Goal: Task Accomplishment & Management: Use online tool/utility

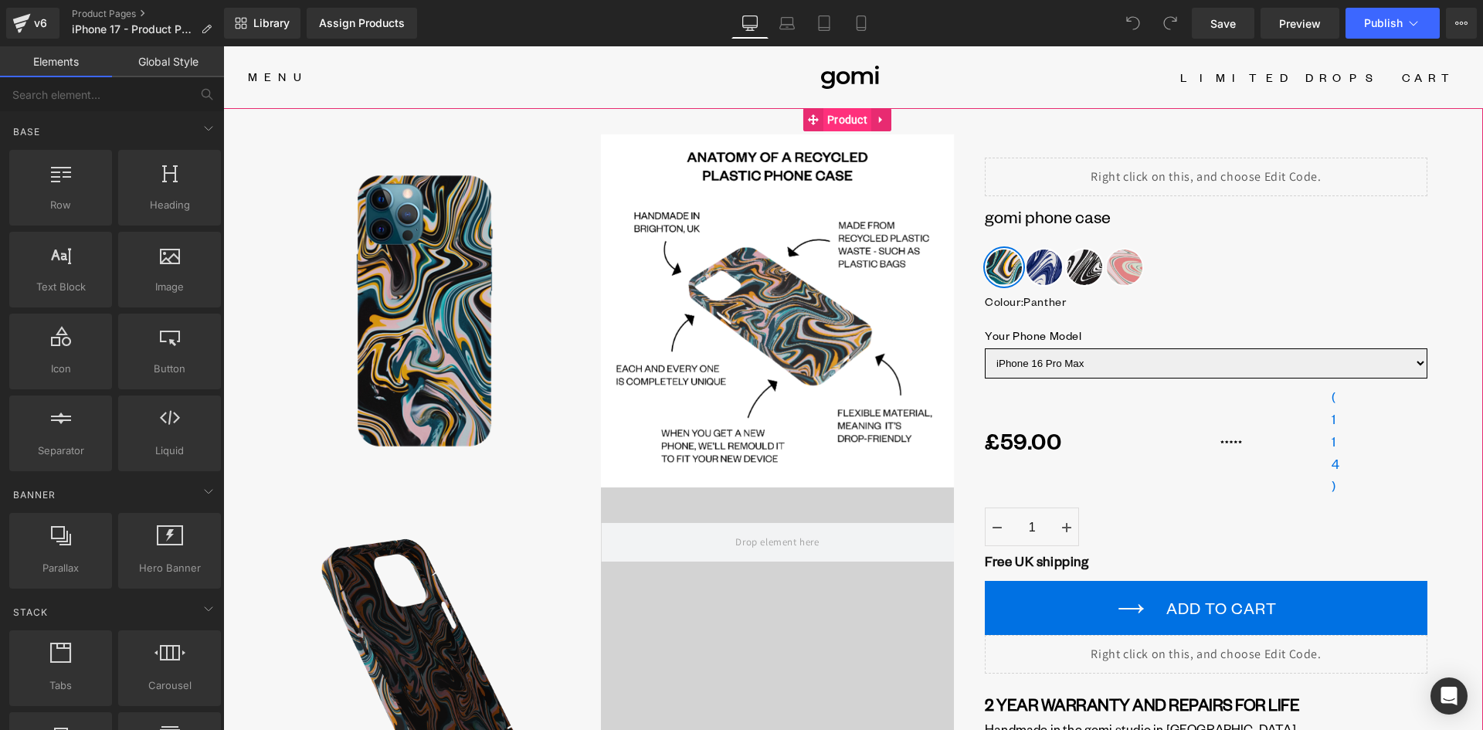
click at [849, 116] on span "Product" at bounding box center [847, 119] width 48 height 23
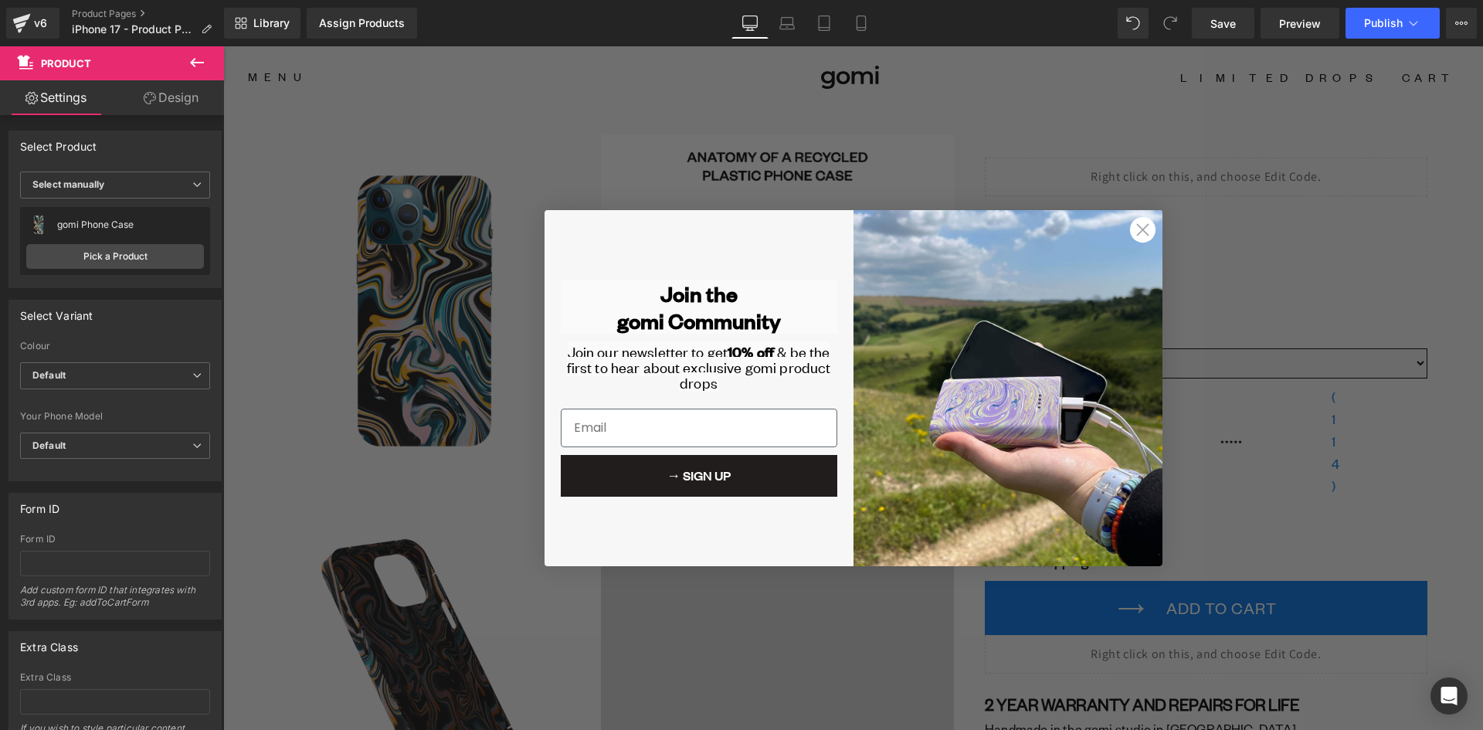
click at [1143, 226] on circle "Close dialog" at bounding box center [1141, 229] width 25 height 25
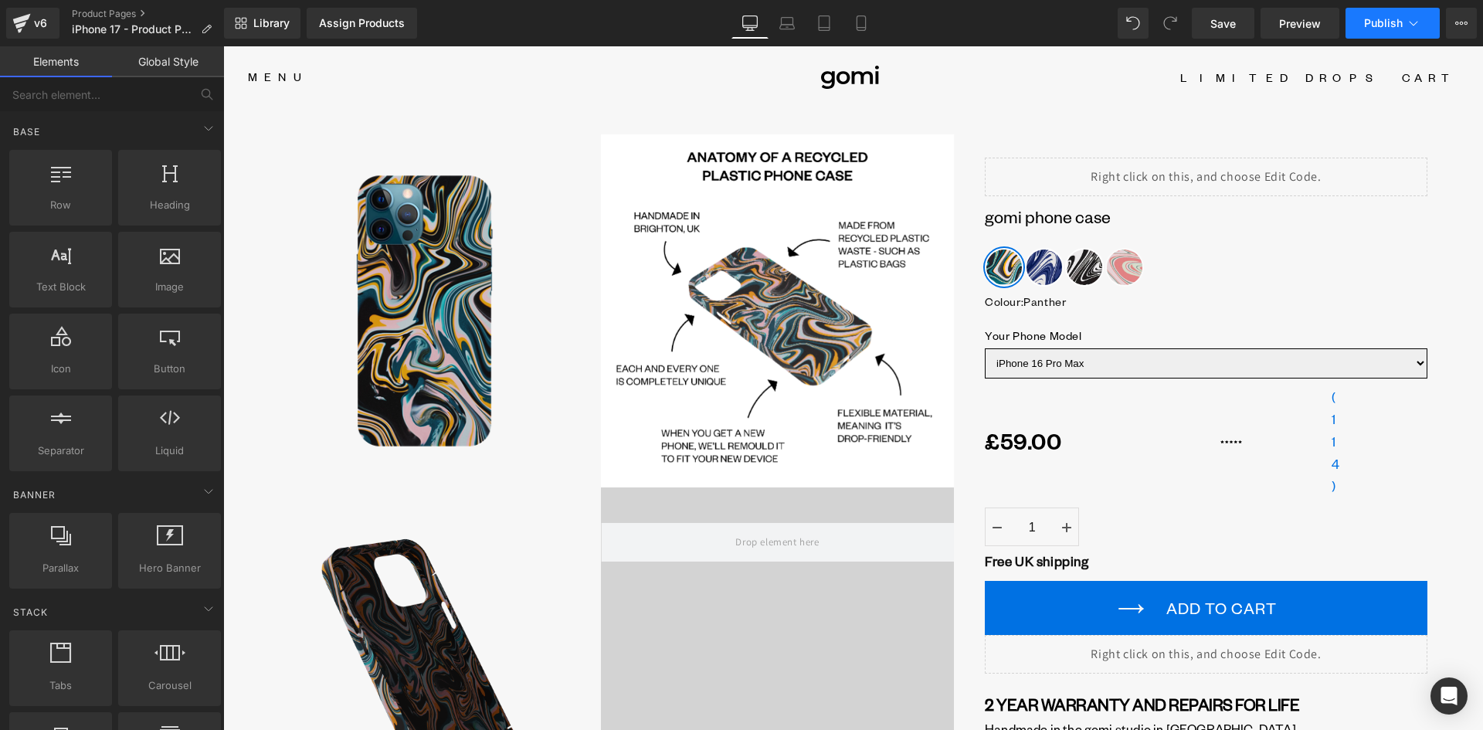
click at [1395, 34] on button "Publish" at bounding box center [1392, 23] width 94 height 31
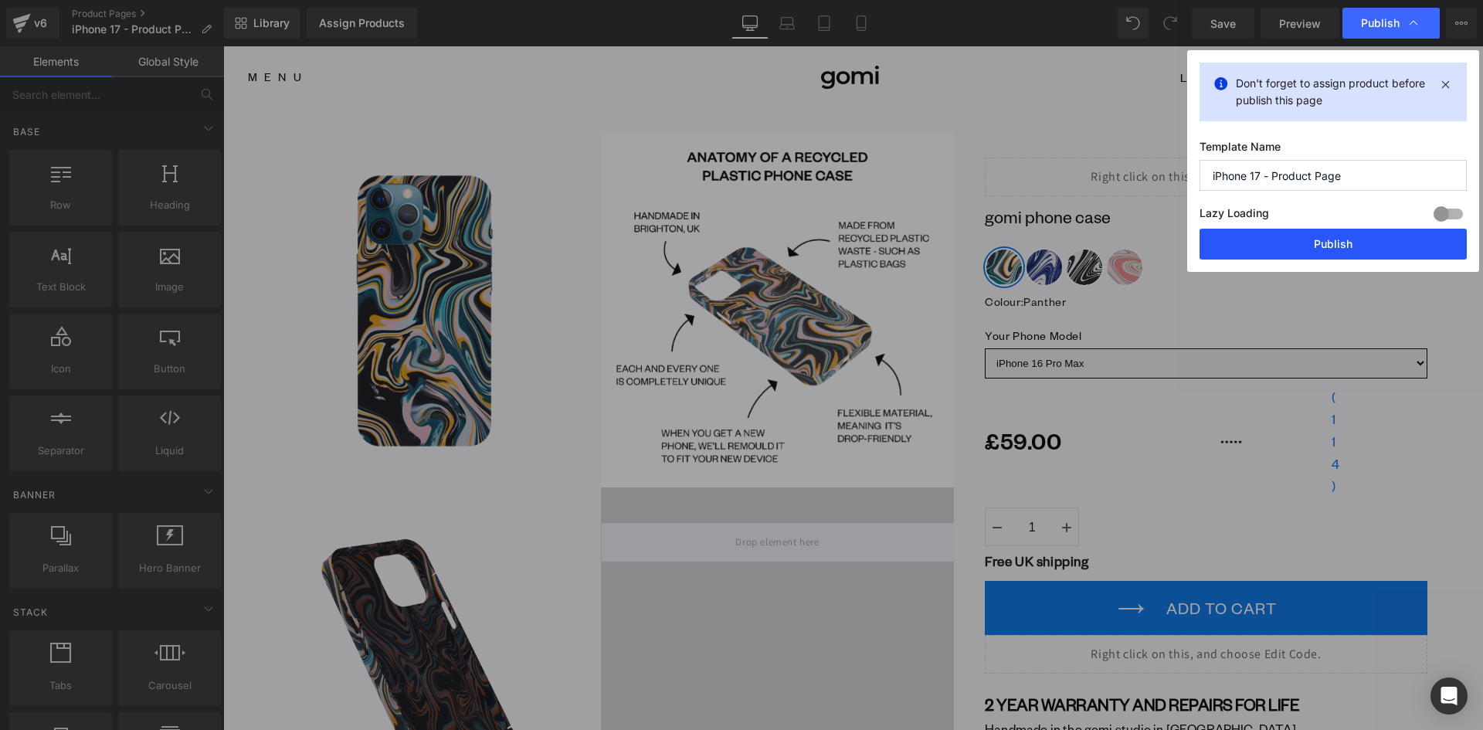
click at [1274, 247] on button "Publish" at bounding box center [1332, 244] width 267 height 31
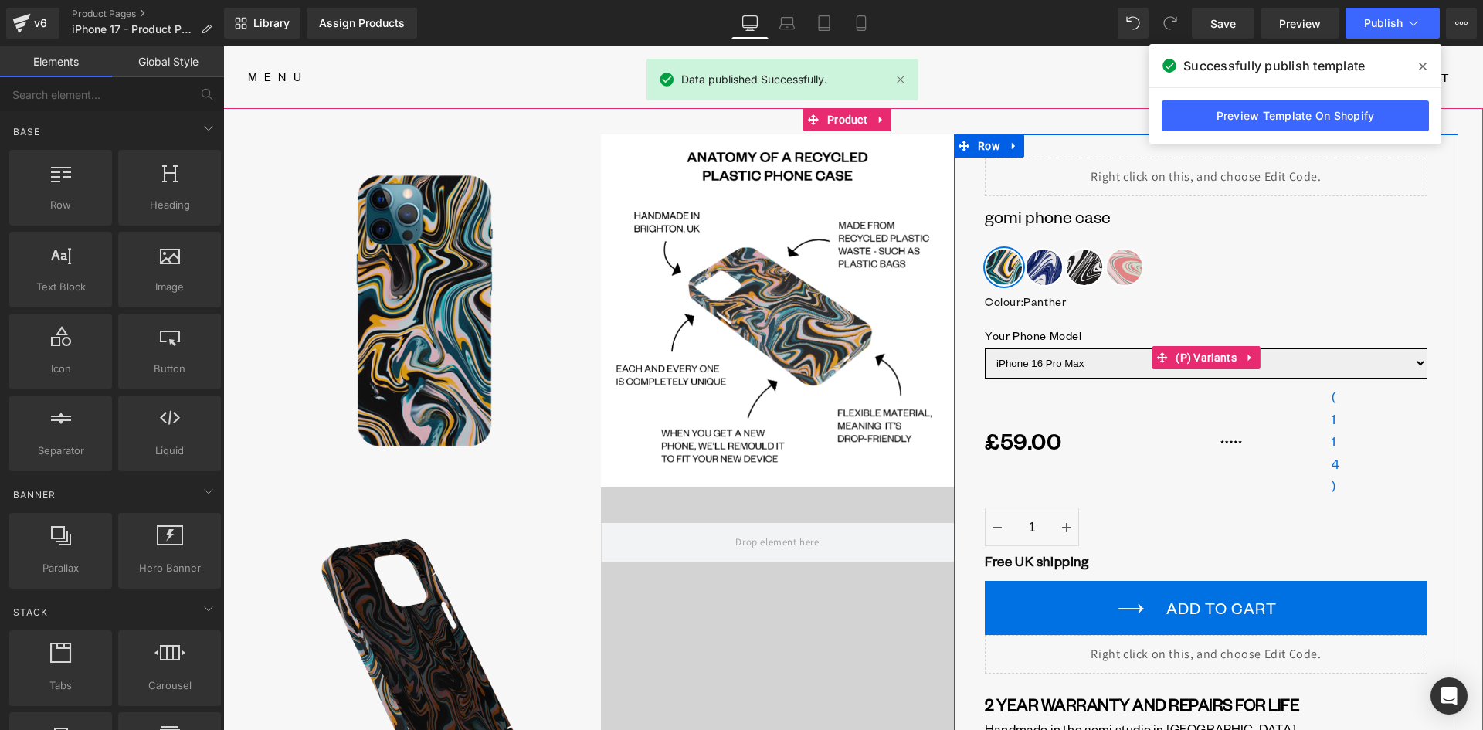
click at [1074, 360] on select "iPhone 16 Pro Max iPhone 16 Pro iPhone 16 Plus iPhone 16 iPhone 15 Pro Max iPho…" at bounding box center [1206, 363] width 442 height 30
click at [1401, 360] on select "iPhone 16 Pro Max iPhone 16 Pro iPhone 16 Plus iPhone 16 iPhone 15 Pro Max iPho…" at bounding box center [1206, 363] width 442 height 30
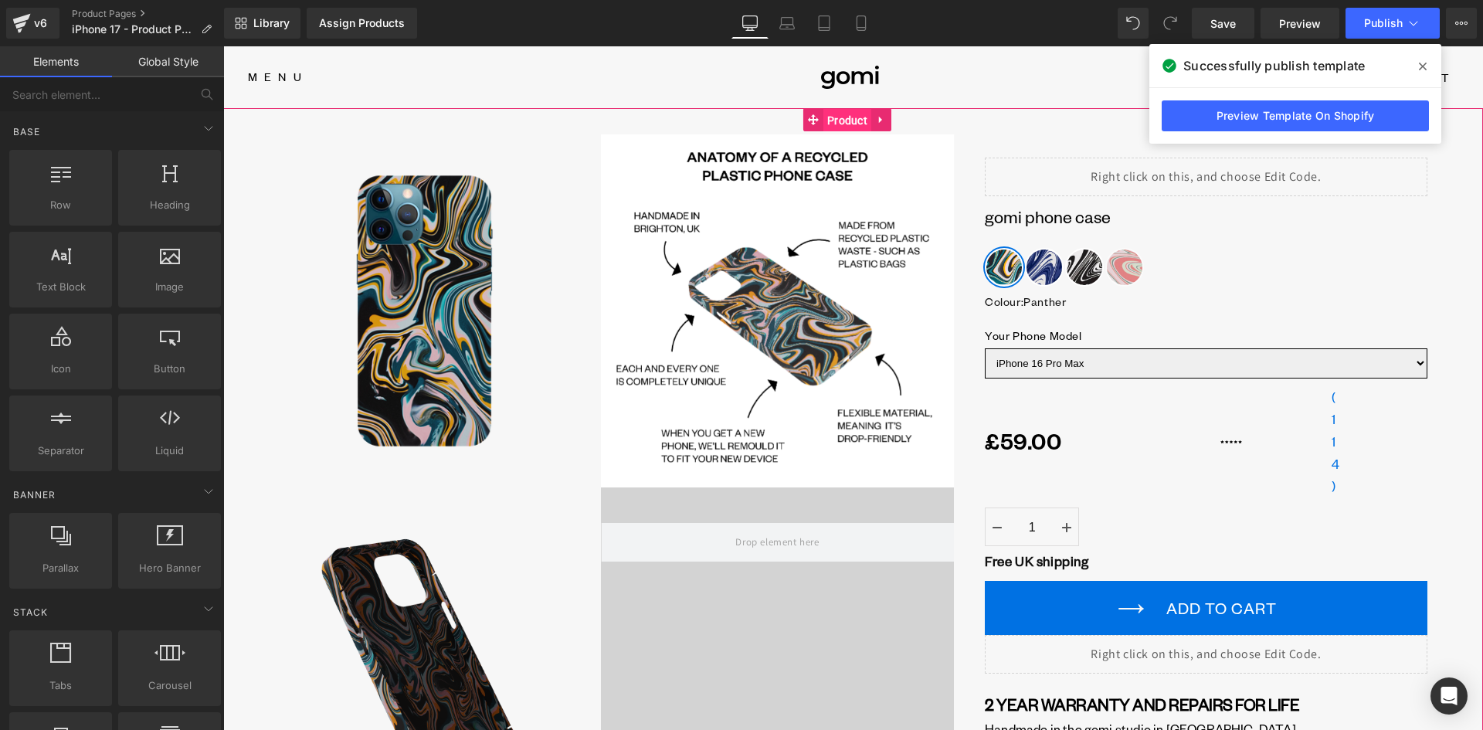
click at [849, 128] on span "Product" at bounding box center [847, 120] width 48 height 23
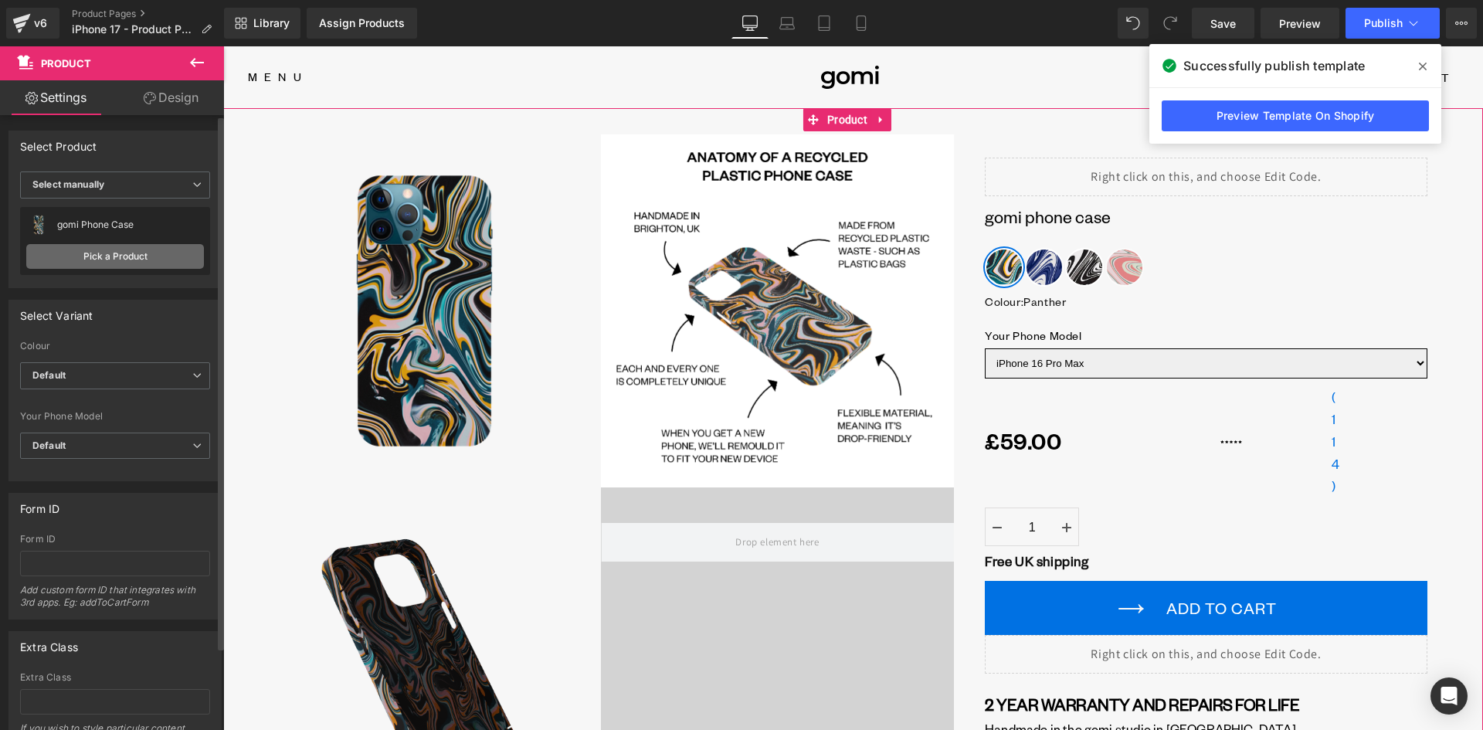
click at [115, 260] on link "Pick a Product" at bounding box center [115, 256] width 178 height 25
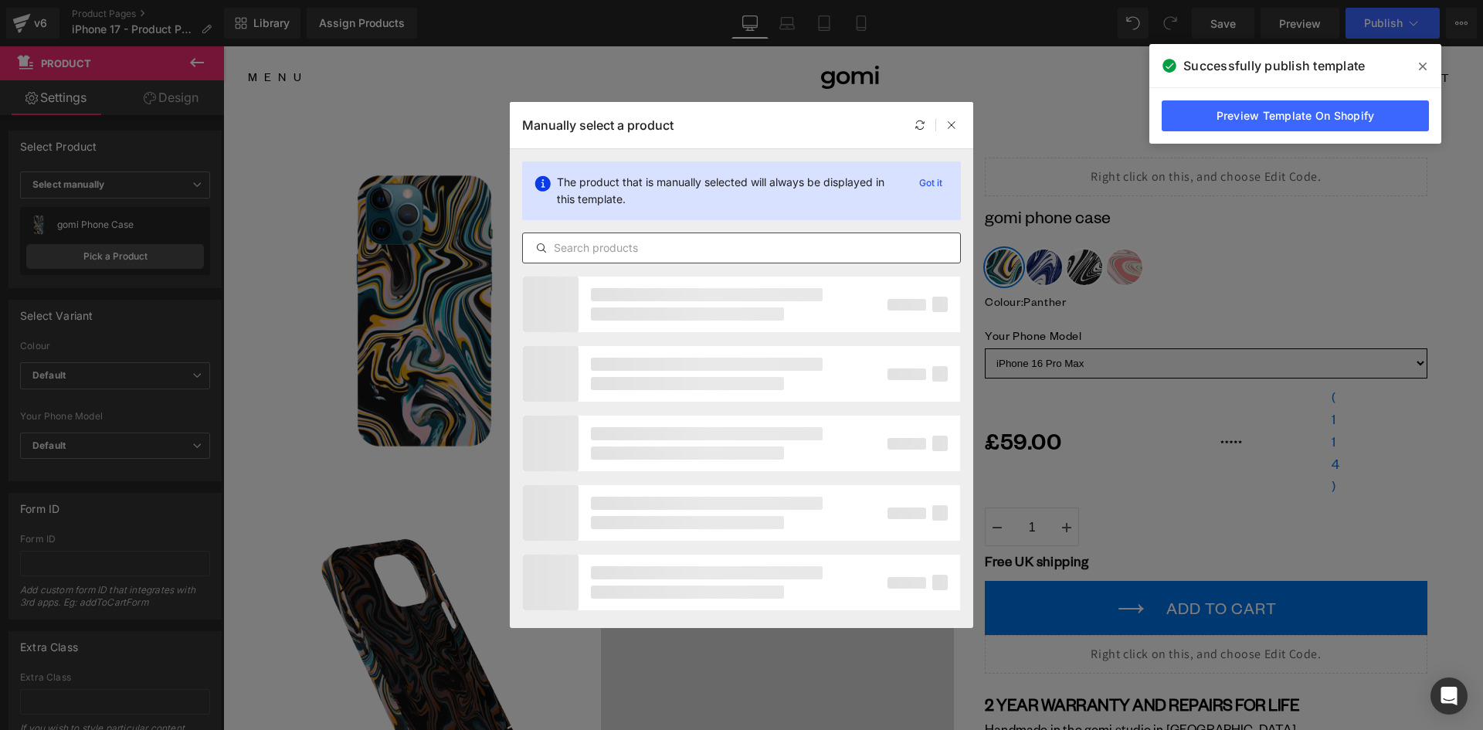
click at [625, 251] on input "text" at bounding box center [741, 248] width 437 height 19
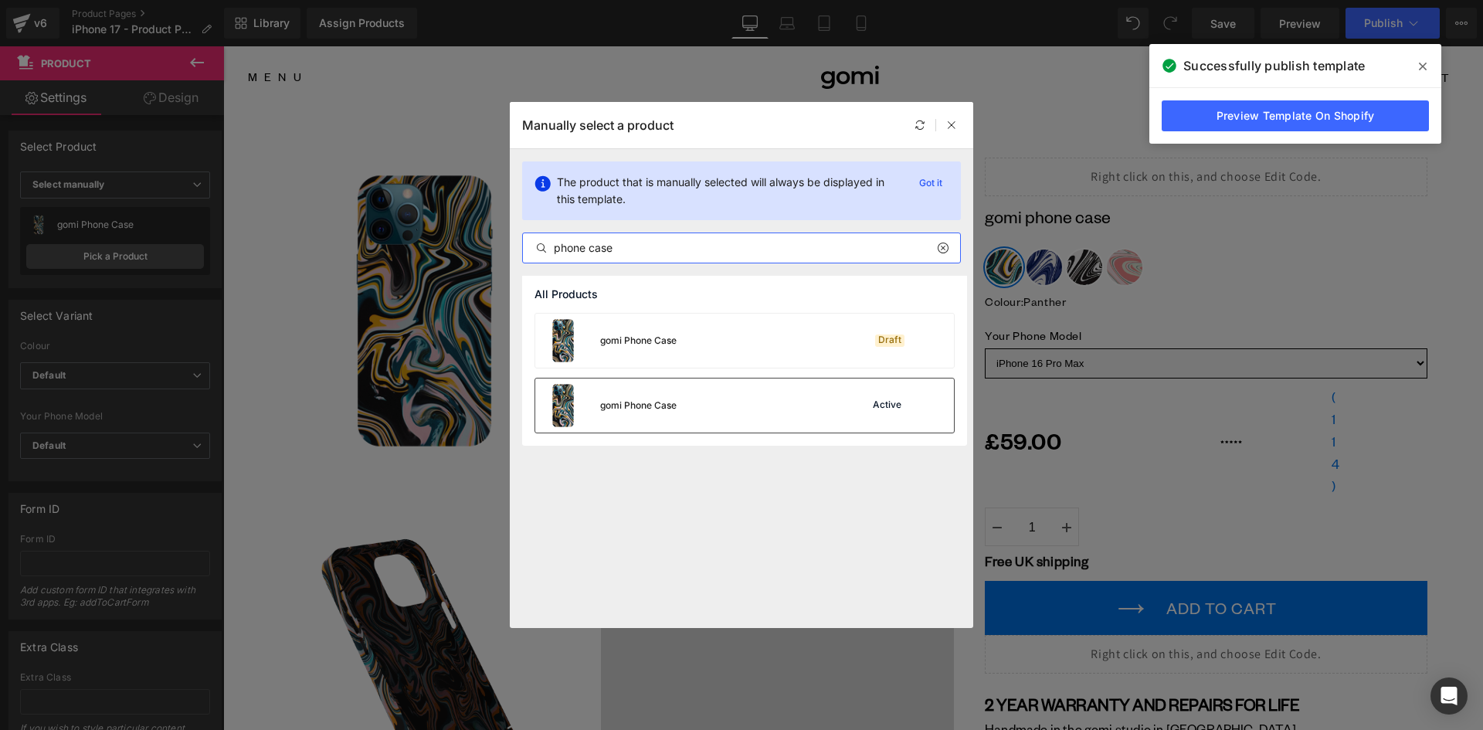
type input "phone case"
drag, startPoint x: 733, startPoint y: 401, endPoint x: 517, endPoint y: 354, distance: 220.4
click at [733, 401] on div "gomi Phone Case Active" at bounding box center [744, 405] width 419 height 54
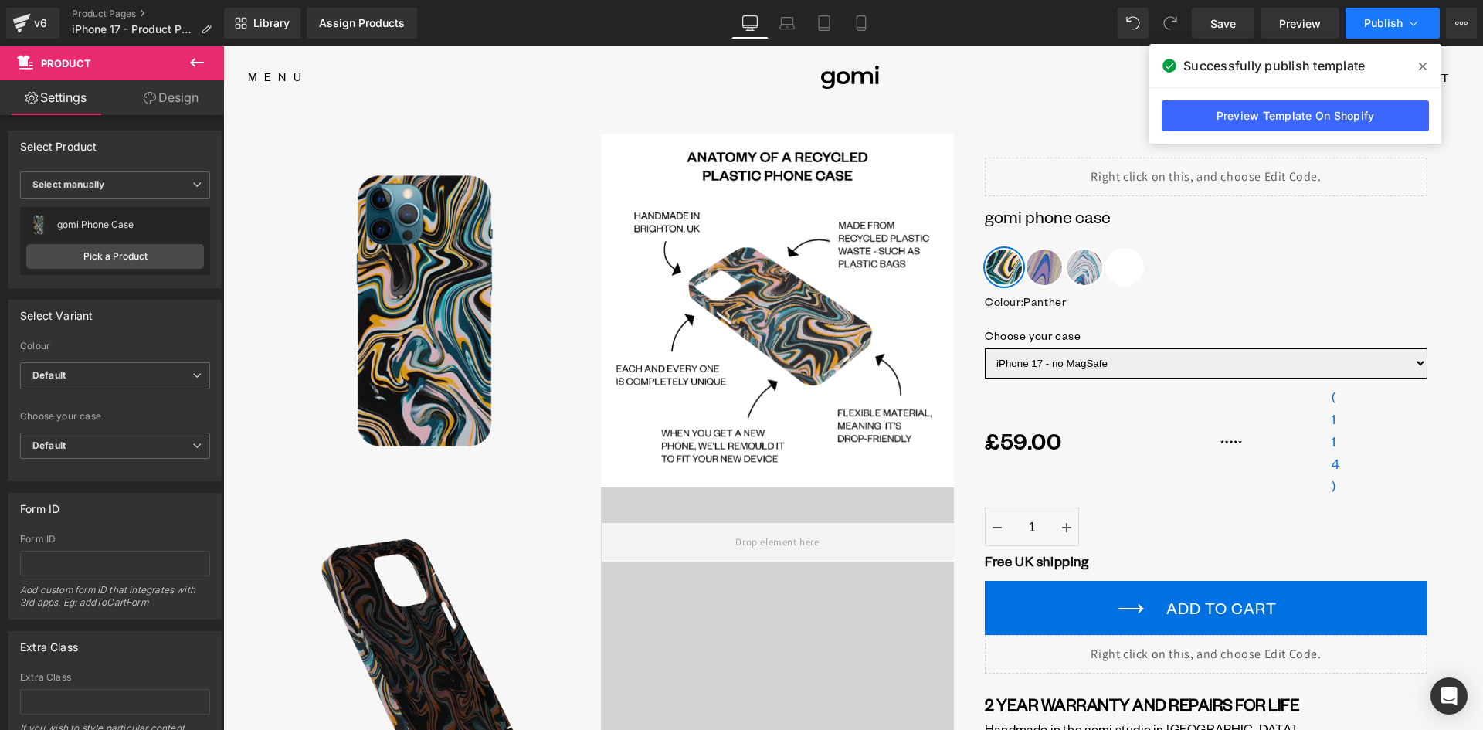
click at [1375, 24] on span "Publish" at bounding box center [1383, 23] width 39 height 12
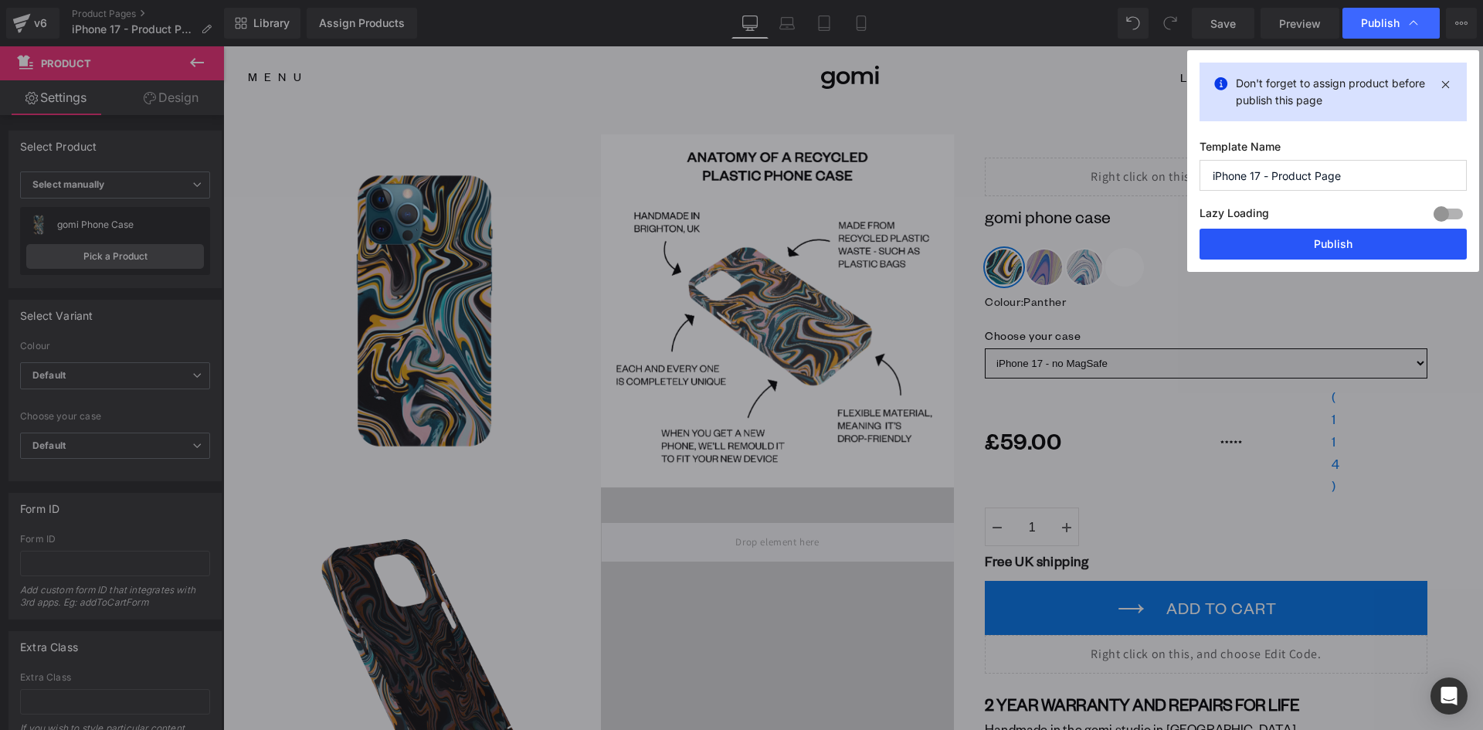
click at [1324, 252] on button "Publish" at bounding box center [1332, 244] width 267 height 31
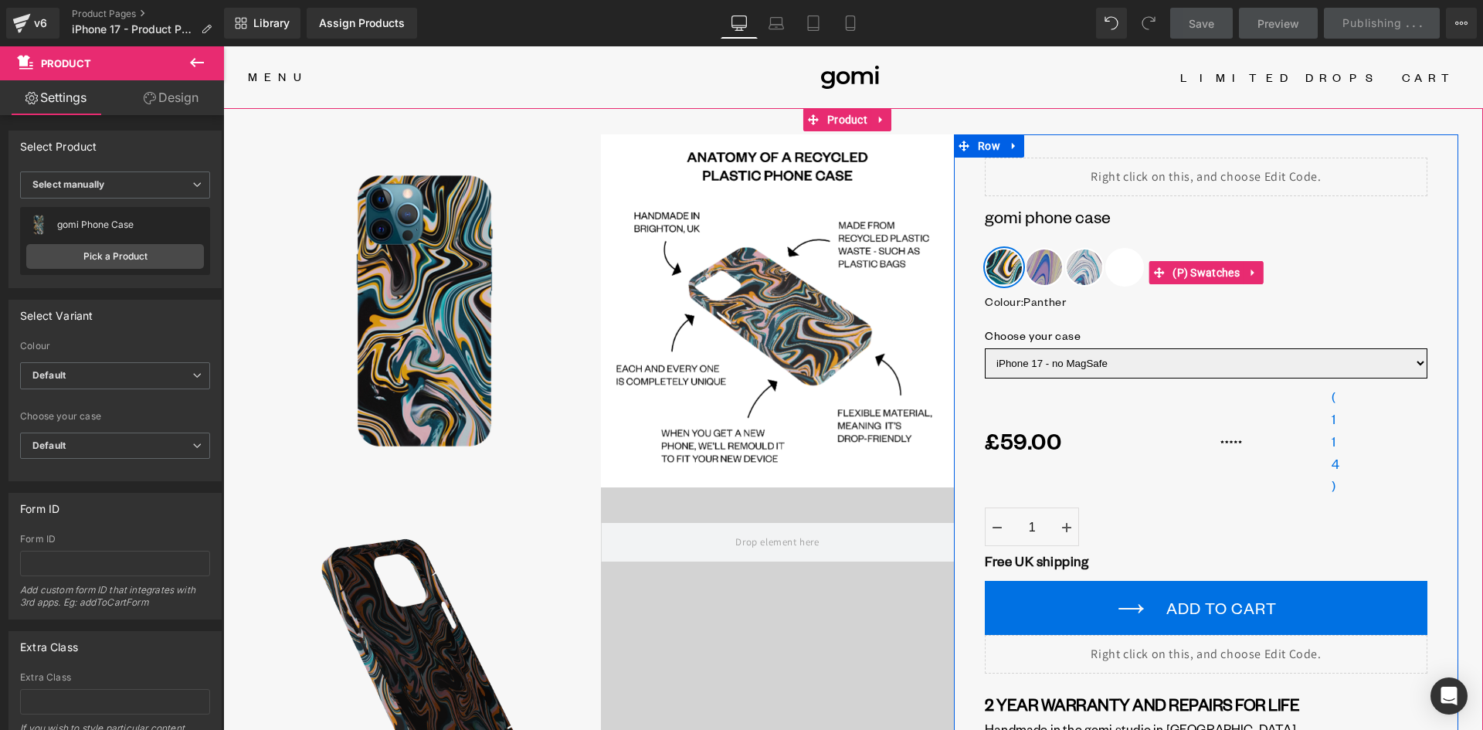
click at [1108, 263] on span "Roseplant" at bounding box center [1124, 267] width 39 height 39
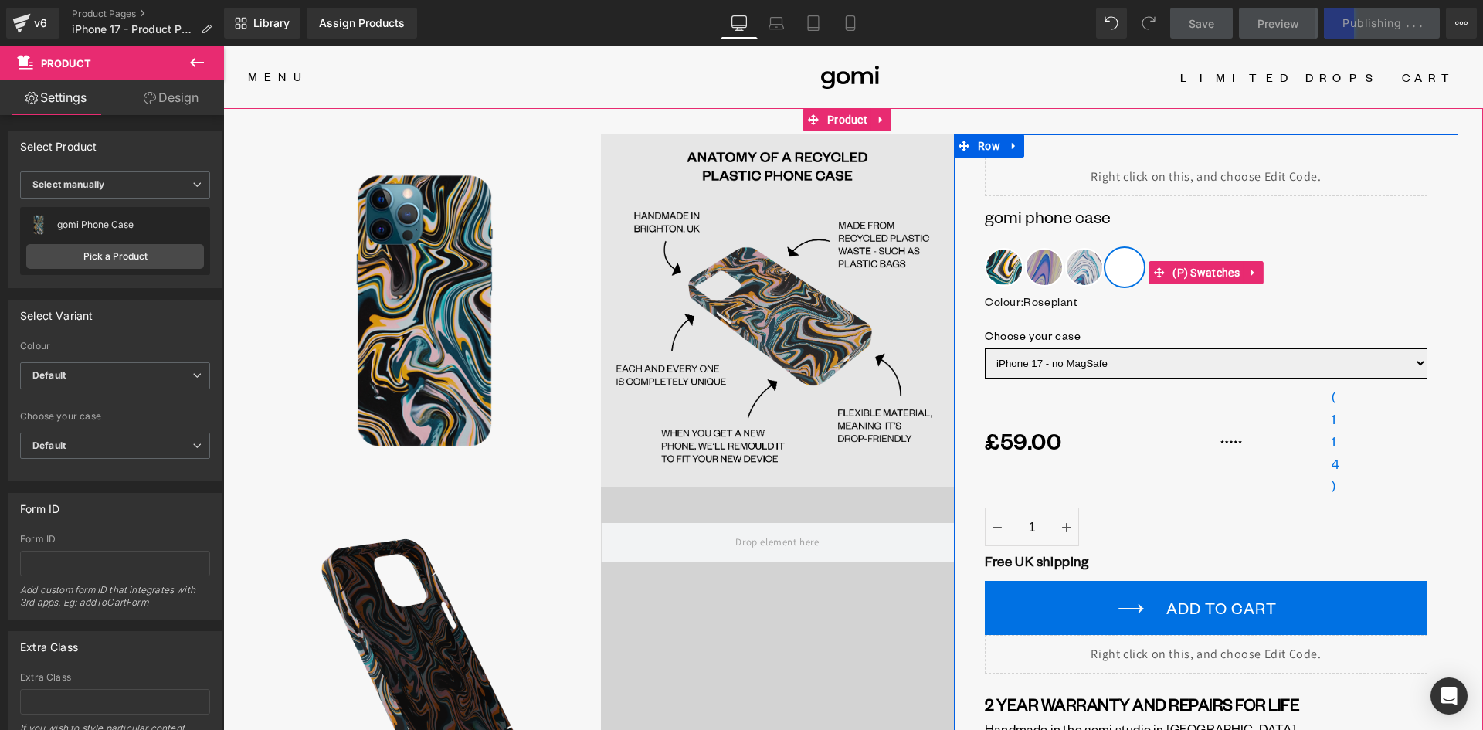
click at [1209, 271] on span "(P) Swatches" at bounding box center [1205, 272] width 75 height 23
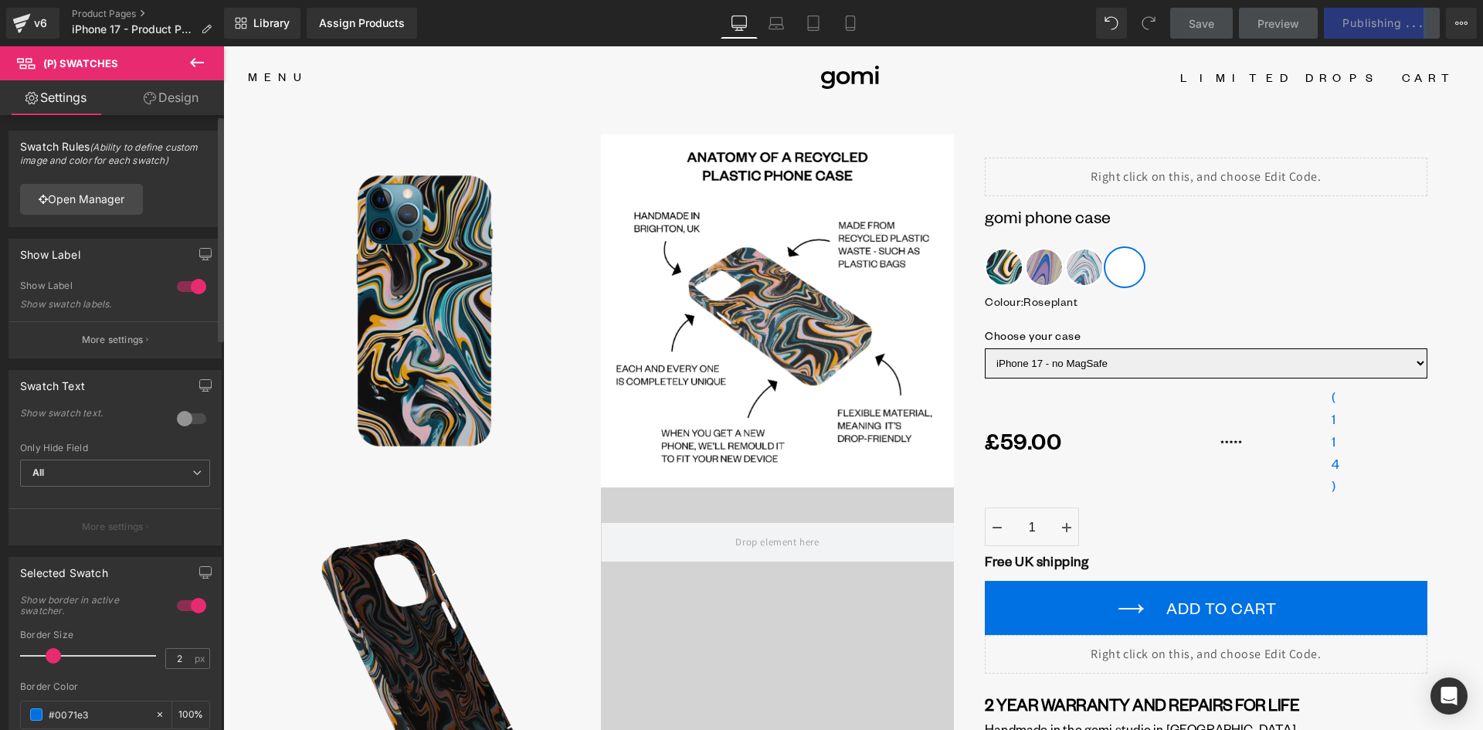
click at [113, 340] on p "More settings" at bounding box center [113, 340] width 62 height 14
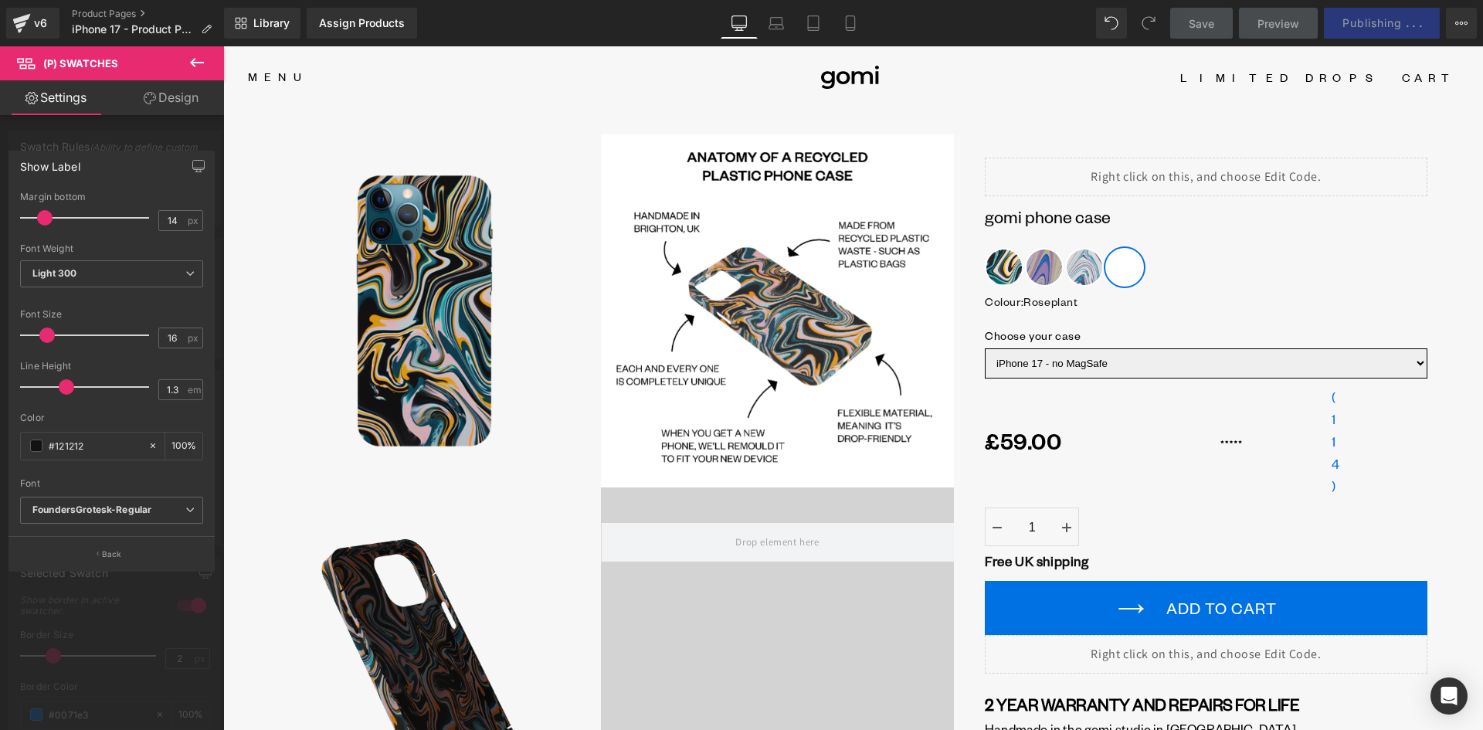
click at [124, 135] on div at bounding box center [112, 391] width 224 height 691
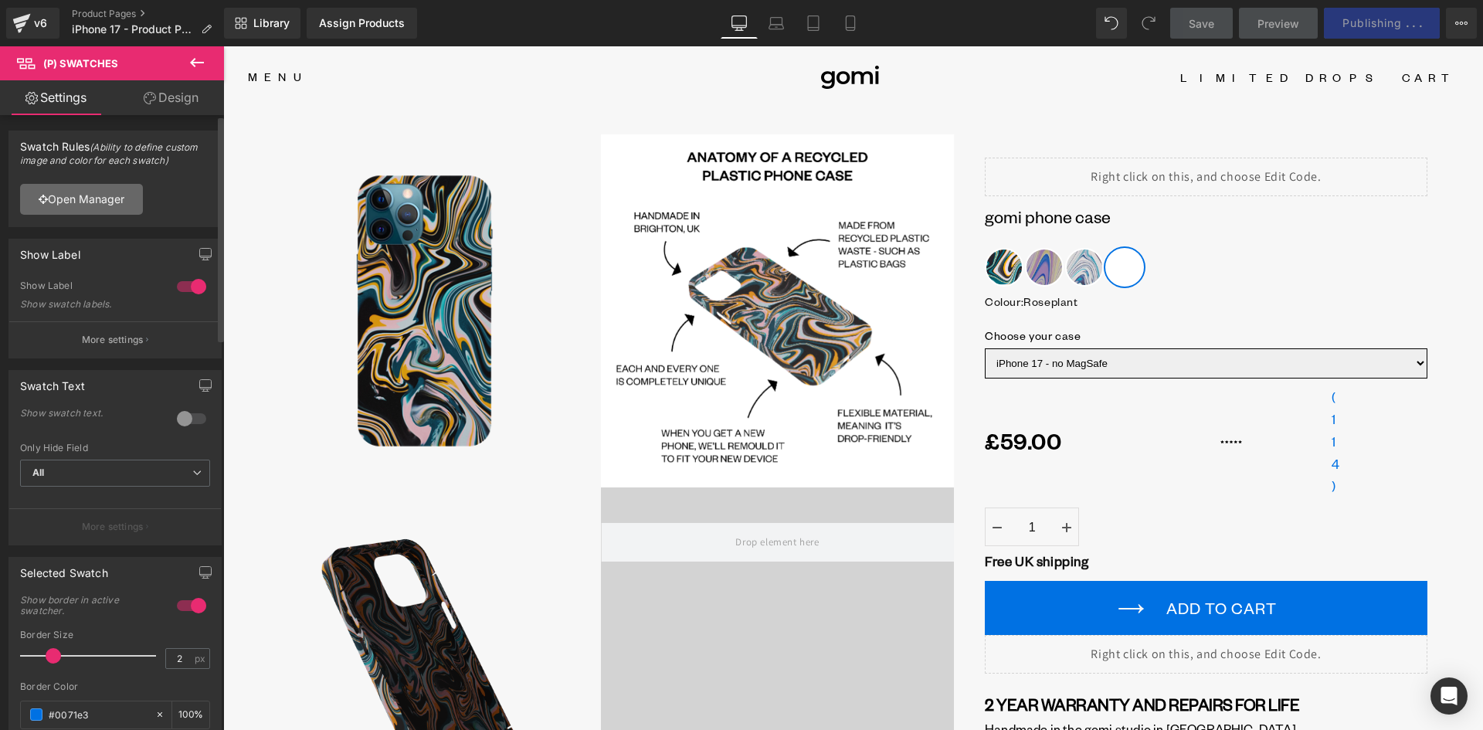
click at [86, 207] on link "Open Manager" at bounding box center [81, 199] width 123 height 31
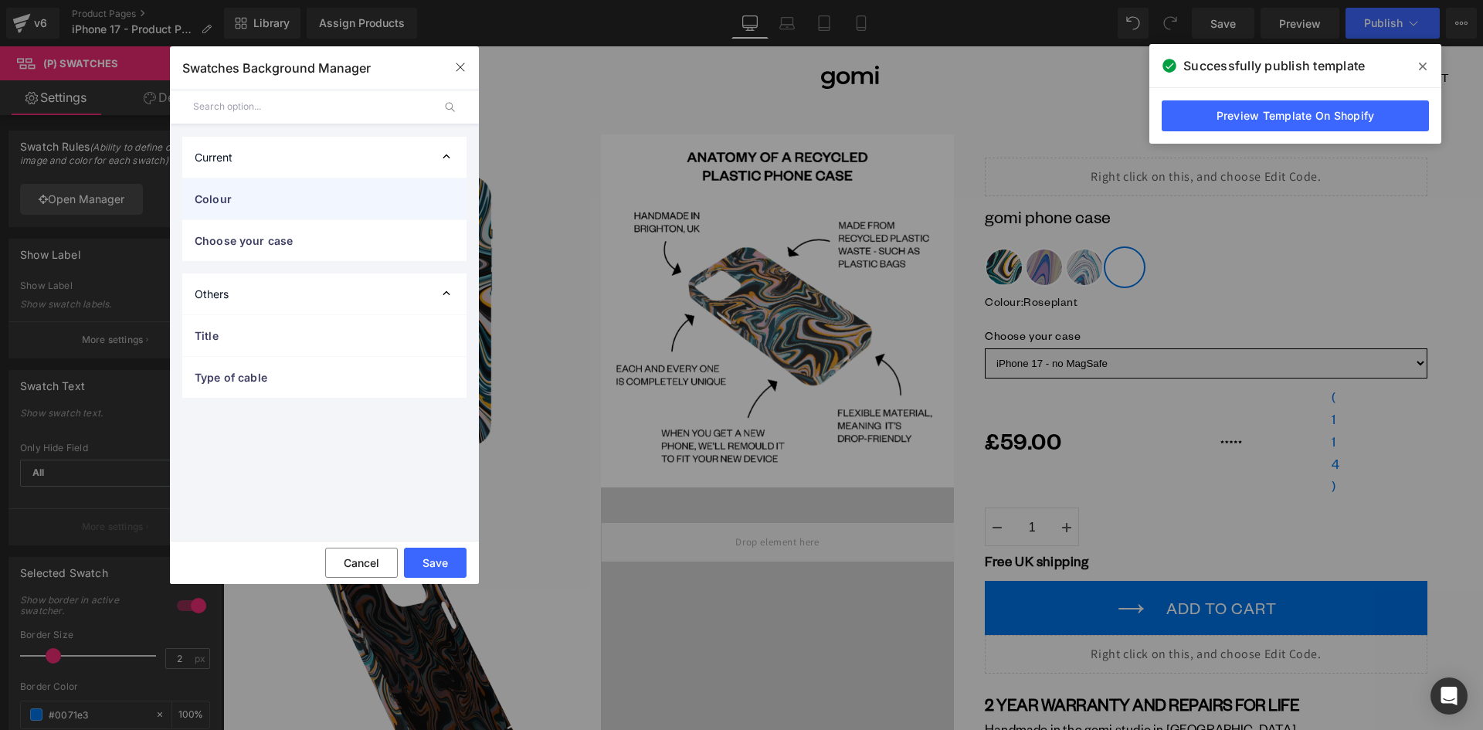
click at [280, 202] on span "Colour" at bounding box center [309, 199] width 229 height 16
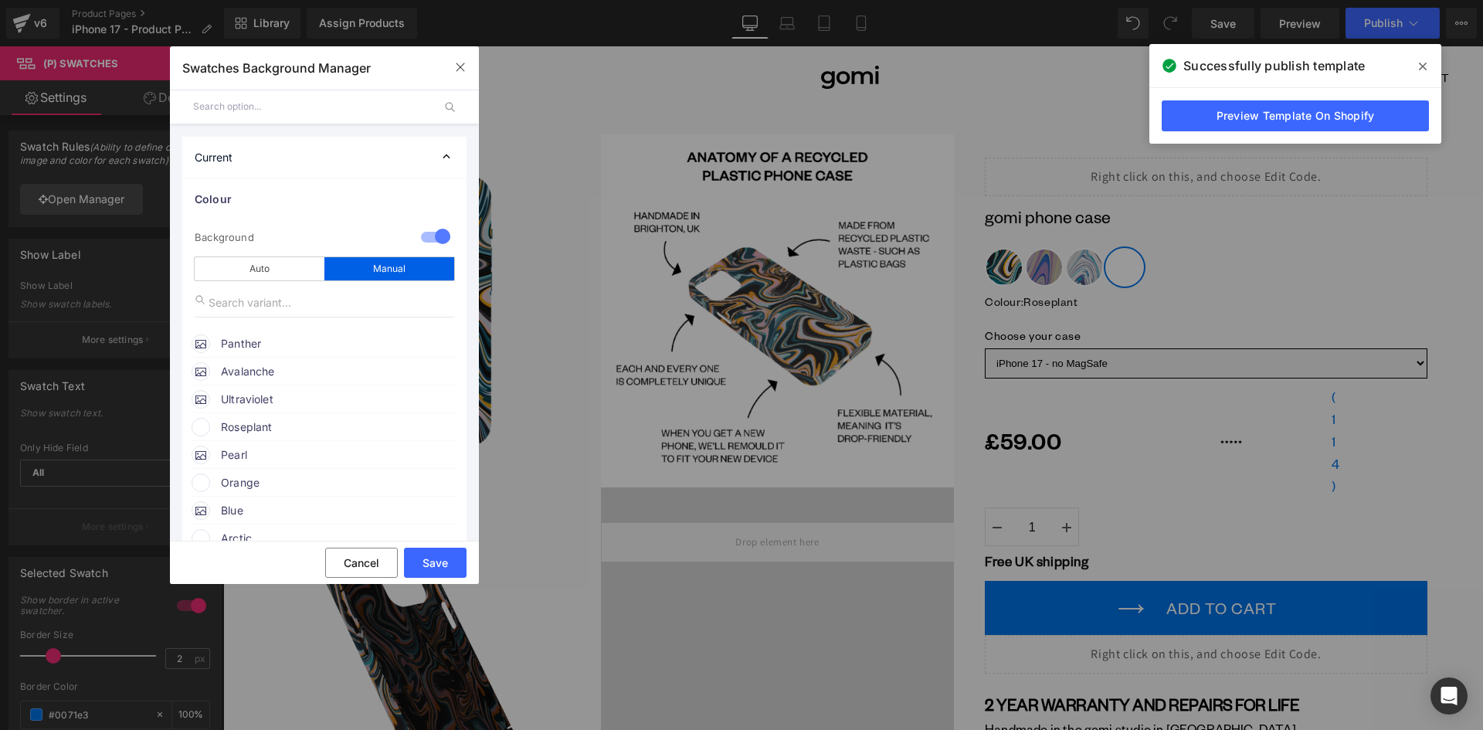
click at [231, 419] on span "Roseplant" at bounding box center [338, 427] width 235 height 19
click at [282, 499] on input "none" at bounding box center [306, 499] width 148 height 17
click at [428, 452] on icon at bounding box center [429, 456] width 31 height 20
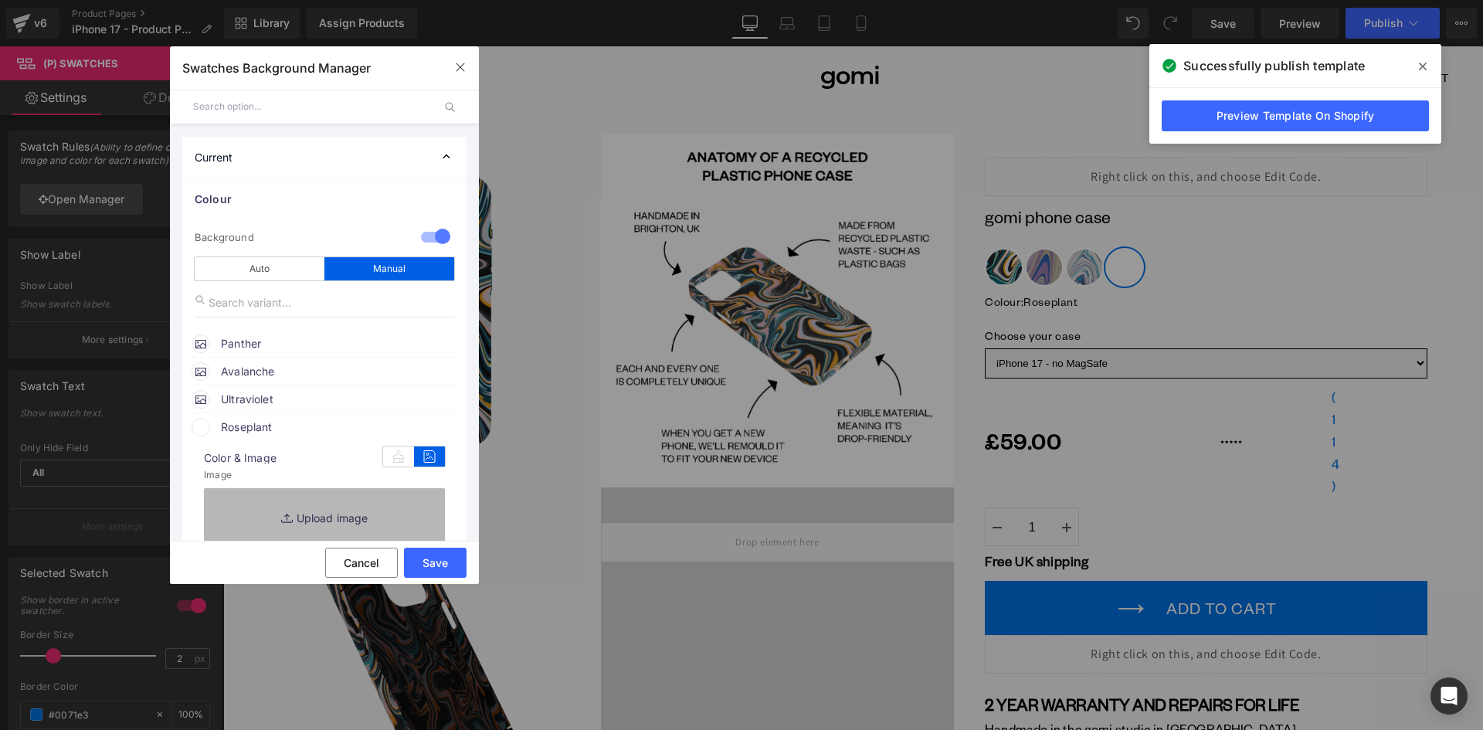
click at [332, 513] on link "Replace Image" at bounding box center [324, 516] width 241 height 57
type input "C:\fakepath\Swatch PB Rose Plant (1).png"
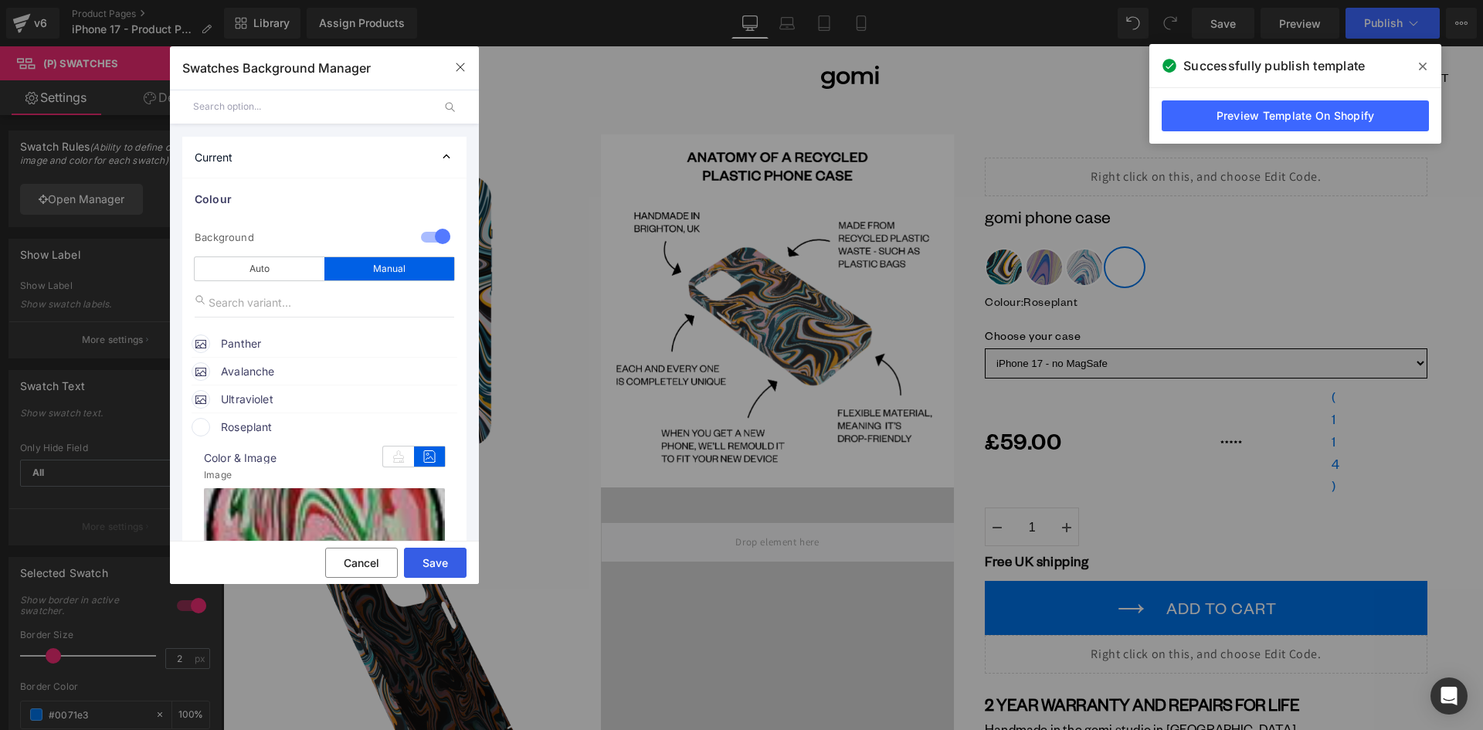
click at [442, 558] on button "Save" at bounding box center [435, 562] width 63 height 30
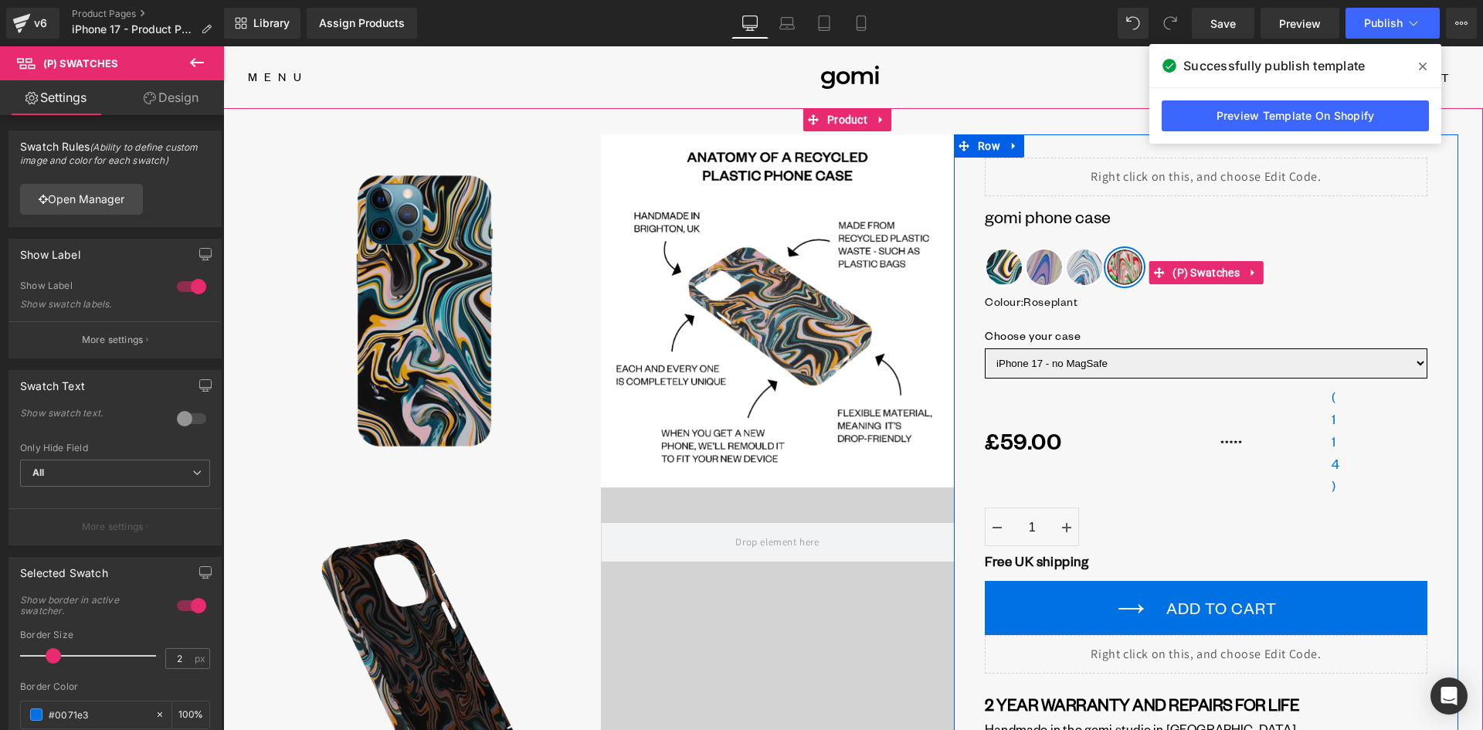
click at [1403, 269] on div "Colour : Roseplant Panther Ultraviolet Avalanche Roseplant" at bounding box center [1206, 284] width 442 height 73
drag, startPoint x: 1077, startPoint y: 260, endPoint x: 1064, endPoint y: 262, distance: 13.2
click at [1077, 261] on span "Avalanche" at bounding box center [1084, 267] width 39 height 39
click at [1030, 268] on span "Ultraviolet" at bounding box center [1044, 267] width 39 height 39
click at [993, 263] on span "Panther" at bounding box center [1004, 267] width 39 height 39
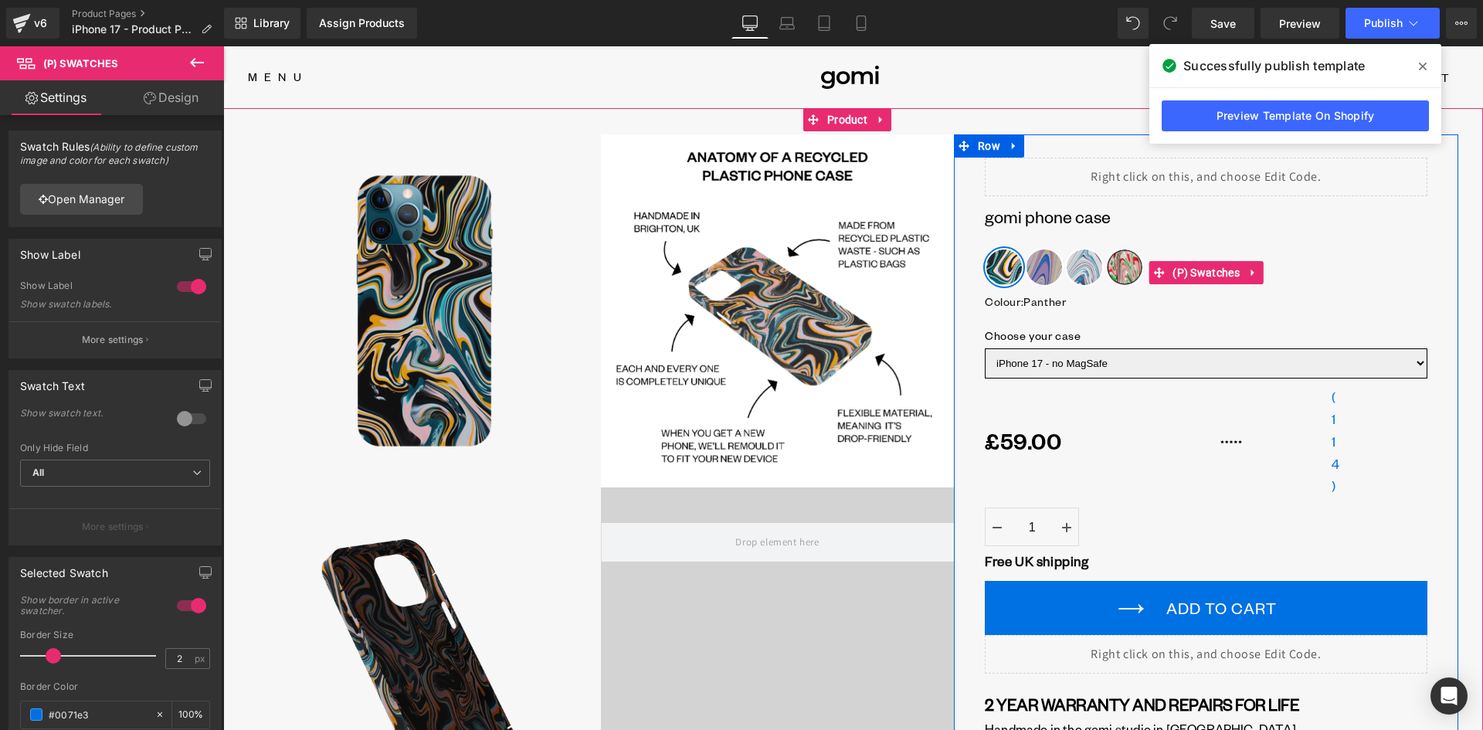
drag, startPoint x: 1069, startPoint y: 258, endPoint x: 1096, endPoint y: 259, distance: 26.3
click at [1071, 259] on span "Avalanche" at bounding box center [1084, 267] width 39 height 39
click at [1121, 267] on span "Roseplant" at bounding box center [1124, 267] width 39 height 39
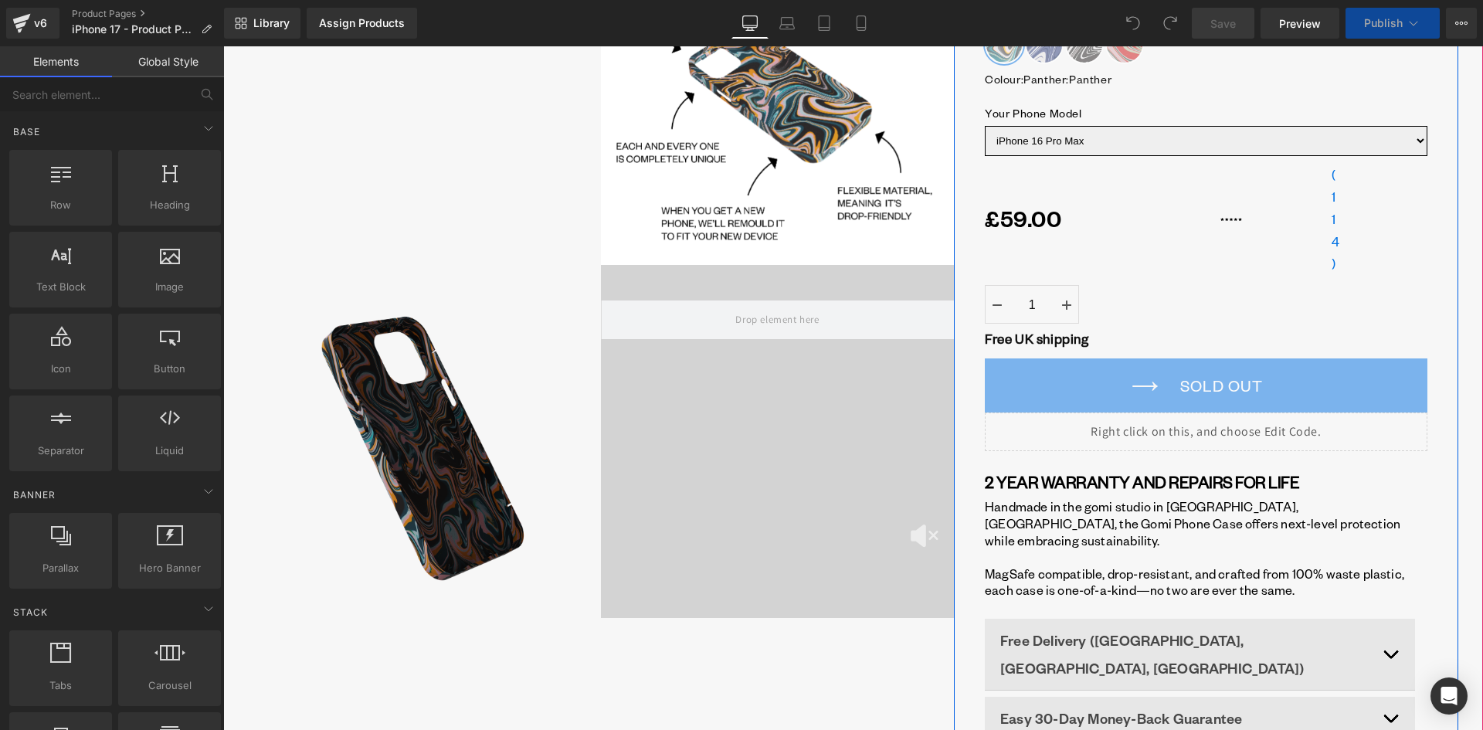
scroll to position [232, 0]
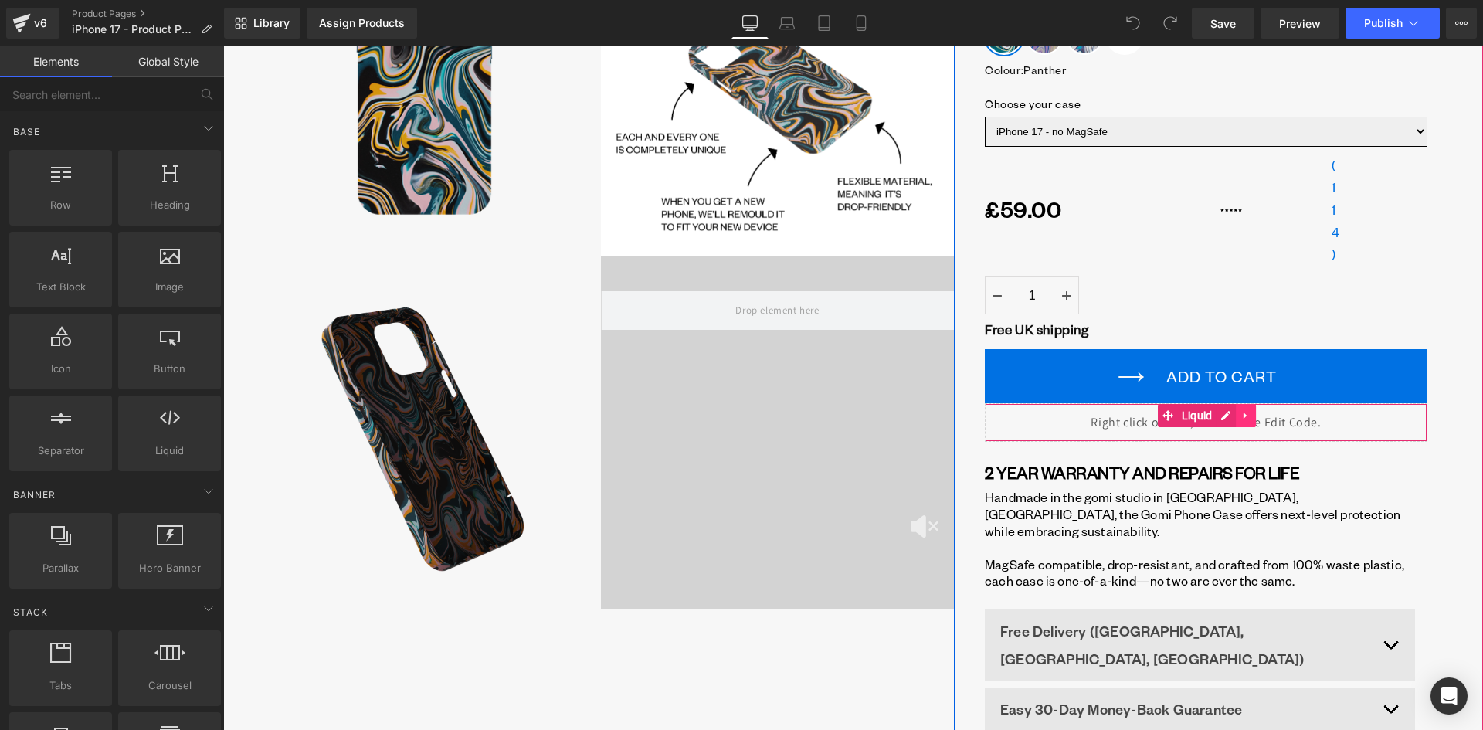
click at [1242, 415] on icon at bounding box center [1245, 416] width 11 height 12
click at [1191, 415] on div "Liquid" at bounding box center [1206, 422] width 442 height 39
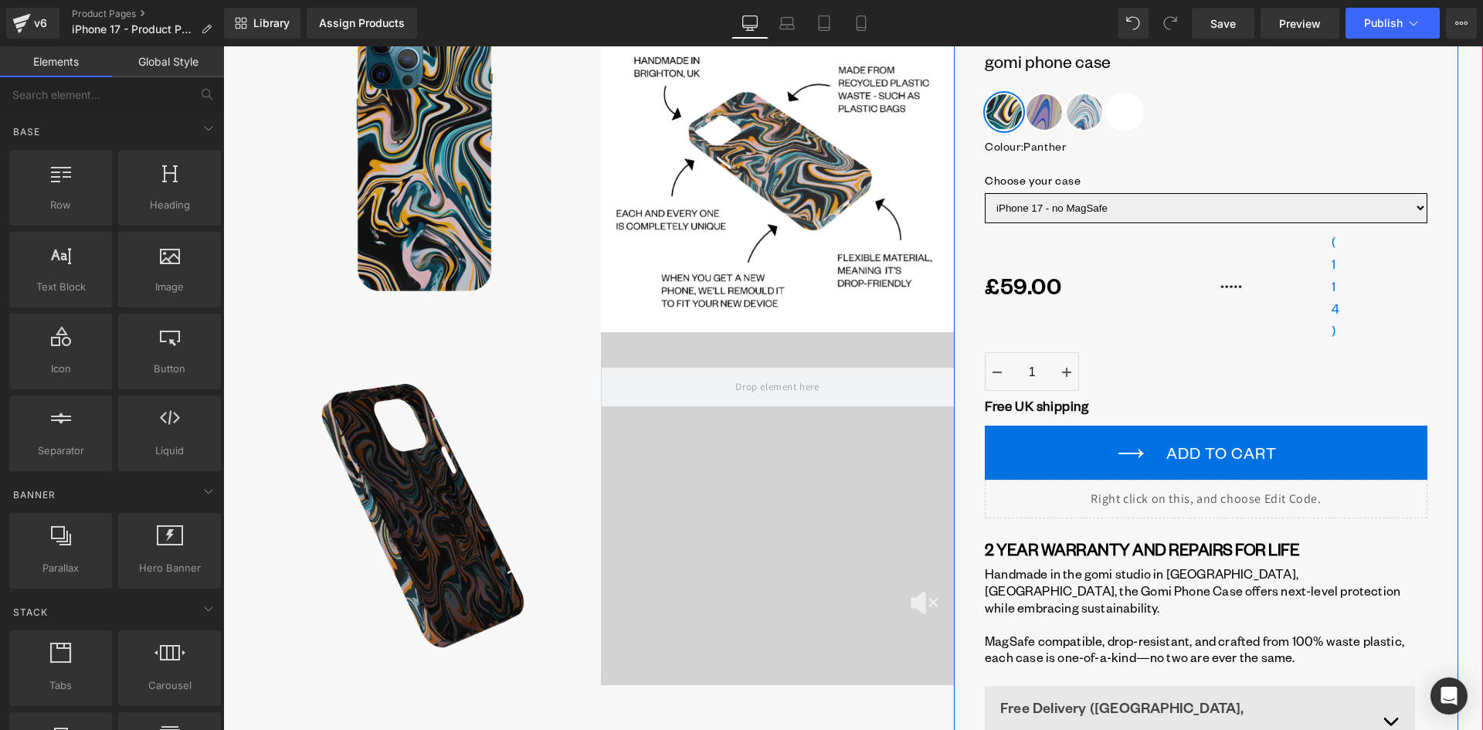
scroll to position [0, 0]
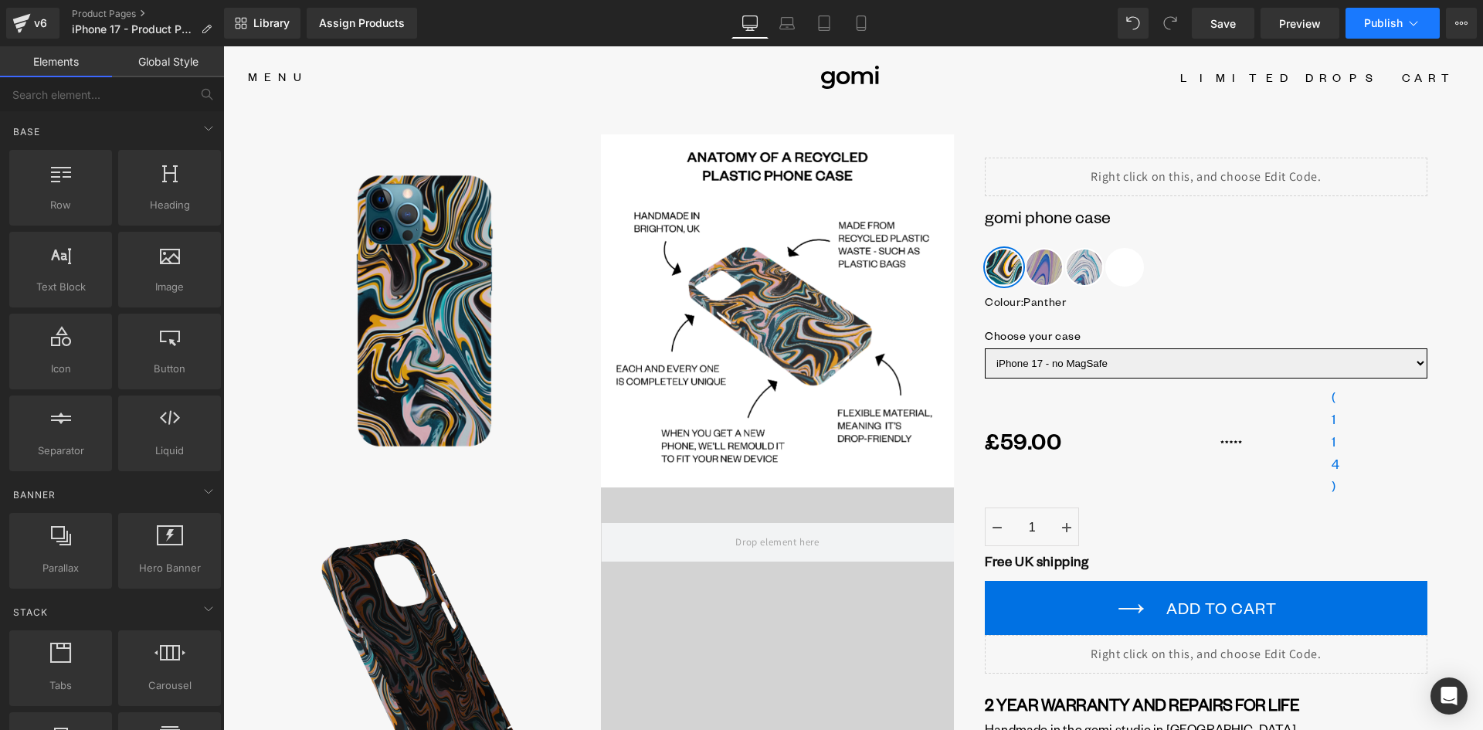
click at [1386, 17] on span "Publish" at bounding box center [1383, 23] width 39 height 12
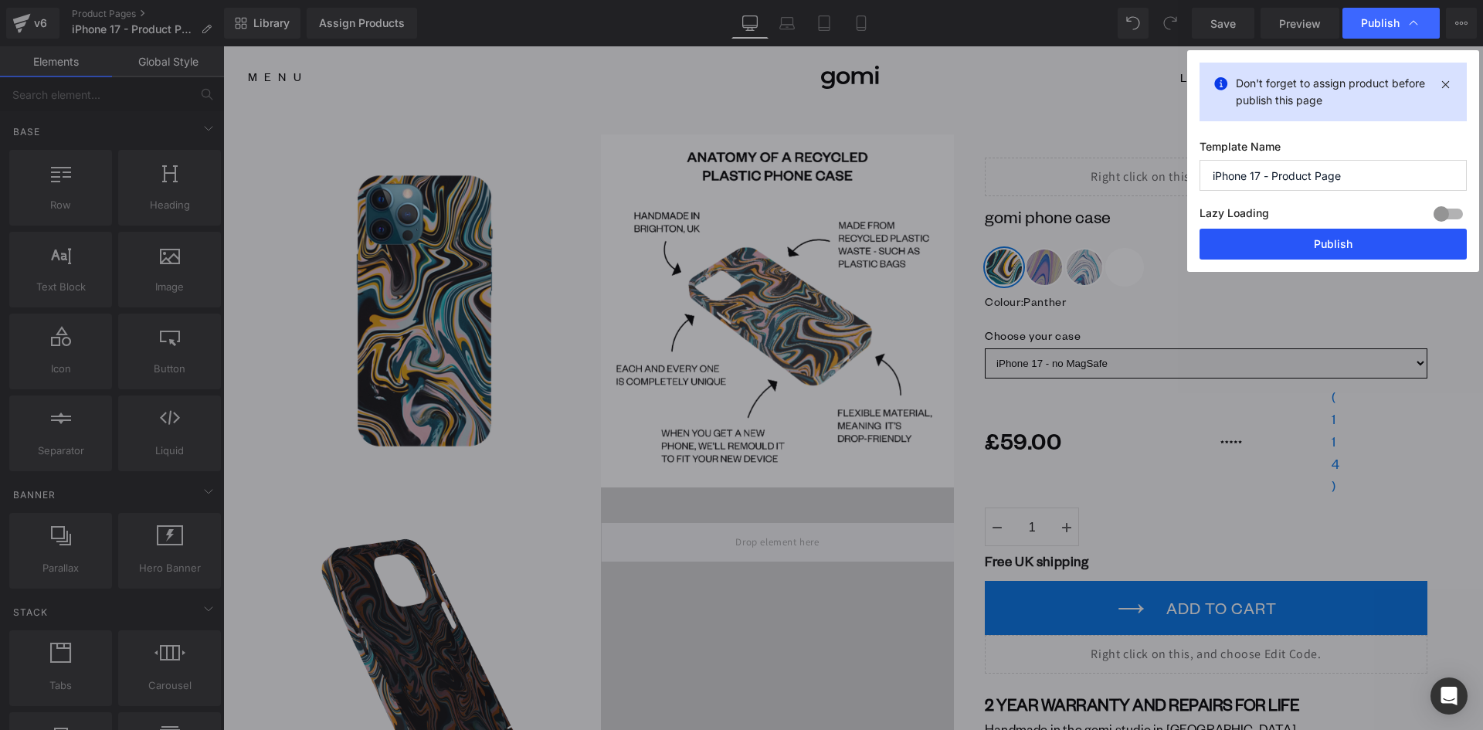
click at [1318, 245] on button "Publish" at bounding box center [1332, 244] width 267 height 31
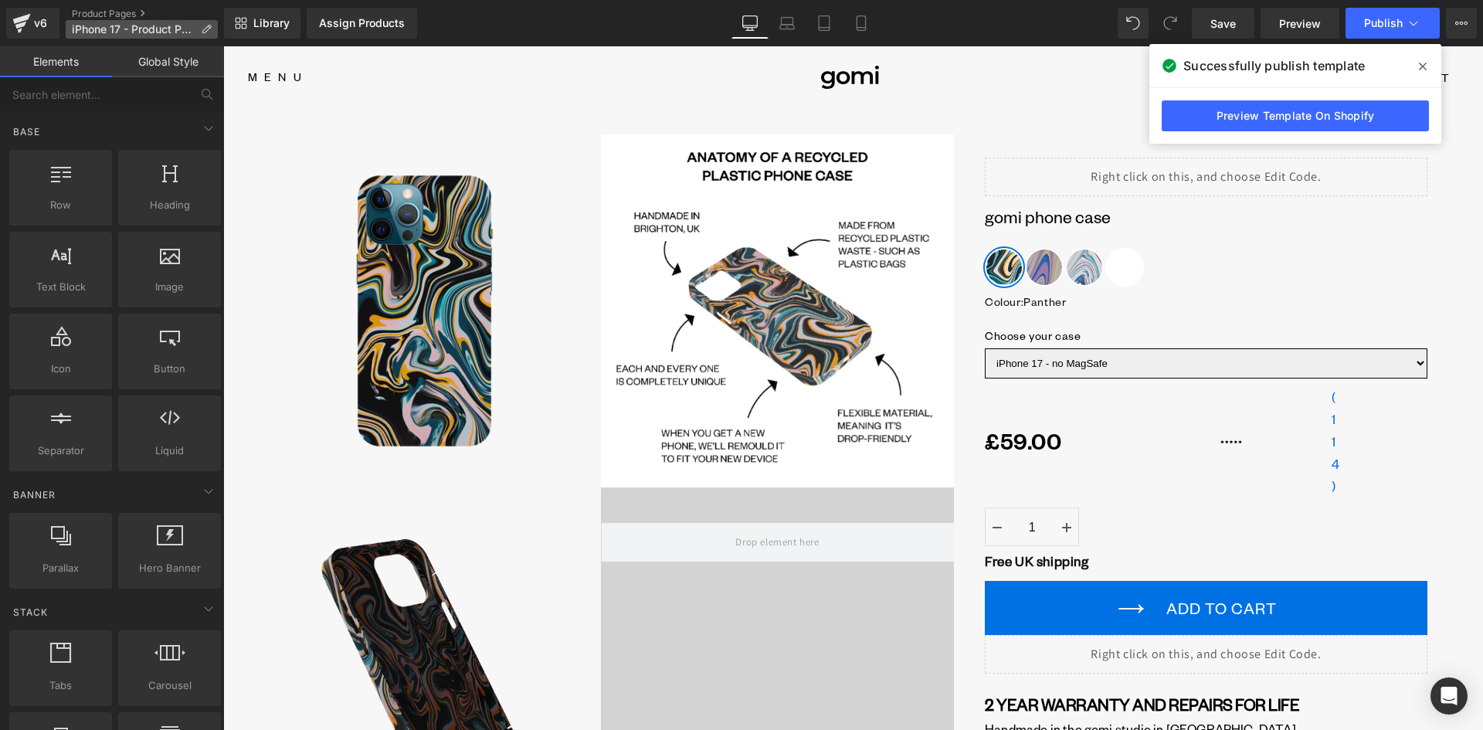
click at [208, 29] on icon at bounding box center [206, 29] width 11 height 11
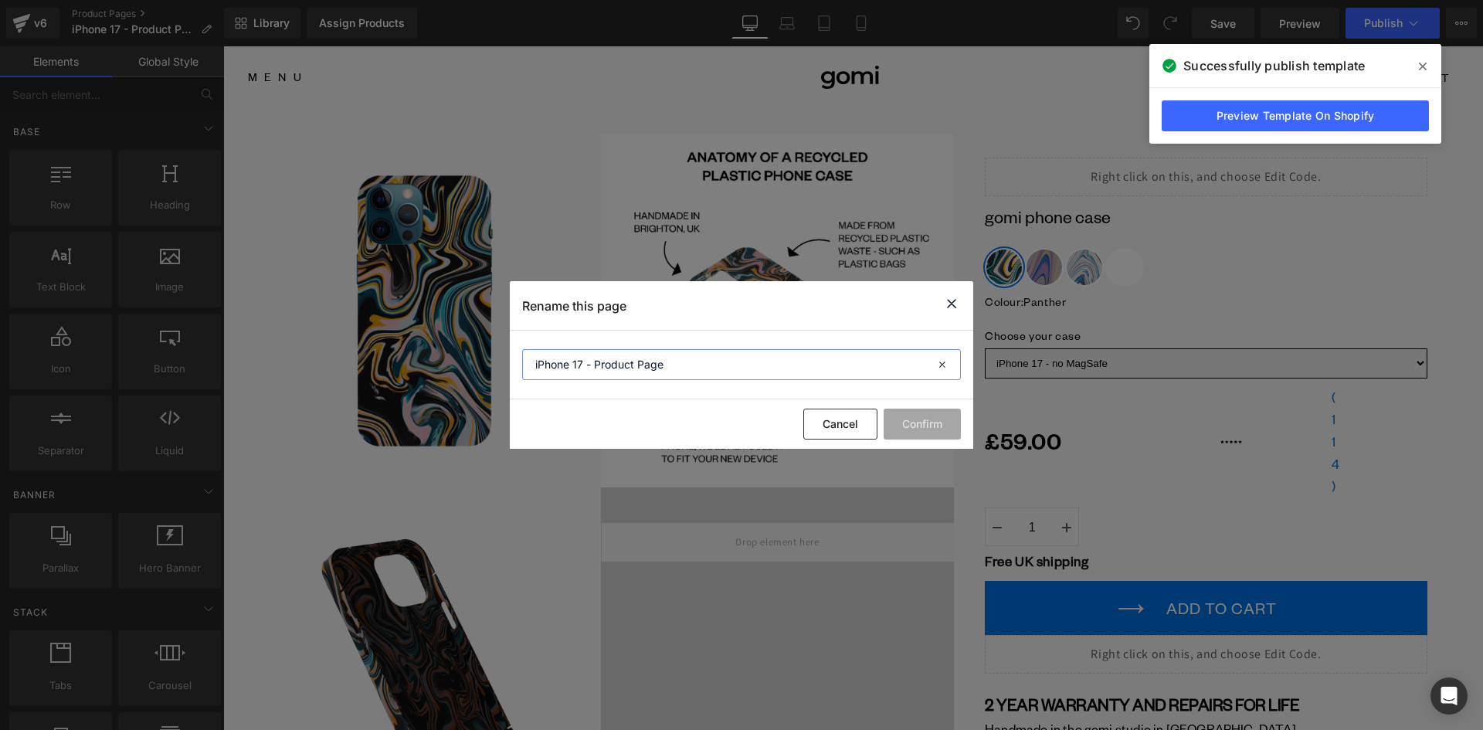
drag, startPoint x: 688, startPoint y: 371, endPoint x: 493, endPoint y: 350, distance: 196.6
click at [493, 350] on div "Rename this page iPhone 17 - Product Page Cancel Confirm" at bounding box center [741, 365] width 1483 height 730
drag, startPoint x: 617, startPoint y: 385, endPoint x: 840, endPoint y: 432, distance: 227.9
click at [840, 432] on button "Cancel" at bounding box center [840, 423] width 74 height 31
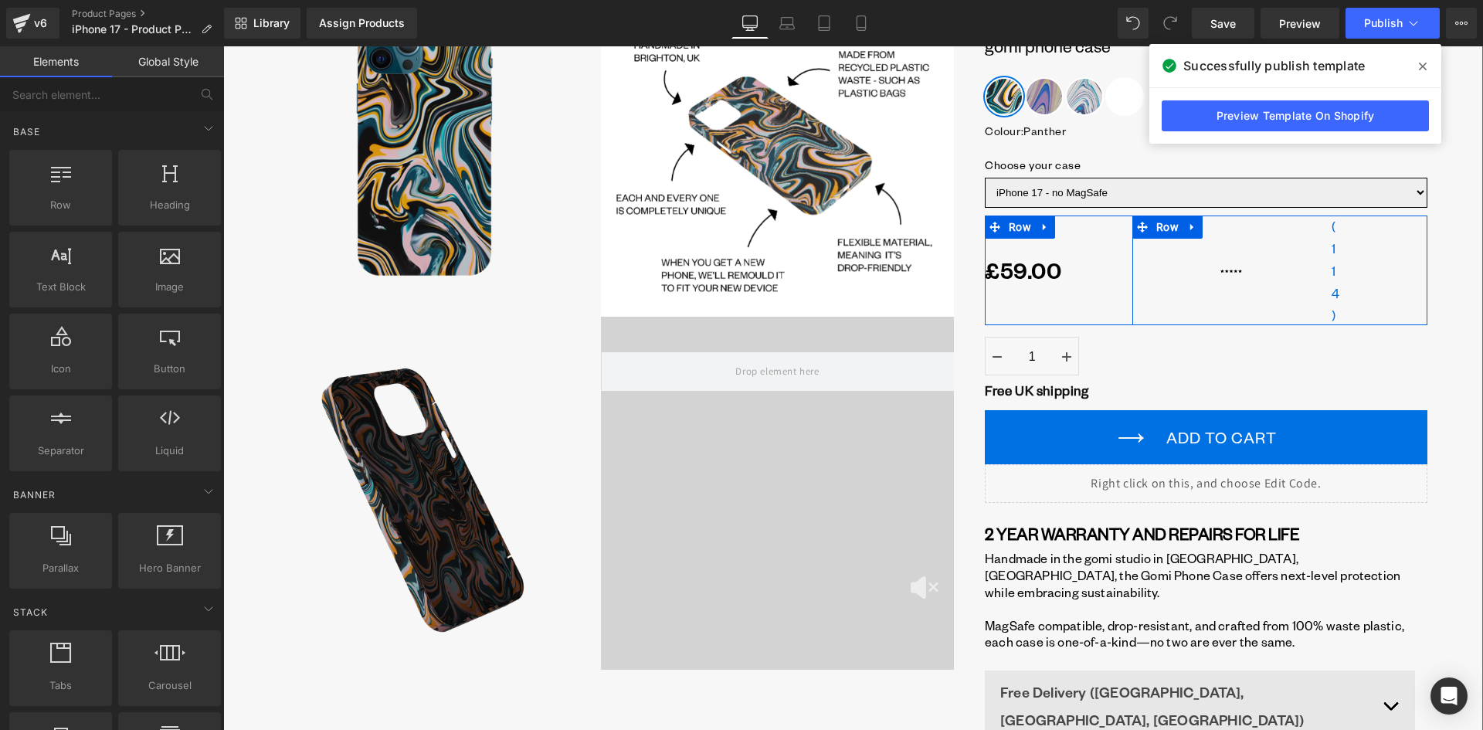
scroll to position [232, 0]
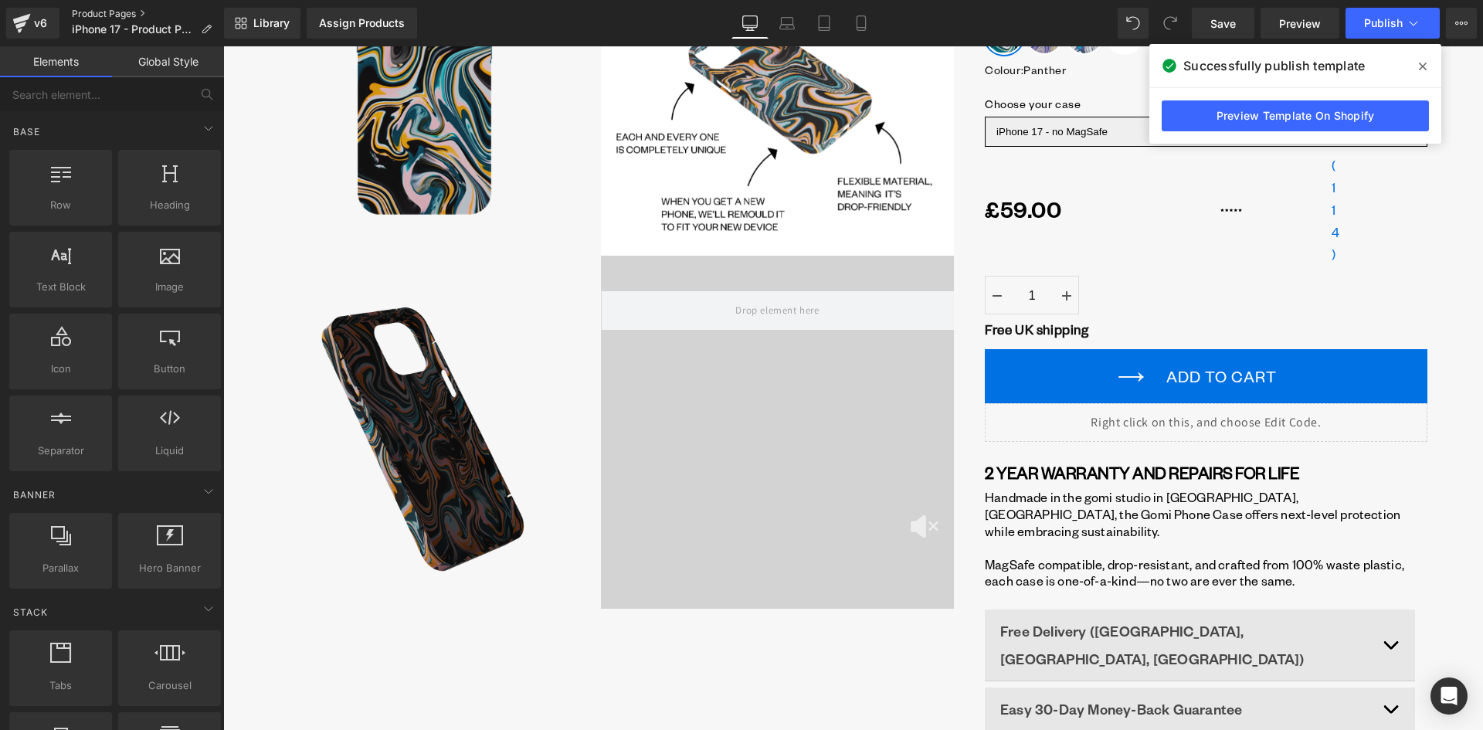
click at [127, 12] on link "Product Pages" at bounding box center [148, 14] width 152 height 12
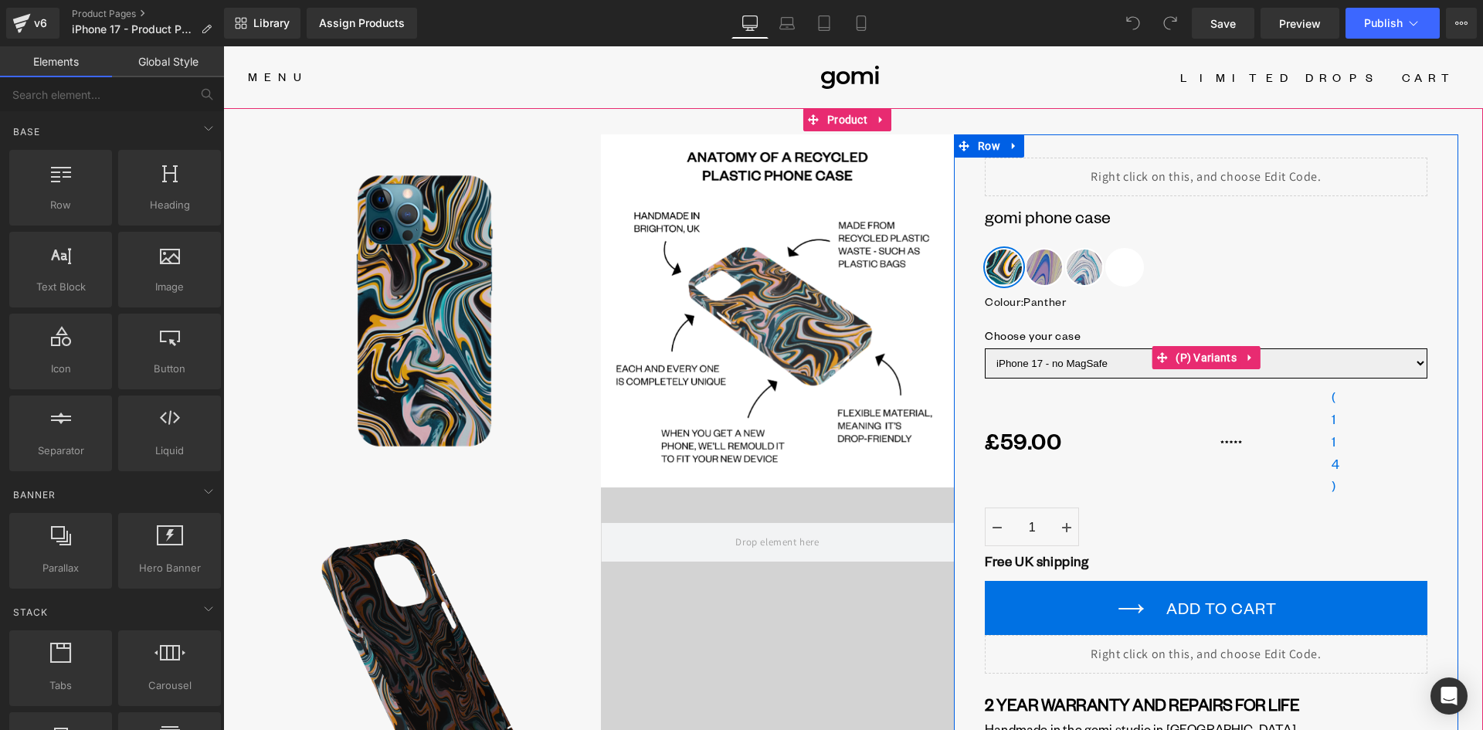
click at [1123, 368] on select "iPhone 17 - no MagSafe iPhone 17 - with MagSafe iPhone 17 Pro - no MagSafe iPho…" at bounding box center [1206, 363] width 442 height 30
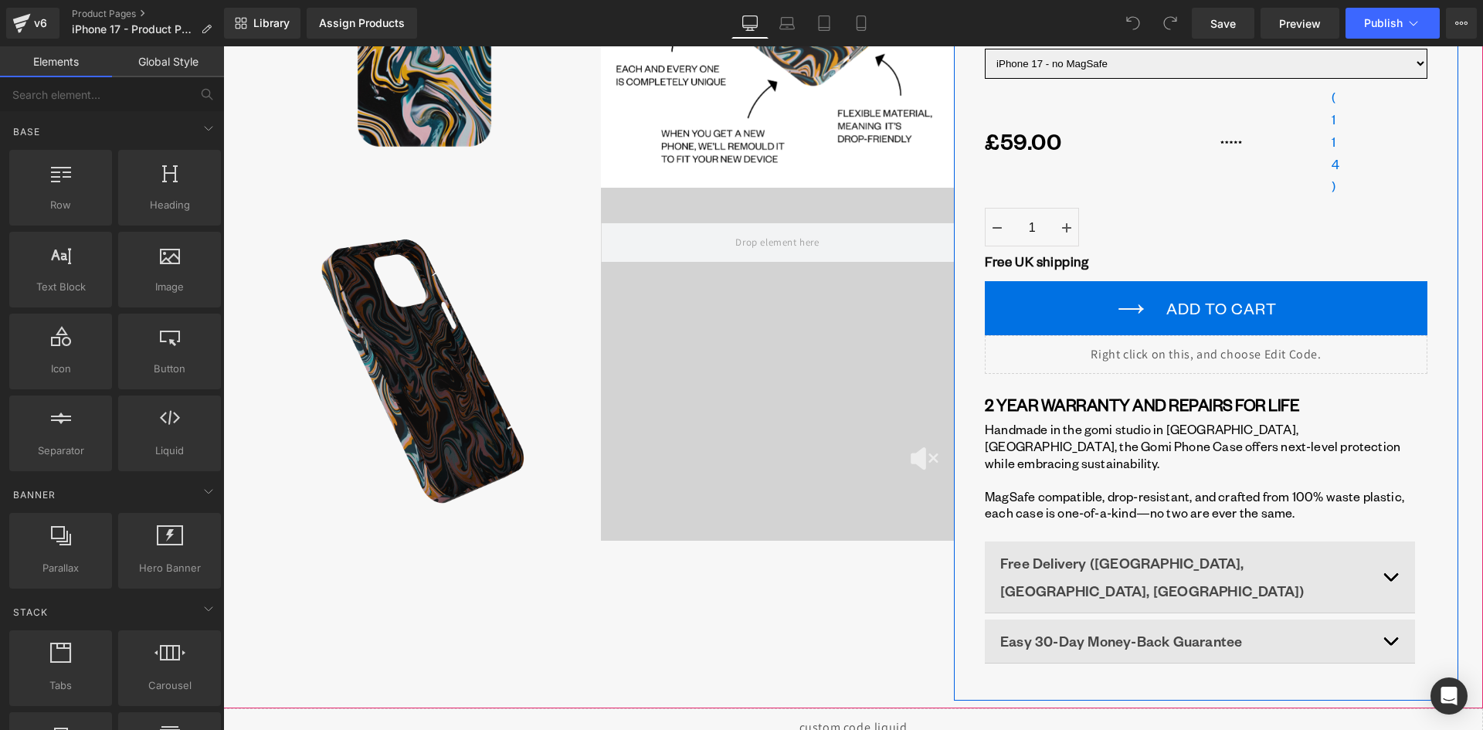
scroll to position [309, 0]
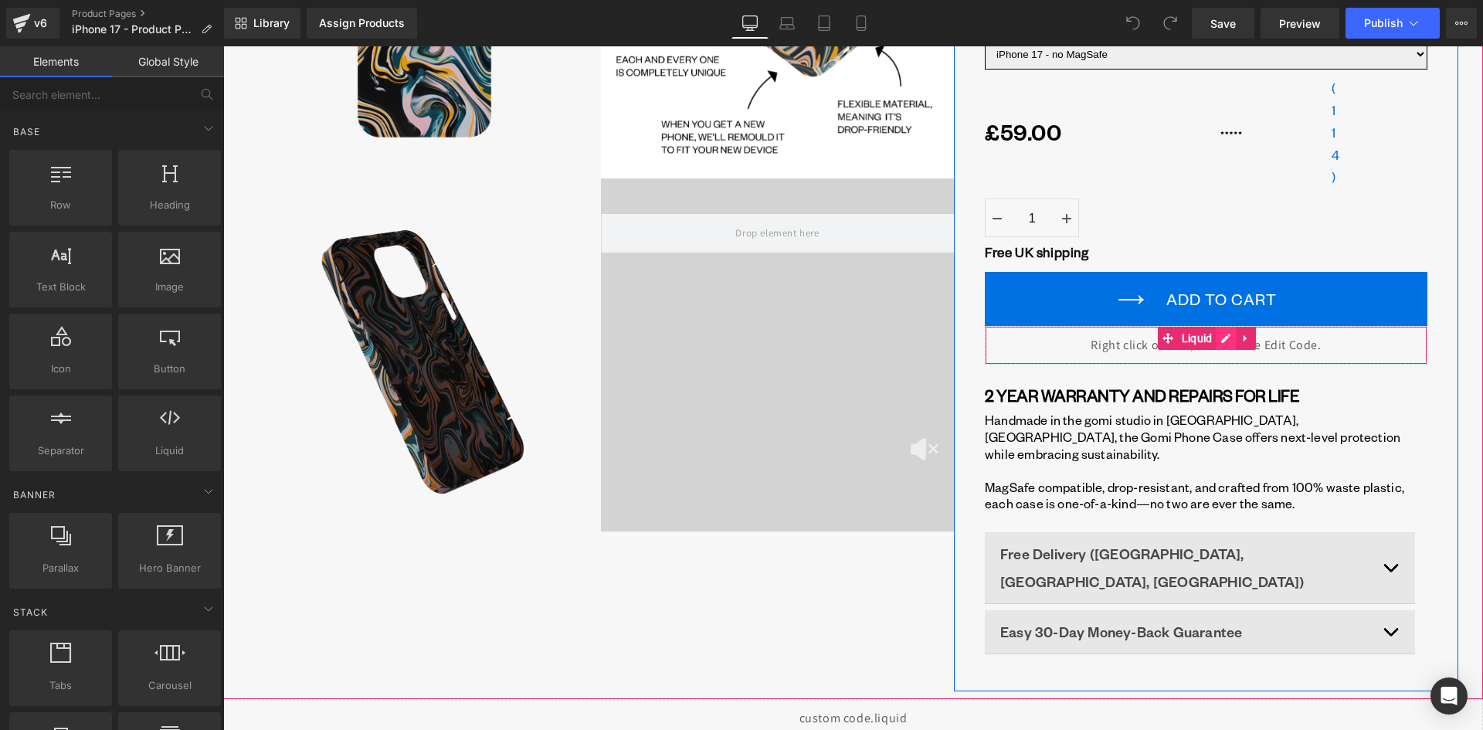
click at [1225, 337] on div "Liquid" at bounding box center [1206, 345] width 442 height 39
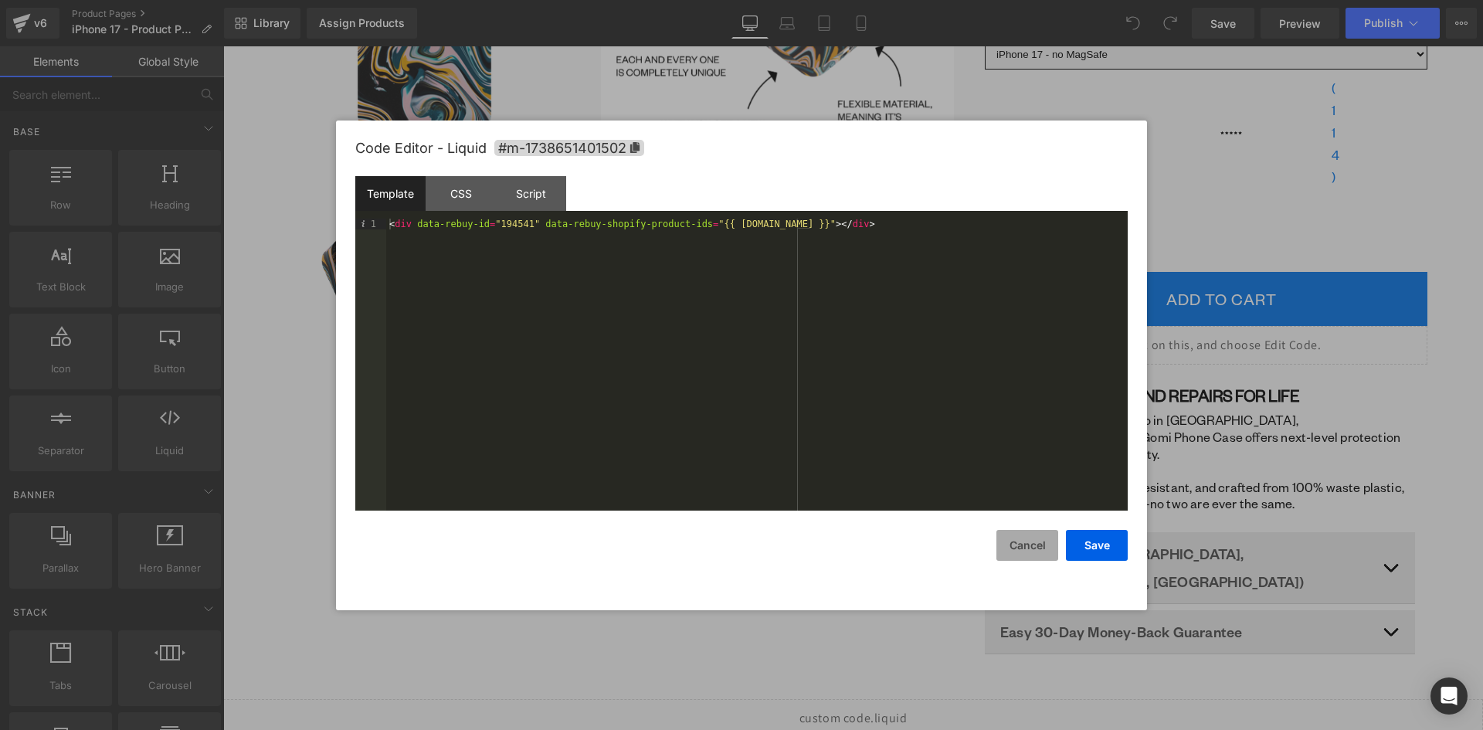
click at [1012, 542] on button "Cancel" at bounding box center [1027, 545] width 62 height 31
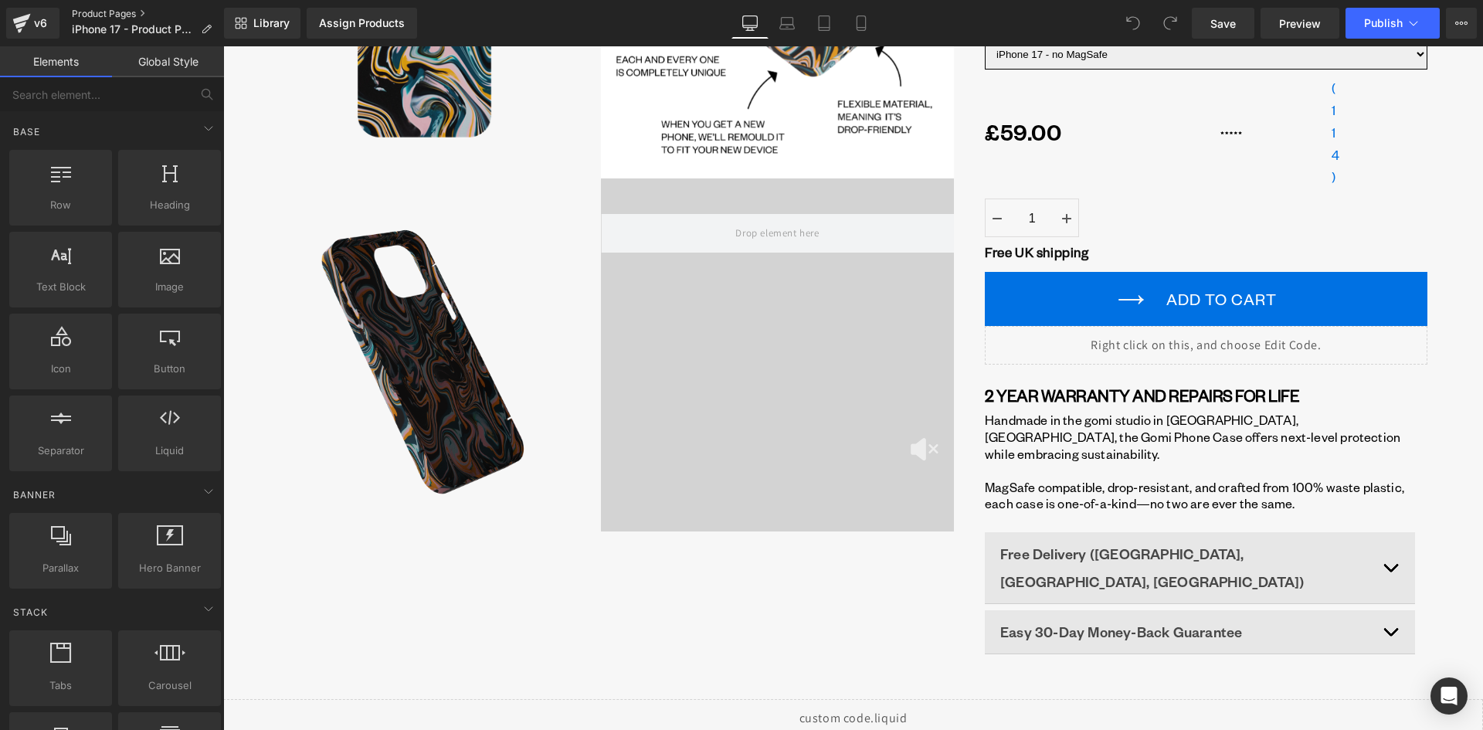
click at [109, 16] on link "Product Pages" at bounding box center [148, 14] width 152 height 12
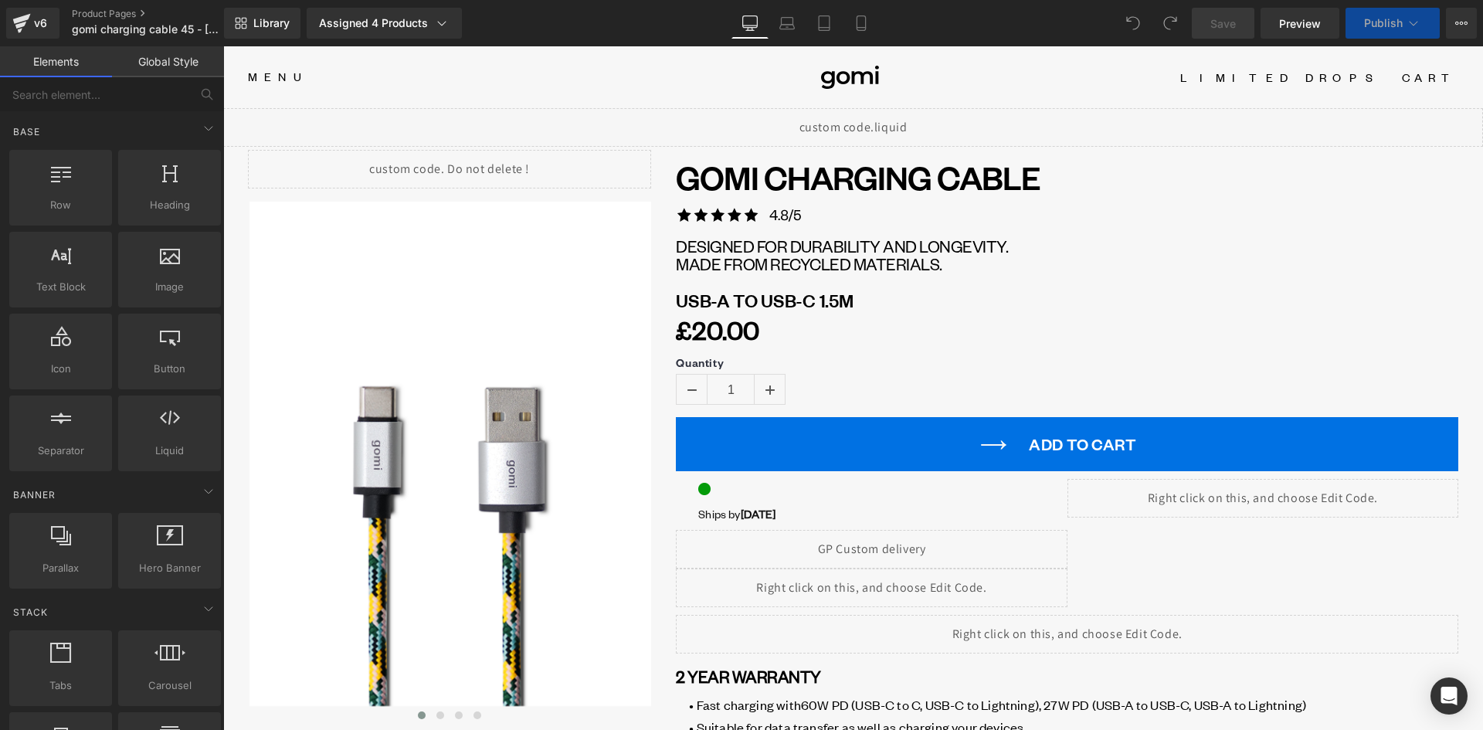
scroll to position [154, 0]
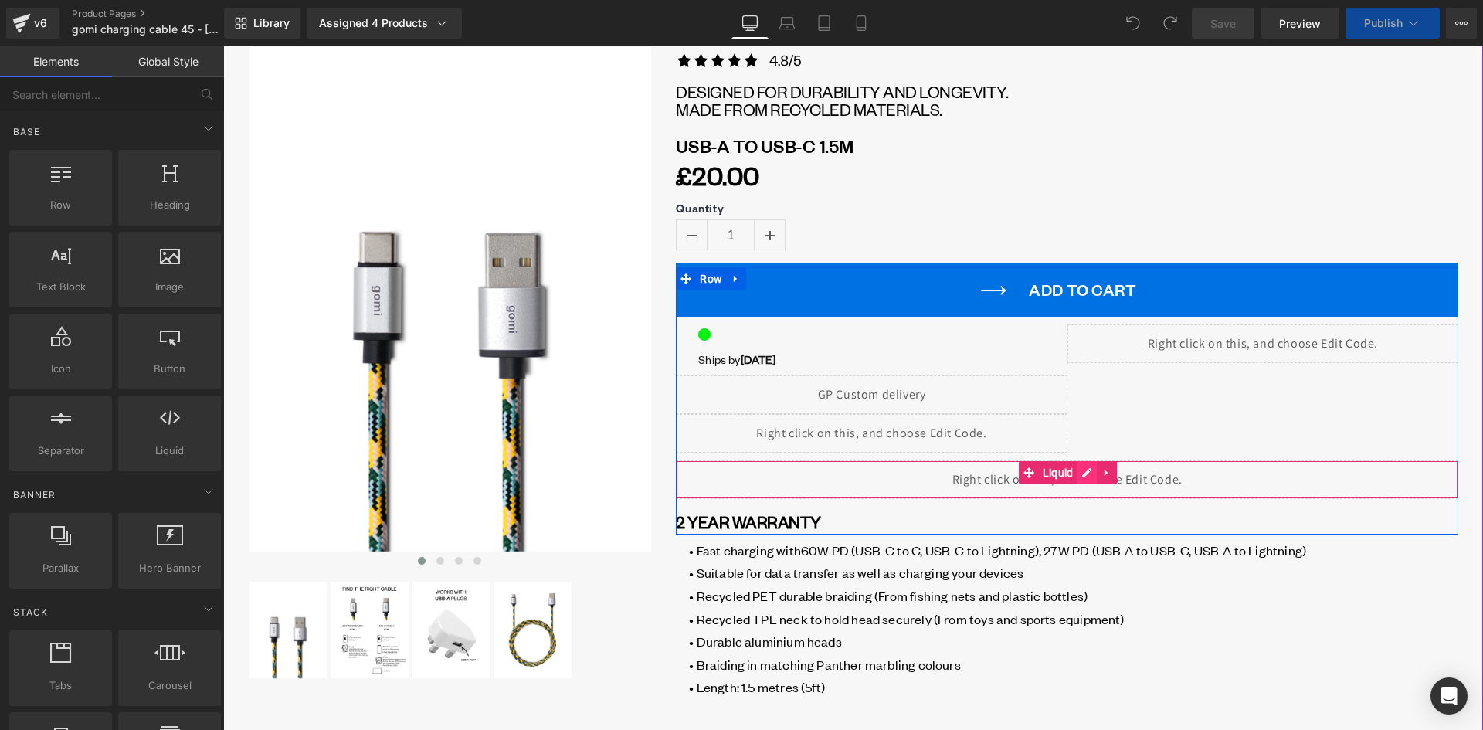
click at [1077, 469] on div "Liquid" at bounding box center [1067, 479] width 782 height 39
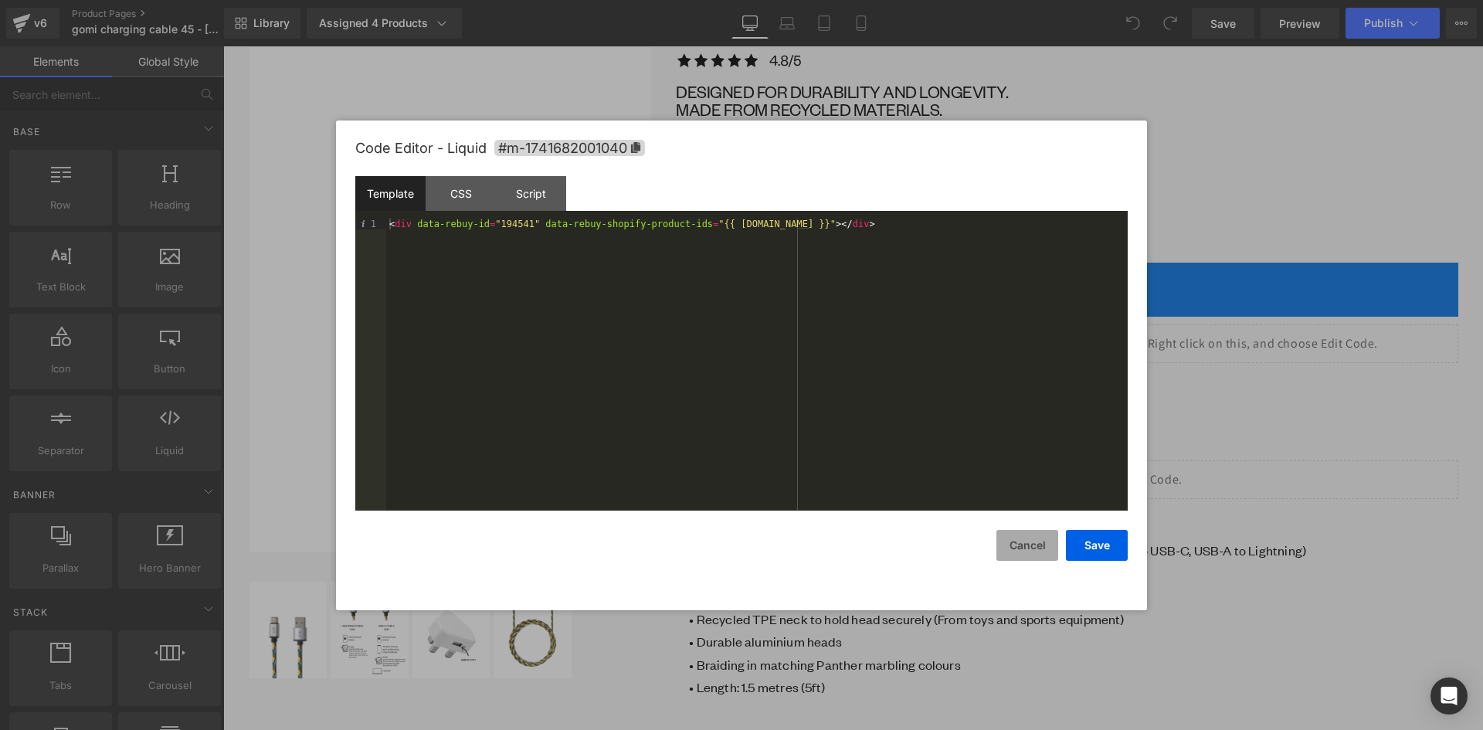
click at [1034, 552] on button "Cancel" at bounding box center [1027, 545] width 62 height 31
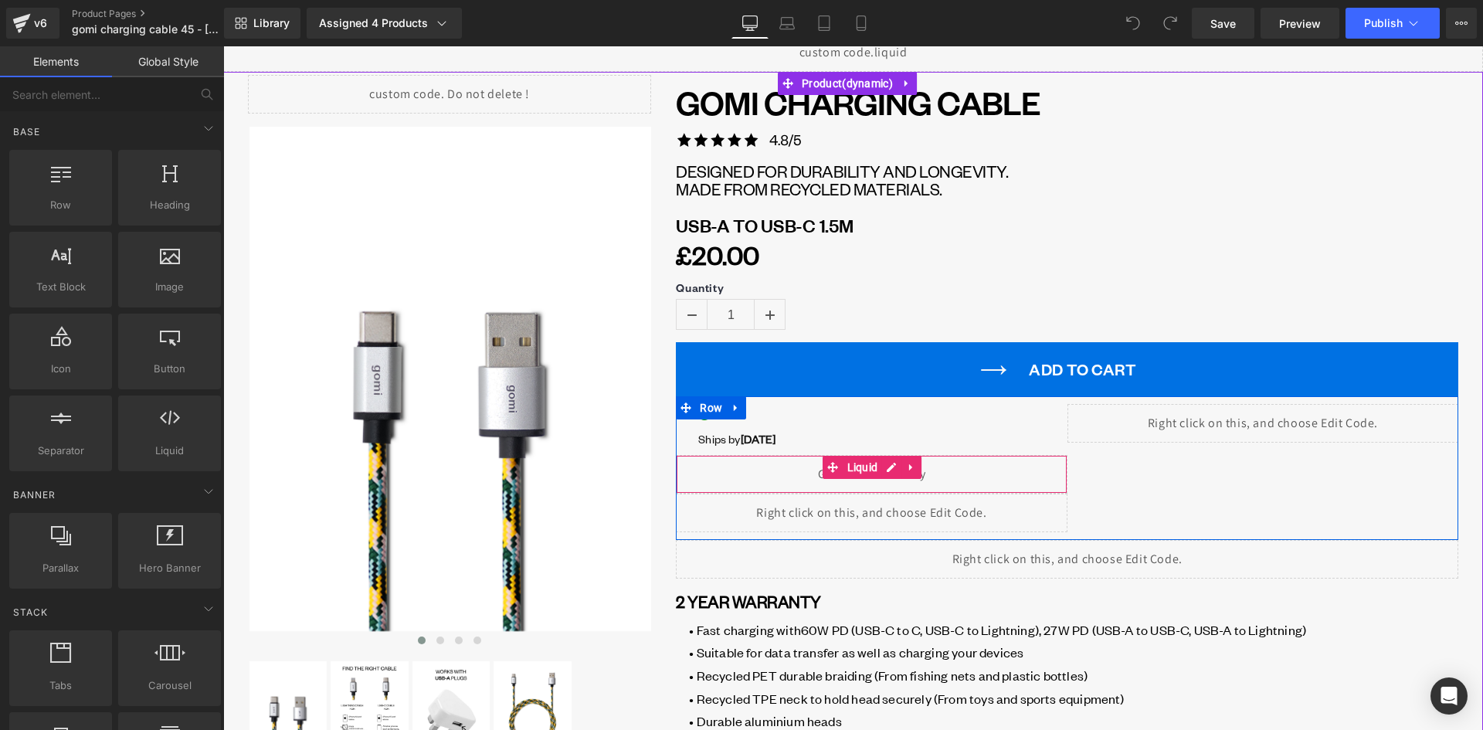
scroll to position [0, 0]
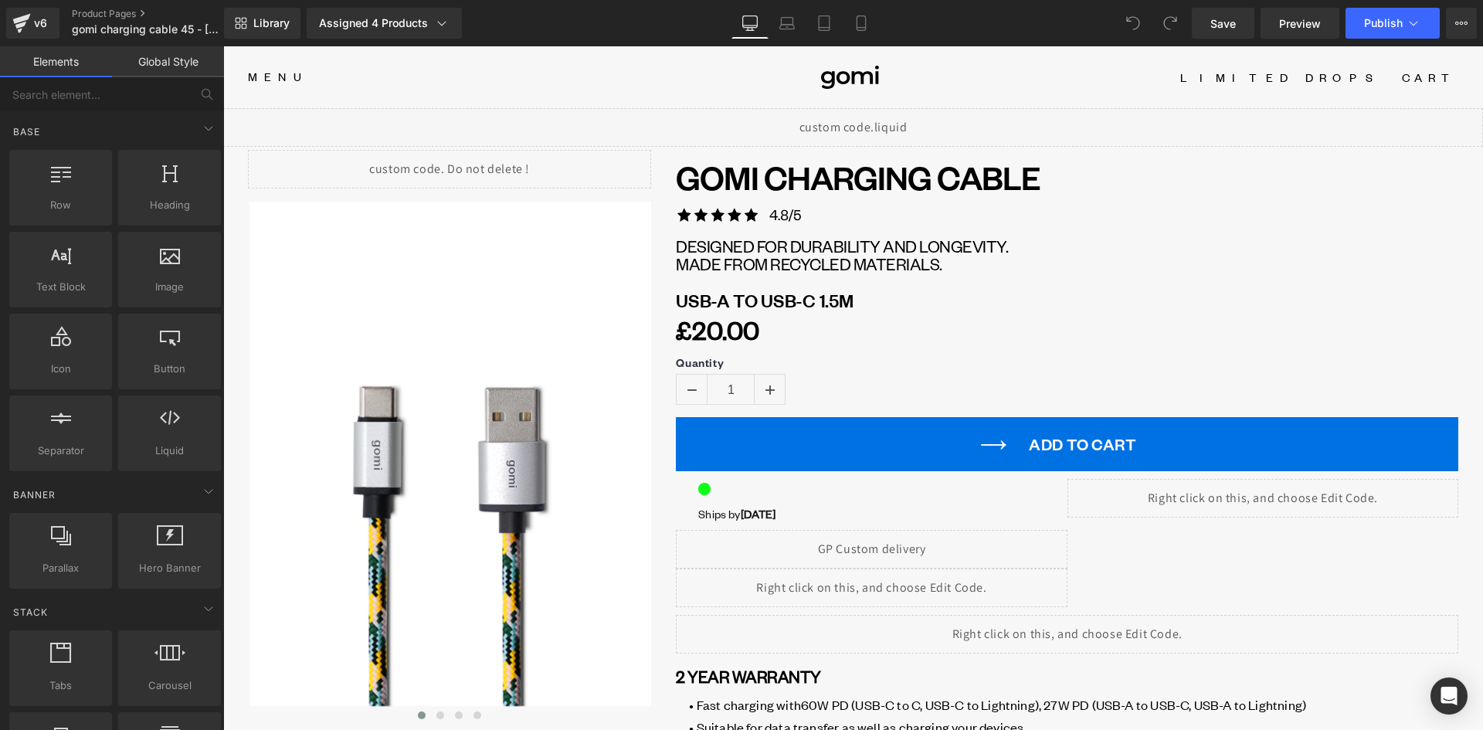
click at [91, 6] on div "v6 Product Pages gomi charging cable 45 - Pawan" at bounding box center [112, 23] width 224 height 46
click at [99, 16] on link "Product Pages" at bounding box center [161, 14] width 178 height 12
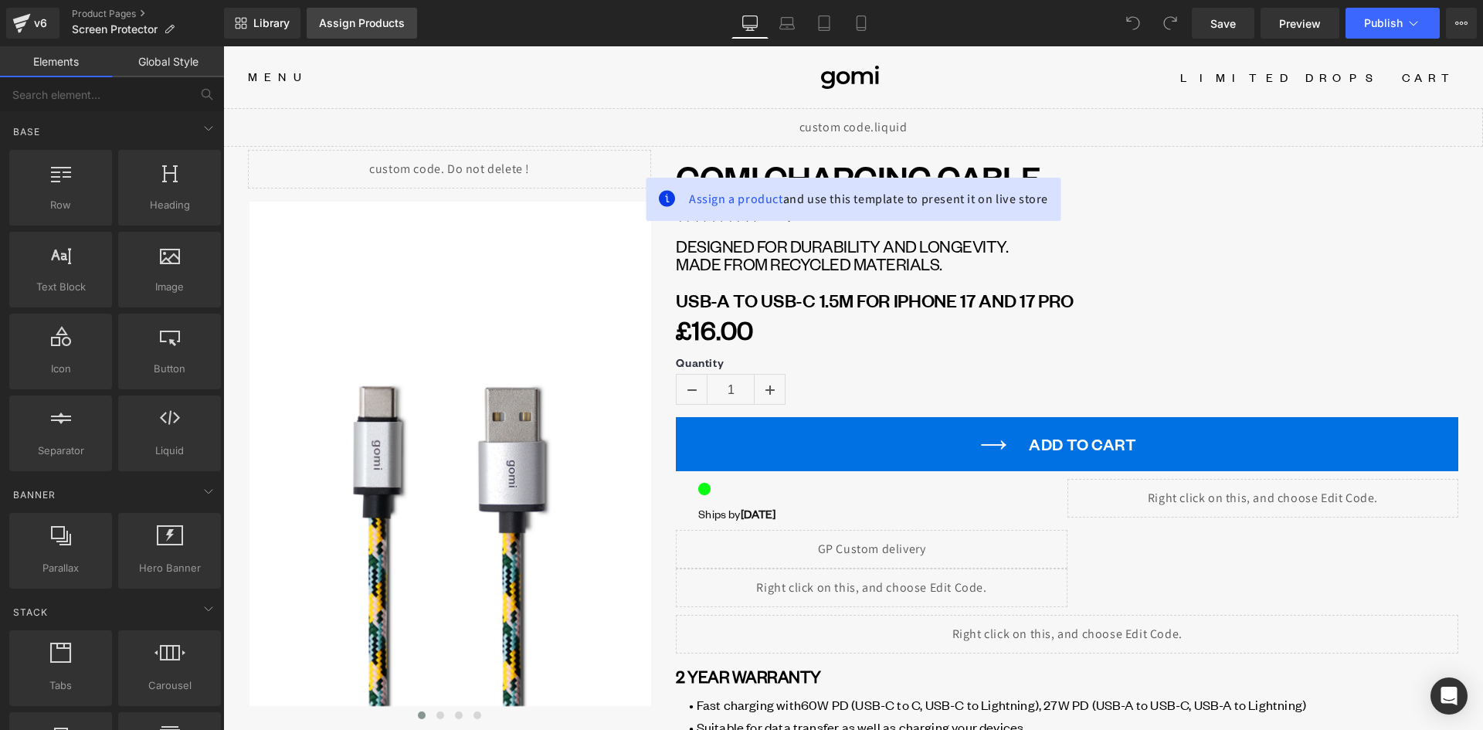
click at [382, 25] on div "Assign Products" at bounding box center [362, 23] width 86 height 12
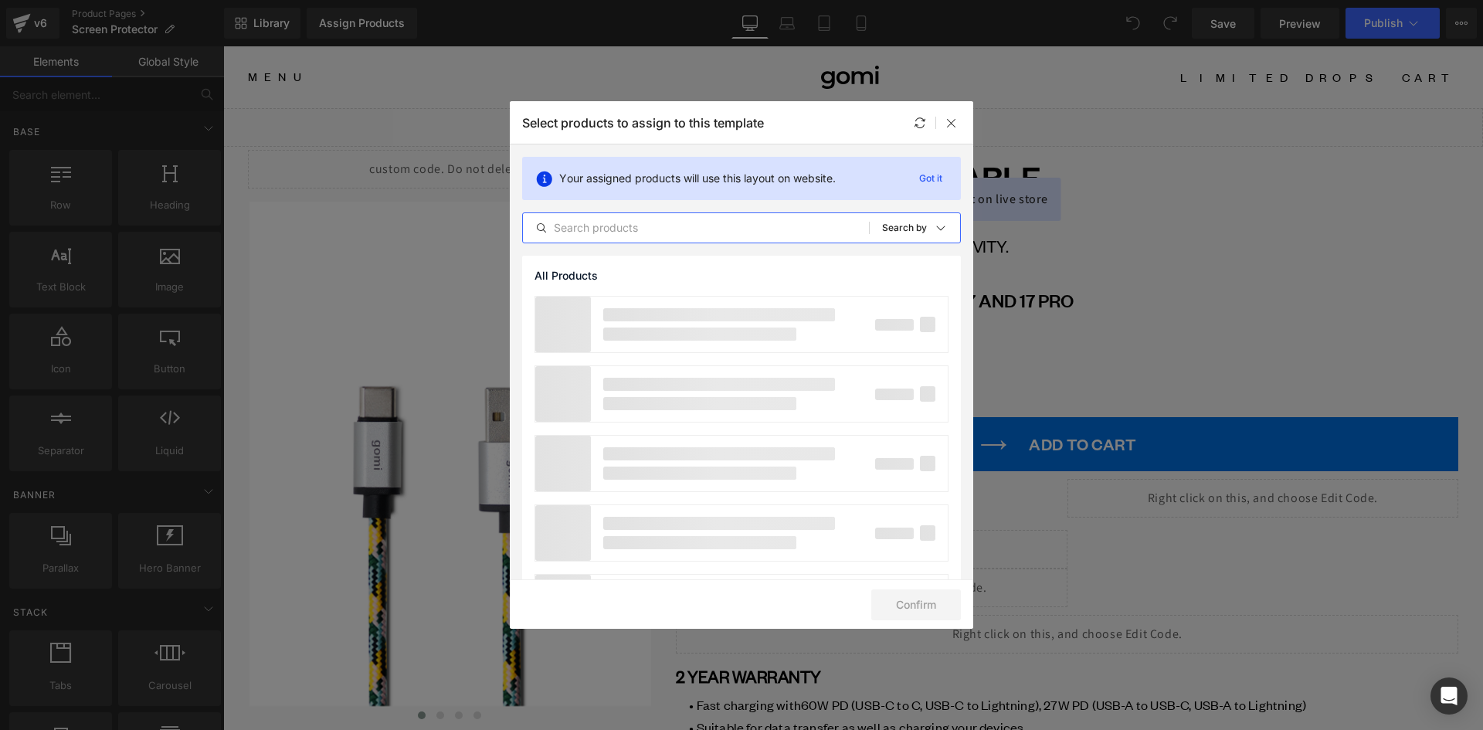
click at [638, 232] on input "text" at bounding box center [696, 228] width 346 height 19
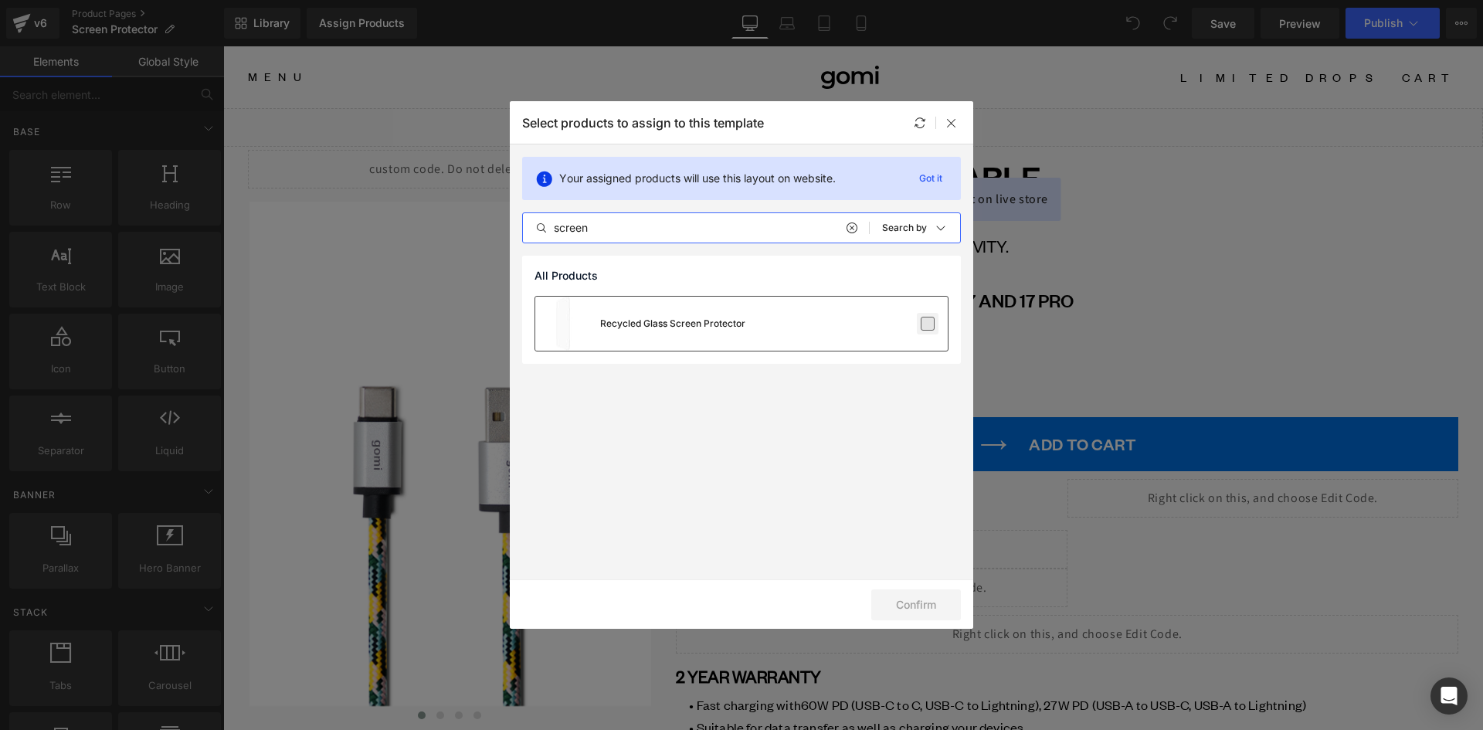
type input "screen"
click at [928, 326] on label at bounding box center [927, 324] width 14 height 14
click at [927, 324] on input "checkbox" at bounding box center [927, 324] width 0 height 0
click at [950, 602] on button "Confirm" at bounding box center [916, 604] width 90 height 31
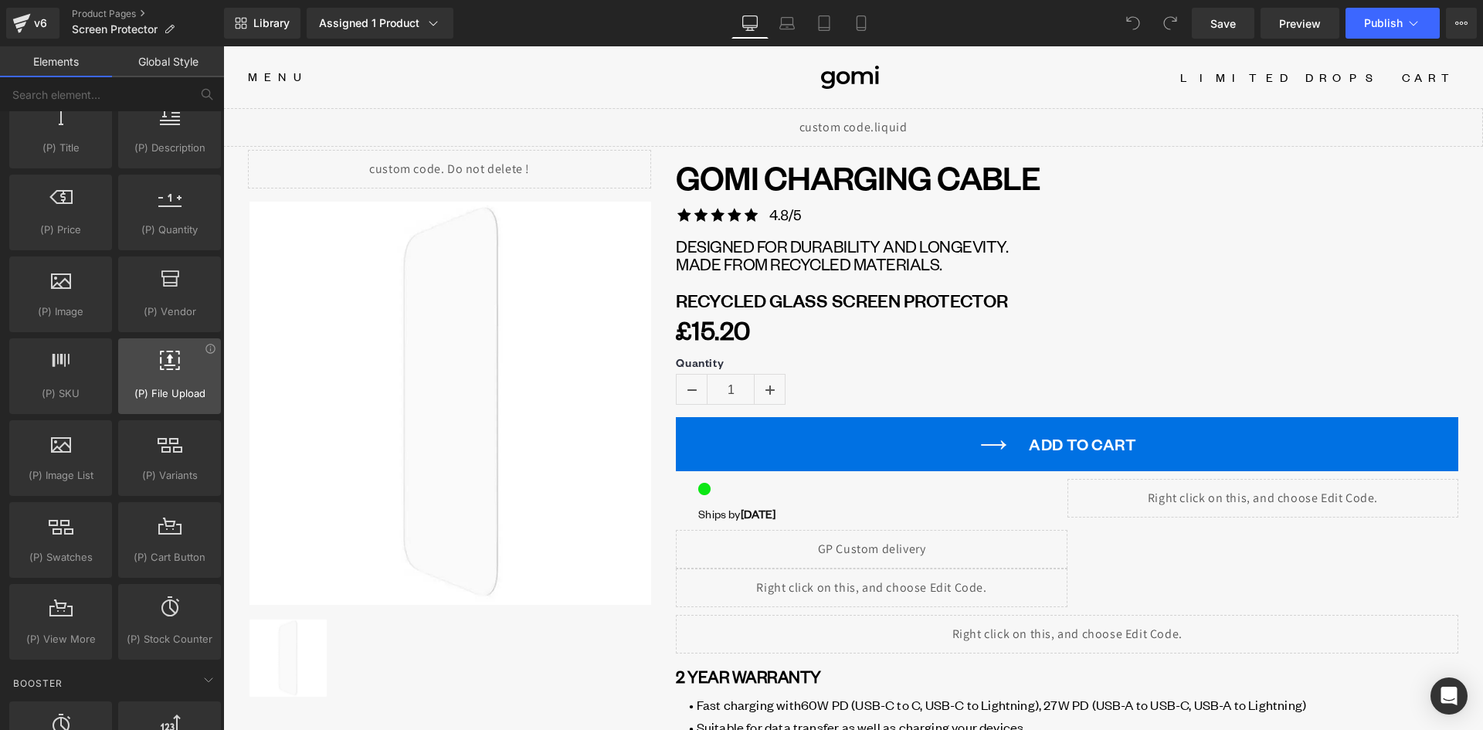
scroll to position [1544, 0]
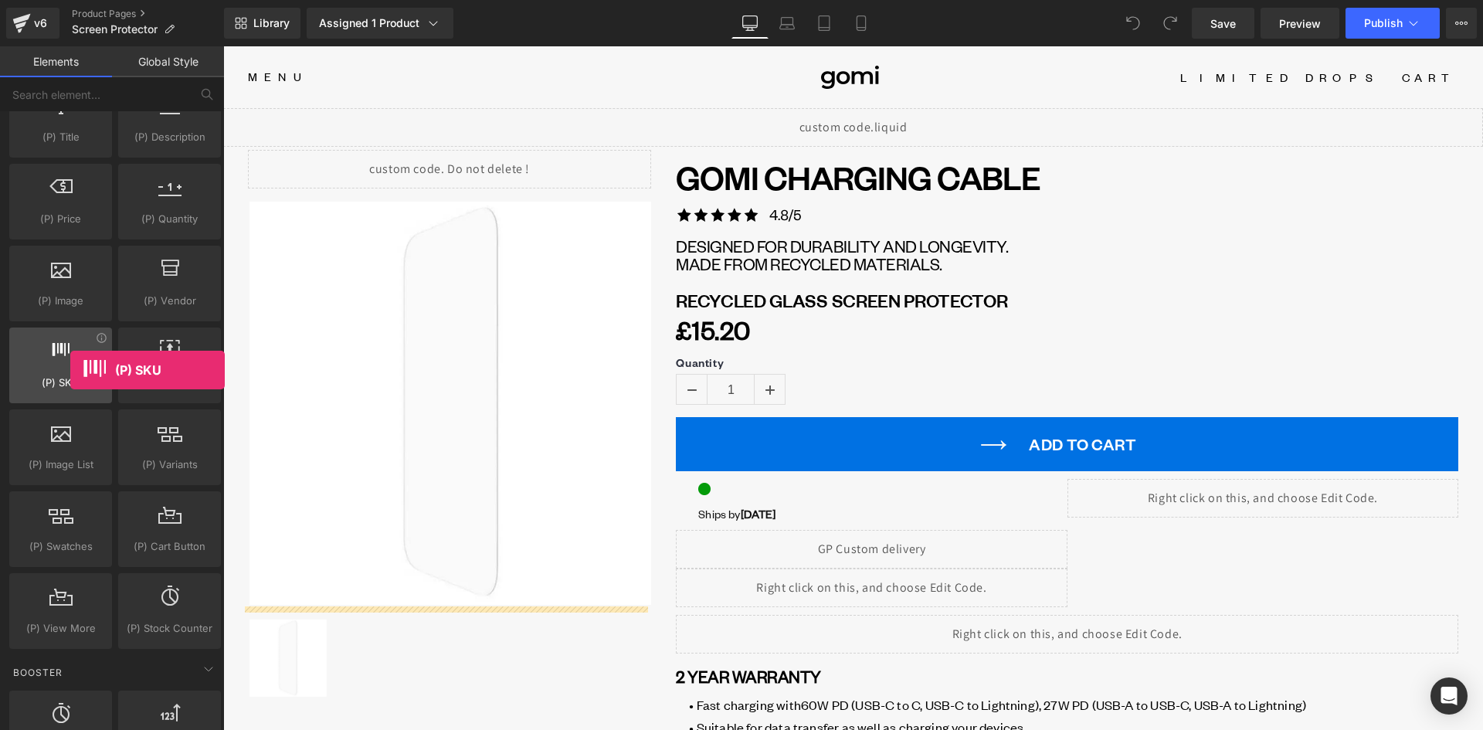
click at [69, 370] on div at bounding box center [60, 357] width 93 height 35
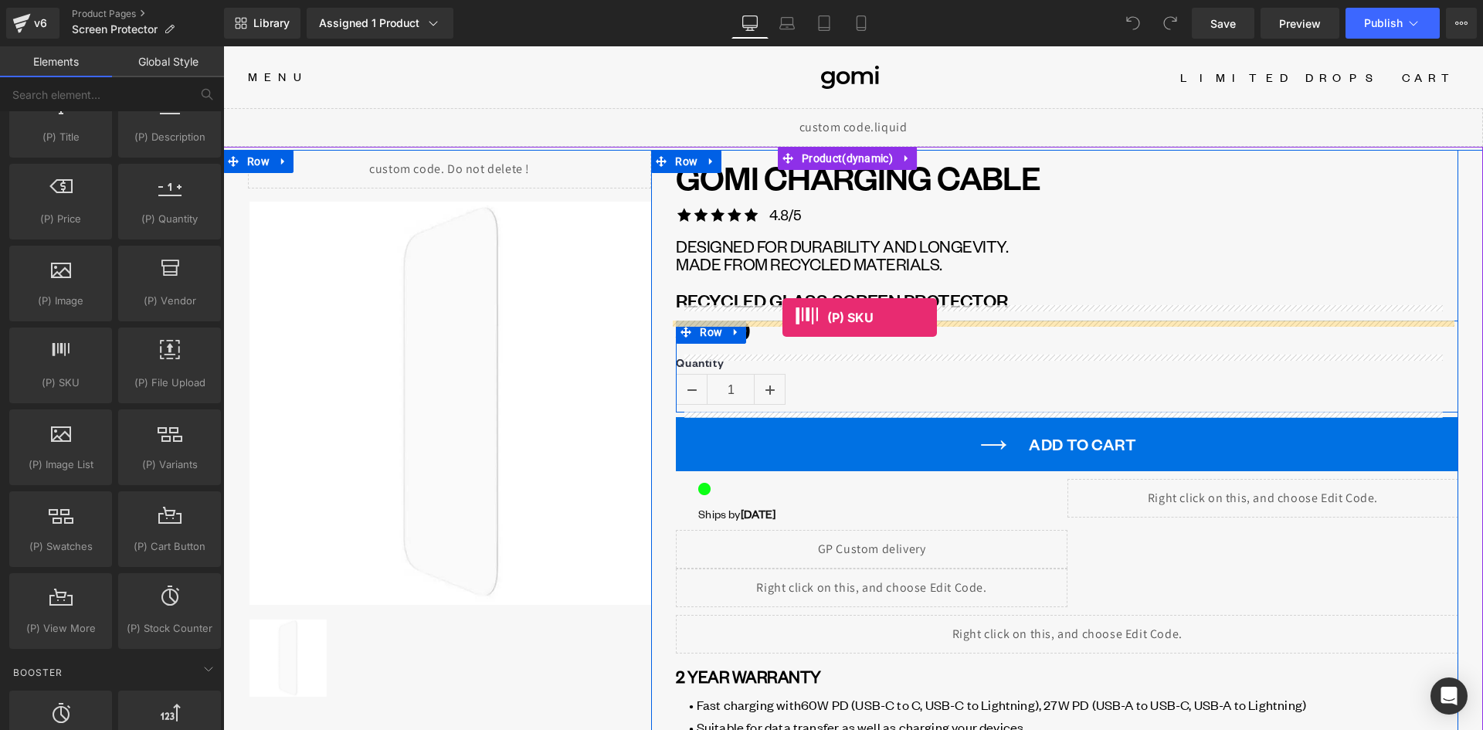
drag, startPoint x: 289, startPoint y: 407, endPoint x: 782, endPoint y: 317, distance: 501.5
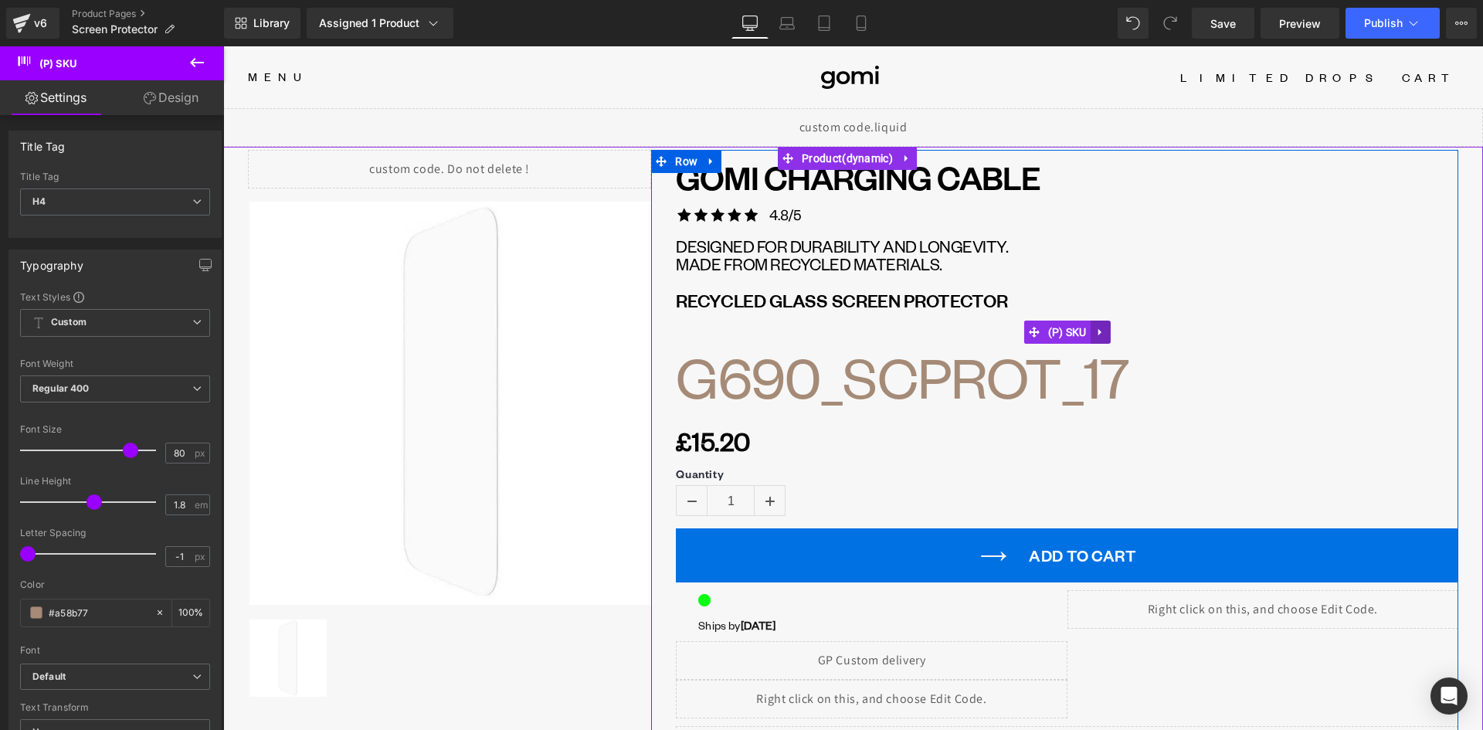
click at [1095, 335] on icon at bounding box center [1100, 333] width 11 height 12
click at [1105, 337] on icon at bounding box center [1110, 332] width 11 height 11
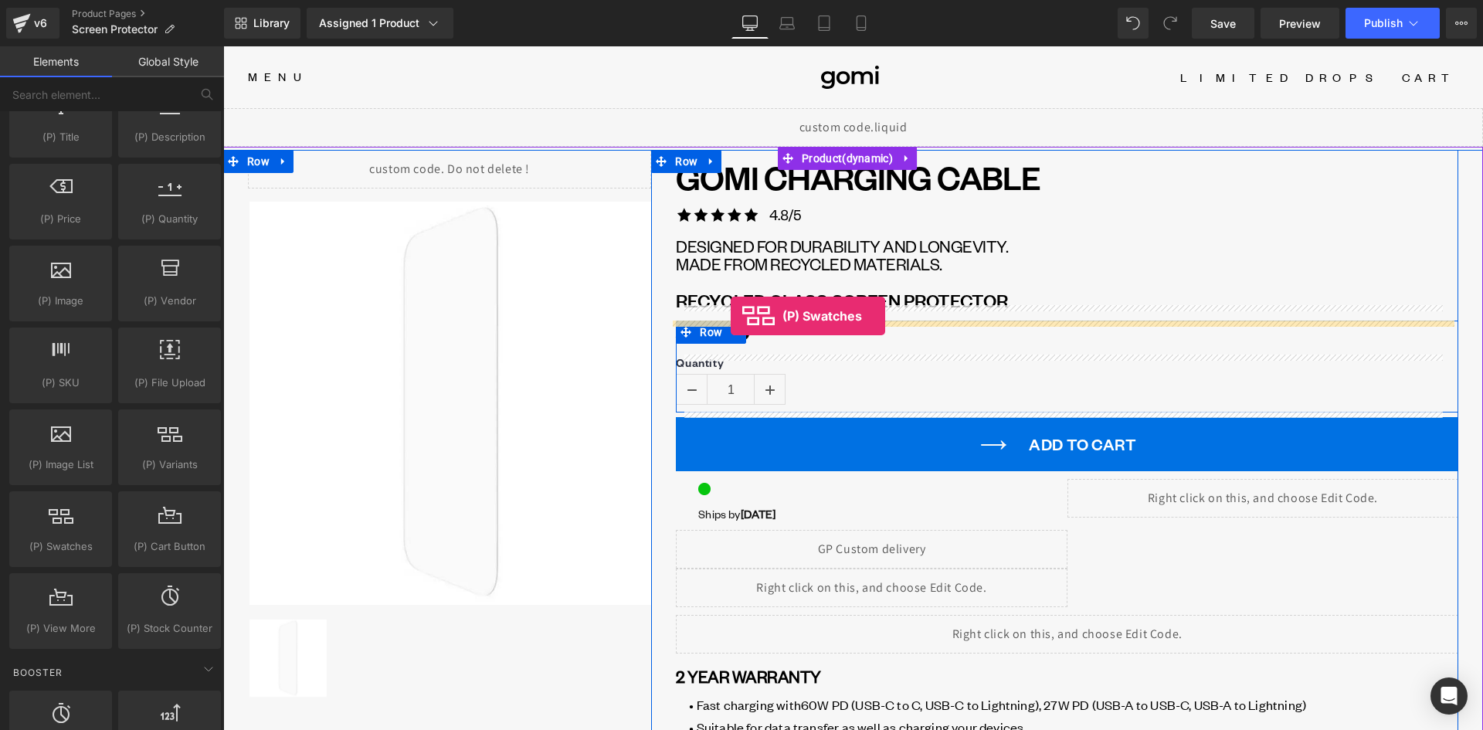
drag, startPoint x: 283, startPoint y: 582, endPoint x: 730, endPoint y: 316, distance: 521.1
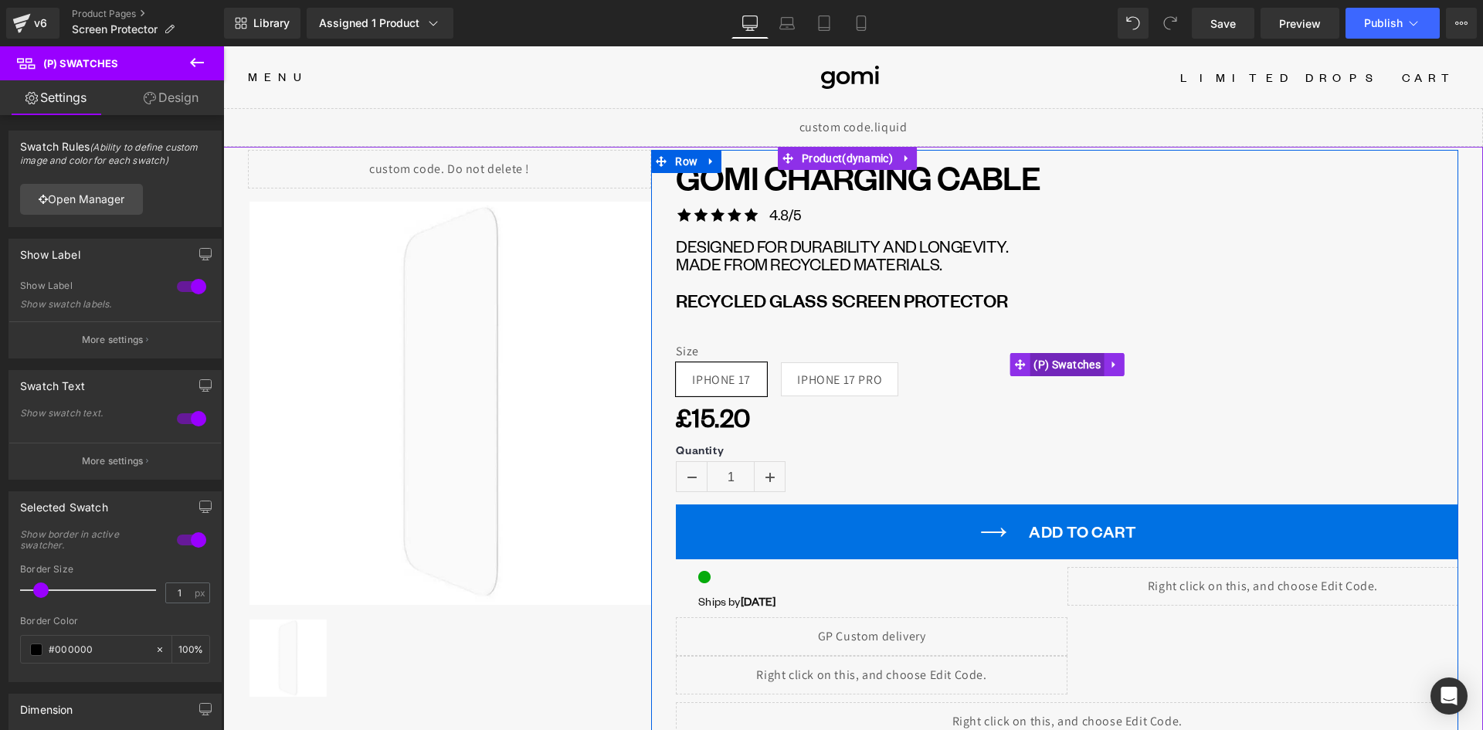
click at [1076, 364] on span "(P) Swatches" at bounding box center [1066, 364] width 75 height 23
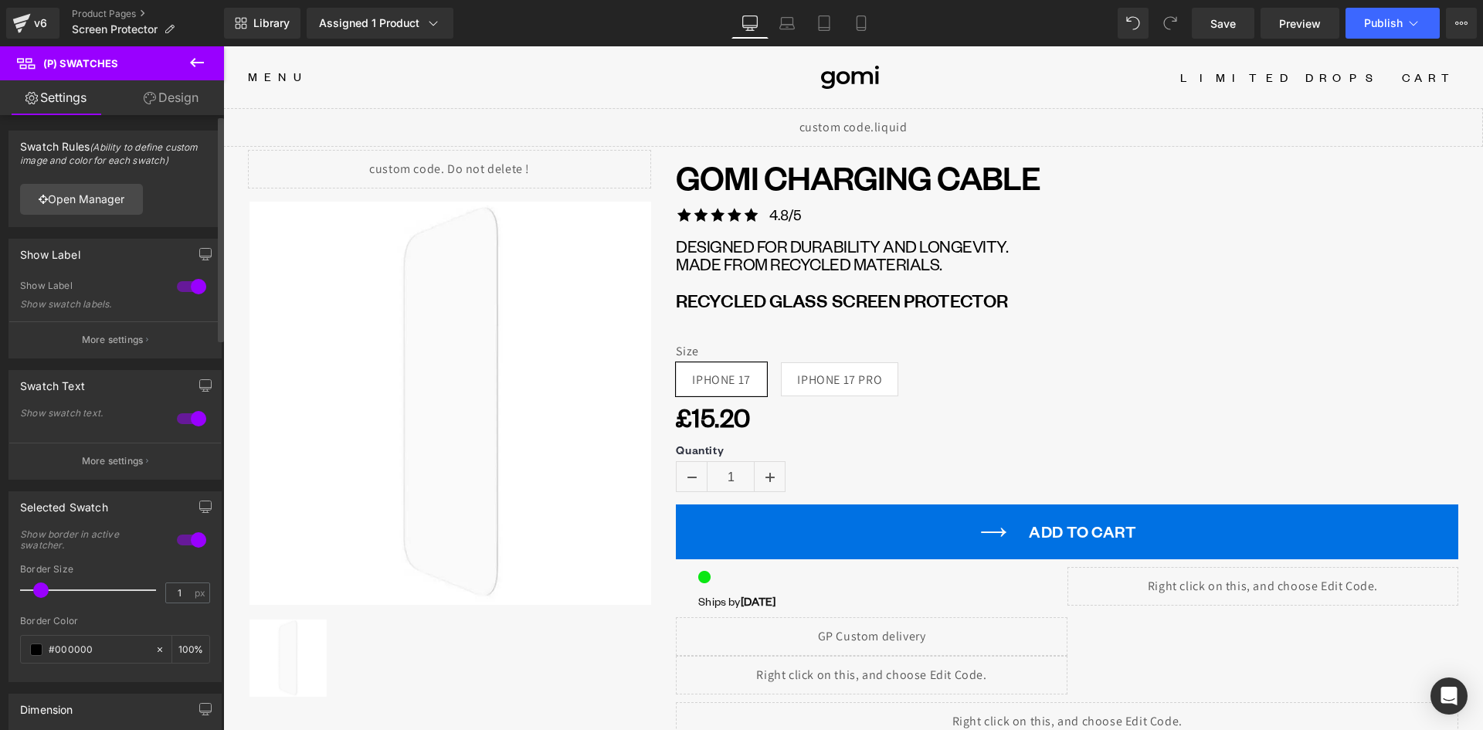
click at [125, 456] on p "More settings" at bounding box center [113, 461] width 62 height 14
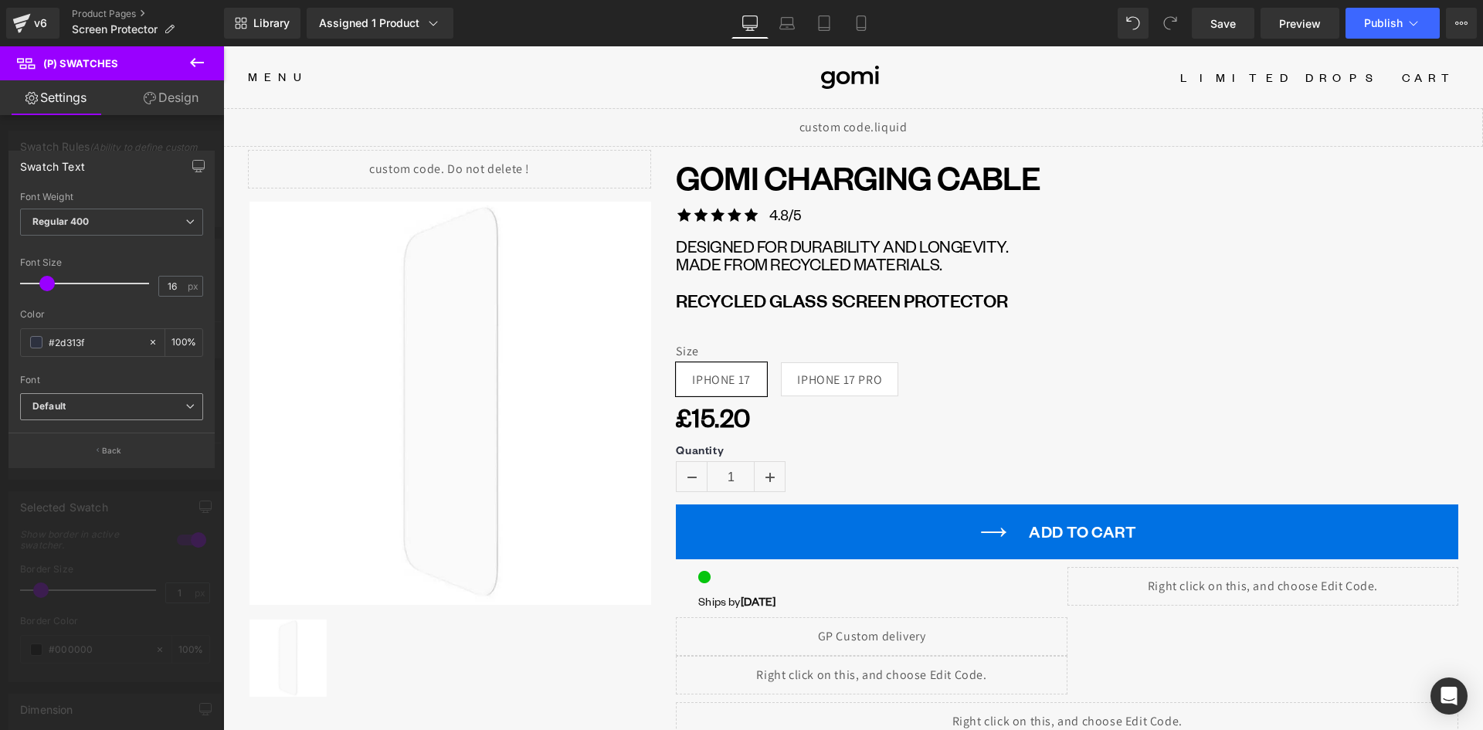
click at [73, 402] on b "Default" at bounding box center [108, 406] width 153 height 13
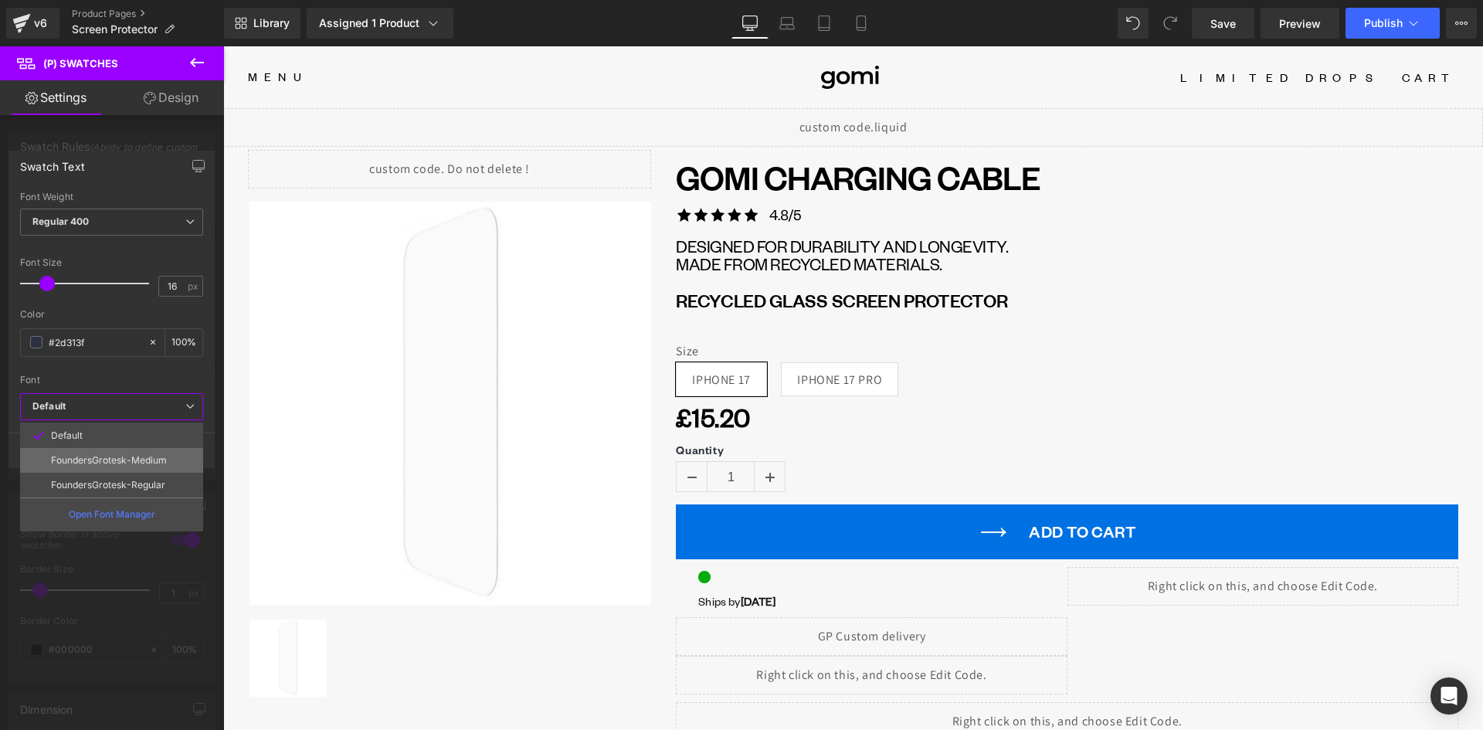
click at [145, 461] on p "FoundersGrotesk-Medium" at bounding box center [109, 460] width 116 height 11
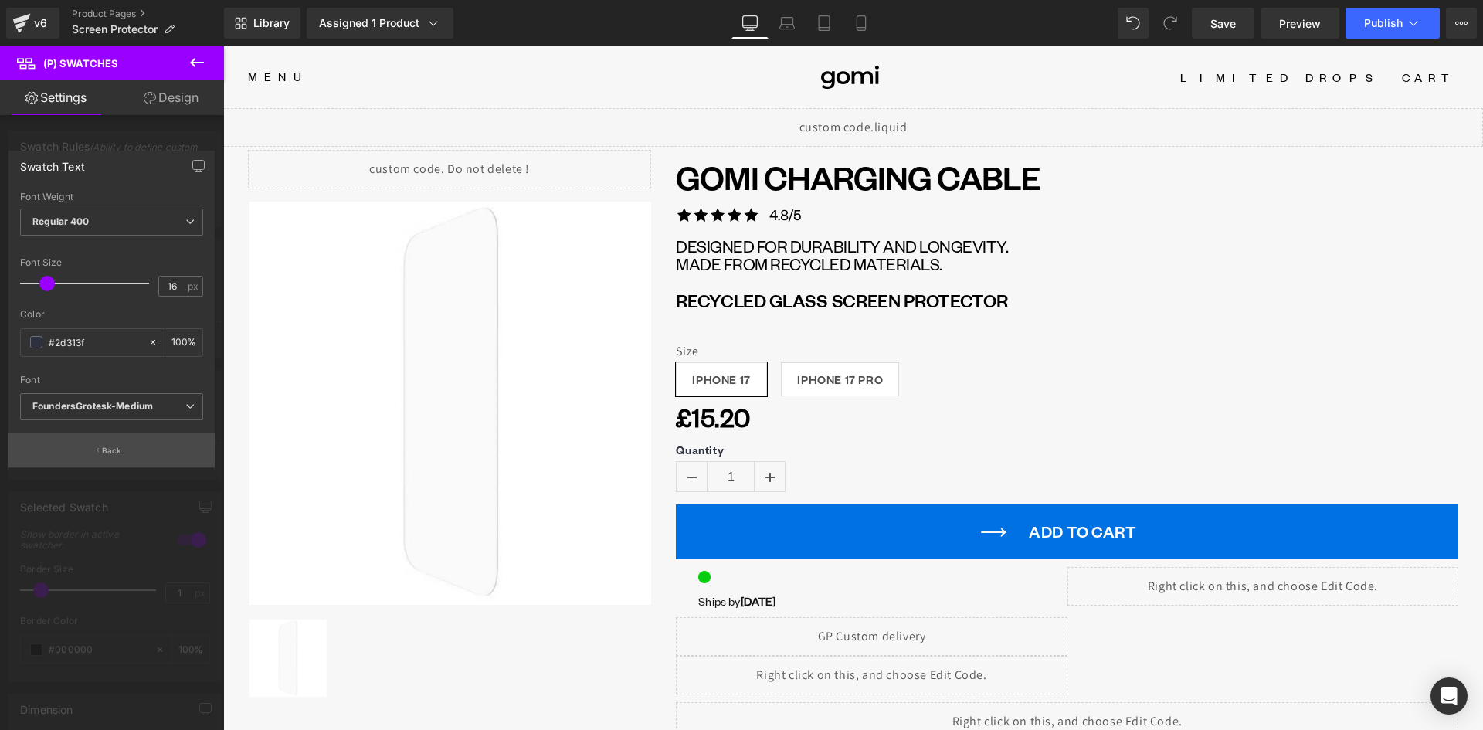
click at [125, 440] on button "Back" at bounding box center [111, 449] width 206 height 35
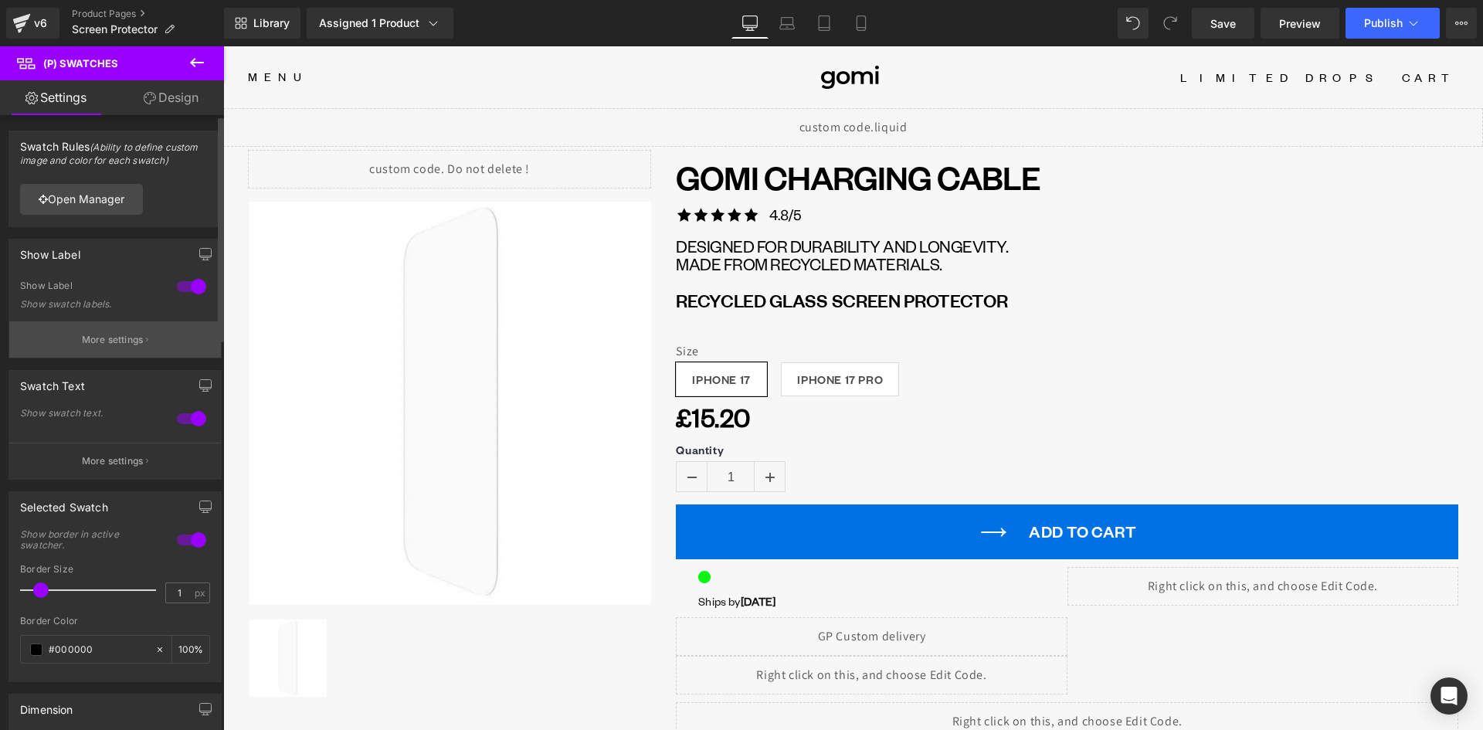
click at [115, 342] on p "More settings" at bounding box center [113, 340] width 62 height 14
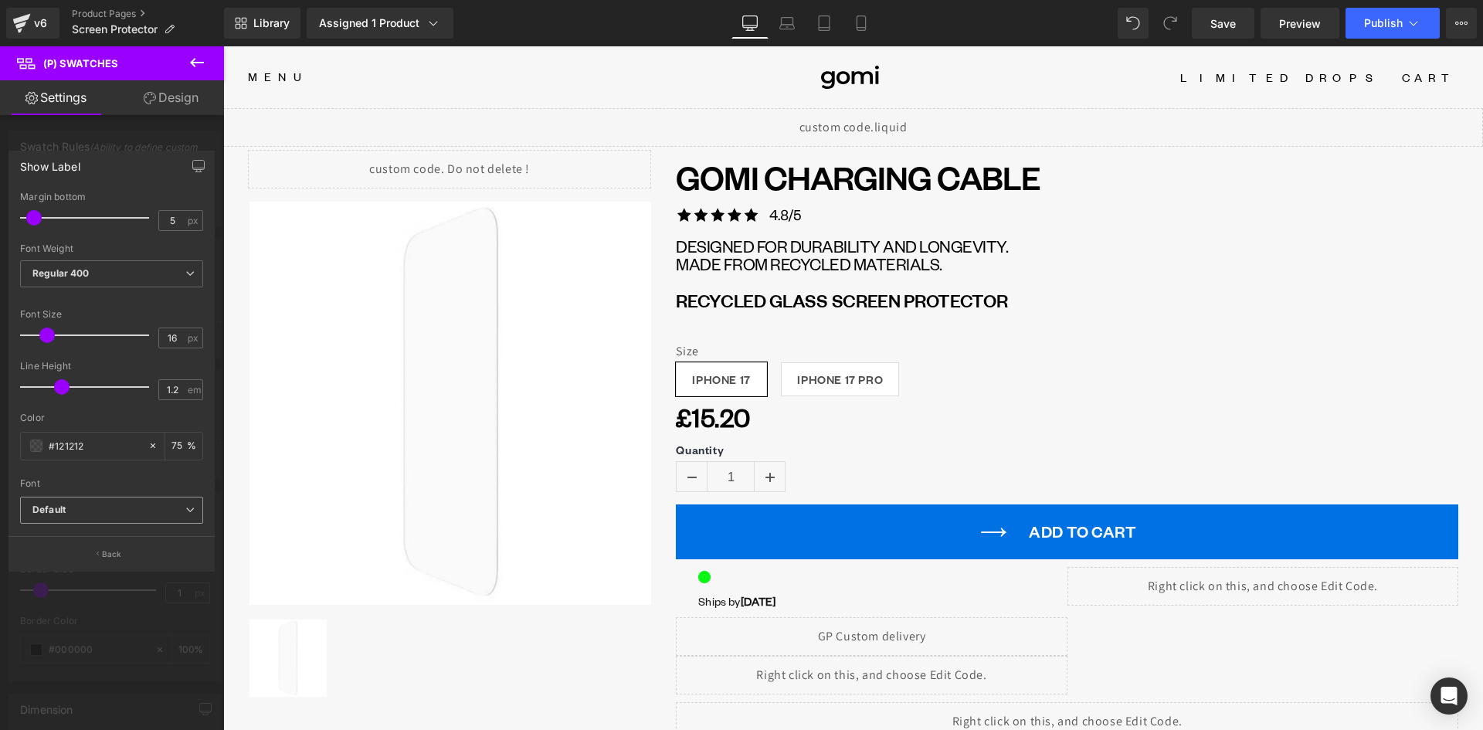
click at [118, 513] on b "Default" at bounding box center [108, 509] width 153 height 13
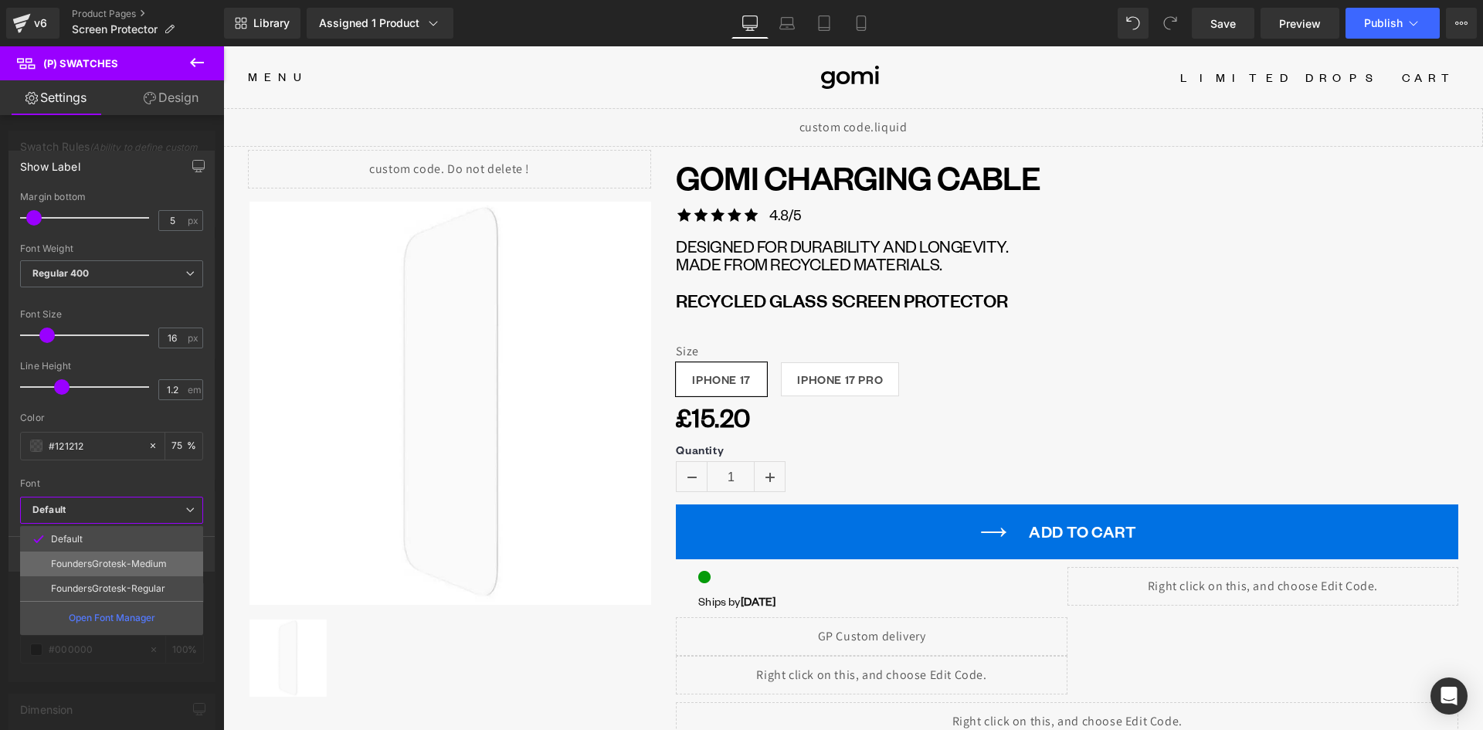
click at [129, 564] on p "FoundersGrotesk-Medium" at bounding box center [109, 563] width 116 height 11
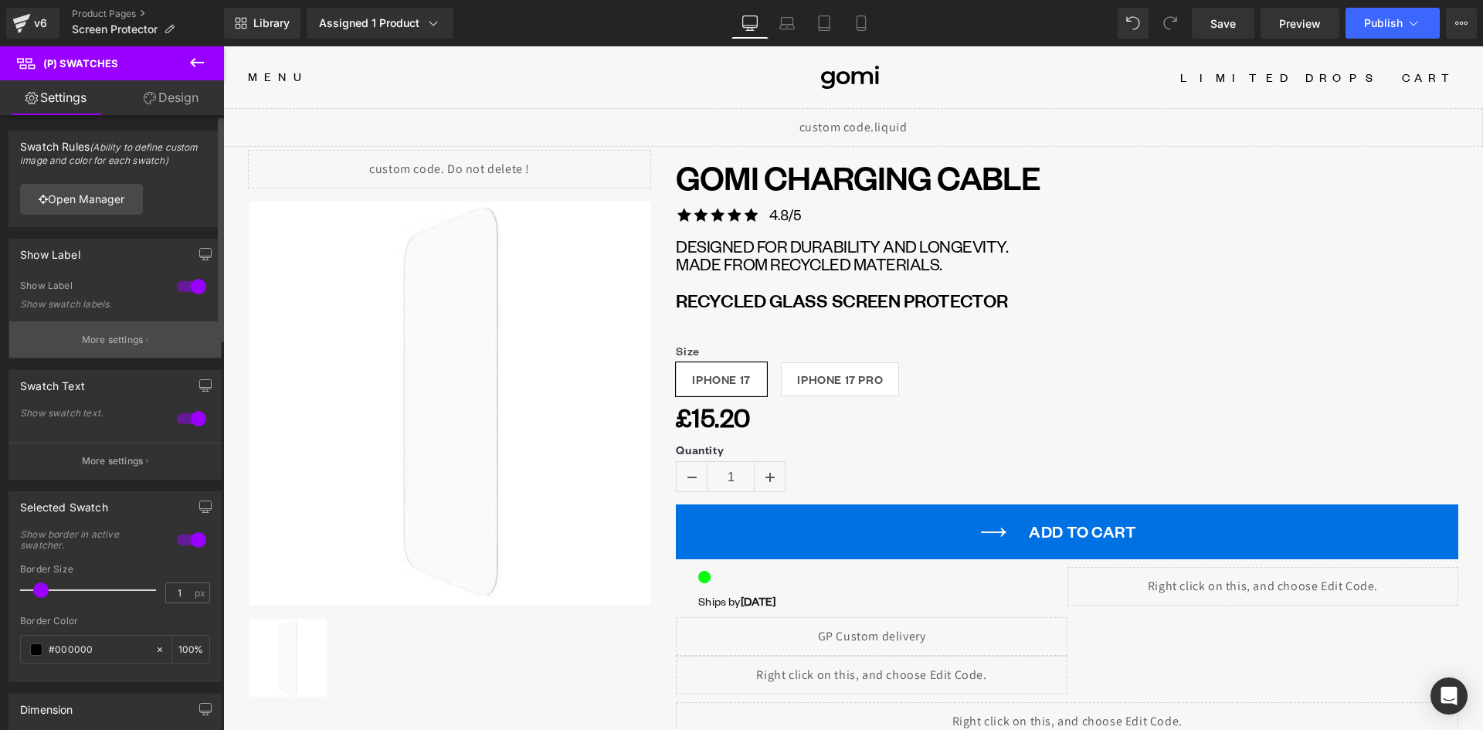
click at [97, 335] on p "More settings" at bounding box center [113, 340] width 62 height 14
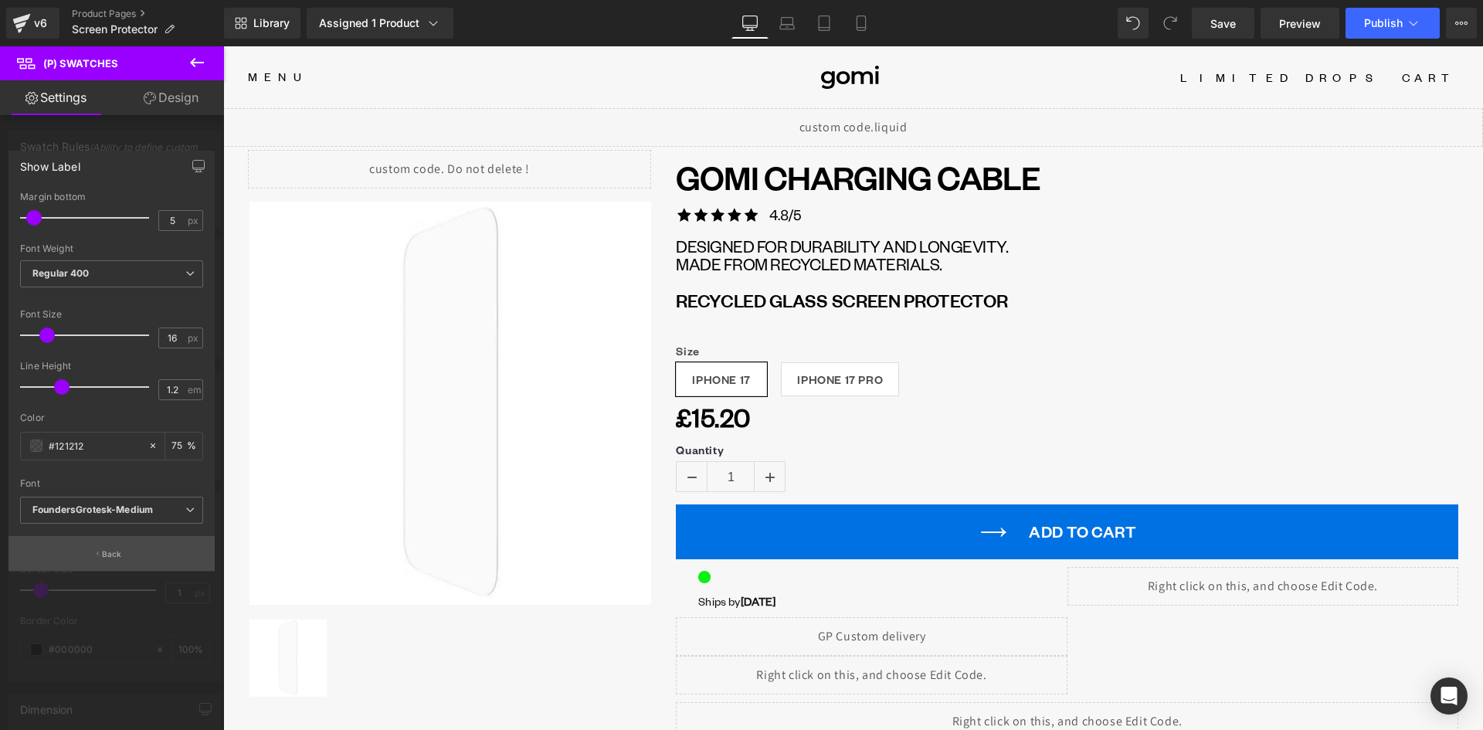
click at [120, 555] on p "Back" at bounding box center [112, 554] width 20 height 12
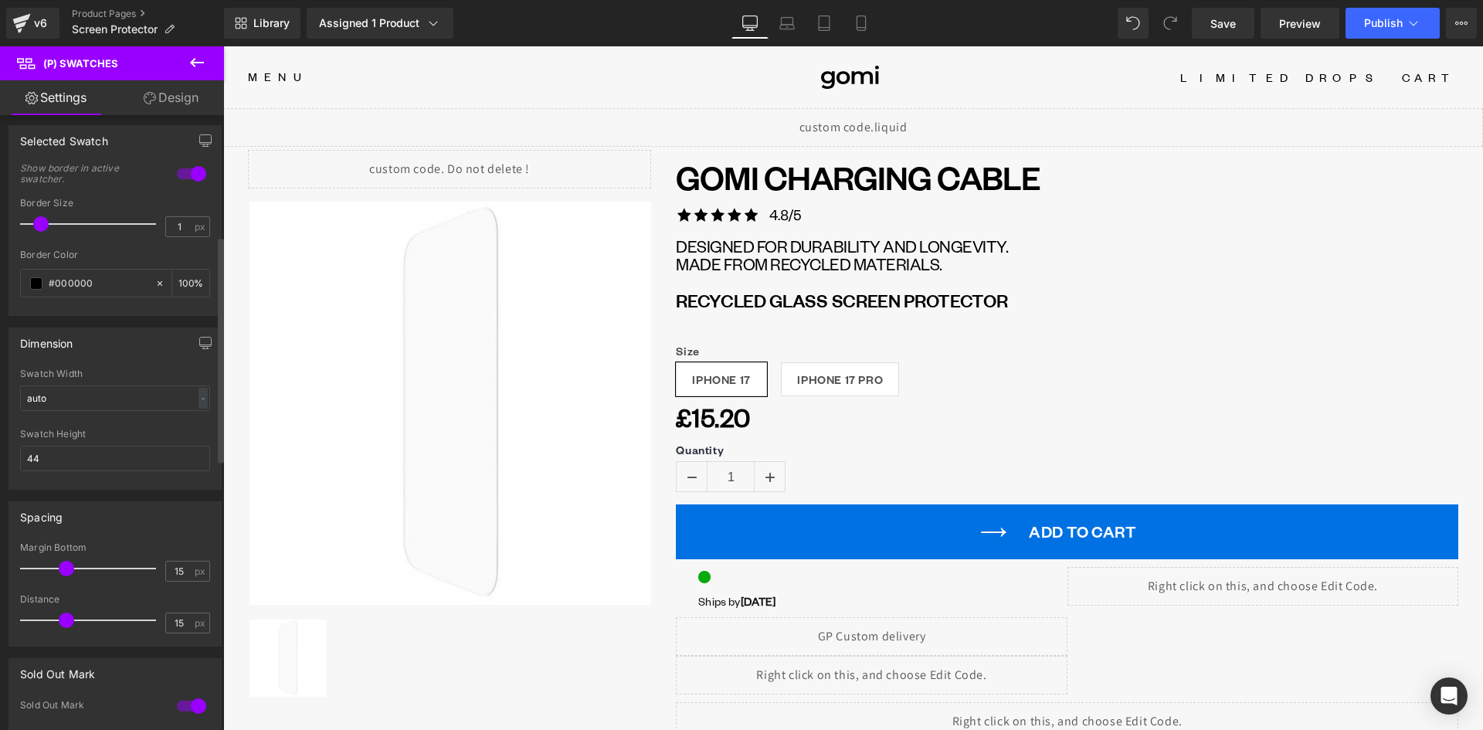
scroll to position [386, 0]
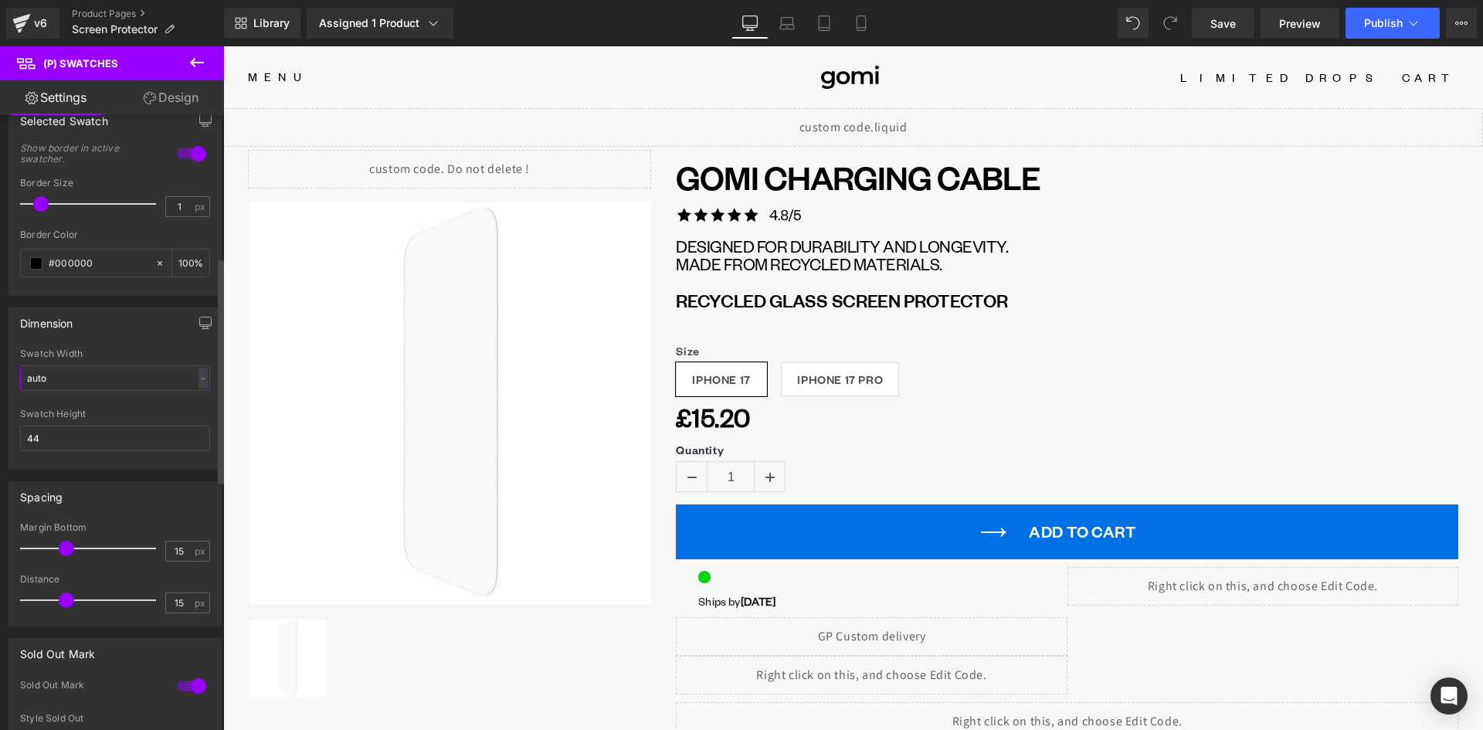
click at [59, 370] on input "auto" at bounding box center [115, 377] width 190 height 25
drag, startPoint x: 8, startPoint y: 380, endPoint x: -2, endPoint y: 378, distance: 10.3
click at [0, 378] on html "(P) Swatches You are previewing how the will restyle your page. You can not edi…" at bounding box center [741, 365] width 1483 height 730
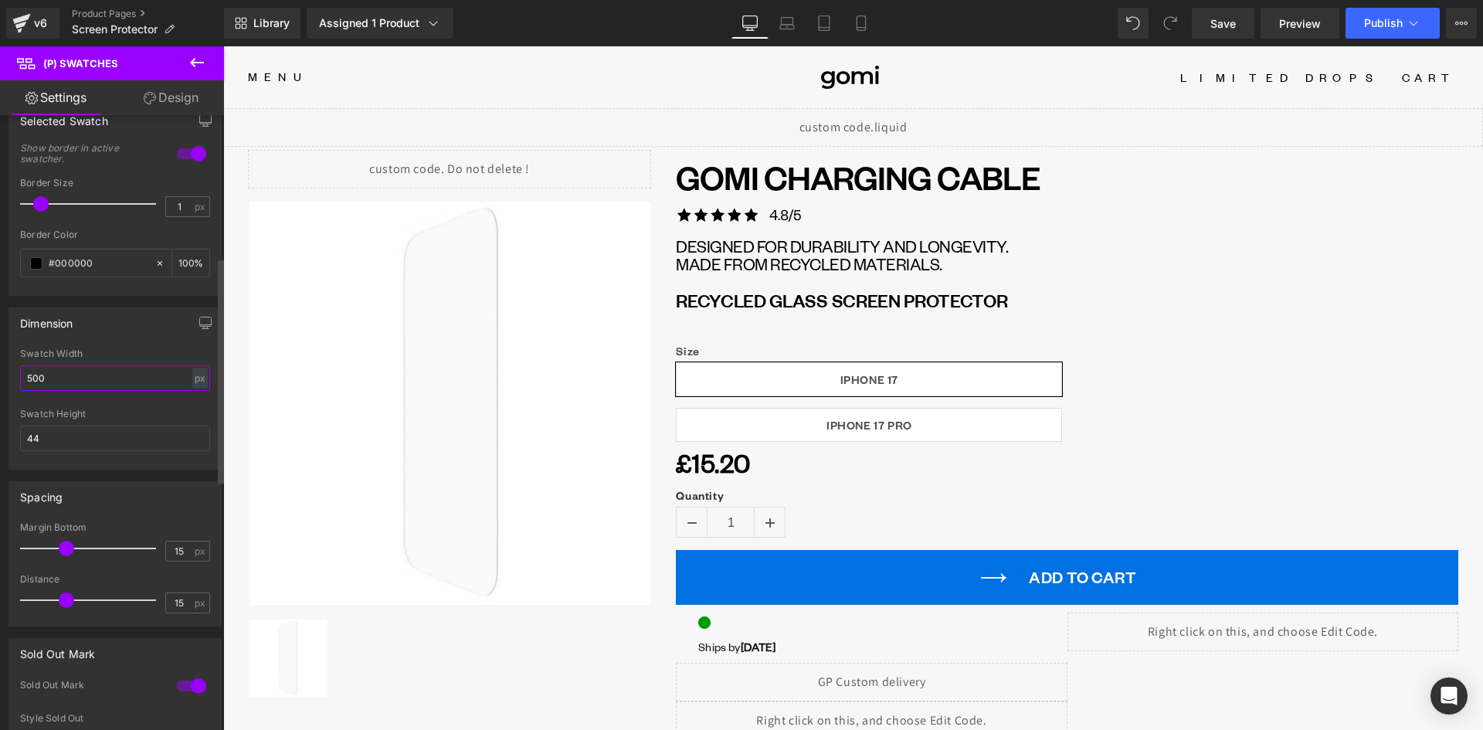
drag, startPoint x: 50, startPoint y: 380, endPoint x: 5, endPoint y: 375, distance: 45.0
click at [6, 378] on div "Dimension auto Swatch Width 500 px % px 44px Swatch Height 44" at bounding box center [115, 383] width 231 height 174
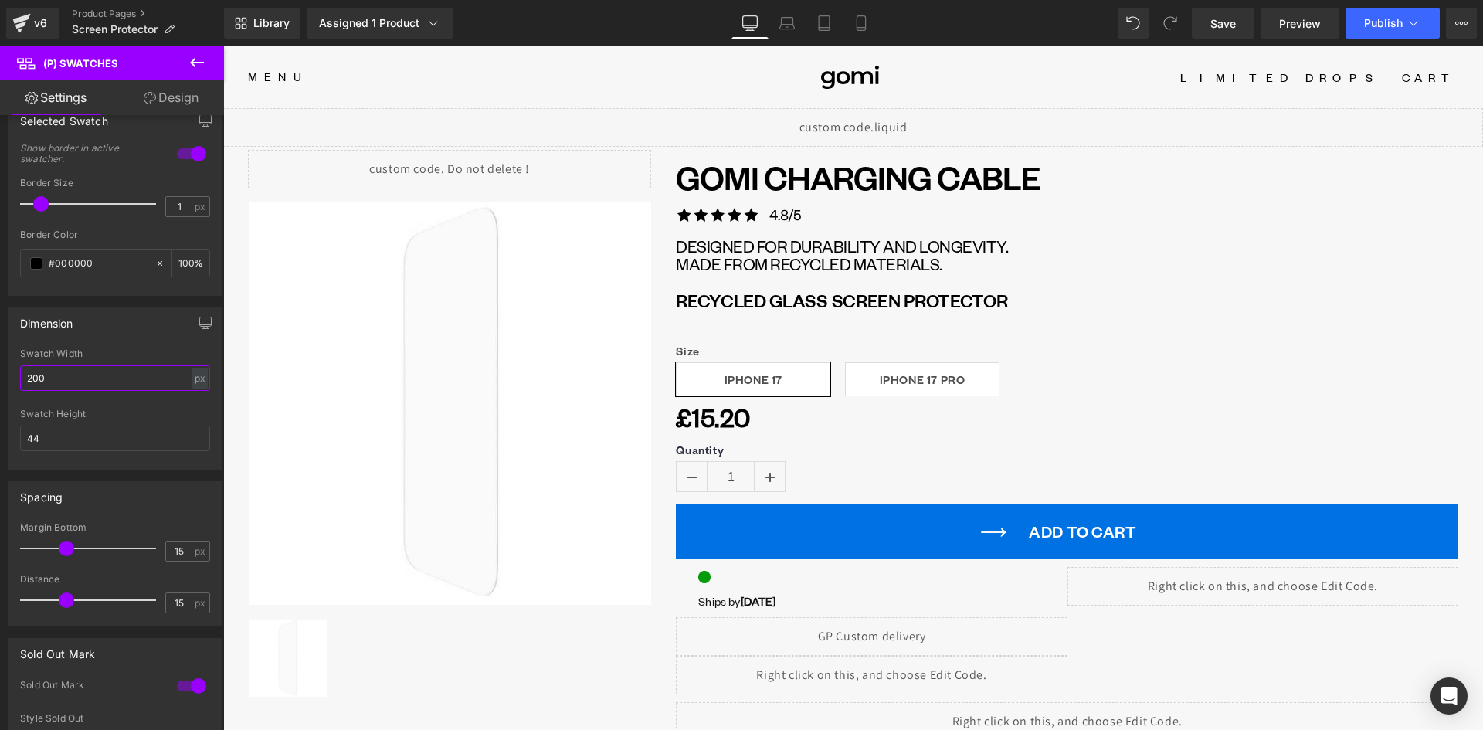
type input "200"
click at [195, 63] on icon at bounding box center [197, 62] width 14 height 9
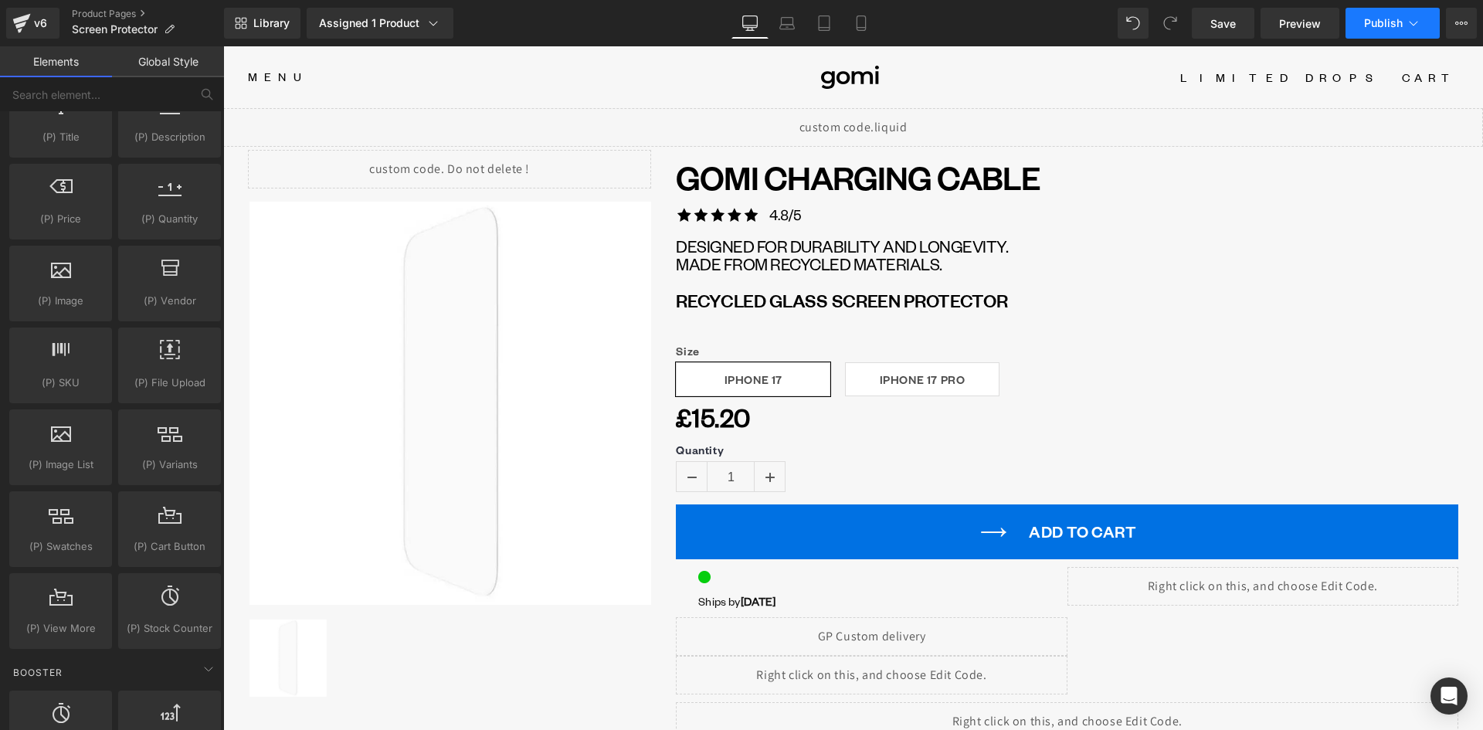
click at [1385, 27] on span "Publish" at bounding box center [1383, 23] width 39 height 12
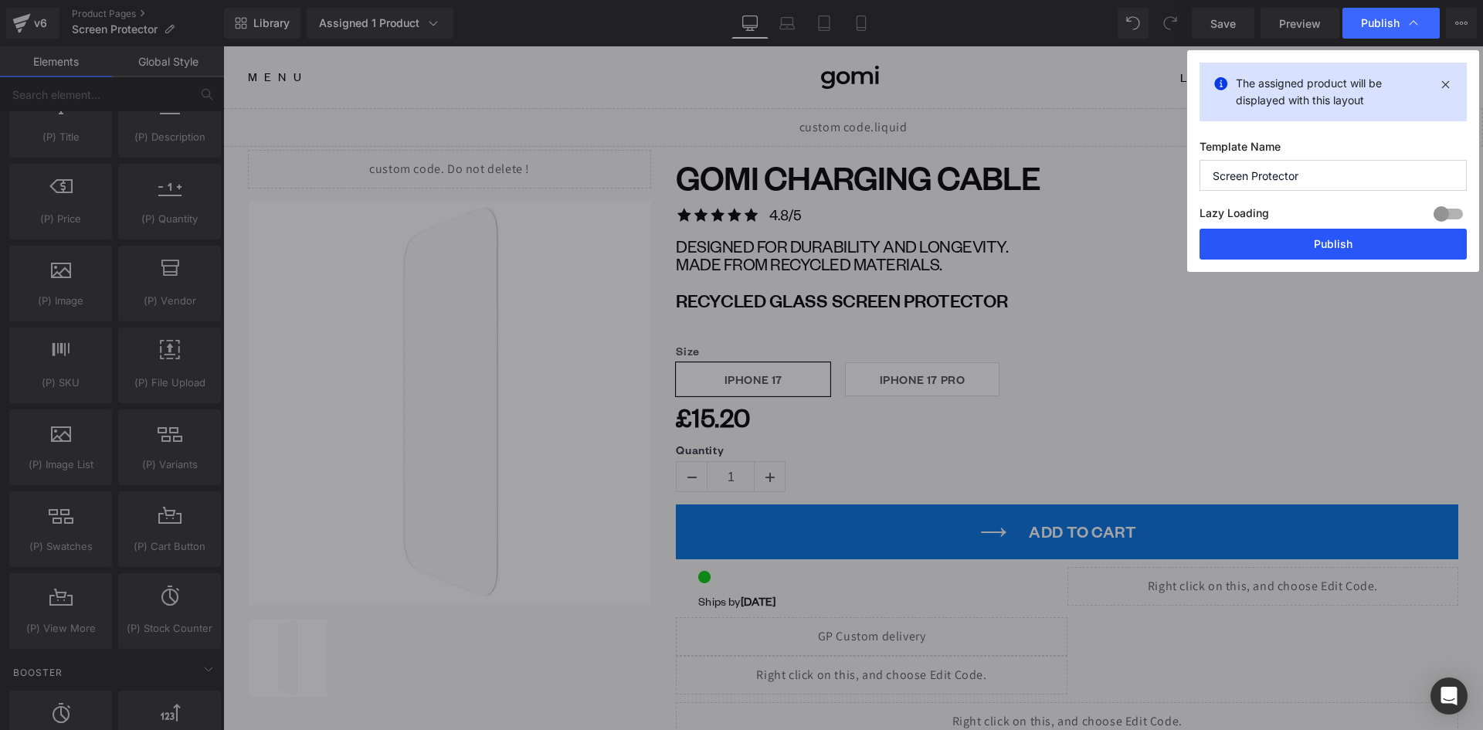
click at [1295, 237] on button "Publish" at bounding box center [1332, 244] width 267 height 31
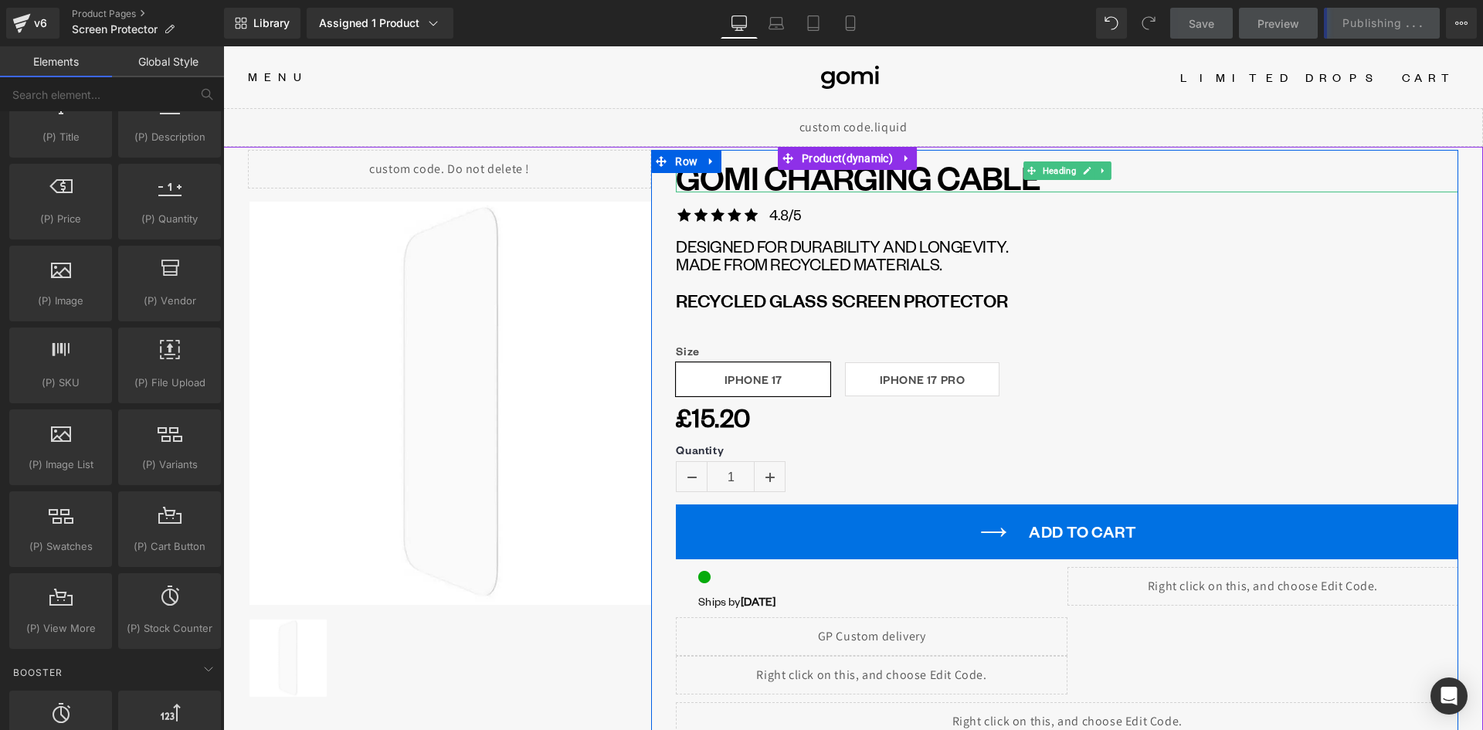
click at [830, 189] on div at bounding box center [1067, 190] width 782 height 4
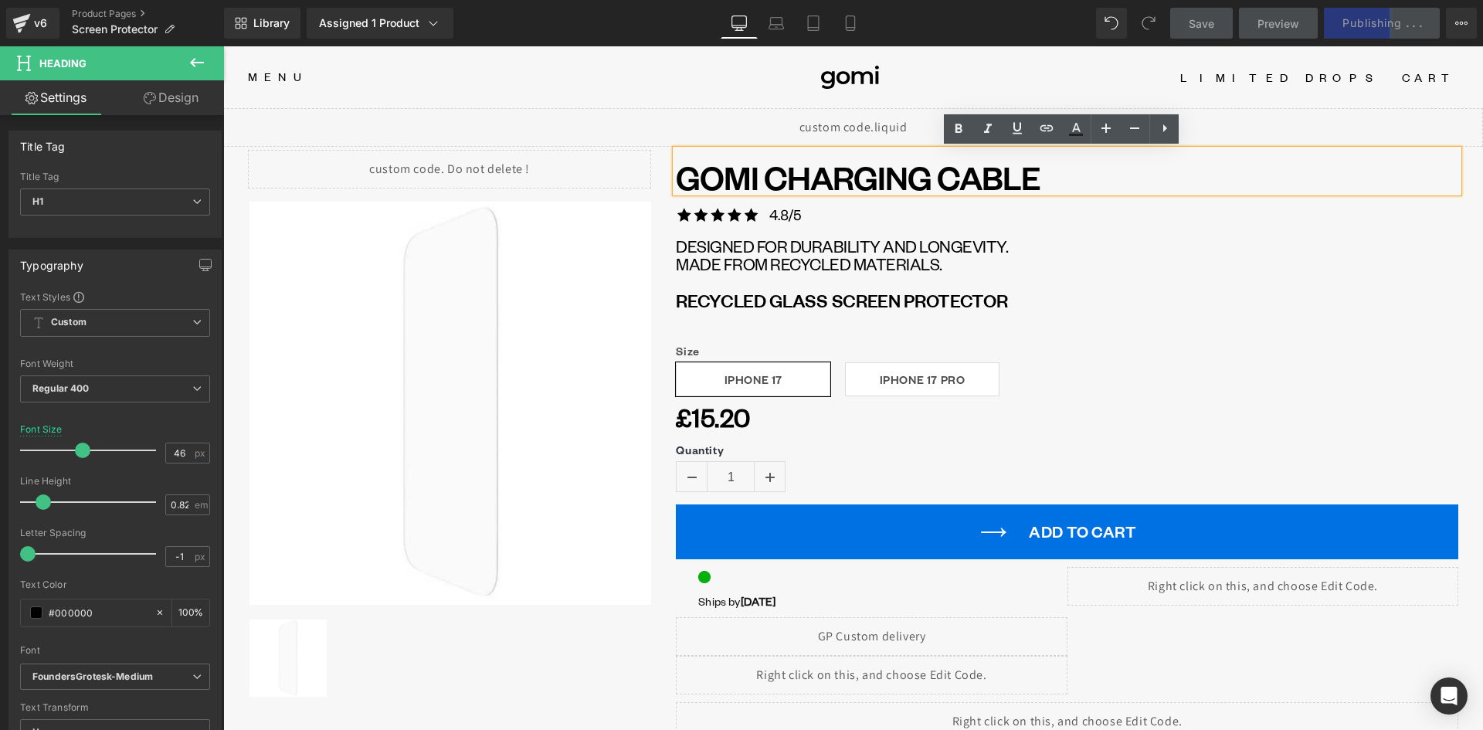
click at [867, 183] on h1 "GOMI CHARGING CABLE" at bounding box center [1067, 177] width 782 height 29
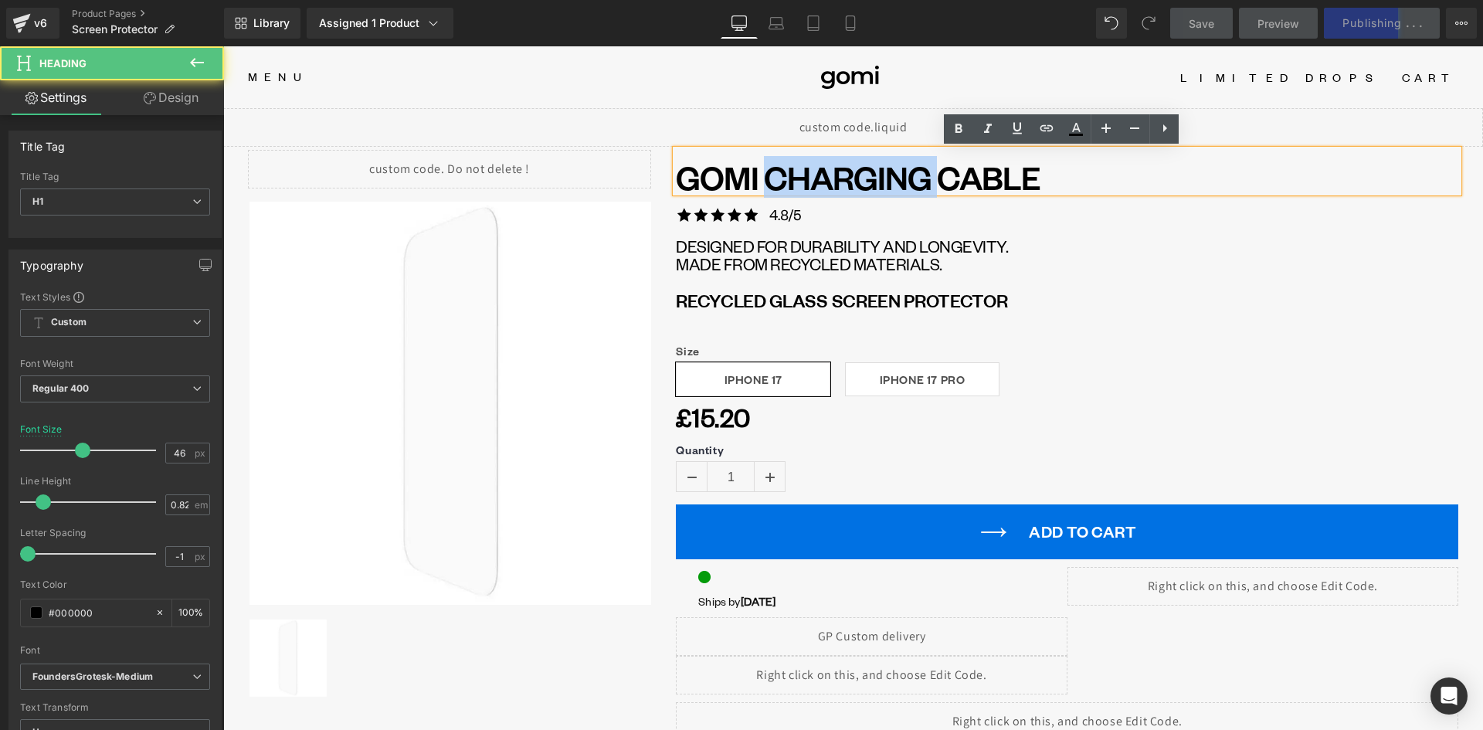
click at [867, 183] on h1 "GOMI CHARGING CABLE" at bounding box center [1067, 177] width 782 height 29
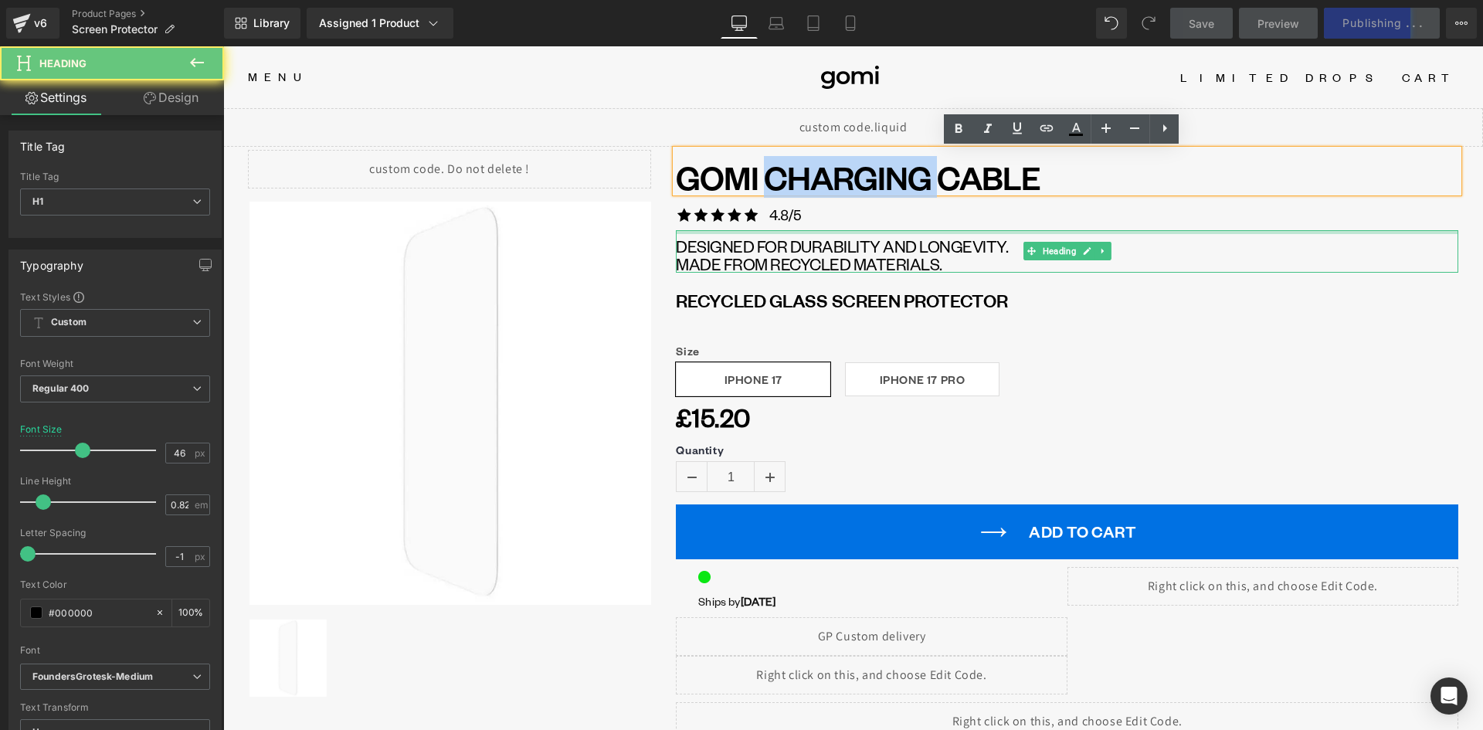
click at [944, 232] on div at bounding box center [1067, 232] width 782 height 4
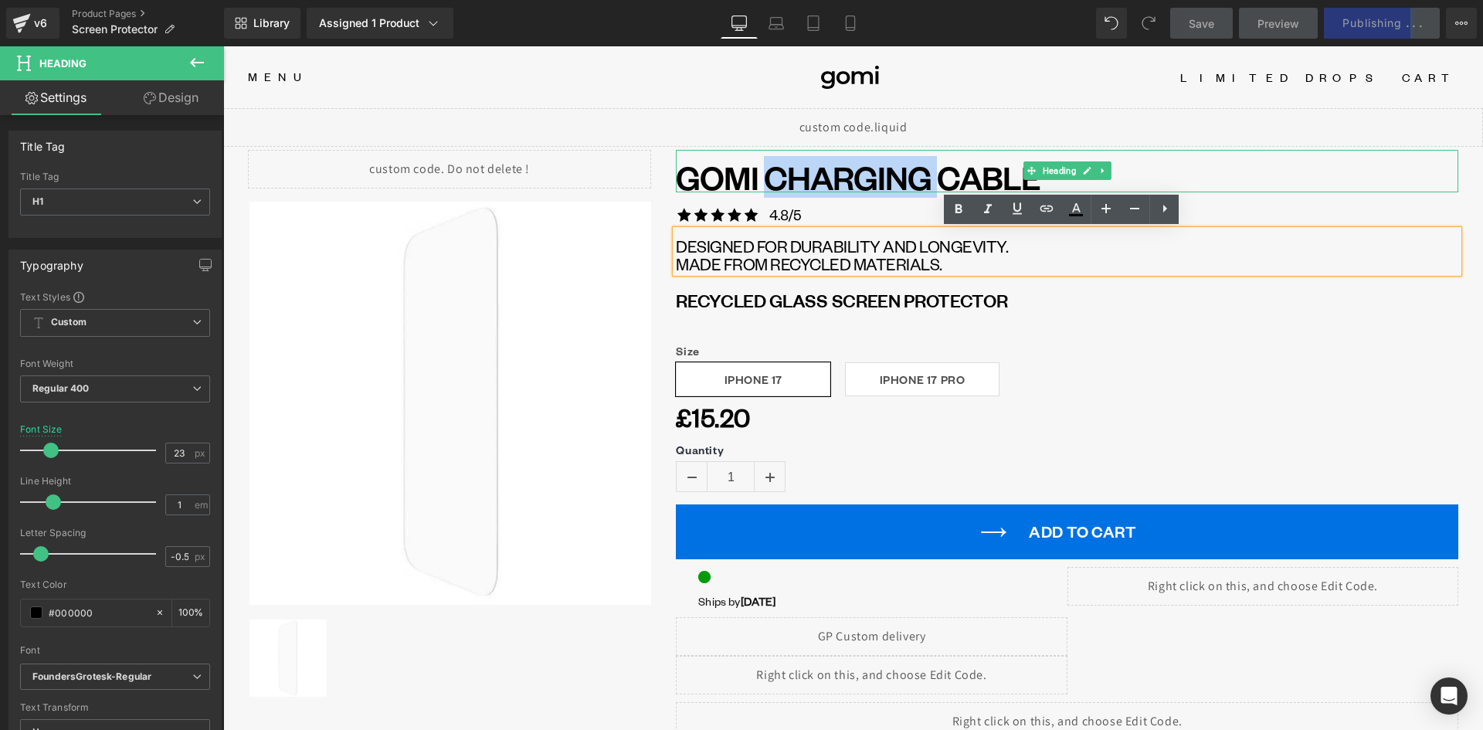
click at [712, 171] on h1 "GOMI CHARGING CABLE" at bounding box center [1067, 177] width 782 height 29
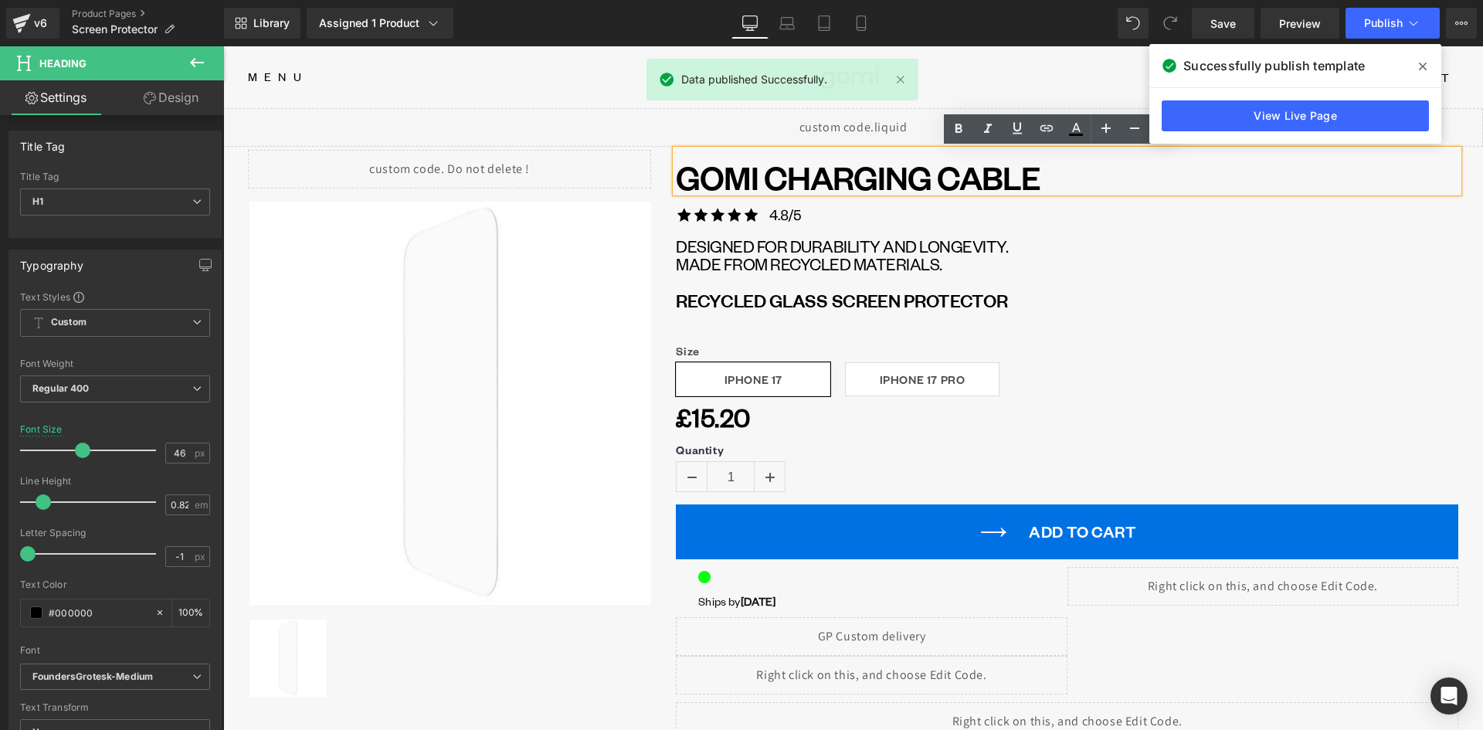
click at [656, 207] on div "GOMI CHARGING CABLE Heading Image Row designed for durability and longevity. ma…" at bounding box center [1054, 689] width 807 height 1079
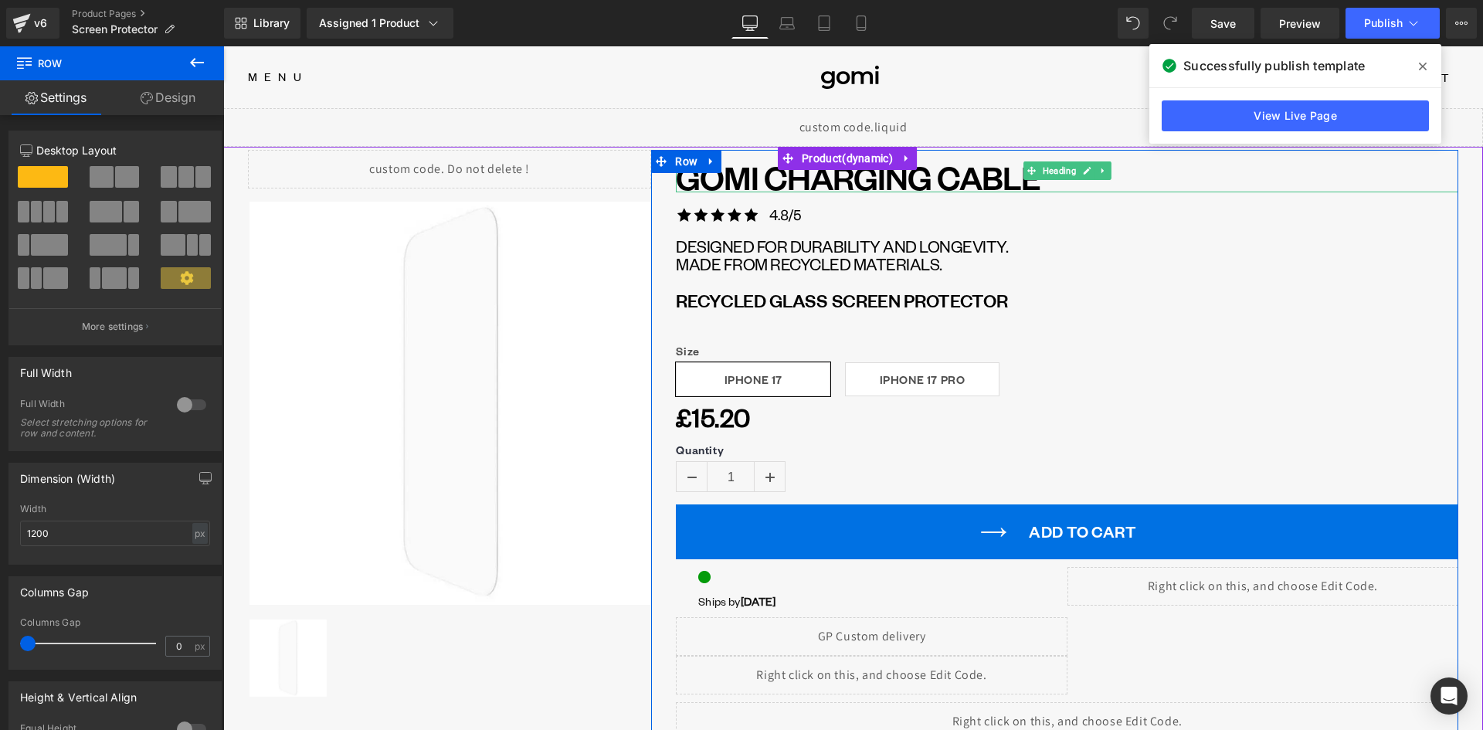
click at [725, 180] on h1 "GOMI CHARGING CABLE" at bounding box center [1067, 177] width 782 height 29
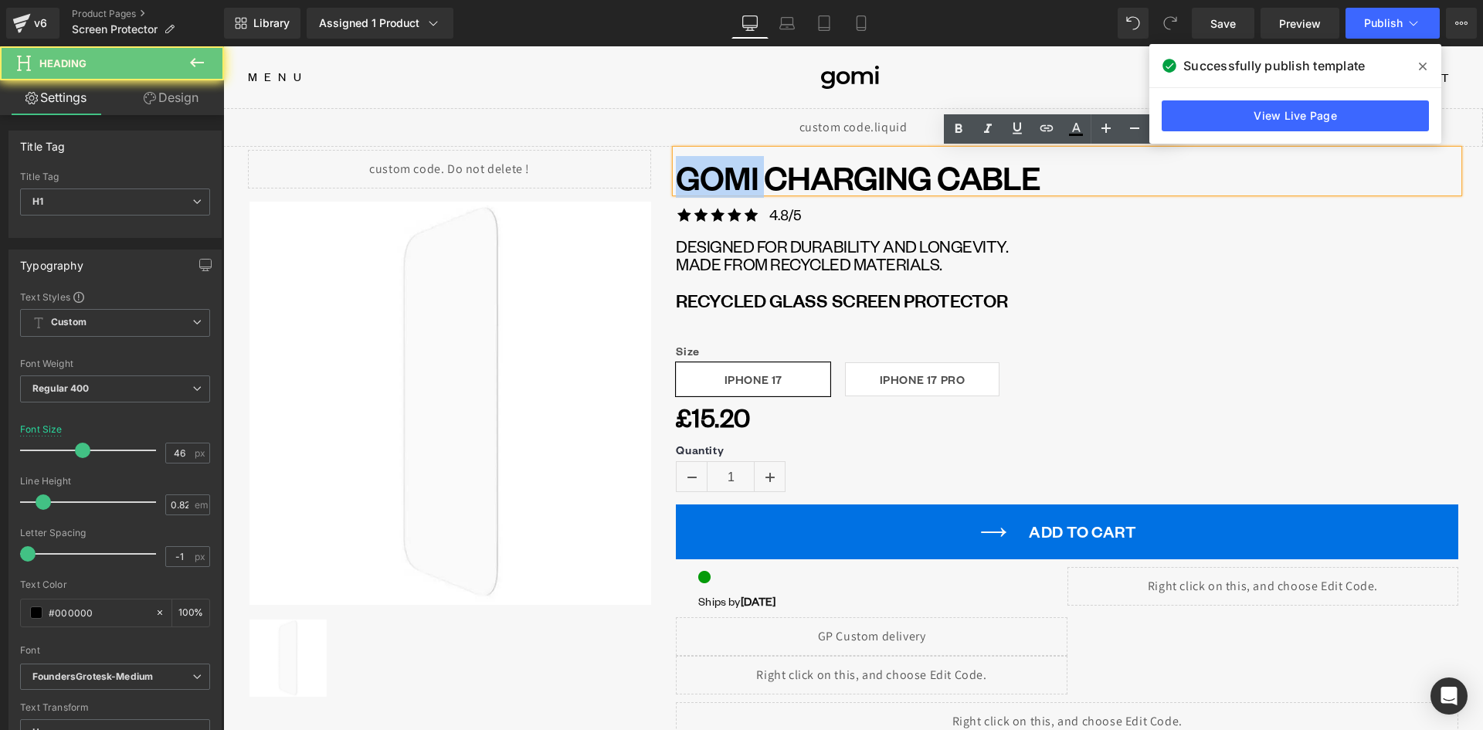
click at [725, 180] on h1 "GOMI CHARGING CABLE" at bounding box center [1067, 177] width 782 height 29
click at [856, 184] on h1 "GOMI CHARGING CABLE" at bounding box center [1067, 177] width 782 height 29
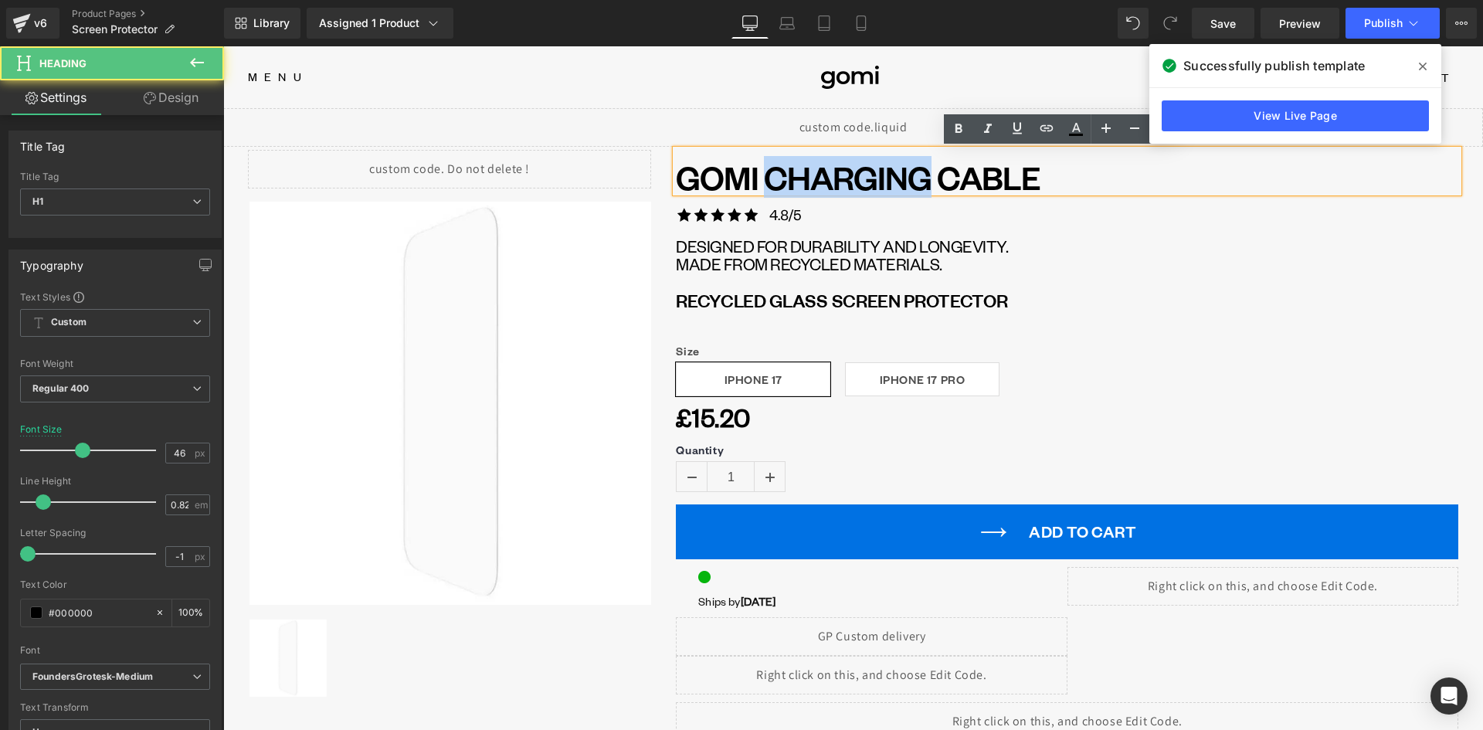
click at [854, 185] on h1 "GOMI CHARGING CABLE" at bounding box center [1067, 177] width 782 height 29
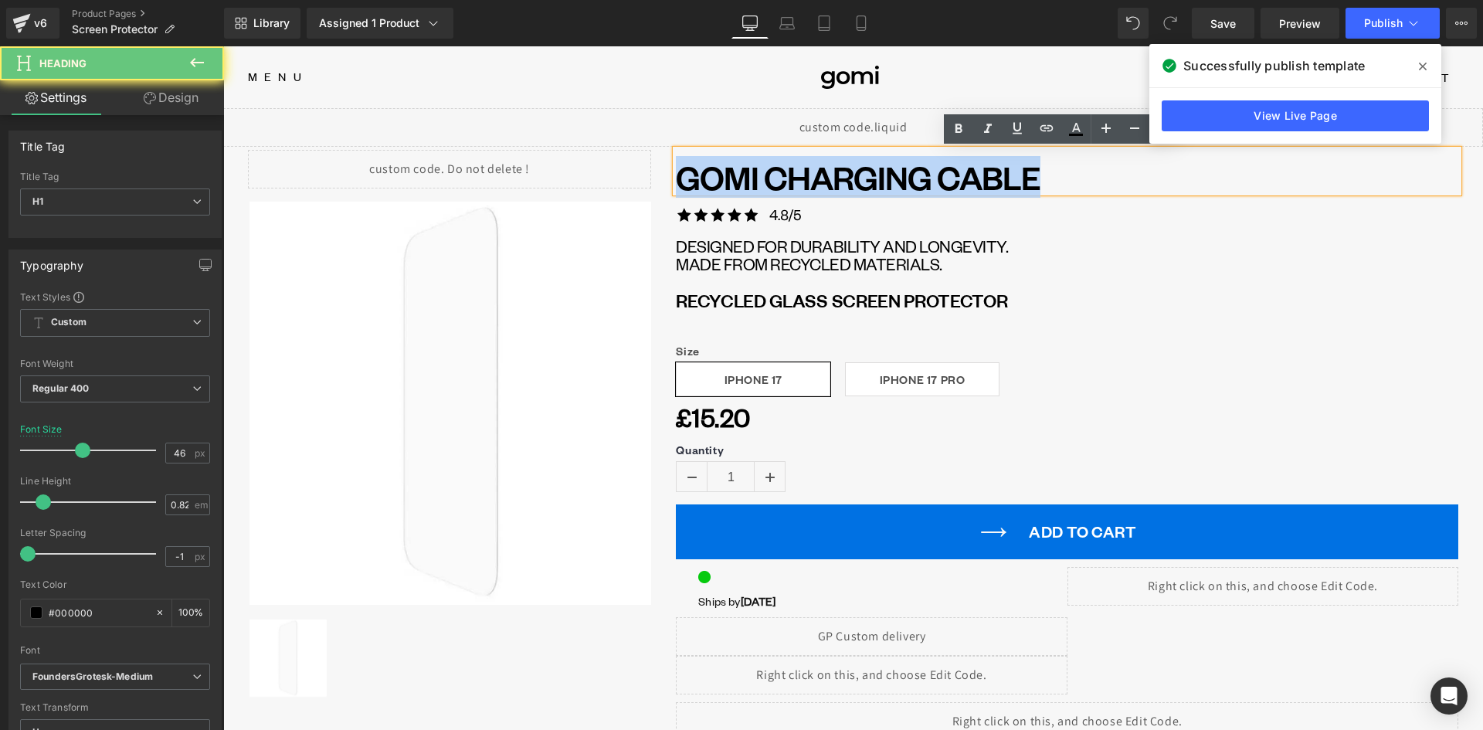
click at [854, 185] on h1 "GOMI CHARGING CABLE" at bounding box center [1067, 177] width 782 height 29
click at [790, 176] on h1 "GOMI CHARGING CABLE" at bounding box center [1067, 177] width 782 height 29
click at [766, 177] on h1 "GOMI CHARGING CABLE" at bounding box center [1067, 177] width 782 height 29
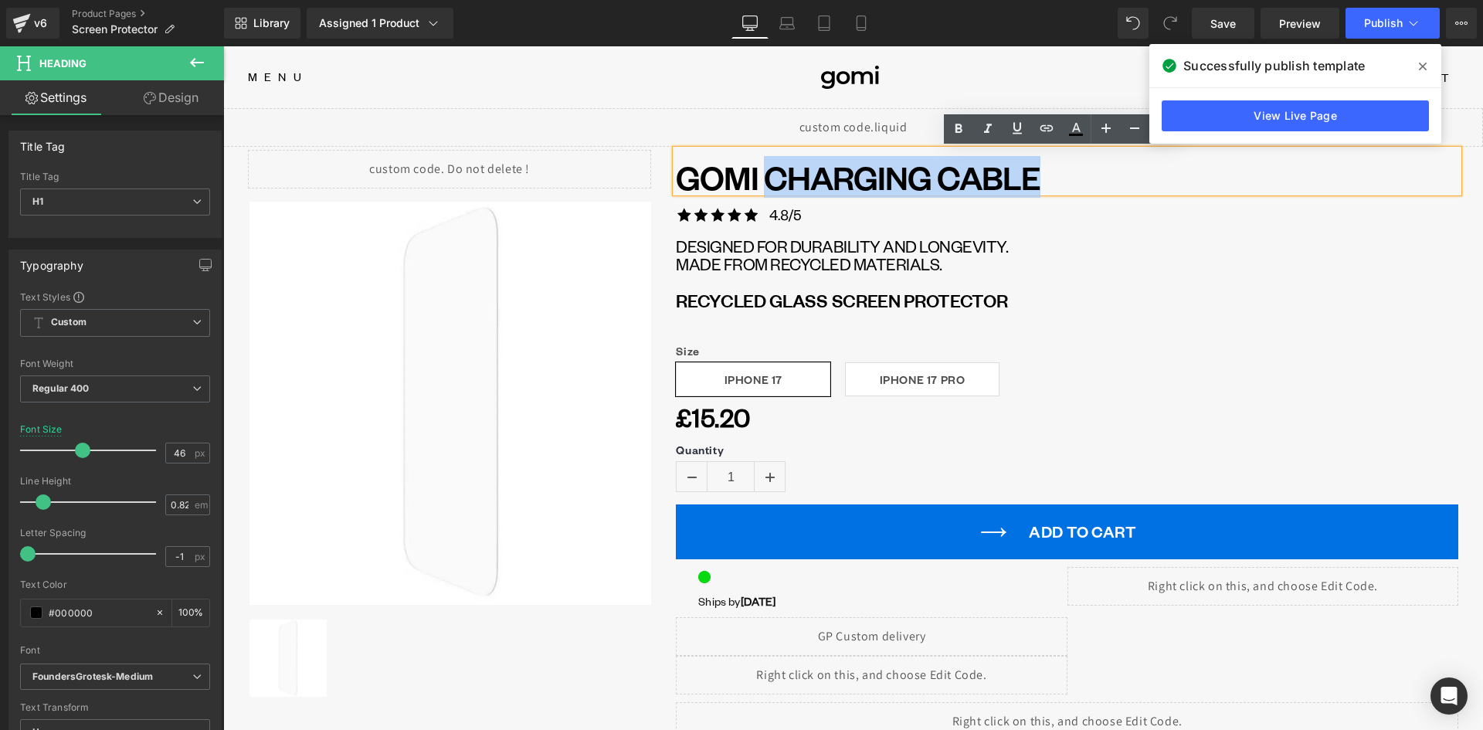
click at [1040, 182] on h1 "GOMI CHARGING CABLE" at bounding box center [1067, 177] width 782 height 29
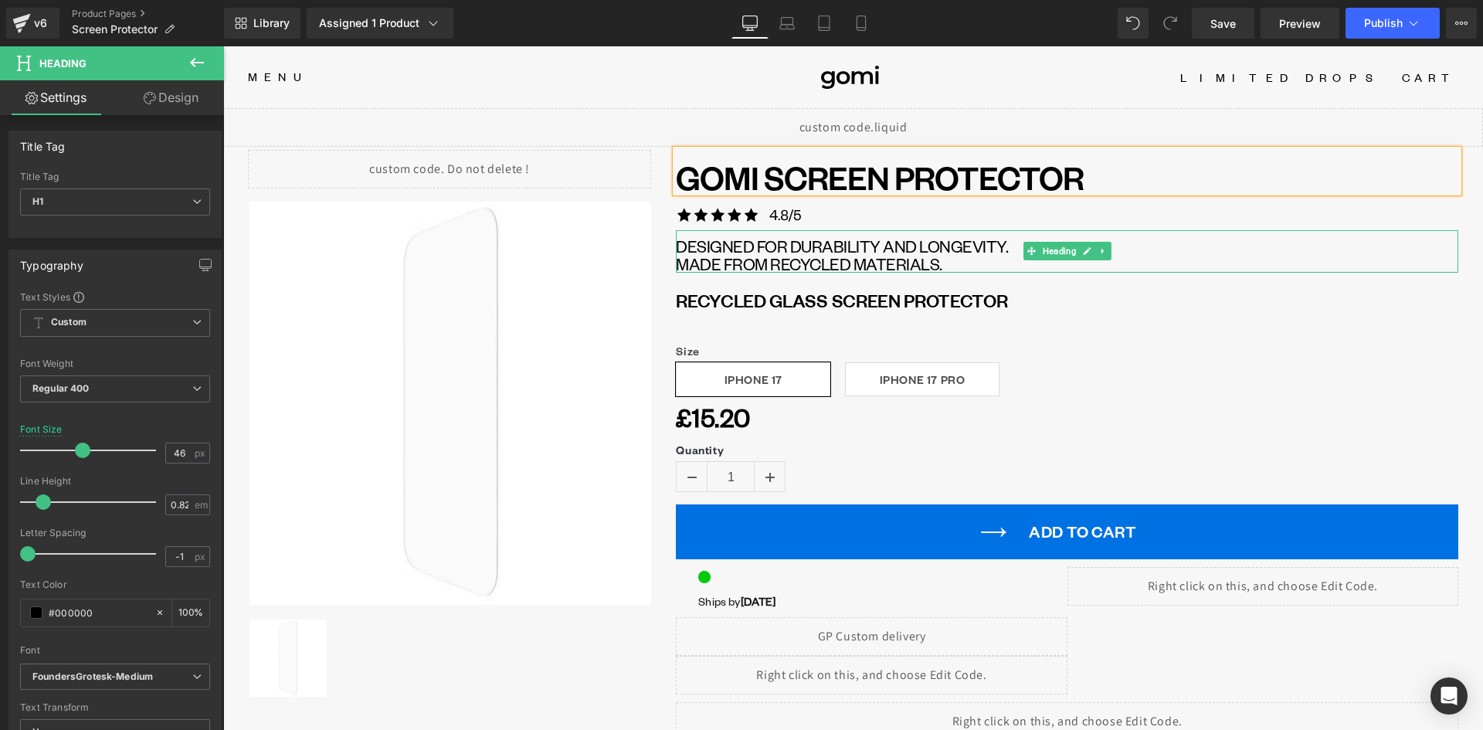
click at [812, 237] on h1 "designed for durability and longevity. made fROM RECYCLED MATERIALS." at bounding box center [1067, 255] width 782 height 36
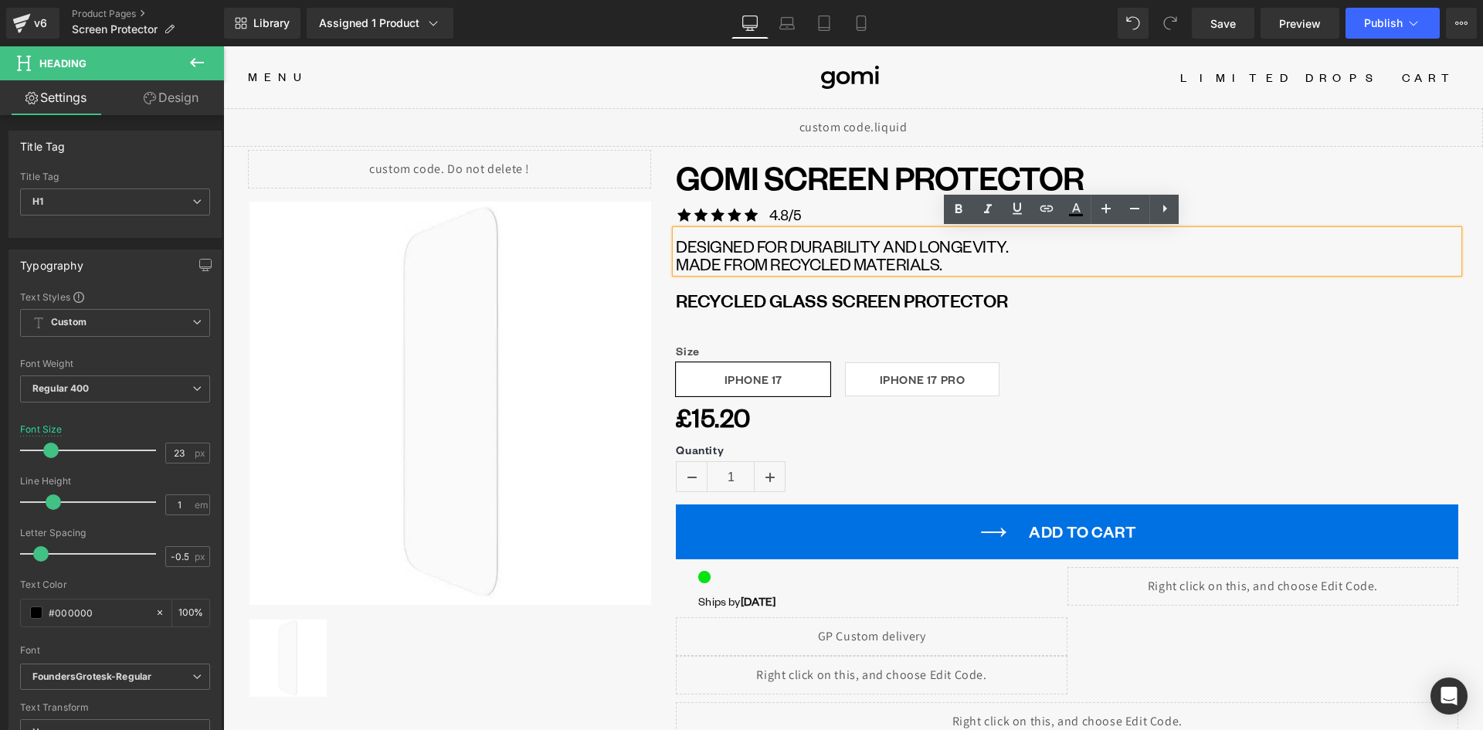
click at [713, 312] on h3 "Recycled Glass Screen Protector" at bounding box center [1067, 298] width 782 height 45
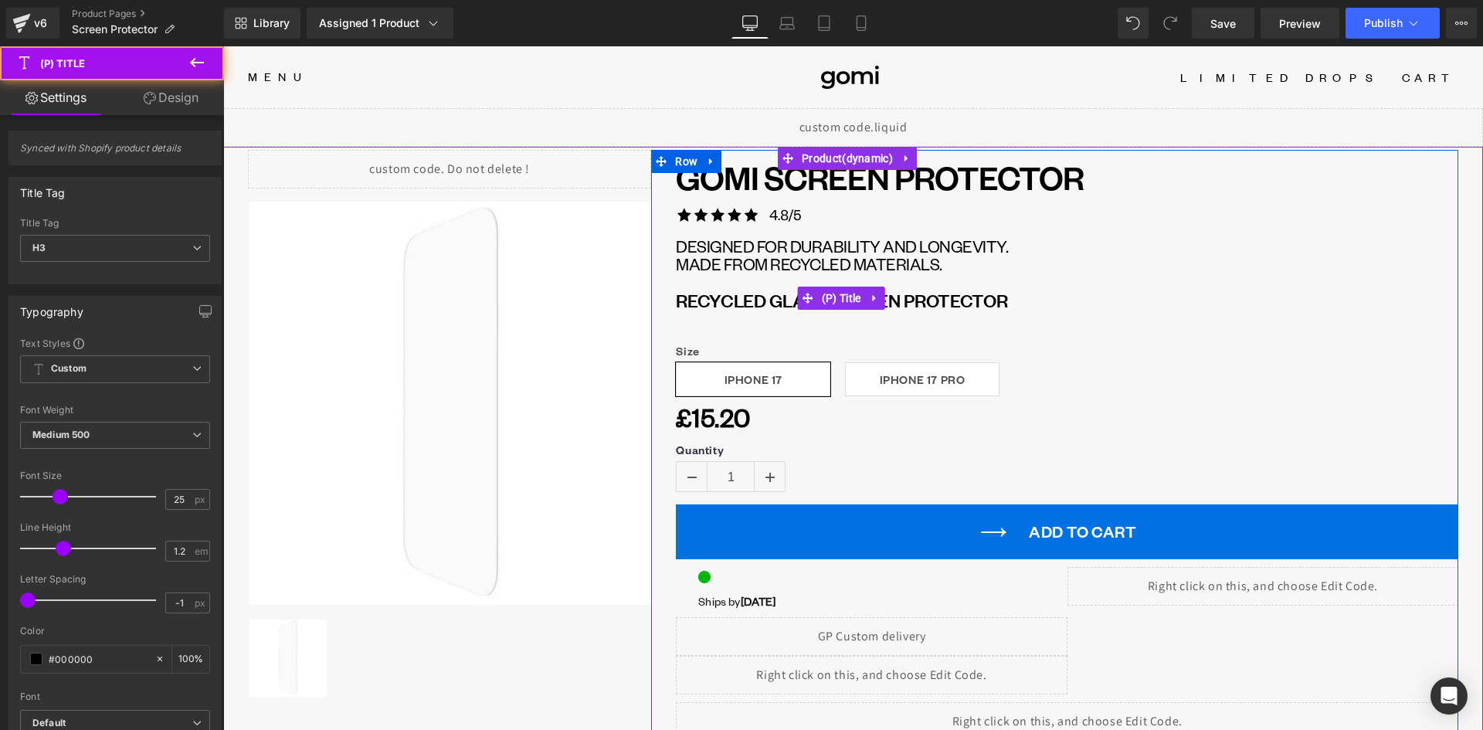
click at [925, 301] on link "Recycled Glass Screen Protector" at bounding box center [841, 299] width 331 height 23
click at [843, 297] on span "(P) Title" at bounding box center [841, 297] width 47 height 23
click at [871, 297] on icon at bounding box center [874, 299] width 11 height 12
click at [879, 300] on icon at bounding box center [884, 298] width 11 height 11
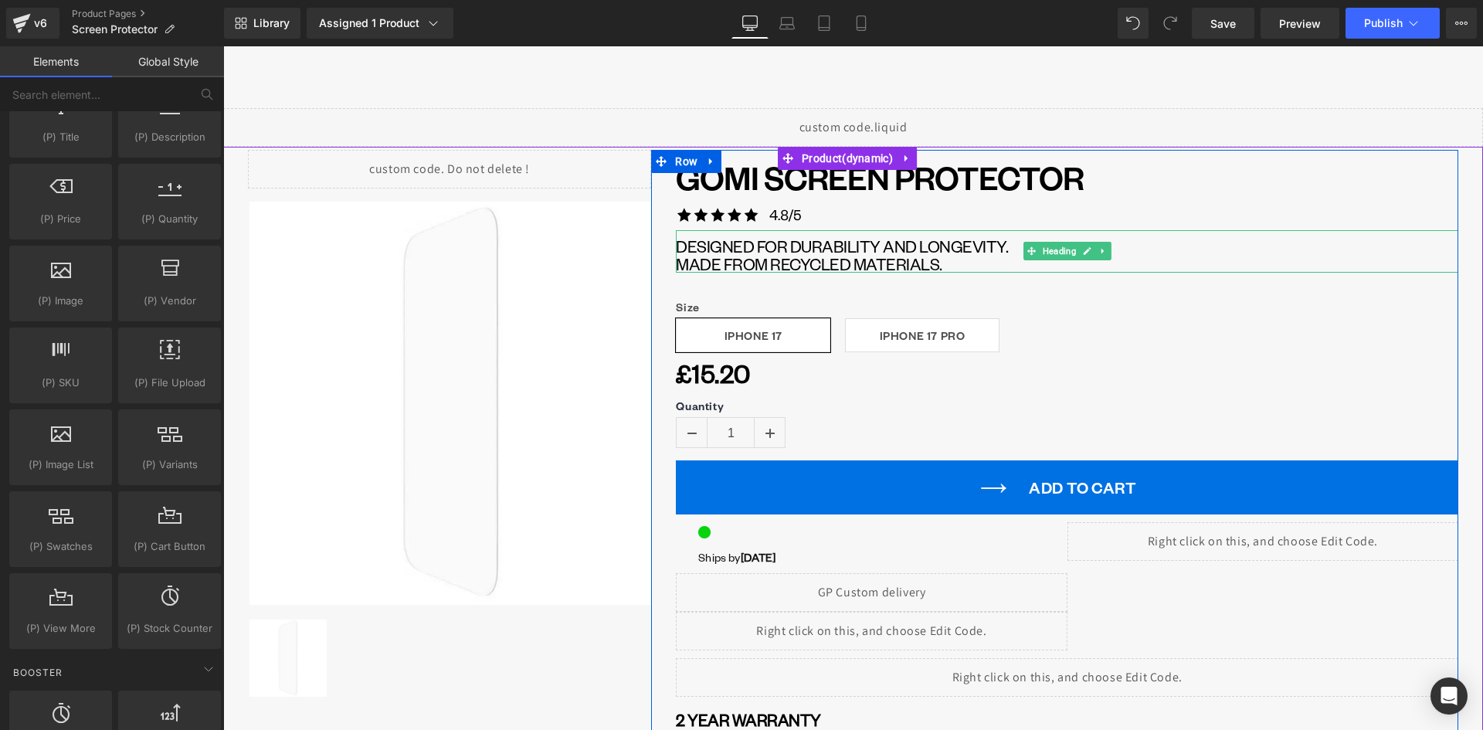
click at [825, 246] on h1 "designed for durability and longevity. made fROM RECYCLED MATERIALS." at bounding box center [1067, 255] width 782 height 36
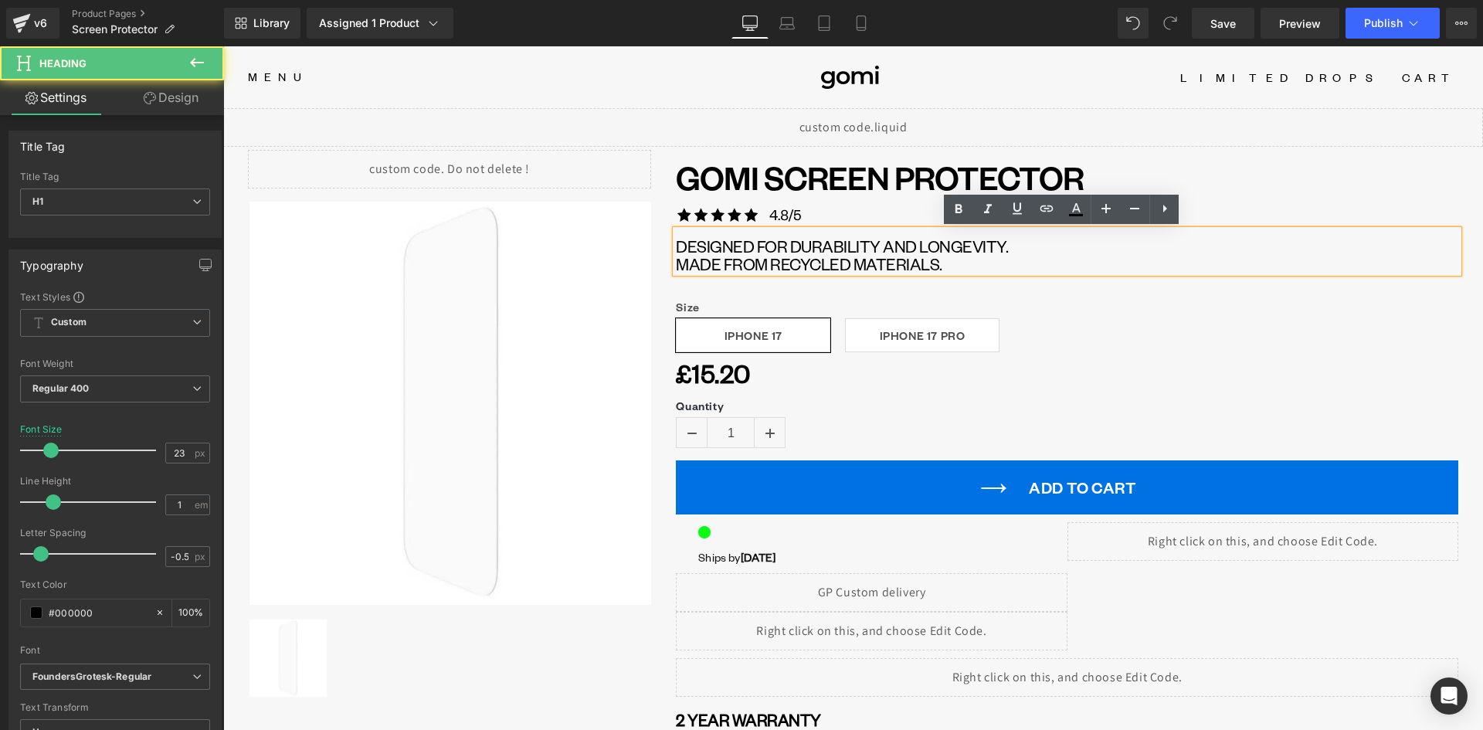
click at [977, 260] on h1 "designed for durability and longevity. made fROM RECYCLED MATERIALS." at bounding box center [1067, 255] width 782 height 36
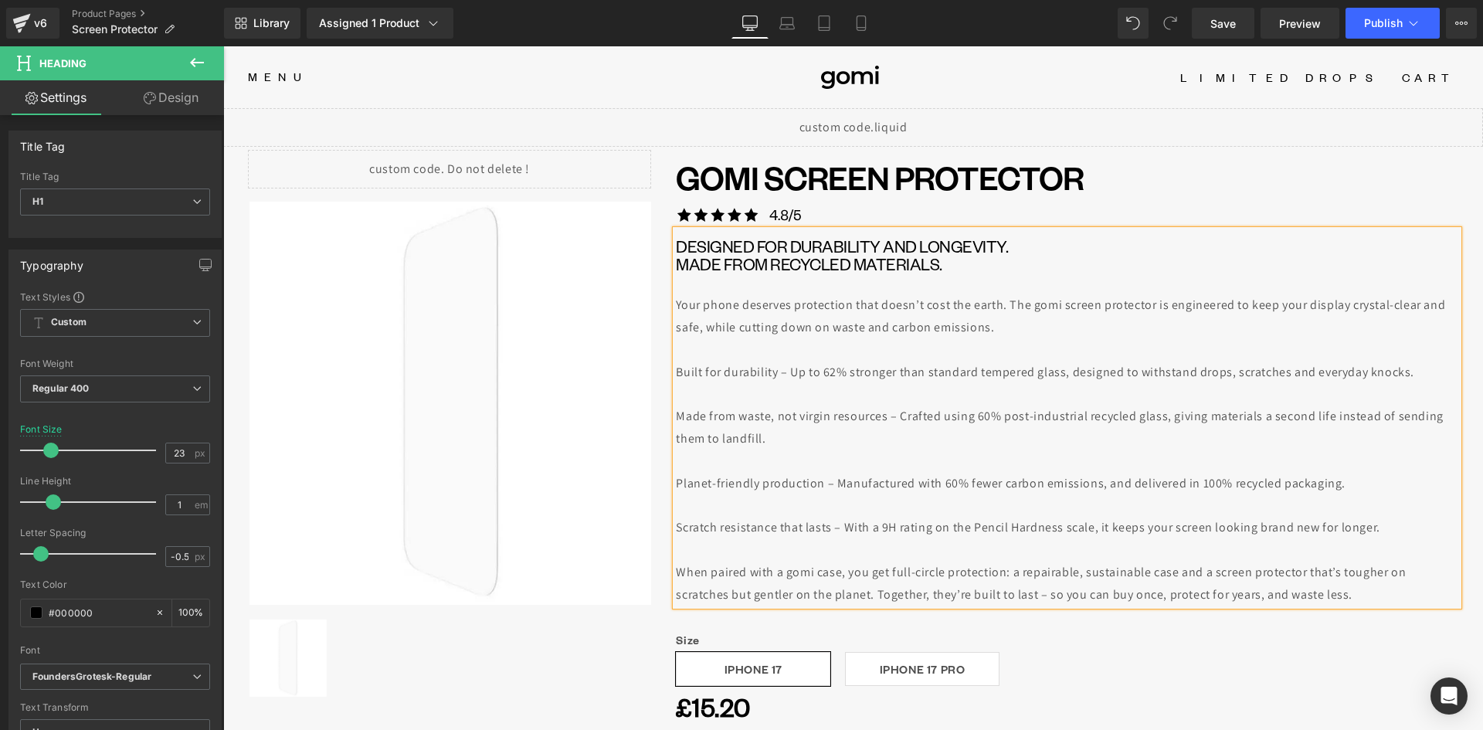
click at [916, 286] on div at bounding box center [1067, 284] width 782 height 22
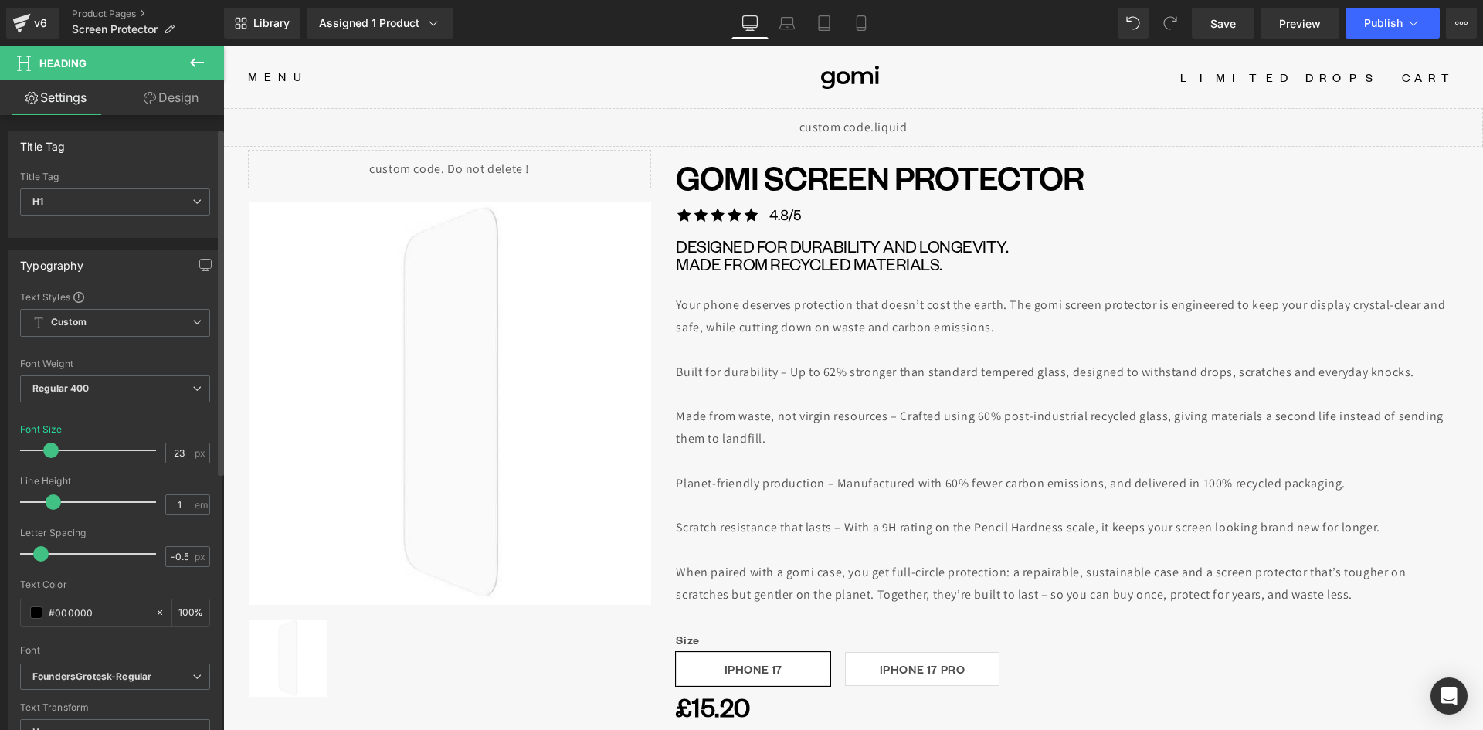
scroll to position [154, 0]
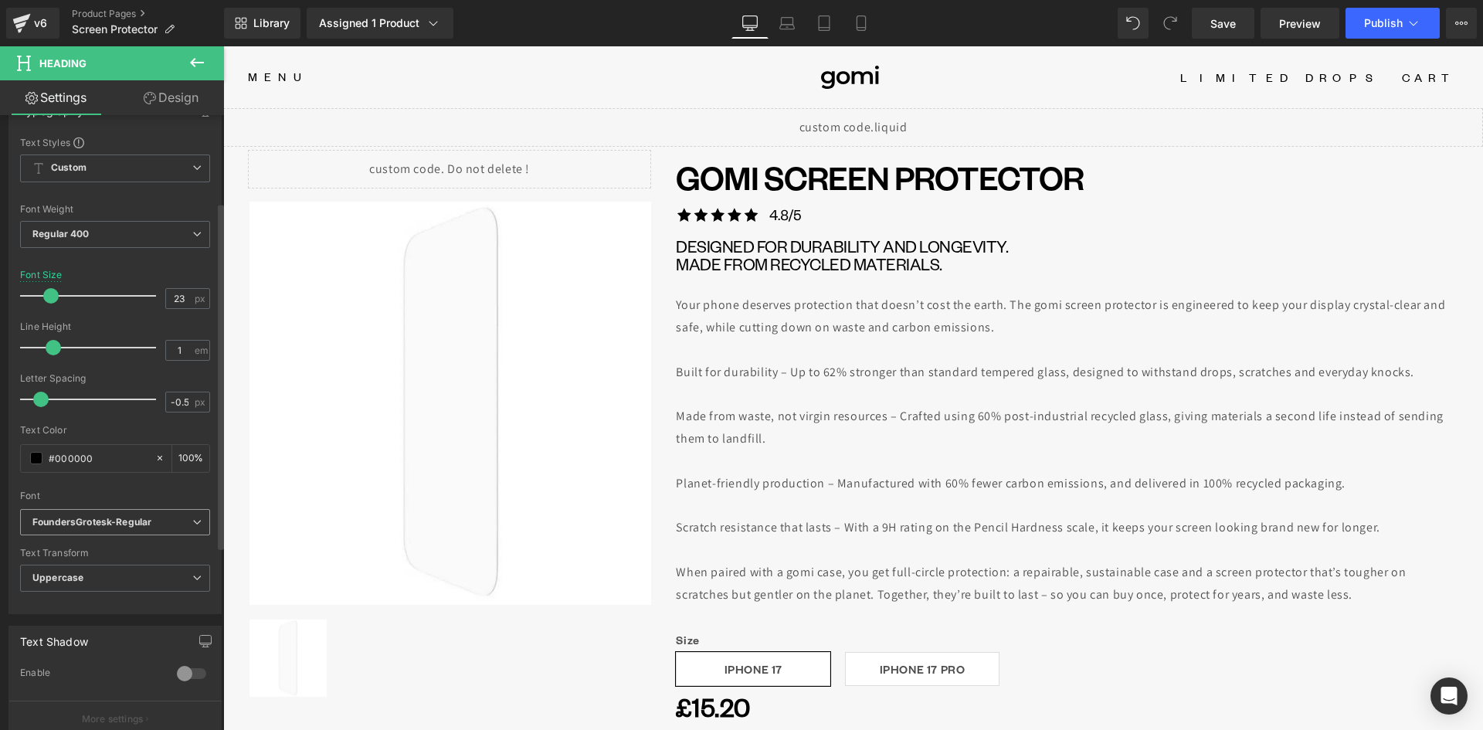
click at [131, 523] on icon "FoundersGrotesk-Regular" at bounding box center [91, 522] width 119 height 13
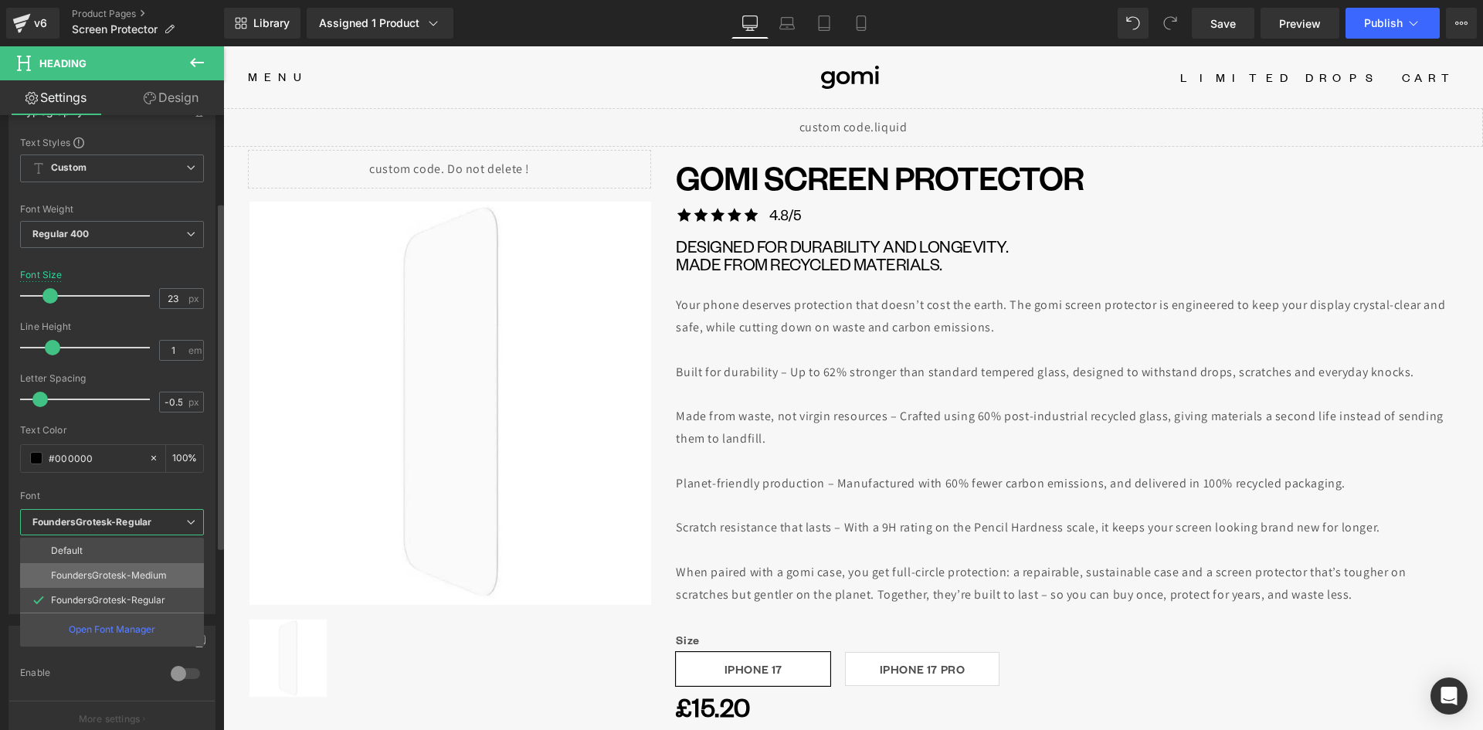
click at [131, 576] on p "FoundersGrotesk-Medium" at bounding box center [109, 575] width 116 height 11
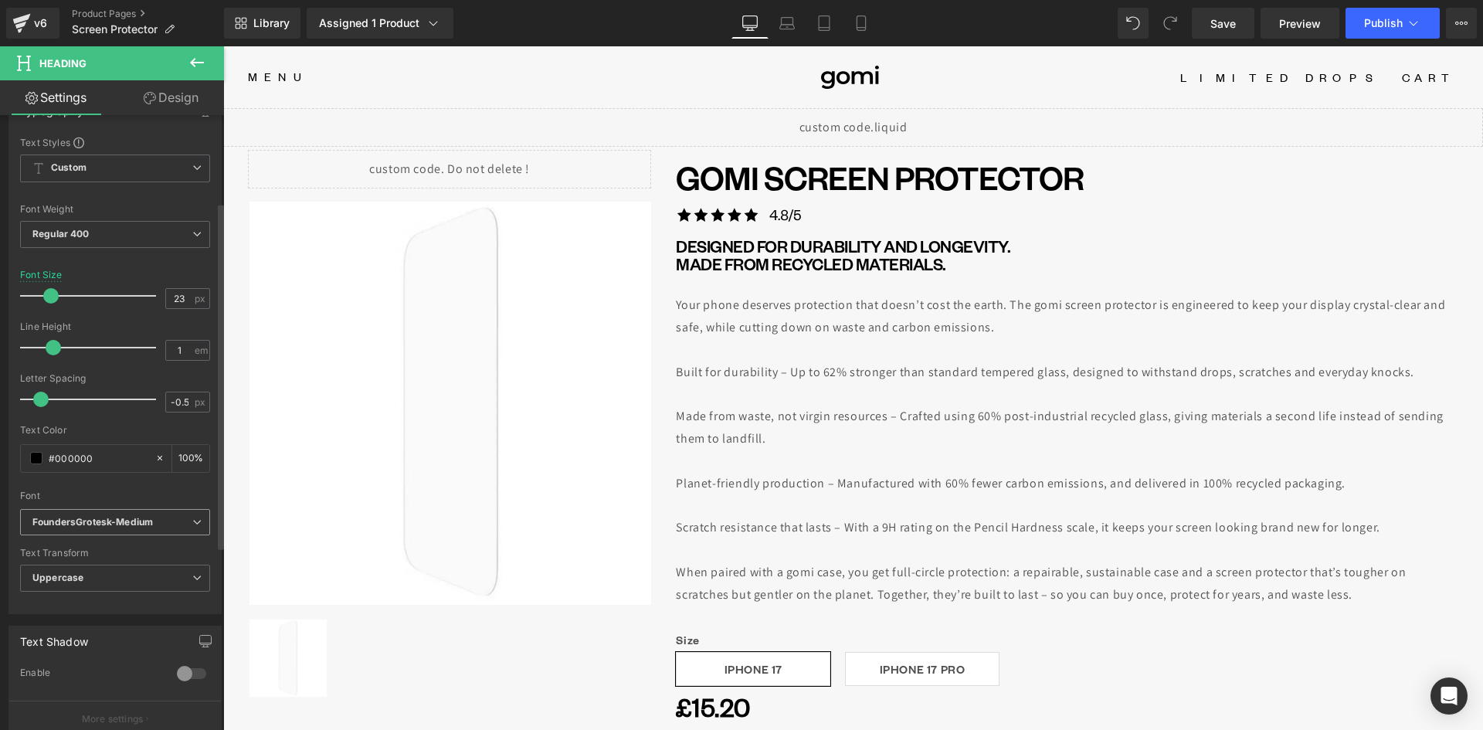
click at [139, 527] on icon "FoundersGrotesk-Medium" at bounding box center [92, 522] width 120 height 13
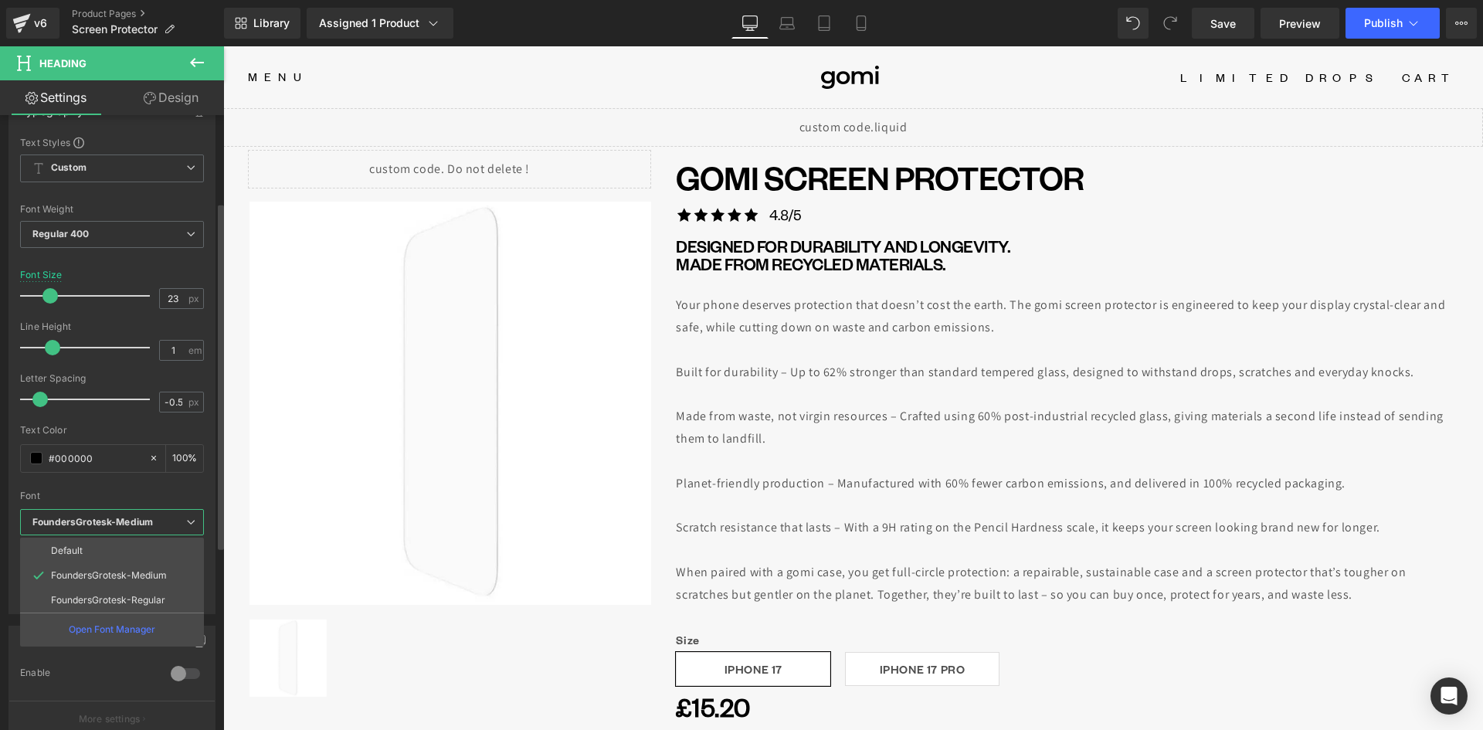
drag, startPoint x: 132, startPoint y: 593, endPoint x: 171, endPoint y: 587, distance: 39.1
click at [132, 594] on li "FoundersGrotesk-Regular" at bounding box center [112, 600] width 184 height 25
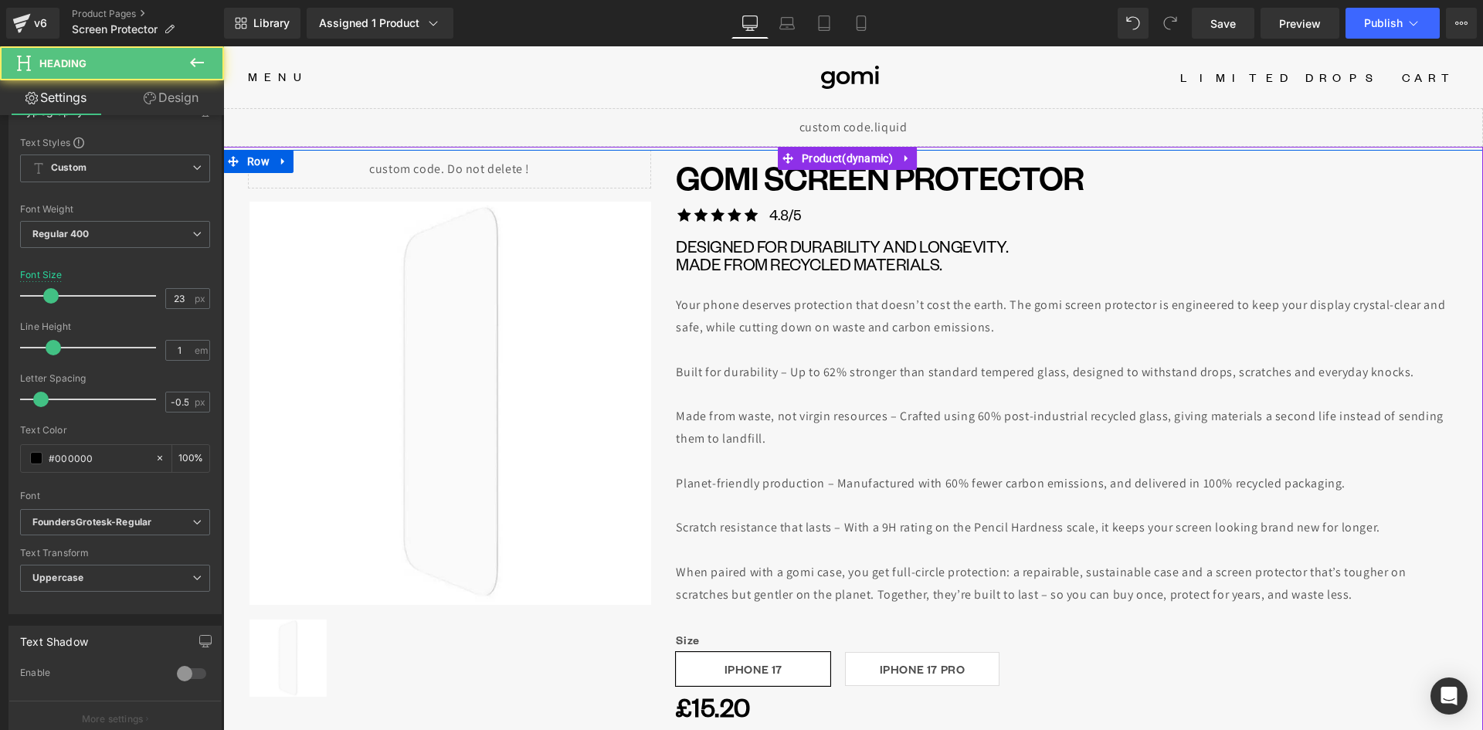
click at [793, 315] on div "Your phone deserves protection that doesn’t cost the earth. The gomi screen pro…" at bounding box center [1067, 316] width 782 height 45
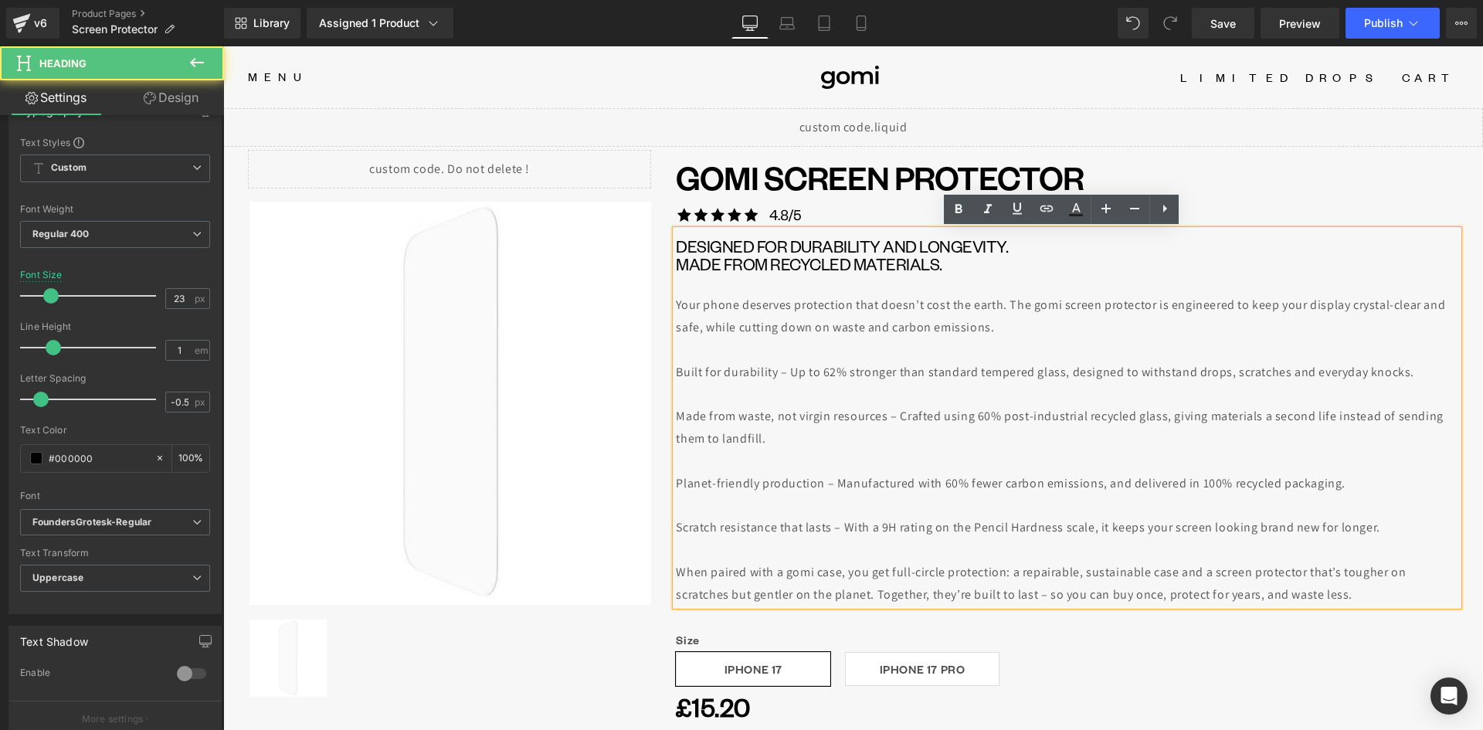
click at [775, 345] on div at bounding box center [1067, 350] width 782 height 22
click at [741, 313] on div "Your phone deserves protection that doesn’t cost the earth. The gomi screen pro…" at bounding box center [1067, 316] width 782 height 45
click at [819, 312] on span "Your phone deserves protection that doesn’t cost the earth. The gomi screen pro…" at bounding box center [1060, 316] width 769 height 39
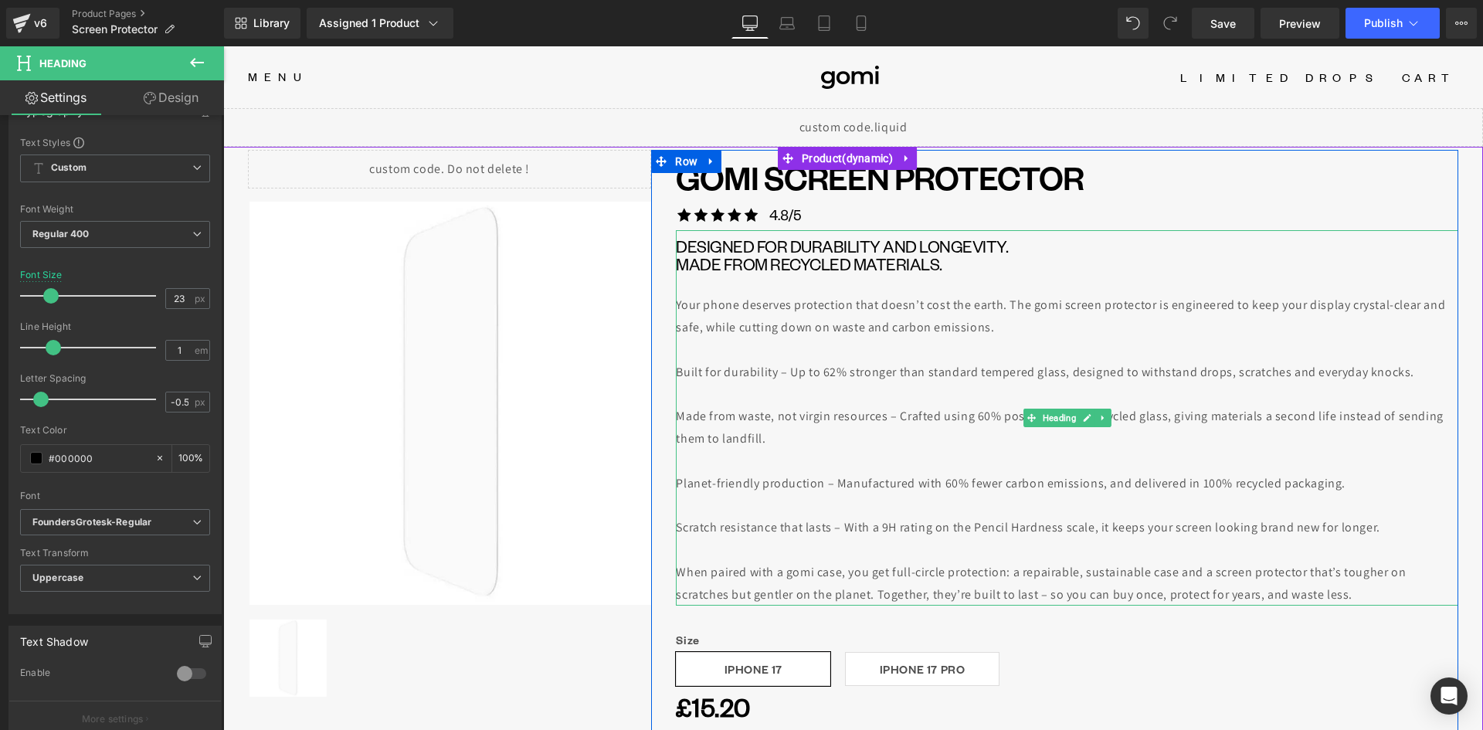
drag, startPoint x: 950, startPoint y: 325, endPoint x: 962, endPoint y: 310, distance: 19.2
click at [953, 324] on span "Your phone deserves protection that doesn’t cost the earth. The gomi screen pro…" at bounding box center [1060, 316] width 769 height 39
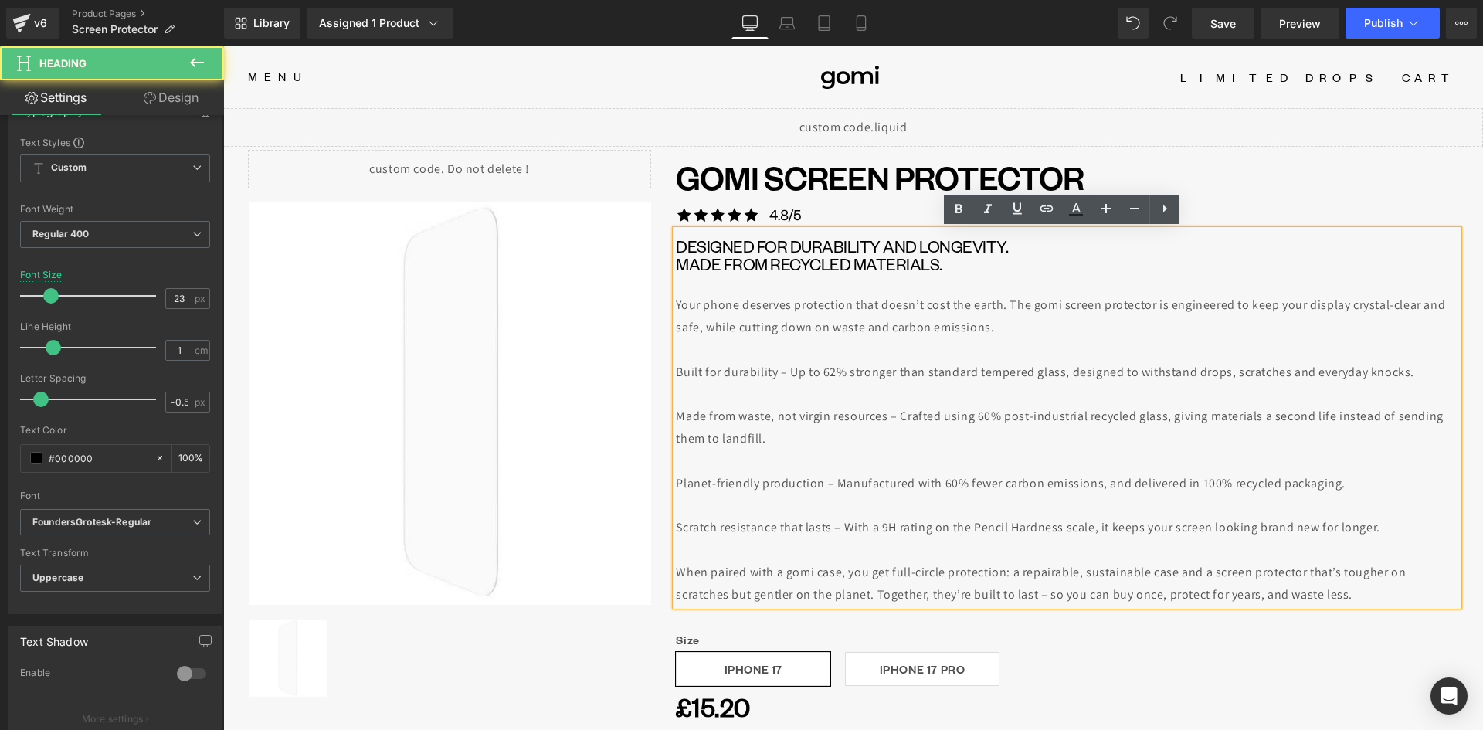
click at [978, 269] on h1 "designed for durability and longevity. made fROM RECYCLED MATERIALS." at bounding box center [1067, 255] width 782 height 36
click at [889, 286] on div at bounding box center [1067, 284] width 782 height 22
drag, startPoint x: 832, startPoint y: 310, endPoint x: 802, endPoint y: 311, distance: 29.4
click at [832, 310] on span "Your phone deserves protection that doesn’t cost the earth. The gomi screen pro…" at bounding box center [1060, 316] width 769 height 39
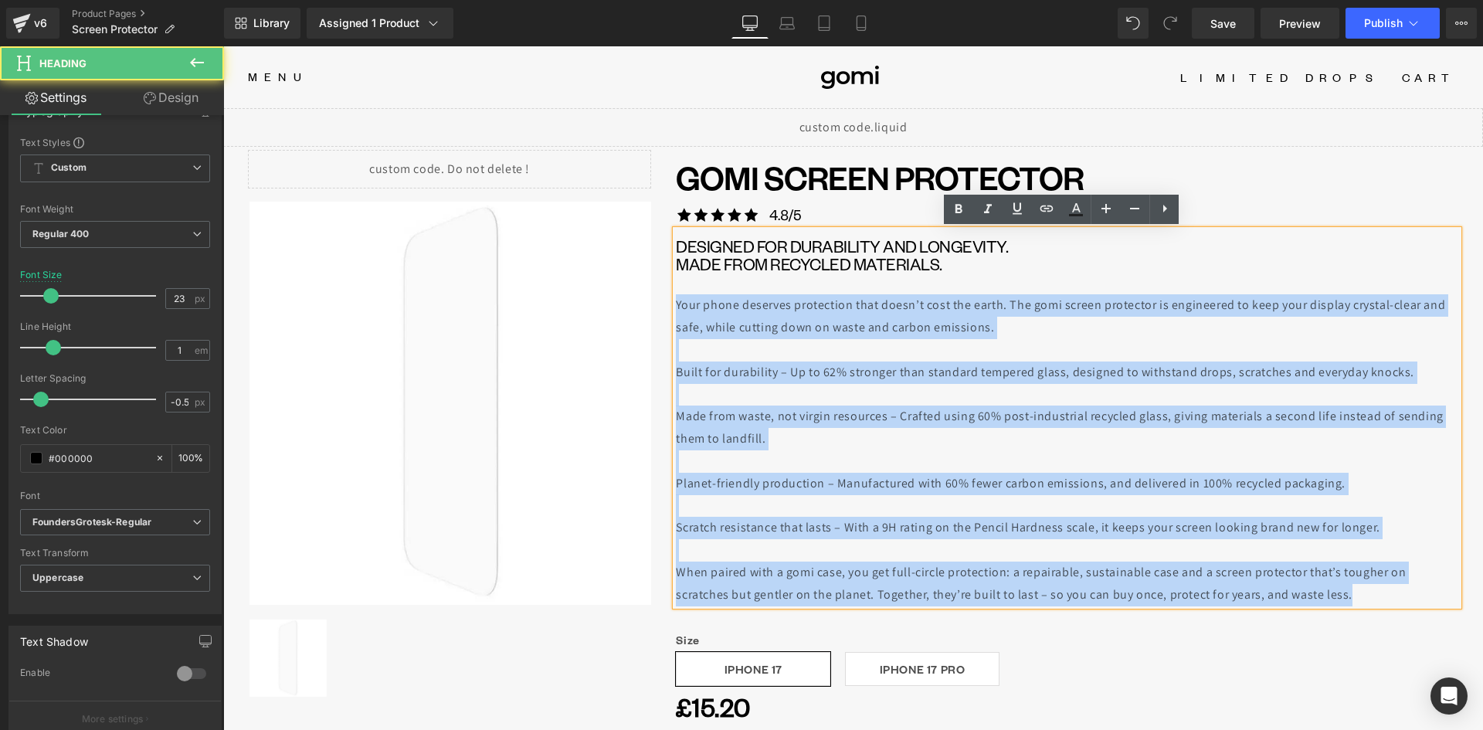
drag, startPoint x: 671, startPoint y: 305, endPoint x: 1355, endPoint y: 591, distance: 741.7
click at [1355, 591] on div "designed for durability and longevity. made fROM RECYCLED MATERIALS. Your phone…" at bounding box center [1067, 418] width 782 height 376
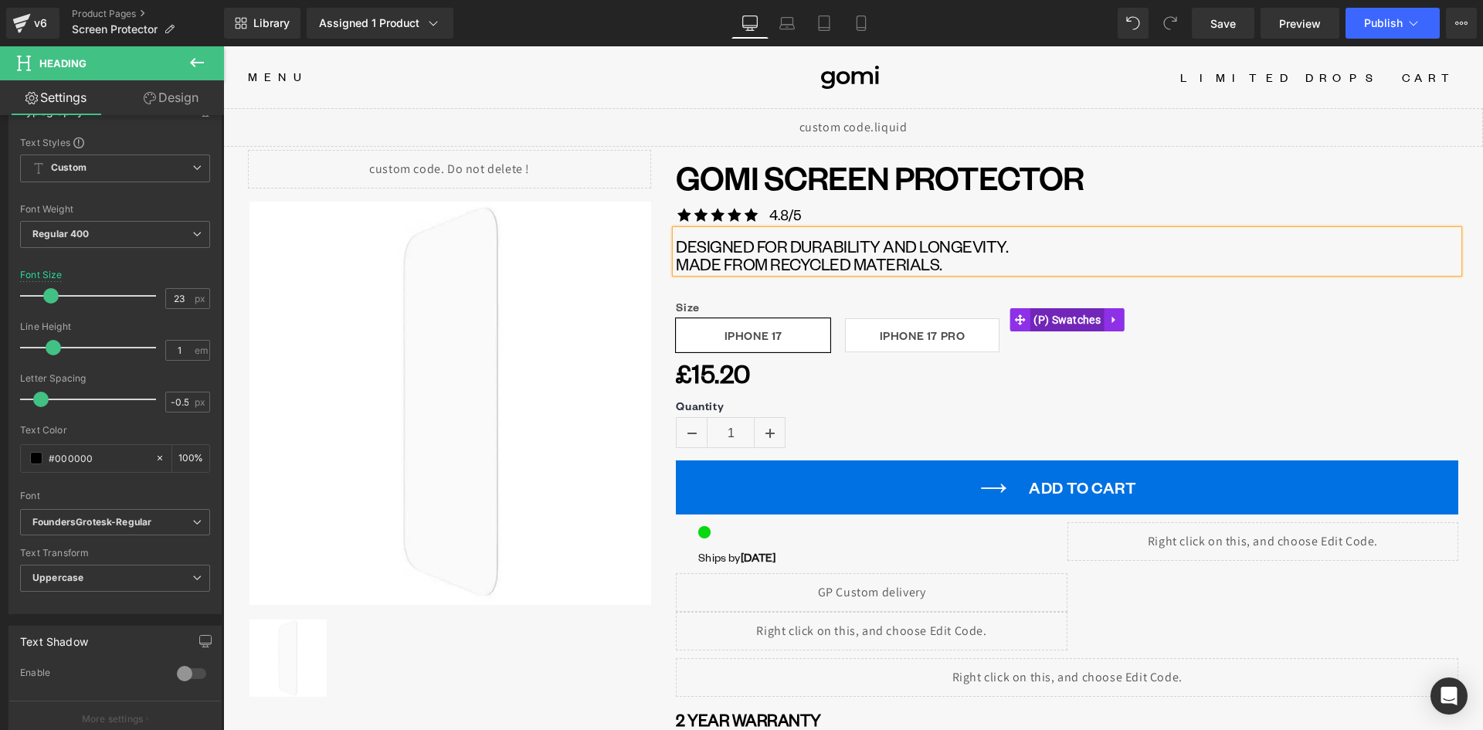
drag, startPoint x: 1101, startPoint y: 338, endPoint x: 1092, endPoint y: 321, distance: 19.4
click at [1100, 335] on div "Size iPhone 17 iPhone 17 Pro" at bounding box center [1067, 332] width 782 height 64
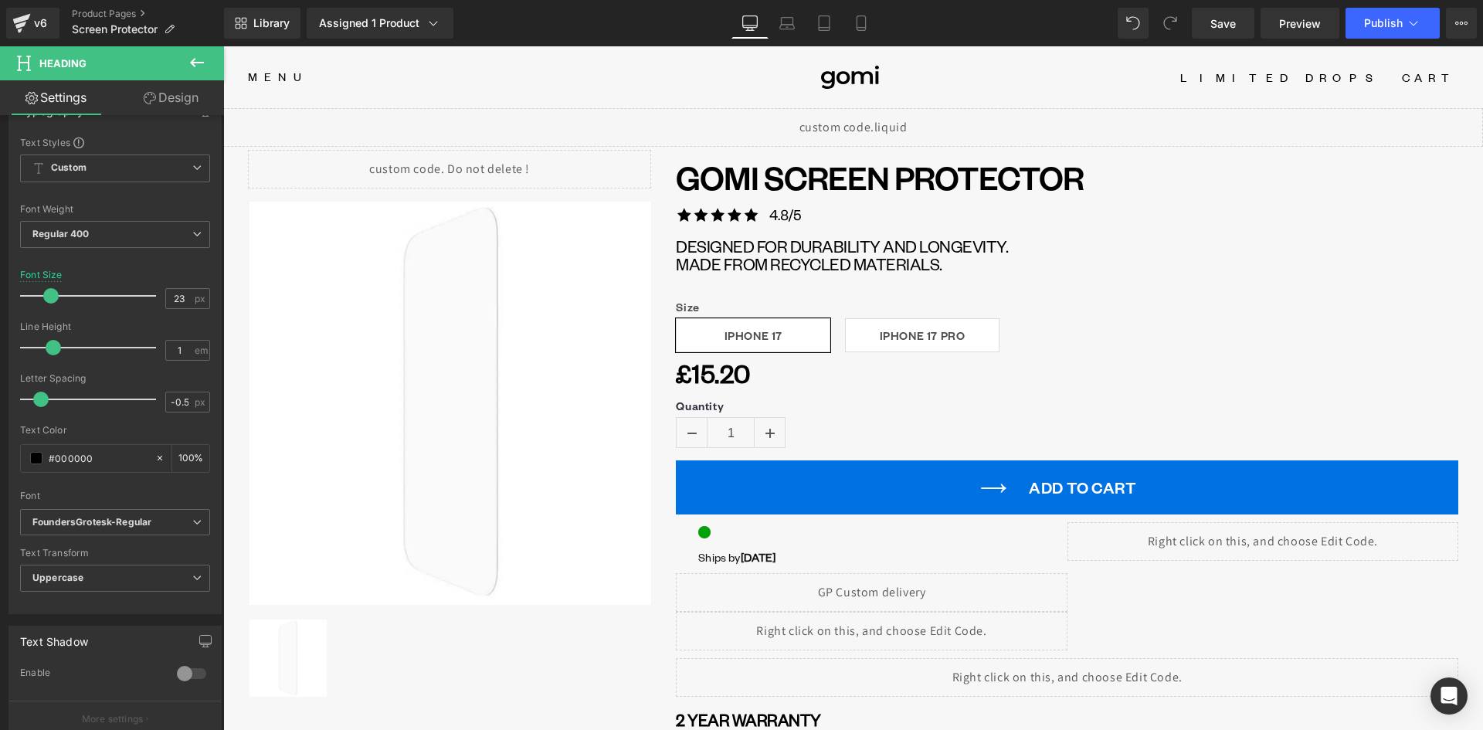
click at [187, 64] on button at bounding box center [197, 63] width 54 height 34
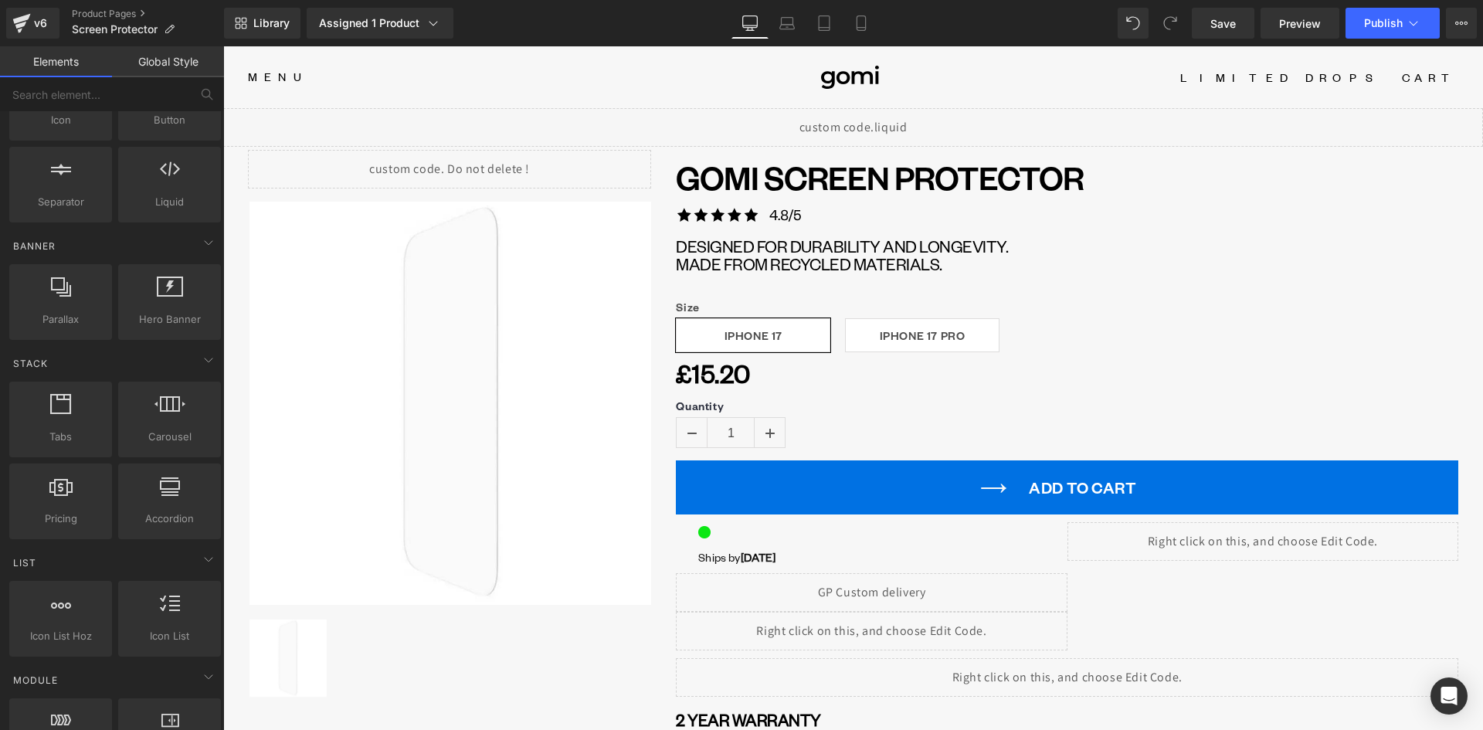
scroll to position [0, 0]
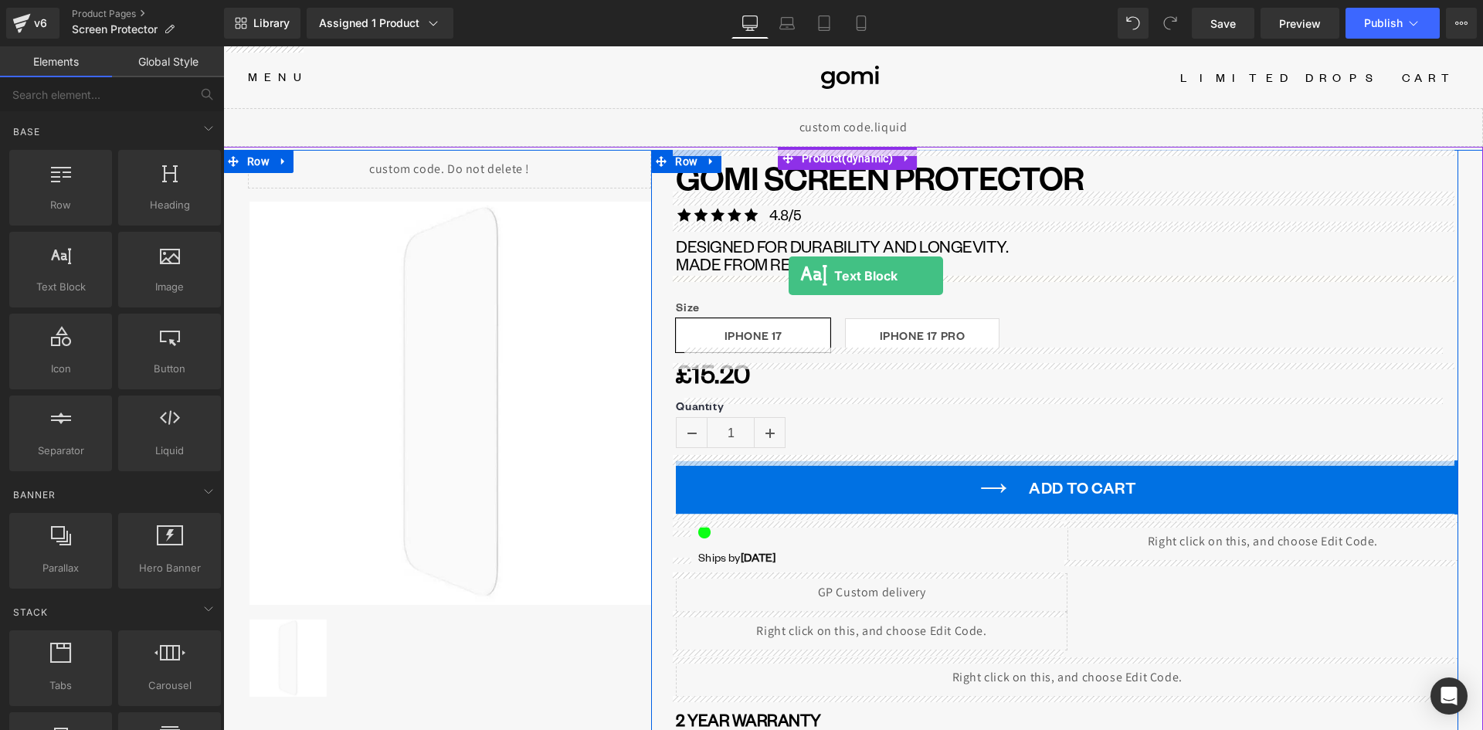
drag, startPoint x: 285, startPoint y: 318, endPoint x: 788, endPoint y: 276, distance: 505.2
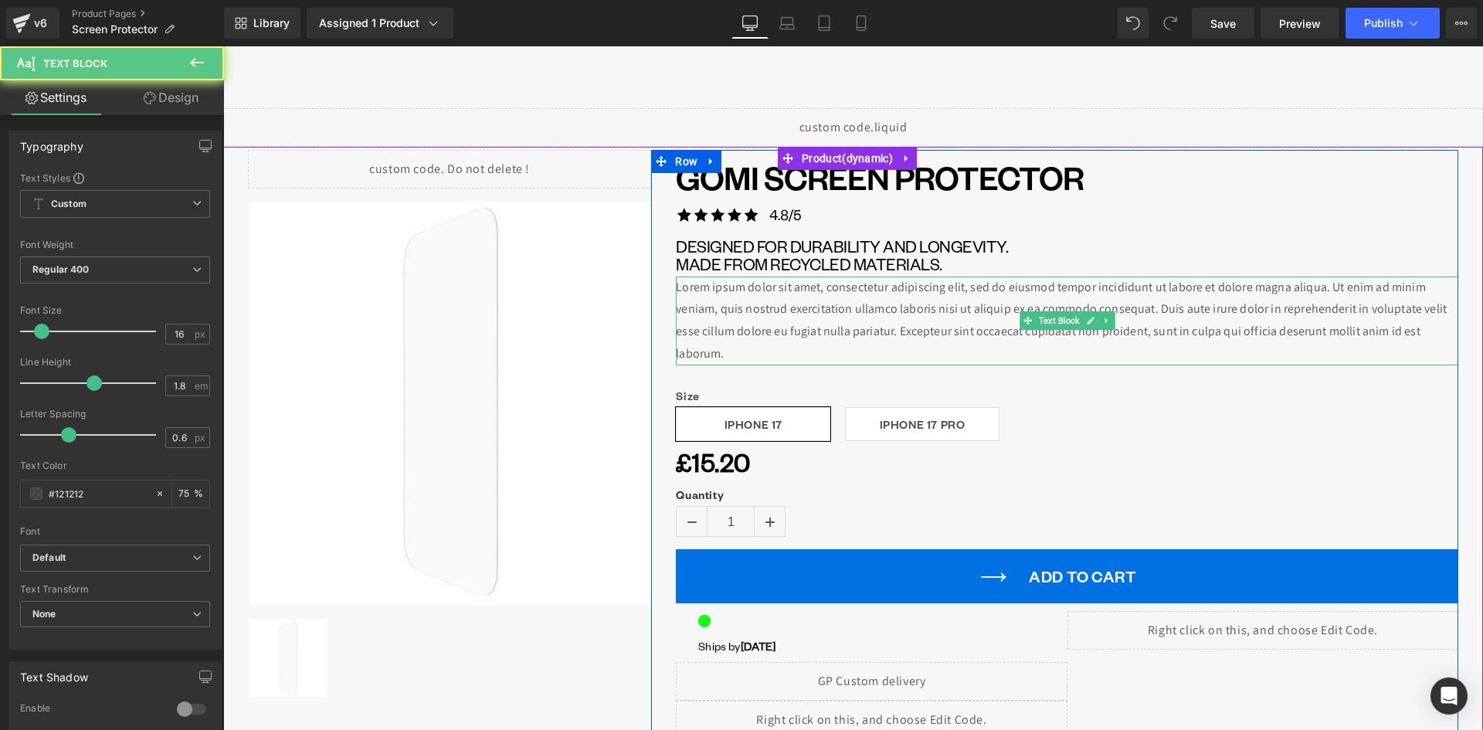
click at [734, 317] on p "Lorem ipsum dolor sit amet, consectetur adipiscing elit, sed do eiusmod tempor …" at bounding box center [1067, 320] width 782 height 89
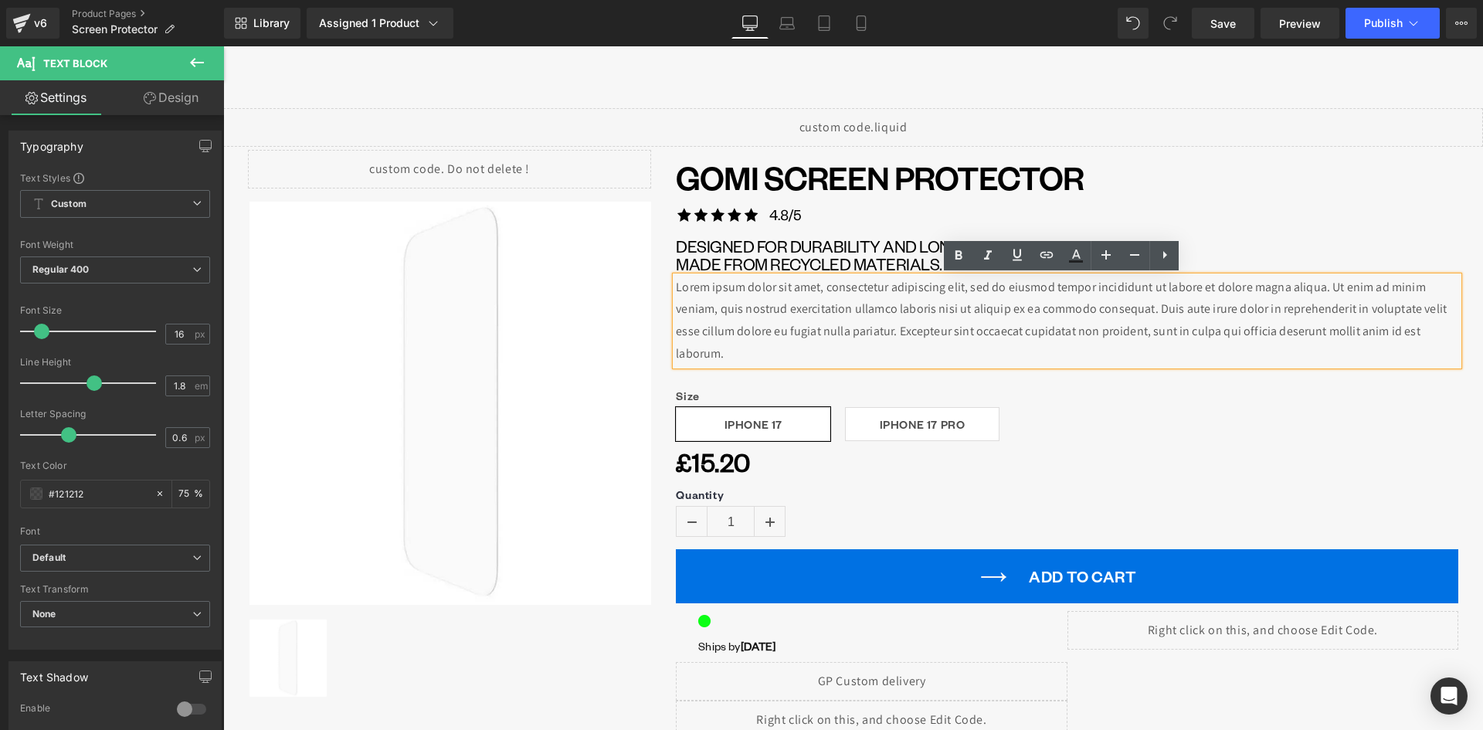
click at [738, 320] on p "Lorem ipsum dolor sit amet, consectetur adipiscing elit, sed do eiusmod tempor …" at bounding box center [1067, 320] width 782 height 89
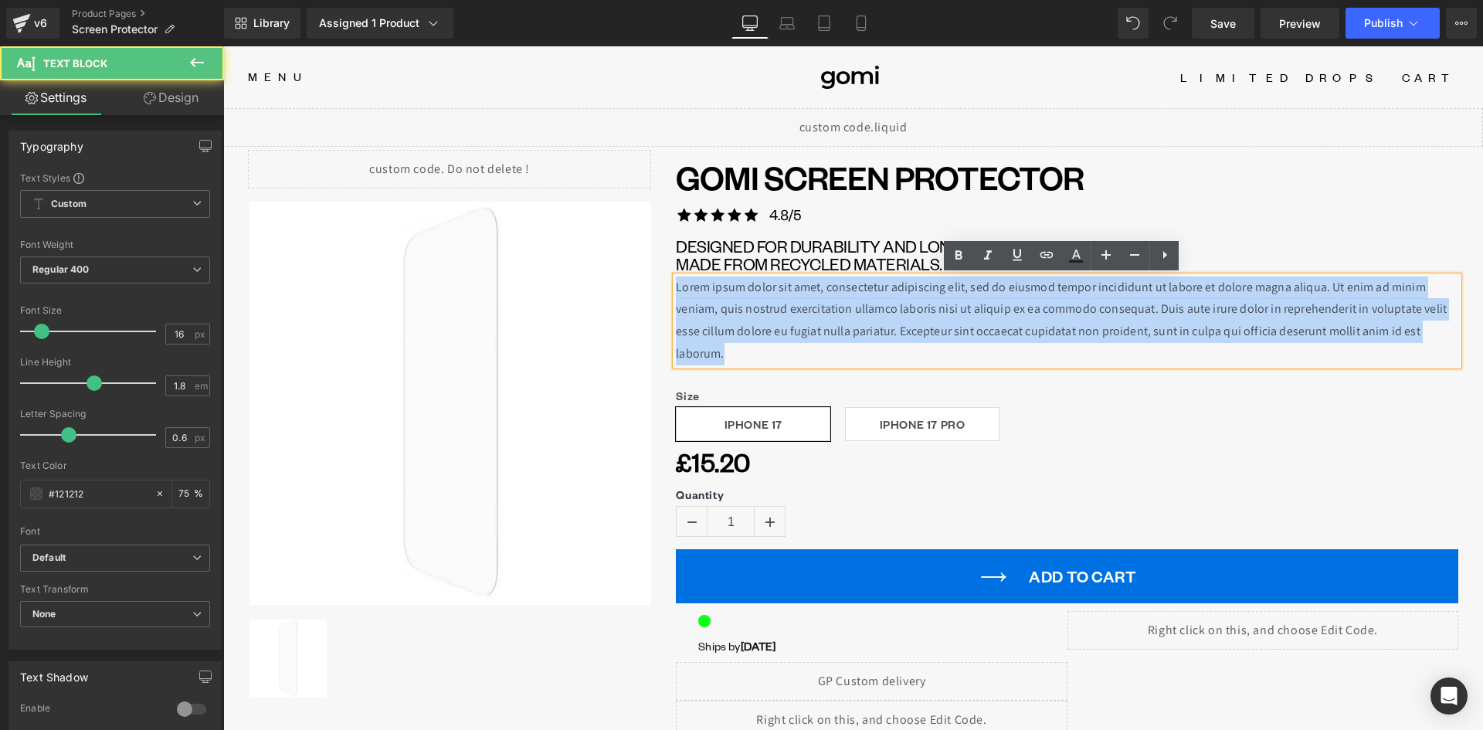
click at [741, 318] on p "Lorem ipsum dolor sit amet, consectetur adipiscing elit, sed do eiusmod tempor …" at bounding box center [1067, 320] width 782 height 89
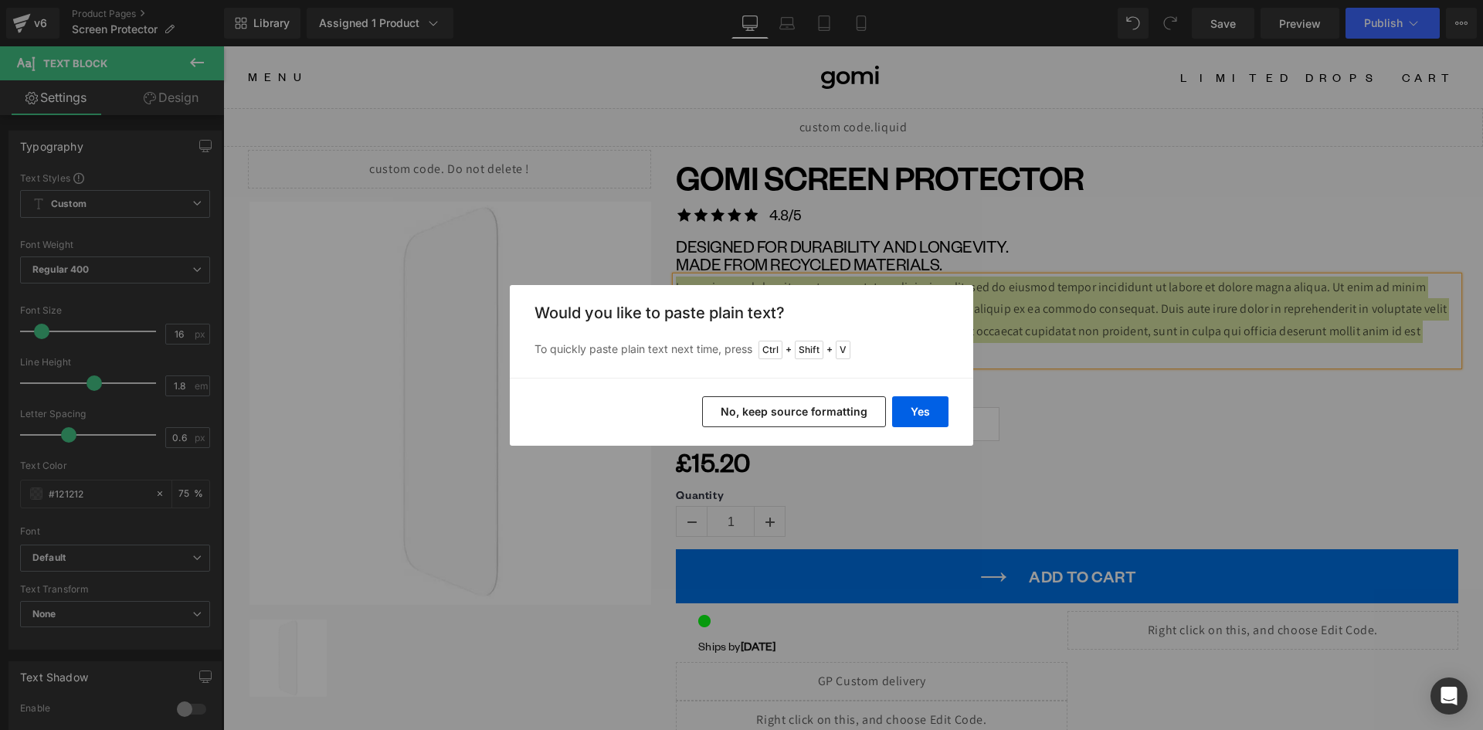
click at [808, 405] on button "No, keep source formatting" at bounding box center [794, 411] width 184 height 31
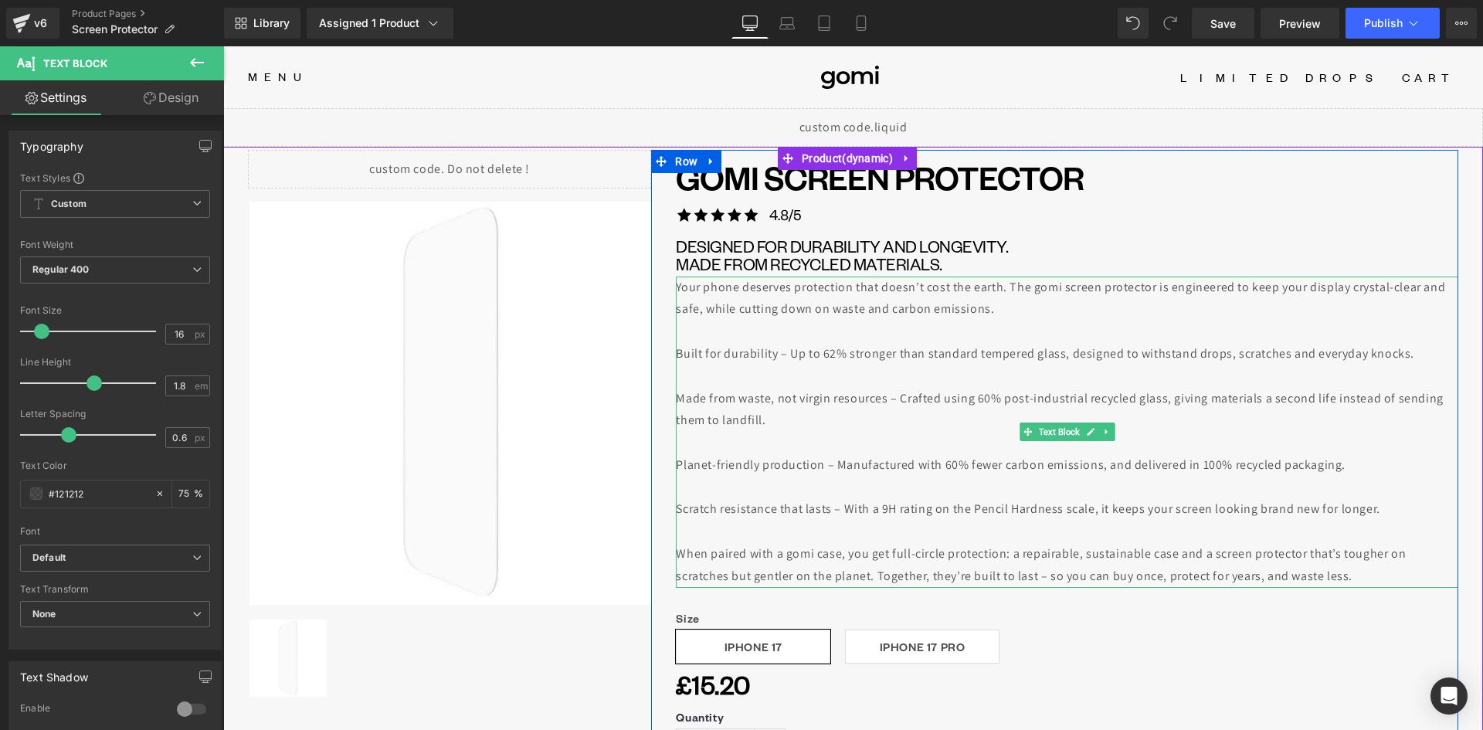
click at [788, 375] on div at bounding box center [1067, 376] width 782 height 22
click at [804, 333] on div at bounding box center [1067, 331] width 782 height 22
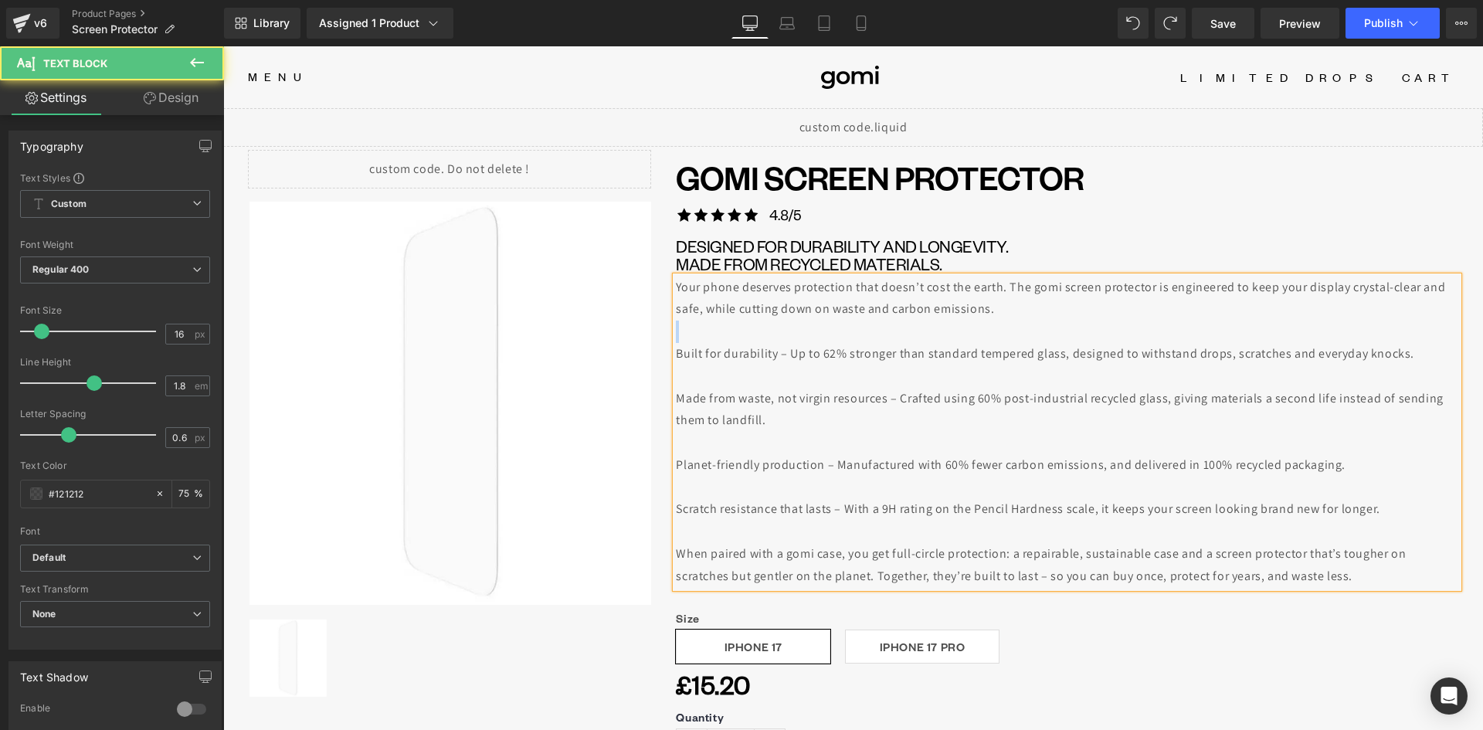
click at [804, 333] on div at bounding box center [1067, 331] width 782 height 22
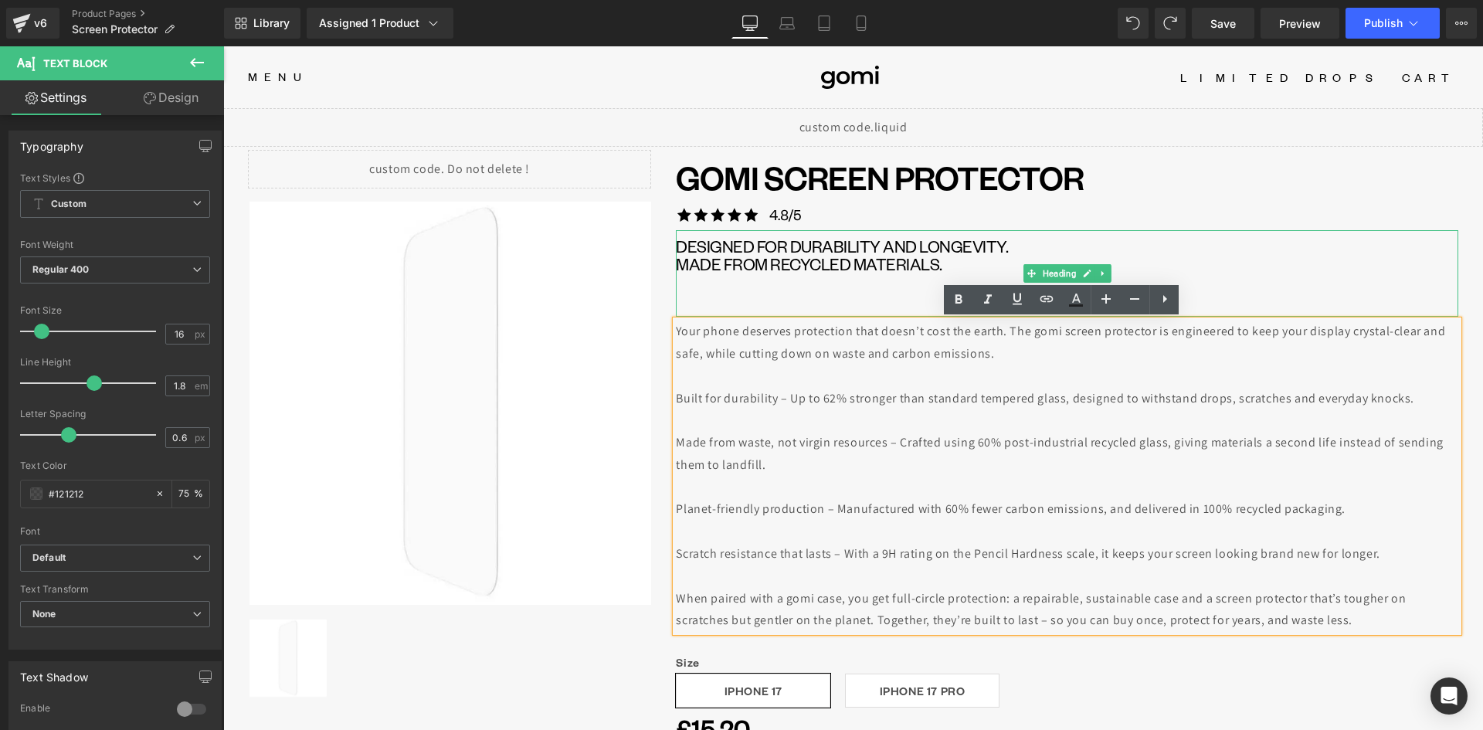
click at [697, 292] on div at bounding box center [1067, 284] width 782 height 22
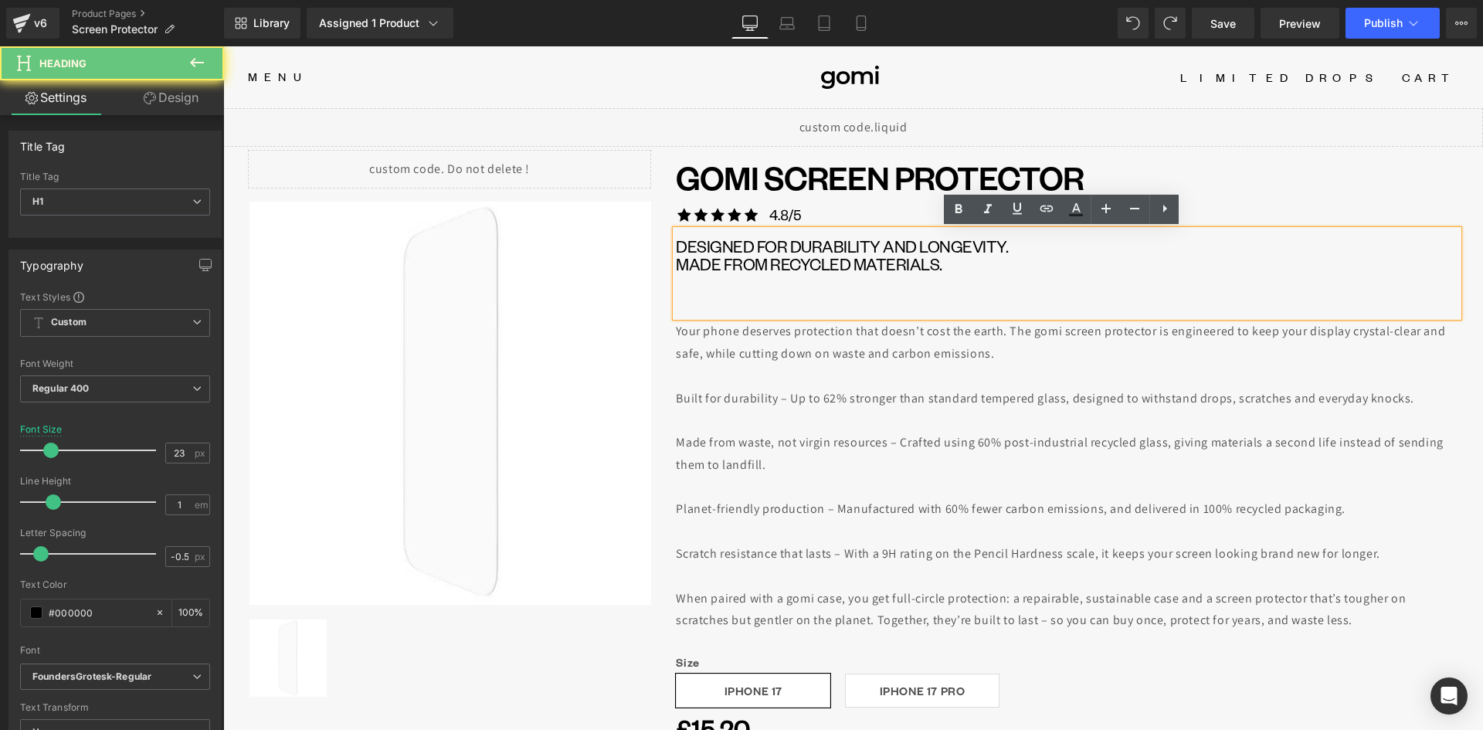
click at [710, 303] on div at bounding box center [1067, 305] width 782 height 22
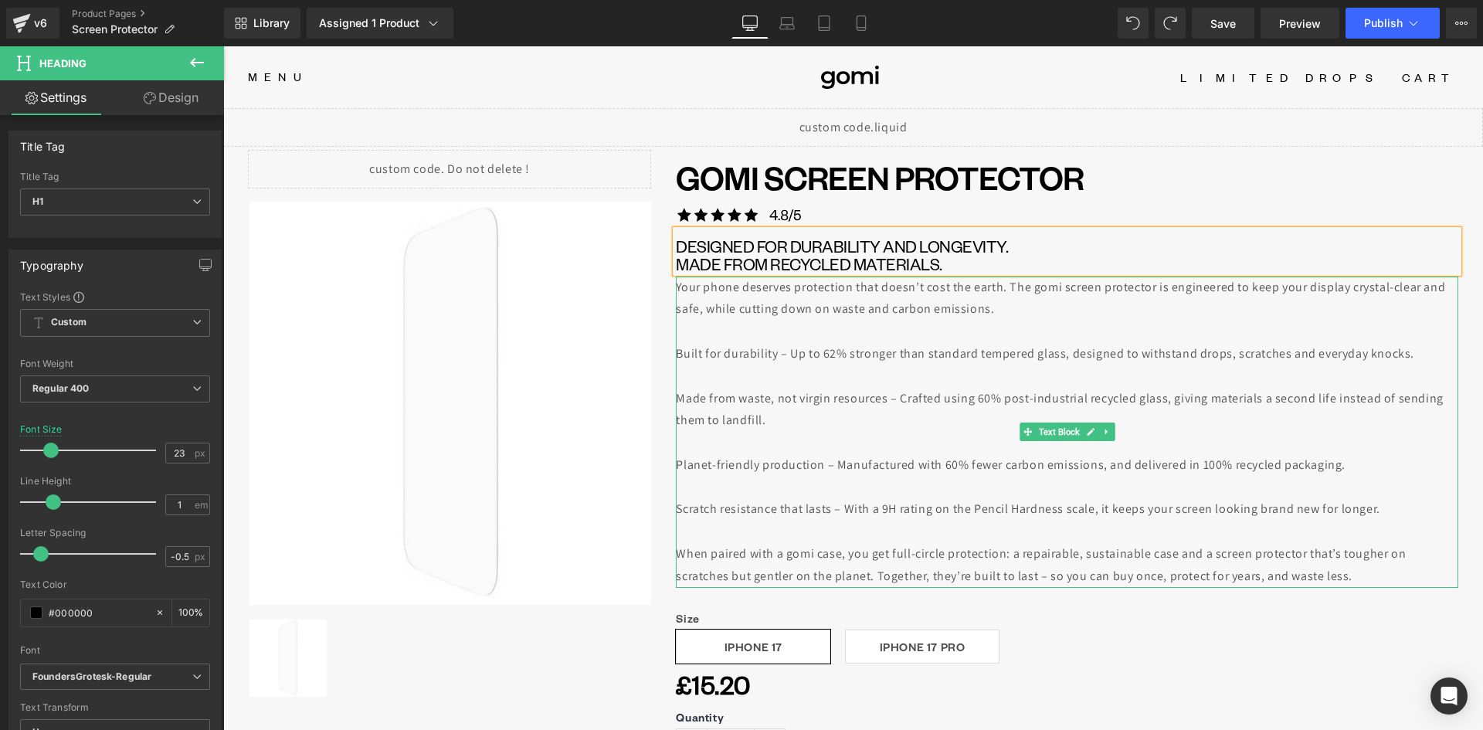
click at [817, 323] on div at bounding box center [1067, 331] width 782 height 22
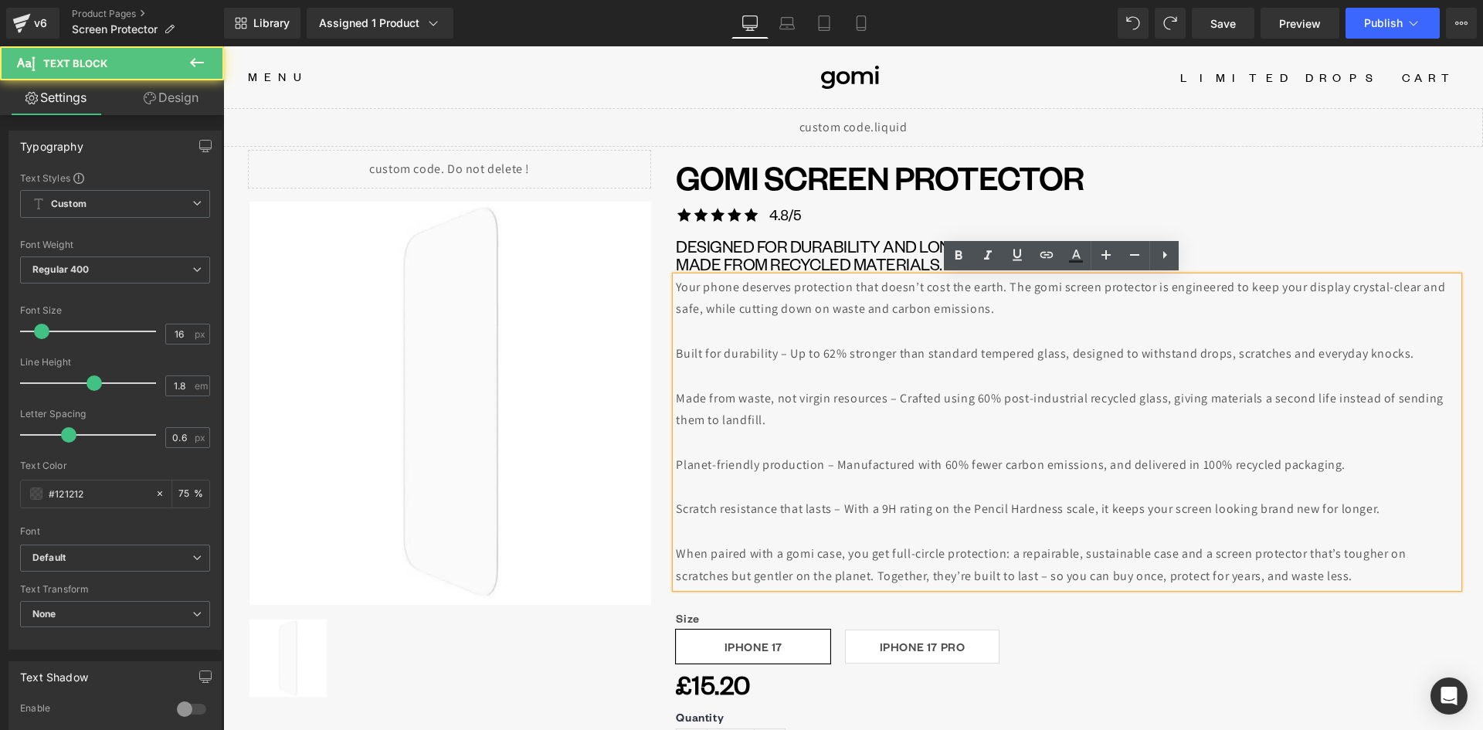
click at [1079, 420] on div "Made from waste, not virgin resources – Crafted using 60% post-industrial recyc…" at bounding box center [1067, 410] width 782 height 45
click at [642, 368] on img at bounding box center [450, 403] width 403 height 403
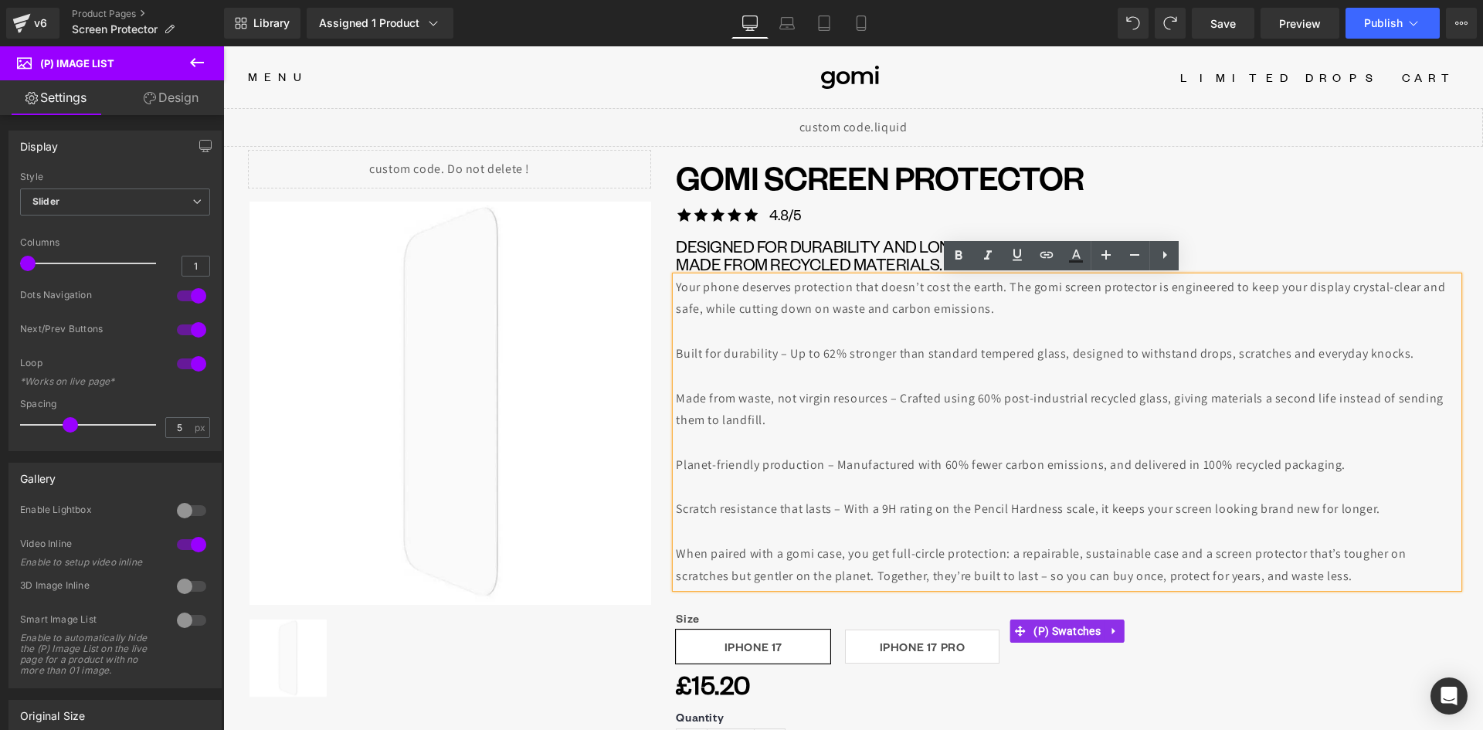
drag, startPoint x: 1161, startPoint y: 645, endPoint x: 1154, endPoint y: 621, distance: 24.9
click at [1161, 644] on div "Size iPhone 17 iPhone 17 Pro" at bounding box center [1067, 643] width 782 height 64
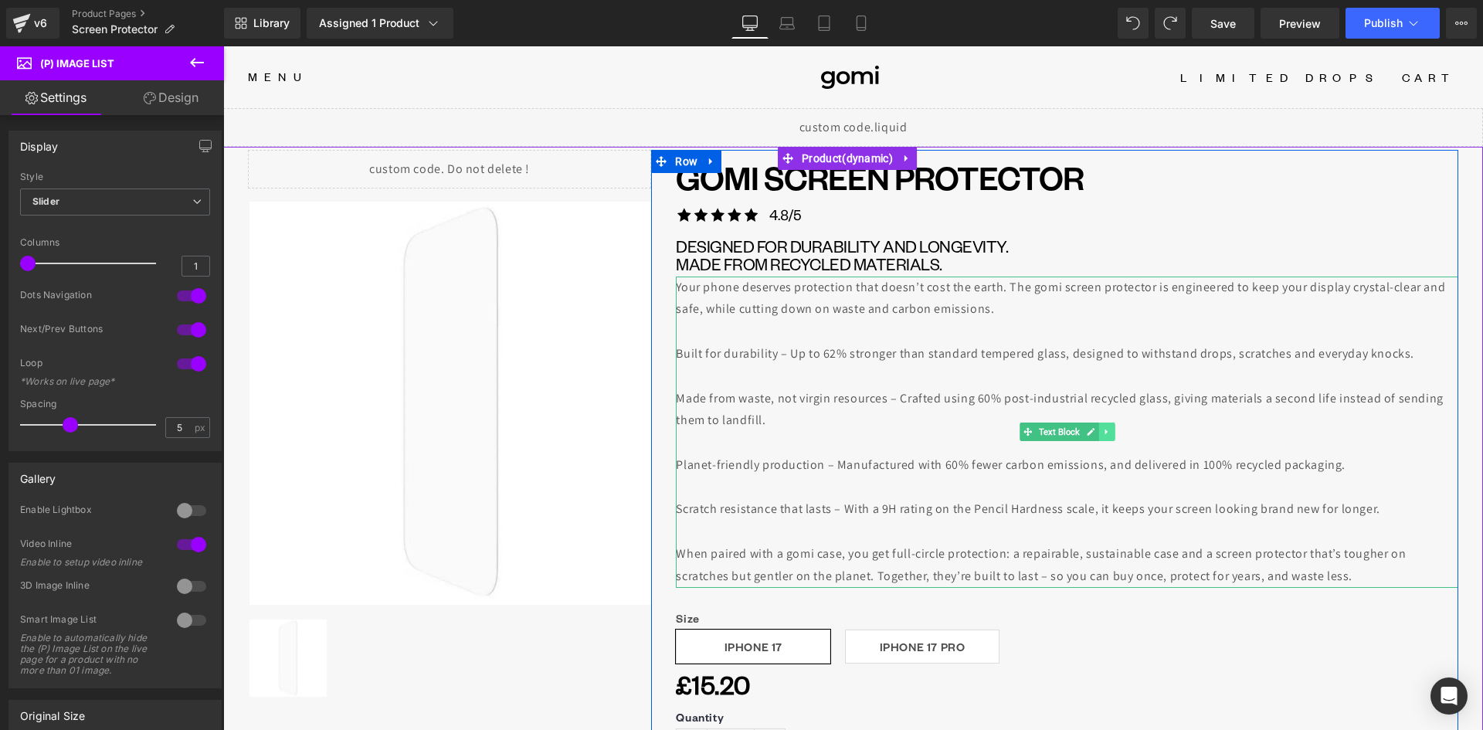
click at [1098, 426] on link at bounding box center [1106, 431] width 16 height 19
click at [1110, 432] on icon at bounding box center [1114, 431] width 8 height 9
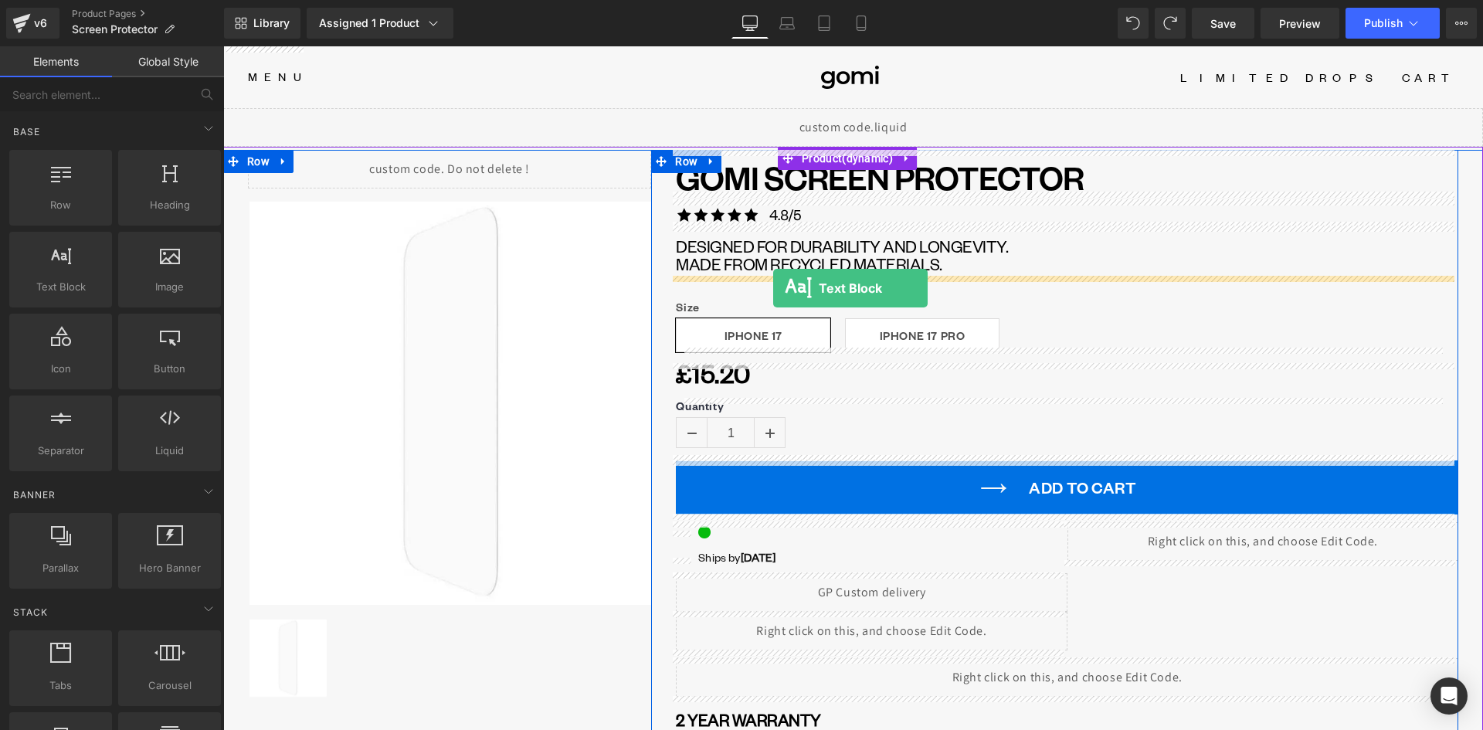
drag, startPoint x: 303, startPoint y: 324, endPoint x: 772, endPoint y: 288, distance: 470.9
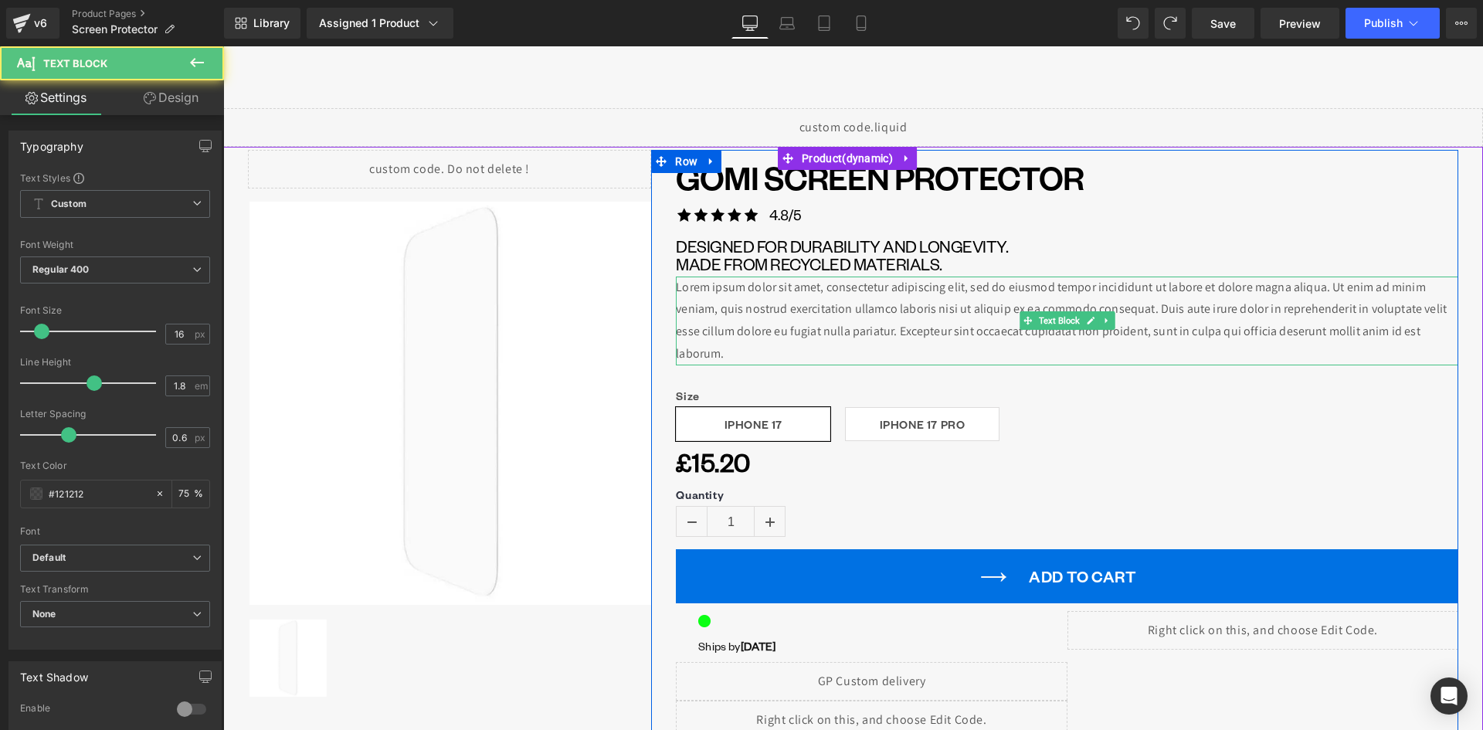
click at [743, 309] on p "Lorem ipsum dolor sit amet, consectetur adipiscing elit, sed do eiusmod tempor …" at bounding box center [1067, 320] width 782 height 89
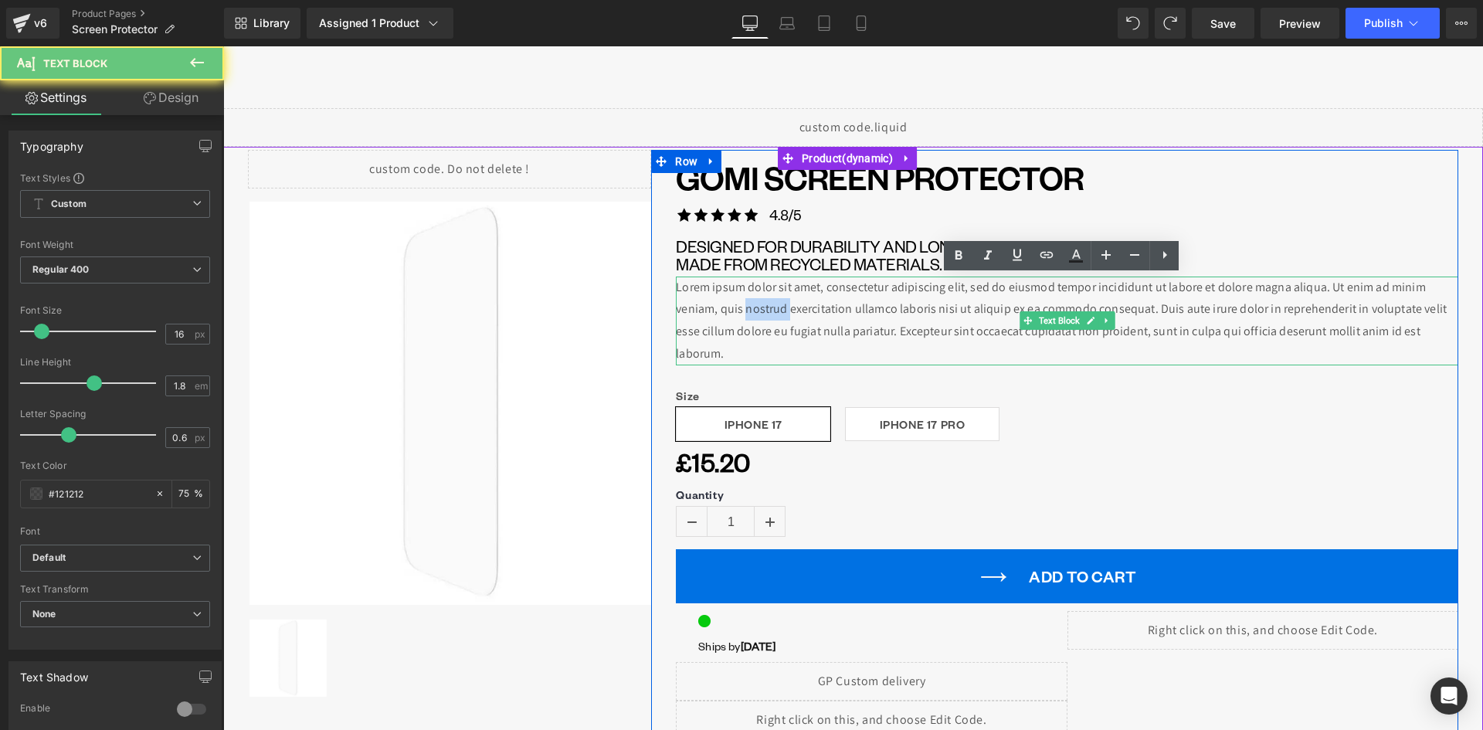
click at [743, 309] on p "Lorem ipsum dolor sit amet, consectetur adipiscing elit, sed do eiusmod tempor …" at bounding box center [1067, 320] width 782 height 89
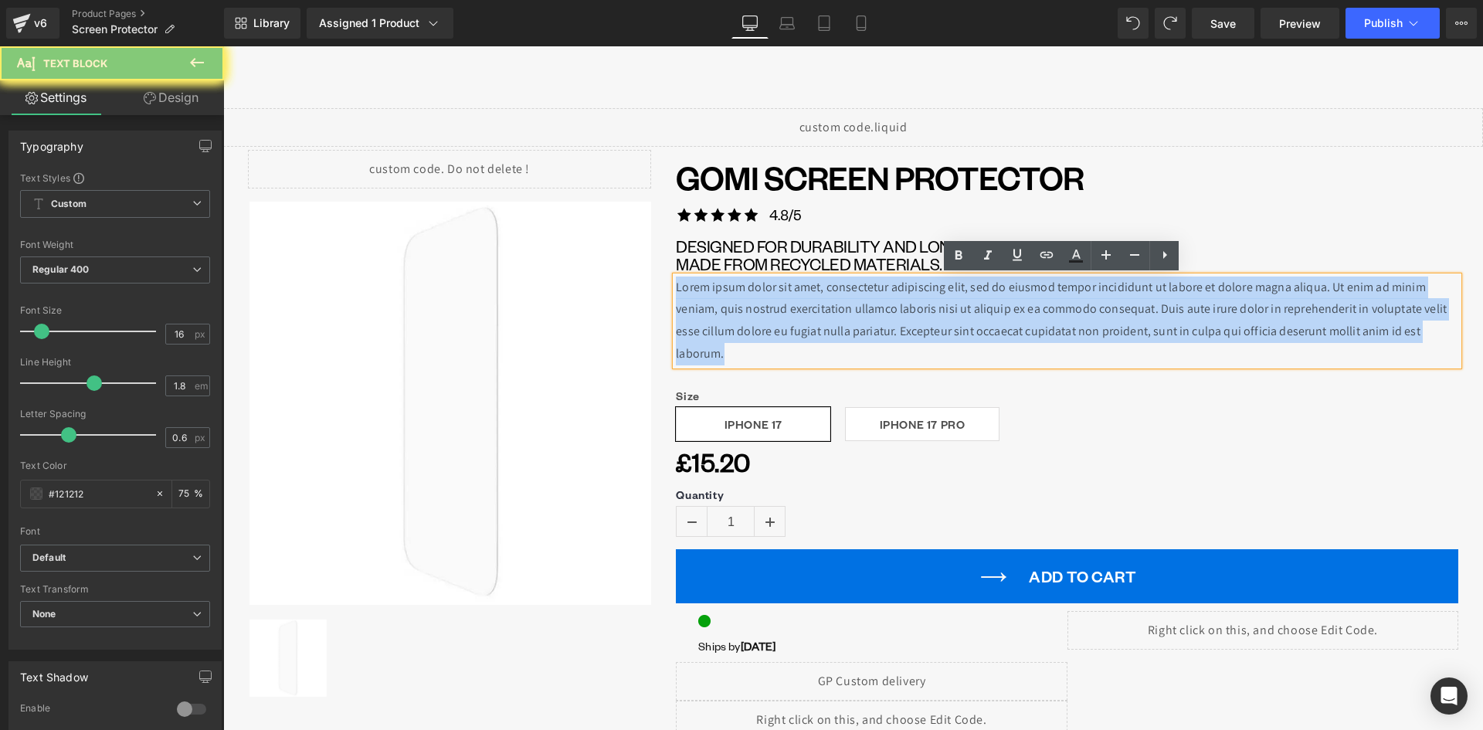
click at [743, 309] on p "Lorem ipsum dolor sit amet, consectetur adipiscing elit, sed do eiusmod tempor …" at bounding box center [1067, 320] width 782 height 89
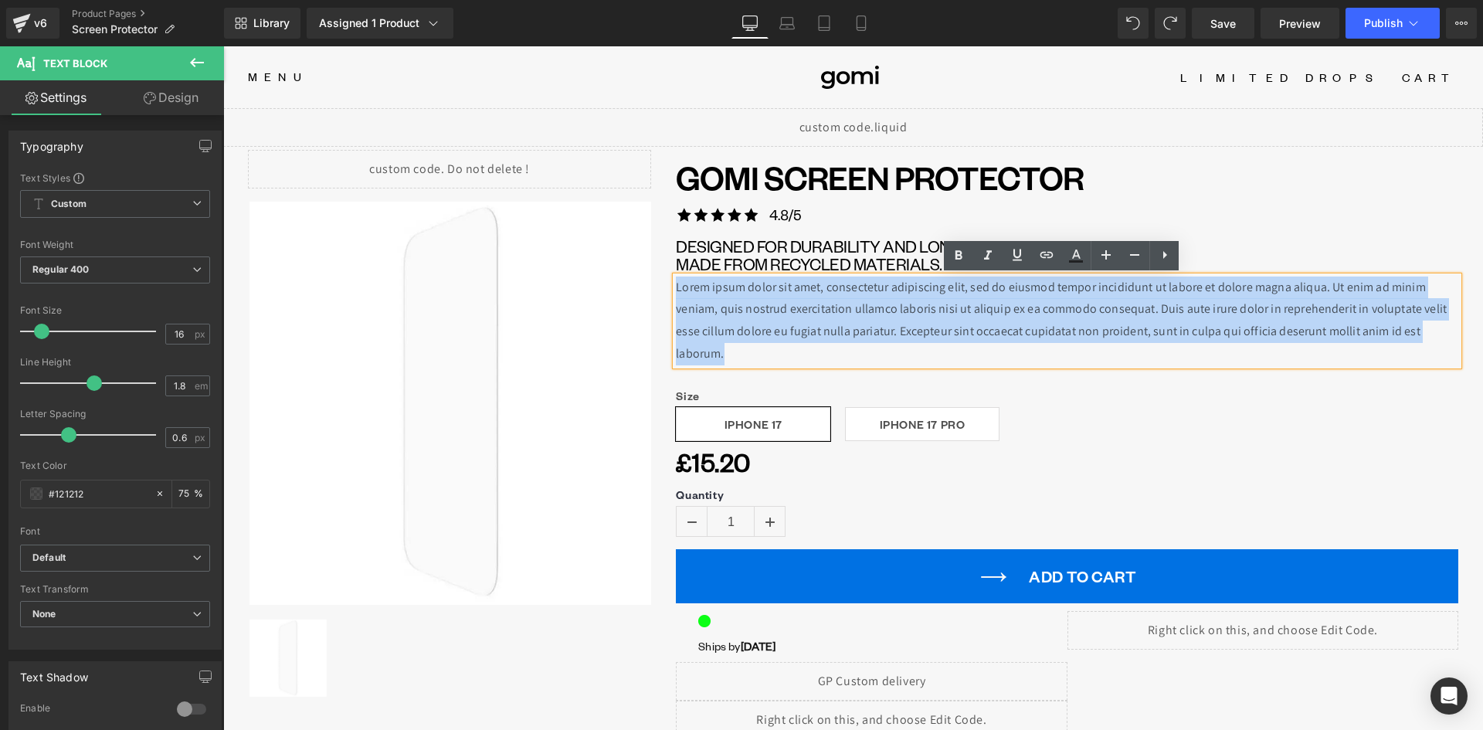
paste div
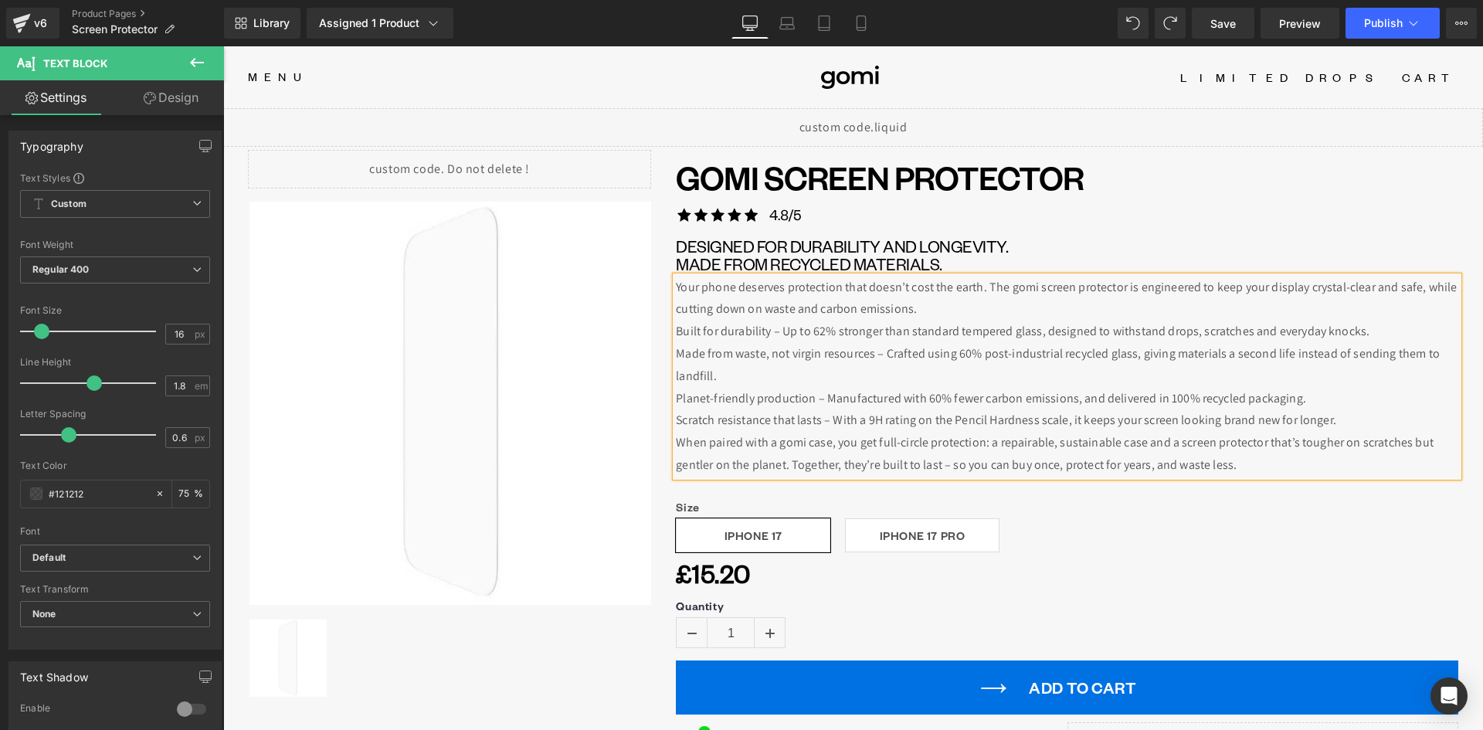
click at [743, 324] on p "Built for durability – Up to 62% stronger than standard tempered glass, designe…" at bounding box center [1067, 331] width 782 height 22
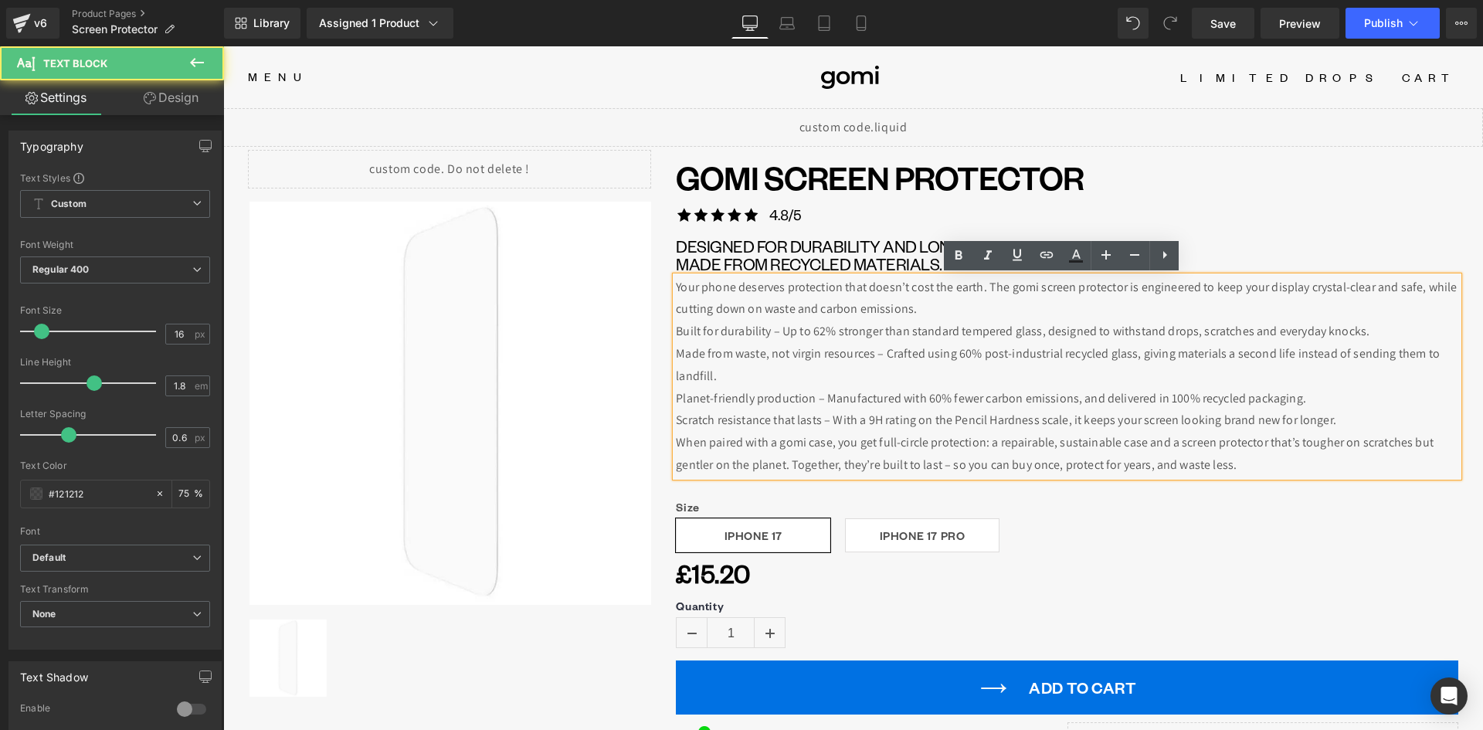
click at [981, 288] on p "Your phone deserves protection that doesn’t cost the earth. The gomi screen pro…" at bounding box center [1067, 298] width 782 height 45
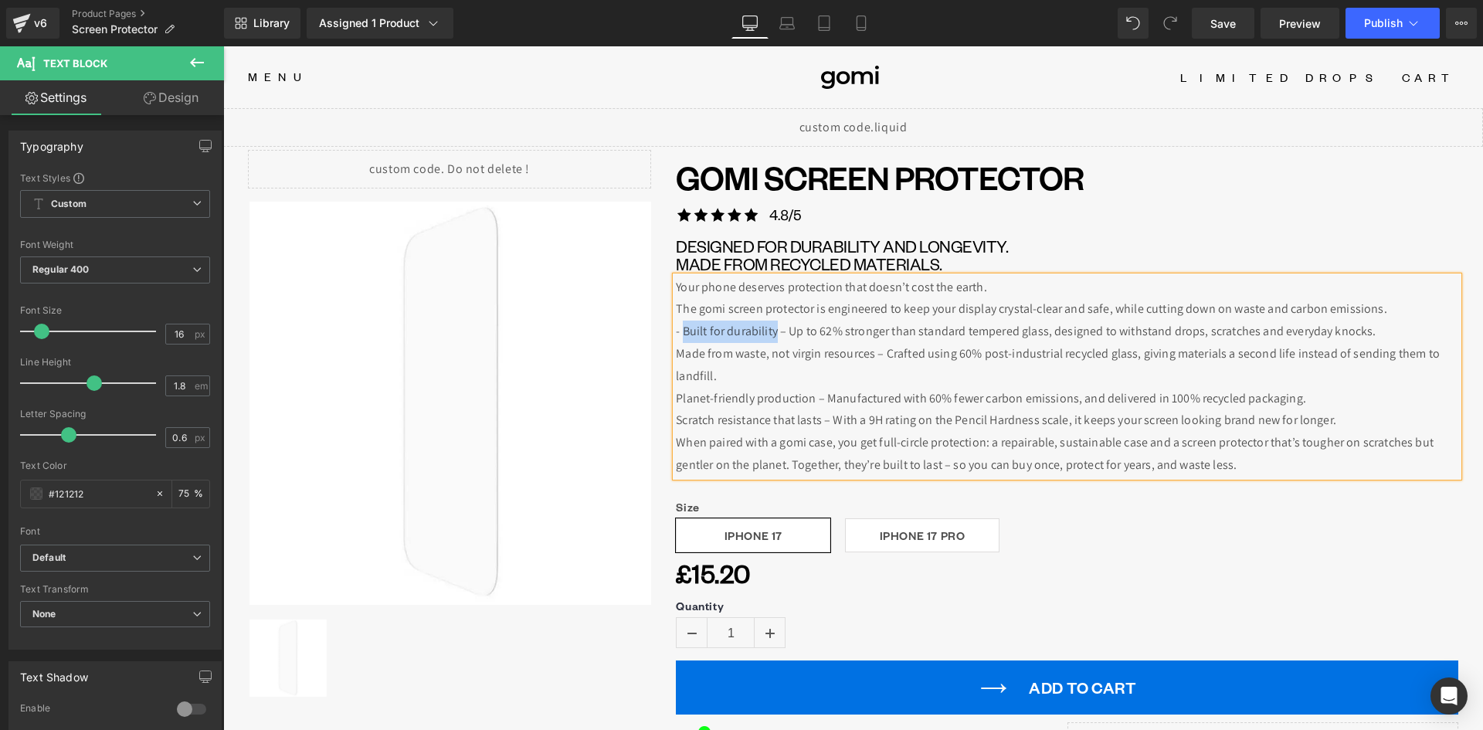
click at [769, 329] on p "- Built for durability – Up to 62% stronger than standard tempered glass, desig…" at bounding box center [1067, 331] width 782 height 22
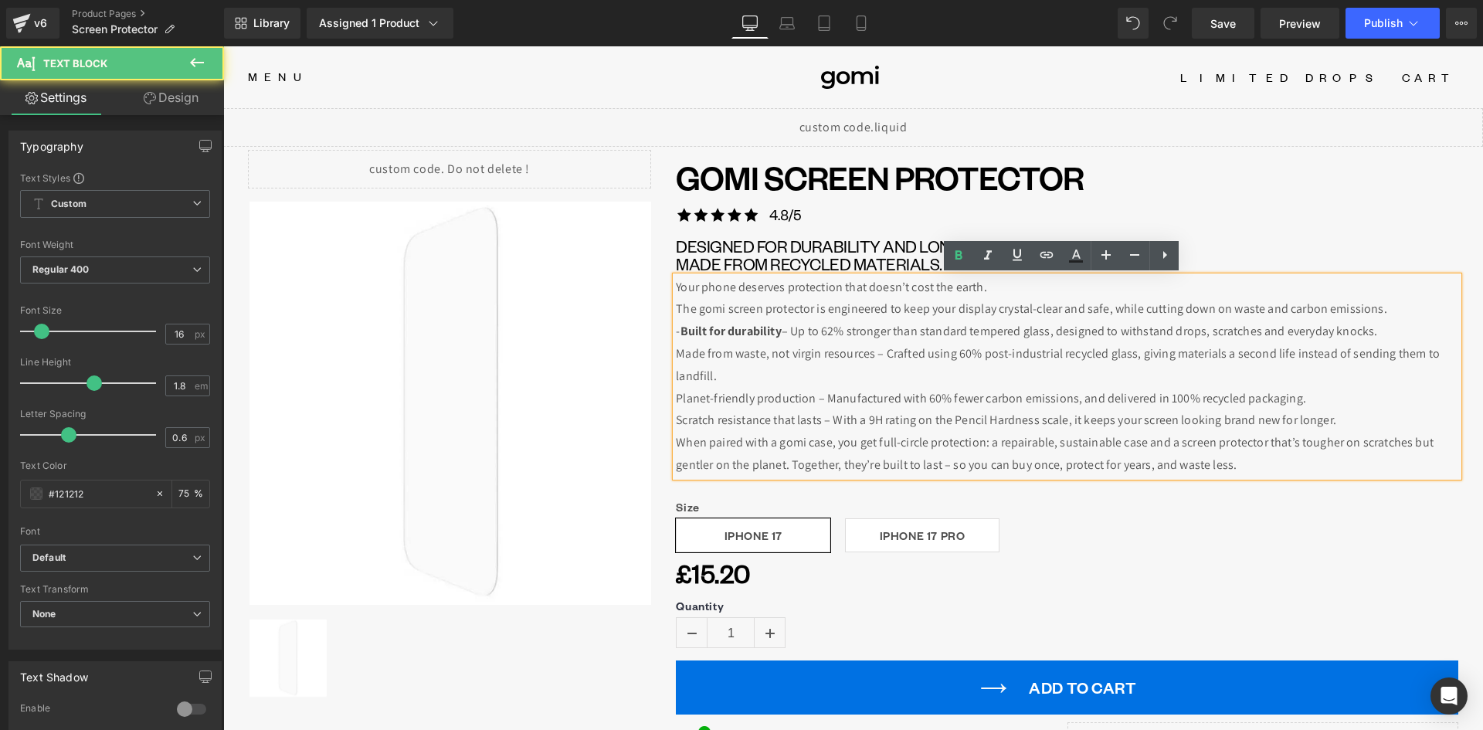
click at [810, 383] on p "Made from waste, not virgin resources – Crafted using 60% post-industrial recyc…" at bounding box center [1067, 365] width 782 height 45
click at [676, 351] on p "Made from waste, not virgin resources – Crafted using 60% post-industrial recyc…" at bounding box center [1067, 365] width 782 height 45
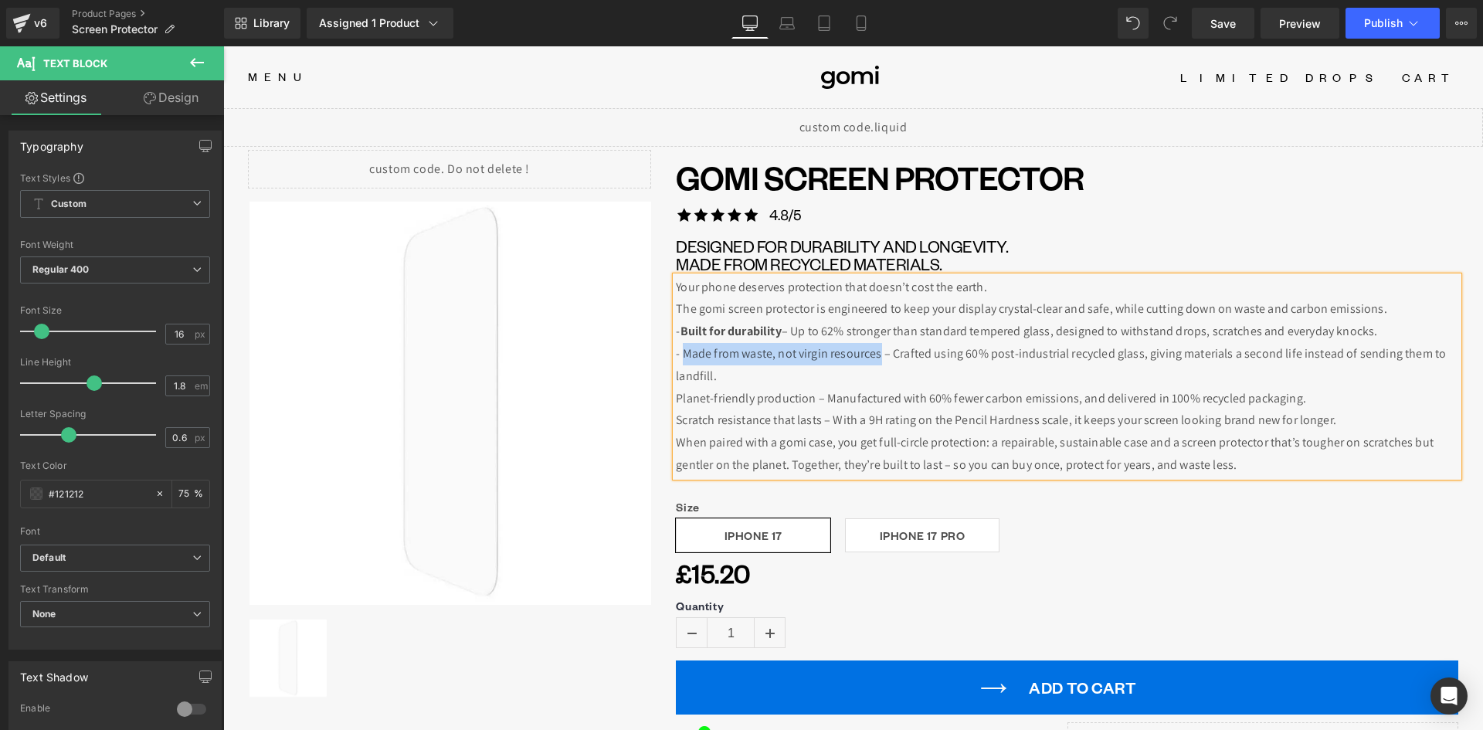
click at [874, 349] on p "- Made from waste, not virgin resources – Crafted using 60% post-industrial rec…" at bounding box center [1067, 365] width 782 height 45
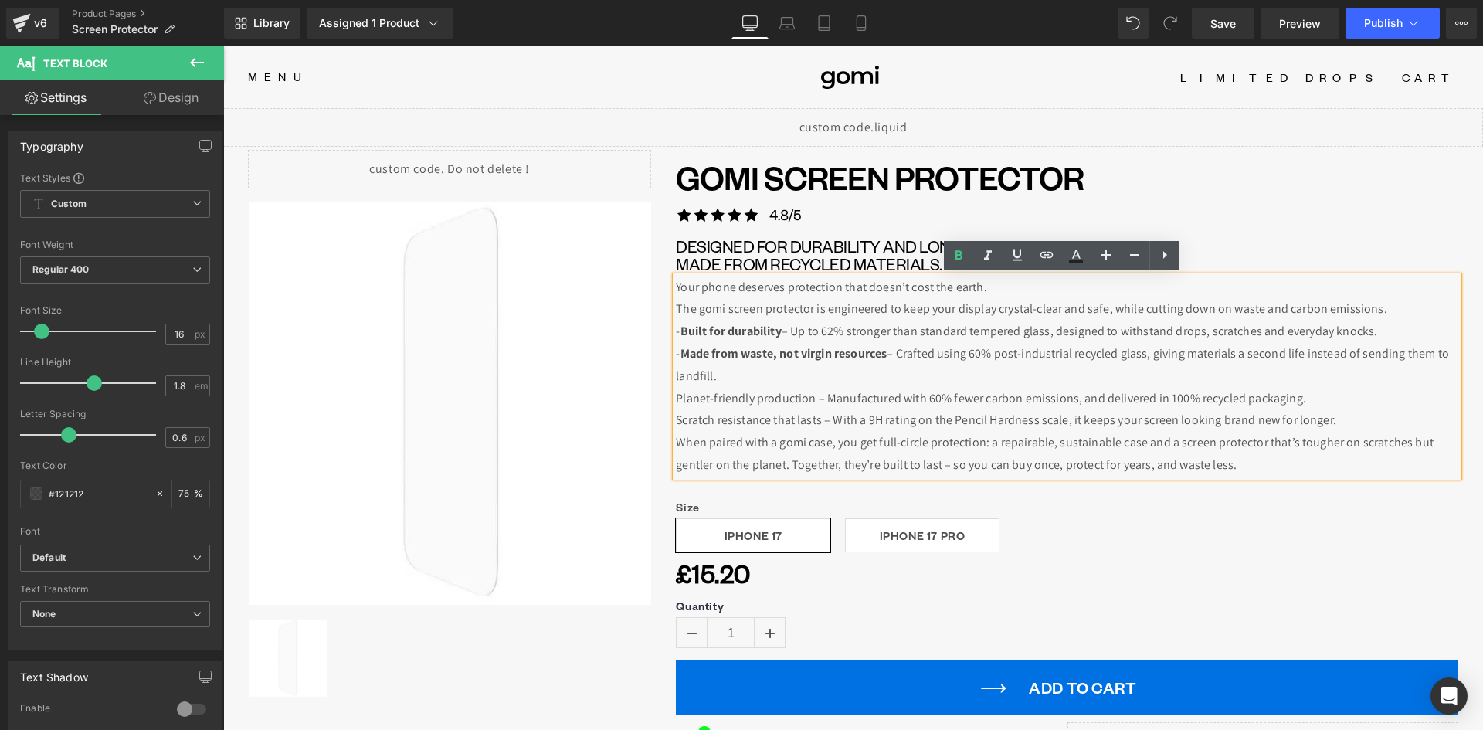
click at [676, 394] on p "Planet-friendly production – Manufactured with 60% fewer carbon emissions, and …" at bounding box center [1067, 399] width 782 height 22
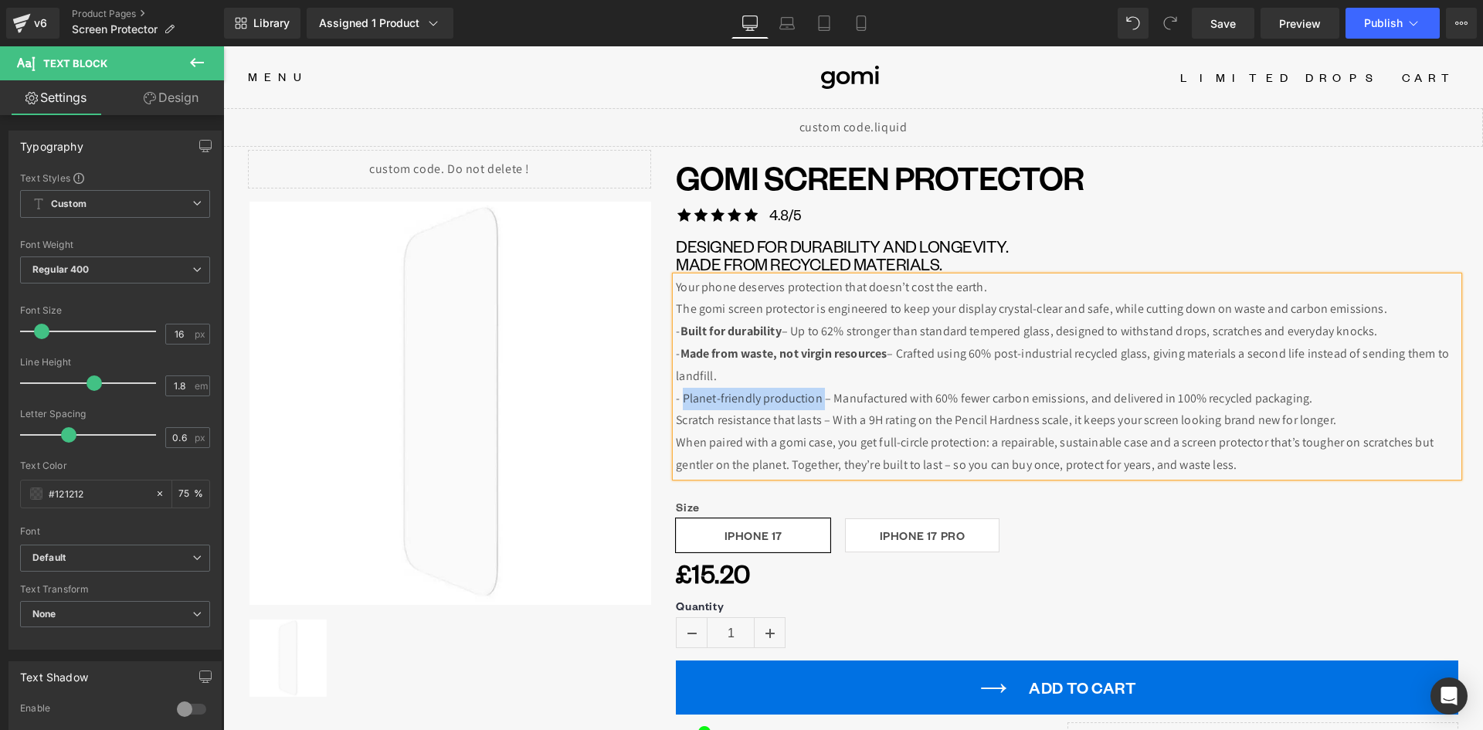
click at [819, 395] on p "- Planet-friendly production – Manufactured with 60% fewer carbon emissions, an…" at bounding box center [1067, 399] width 782 height 22
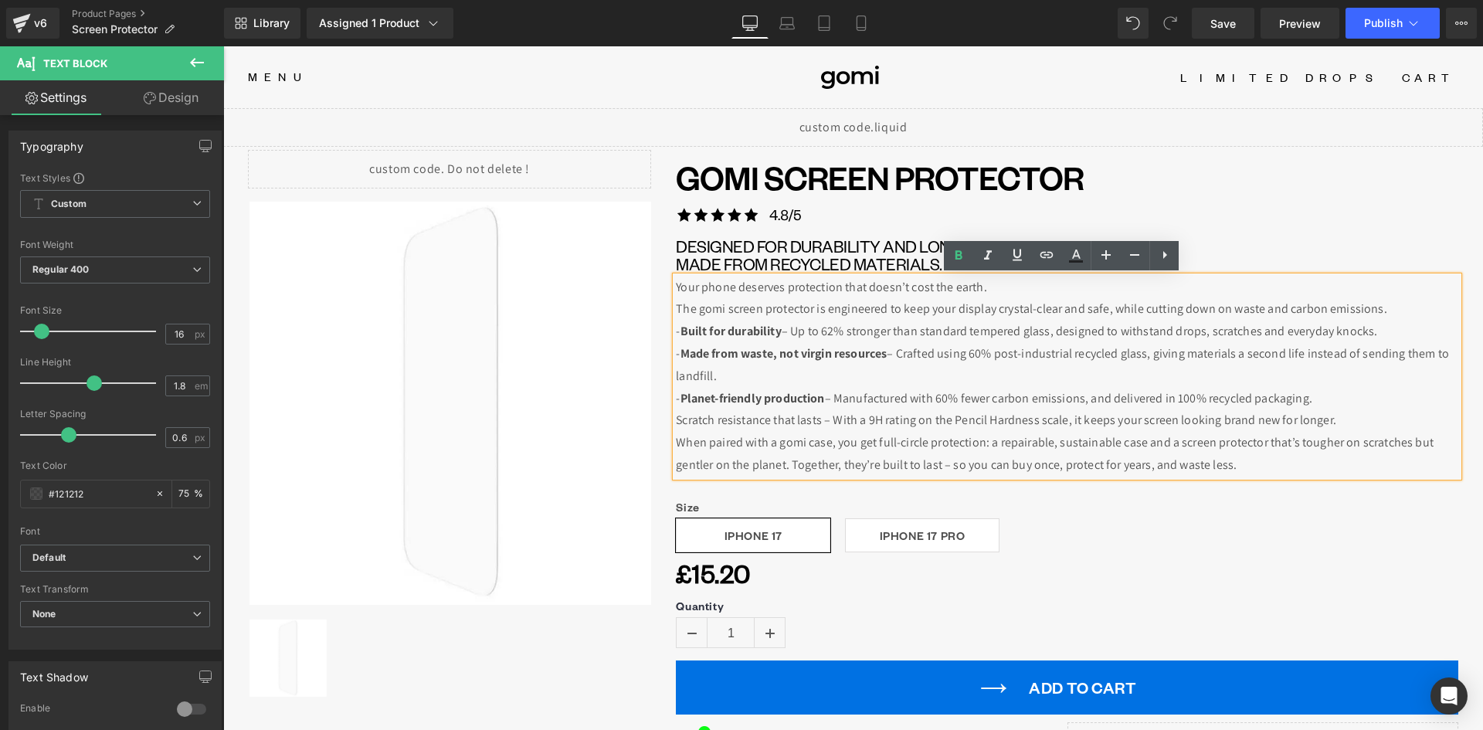
click at [797, 432] on p "When paired with a gomi case, you get full-circle protection: a repairable, sus…" at bounding box center [1067, 454] width 782 height 45
click at [676, 419] on p "Scratch resistance that lasts – With a 9H rating on the Pencil Hardness scale, …" at bounding box center [1067, 420] width 782 height 22
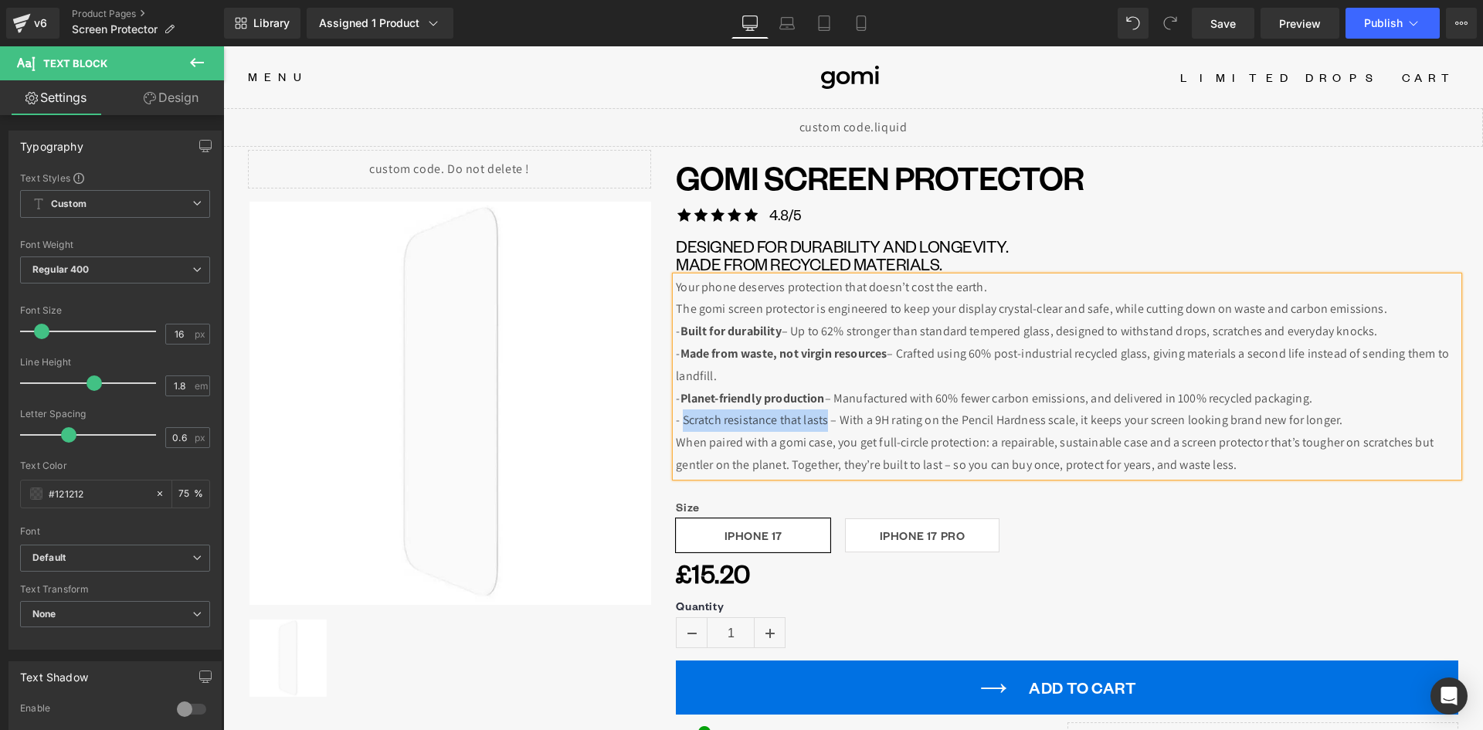
click at [822, 421] on p "- Scratch resistance that lasts – With a 9H rating on the Pencil Hardness scale…" at bounding box center [1067, 420] width 782 height 22
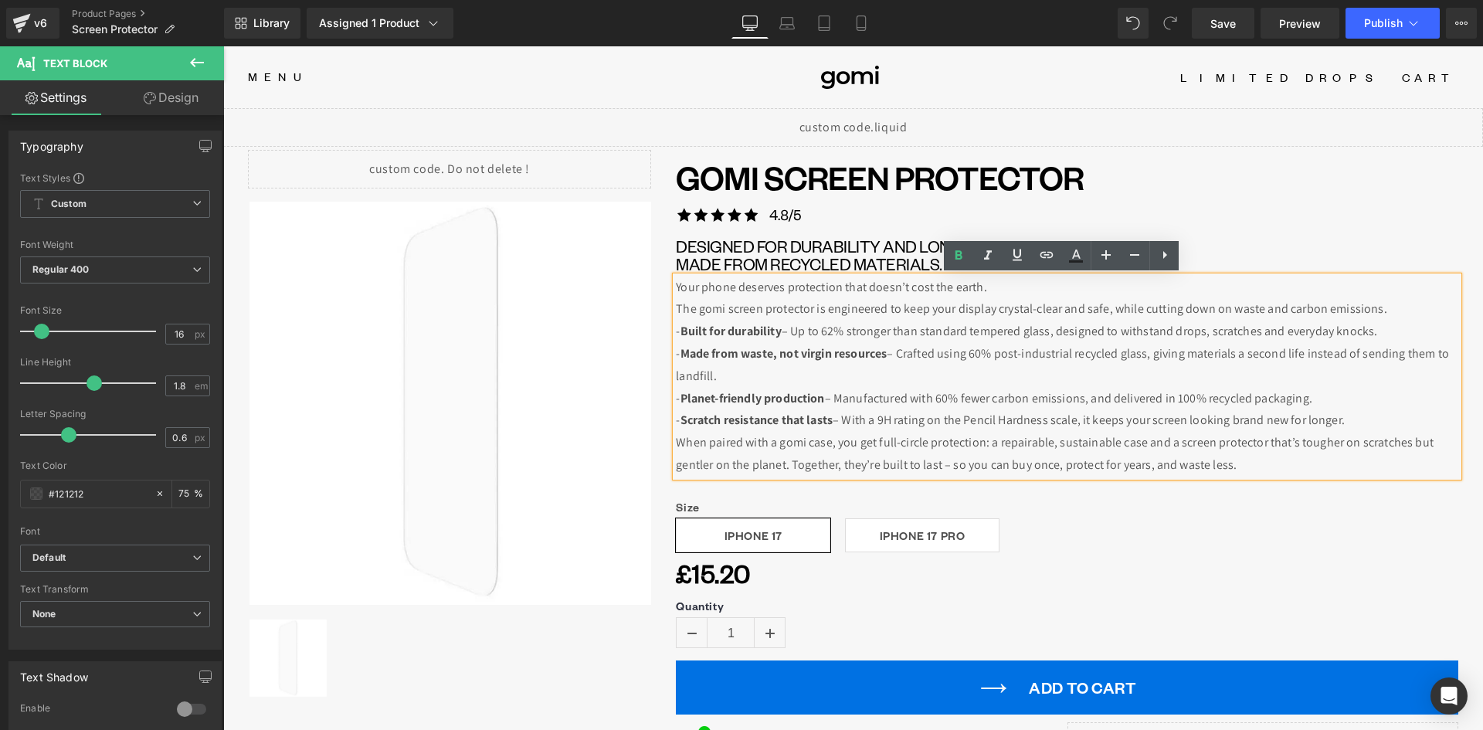
click at [1366, 421] on p "- Scratch resistance that lasts – With a 9H rating on the Pencil Hardness scale…" at bounding box center [1067, 420] width 782 height 22
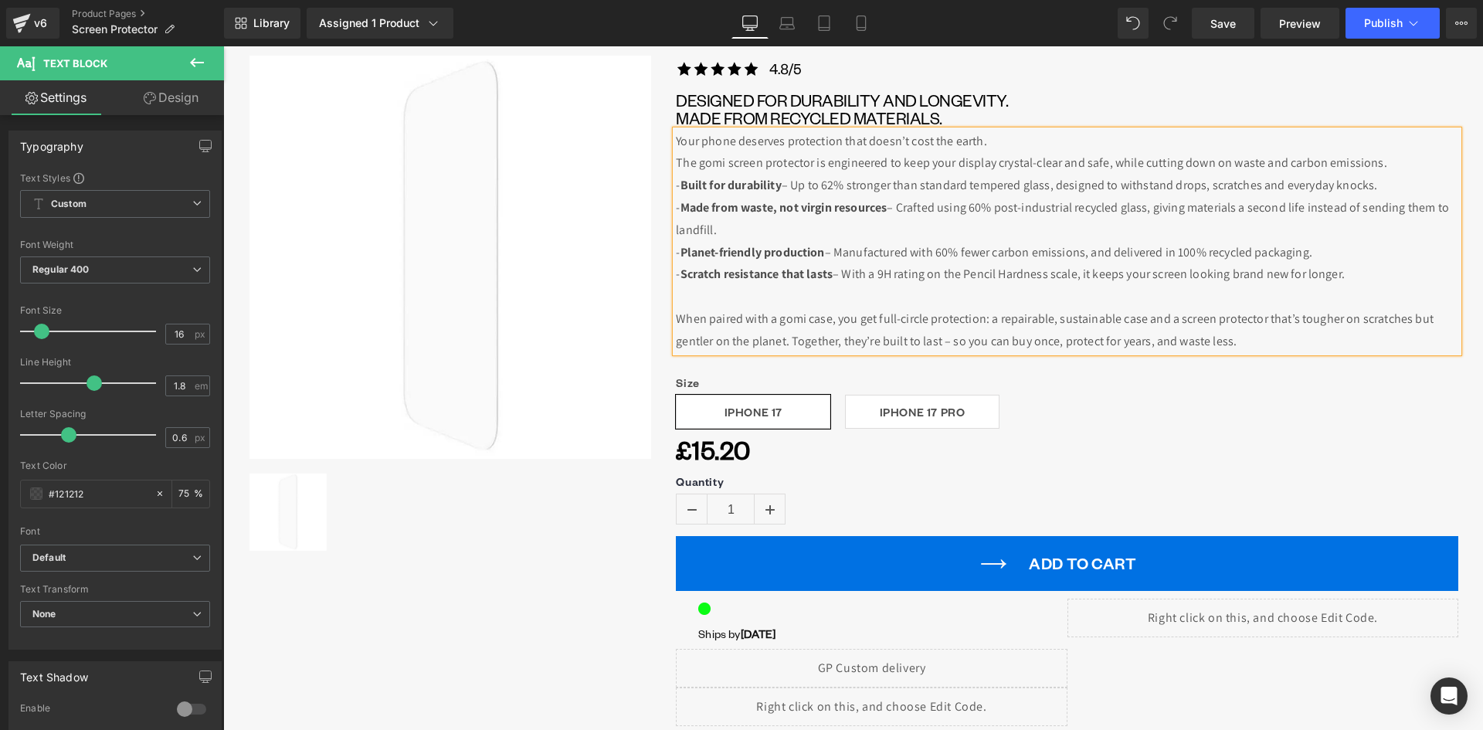
scroll to position [154, 0]
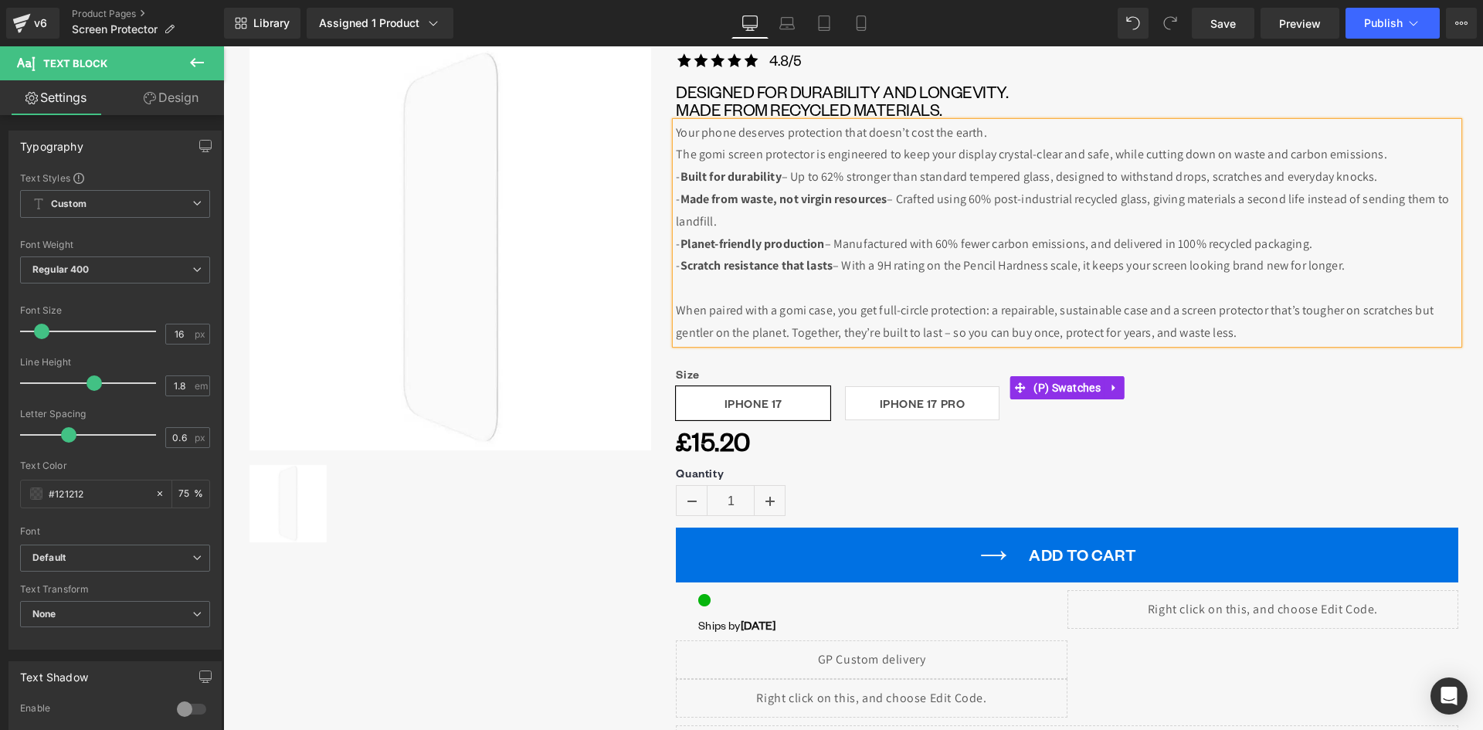
click at [684, 373] on label "Size" at bounding box center [1067, 376] width 782 height 19
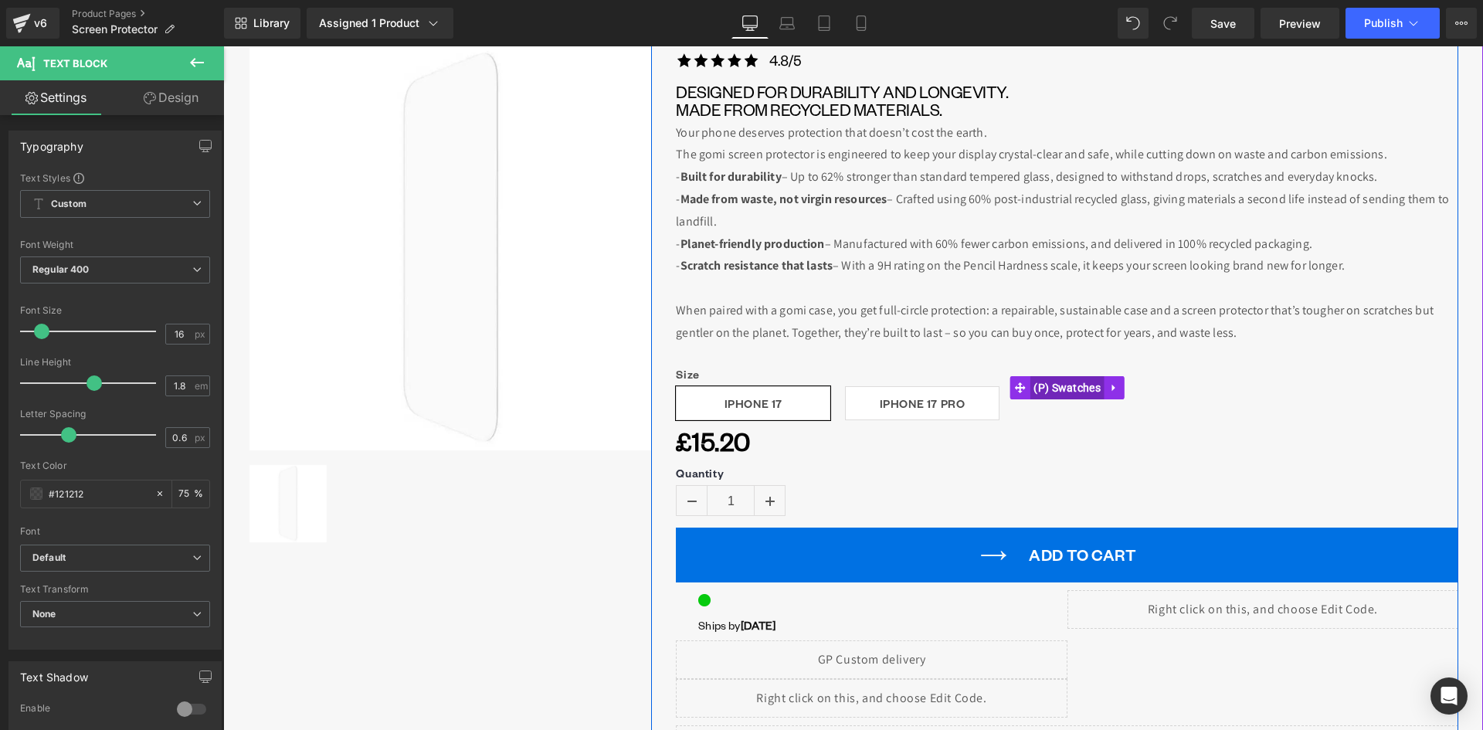
drag, startPoint x: 1078, startPoint y: 392, endPoint x: 1067, endPoint y: 384, distance: 13.7
click at [1077, 392] on span "(P) Swatches" at bounding box center [1066, 387] width 75 height 23
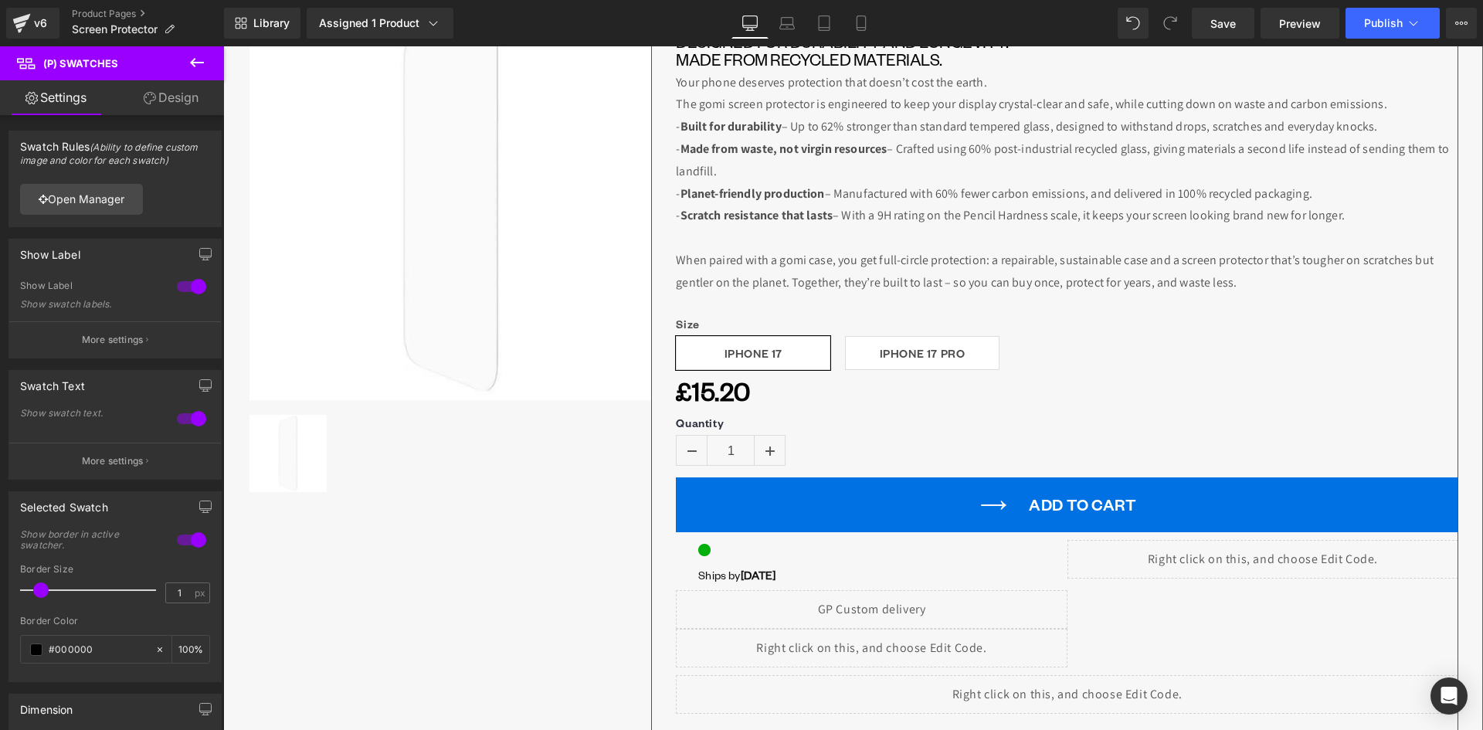
scroll to position [309, 0]
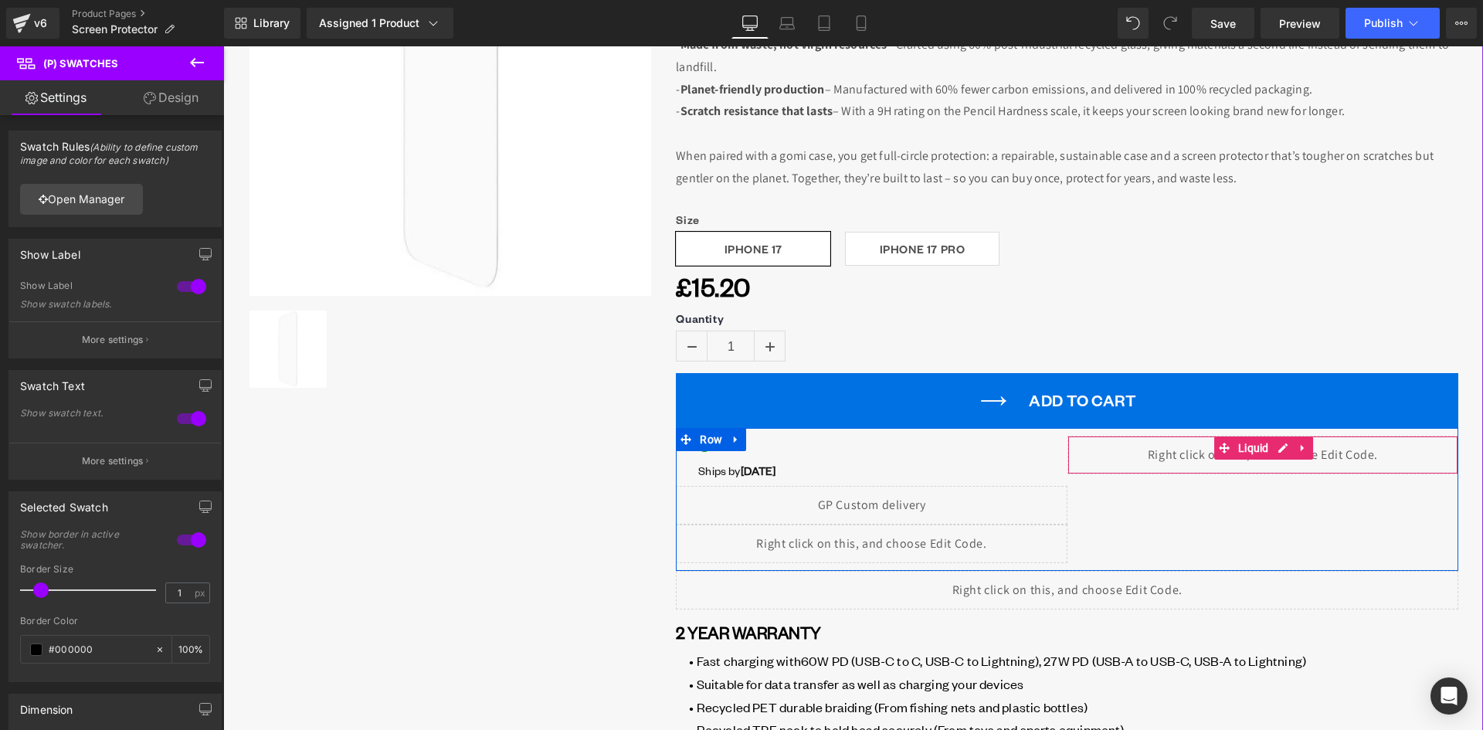
click at [1275, 452] on div "Liquid" at bounding box center [1262, 455] width 391 height 39
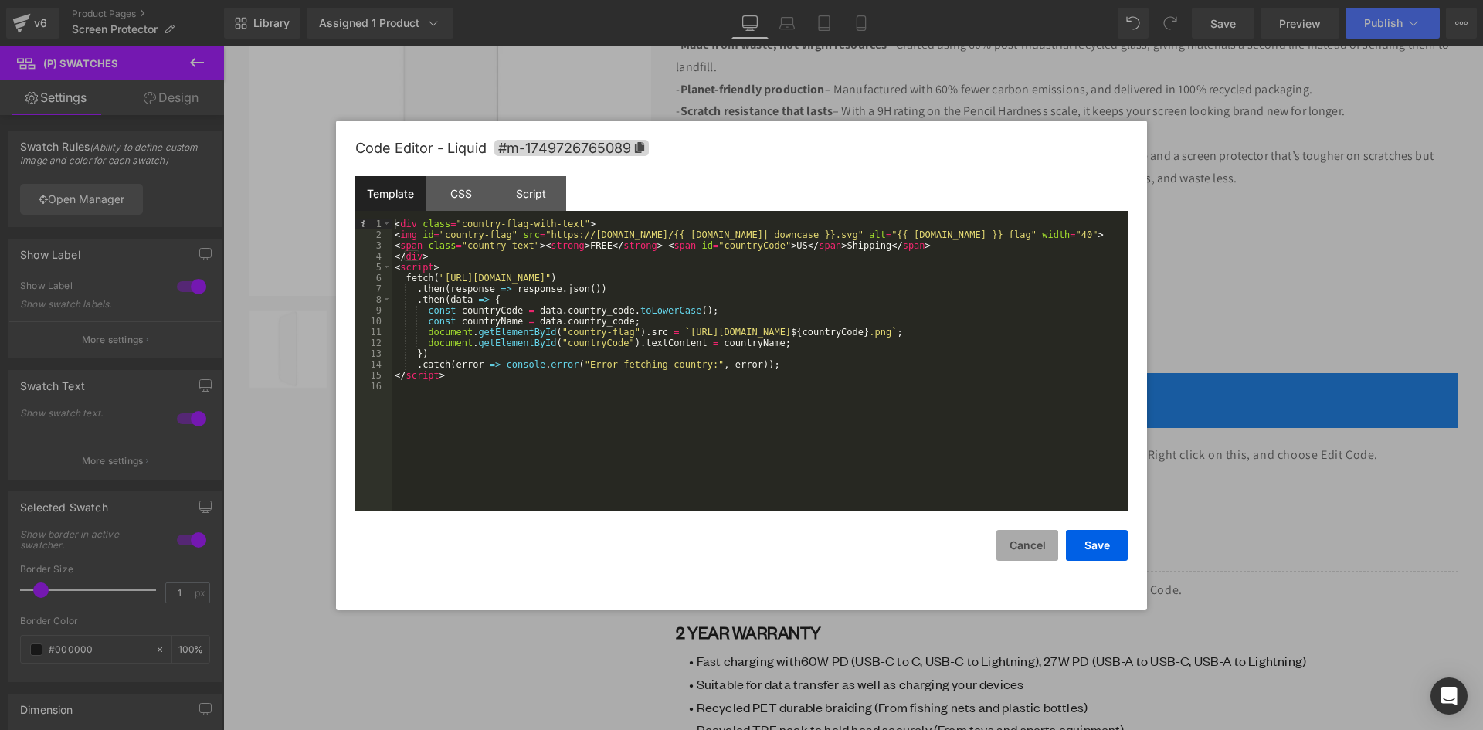
click at [1012, 544] on button "Cancel" at bounding box center [1027, 545] width 62 height 31
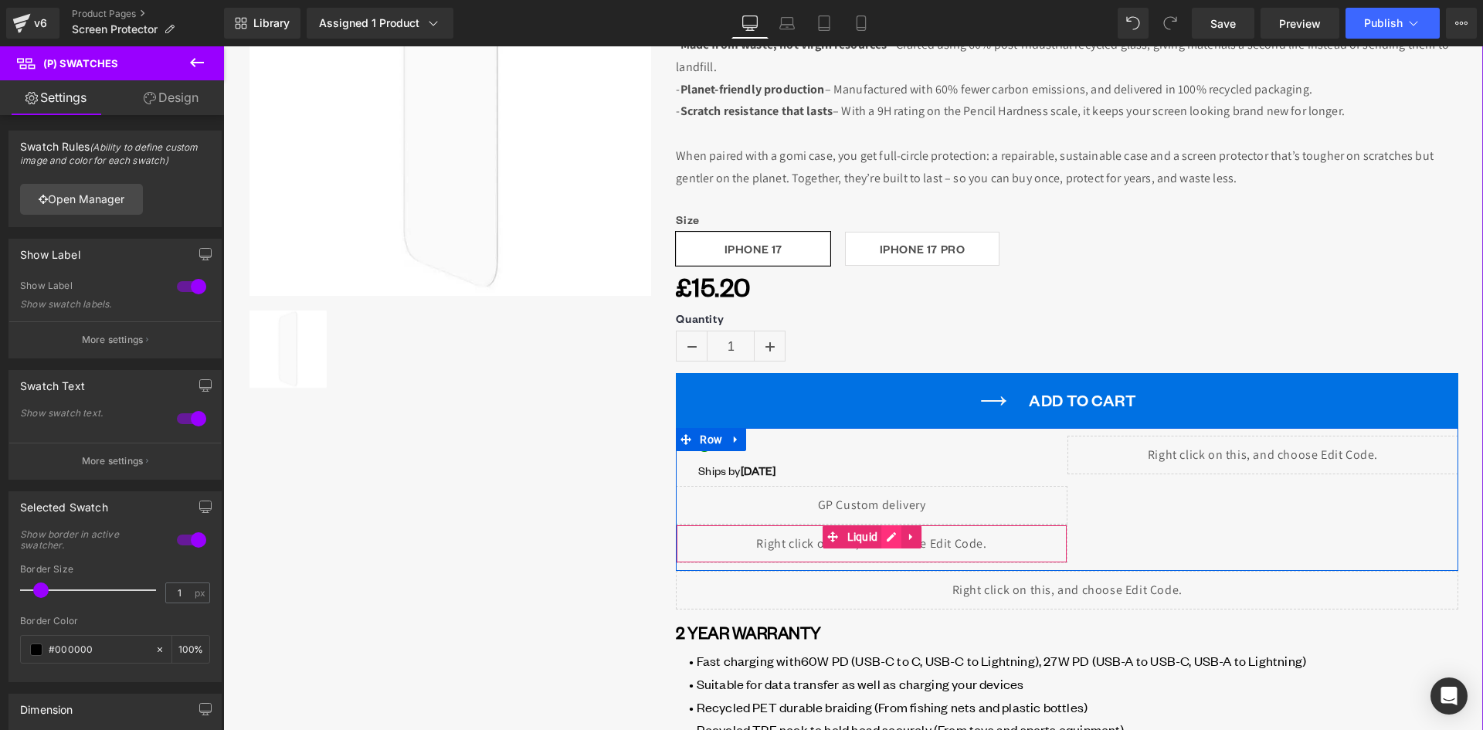
click at [887, 536] on div "Liquid" at bounding box center [871, 543] width 391 height 39
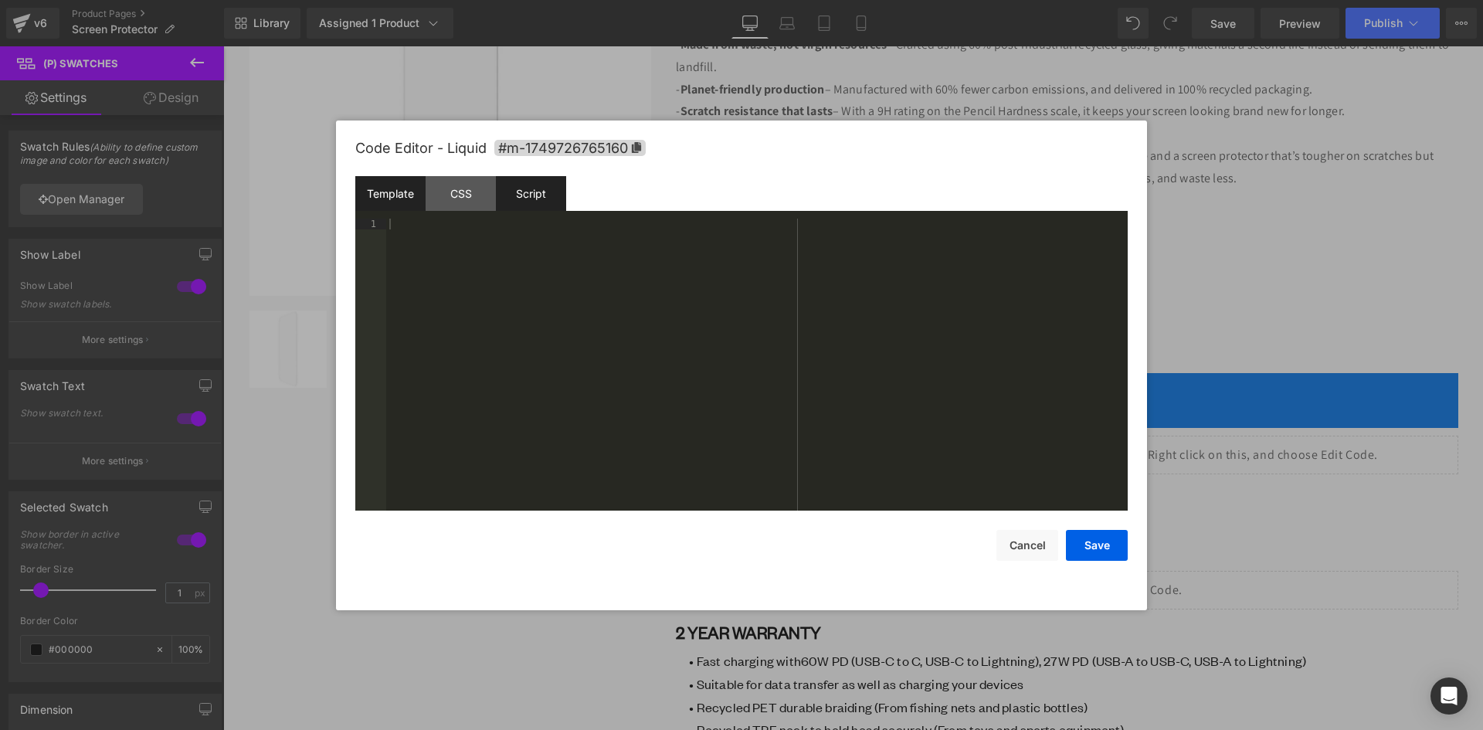
drag, startPoint x: 470, startPoint y: 195, endPoint x: 524, endPoint y: 188, distance: 53.7
click at [471, 195] on div "CSS" at bounding box center [460, 193] width 70 height 35
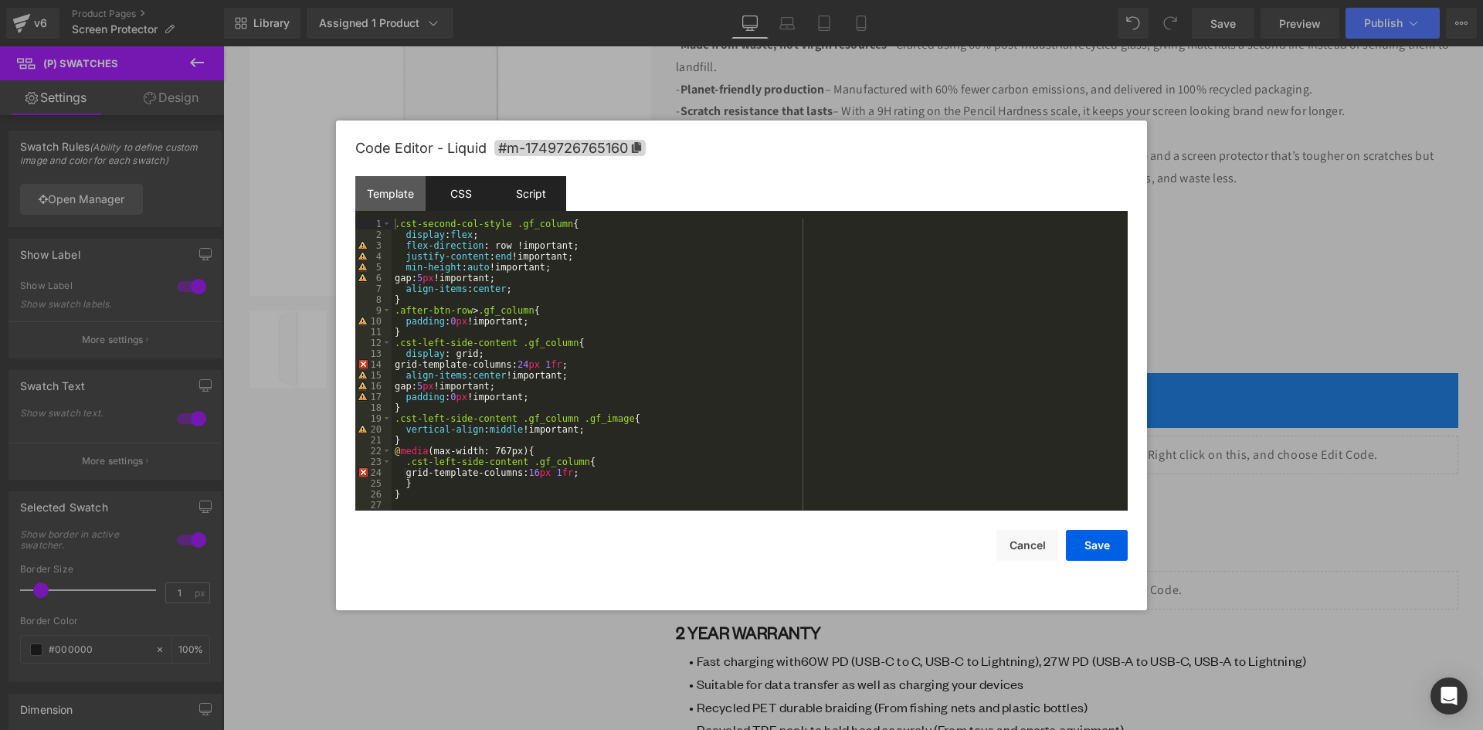
click at [541, 191] on div "Script" at bounding box center [531, 193] width 70 height 35
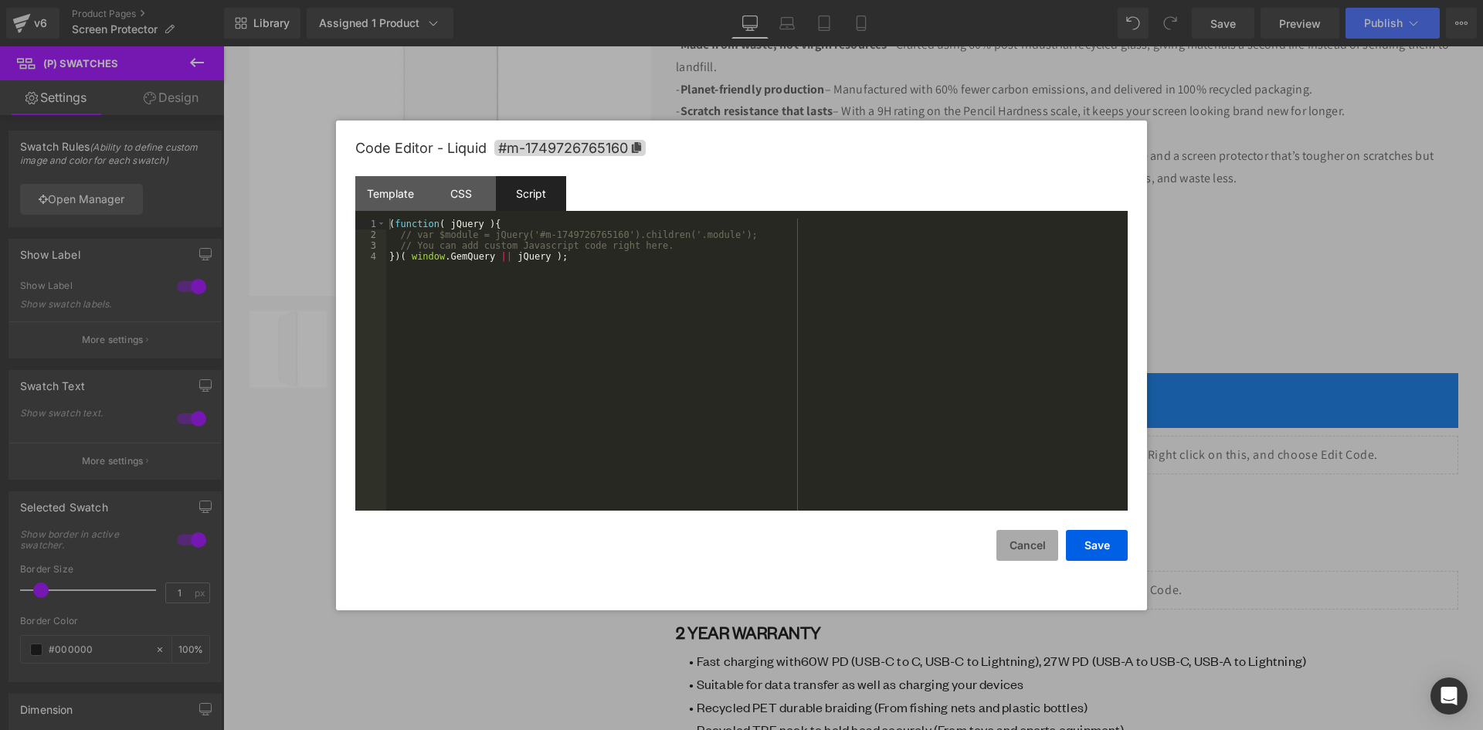
click at [1041, 544] on button "Cancel" at bounding box center [1027, 545] width 62 height 31
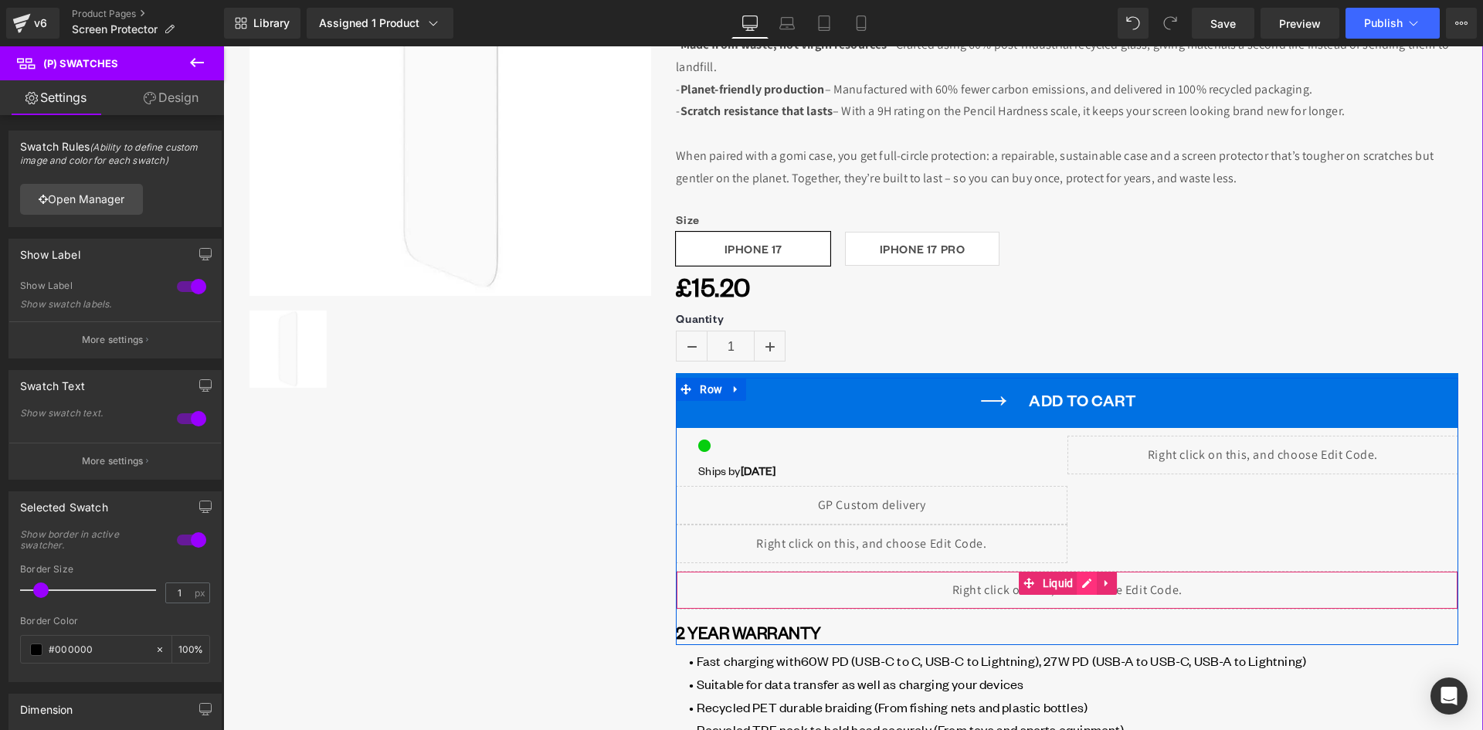
click at [1076, 584] on div "Liquid" at bounding box center [1067, 590] width 782 height 39
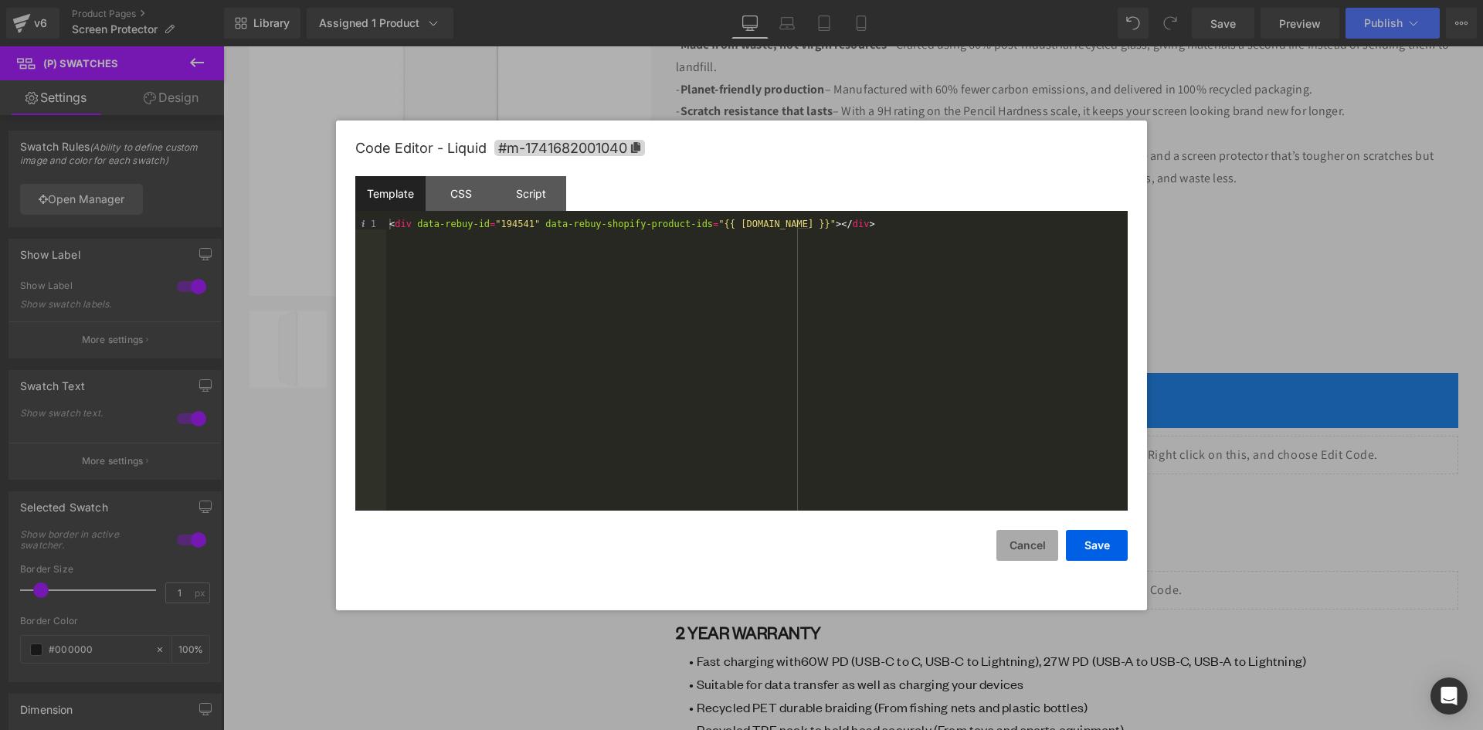
click at [1025, 549] on button "Cancel" at bounding box center [1027, 545] width 62 height 31
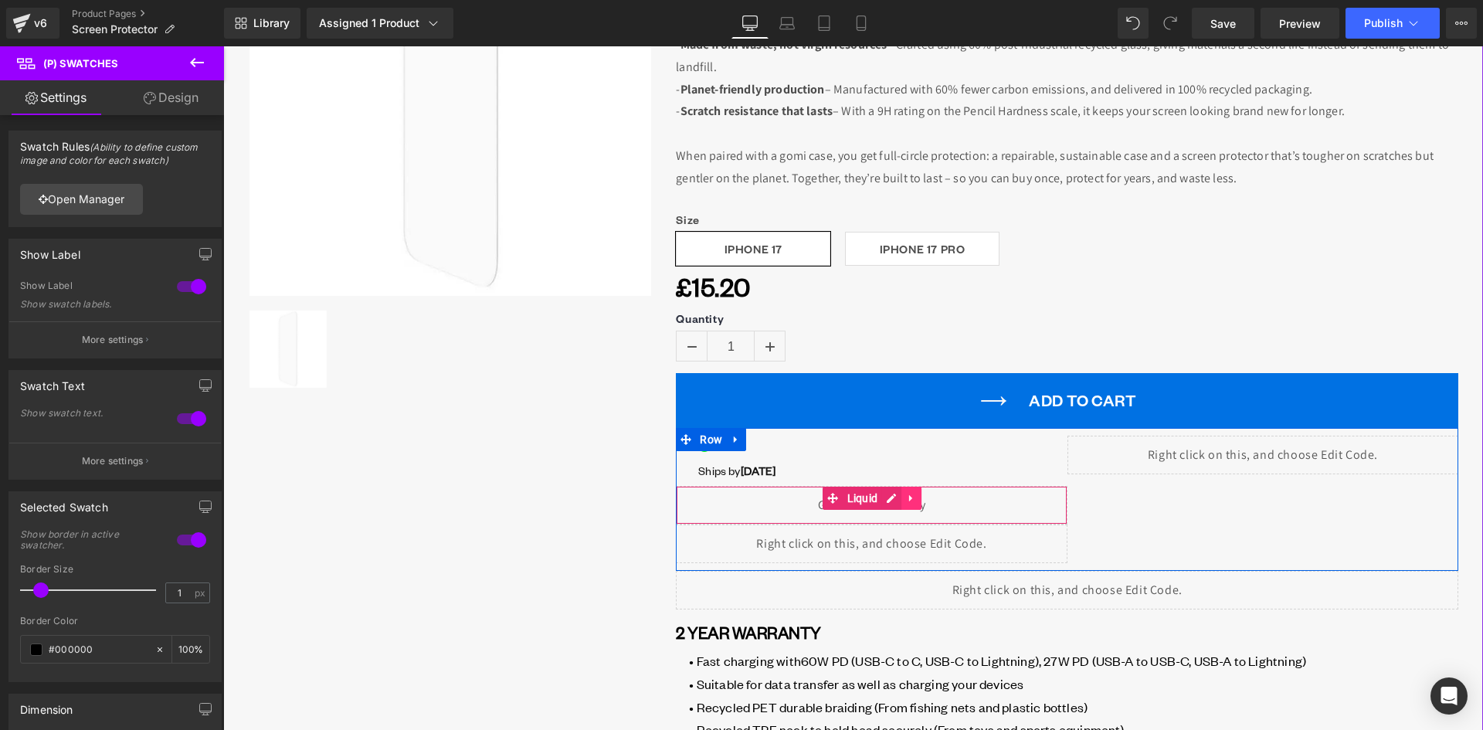
click at [909, 498] on icon at bounding box center [910, 498] width 3 height 7
click at [916, 497] on icon at bounding box center [921, 499] width 11 height 12
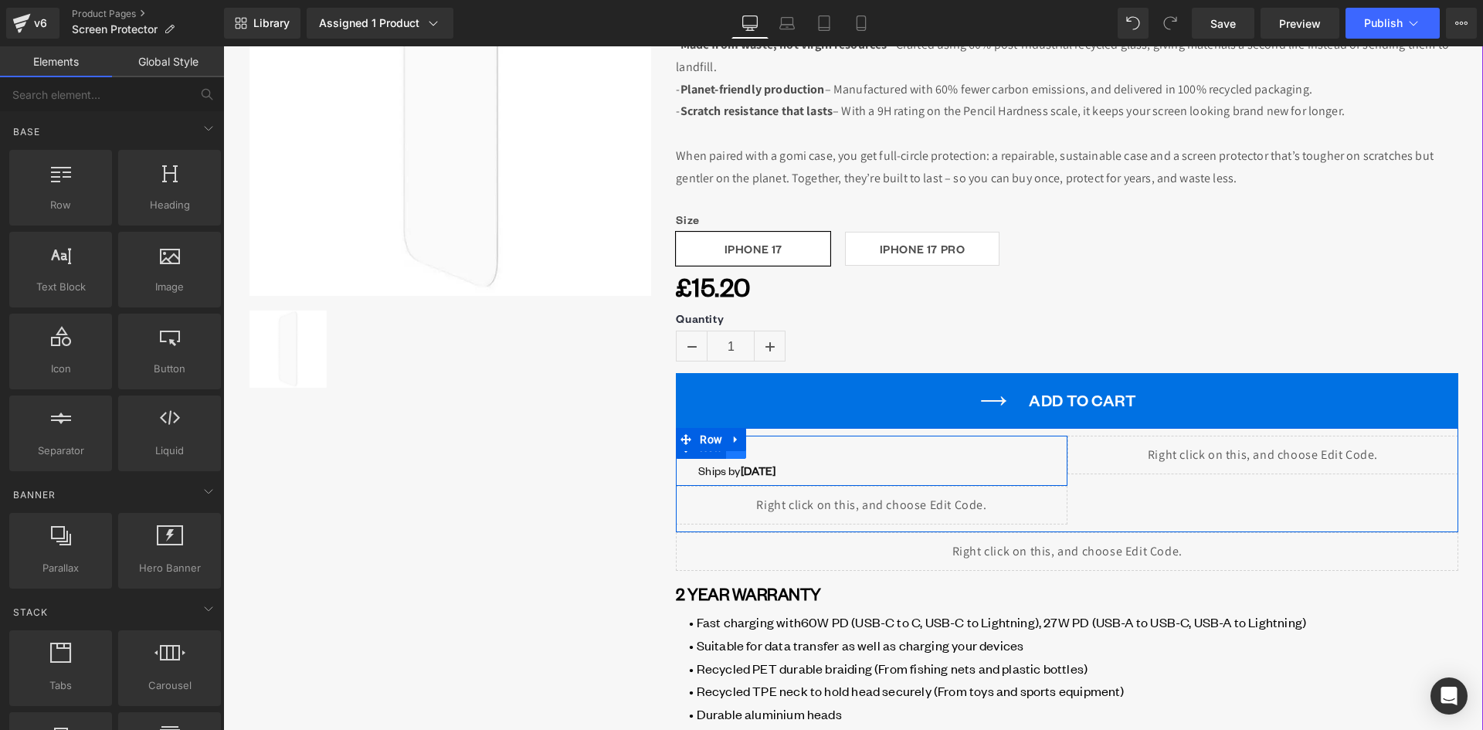
click at [737, 456] on link at bounding box center [736, 447] width 20 height 23
click at [771, 452] on icon at bounding box center [776, 447] width 11 height 11
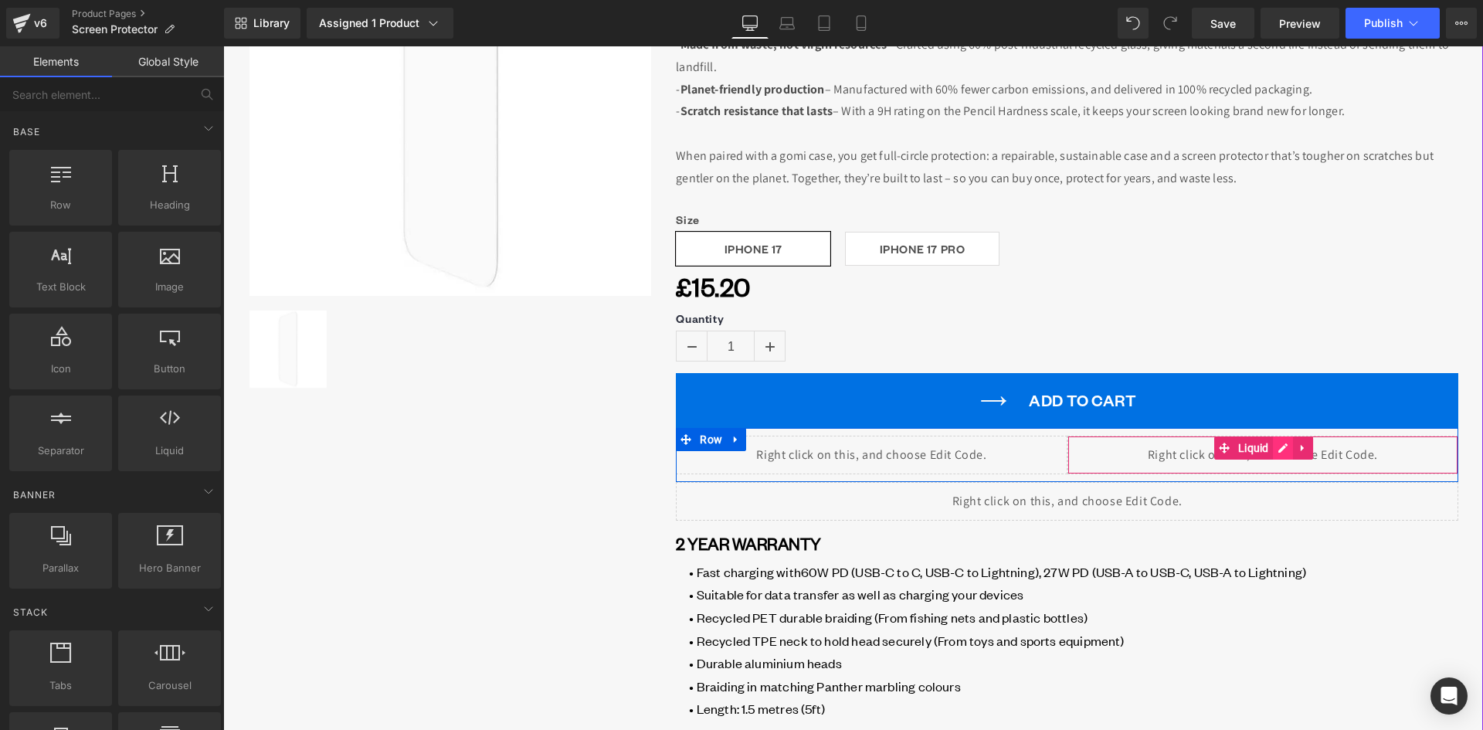
click at [1282, 453] on div "Liquid" at bounding box center [1262, 455] width 391 height 39
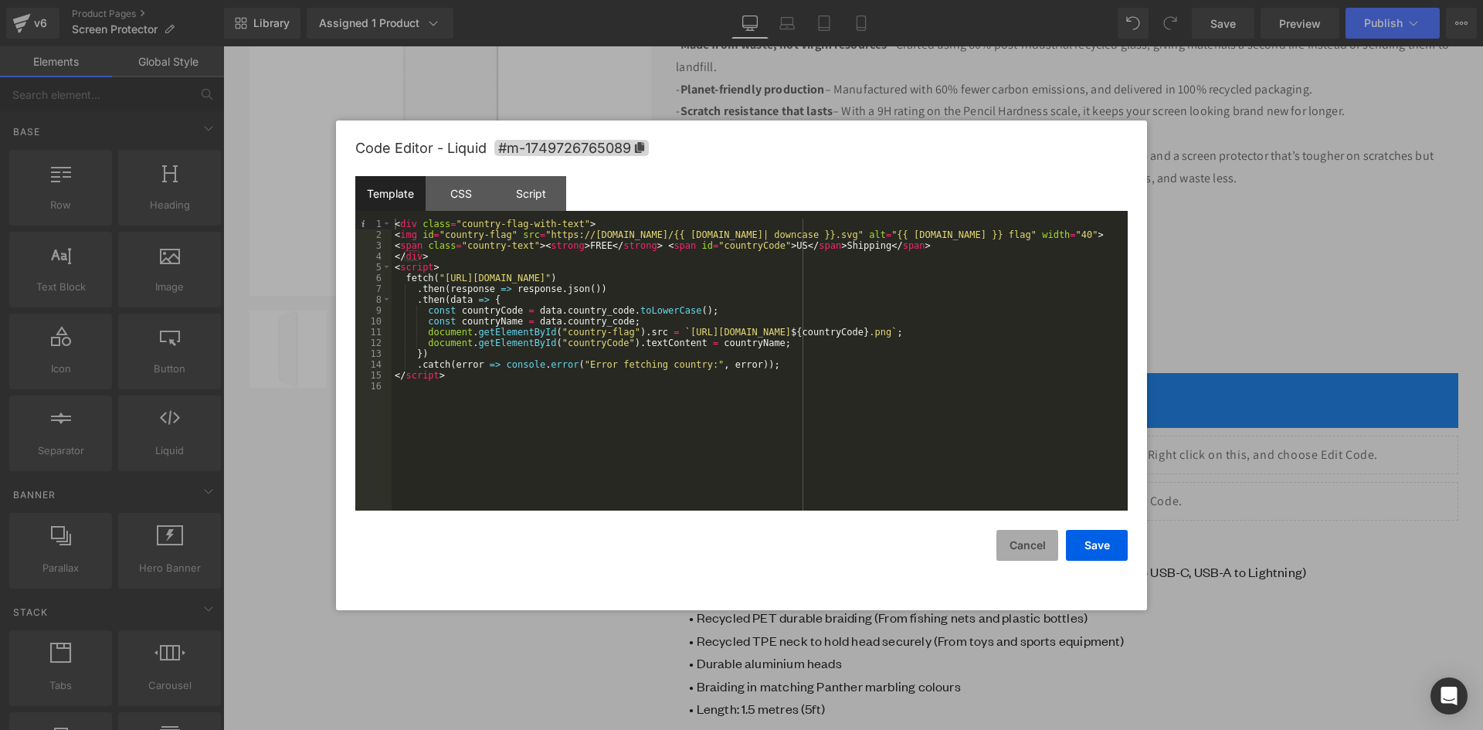
click at [1039, 546] on button "Cancel" at bounding box center [1027, 545] width 62 height 31
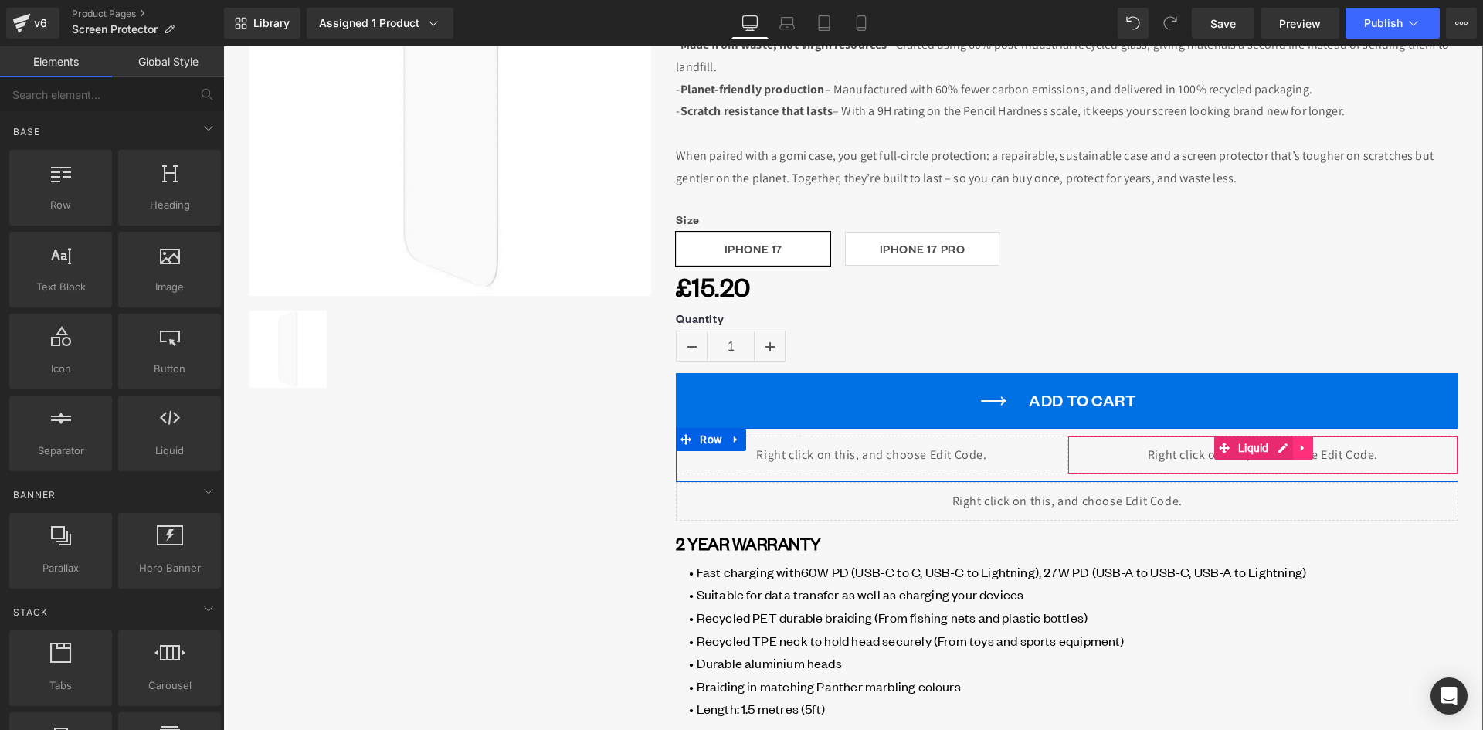
click at [1303, 455] on link at bounding box center [1303, 447] width 20 height 23
click at [1303, 450] on link at bounding box center [1313, 447] width 20 height 23
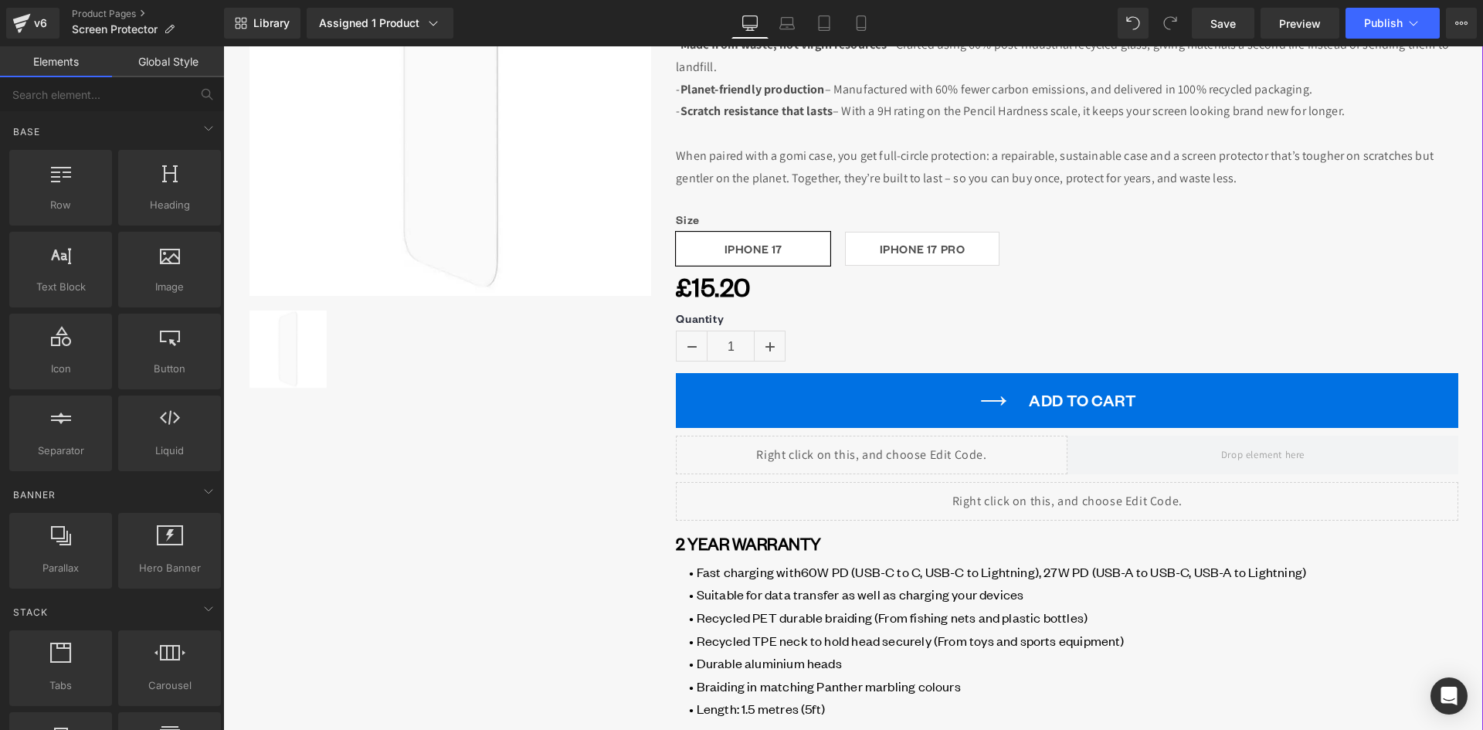
click at [815, 629] on font "• Recycled TPE neck to hold head securely (From toys and sports equipment)" at bounding box center [906, 639] width 435 height 22
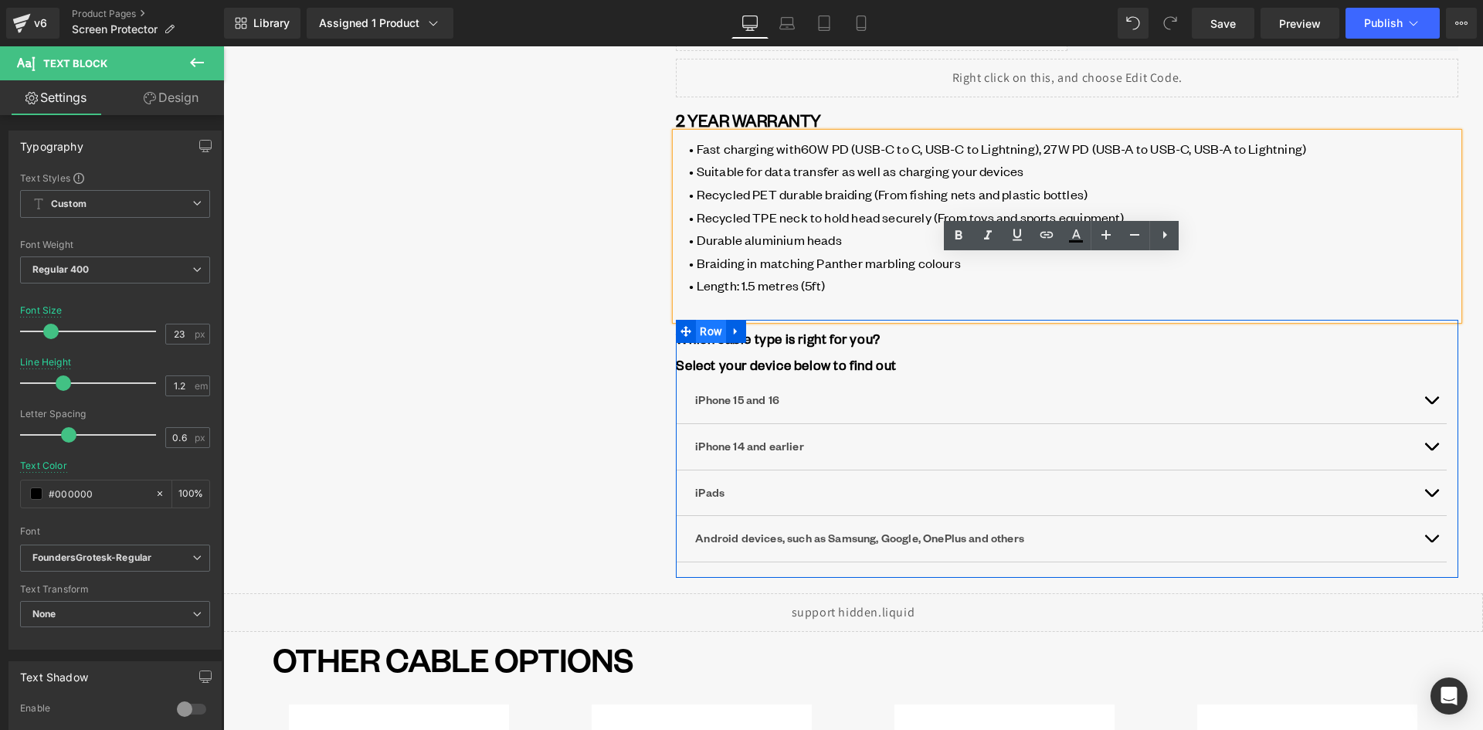
scroll to position [772, 0]
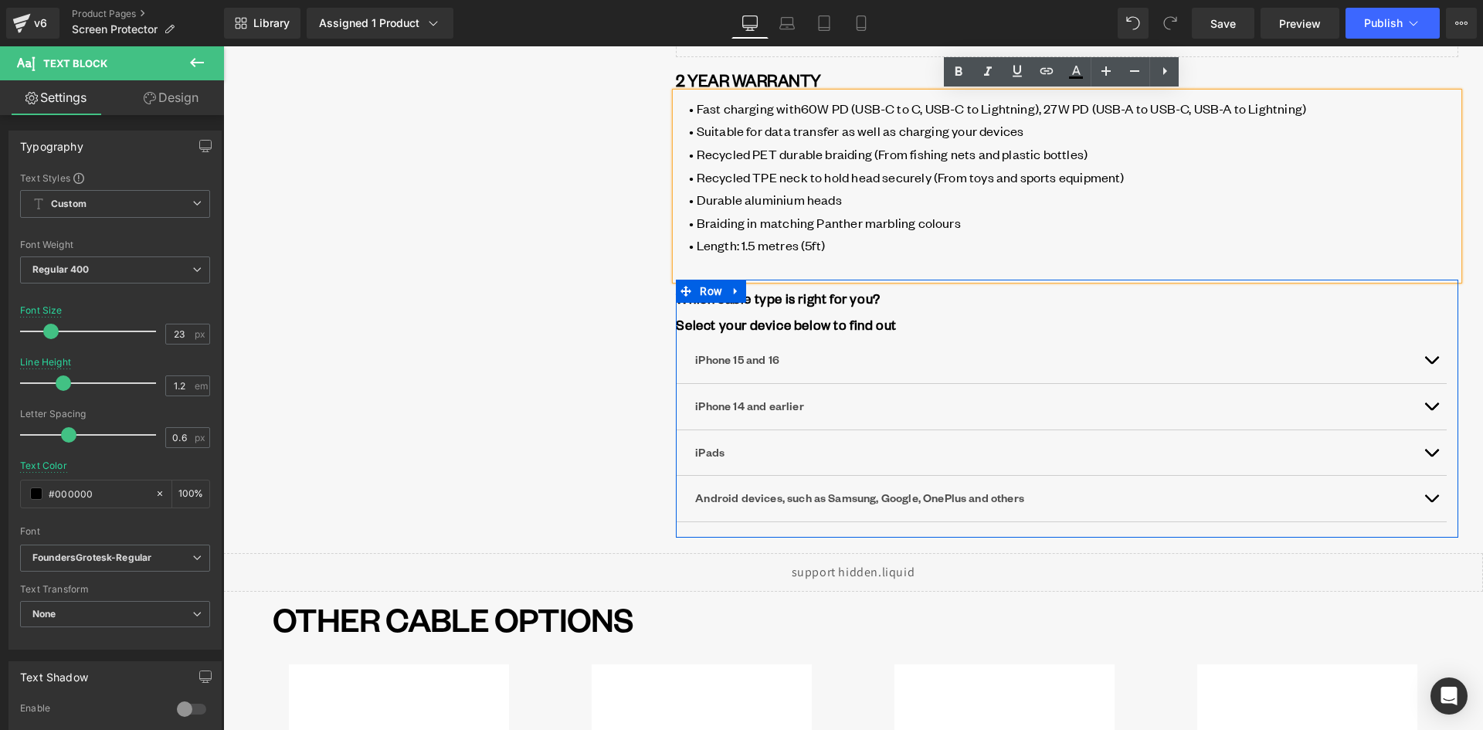
click at [734, 291] on icon at bounding box center [735, 290] width 3 height 7
click at [772, 293] on icon at bounding box center [776, 291] width 11 height 11
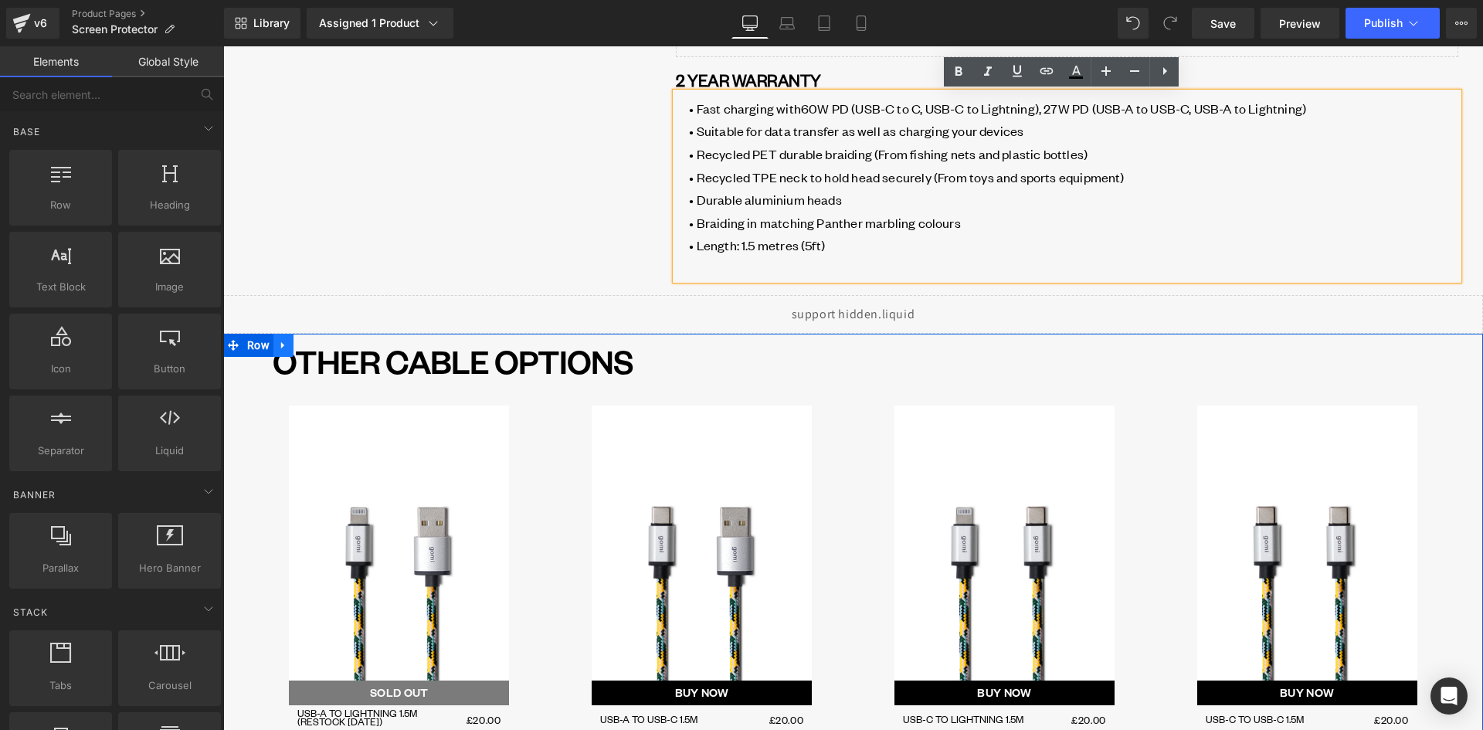
click at [279, 351] on icon at bounding box center [283, 345] width 11 height 12
click at [322, 344] on icon at bounding box center [323, 345] width 11 height 11
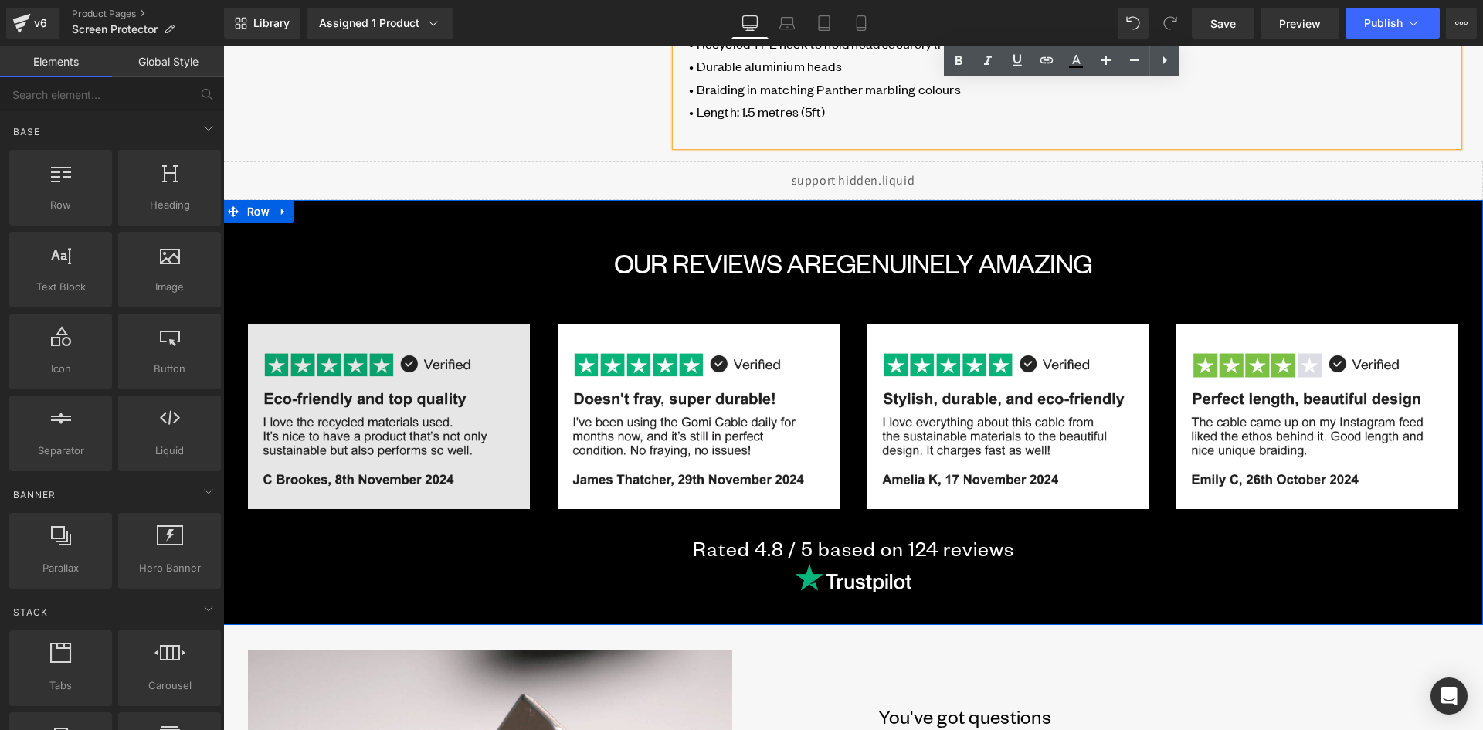
scroll to position [927, 0]
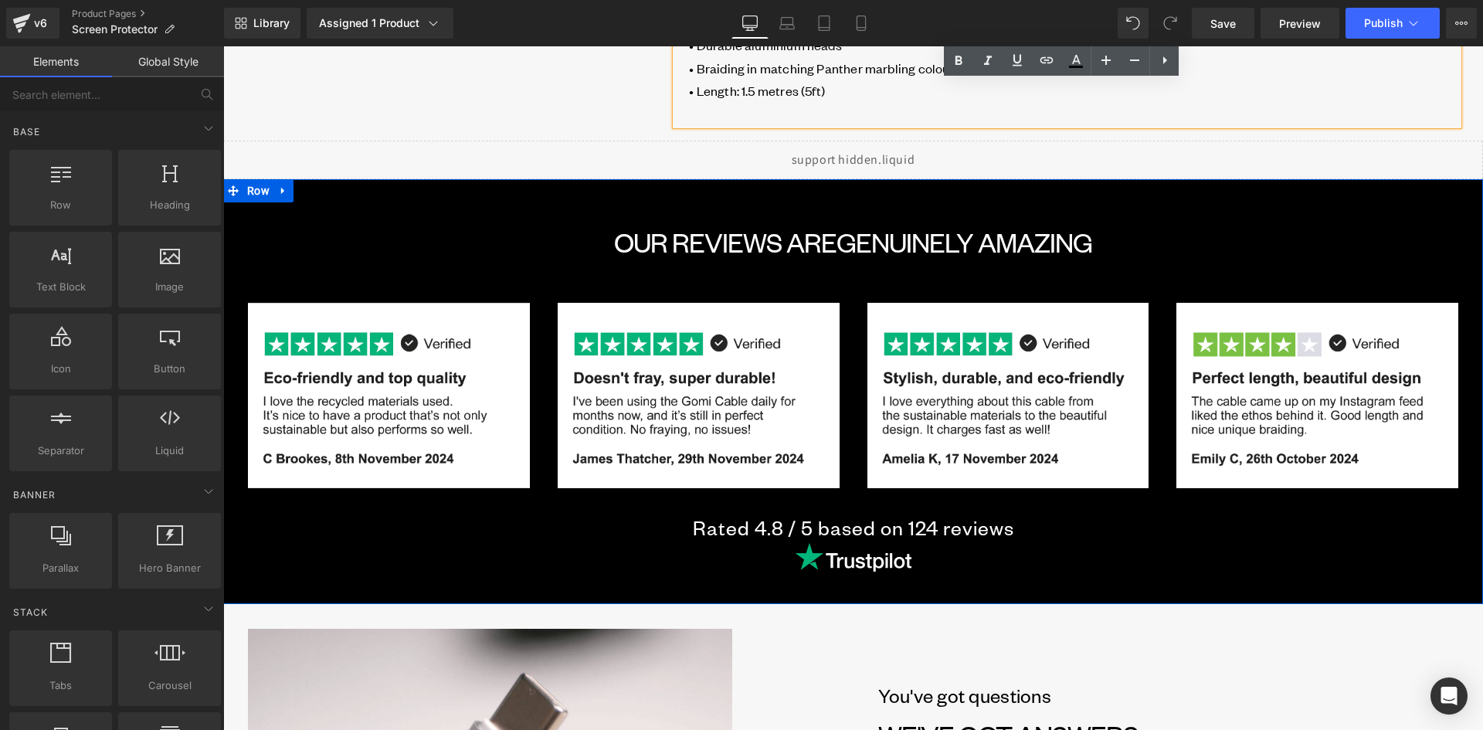
click at [281, 188] on icon at bounding box center [283, 191] width 11 height 12
click at [318, 192] on icon at bounding box center [323, 191] width 11 height 12
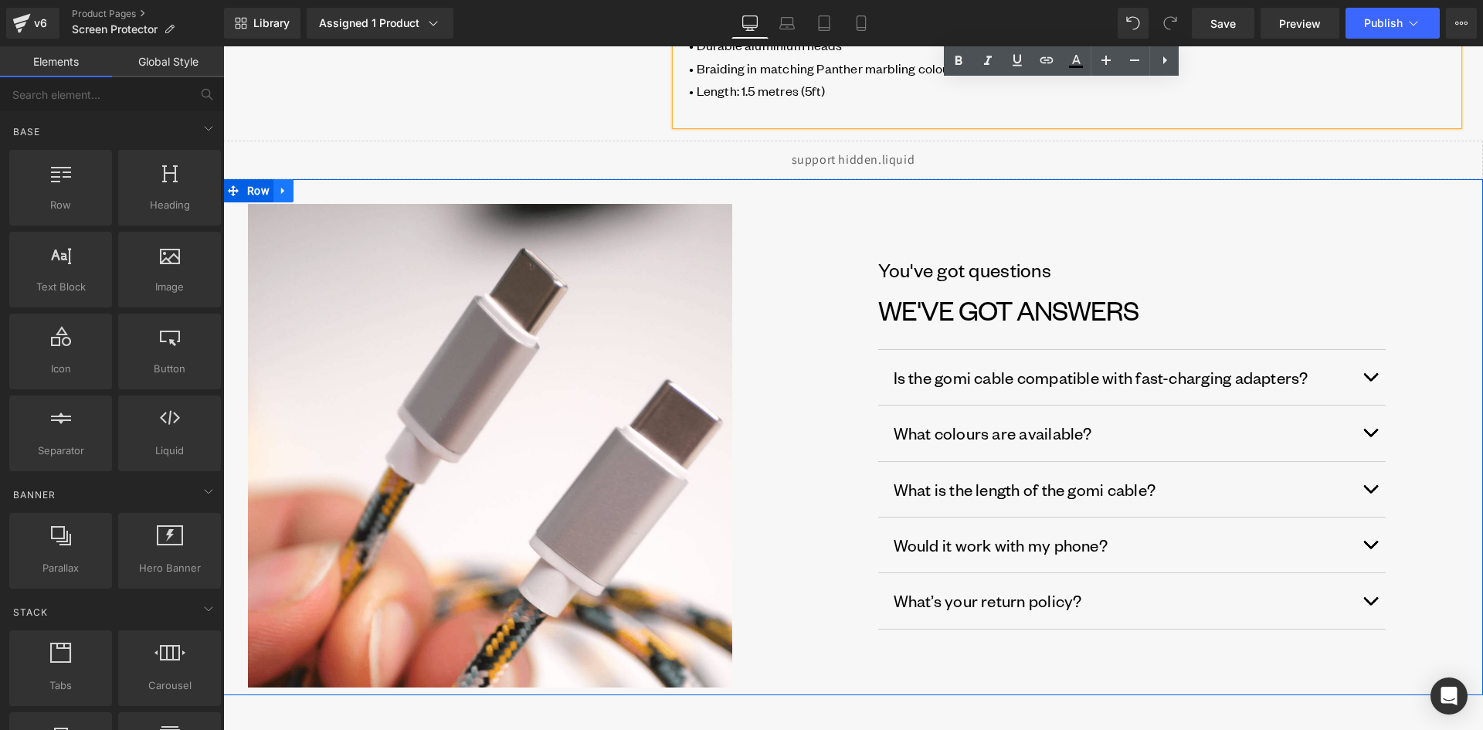
click at [278, 196] on icon at bounding box center [283, 191] width 11 height 12
click at [318, 193] on icon at bounding box center [323, 190] width 11 height 11
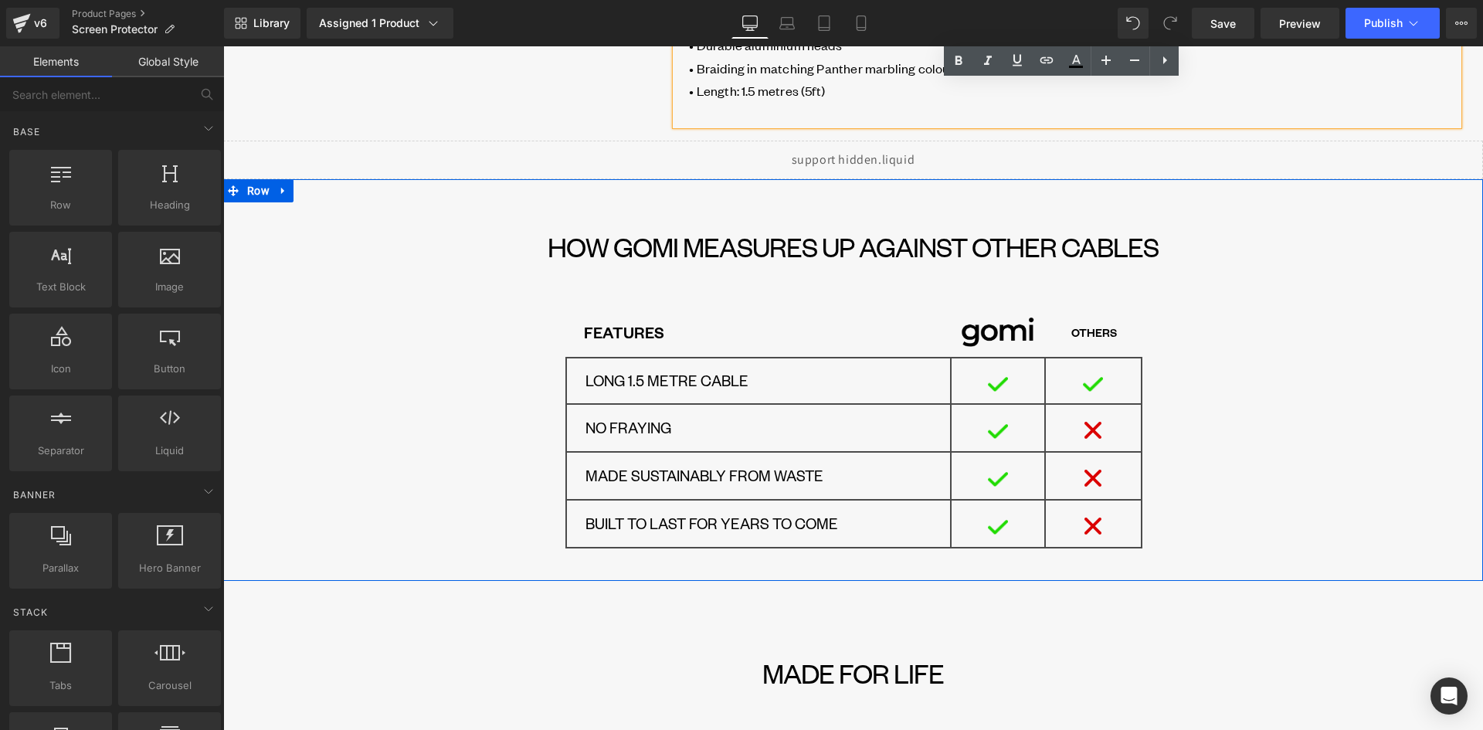
click at [281, 190] on icon at bounding box center [282, 190] width 3 height 7
click at [318, 191] on icon at bounding box center [323, 190] width 11 height 11
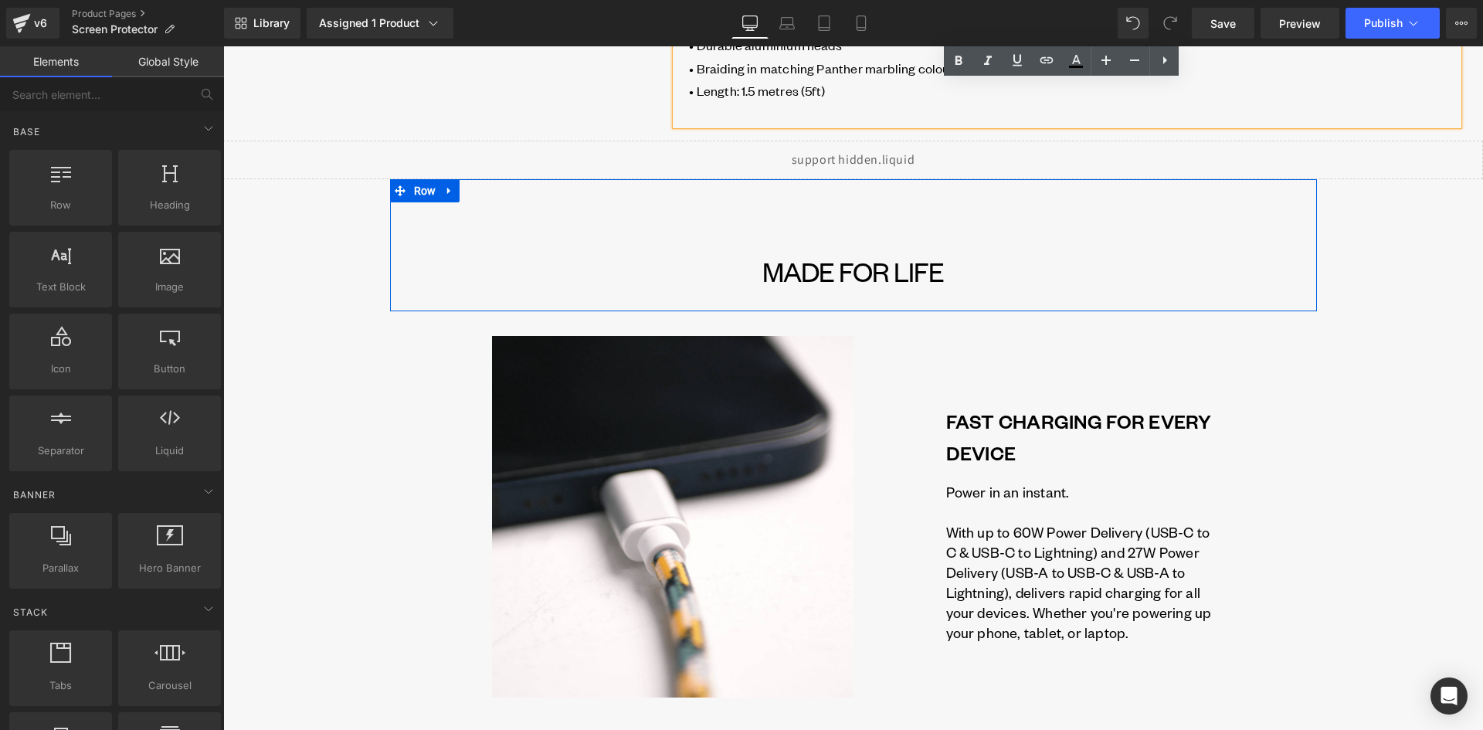
click at [449, 190] on link at bounding box center [449, 190] width 20 height 23
click at [484, 193] on icon at bounding box center [489, 191] width 11 height 12
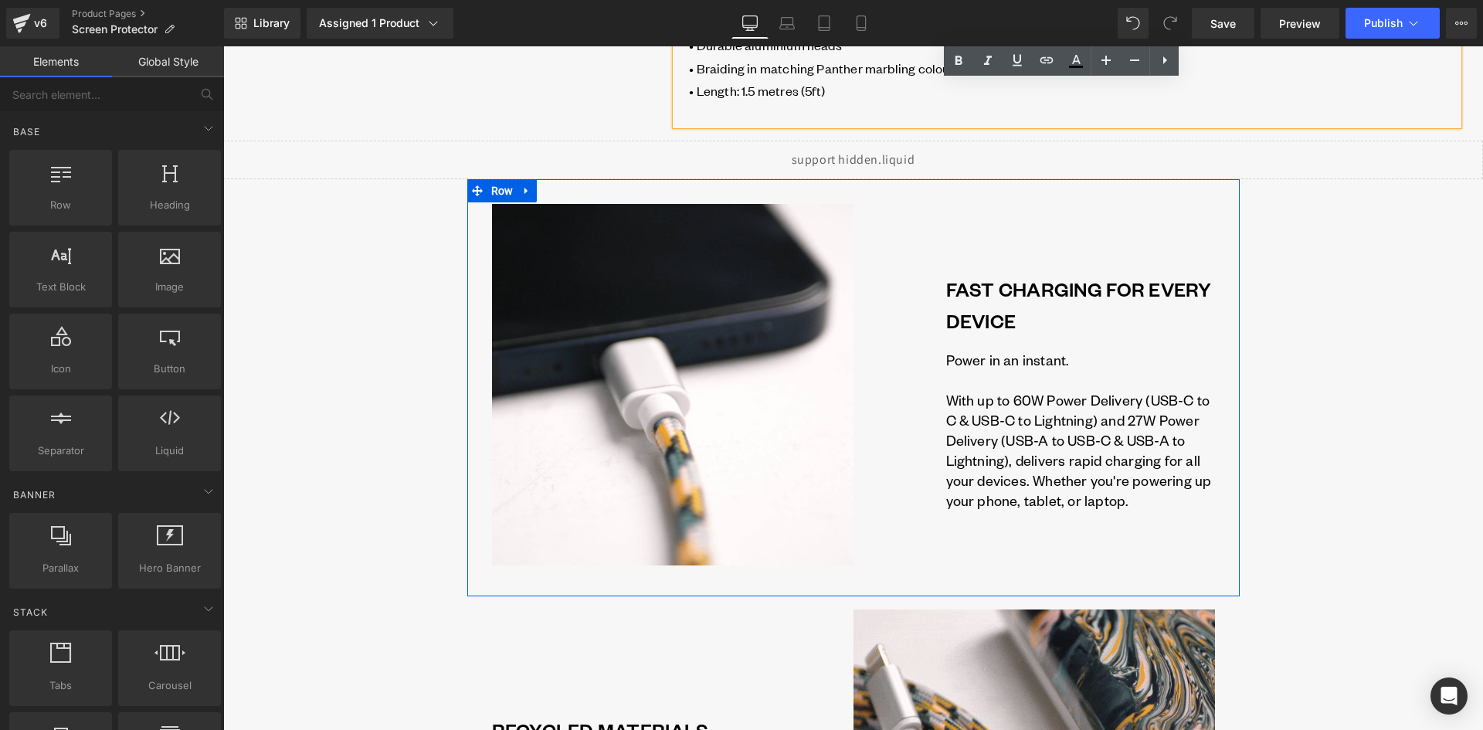
click at [527, 190] on link at bounding box center [527, 190] width 20 height 23
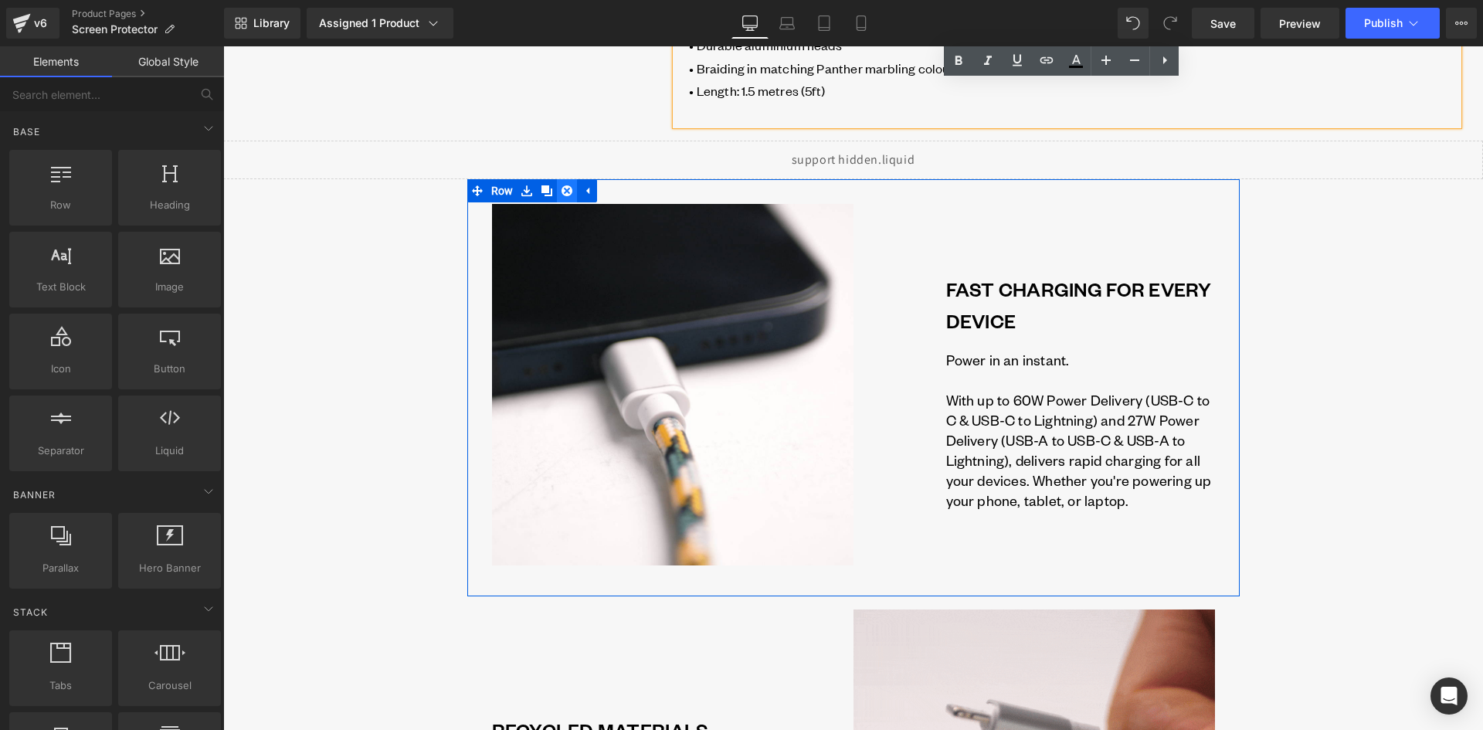
drag, startPoint x: 560, startPoint y: 191, endPoint x: 552, endPoint y: 194, distance: 8.1
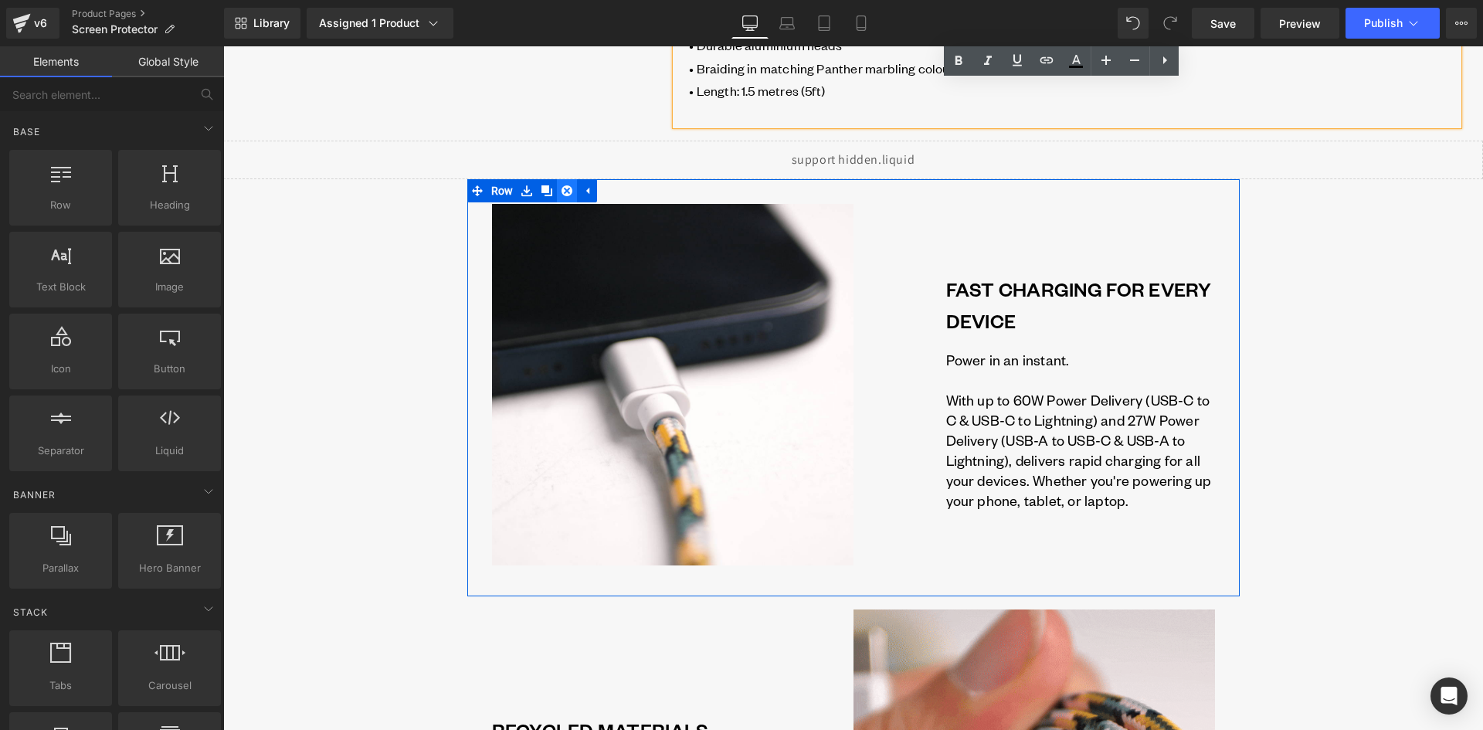
click at [561, 192] on icon at bounding box center [566, 191] width 11 height 12
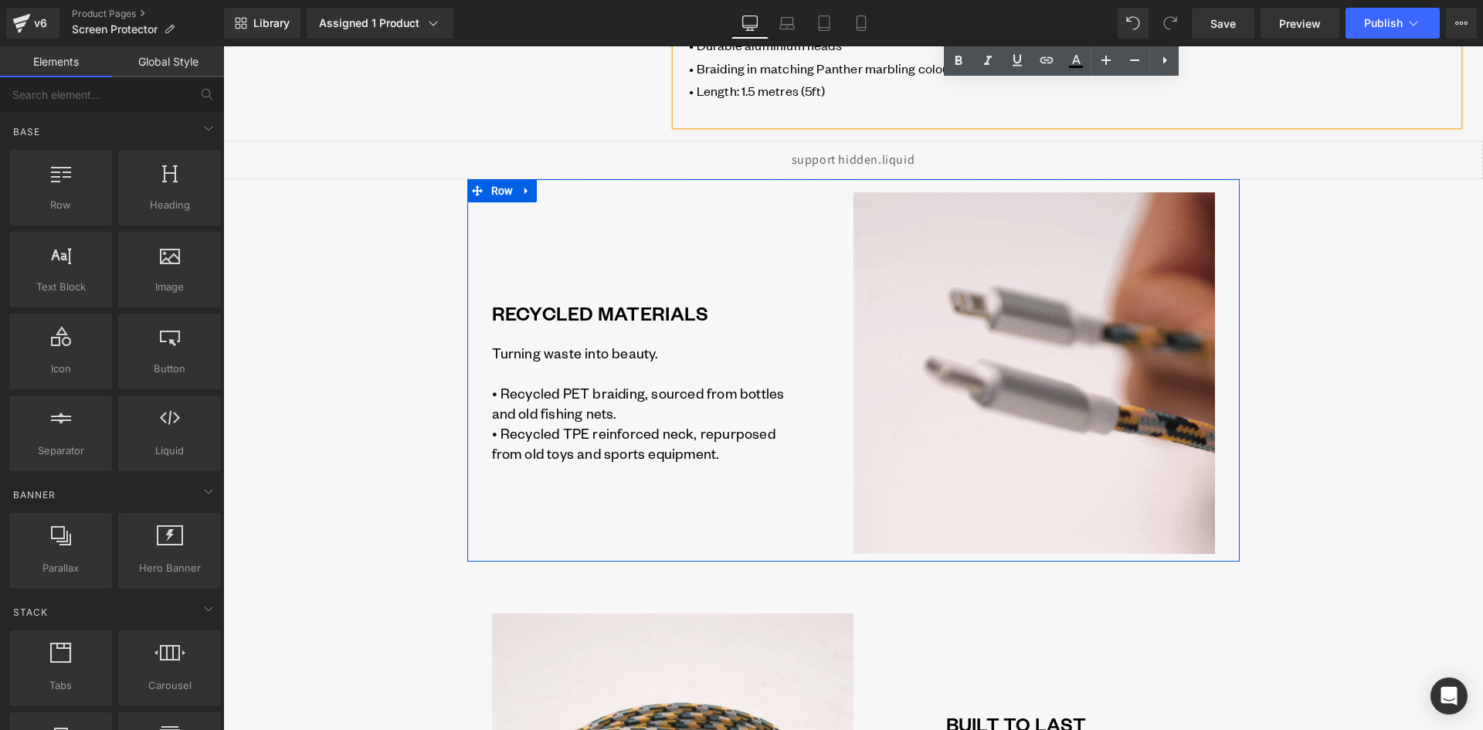
click at [524, 194] on icon at bounding box center [526, 191] width 11 height 12
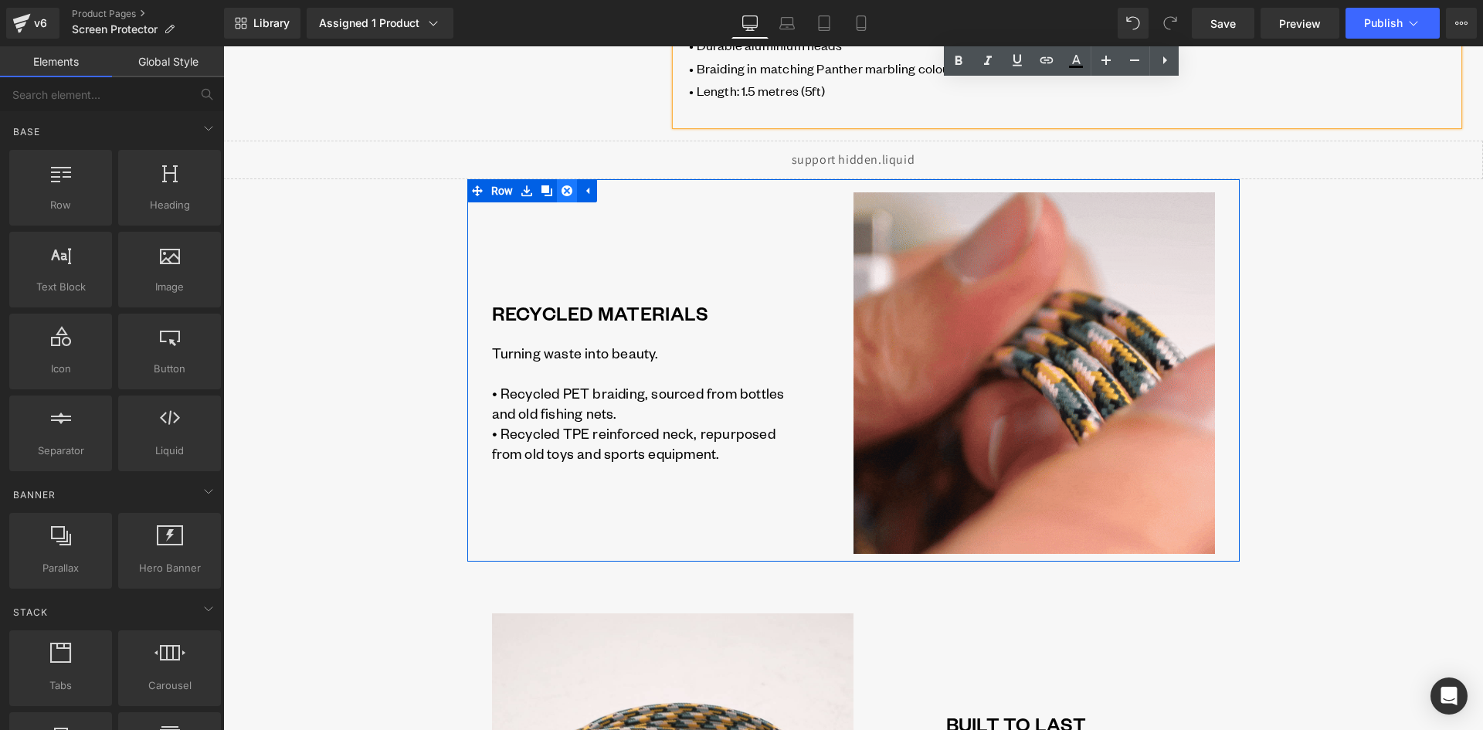
drag, startPoint x: 559, startPoint y: 191, endPoint x: 551, endPoint y: 194, distance: 9.0
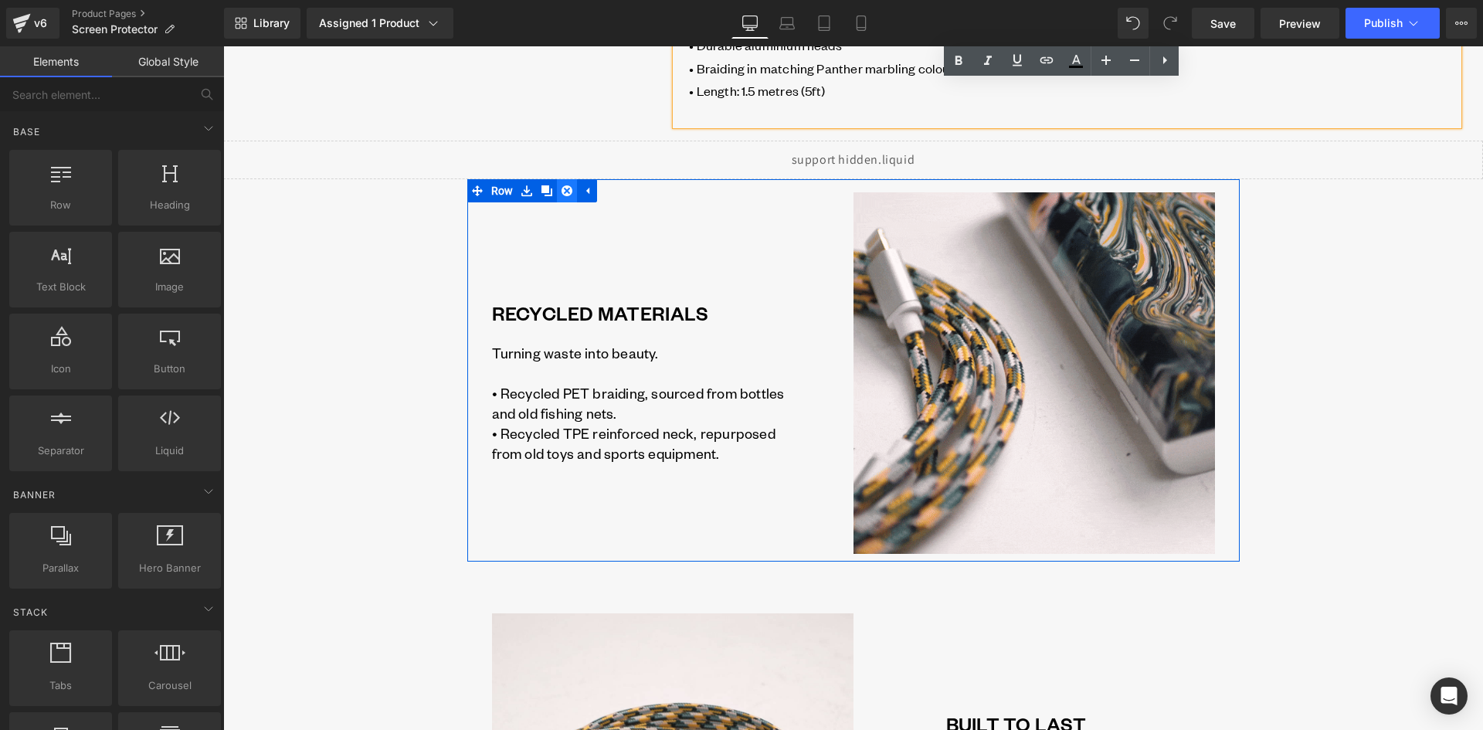
click at [561, 191] on icon at bounding box center [566, 190] width 11 height 11
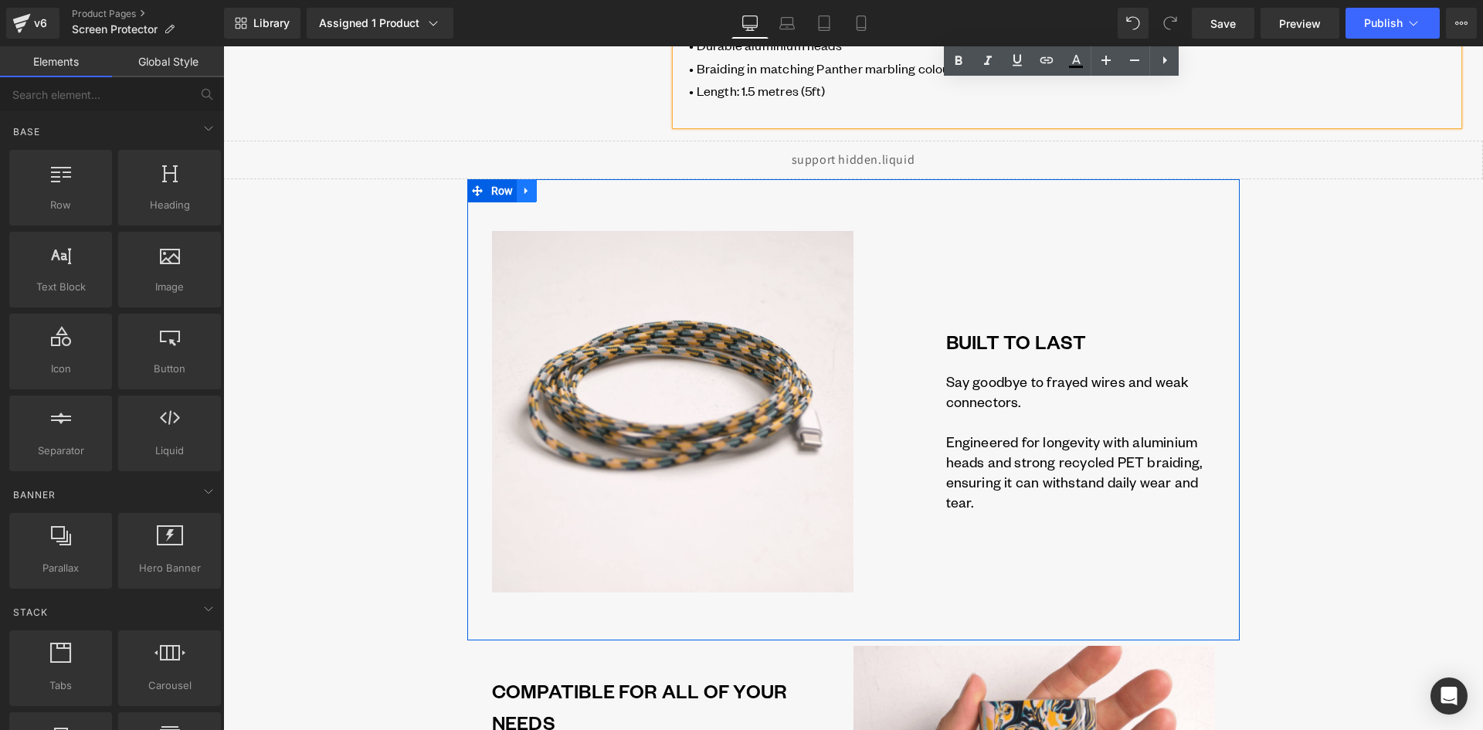
click at [521, 193] on icon at bounding box center [526, 191] width 11 height 12
click at [562, 198] on link at bounding box center [567, 190] width 20 height 23
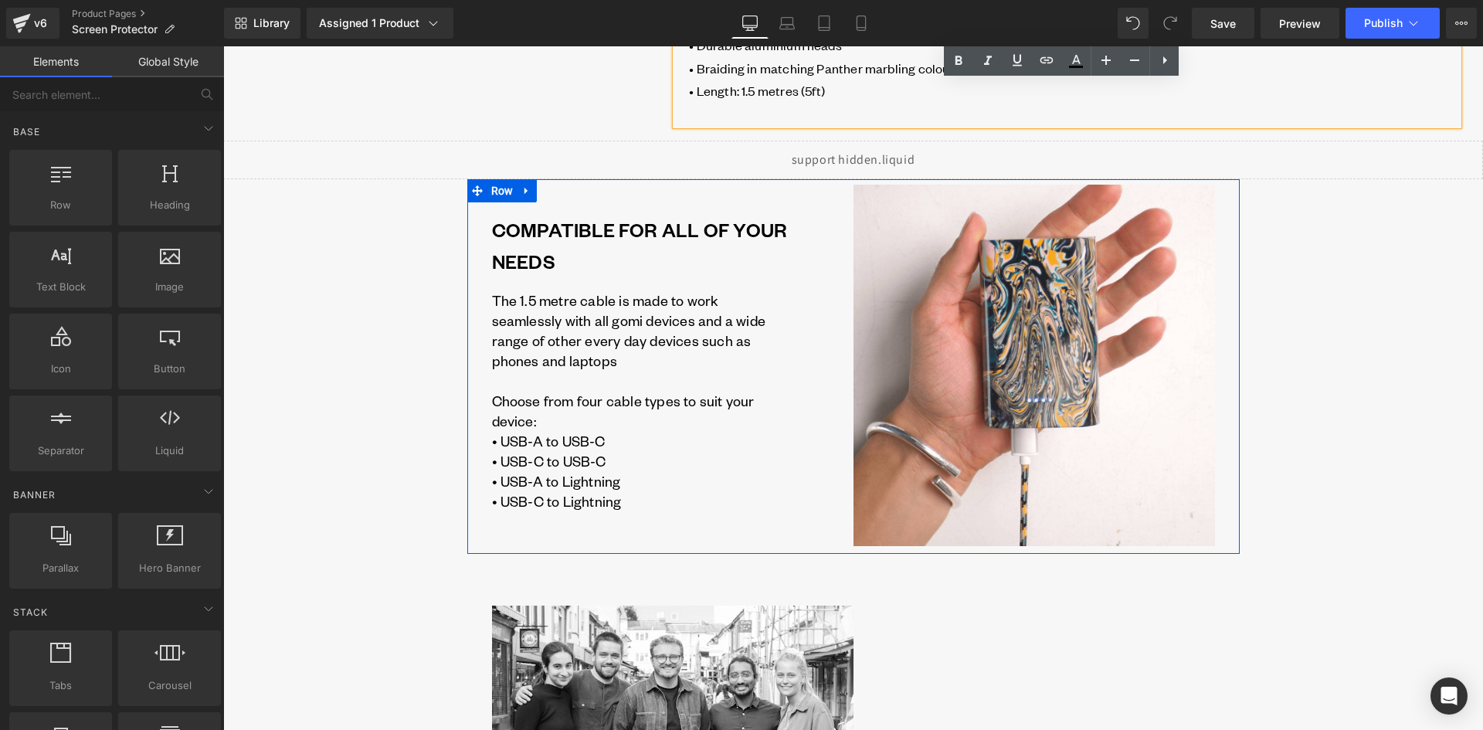
click at [526, 191] on icon at bounding box center [526, 191] width 11 height 12
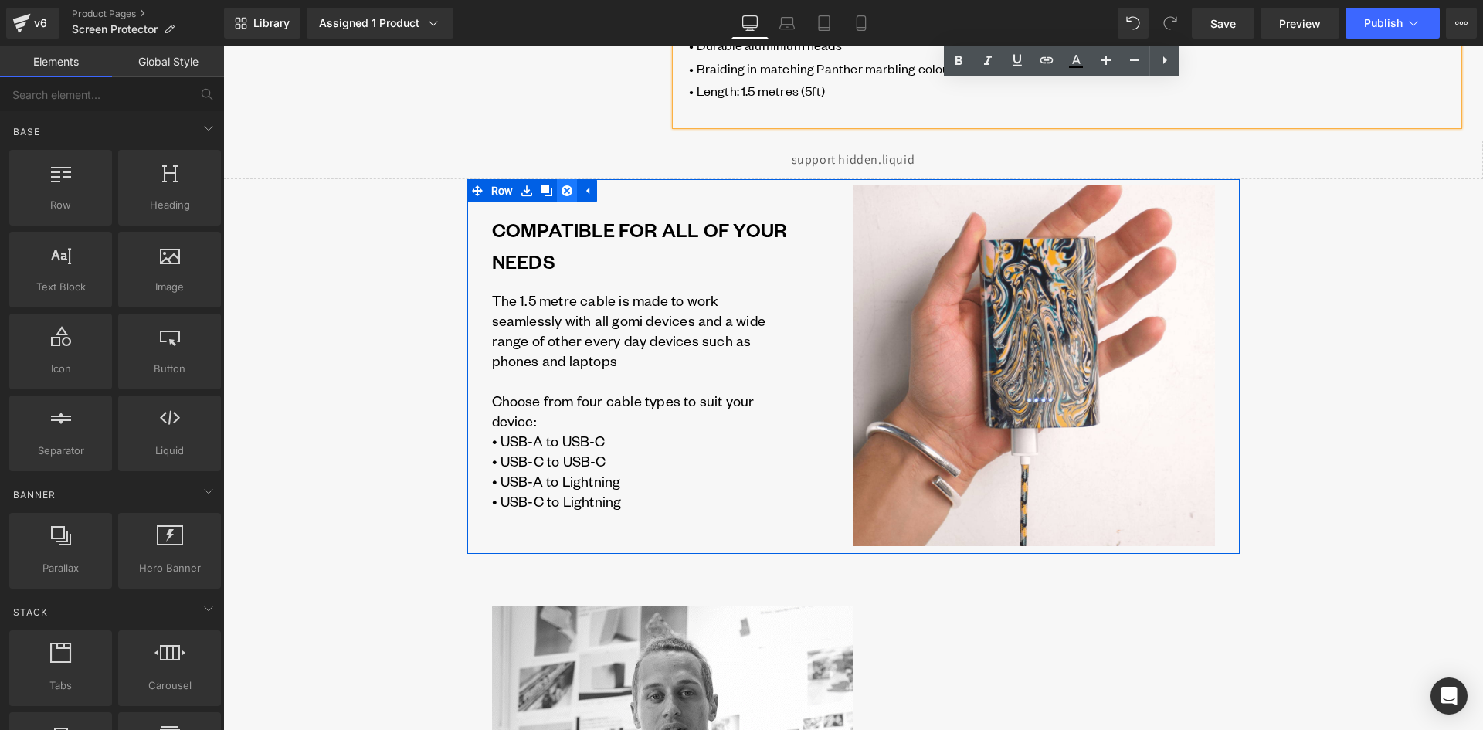
click at [561, 192] on icon at bounding box center [566, 190] width 11 height 11
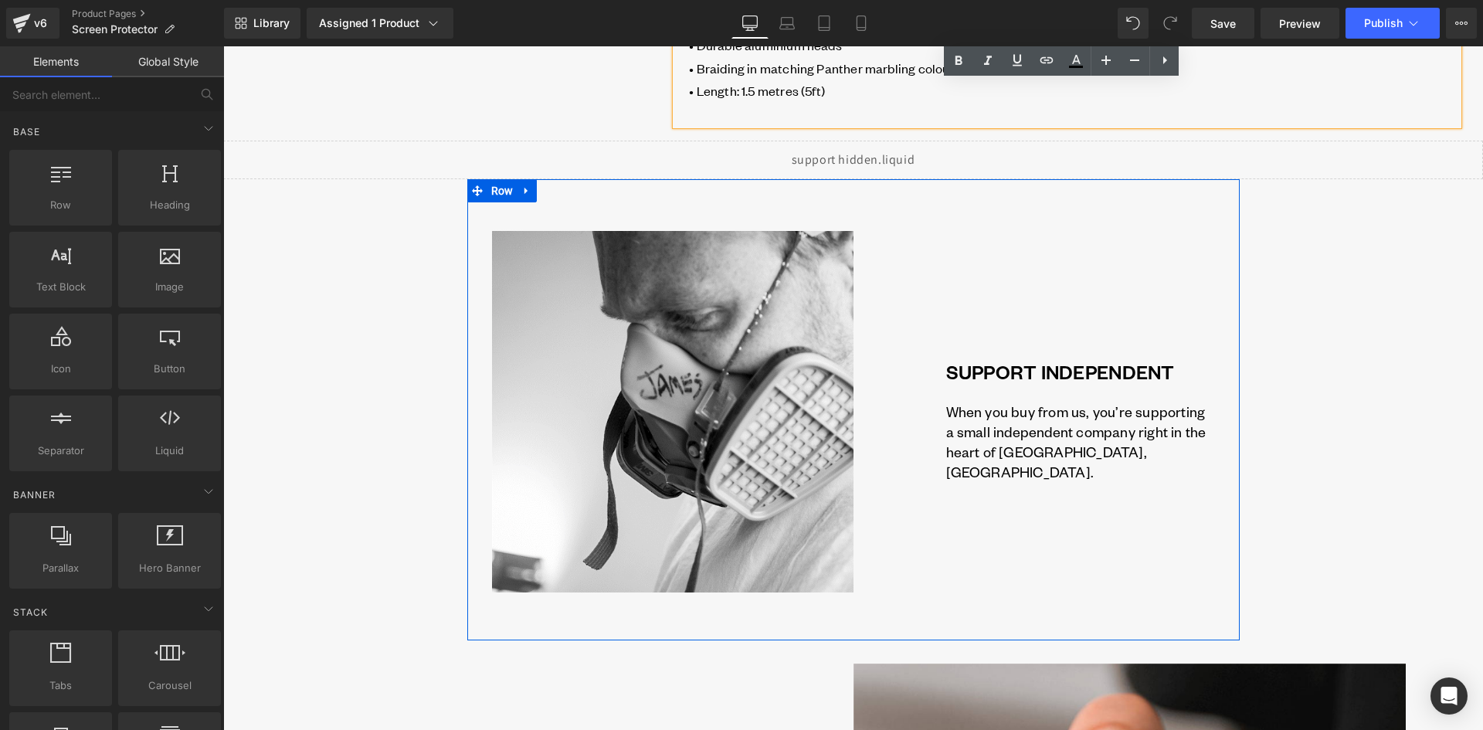
click at [525, 192] on icon at bounding box center [526, 191] width 11 height 12
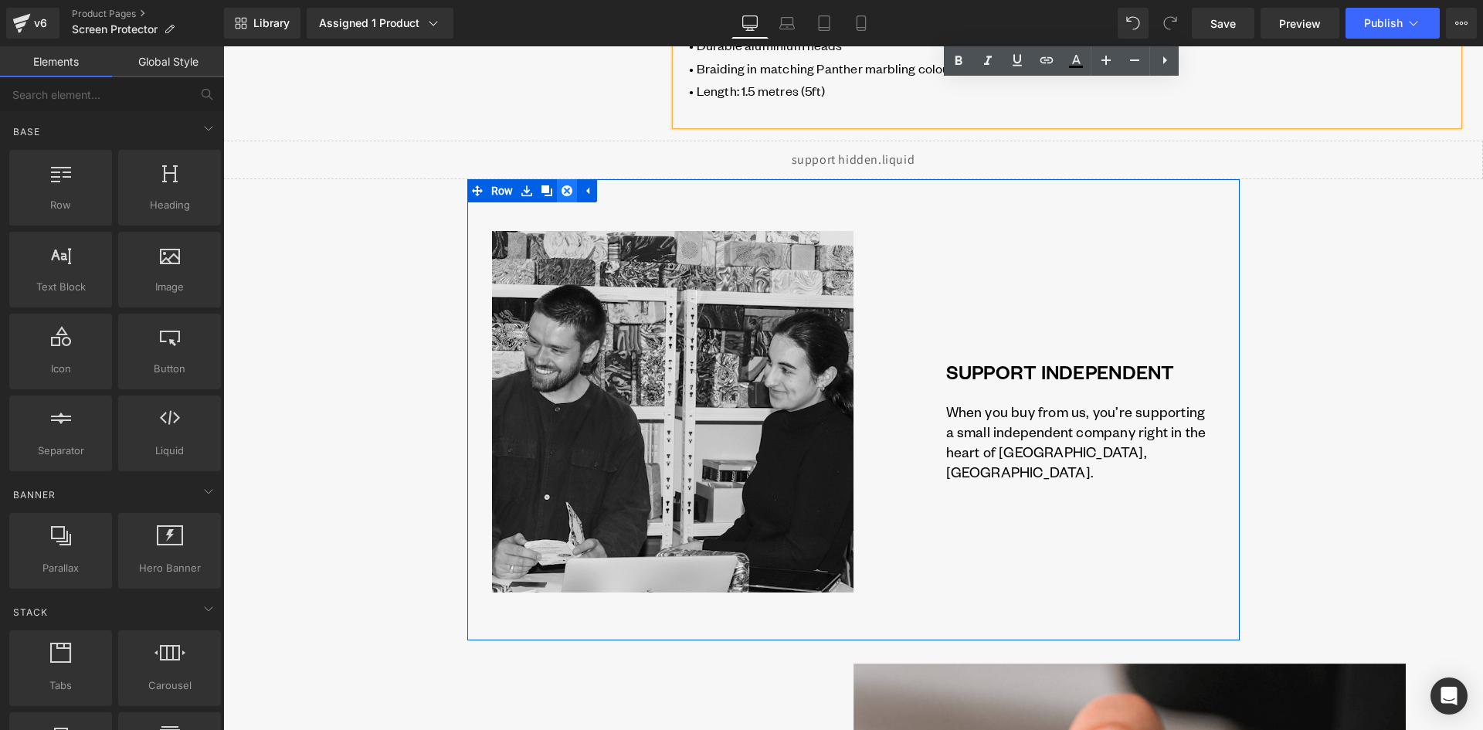
click at [561, 195] on icon at bounding box center [566, 190] width 11 height 11
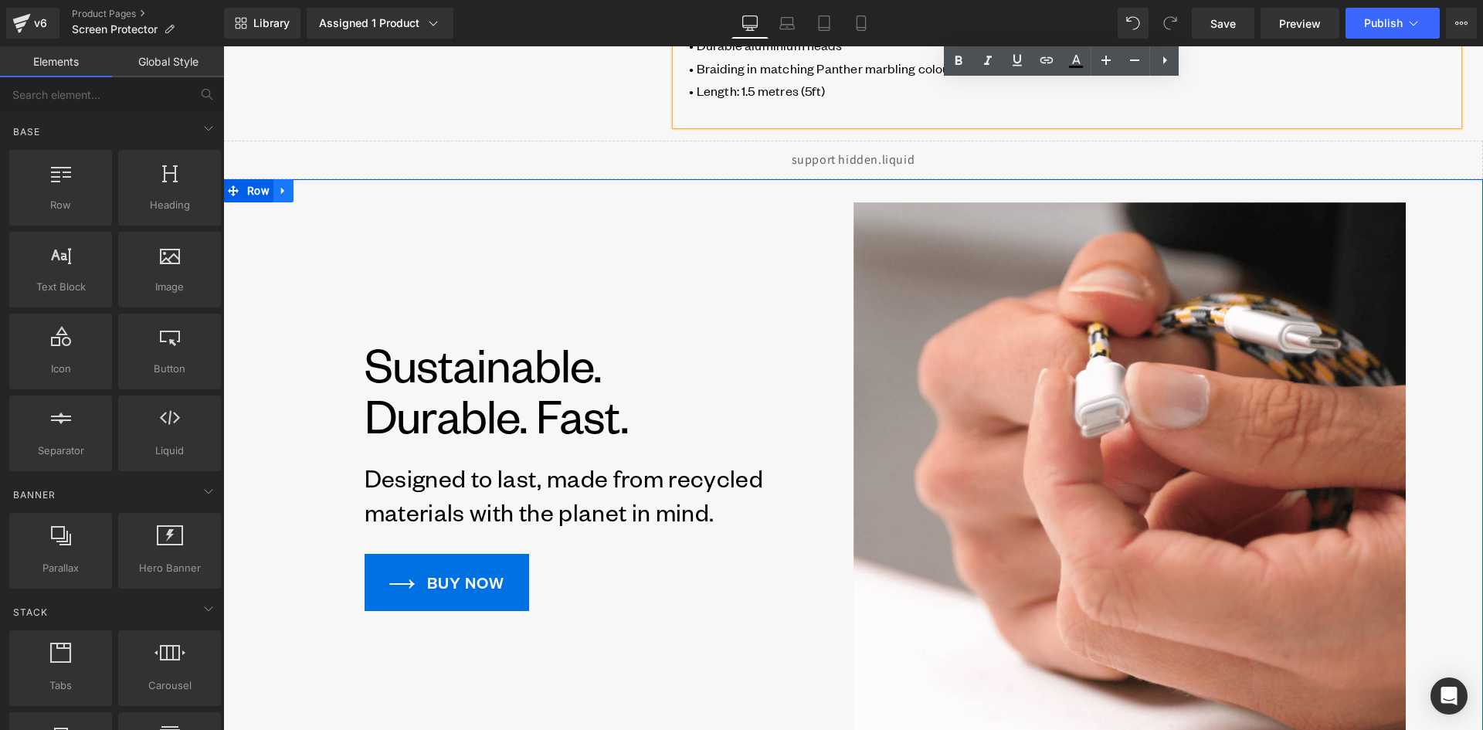
click at [279, 196] on icon at bounding box center [283, 191] width 11 height 12
click at [318, 193] on icon at bounding box center [323, 190] width 11 height 11
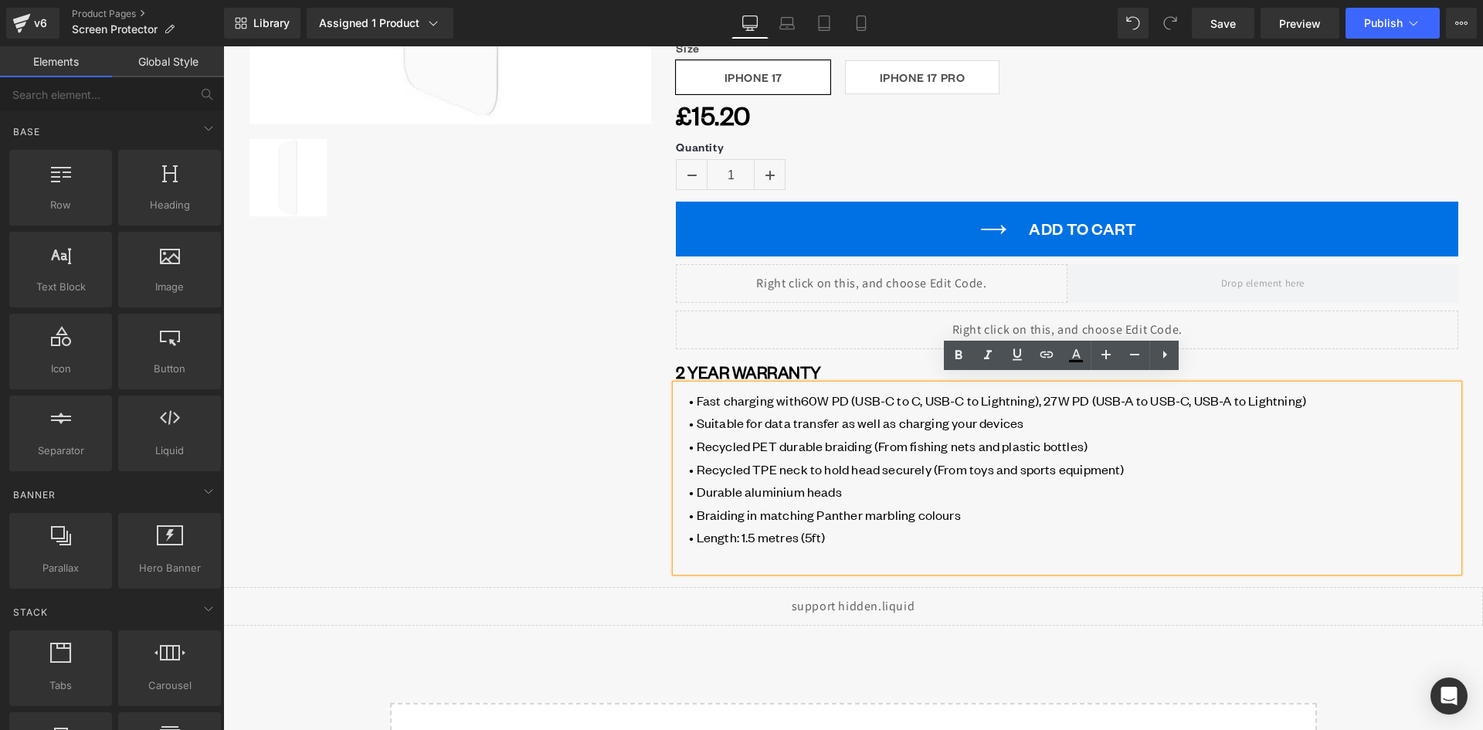
scroll to position [463, 0]
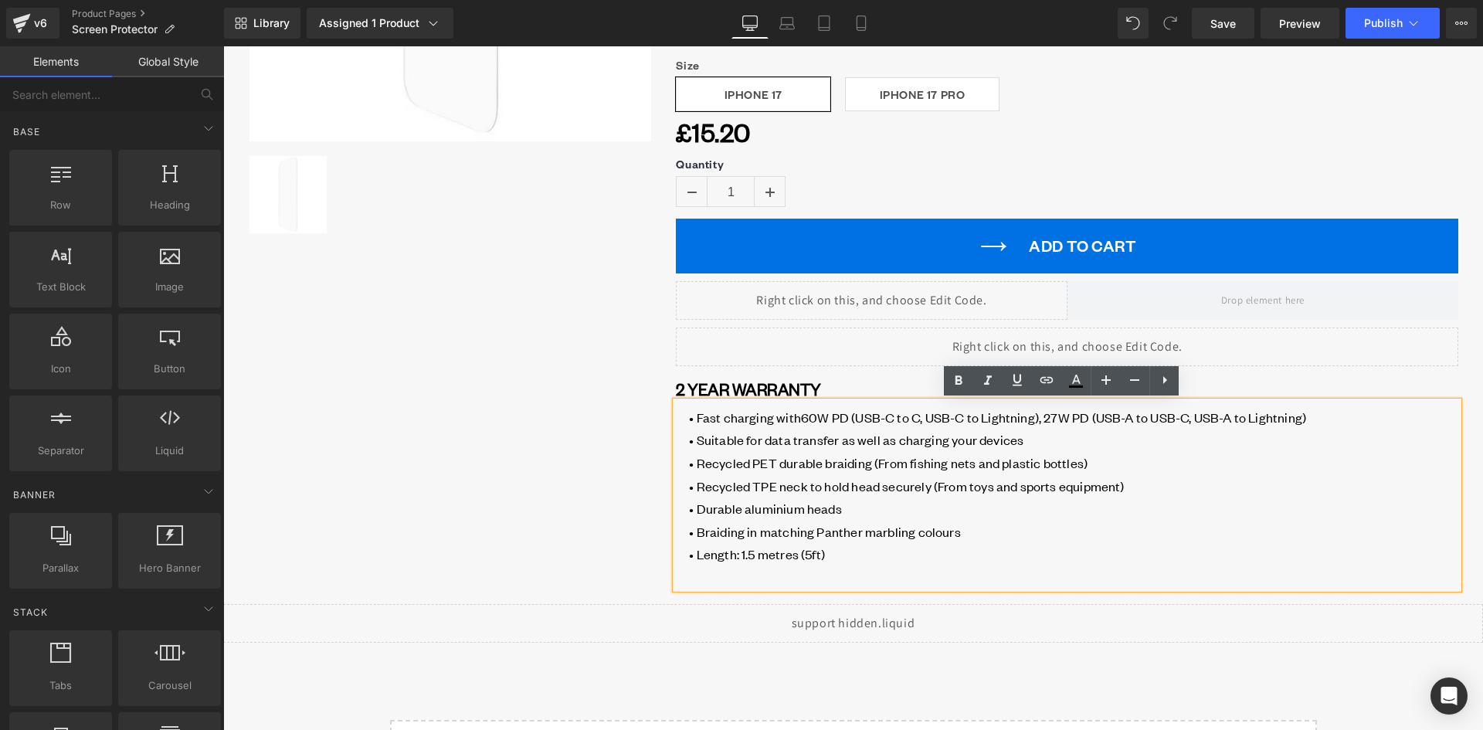
click at [834, 538] on span "• Braiding in matching Panther marbling colours" at bounding box center [824, 531] width 271 height 17
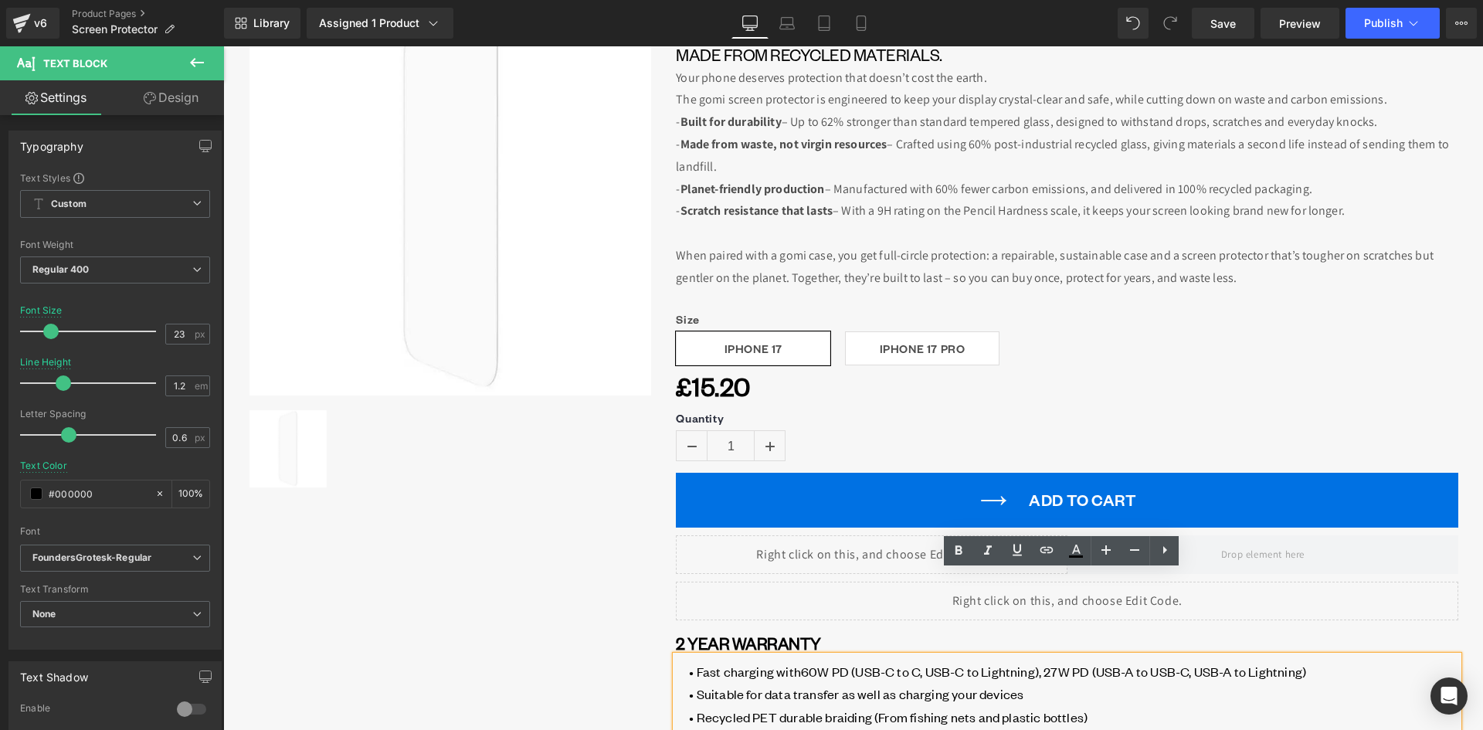
scroll to position [309, 0]
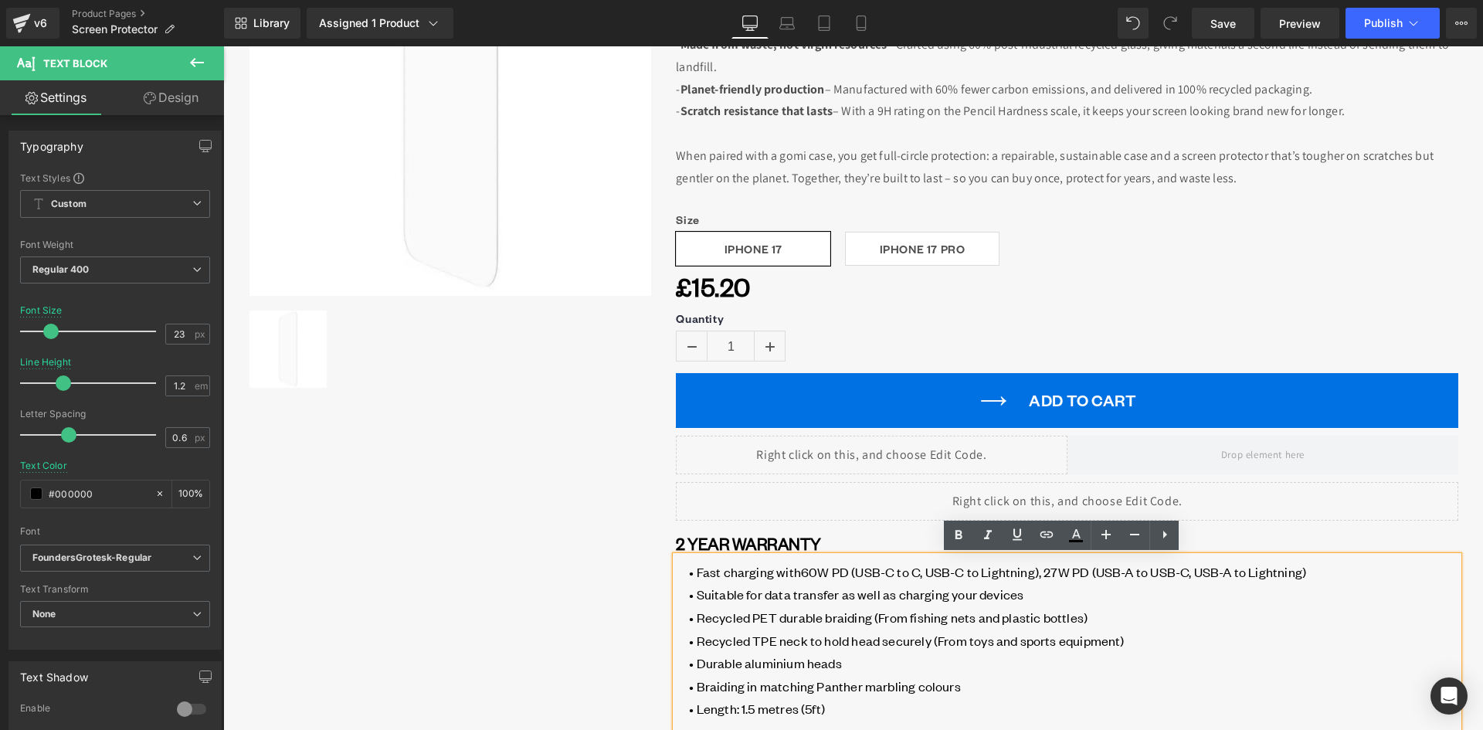
click at [572, 617] on div "Liquid ‹ › (P) Image List ‹ › (P) Image List" at bounding box center [449, 296] width 403 height 910
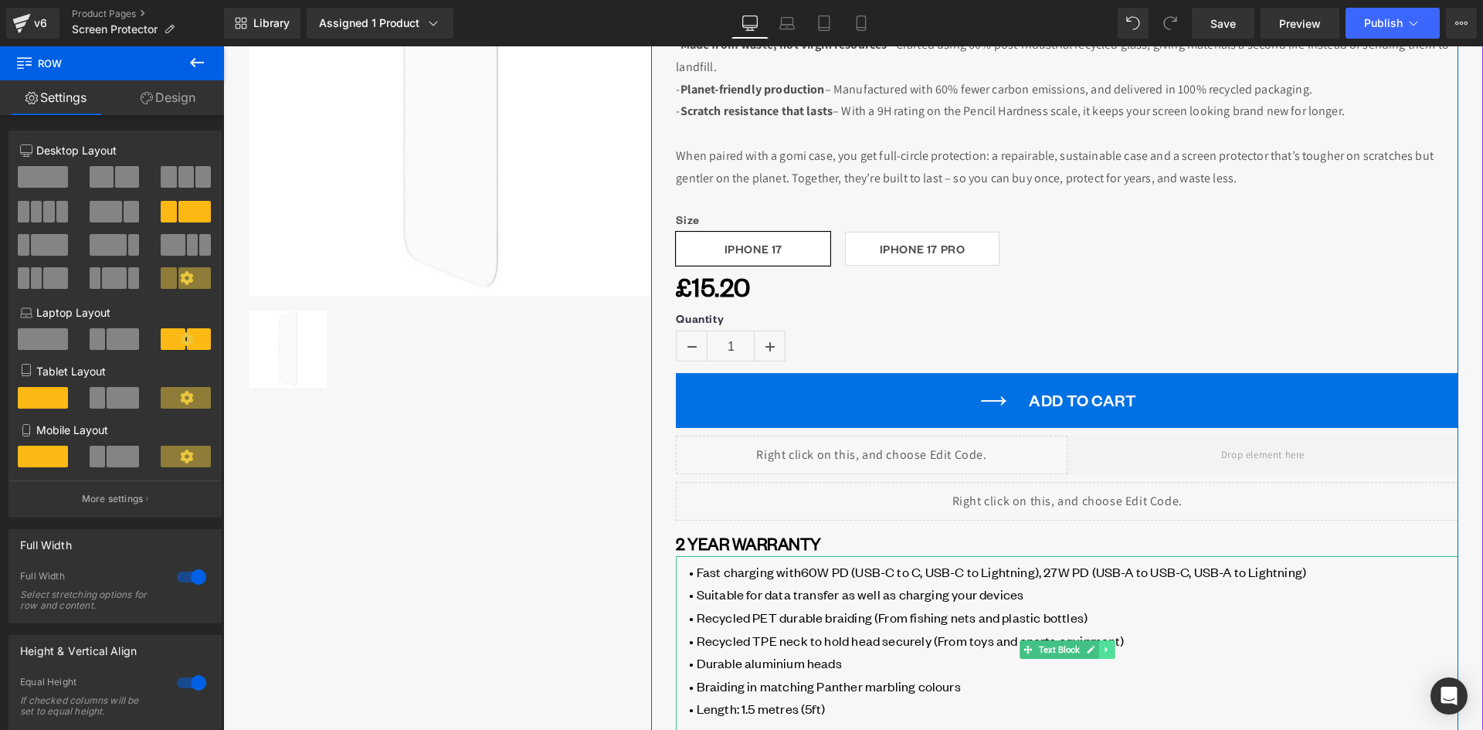
click at [1102, 649] on icon at bounding box center [1106, 649] width 8 height 9
click at [1108, 654] on link at bounding box center [1115, 649] width 16 height 19
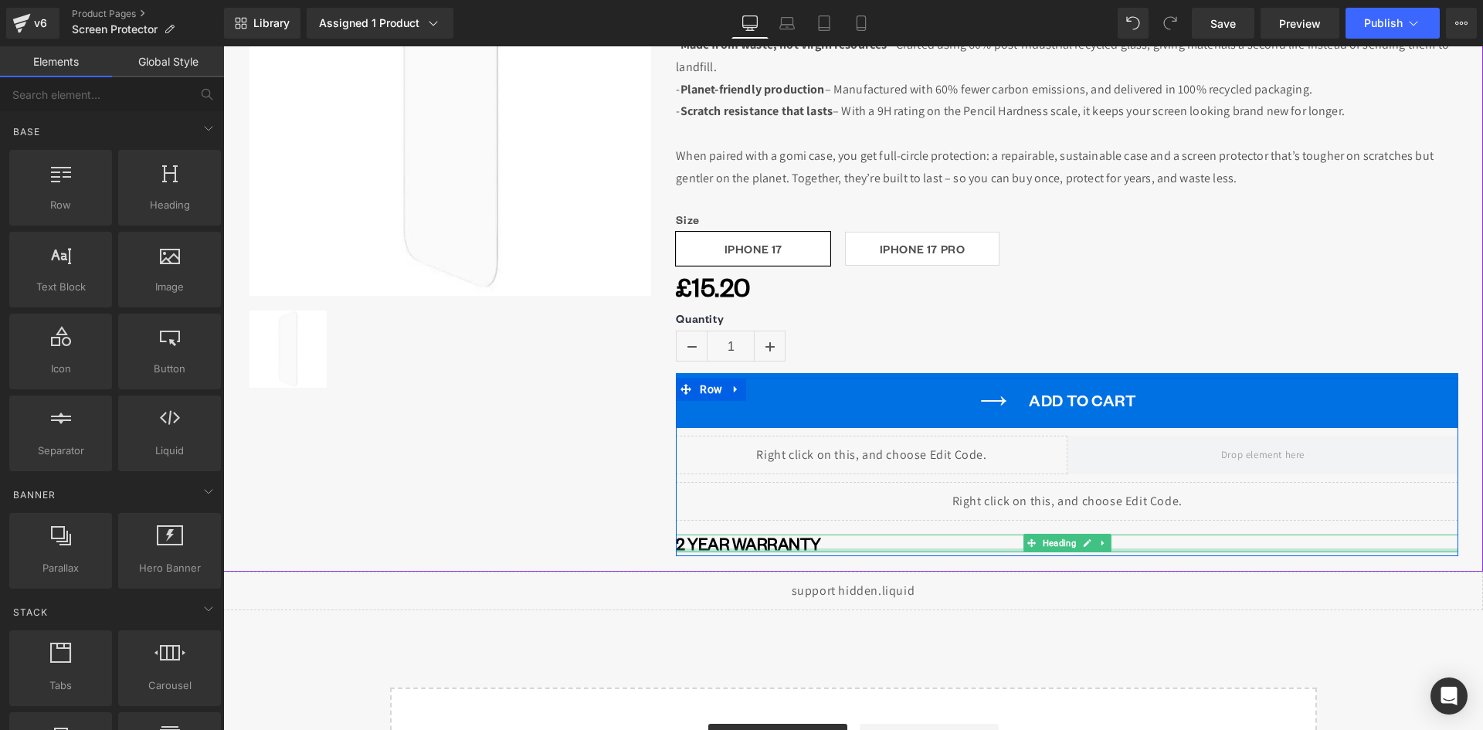
click at [717, 548] on div at bounding box center [1067, 550] width 782 height 4
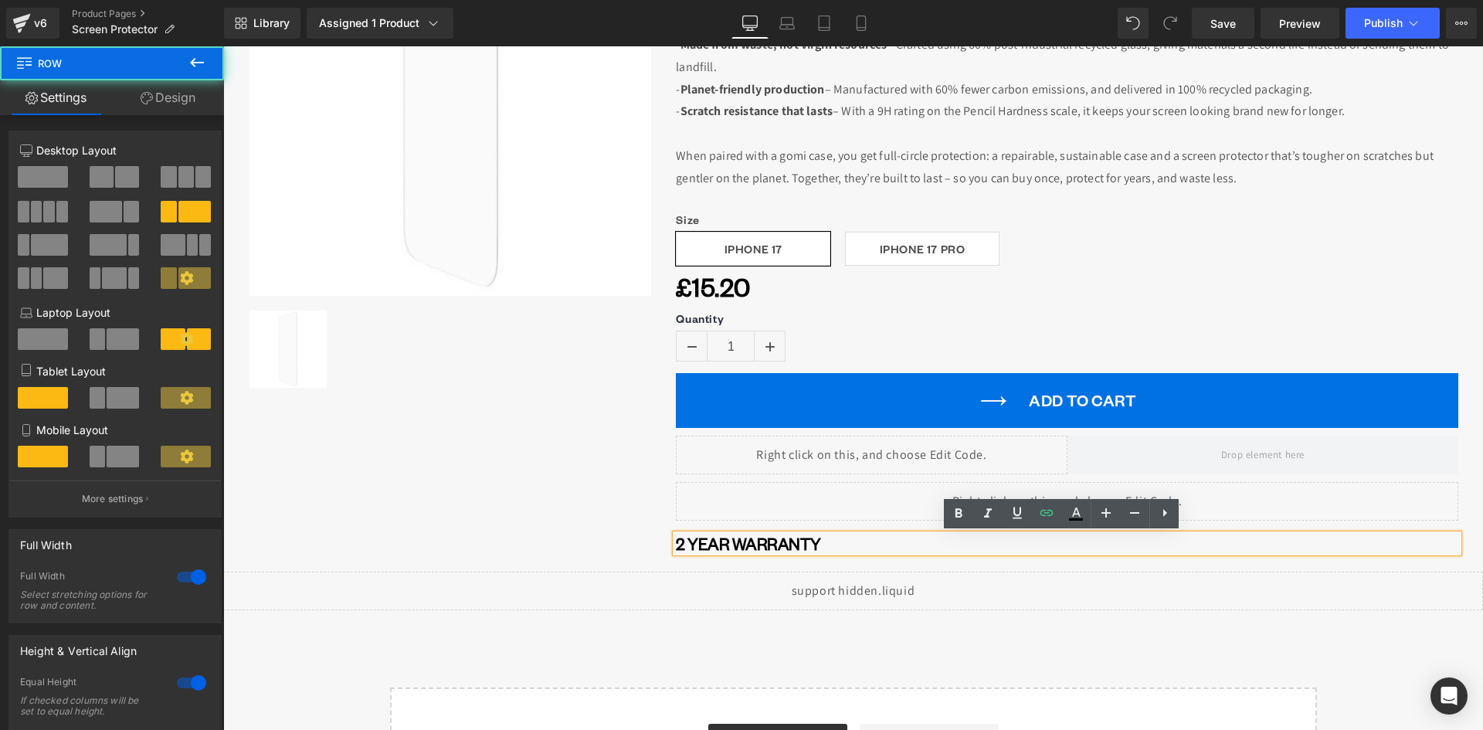
drag, startPoint x: 604, startPoint y: 559, endPoint x: 636, endPoint y: 548, distance: 34.2
click at [604, 558] on div "Liquid ‹ › (P) Image List ‹ › (P) Image List" at bounding box center [449, 202] width 403 height 723
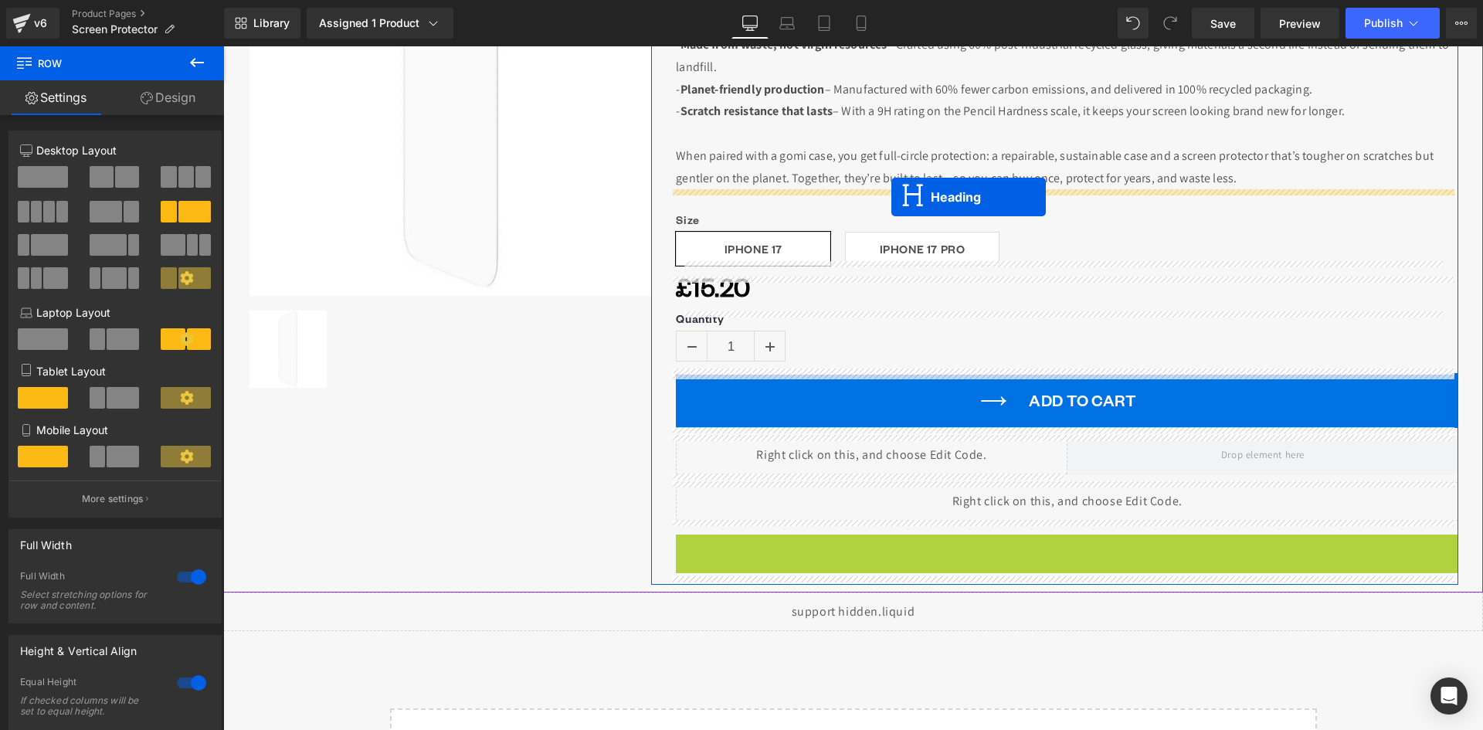
drag, startPoint x: 1029, startPoint y: 548, endPoint x: 894, endPoint y: 201, distance: 372.5
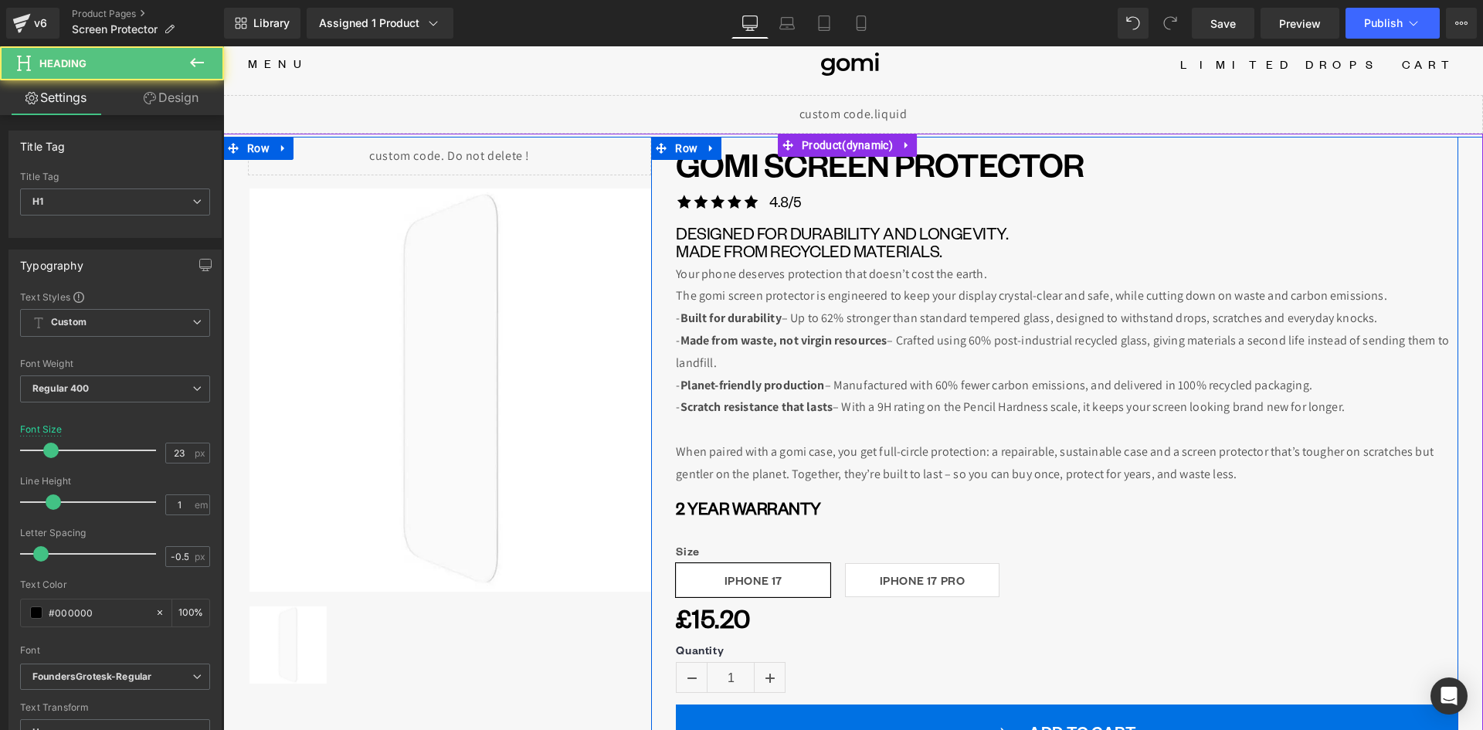
scroll to position [0, 0]
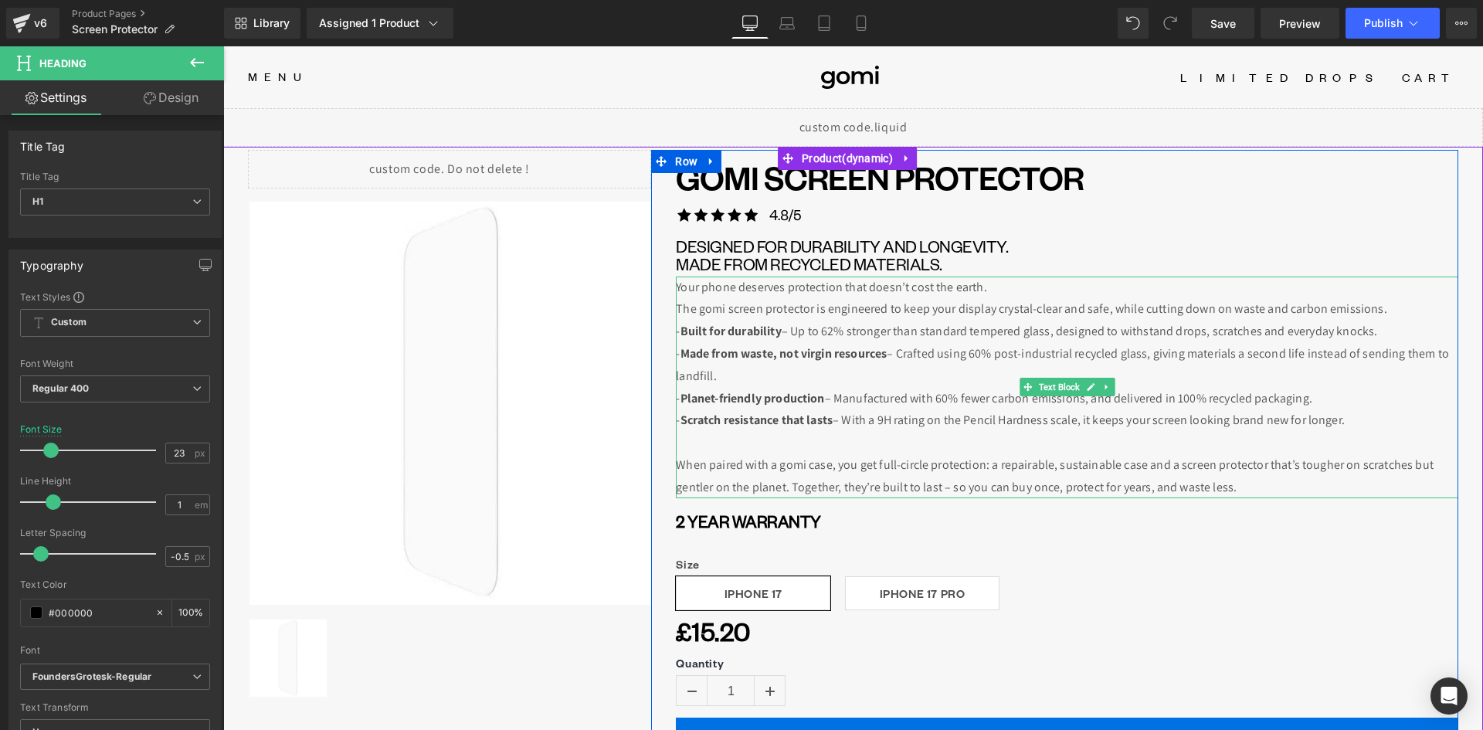
click at [747, 353] on strong "Made from waste, not virgin resources" at bounding box center [783, 353] width 207 height 16
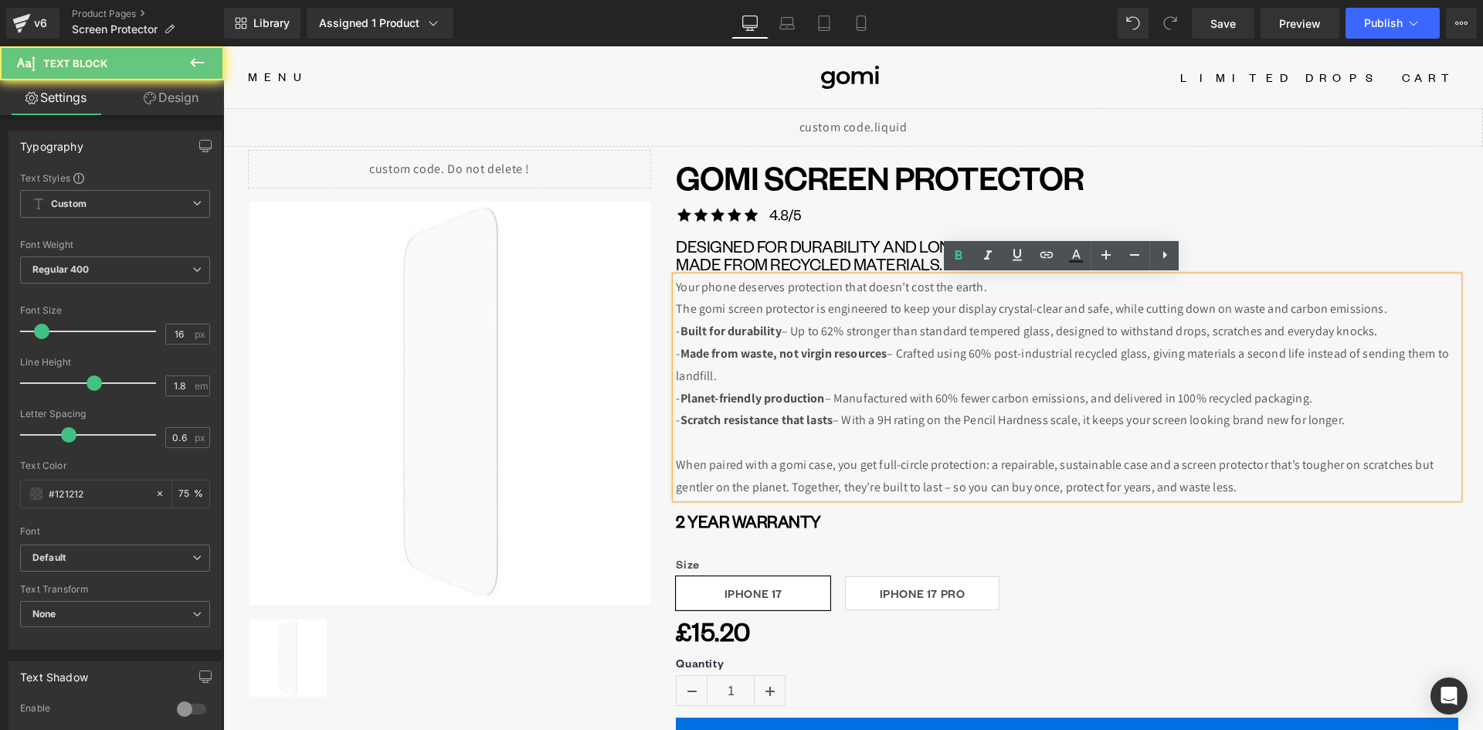
click at [785, 290] on p "Your phone deserves protection that doesn’t cost the earth. The gomi screen pro…" at bounding box center [1067, 298] width 782 height 45
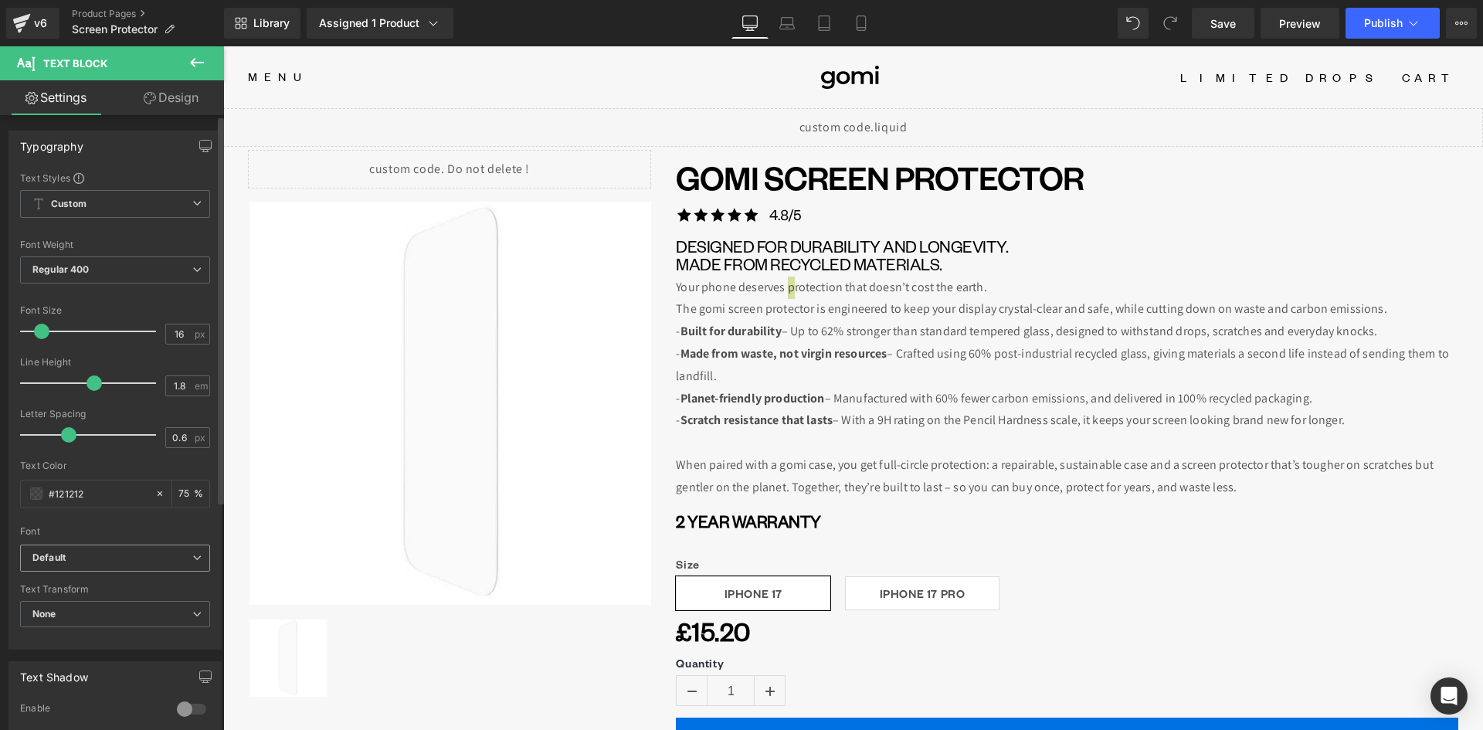
click at [103, 554] on b "Default" at bounding box center [112, 557] width 160 height 13
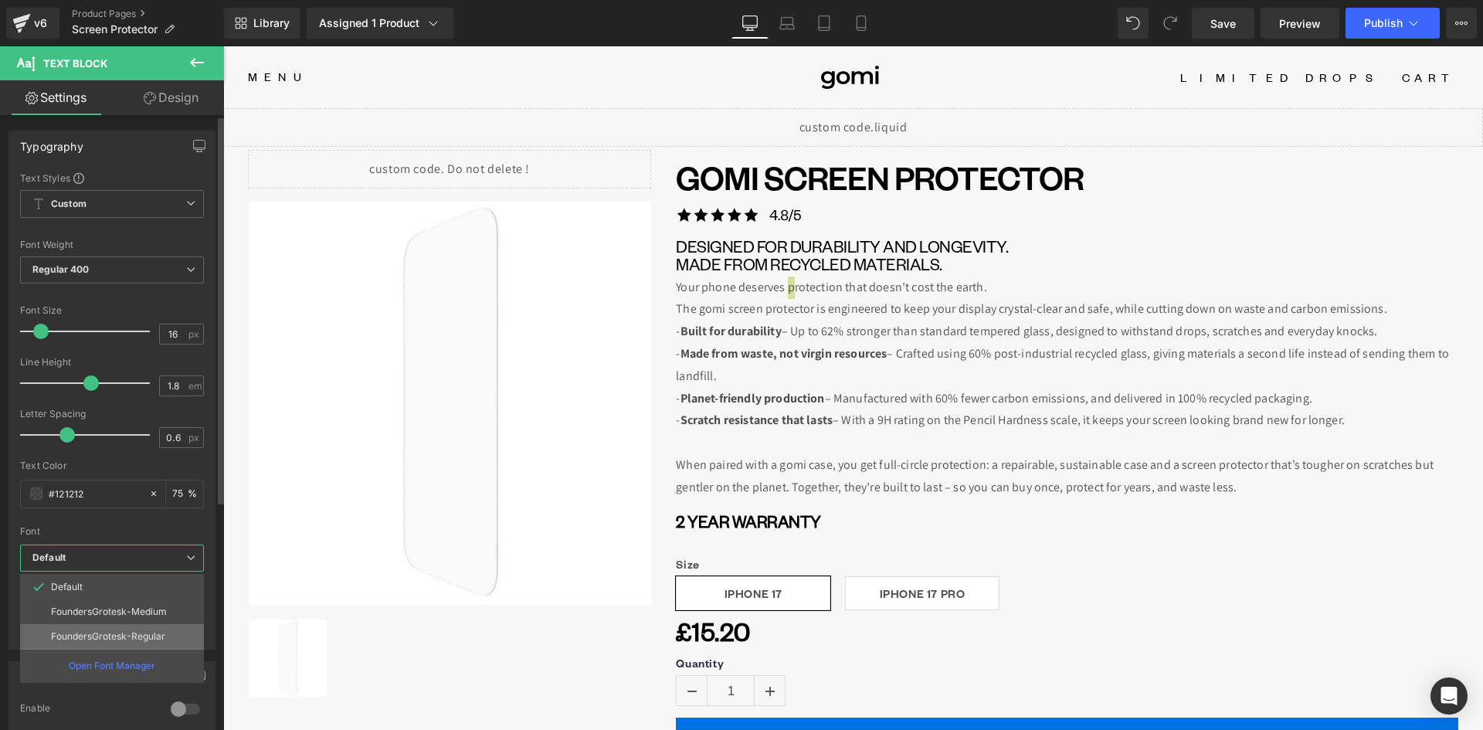
click at [98, 628] on li "FoundersGrotesk-Regular" at bounding box center [112, 636] width 184 height 25
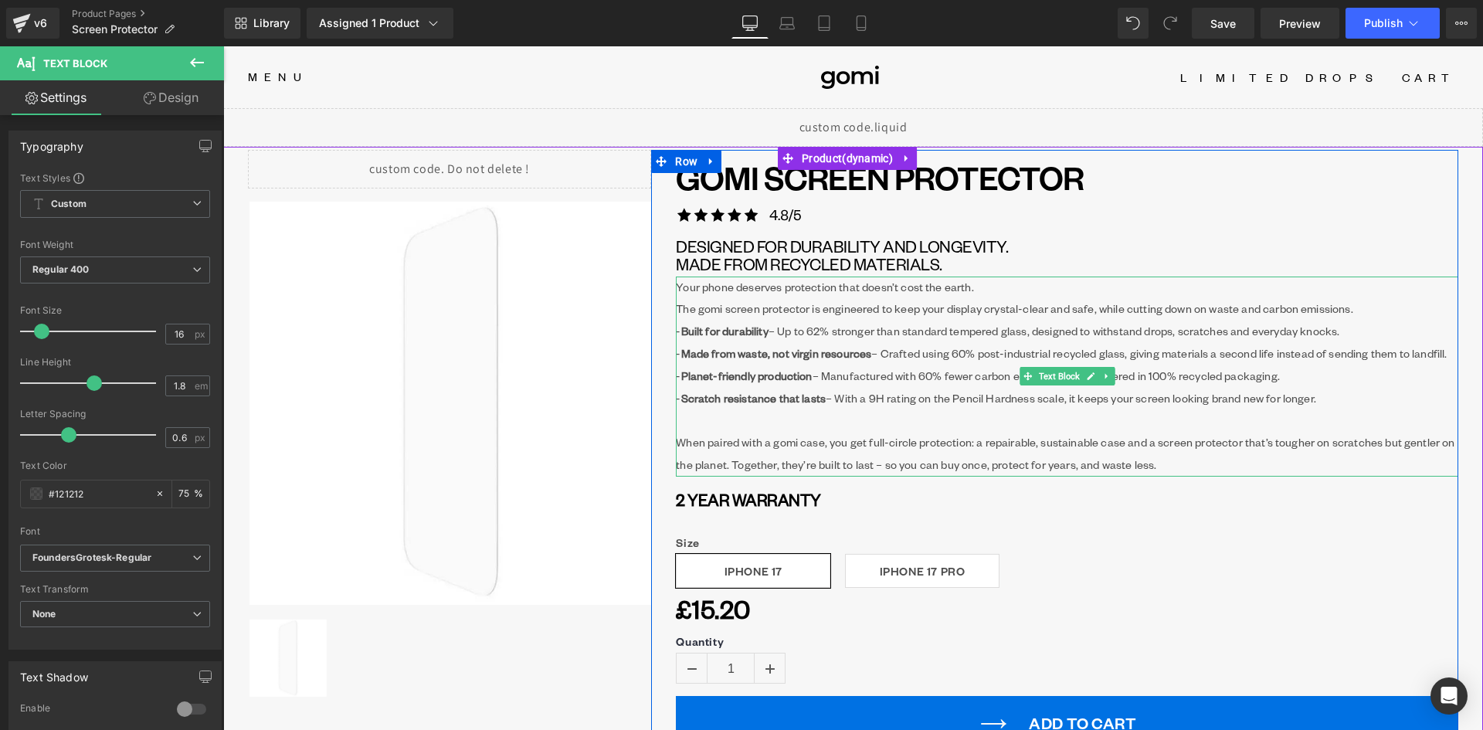
click at [901, 282] on p "Your phone deserves protection that doesn’t cost the earth. The gomi screen pro…" at bounding box center [1067, 298] width 782 height 45
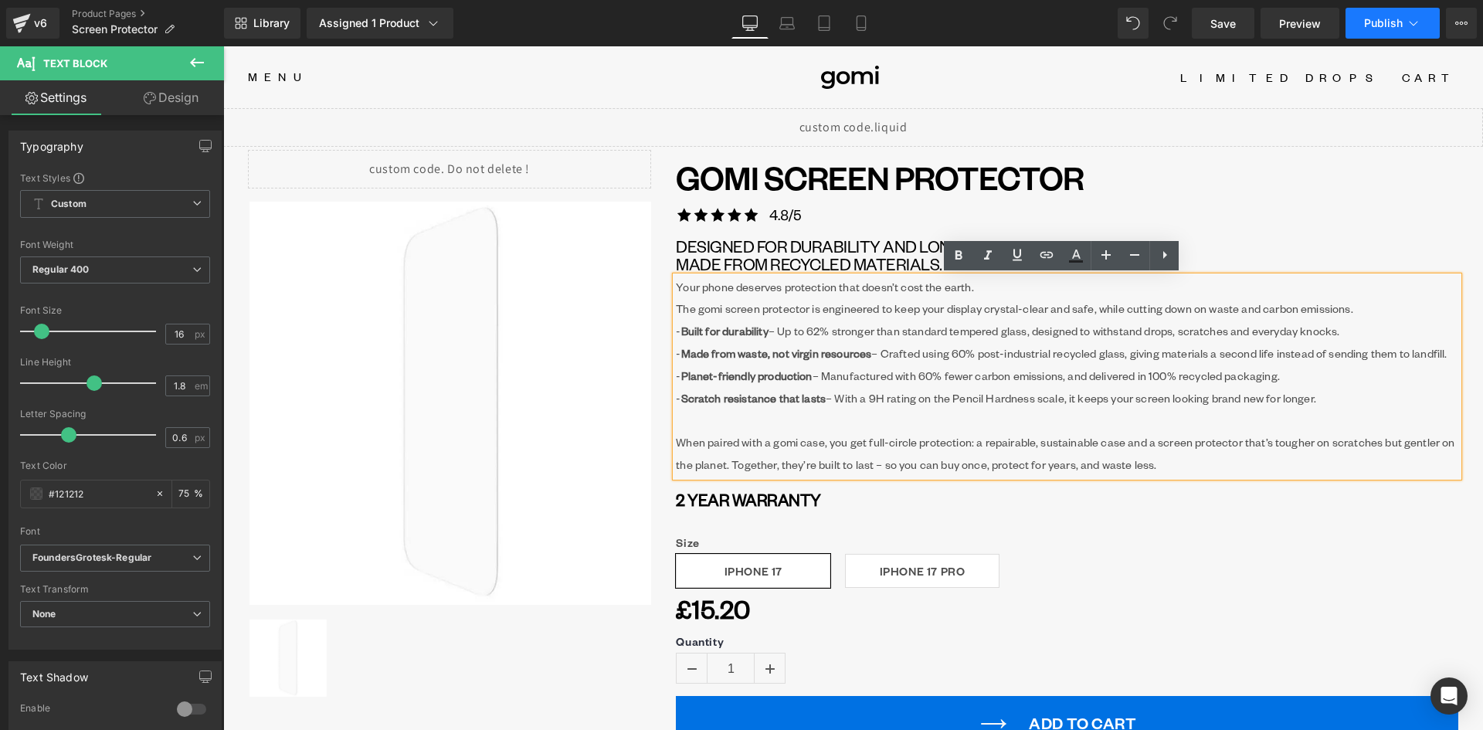
click at [1374, 22] on span "Publish" at bounding box center [1383, 23] width 39 height 12
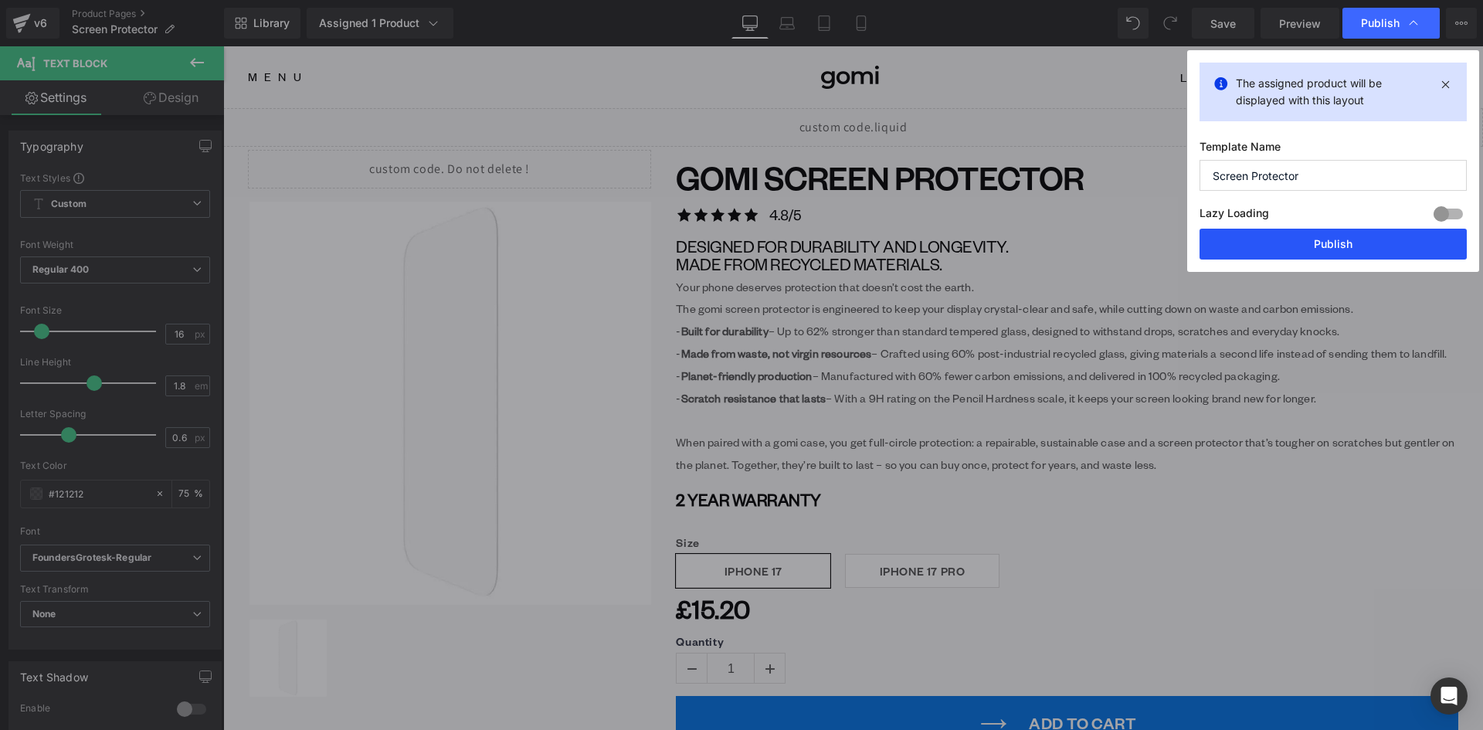
drag, startPoint x: 1334, startPoint y: 242, endPoint x: 1110, endPoint y: 194, distance: 229.7
click at [1333, 243] on button "Publish" at bounding box center [1332, 244] width 267 height 31
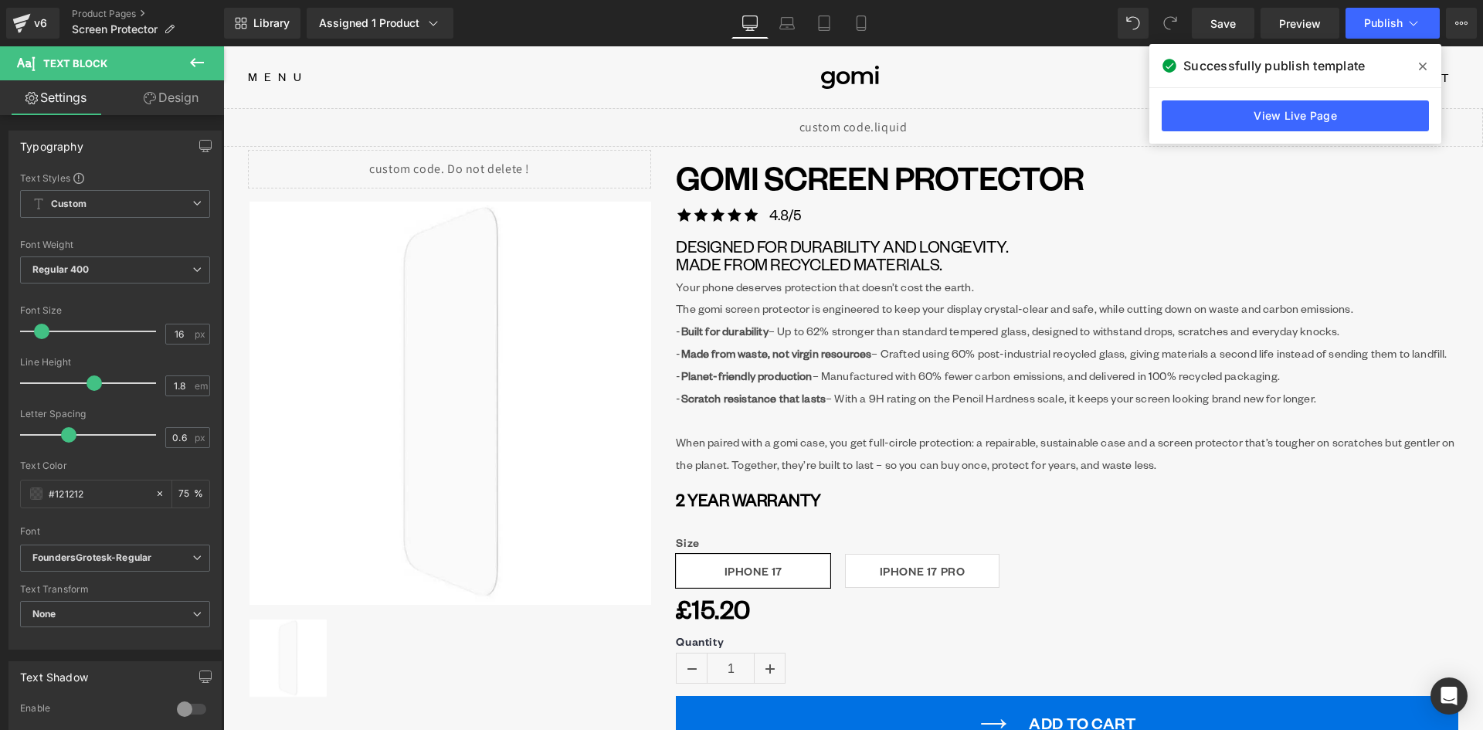
click at [204, 59] on icon at bounding box center [197, 62] width 19 height 19
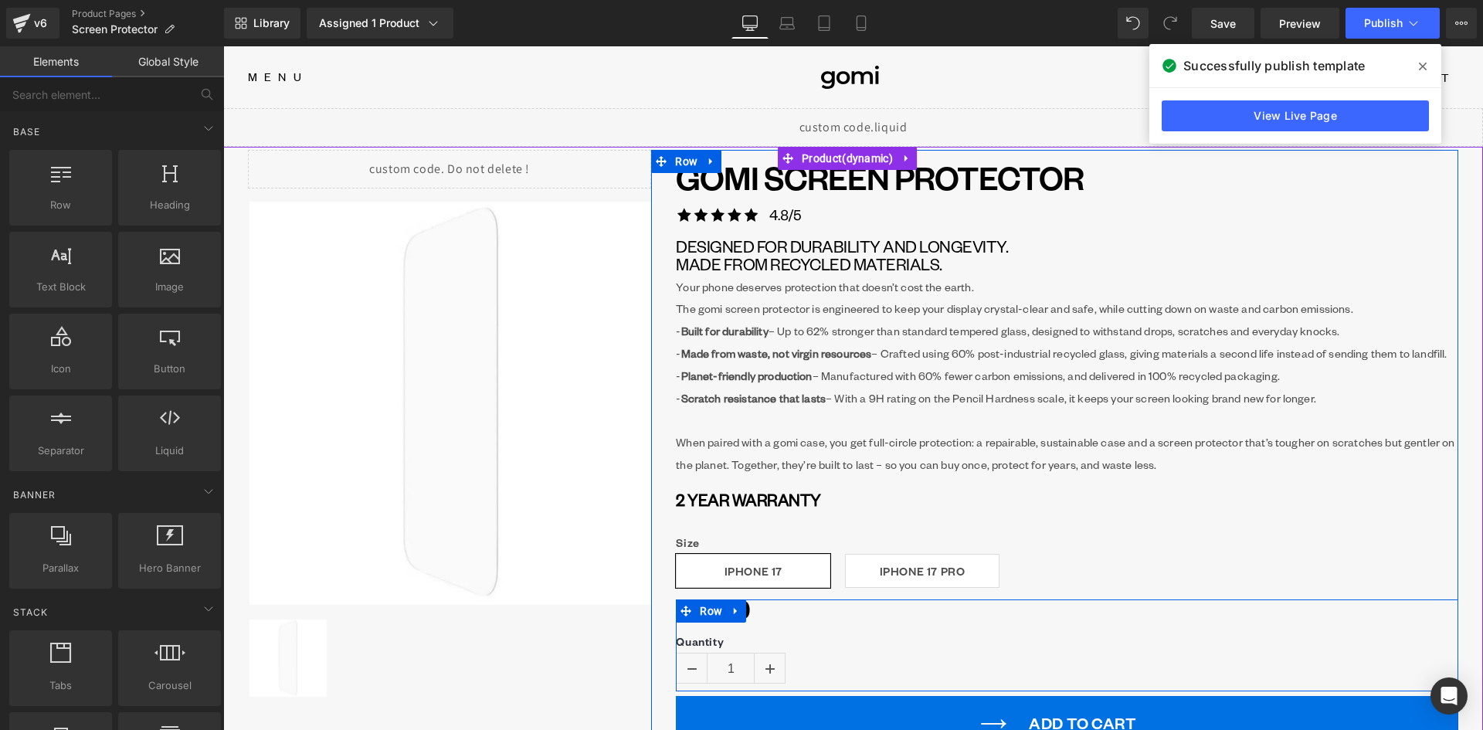
click at [793, 612] on div "£15.20" at bounding box center [1061, 609] width 771 height 50
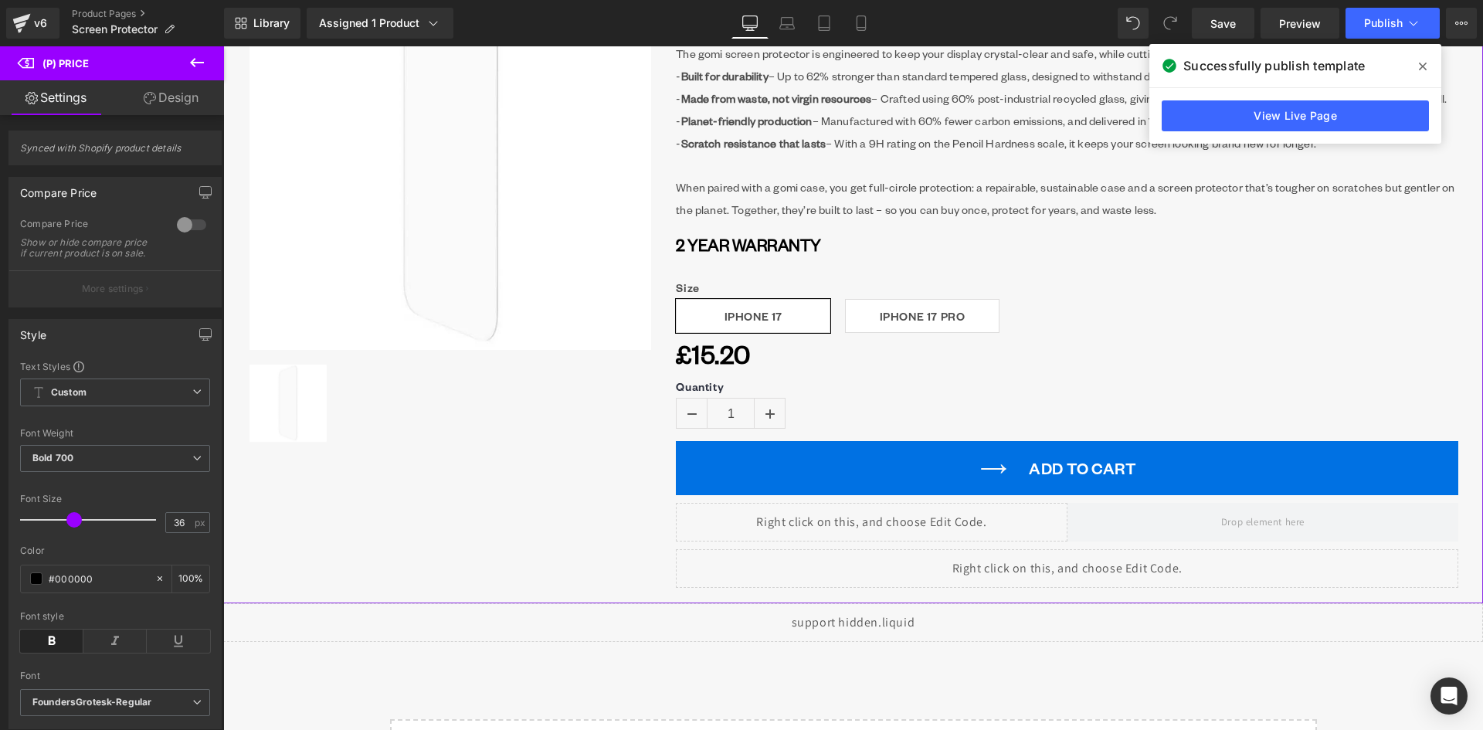
scroll to position [309, 0]
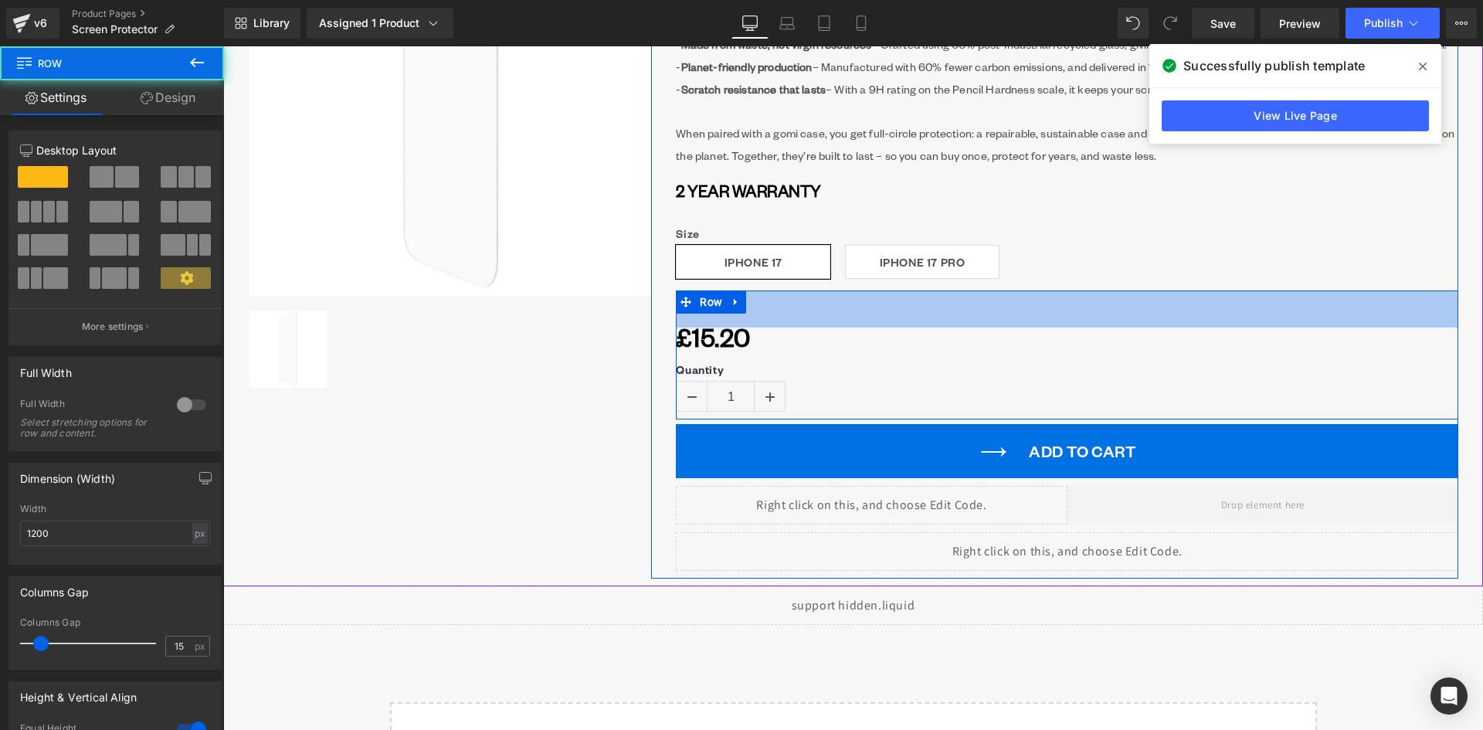
drag, startPoint x: 778, startPoint y: 293, endPoint x: 778, endPoint y: 330, distance: 37.1
click at [778, 330] on div "£15.20 (P) Price Quantity 1 (P) Quantity Row 48px" at bounding box center [1067, 354] width 782 height 129
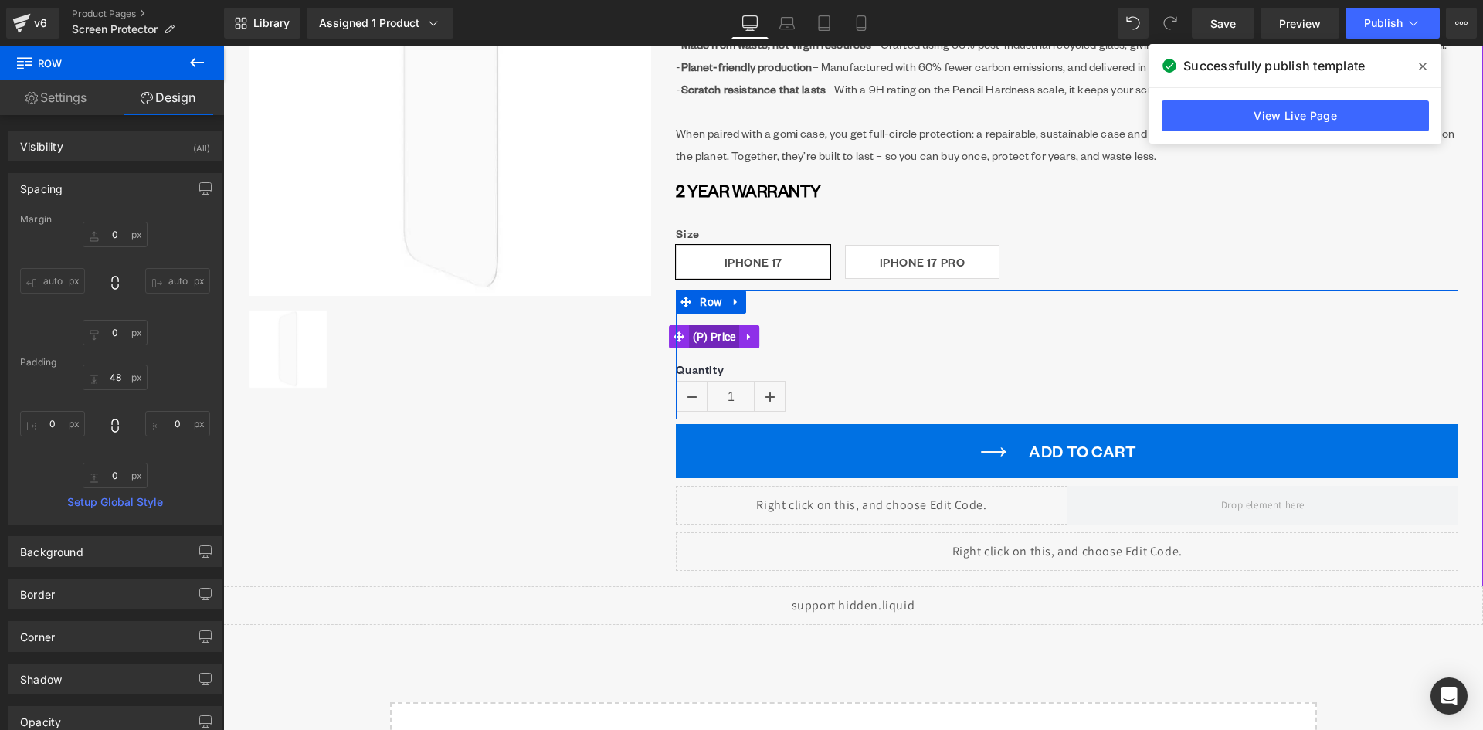
click at [720, 337] on span "(P) Price" at bounding box center [714, 336] width 51 height 23
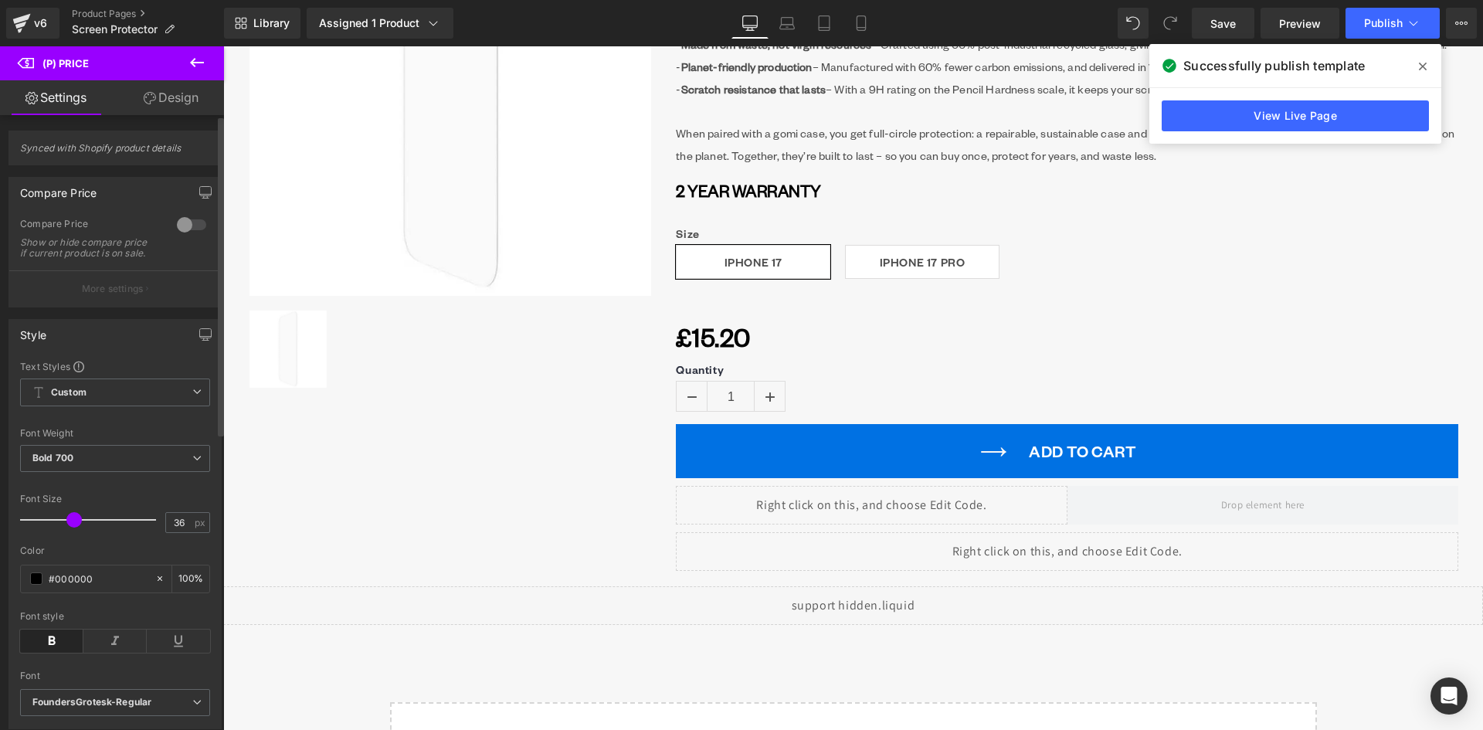
click at [182, 229] on div at bounding box center [191, 224] width 37 height 25
click at [146, 295] on button "More settings" at bounding box center [115, 288] width 212 height 36
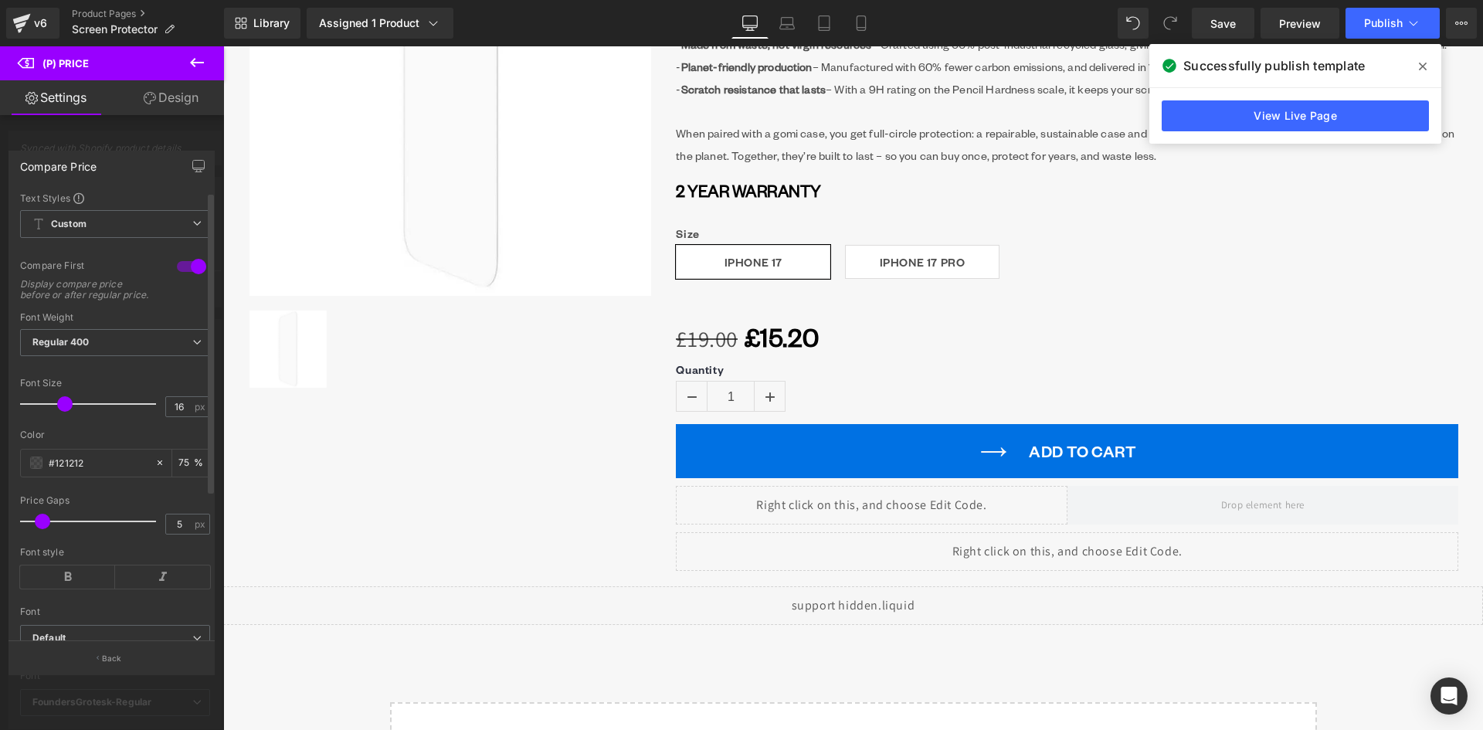
drag, startPoint x: 46, startPoint y: 419, endPoint x: 62, endPoint y: 414, distance: 16.1
click at [62, 412] on span at bounding box center [64, 403] width 15 height 15
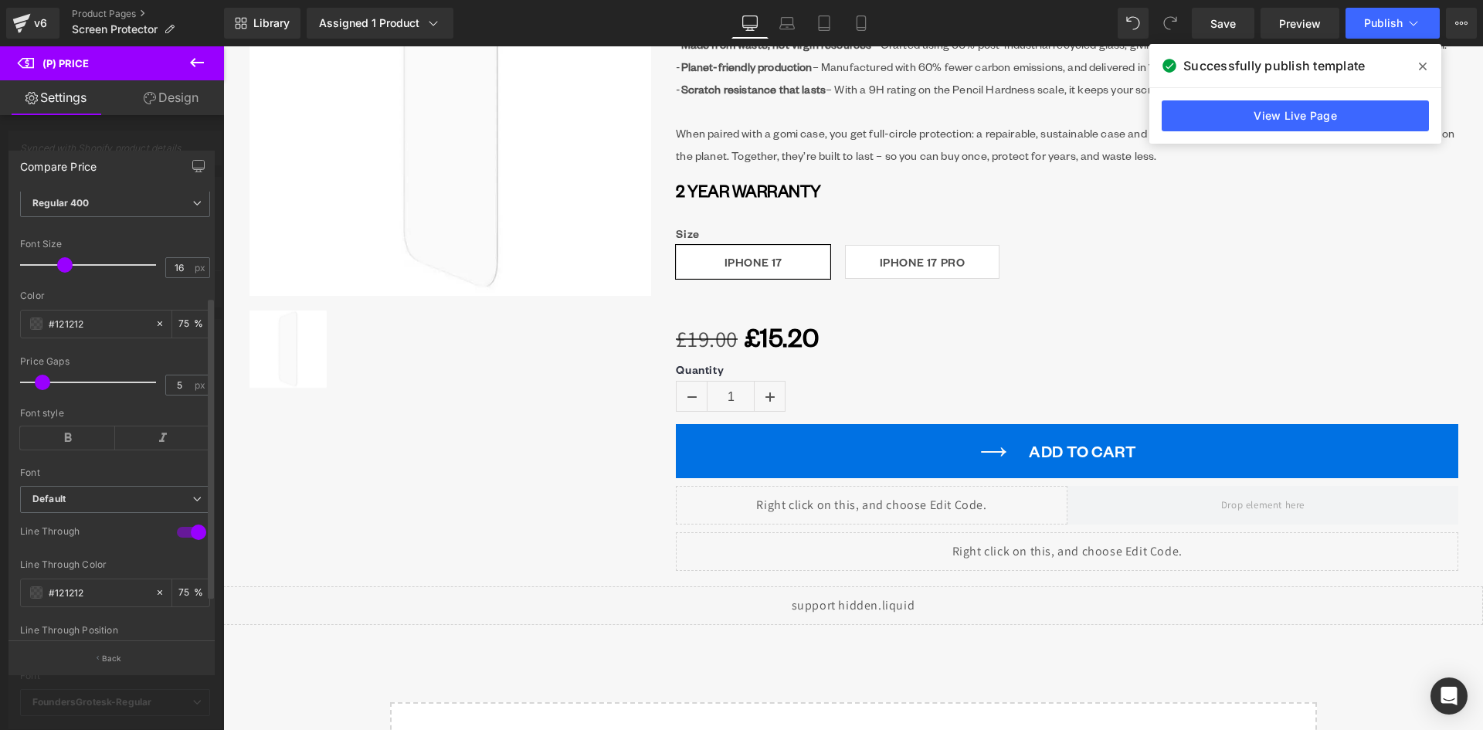
scroll to position [154, 0]
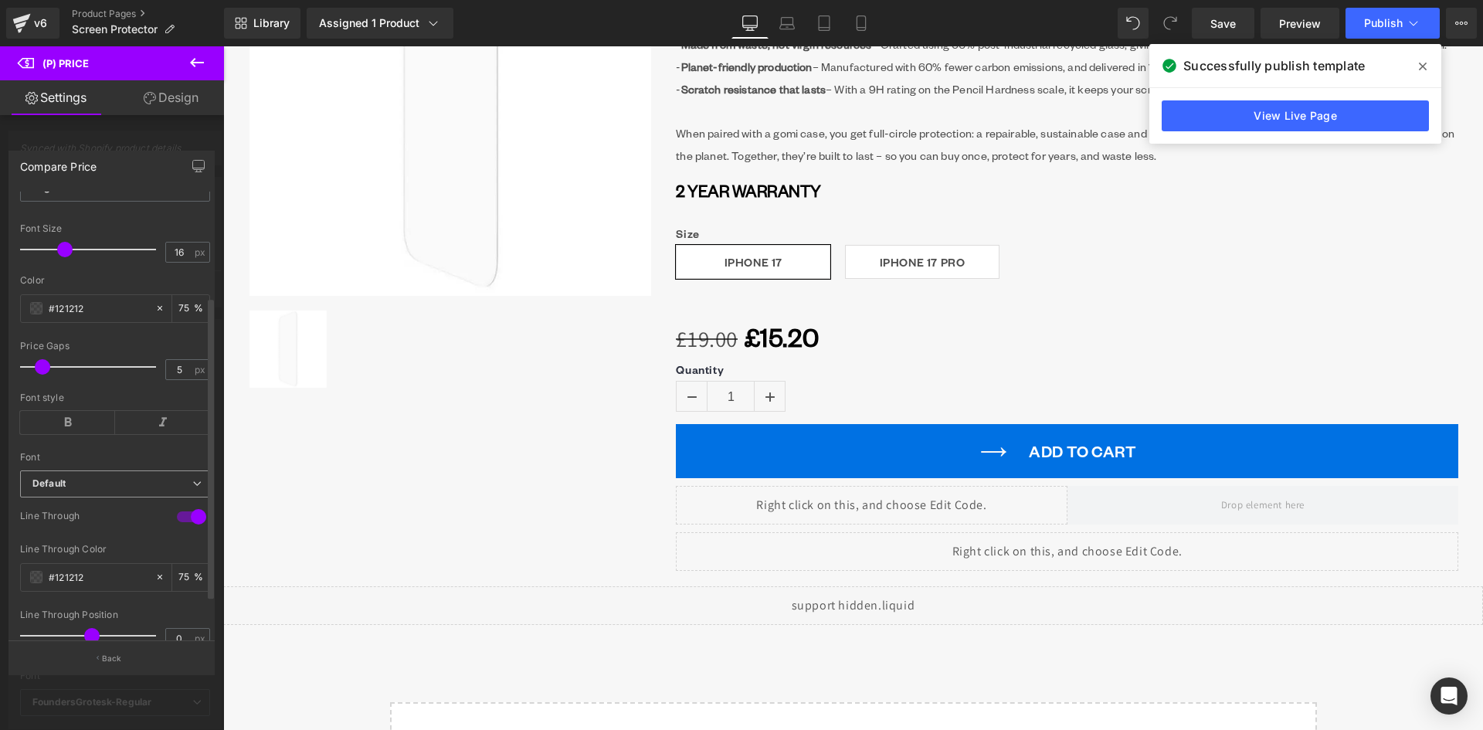
click at [94, 490] on b "Default" at bounding box center [112, 483] width 160 height 13
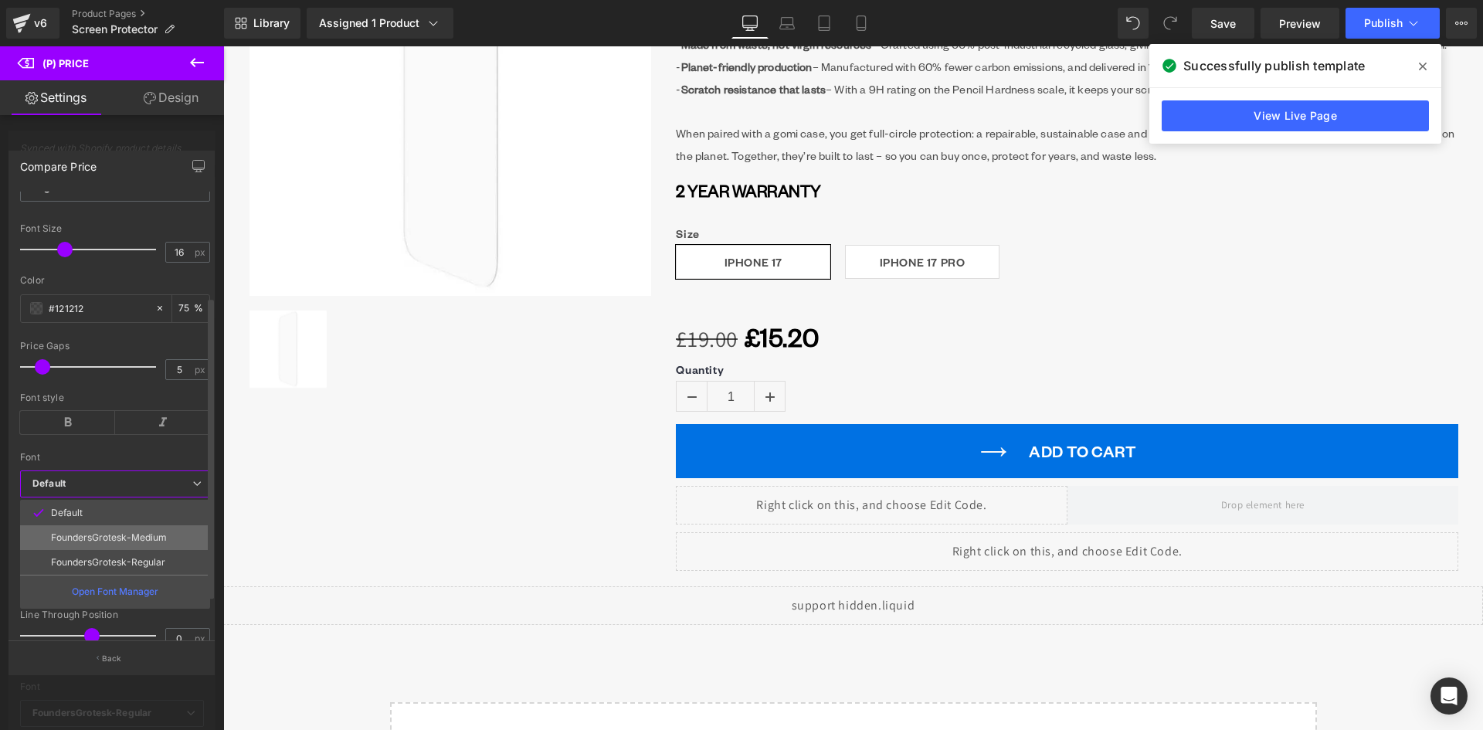
click at [111, 543] on p "FoundersGrotesk-Medium" at bounding box center [109, 537] width 116 height 11
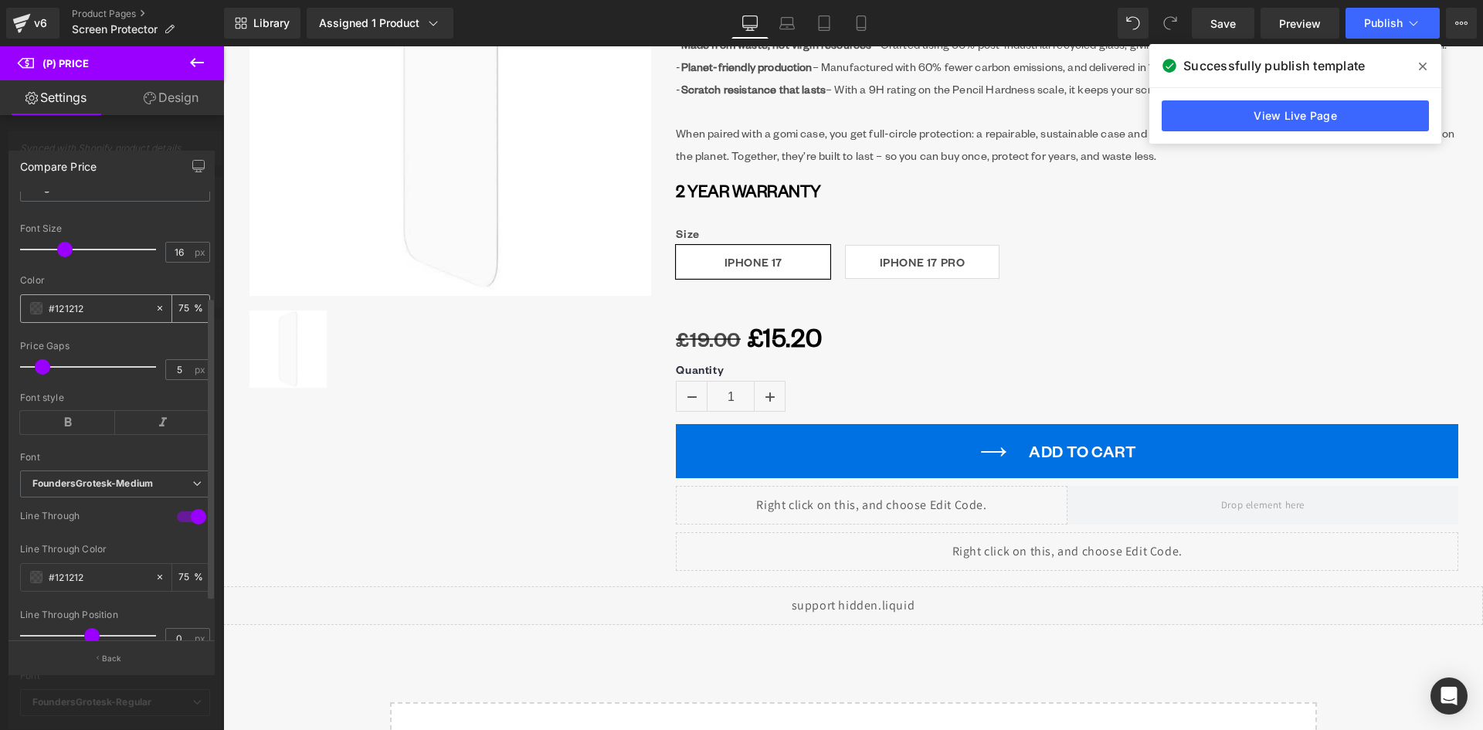
click at [94, 313] on input "#121212" at bounding box center [98, 308] width 99 height 17
click at [38, 314] on span at bounding box center [36, 308] width 12 height 12
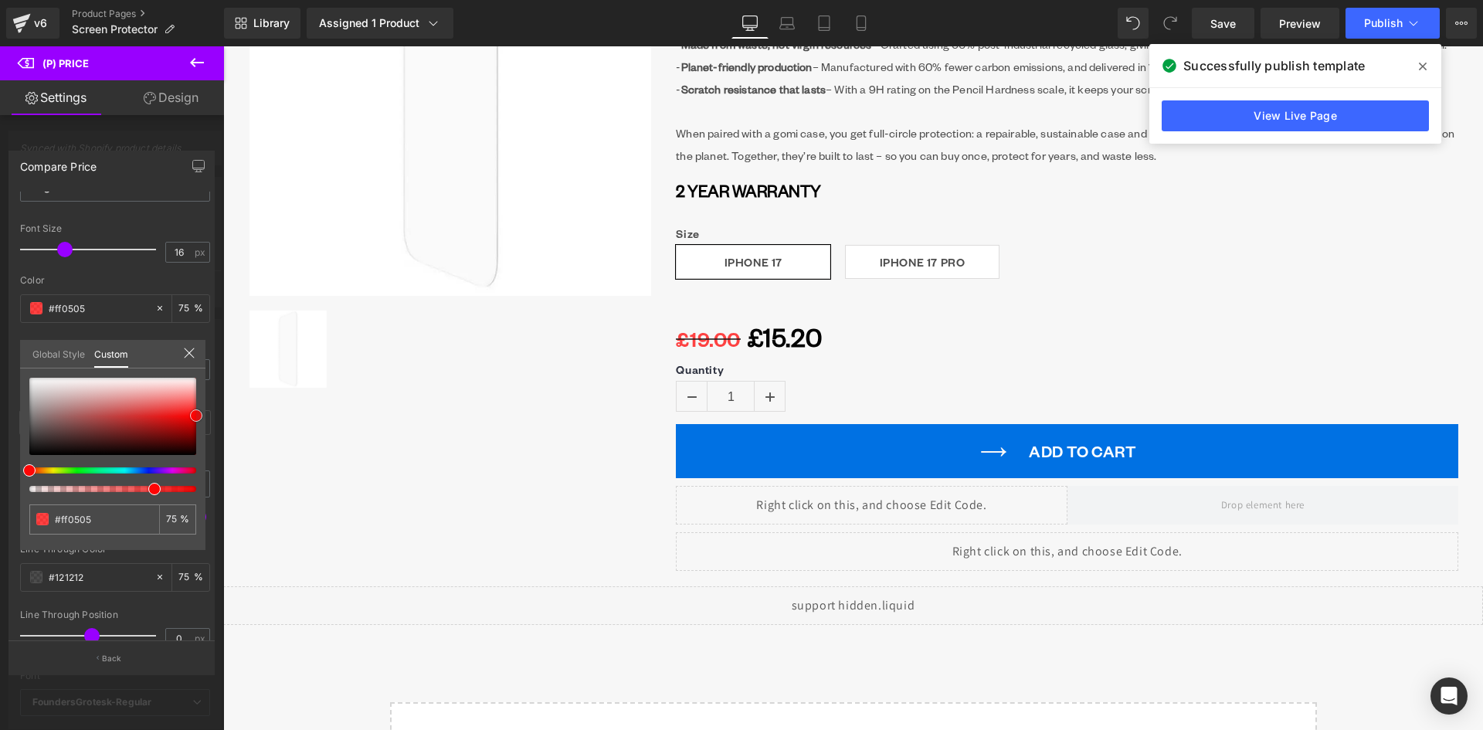
drag, startPoint x: 190, startPoint y: 421, endPoint x: 208, endPoint y: 415, distance: 19.3
click at [208, 415] on div "Compare Price Text Styles Custom Custom Setup Global Style Custom Setup Global …" at bounding box center [112, 406] width 224 height 534
drag, startPoint x: 187, startPoint y: 416, endPoint x: 175, endPoint y: 420, distance: 12.2
click at [176, 420] on span at bounding box center [182, 418] width 12 height 12
drag, startPoint x: 182, startPoint y: 412, endPoint x: 157, endPoint y: 412, distance: 25.5
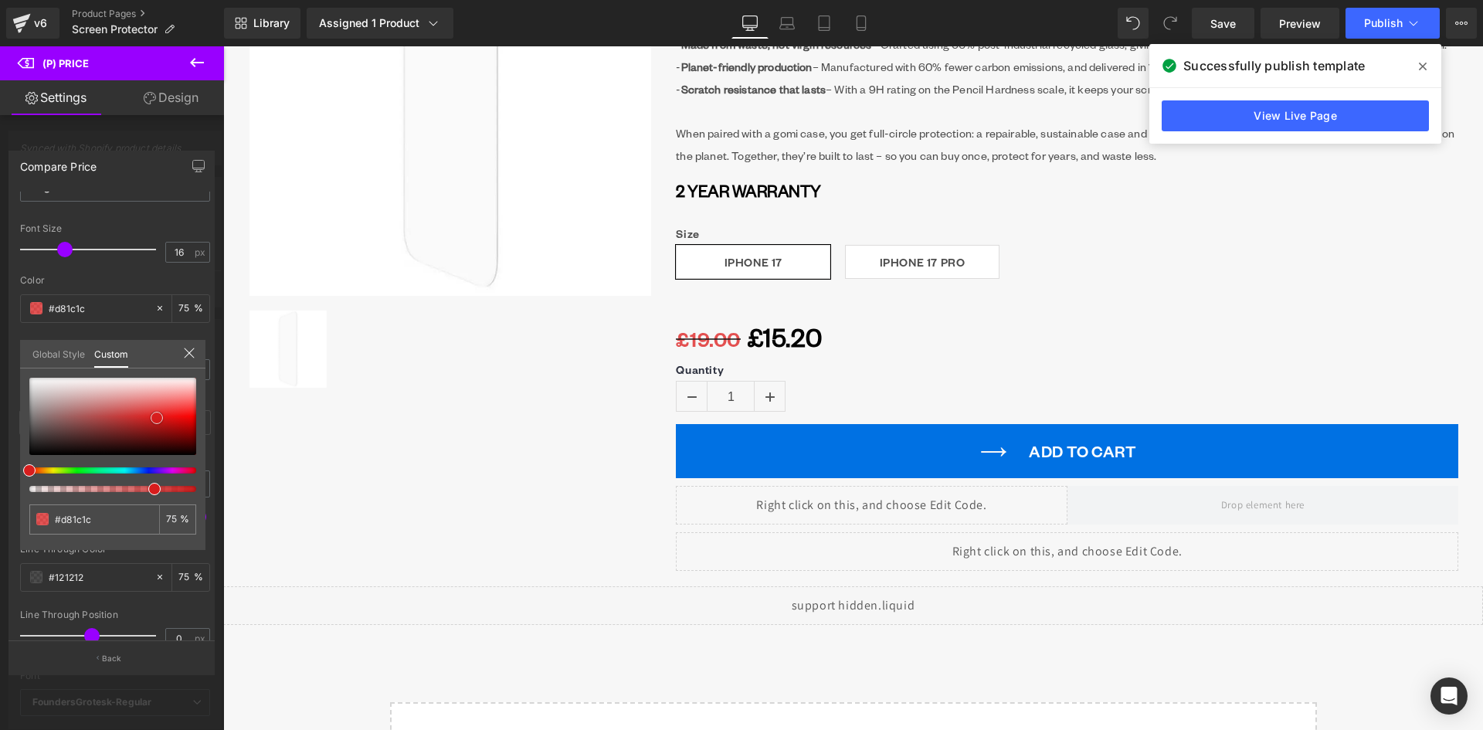
click at [157, 412] on span at bounding box center [157, 418] width 12 height 12
drag, startPoint x: 161, startPoint y: 405, endPoint x: 204, endPoint y: 415, distance: 43.5
click at [205, 415] on div "Compare Price Text Styles Custom Custom Setup Global Style Custom Setup Global …" at bounding box center [112, 406] width 224 height 534
drag, startPoint x: 157, startPoint y: 490, endPoint x: 200, endPoint y: 478, distance: 44.8
click at [207, 491] on div "Compare Price Text Styles Custom Custom Setup Global Style Custom Setup Global …" at bounding box center [112, 406] width 224 height 534
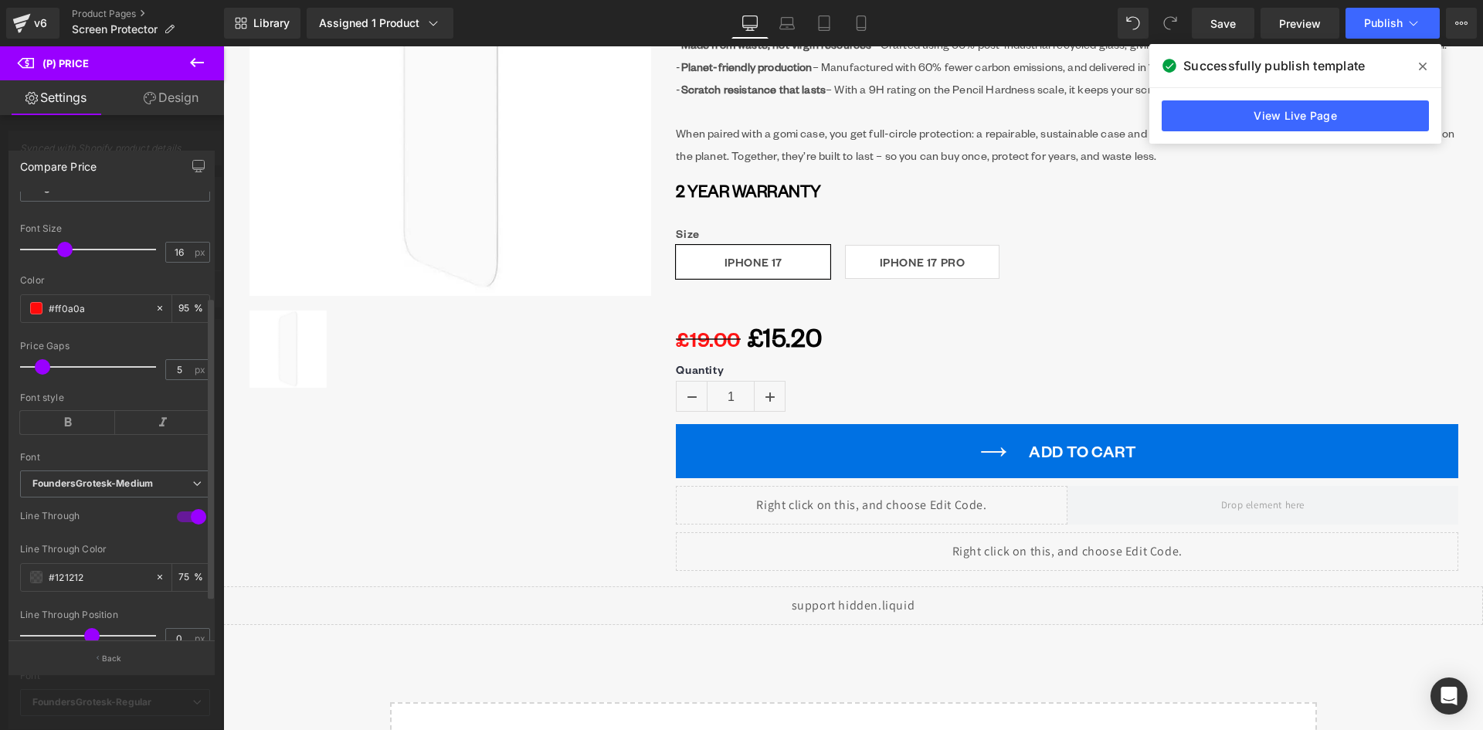
drag, startPoint x: 60, startPoint y: 259, endPoint x: 43, endPoint y: 262, distance: 17.1
click at [59, 257] on span at bounding box center [60, 249] width 15 height 15
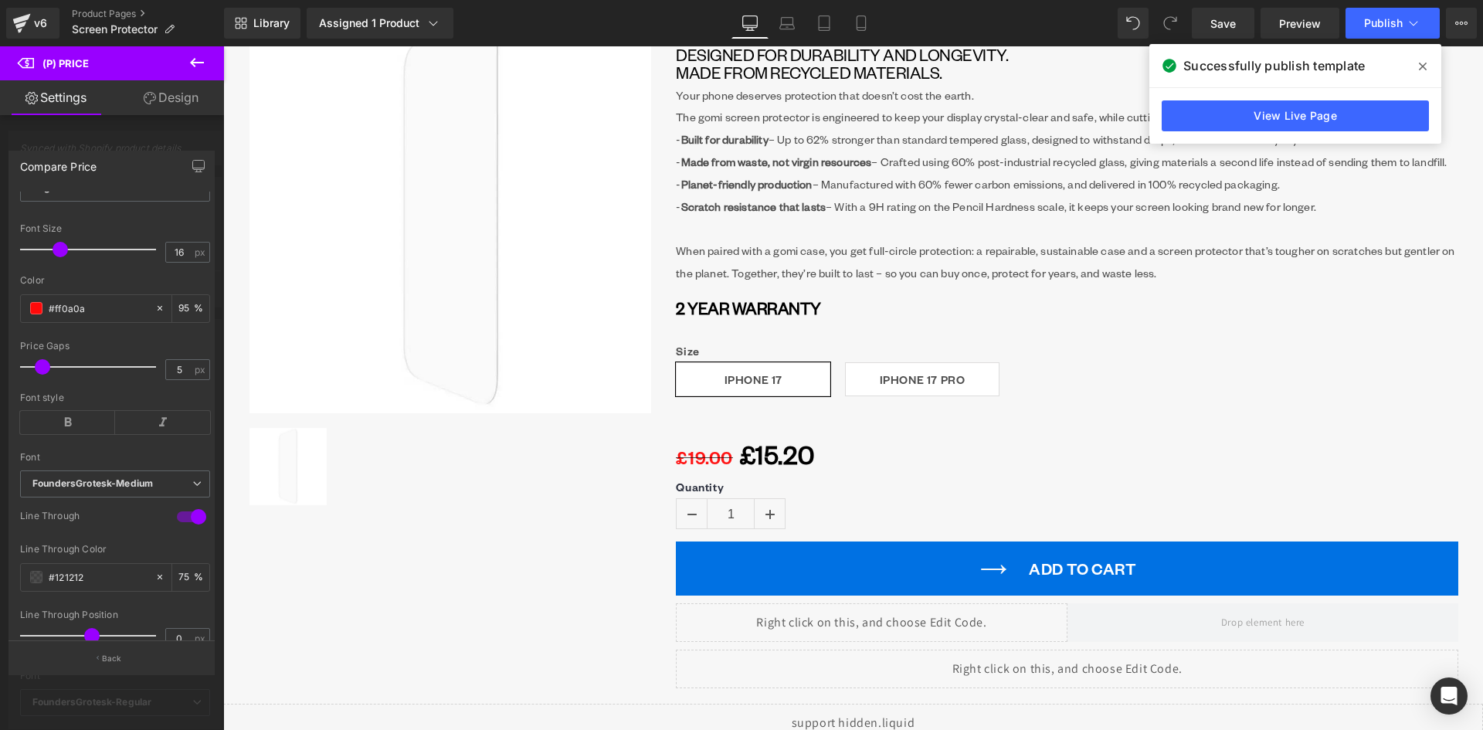
scroll to position [232, 0]
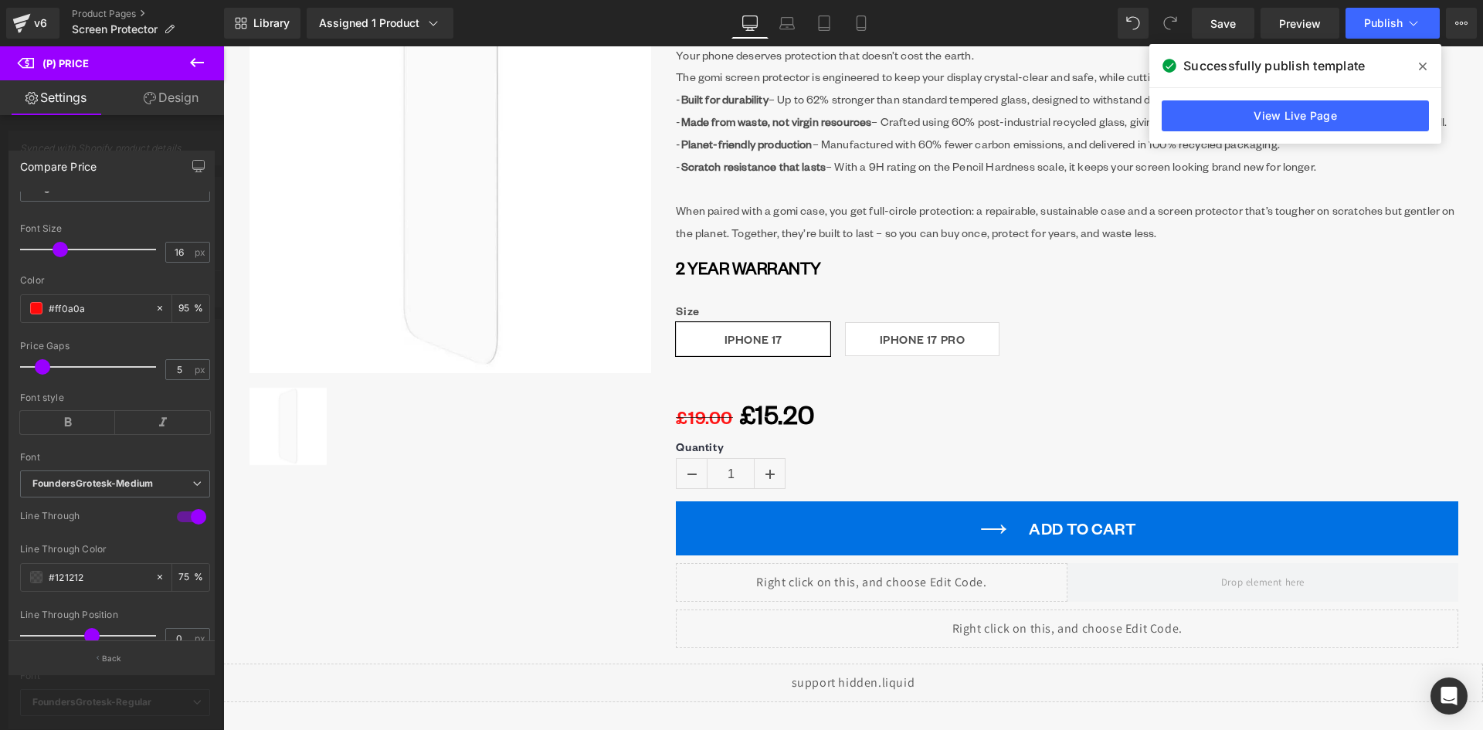
drag, startPoint x: 966, startPoint y: 388, endPoint x: 1063, endPoint y: 357, distance: 102.3
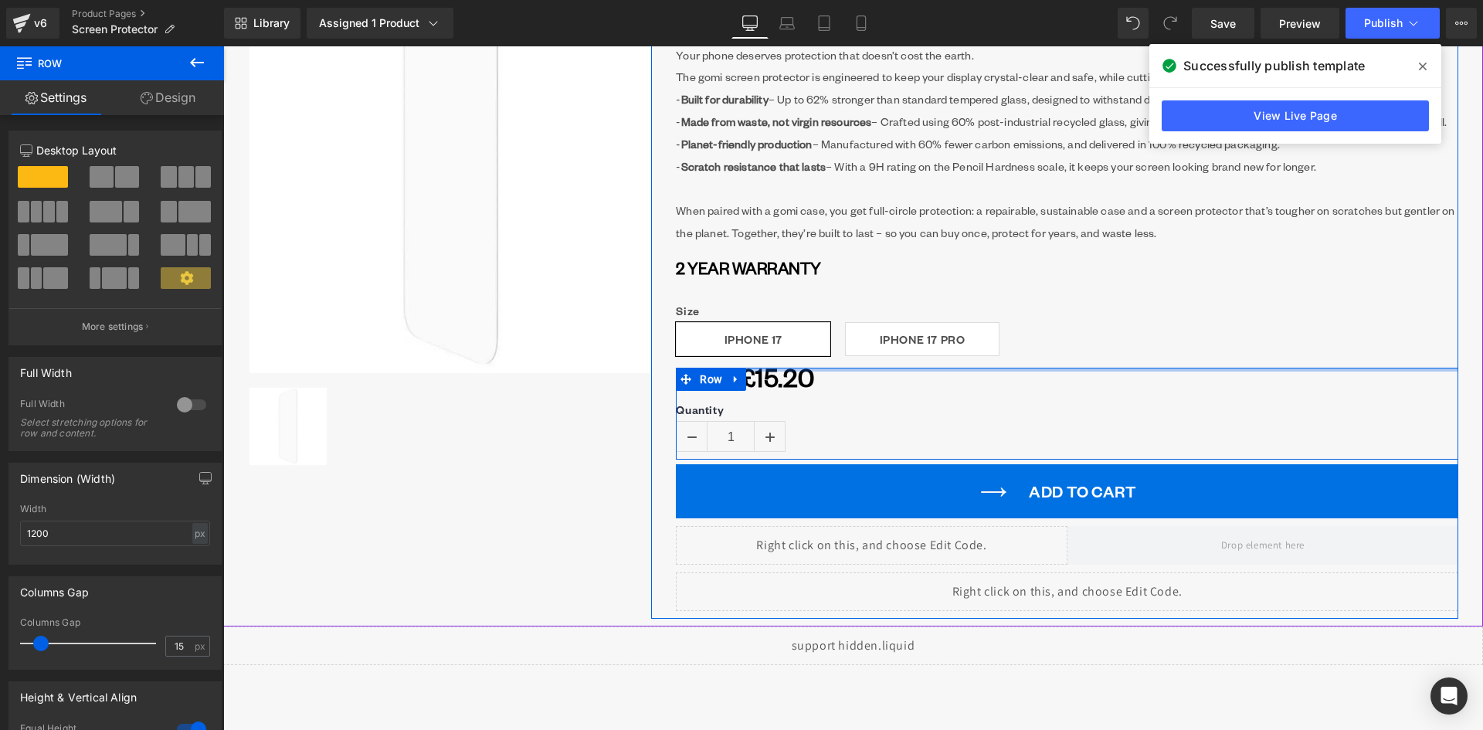
drag, startPoint x: 842, startPoint y: 396, endPoint x: 842, endPoint y: 364, distance: 31.7
click at [845, 368] on div "£19.00 £15.20 (P) Price Quantity 1 (P) Quantity Row" at bounding box center [1067, 414] width 782 height 92
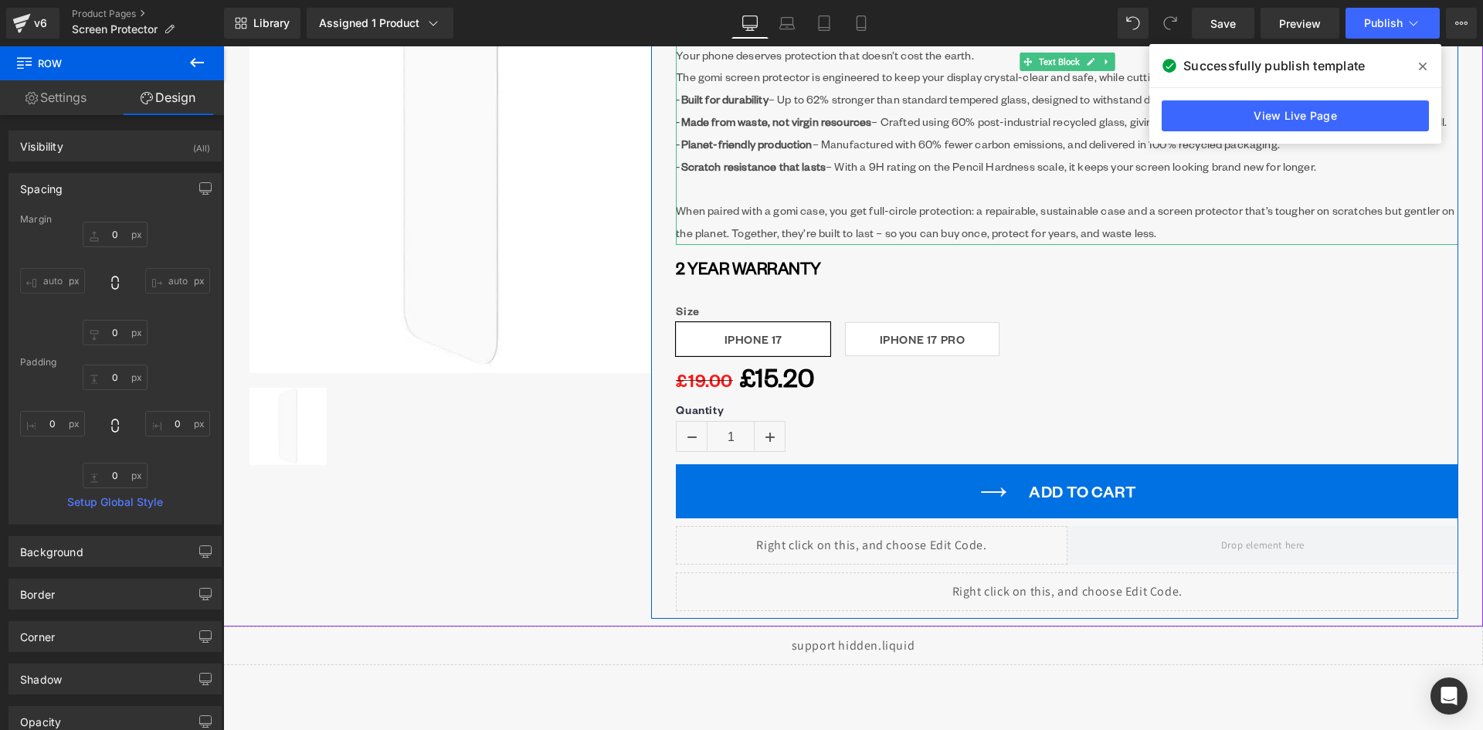
scroll to position [0, 0]
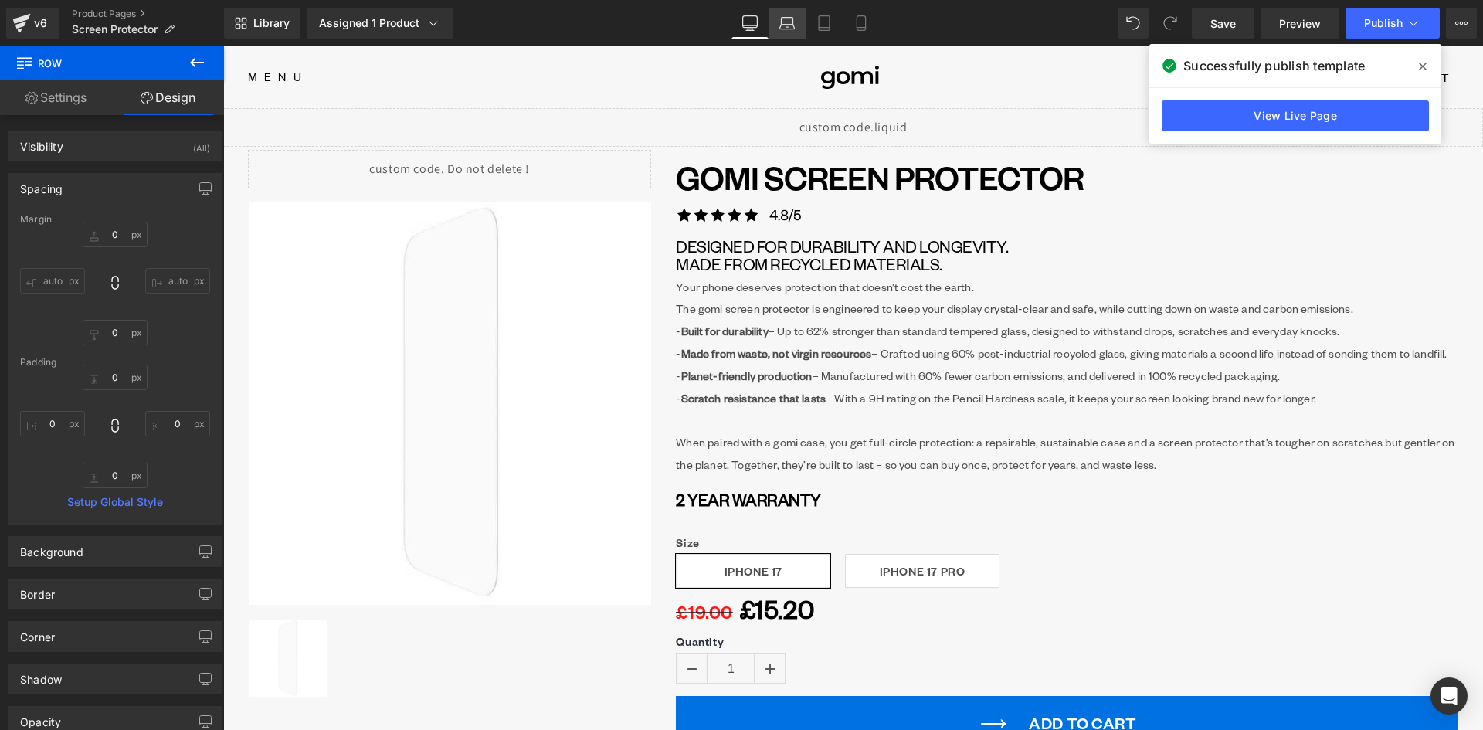
click at [778, 22] on link "Laptop" at bounding box center [786, 23] width 37 height 31
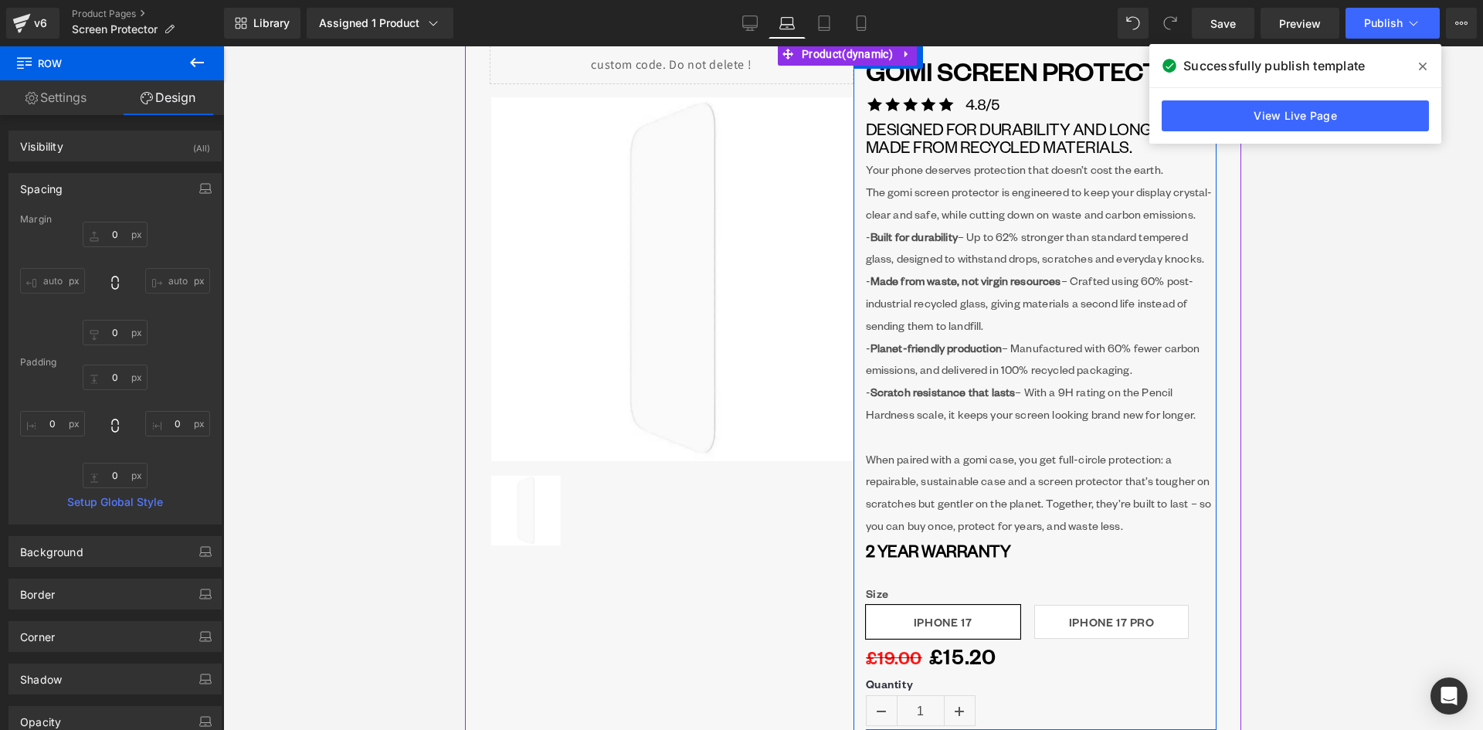
scroll to position [92, 0]
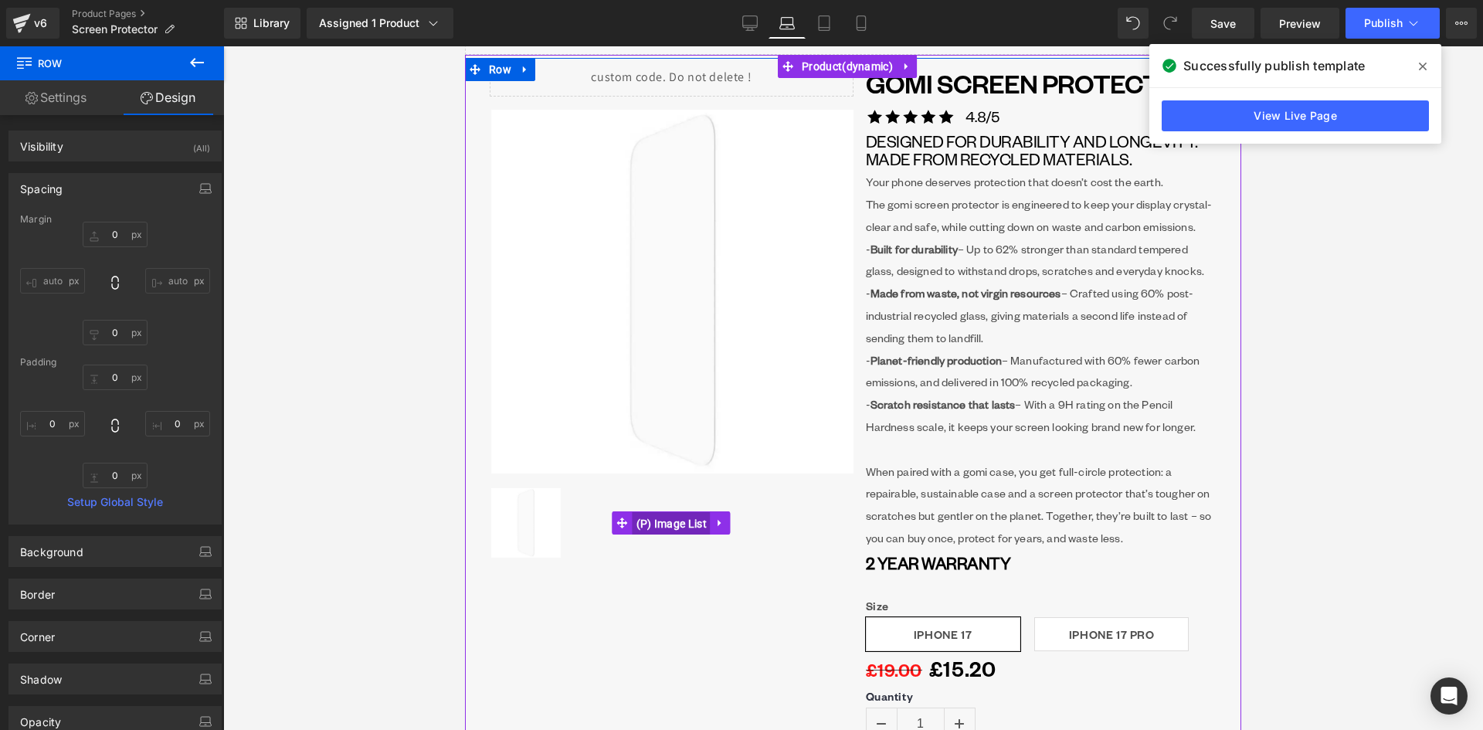
click at [654, 526] on span "(P) Image List" at bounding box center [671, 523] width 78 height 23
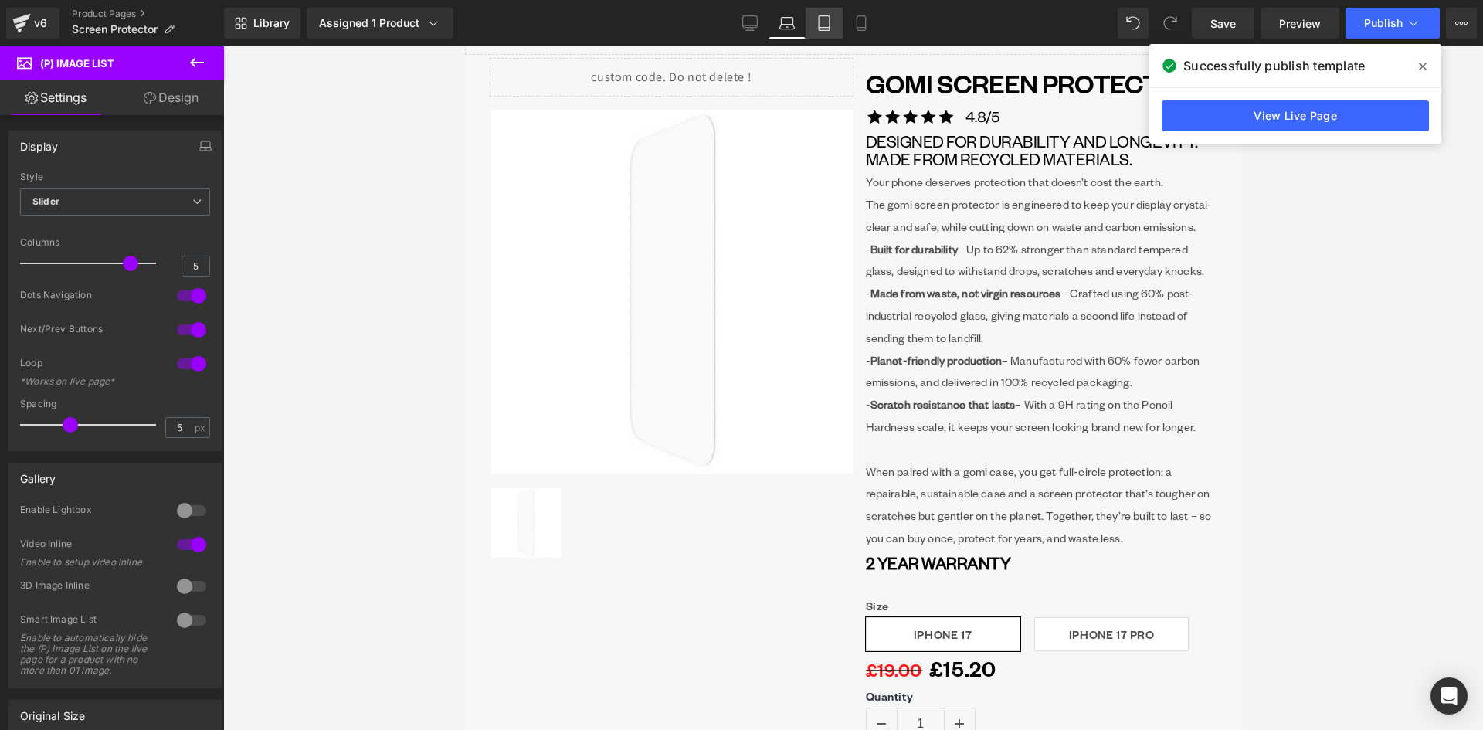
click at [822, 13] on link "Tablet" at bounding box center [823, 23] width 37 height 31
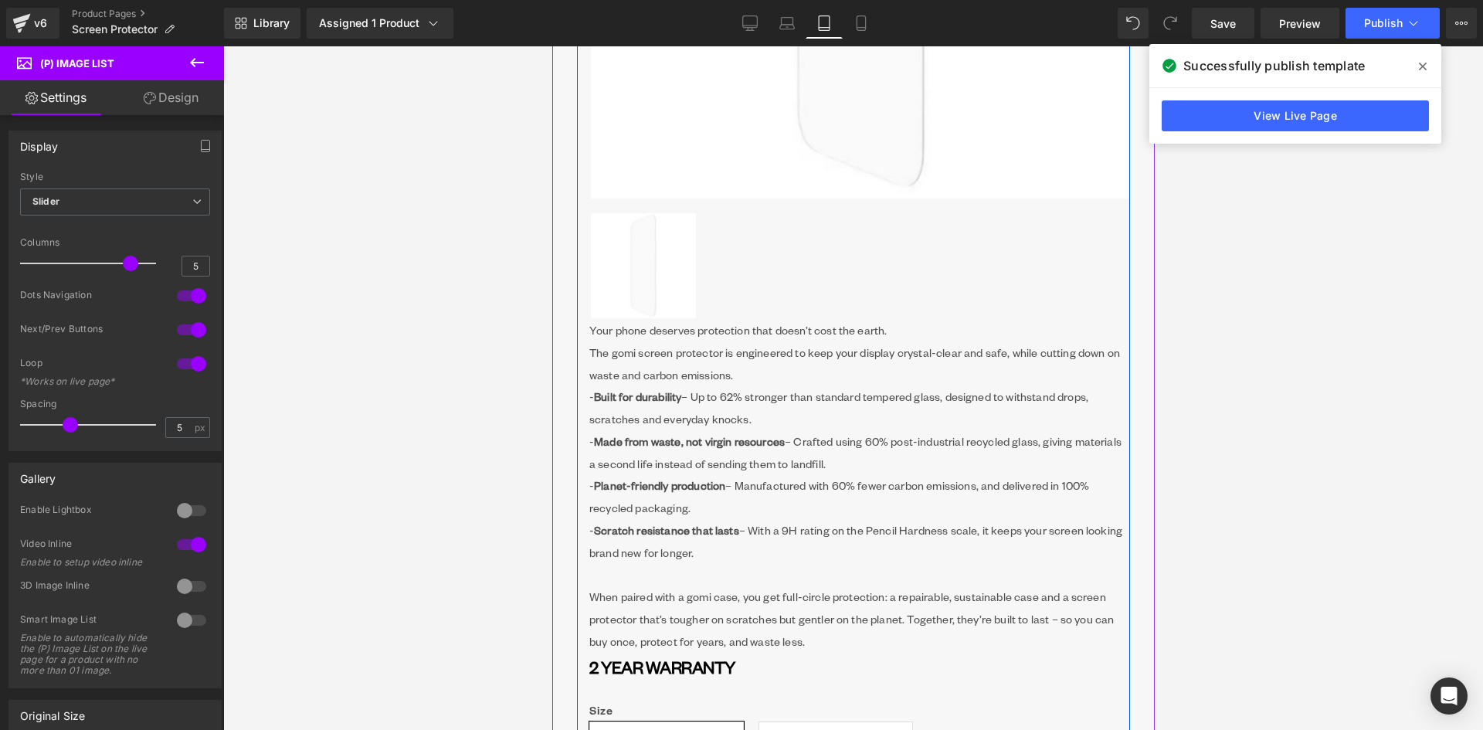
scroll to position [772, 0]
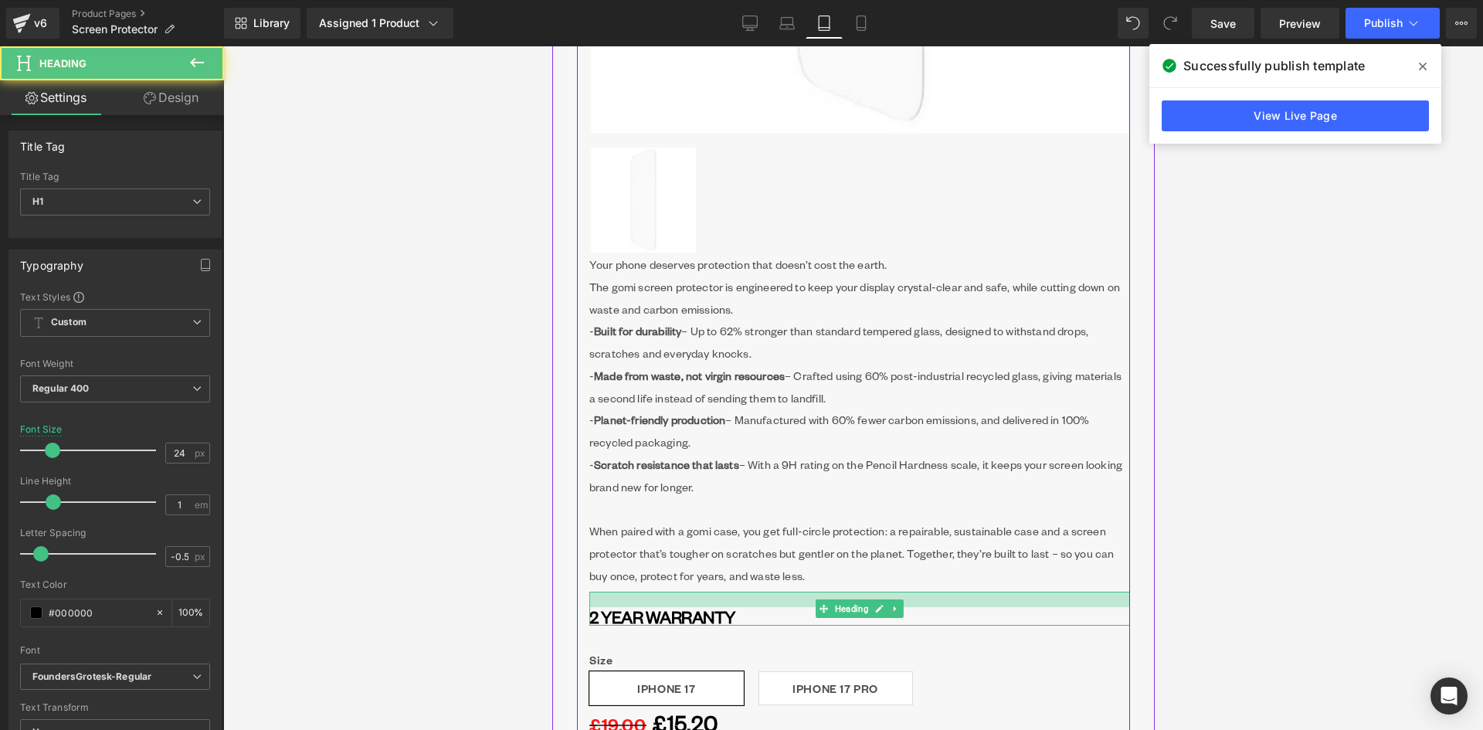
drag, startPoint x: 724, startPoint y: 562, endPoint x: 724, endPoint y: 578, distance: 15.4
click at [724, 591] on div at bounding box center [858, 598] width 541 height 15
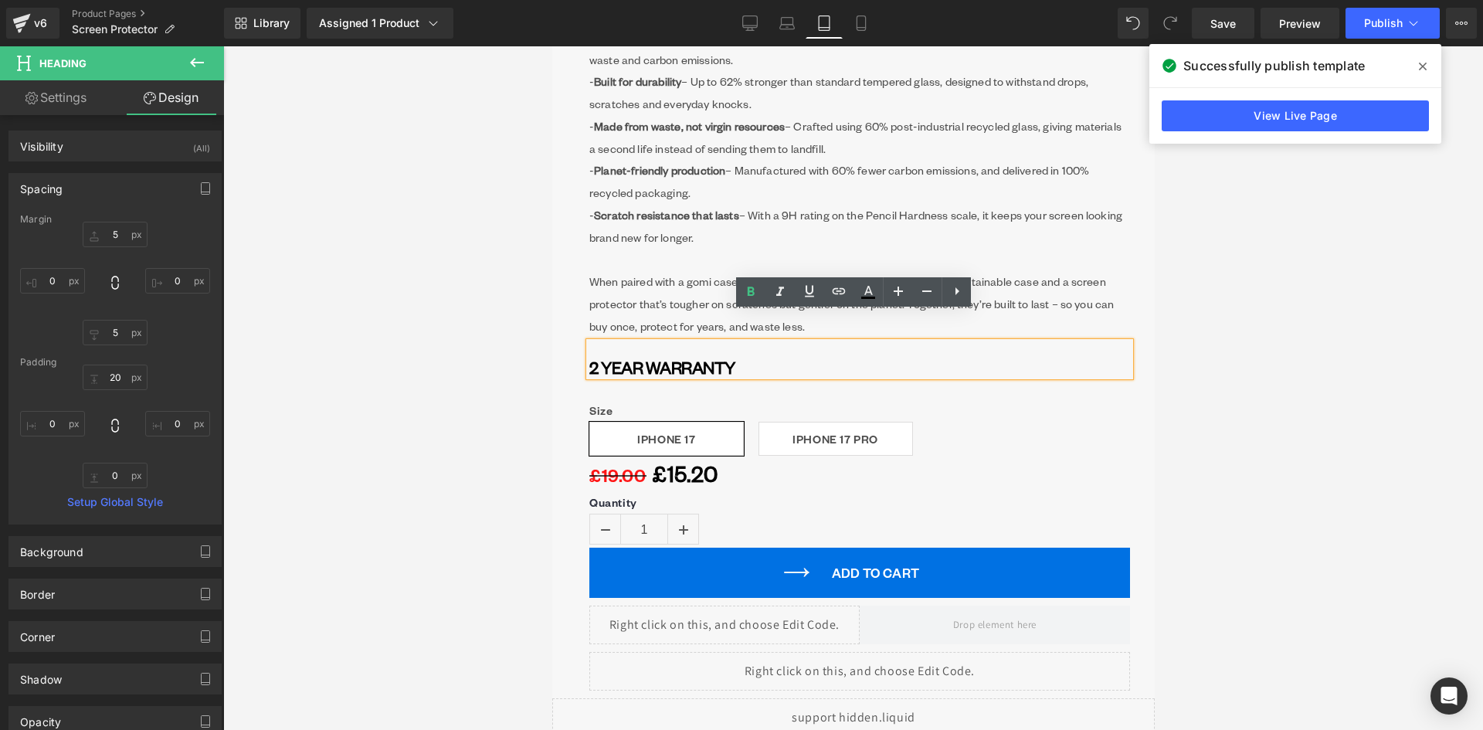
scroll to position [1081, 0]
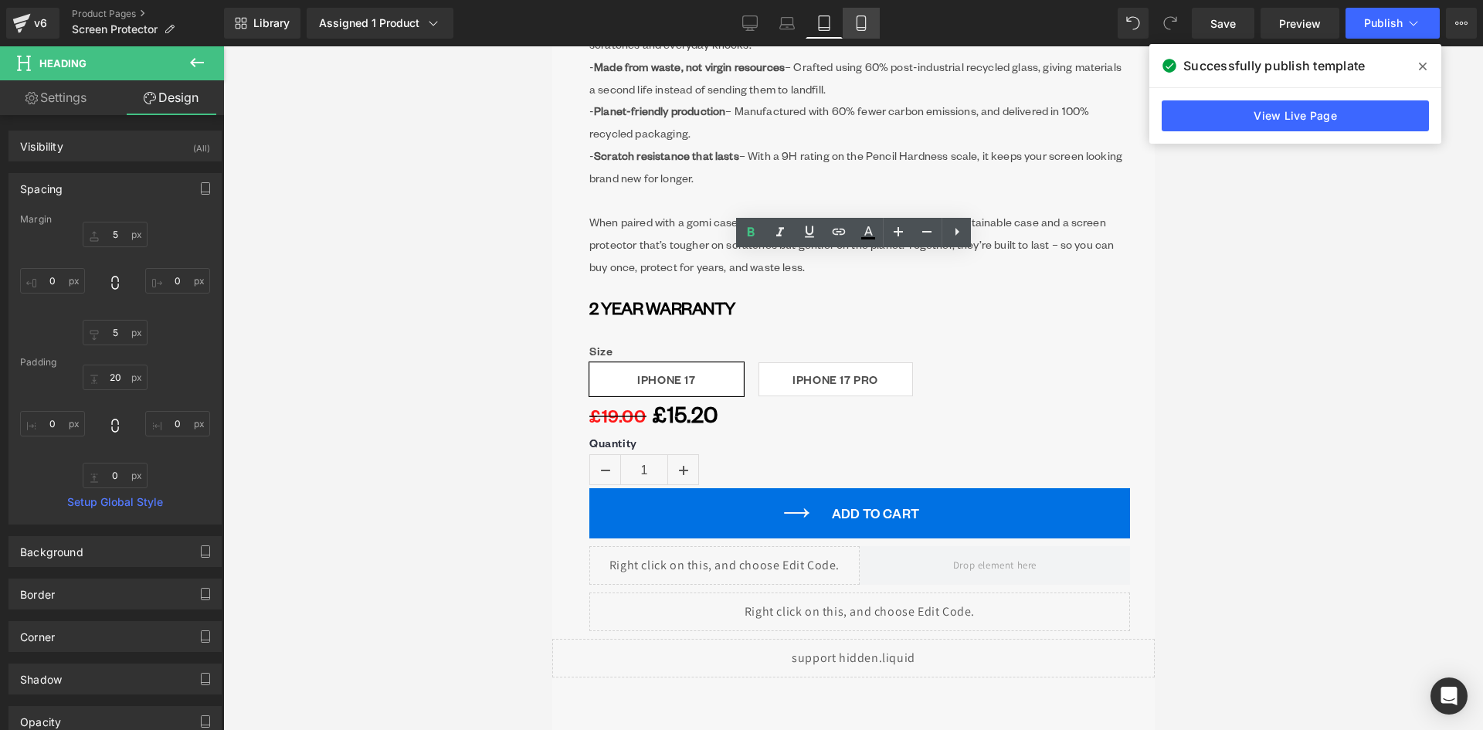
click at [873, 19] on link "Mobile" at bounding box center [860, 23] width 37 height 31
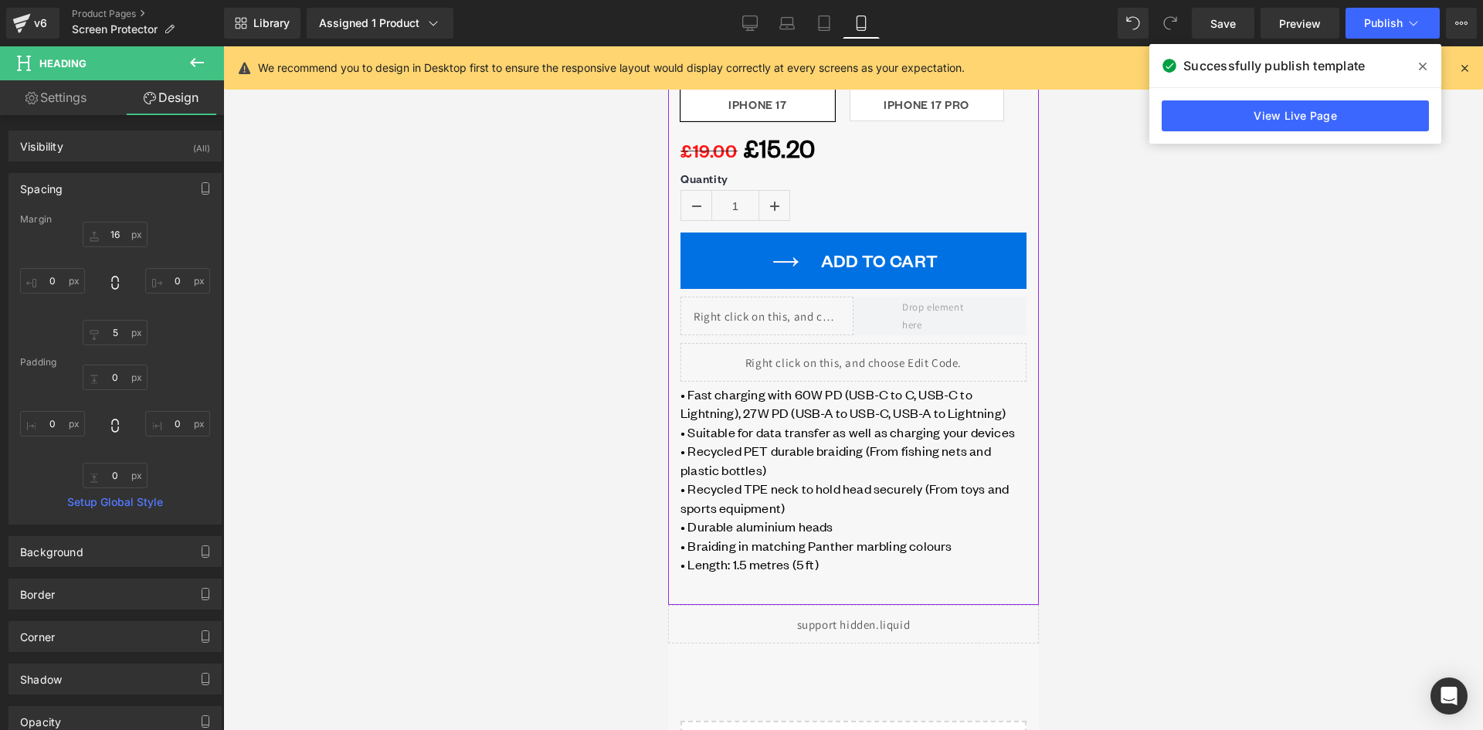
scroll to position [1158, 0]
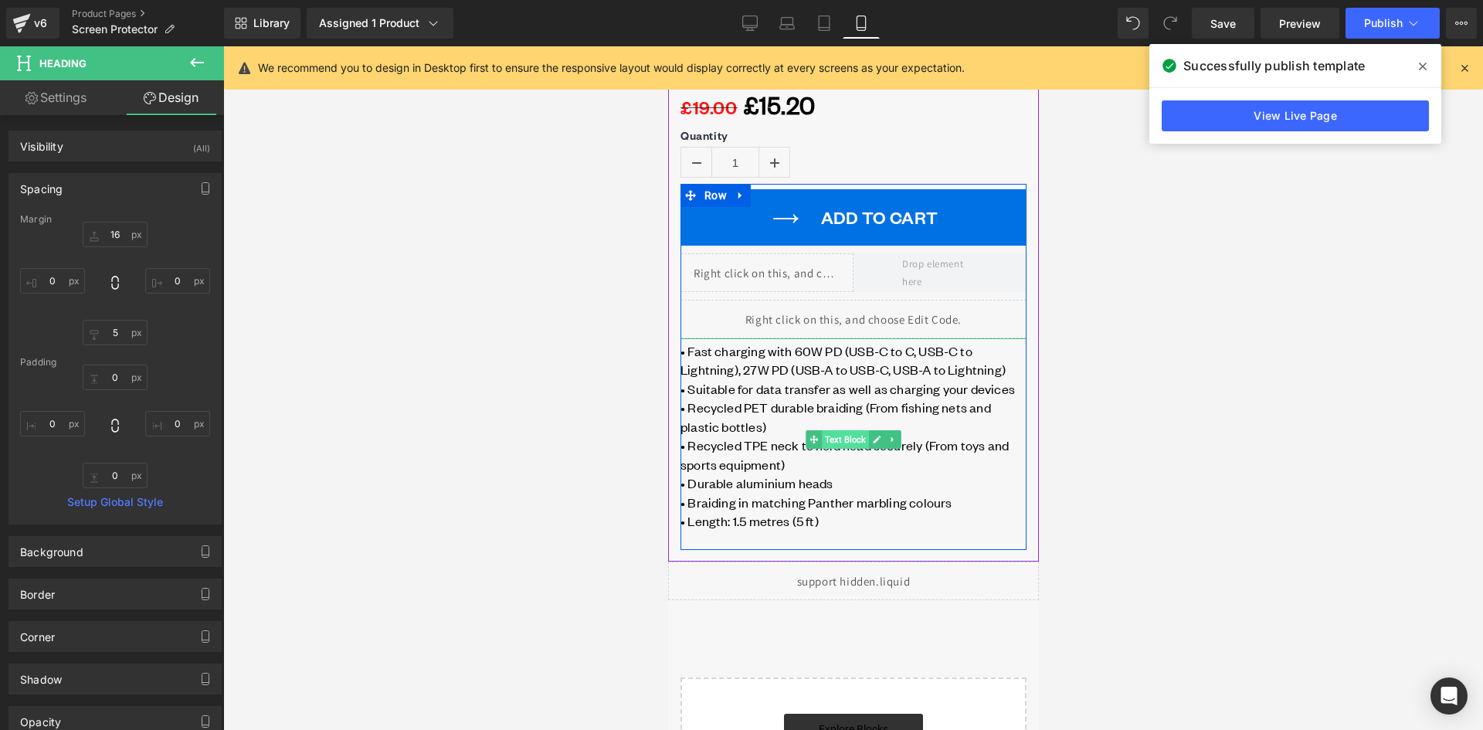
click at [835, 439] on span "Text Block" at bounding box center [844, 439] width 47 height 19
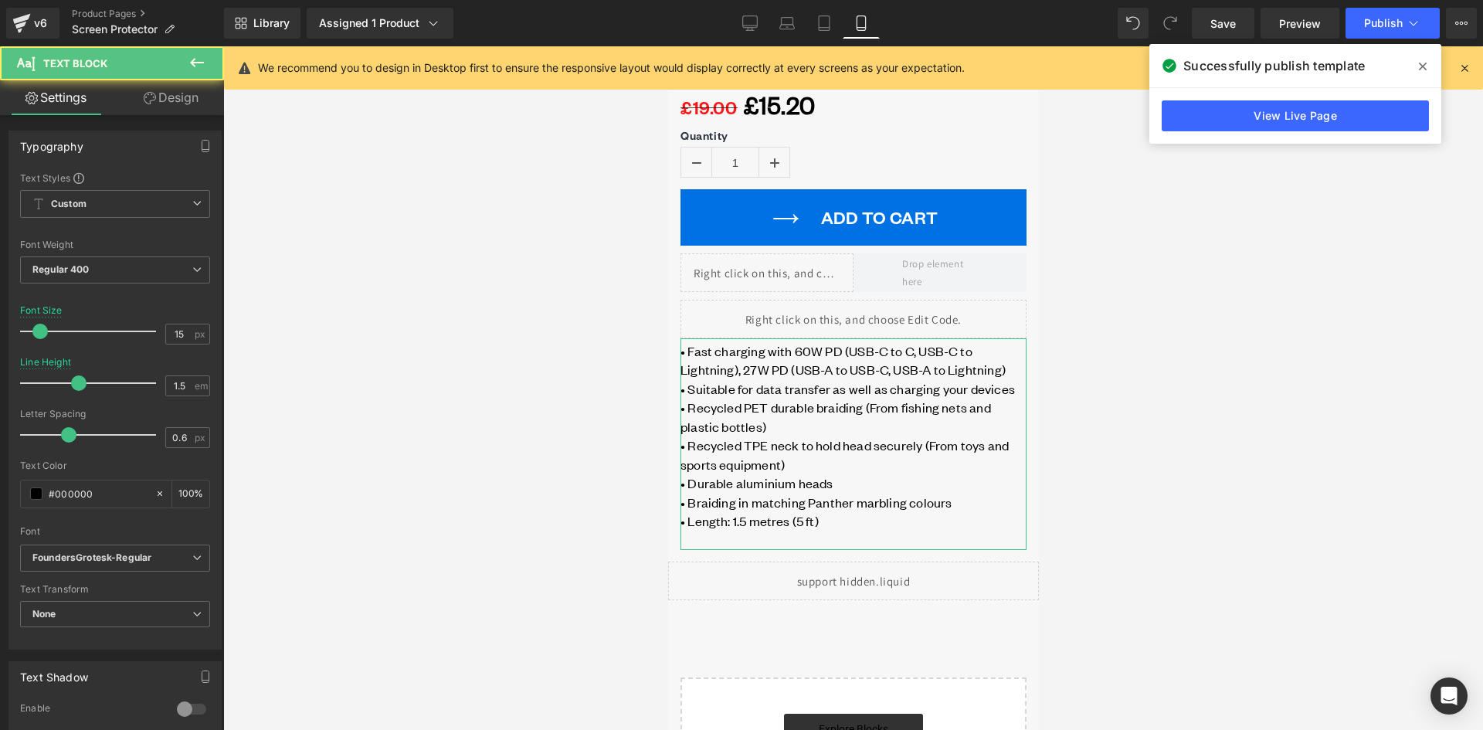
click at [152, 107] on link "Design" at bounding box center [171, 97] width 112 height 35
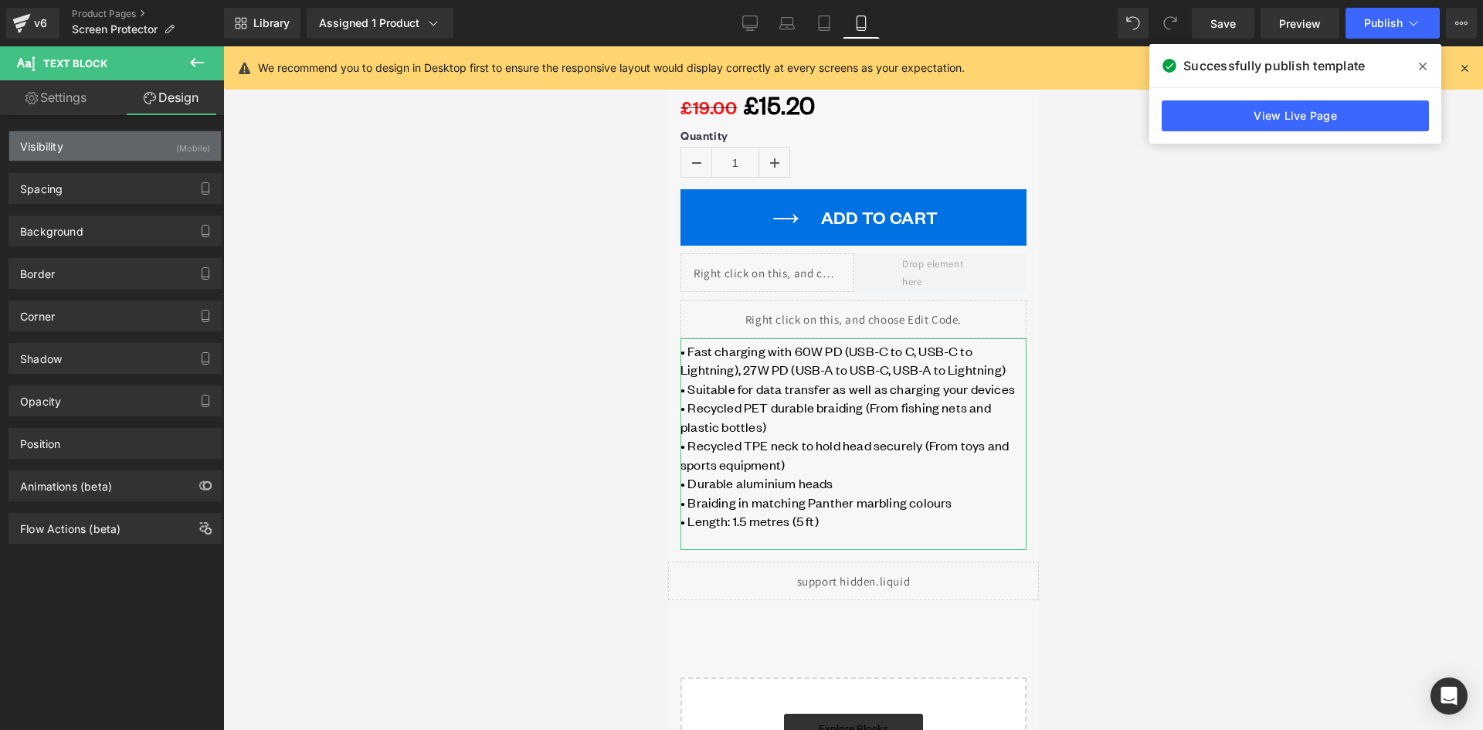
click at [114, 152] on div "Visibility (Mobile)" at bounding box center [115, 145] width 212 height 29
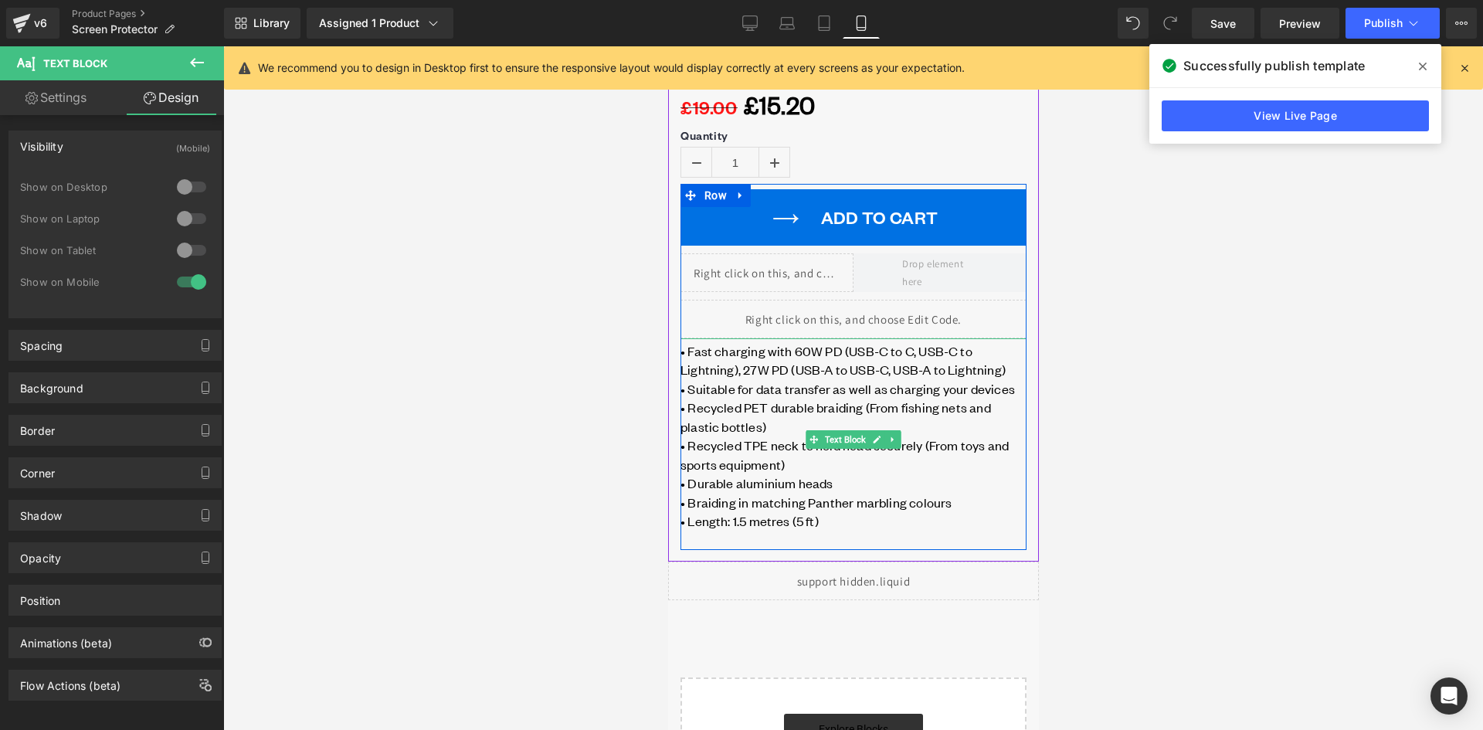
drag, startPoint x: 878, startPoint y: 437, endPoint x: 887, endPoint y: 438, distance: 9.3
click at [884, 438] on link at bounding box center [892, 439] width 16 height 19
click at [896, 438] on icon at bounding box center [900, 439] width 8 height 9
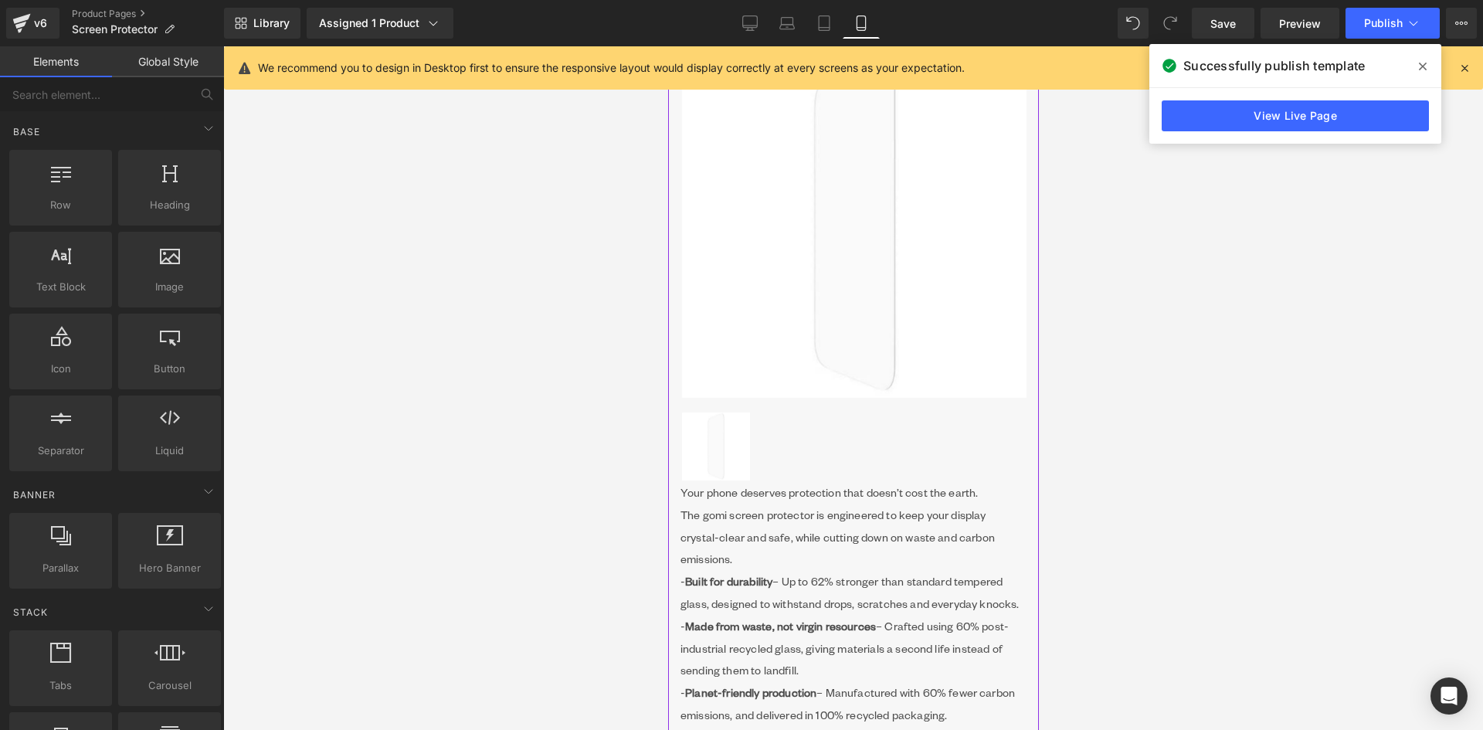
scroll to position [0, 0]
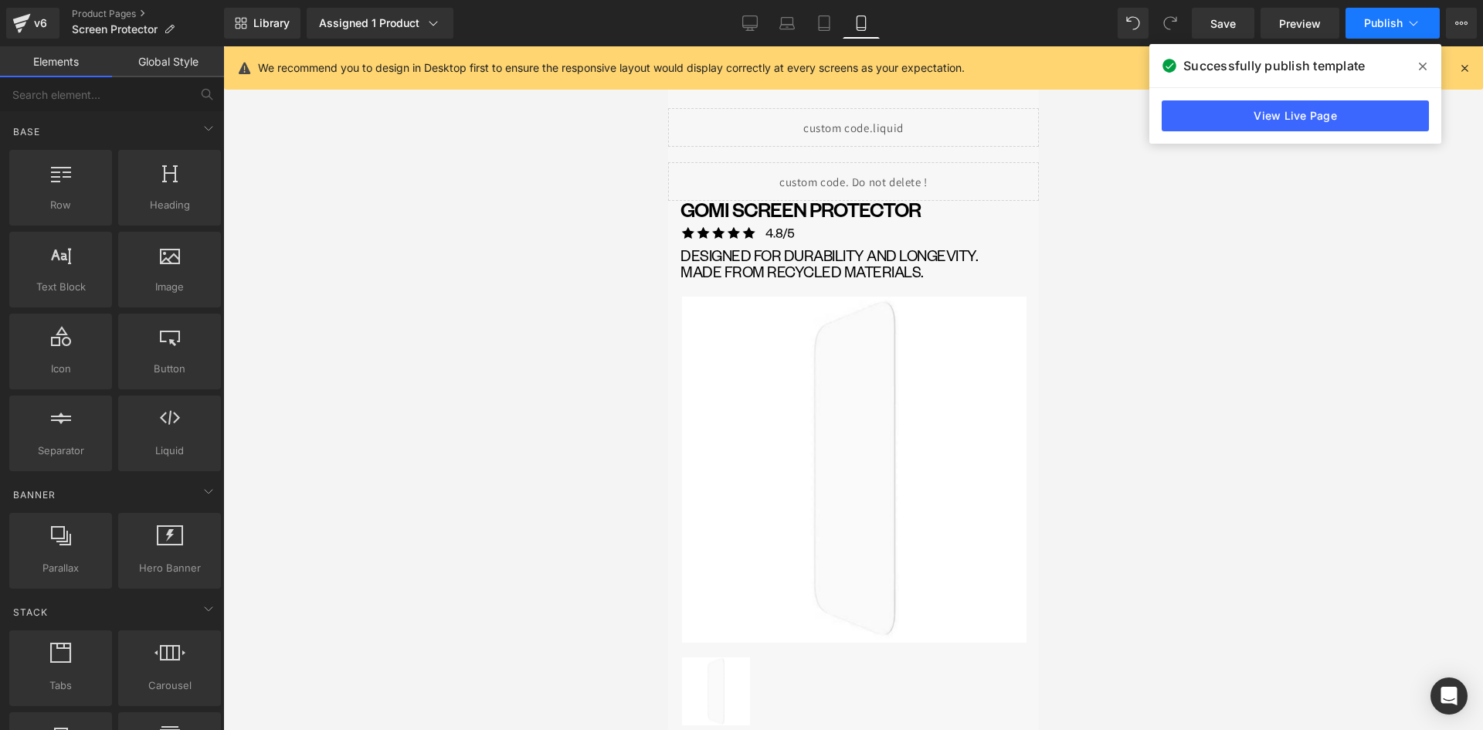
click at [1371, 20] on span "Publish" at bounding box center [1383, 23] width 39 height 12
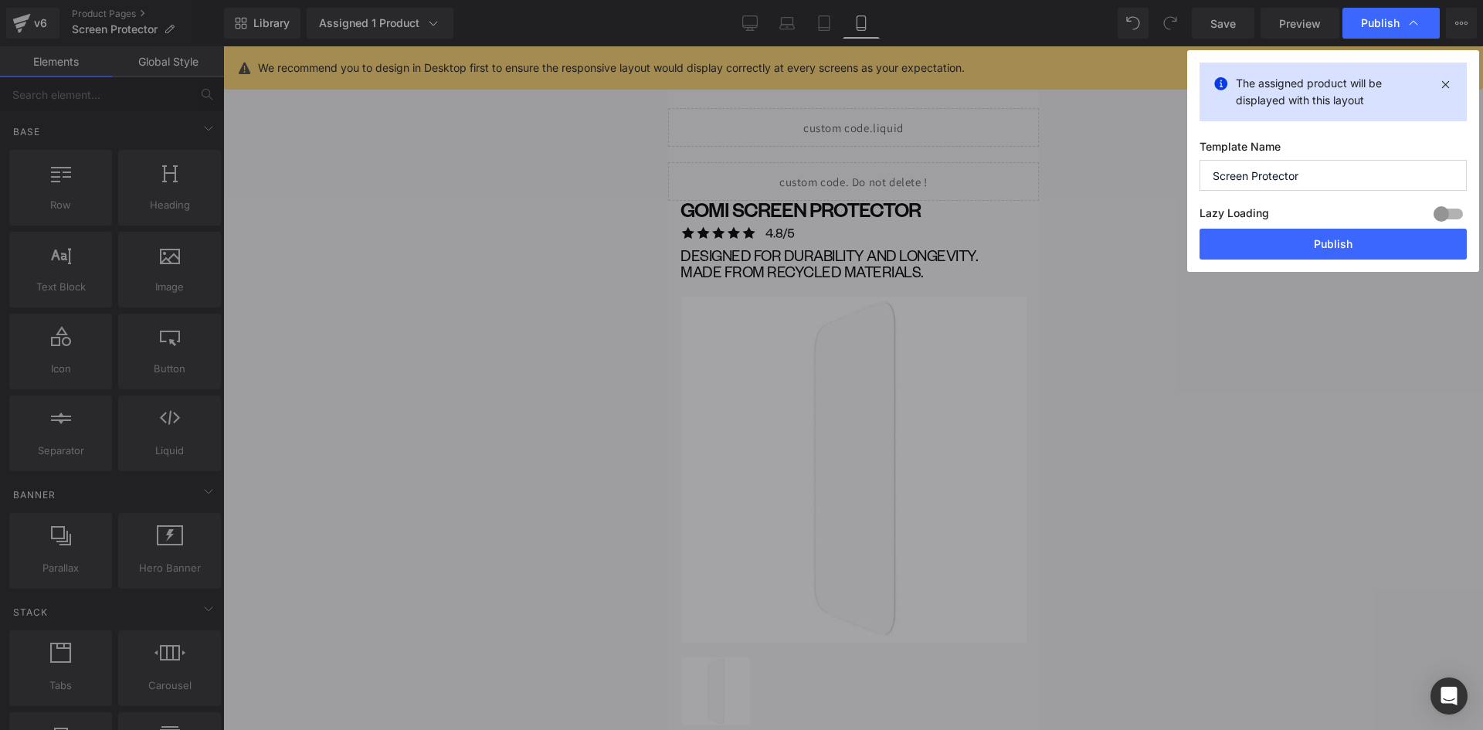
click at [1361, 256] on button "Publish" at bounding box center [1332, 244] width 267 height 31
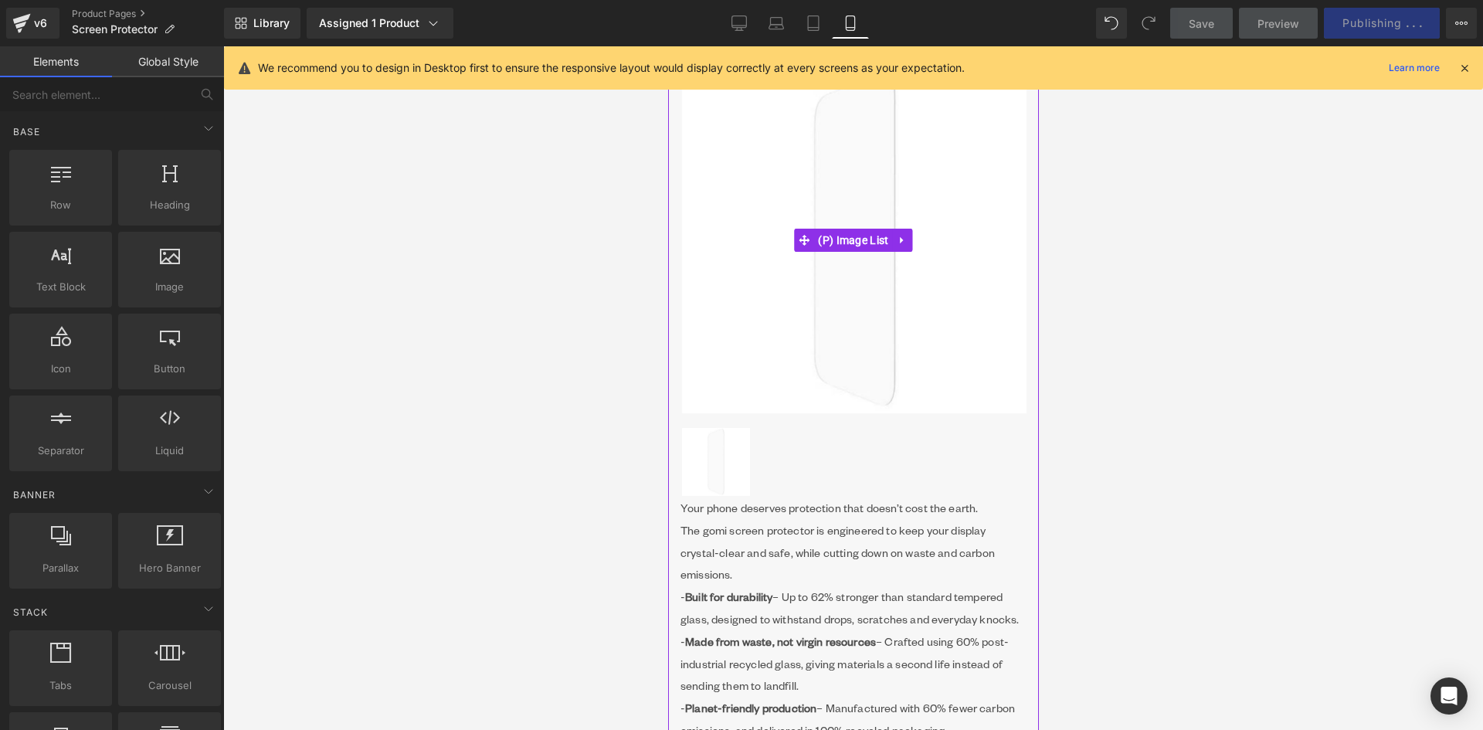
scroll to position [309, 0]
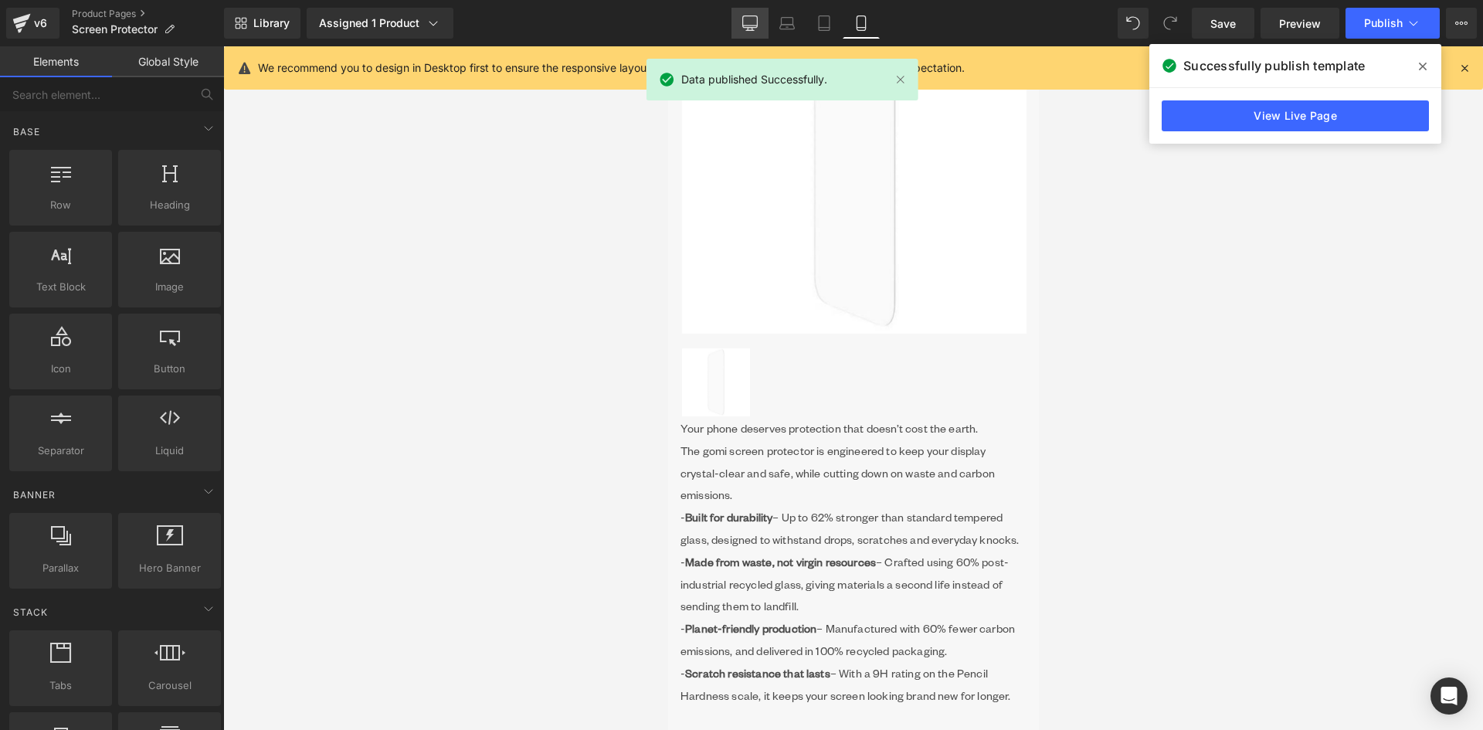
click at [751, 22] on icon at bounding box center [749, 22] width 15 height 15
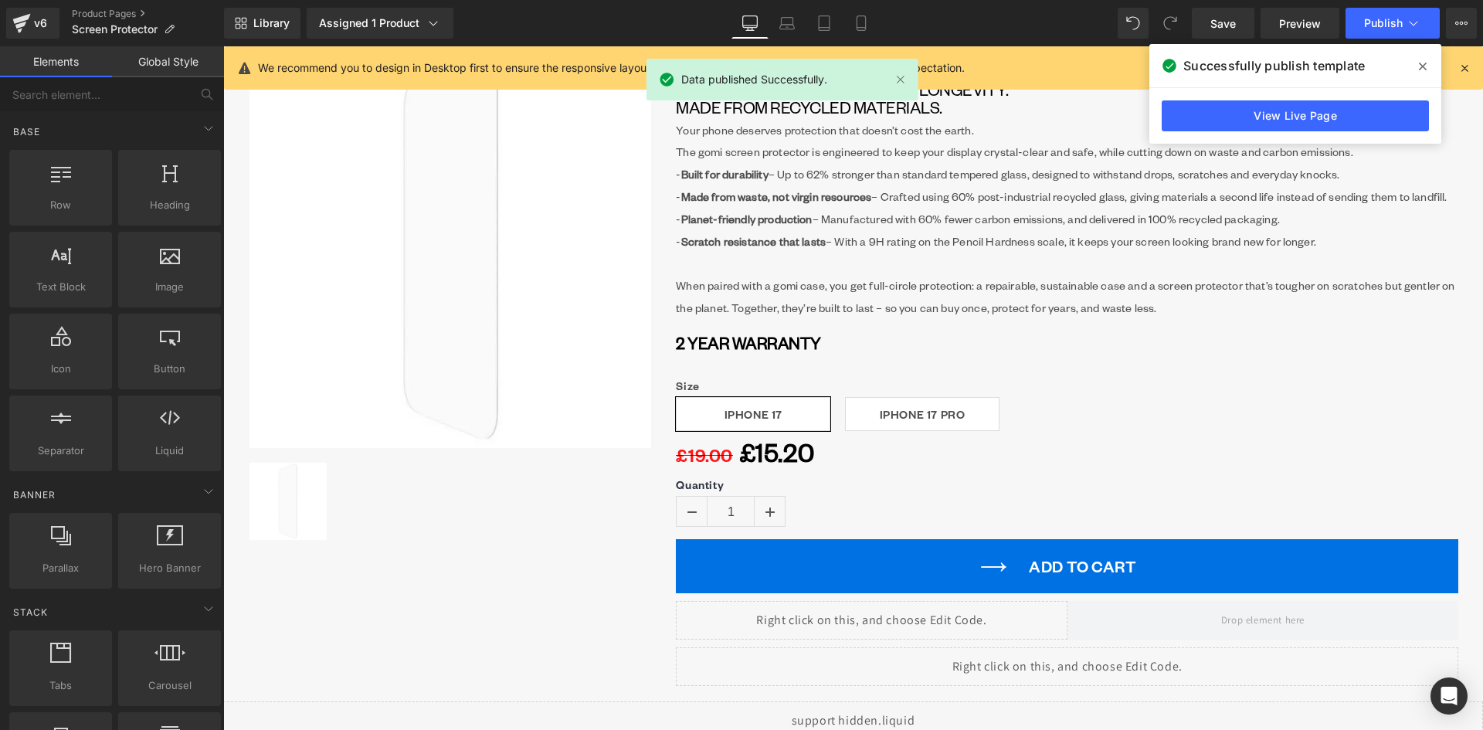
scroll to position [0, 0]
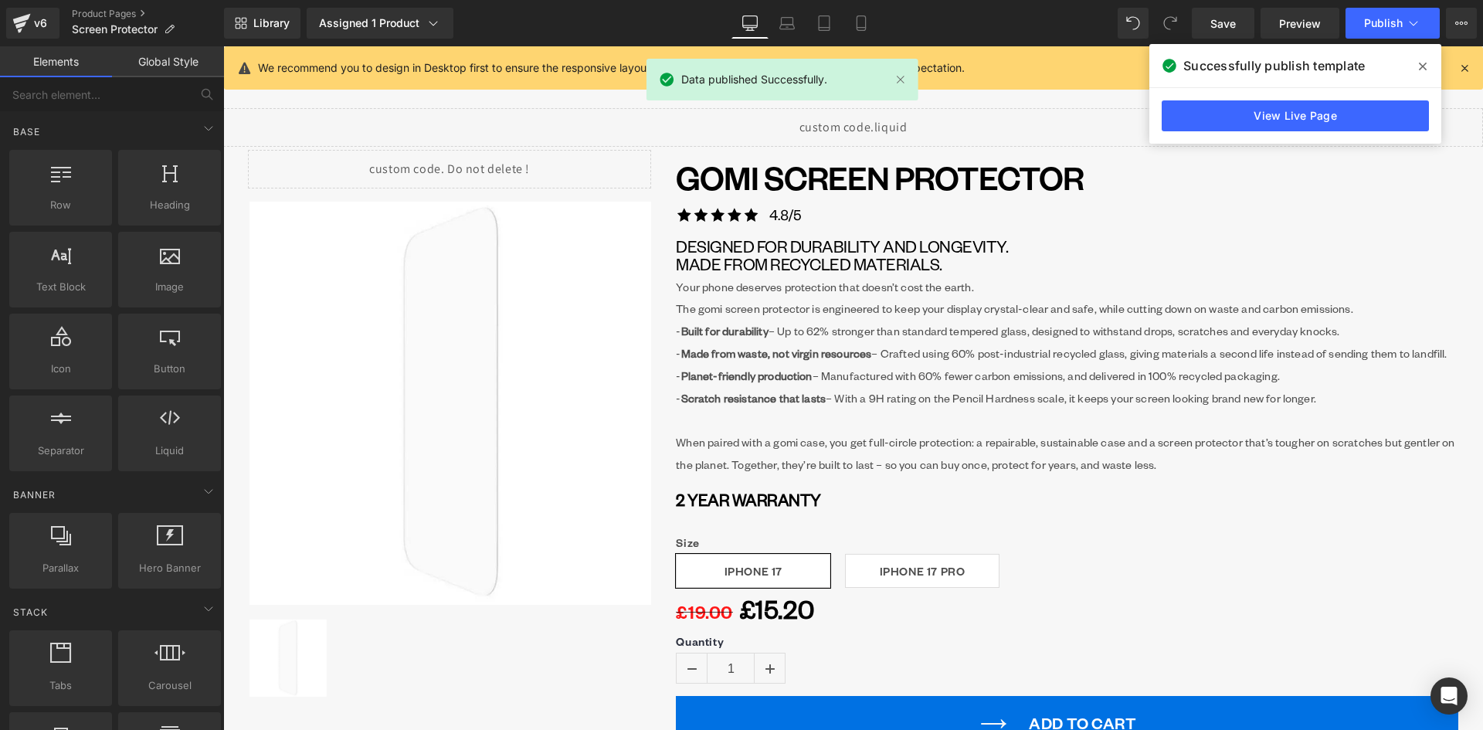
click at [276, 649] on img at bounding box center [287, 657] width 77 height 77
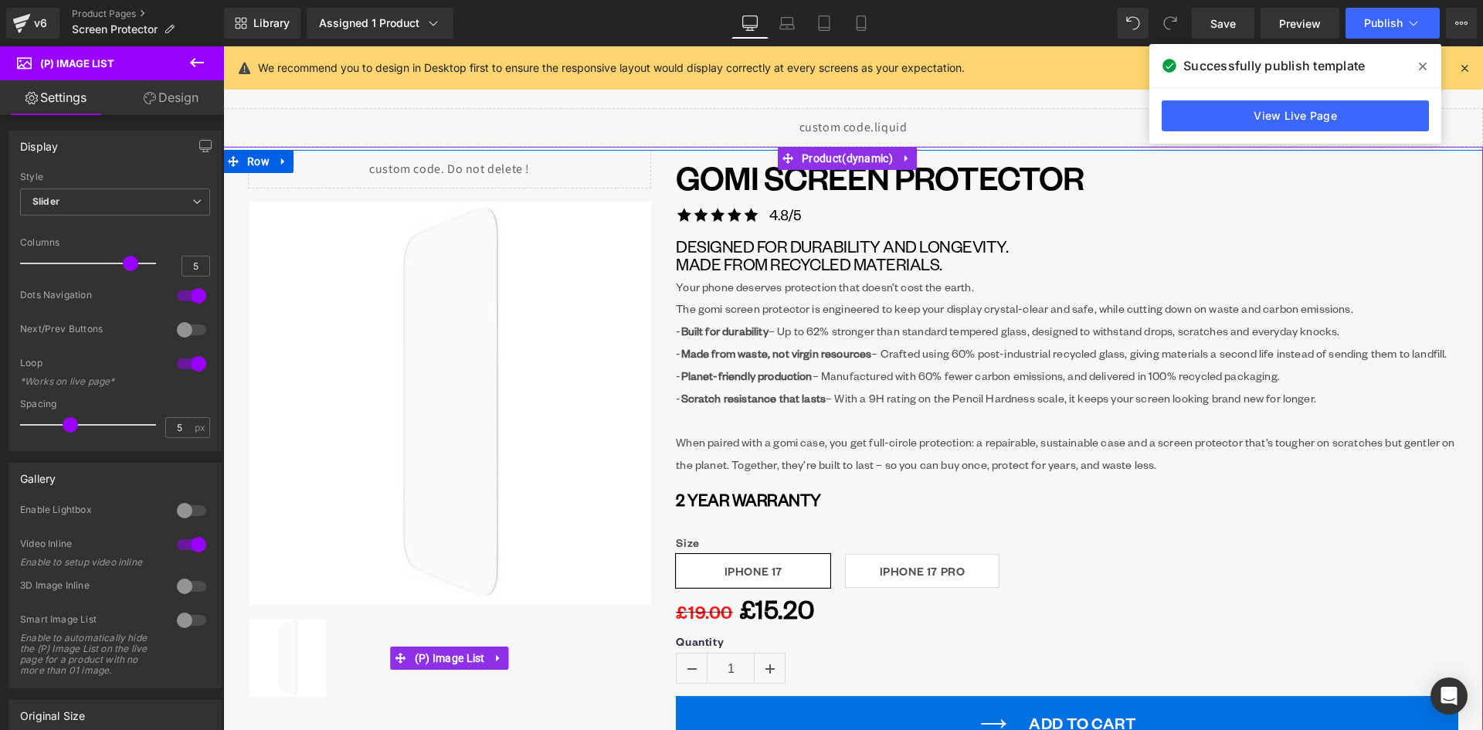
click at [494, 656] on icon at bounding box center [498, 658] width 11 height 12
click at [503, 656] on icon at bounding box center [508, 658] width 11 height 12
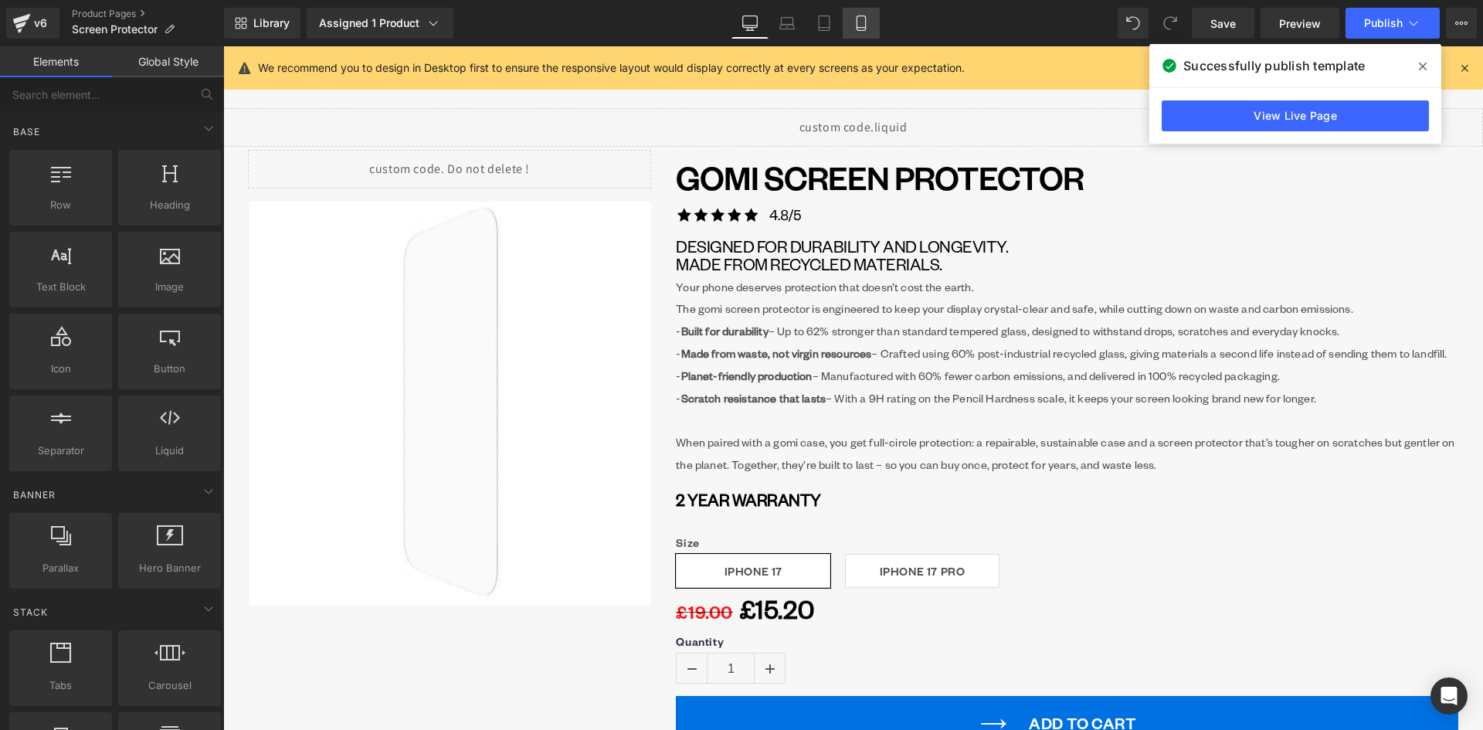
click at [853, 20] on icon at bounding box center [860, 22] width 15 height 15
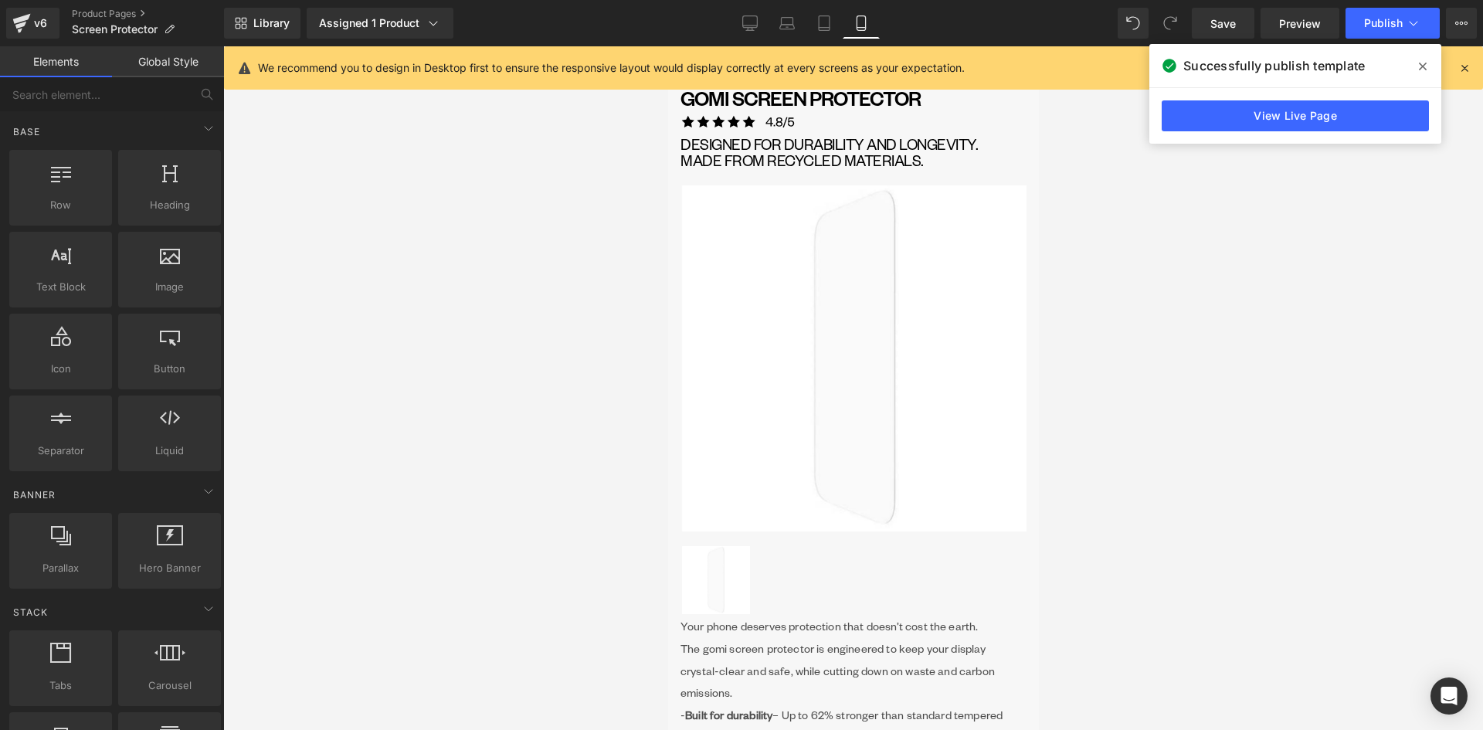
scroll to position [139, 0]
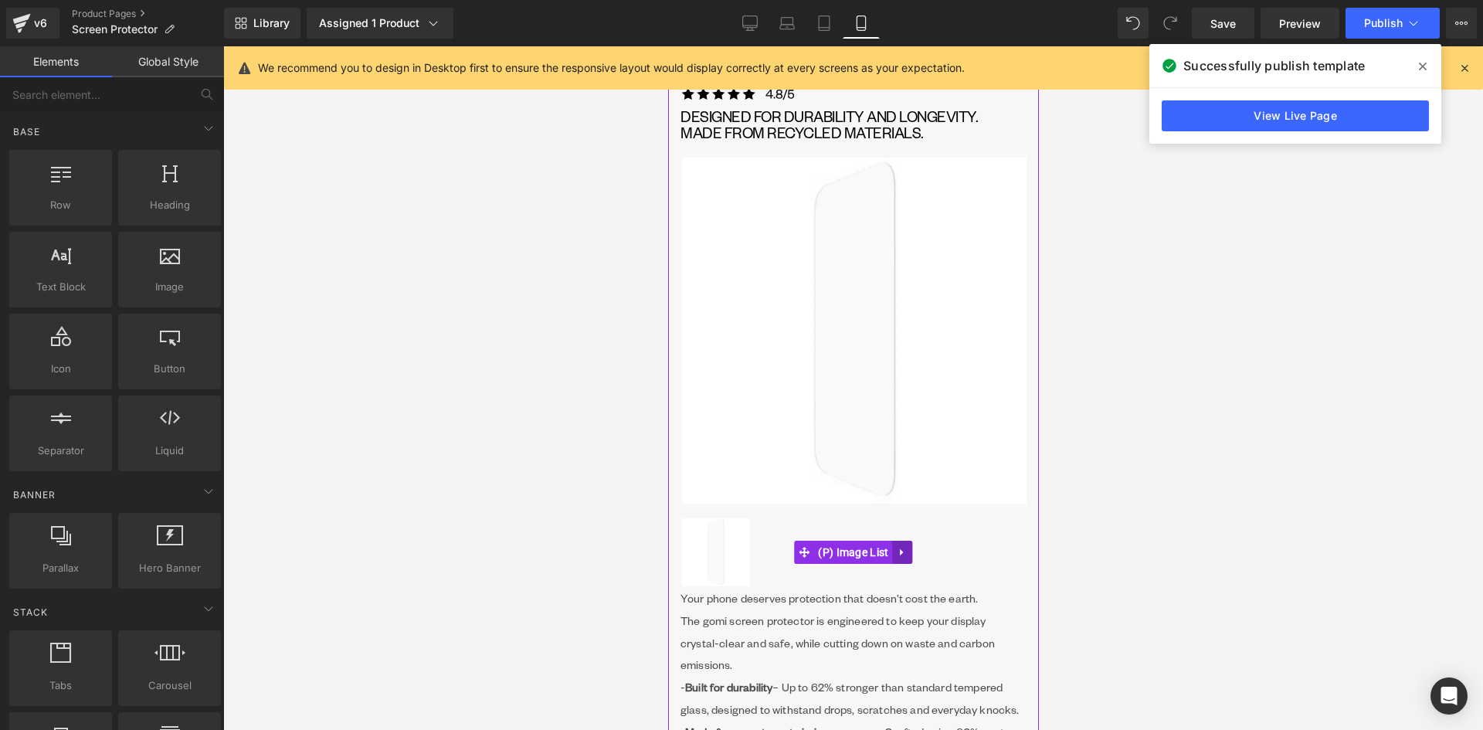
click at [899, 554] on icon at bounding box center [901, 552] width 11 height 12
click at [907, 558] on icon at bounding box center [912, 552] width 11 height 11
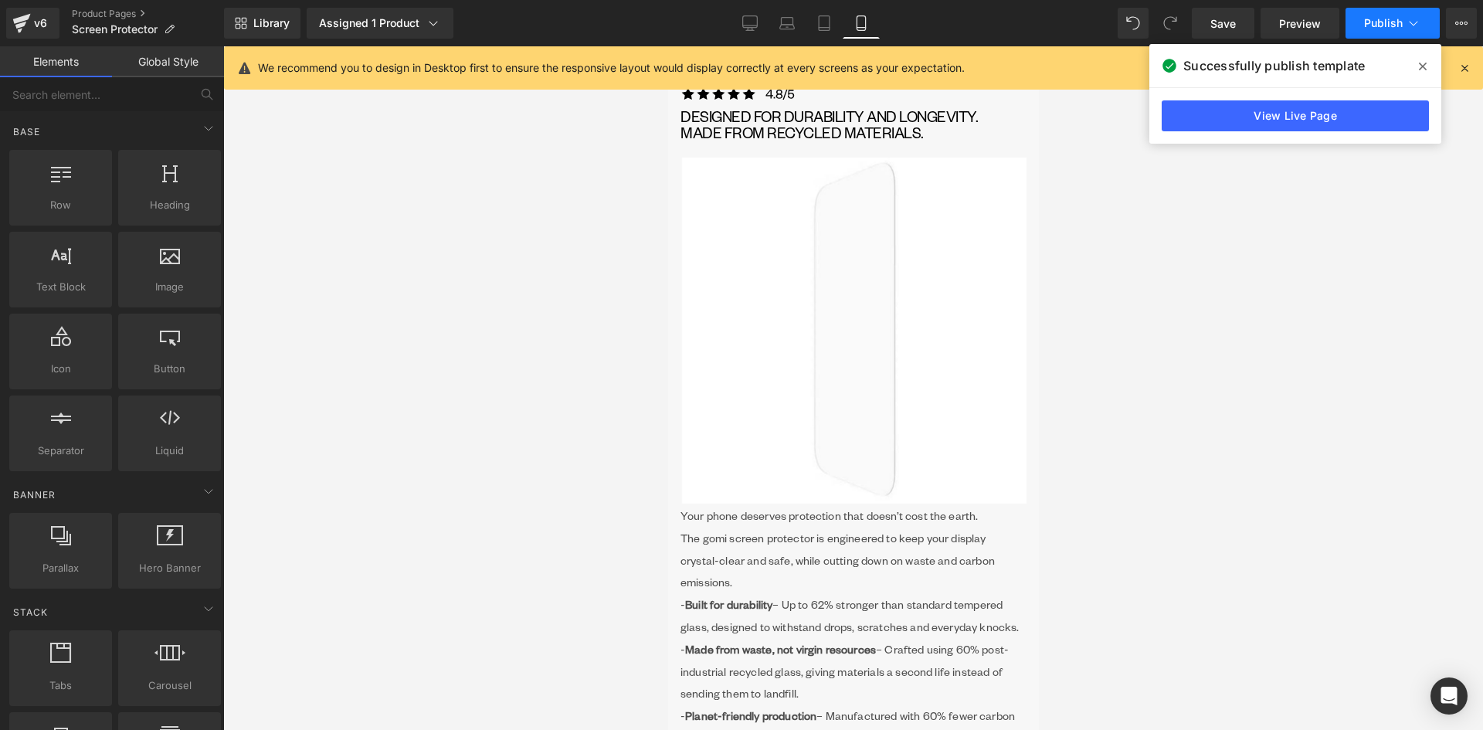
click at [1415, 27] on icon at bounding box center [1412, 22] width 15 height 15
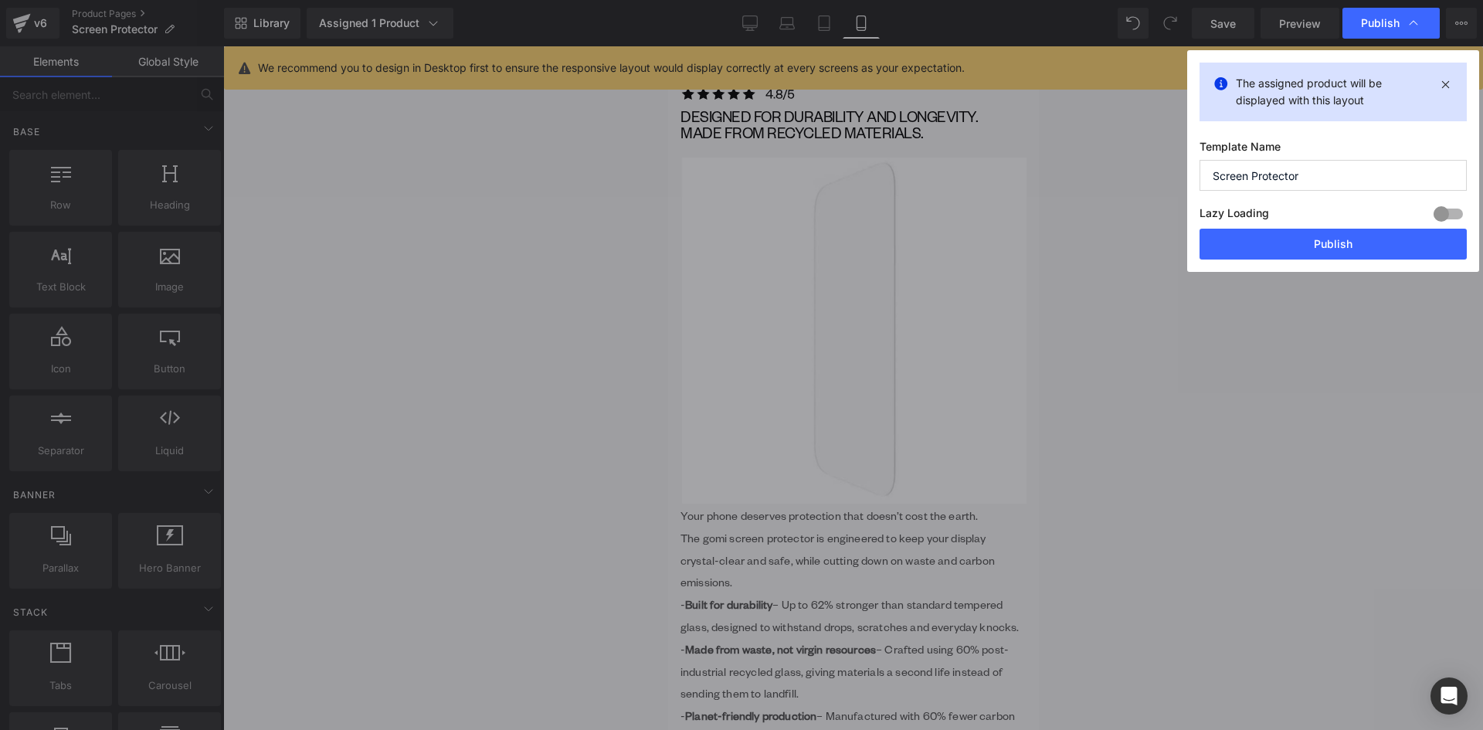
click at [1339, 252] on button "Publish" at bounding box center [1332, 244] width 267 height 31
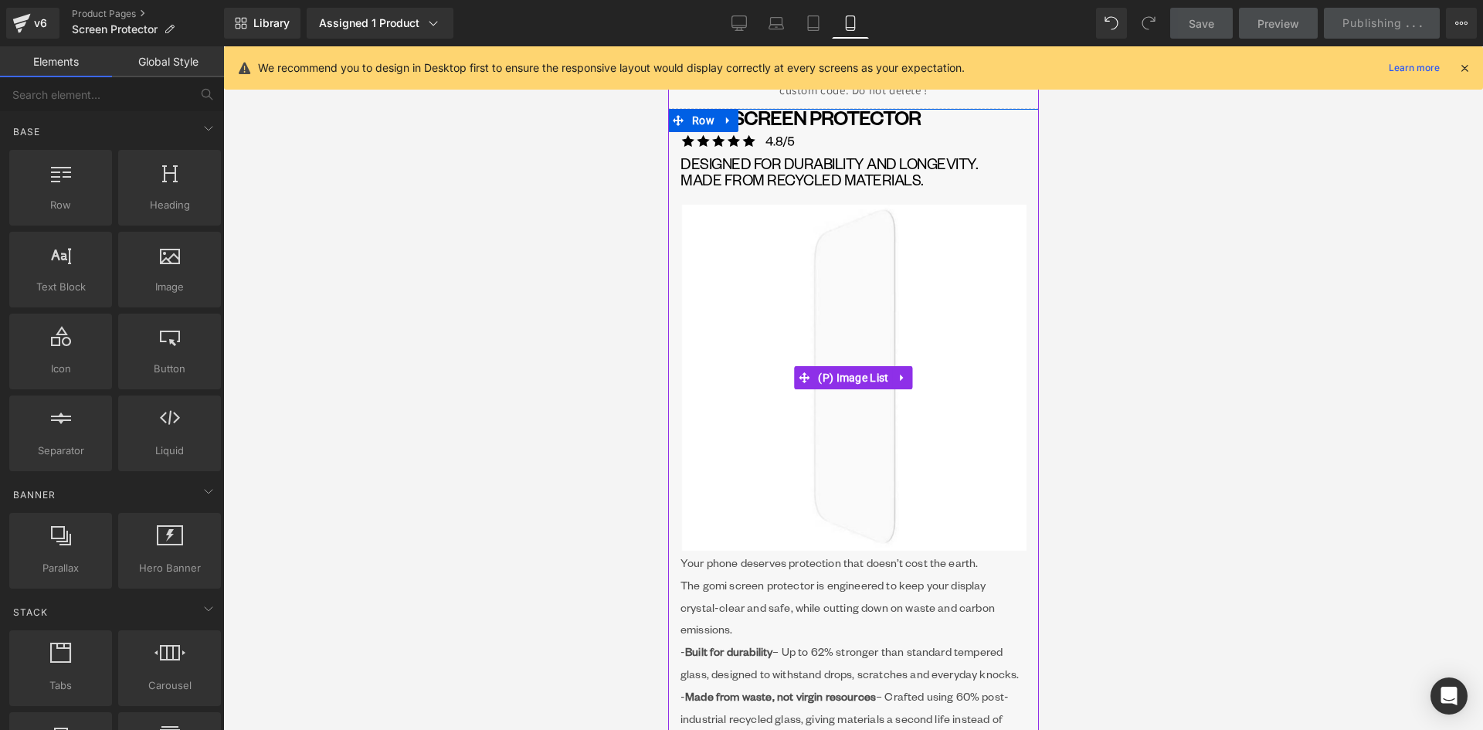
scroll to position [0, 0]
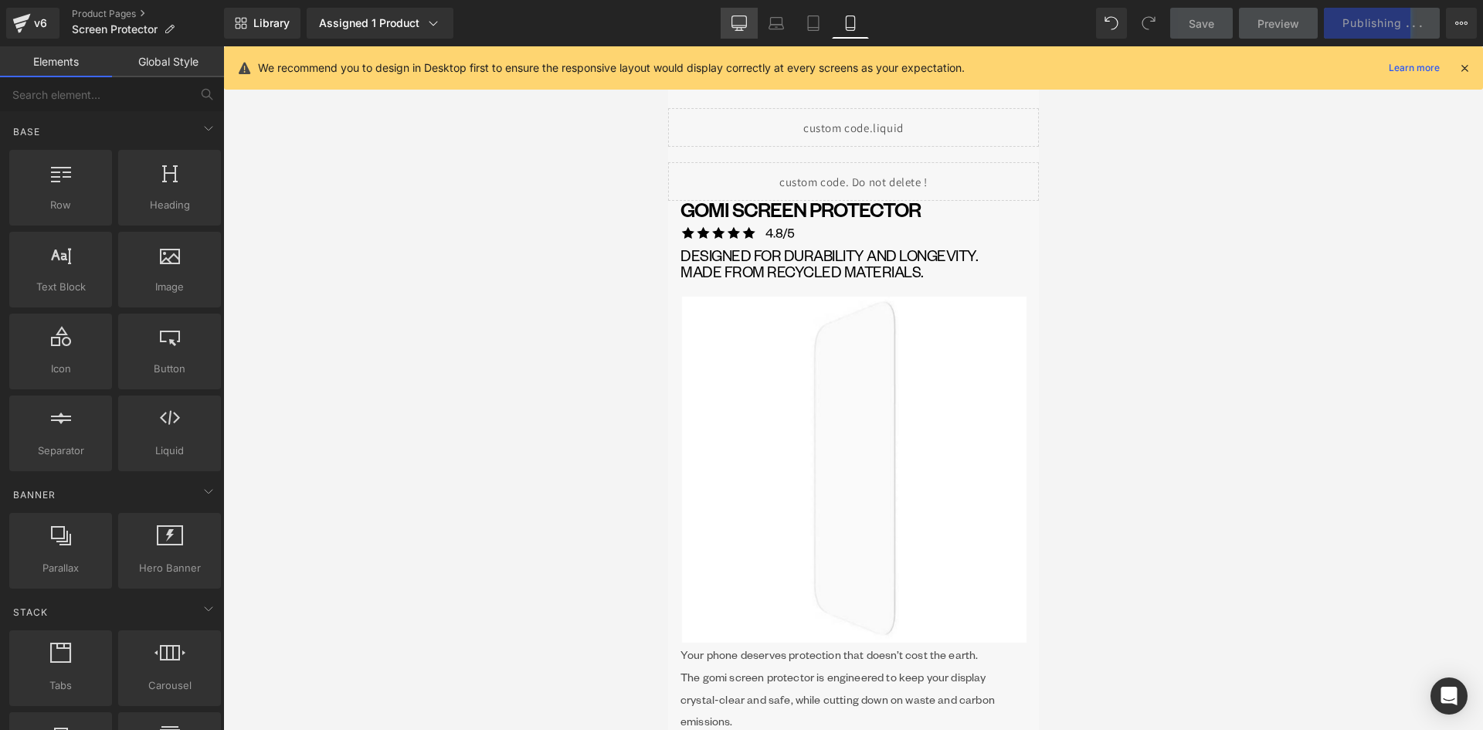
click at [737, 17] on icon at bounding box center [738, 22] width 15 height 15
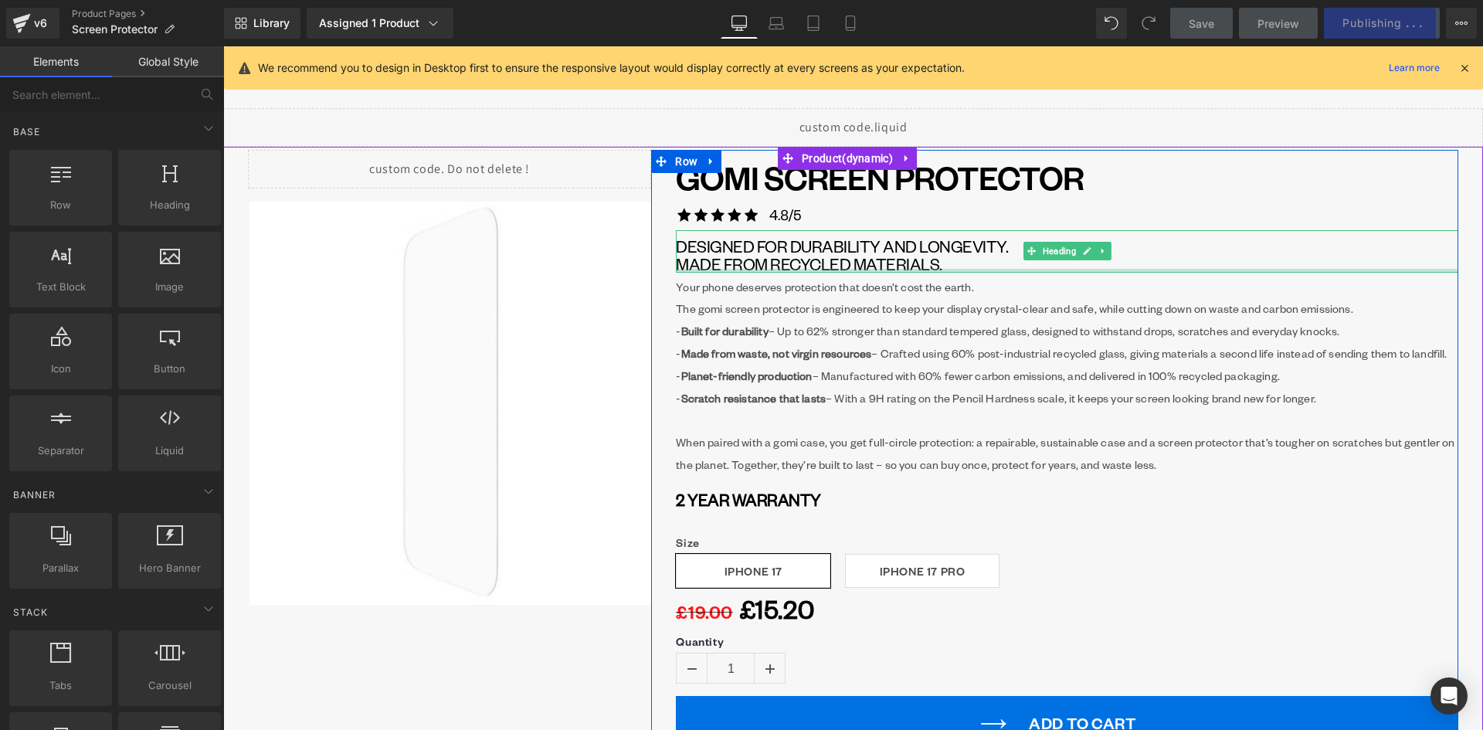
click at [853, 263] on span "made fROM RECYCLED MATERIALS." at bounding box center [809, 263] width 266 height 21
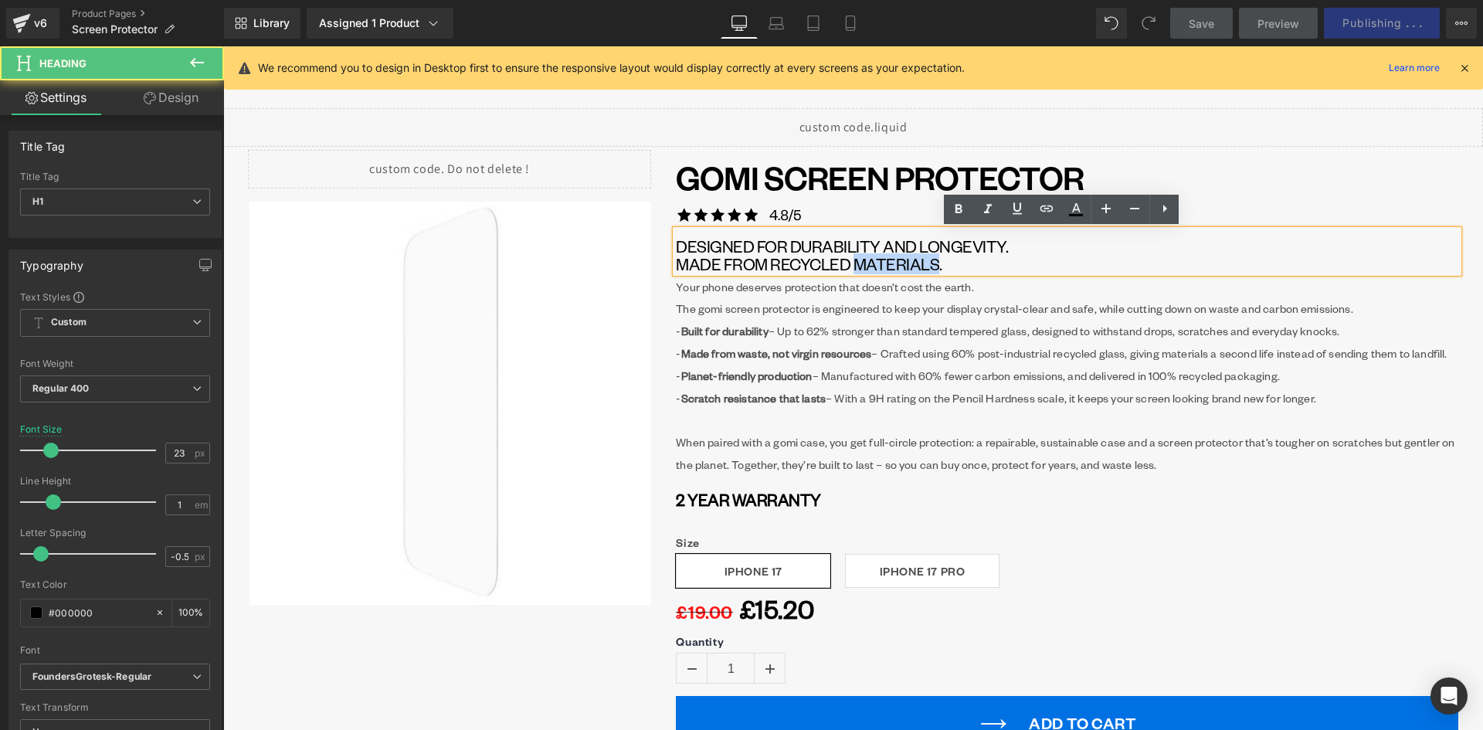
click at [853, 263] on span "made fROM RECYCLED MATERIALS." at bounding box center [809, 263] width 266 height 21
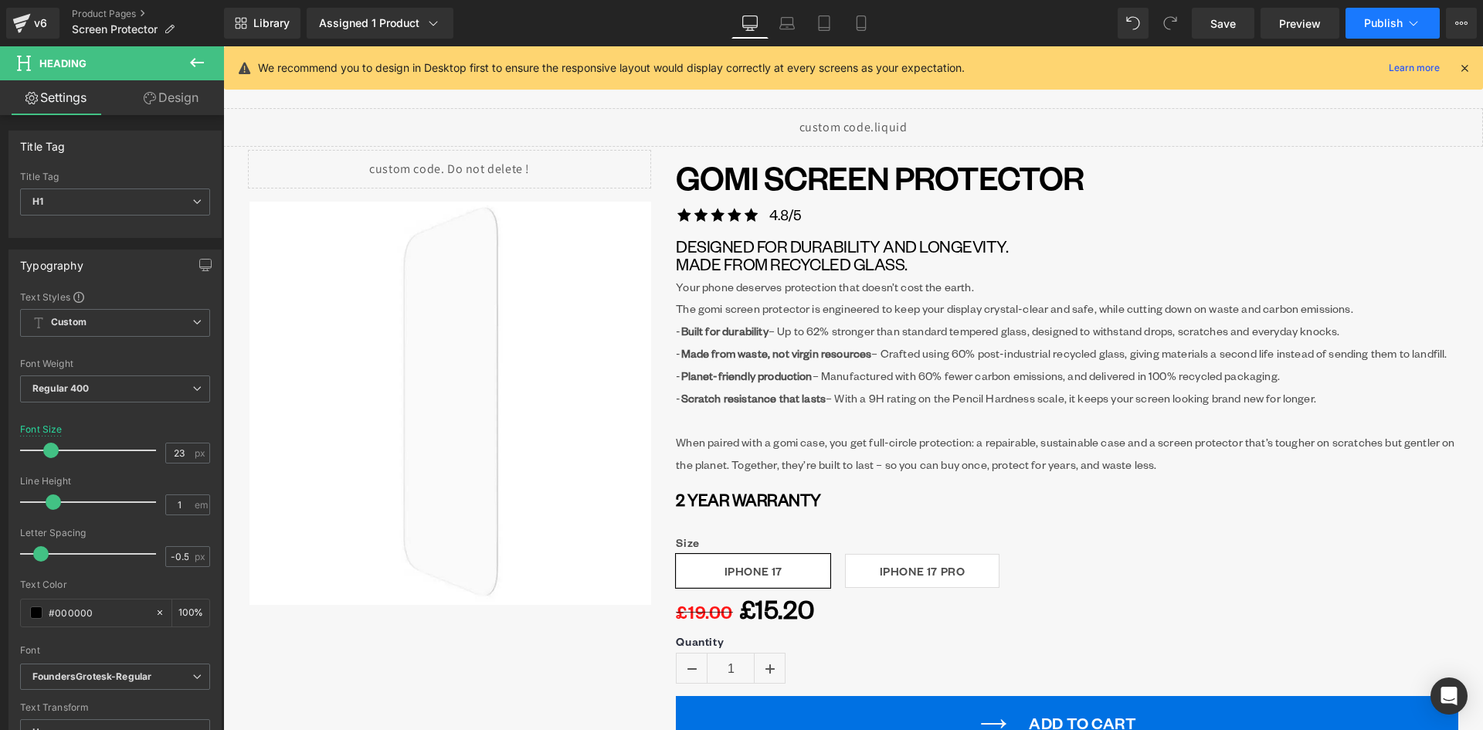
click at [1365, 22] on span "Publish" at bounding box center [1383, 23] width 39 height 12
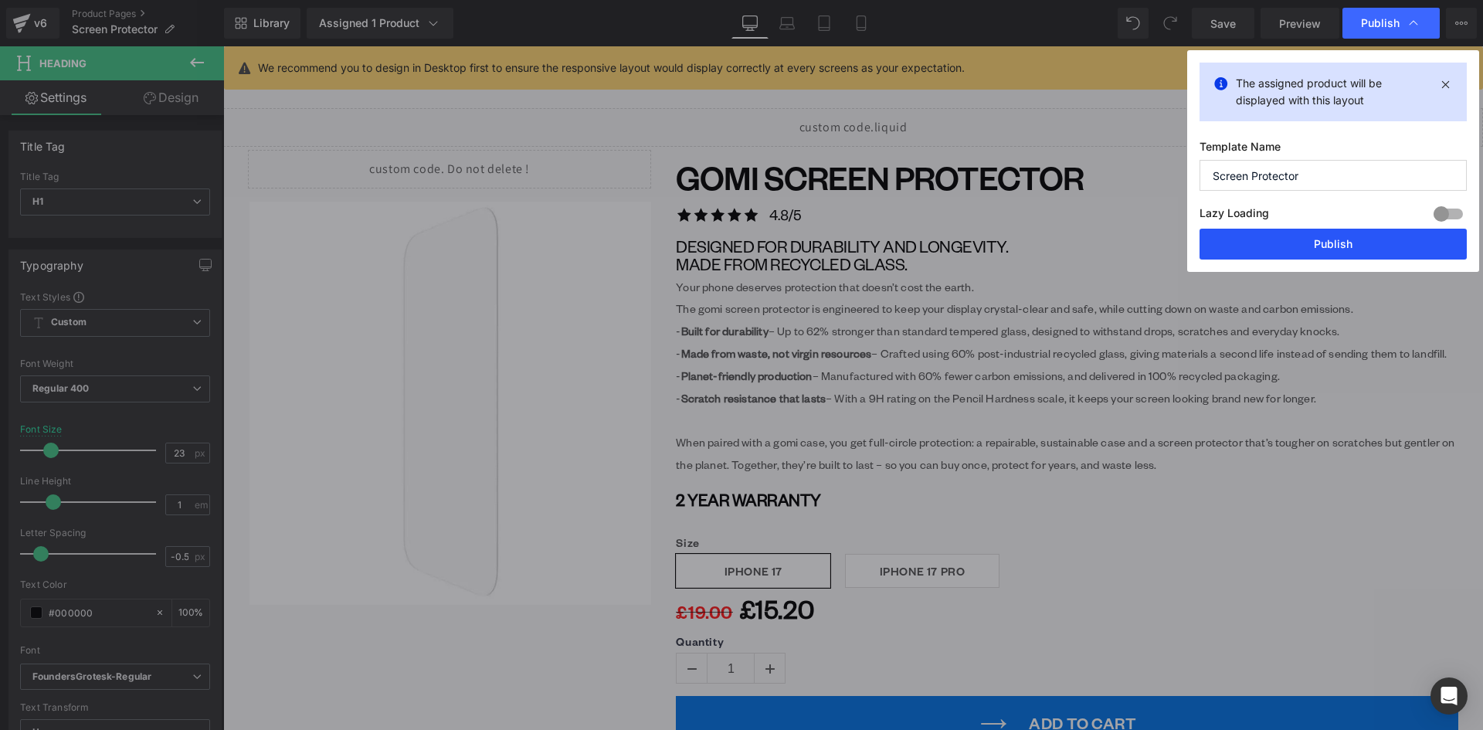
click at [1337, 249] on button "Publish" at bounding box center [1332, 244] width 267 height 31
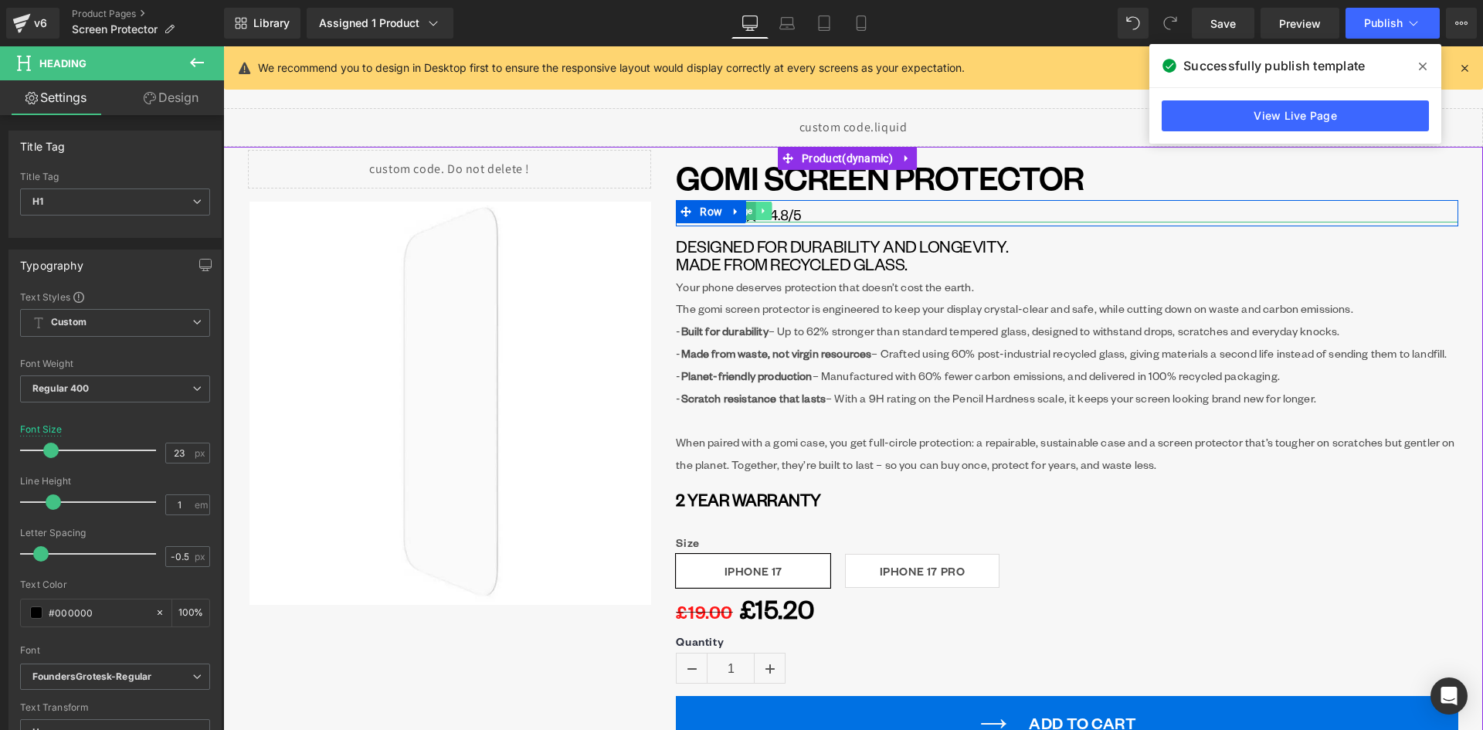
click at [761, 213] on icon at bounding box center [763, 210] width 8 height 9
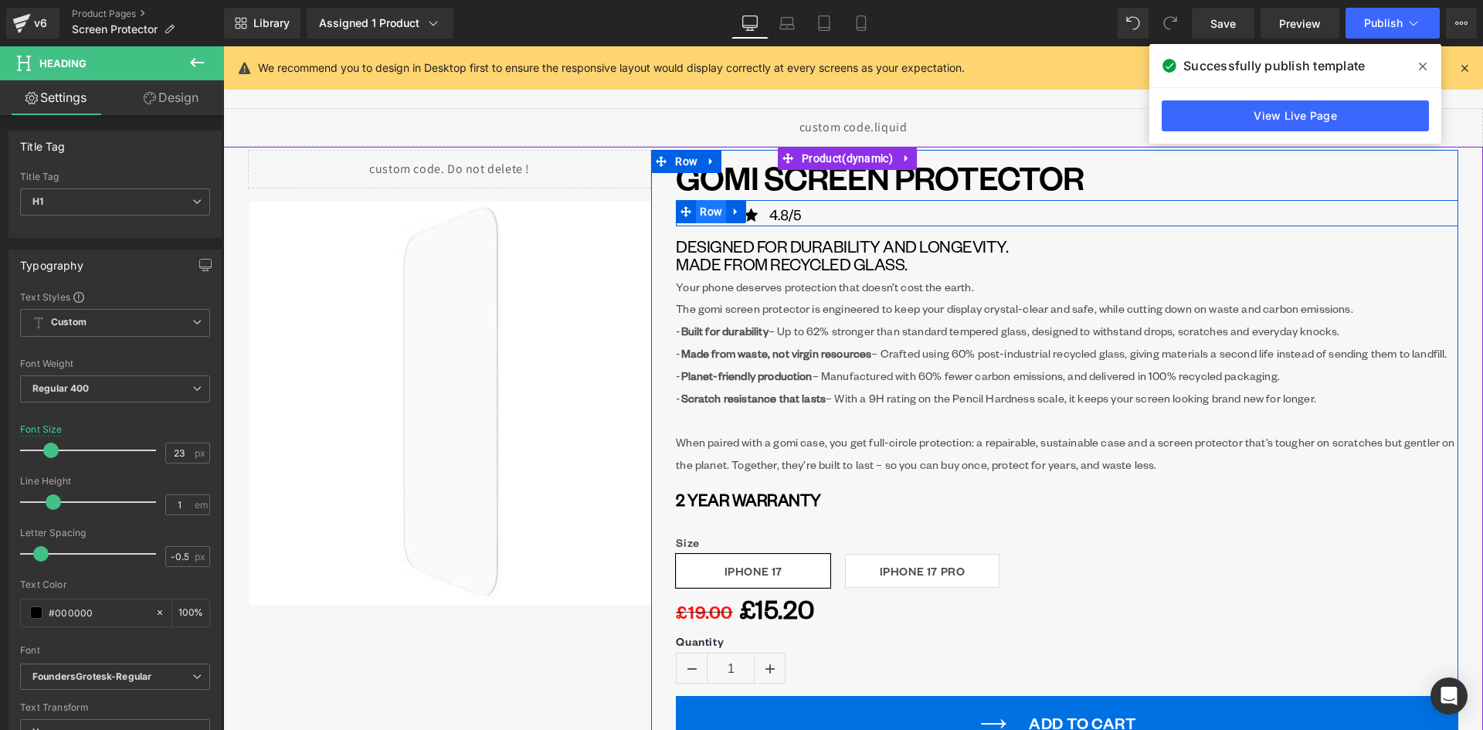
click at [707, 209] on span "Row" at bounding box center [711, 211] width 30 height 23
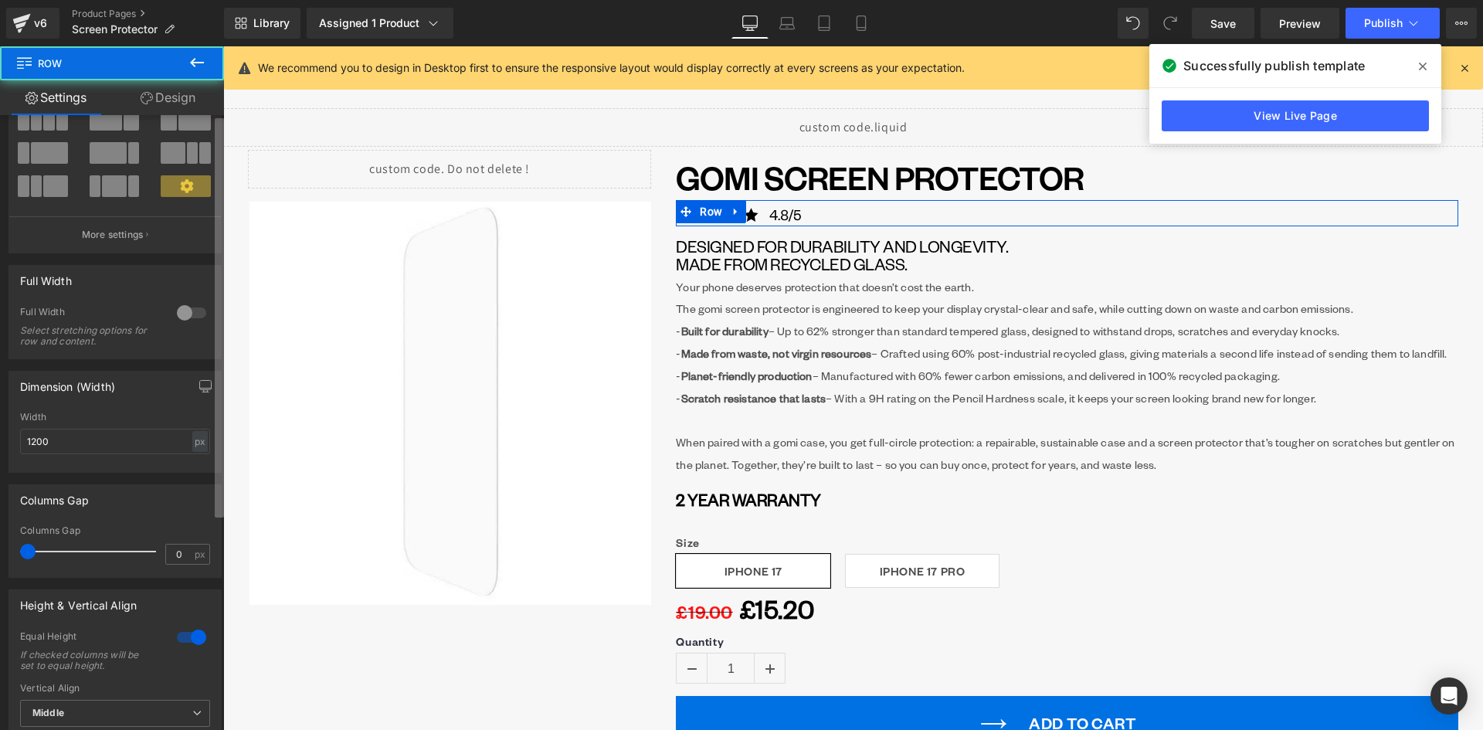
scroll to position [232, 0]
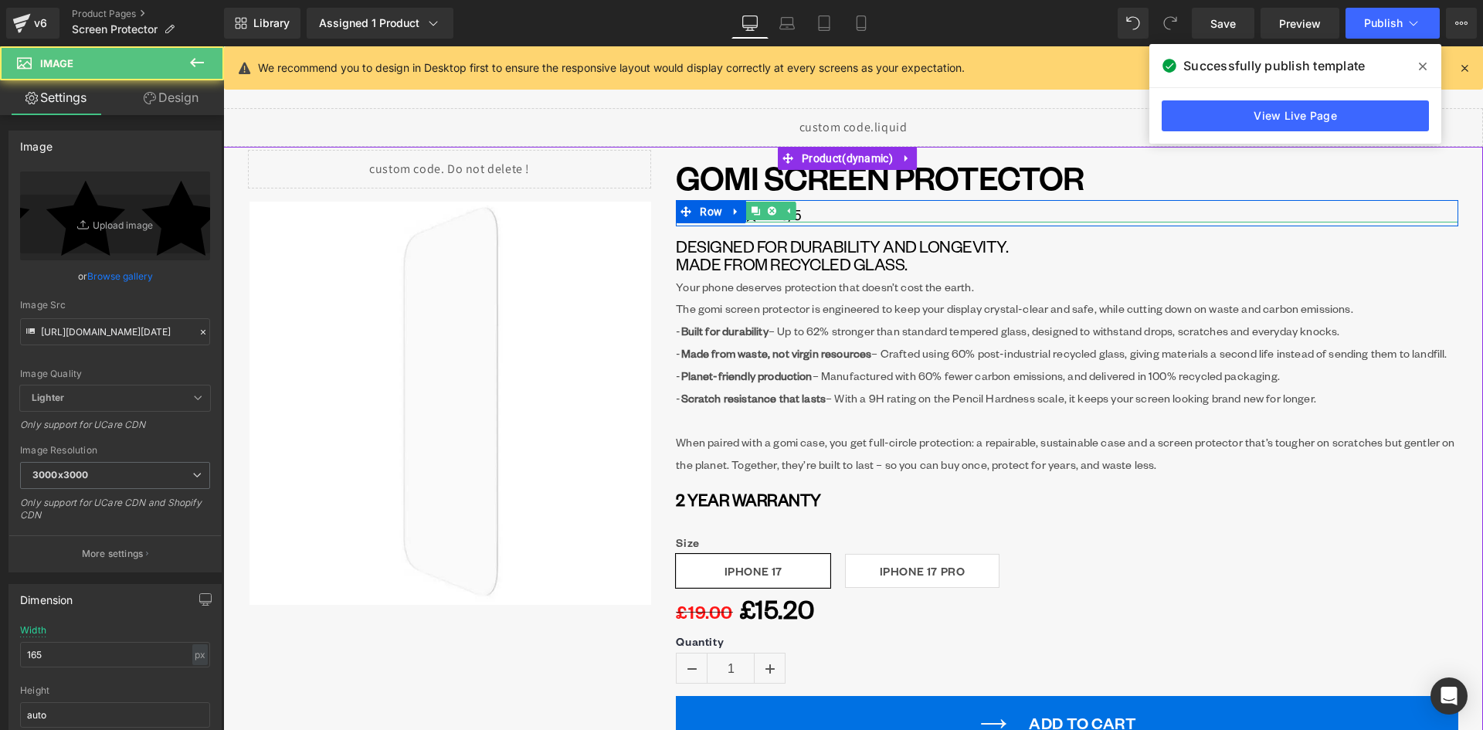
click at [807, 215] on link at bounding box center [1067, 211] width 782 height 22
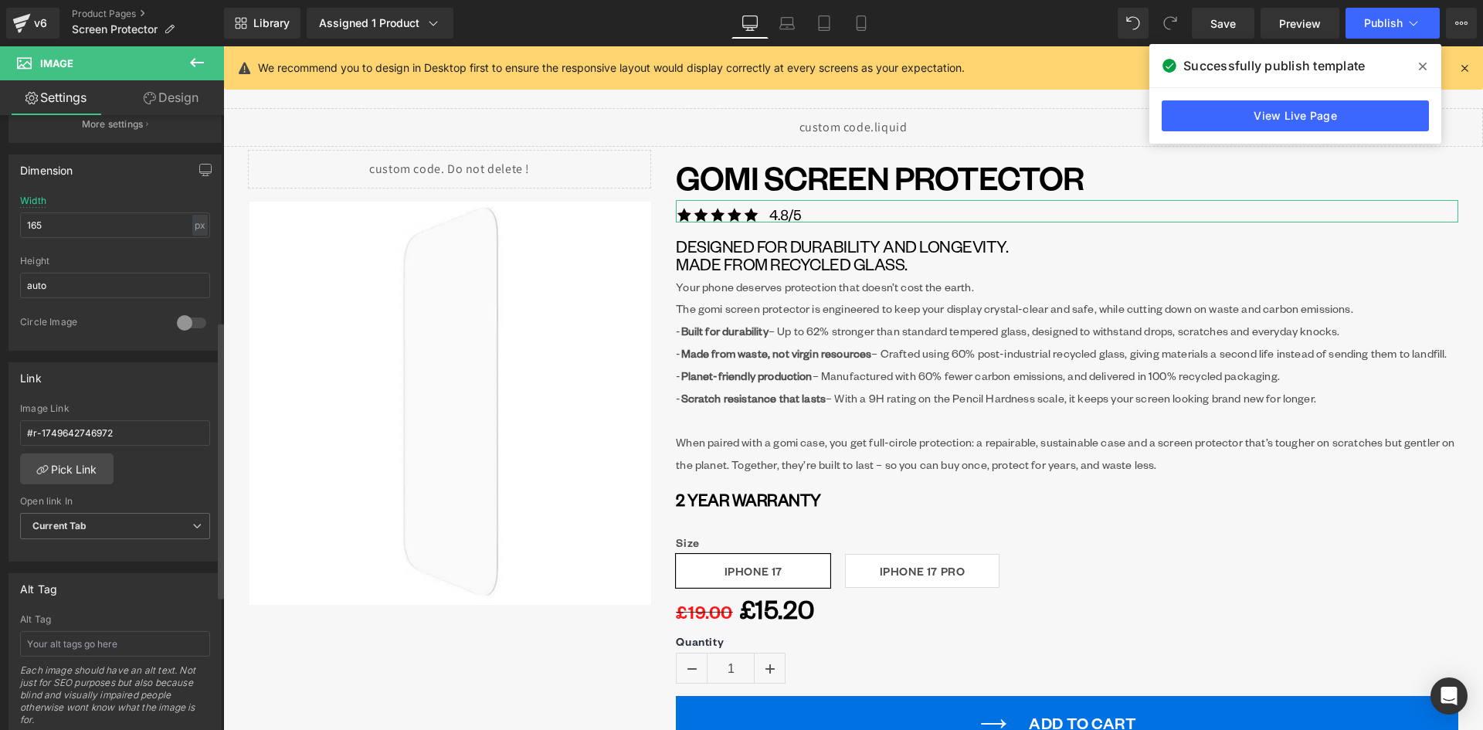
scroll to position [463, 0]
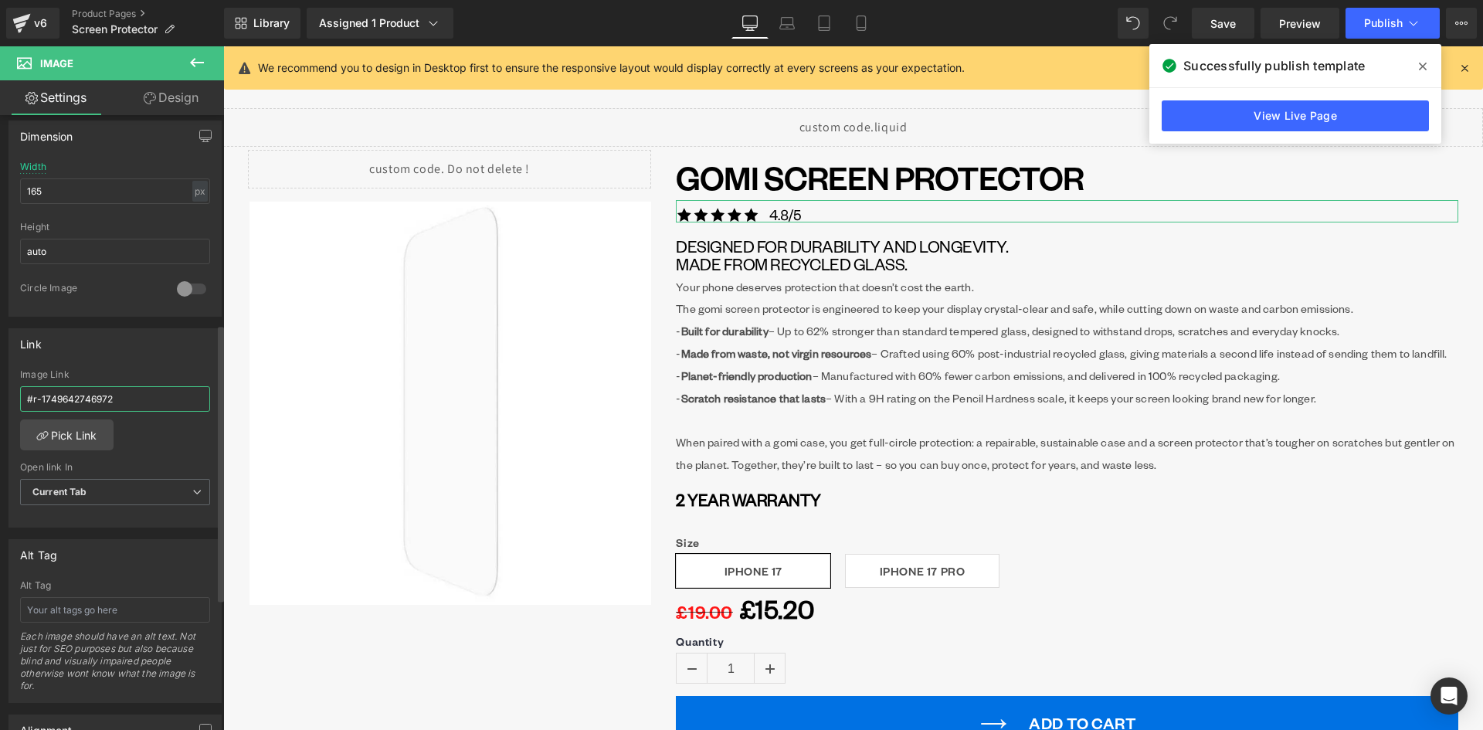
click at [134, 397] on input "#r-1749642746972" at bounding box center [115, 398] width 190 height 25
drag, startPoint x: 65, startPoint y: 397, endPoint x: 16, endPoint y: 388, distance: 49.4
click at [15, 391] on div "#r-1749642746972 Image Link #r-1749642746972 Pick Link Current Tab New Tab Open…" at bounding box center [115, 448] width 212 height 158
click at [1144, 326] on p "- Built for durability – Up to 62% stronger than standard tempered glass, desig…" at bounding box center [1067, 331] width 782 height 22
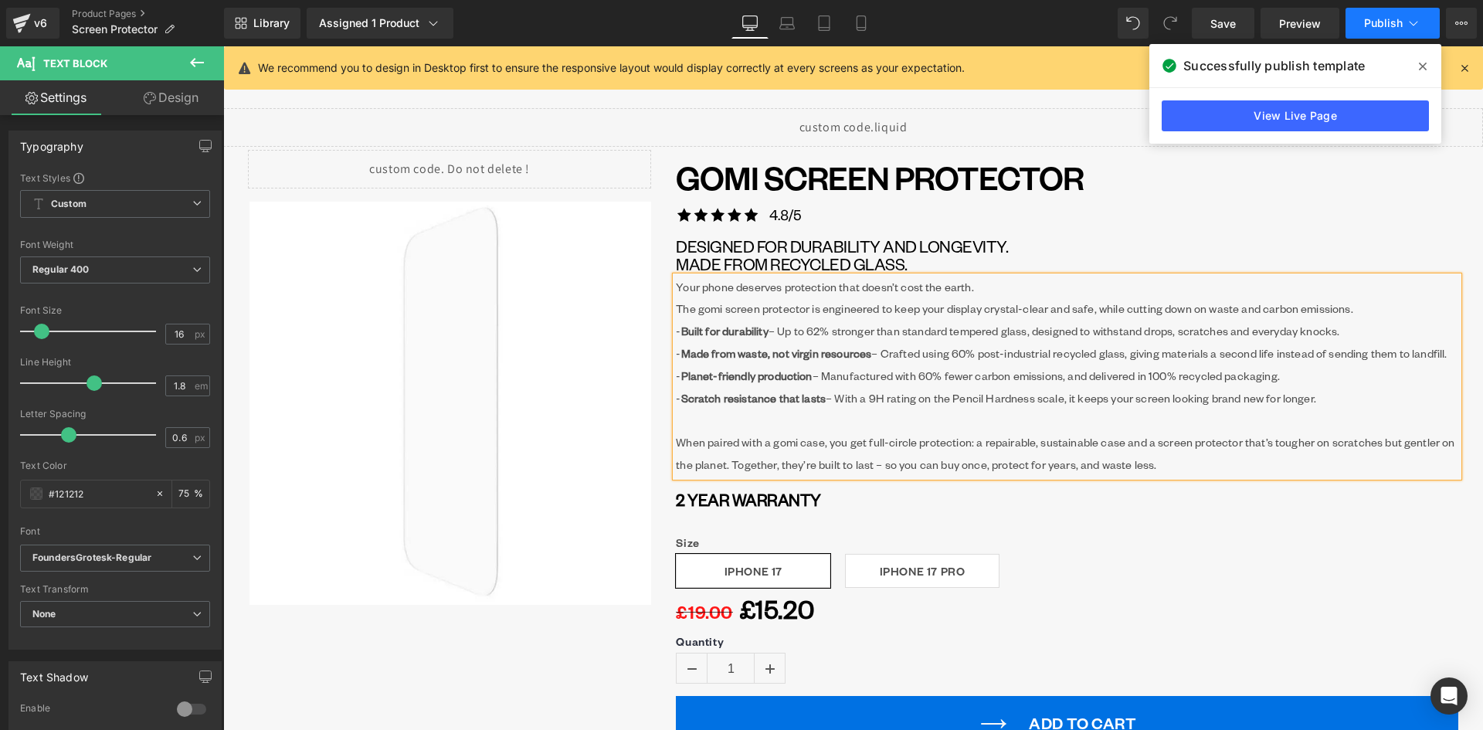
click at [1395, 18] on span "Publish" at bounding box center [1383, 23] width 39 height 12
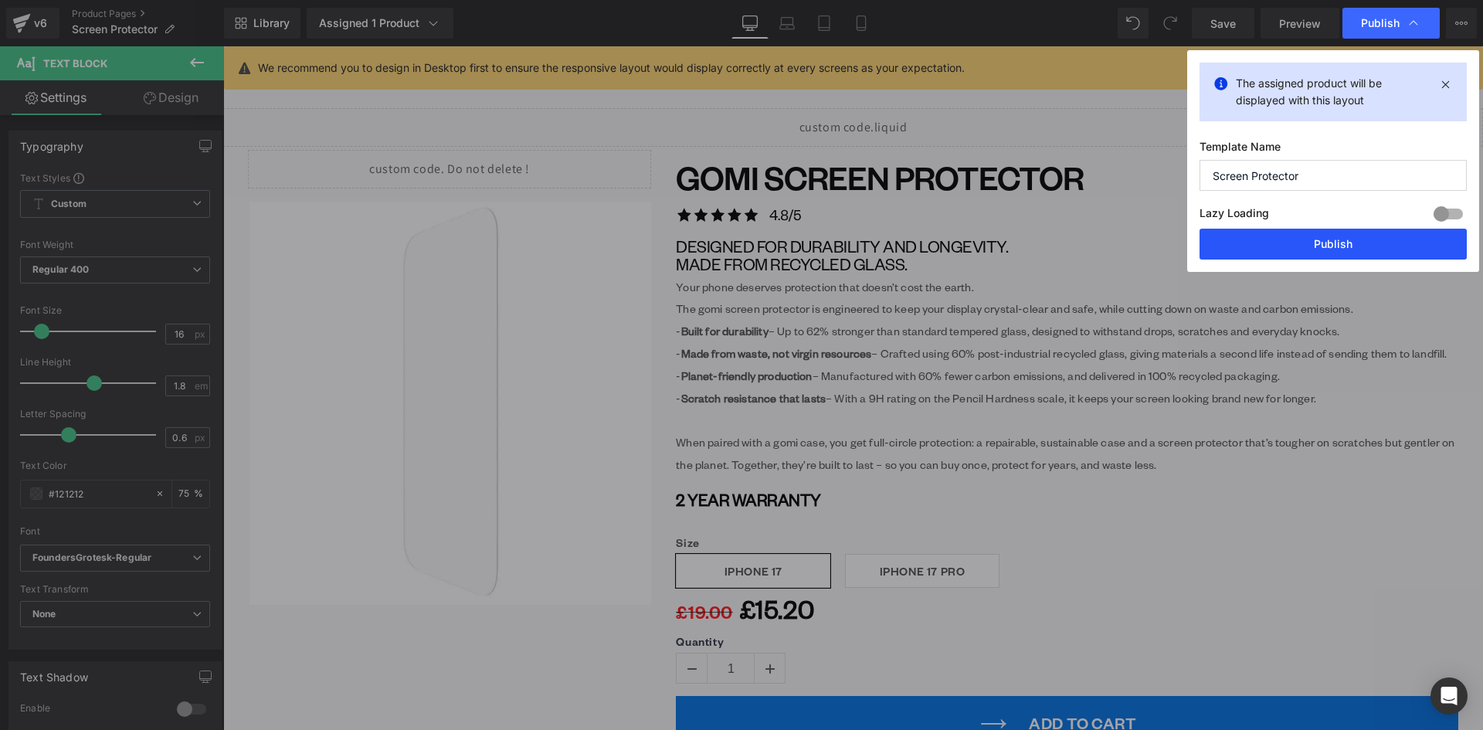
drag, startPoint x: 1378, startPoint y: 237, endPoint x: 793, endPoint y: 260, distance: 585.0
click at [1378, 237] on button "Publish" at bounding box center [1332, 244] width 267 height 31
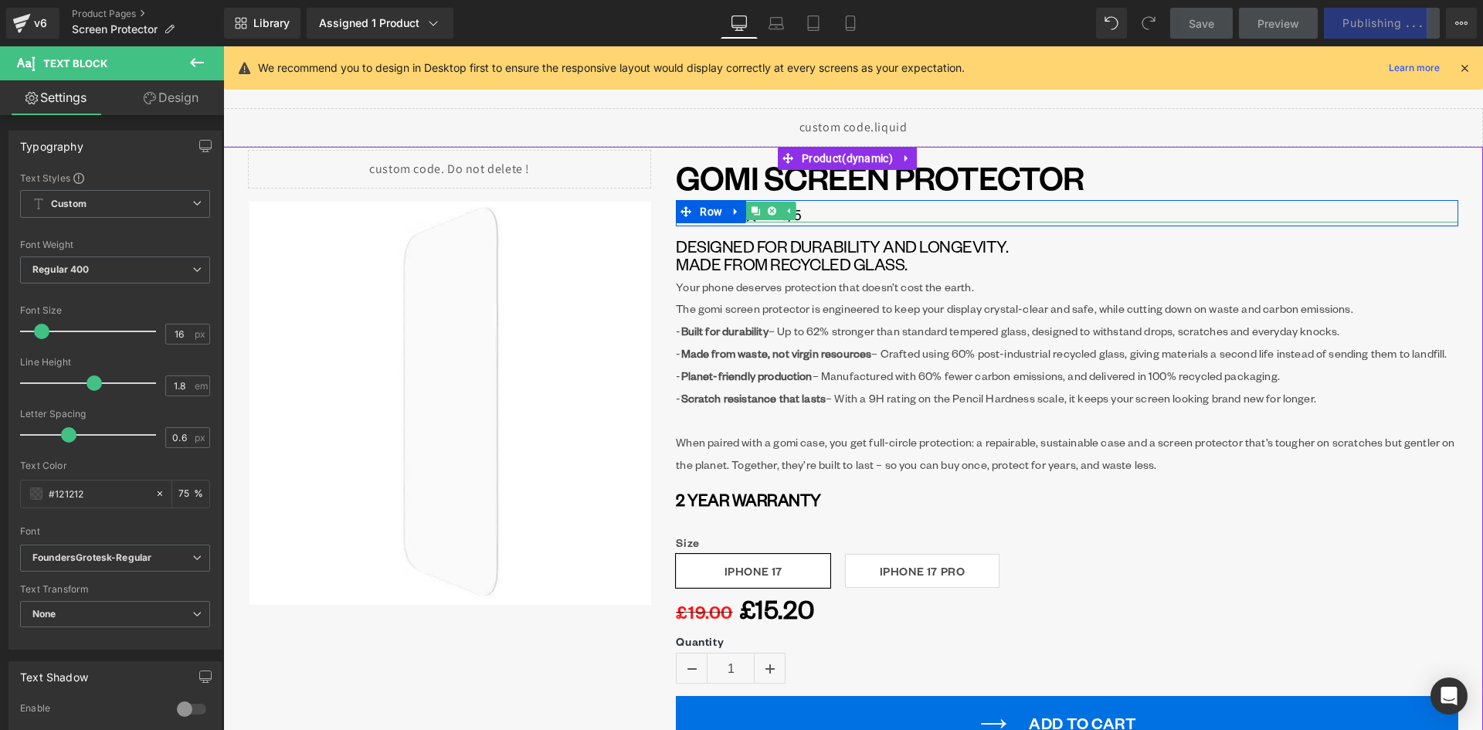
click at [796, 216] on img at bounding box center [739, 213] width 127 height 15
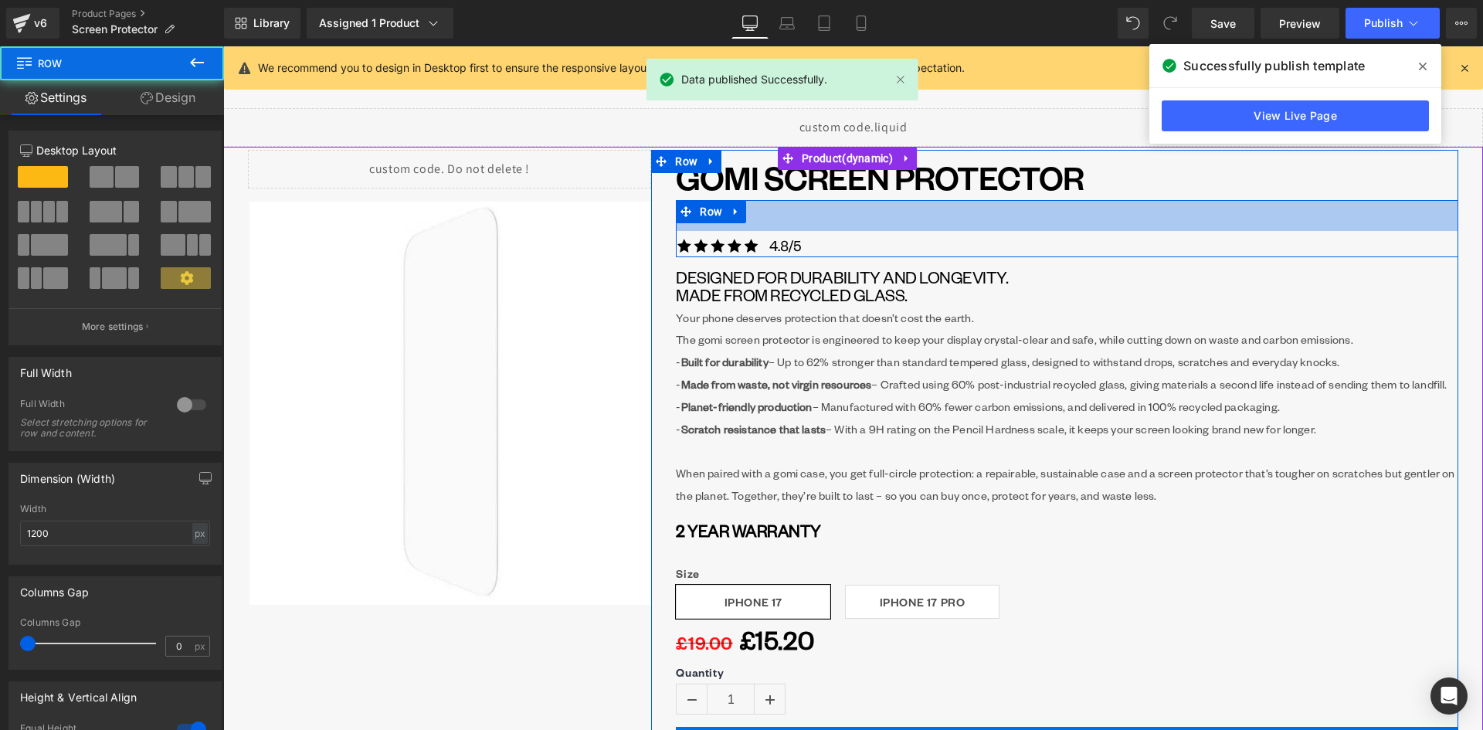
drag, startPoint x: 806, startPoint y: 202, endPoint x: 802, endPoint y: 237, distance: 35.8
click at [807, 235] on div "Image Row 40px" at bounding box center [1067, 228] width 782 height 57
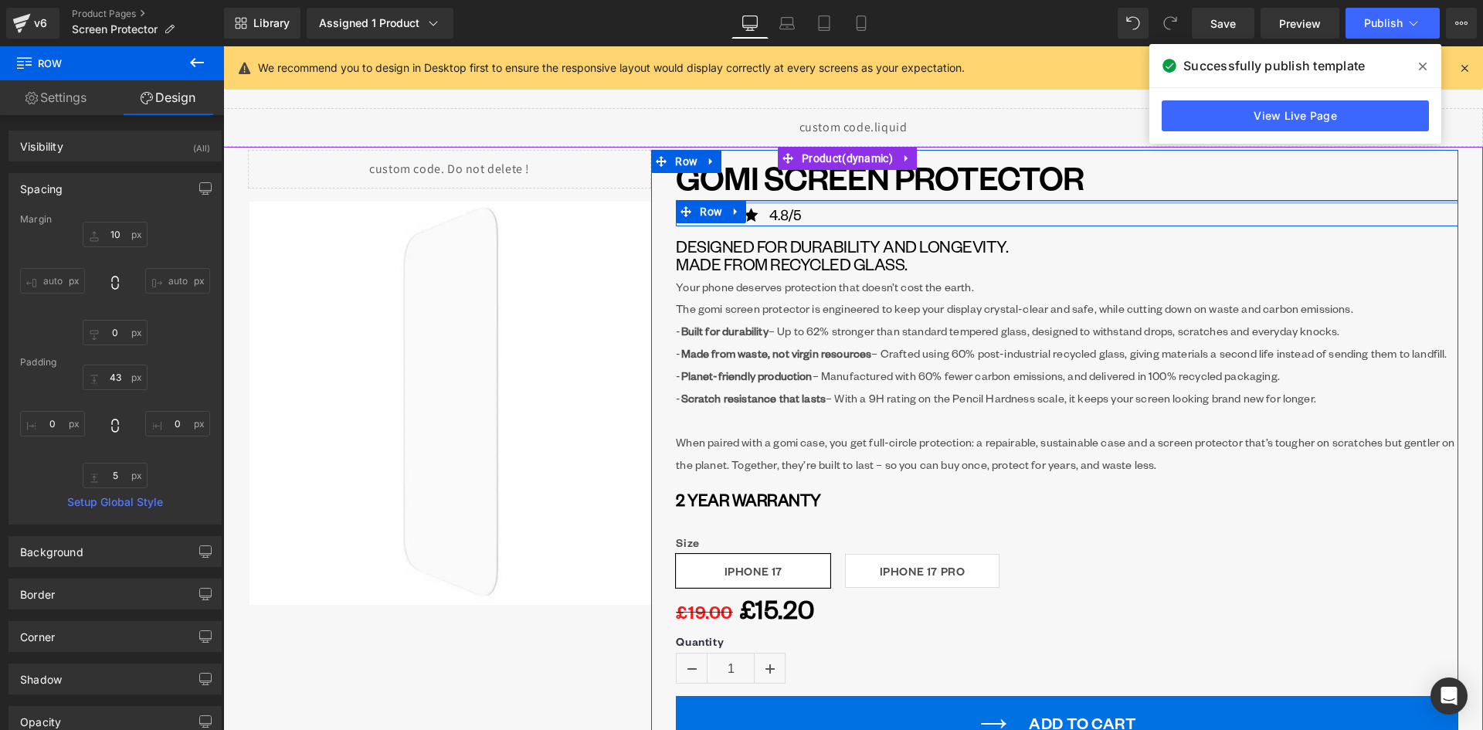
drag, startPoint x: 795, startPoint y: 232, endPoint x: 798, endPoint y: 182, distance: 49.5
click at [798, 182] on div "GOMI SCREEN PROTECTOR Heading Image Row designed for durability and longevity. …" at bounding box center [1067, 496] width 782 height 693
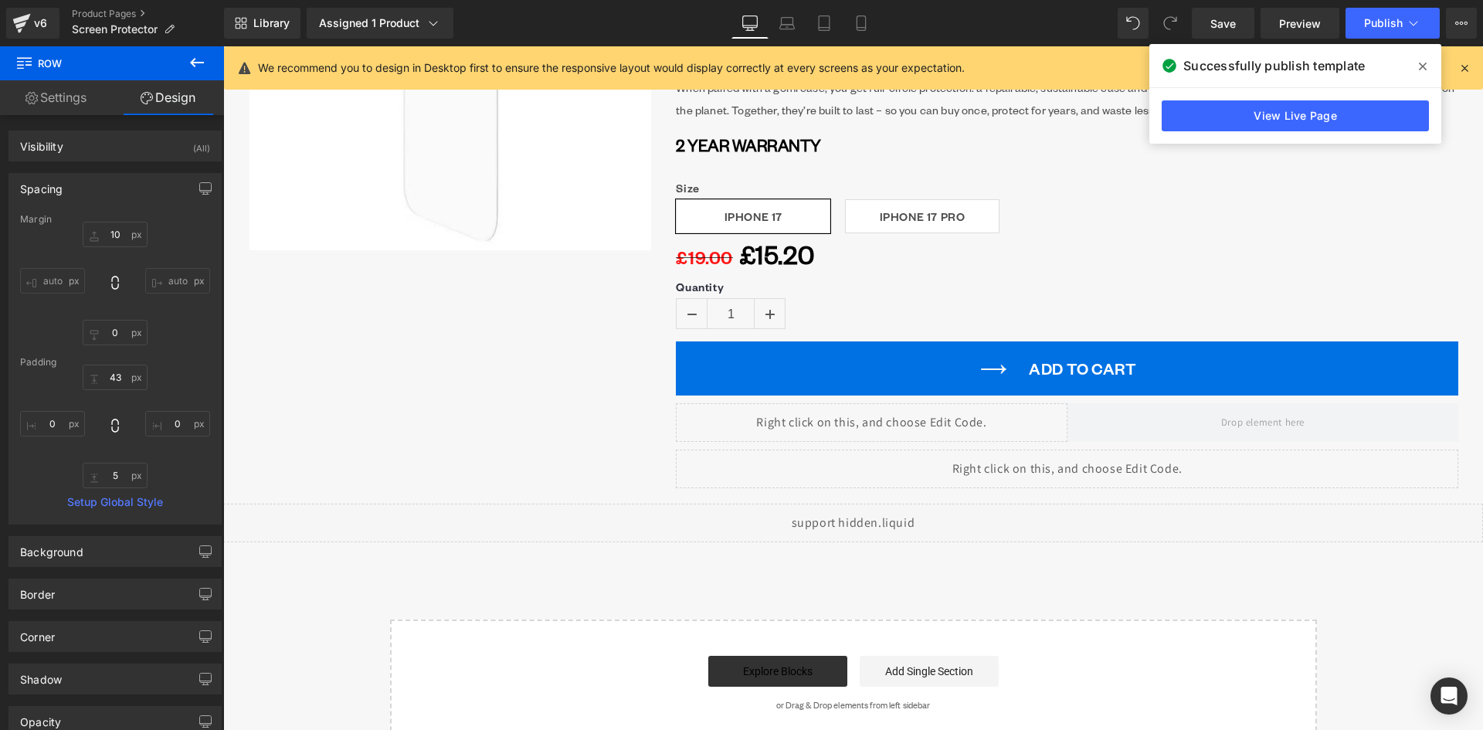
scroll to position [0, 0]
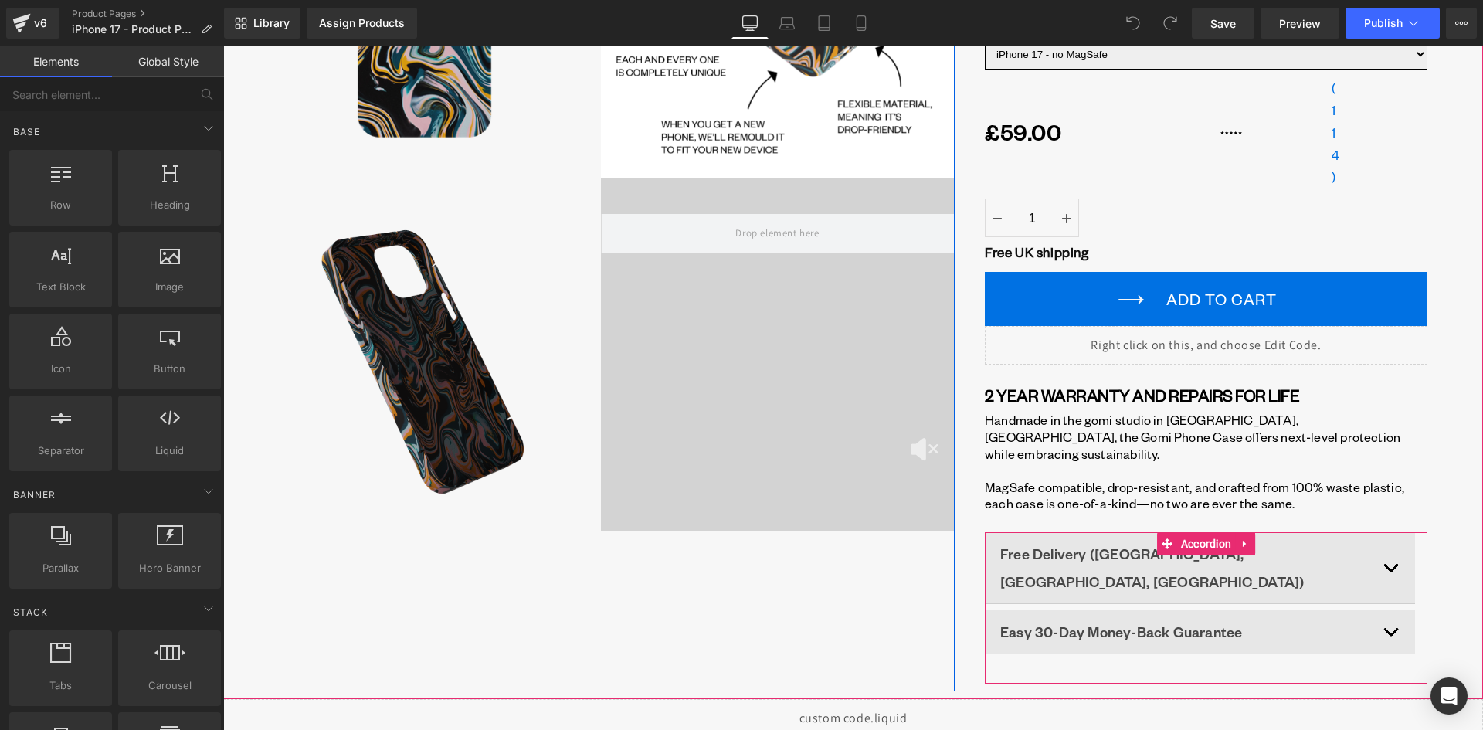
click at [1390, 571] on span "button" at bounding box center [1390, 571] width 0 height 0
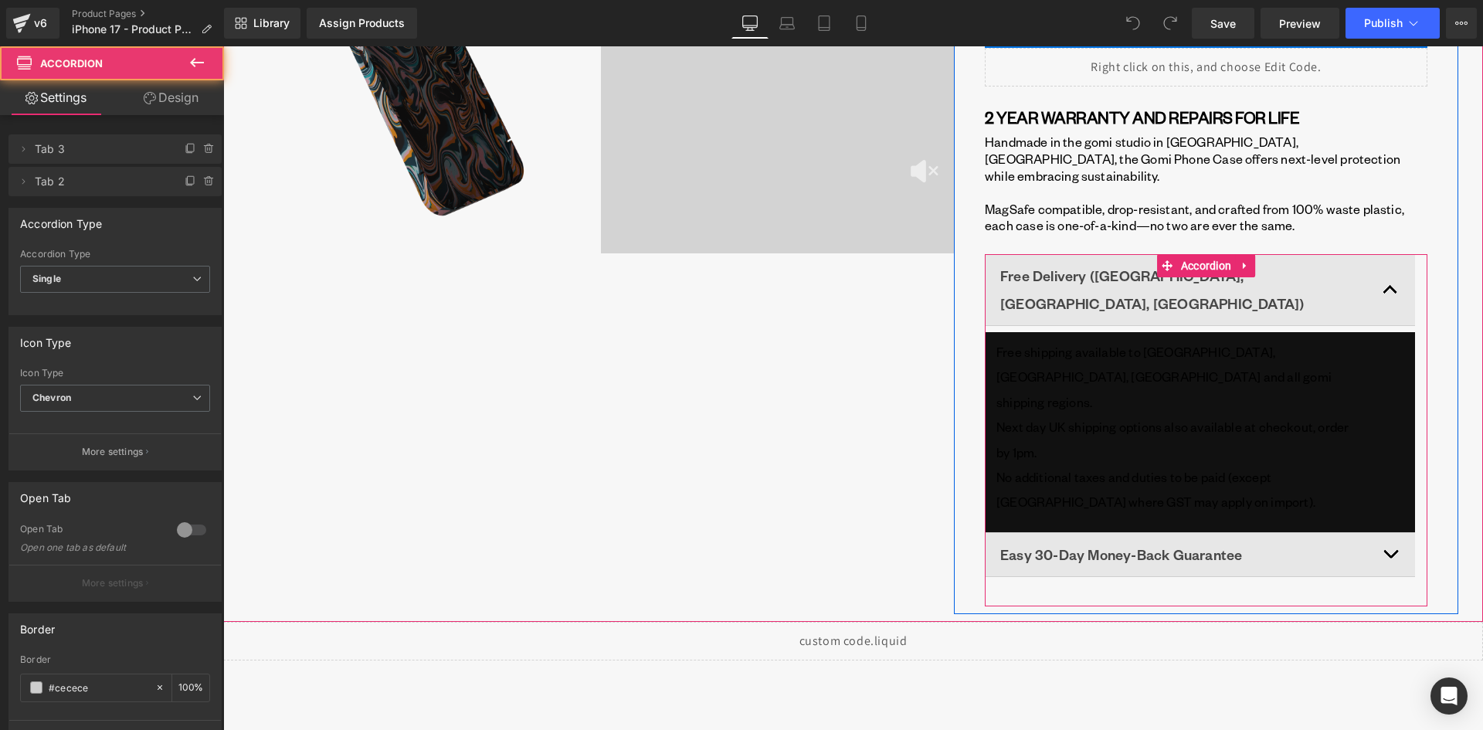
scroll to position [618, 0]
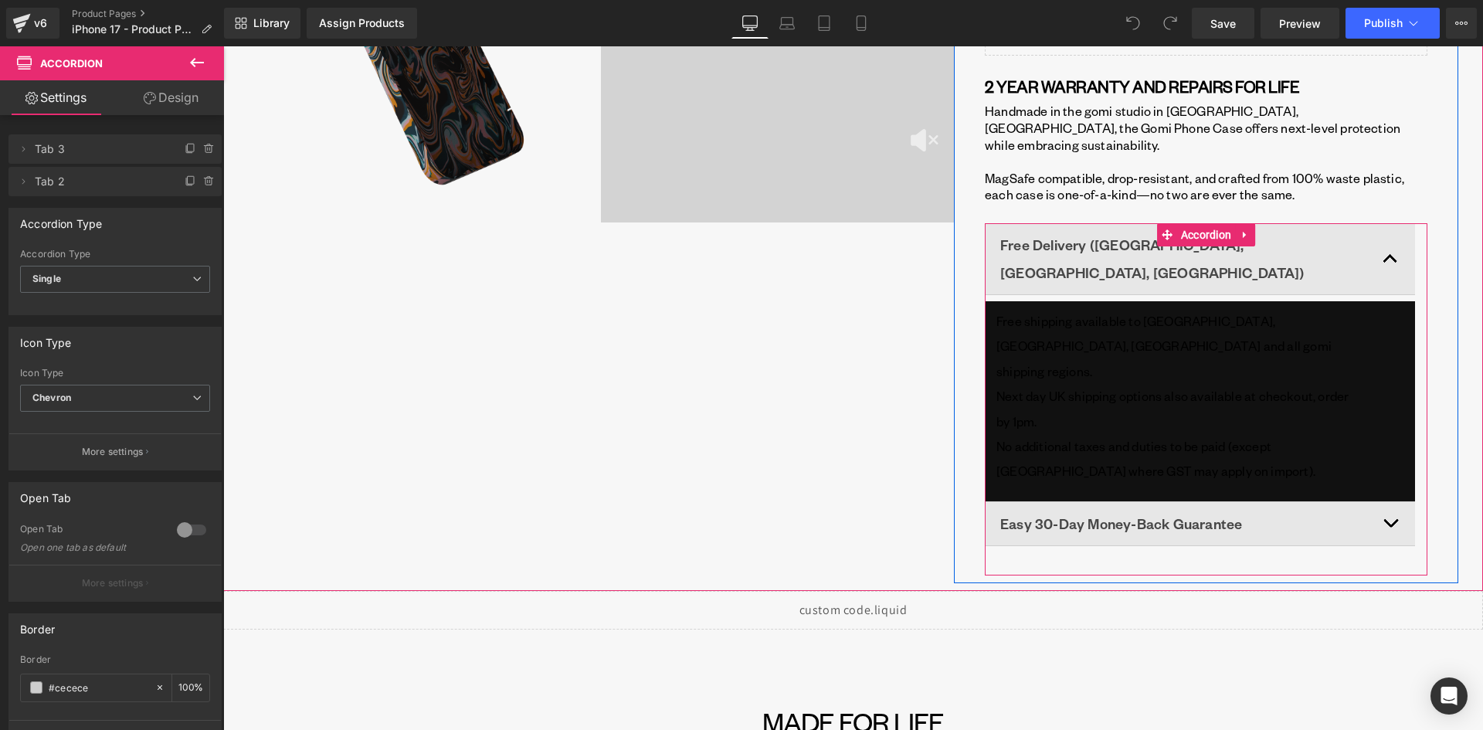
click at [1140, 384] on p "Next day UK shipping options also available at checkout, order by 1pm." at bounding box center [1175, 409] width 359 height 50
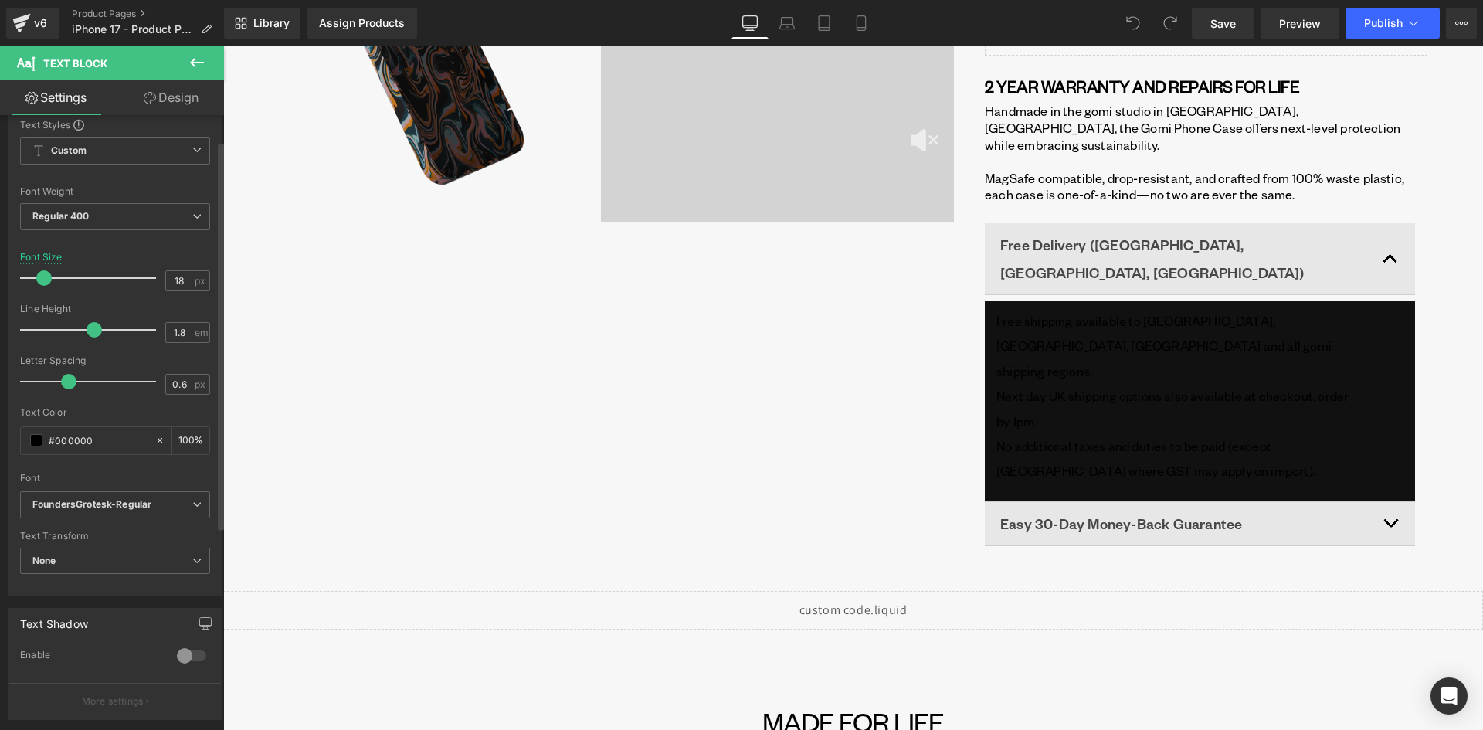
scroll to position [0, 0]
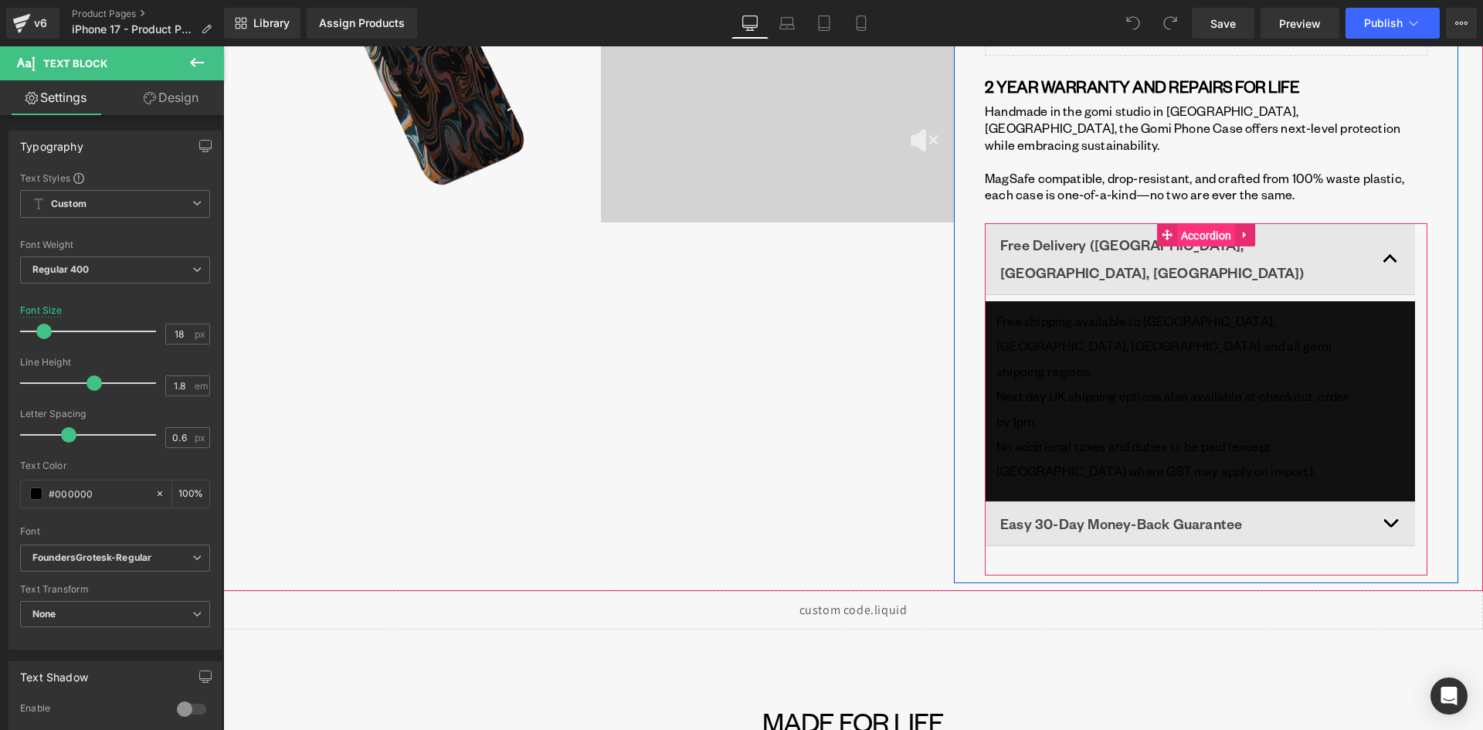
click at [1199, 224] on span "Accordion" at bounding box center [1206, 235] width 59 height 23
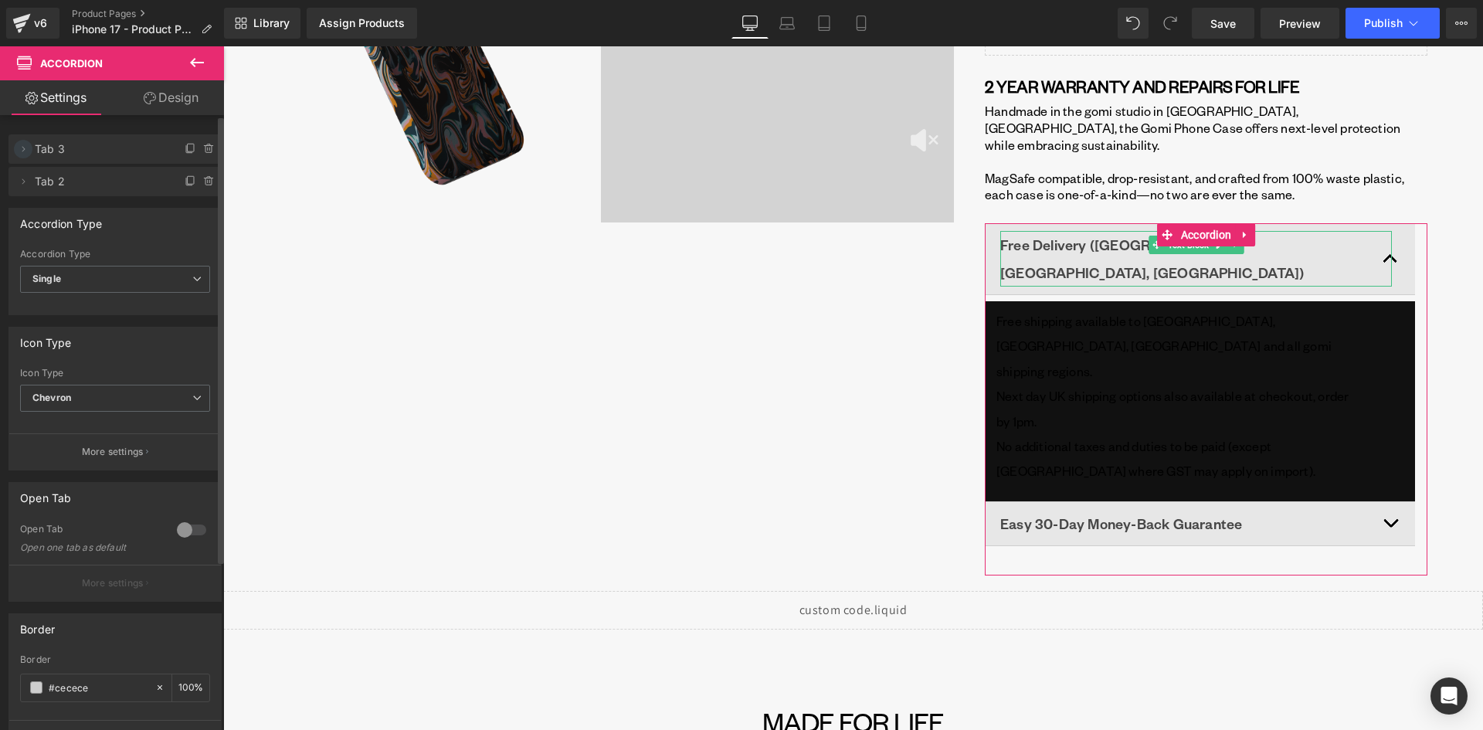
click at [29, 150] on span at bounding box center [23, 149] width 19 height 19
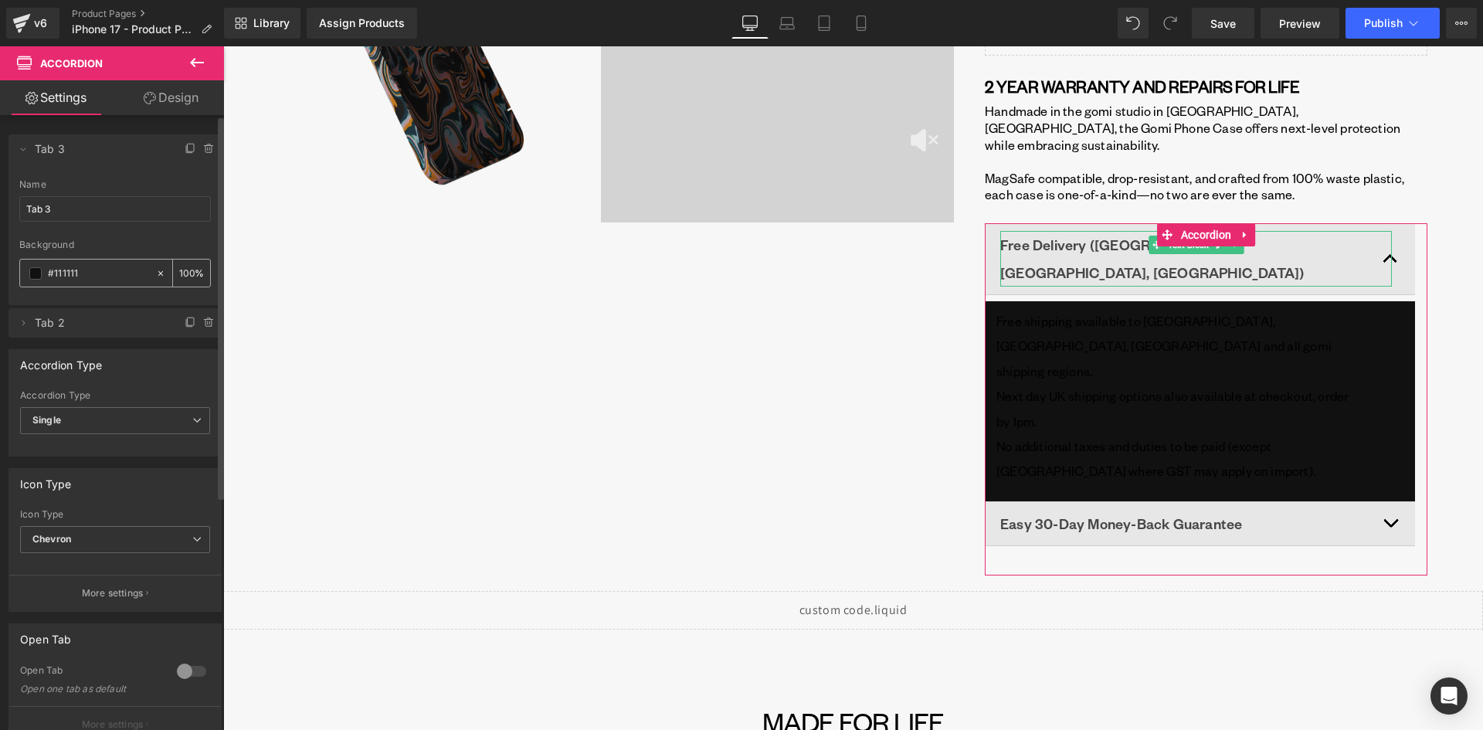
click at [158, 273] on icon at bounding box center [160, 272] width 5 height 5
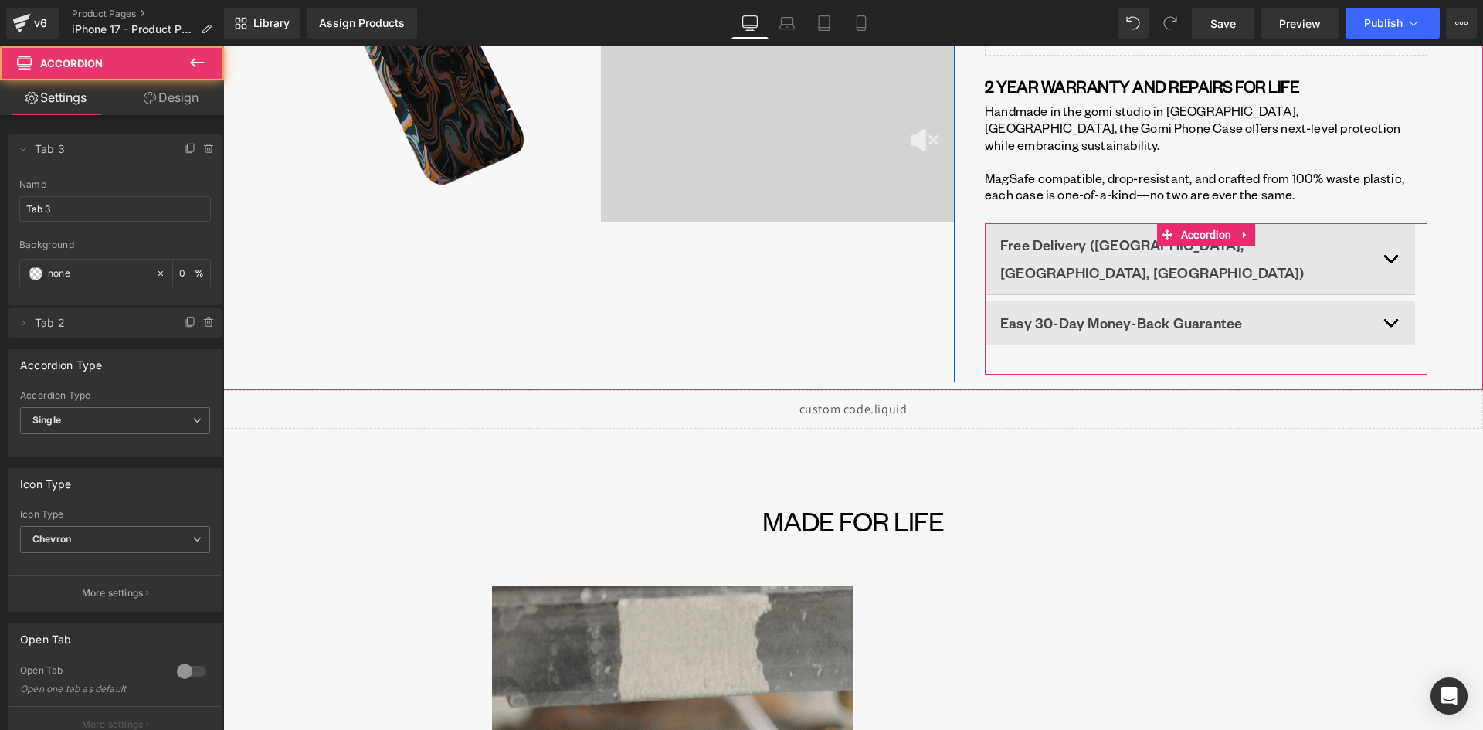
click at [1387, 230] on button "button" at bounding box center [1399, 258] width 31 height 71
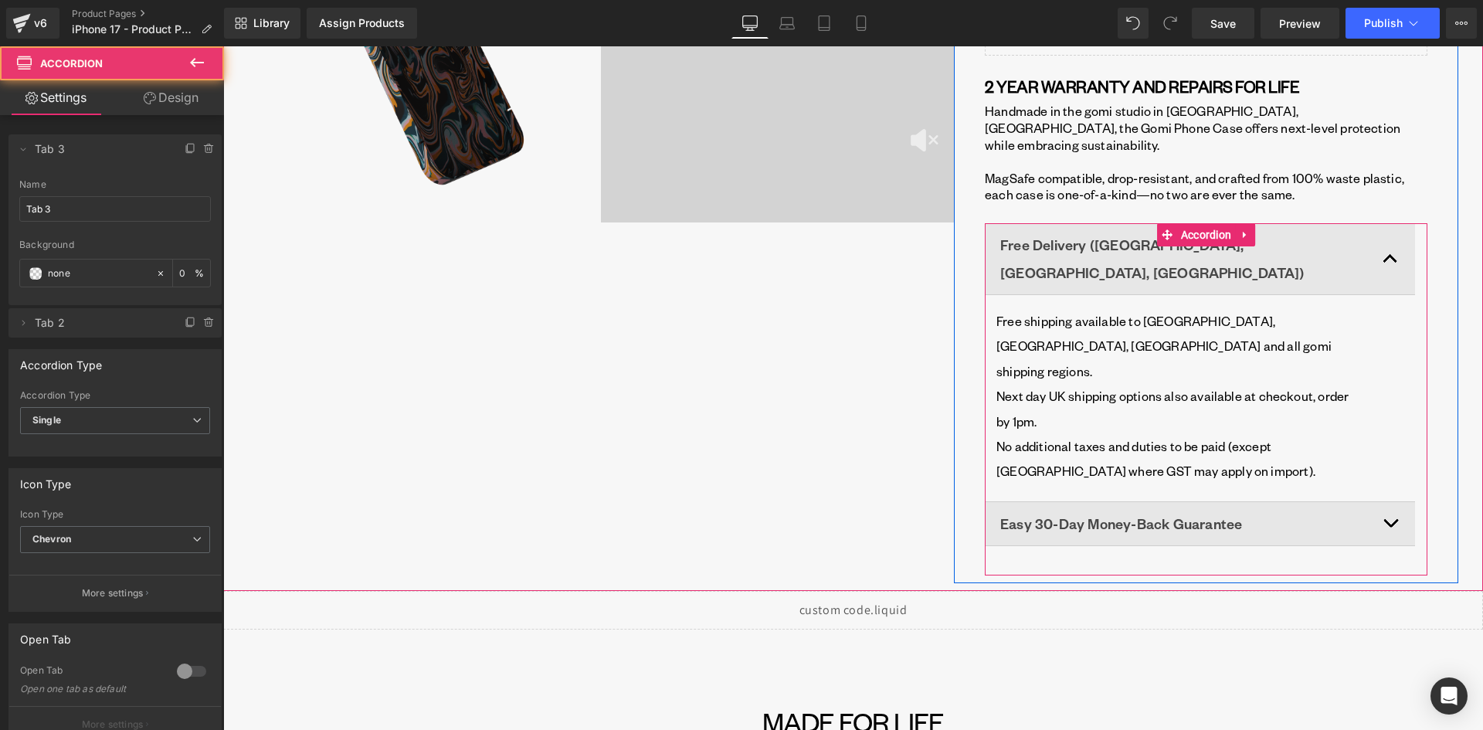
click at [1391, 502] on button "button" at bounding box center [1399, 523] width 31 height 43
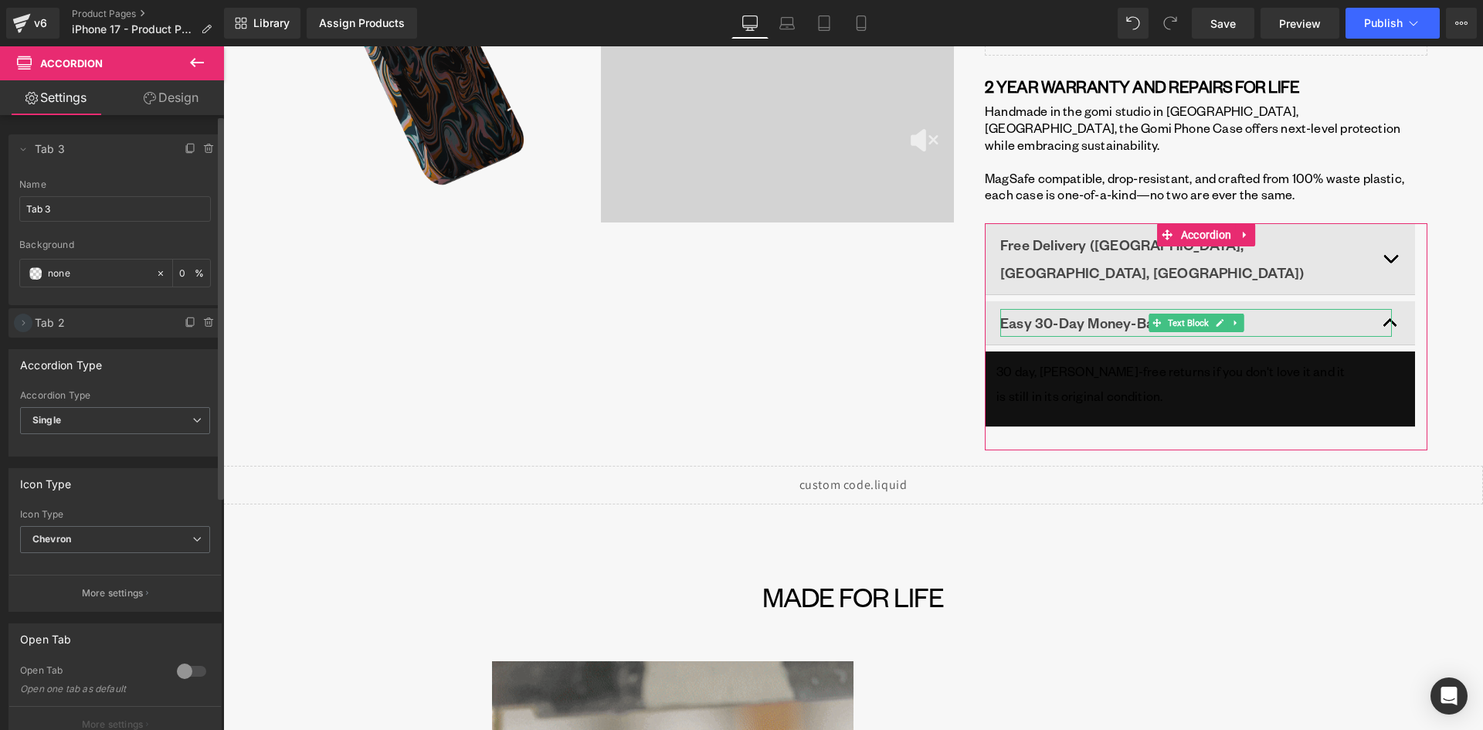
click at [25, 325] on icon at bounding box center [23, 323] width 12 height 12
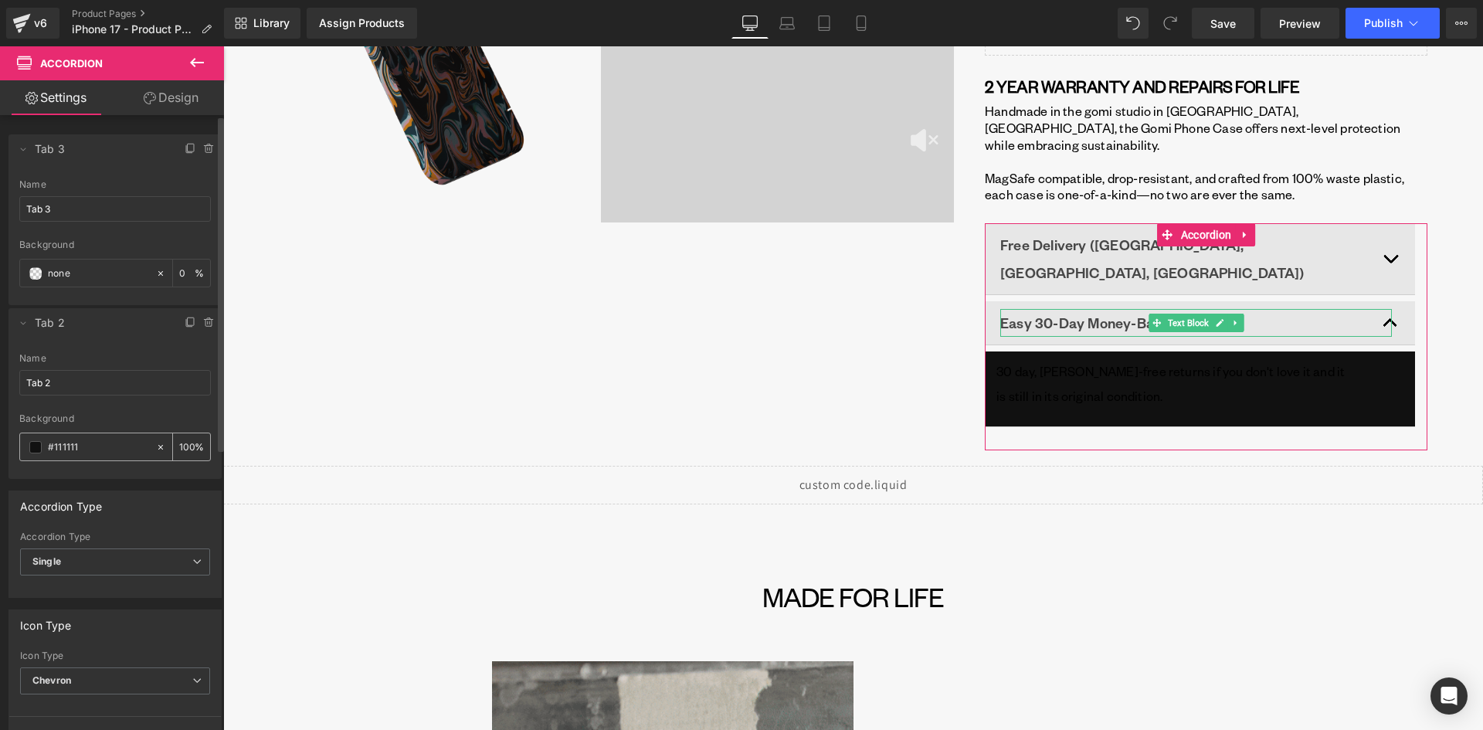
click at [158, 449] on icon at bounding box center [160, 446] width 5 height 5
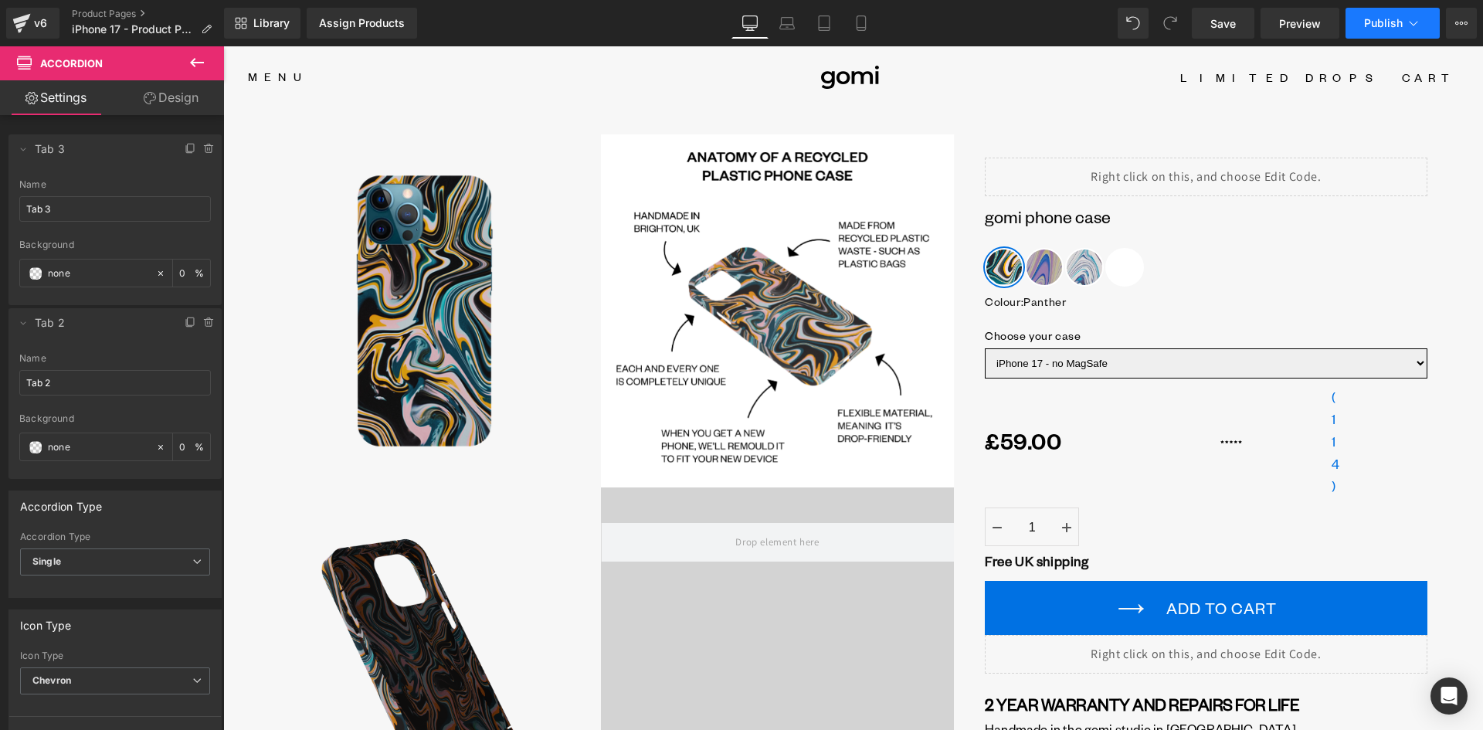
click at [1385, 28] on span "Publish" at bounding box center [1383, 23] width 39 height 12
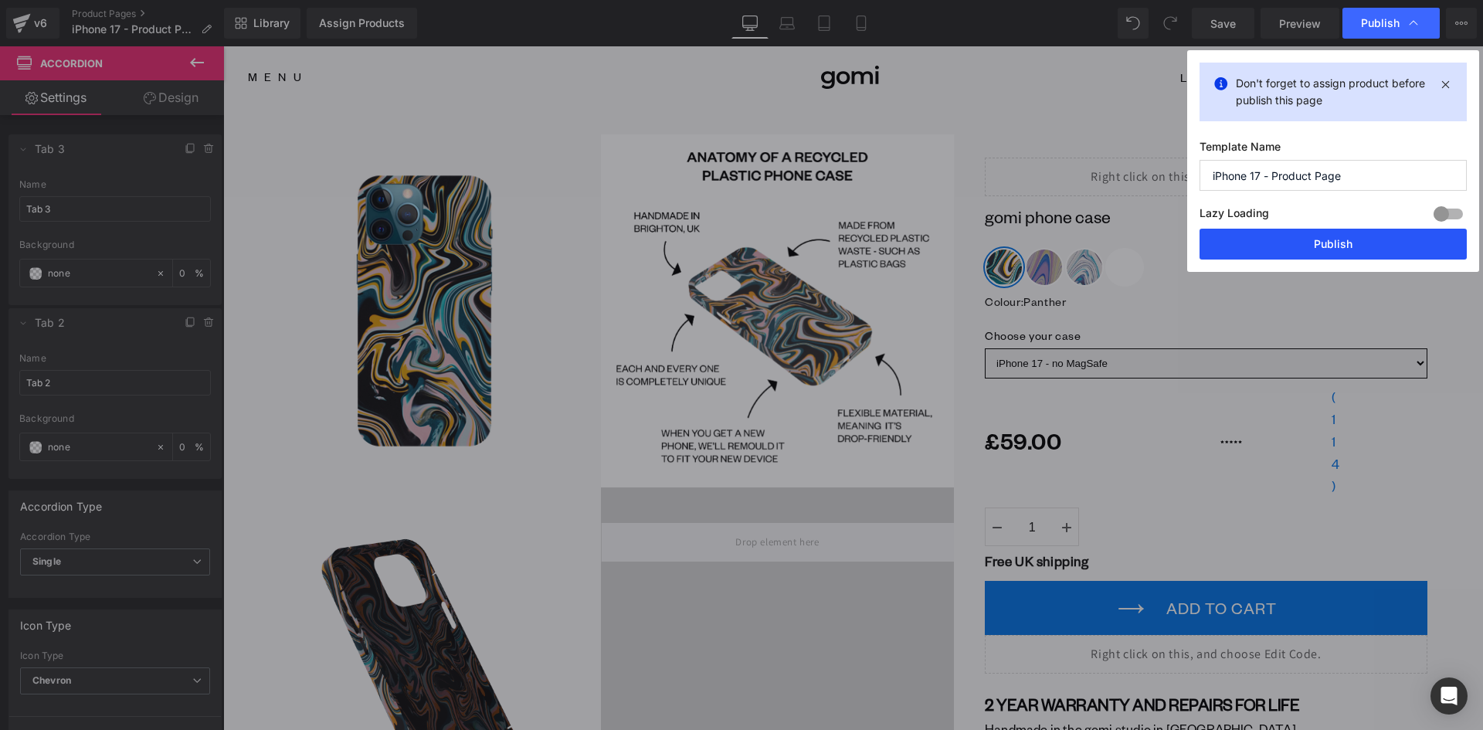
click at [1379, 232] on button "Publish" at bounding box center [1332, 244] width 267 height 31
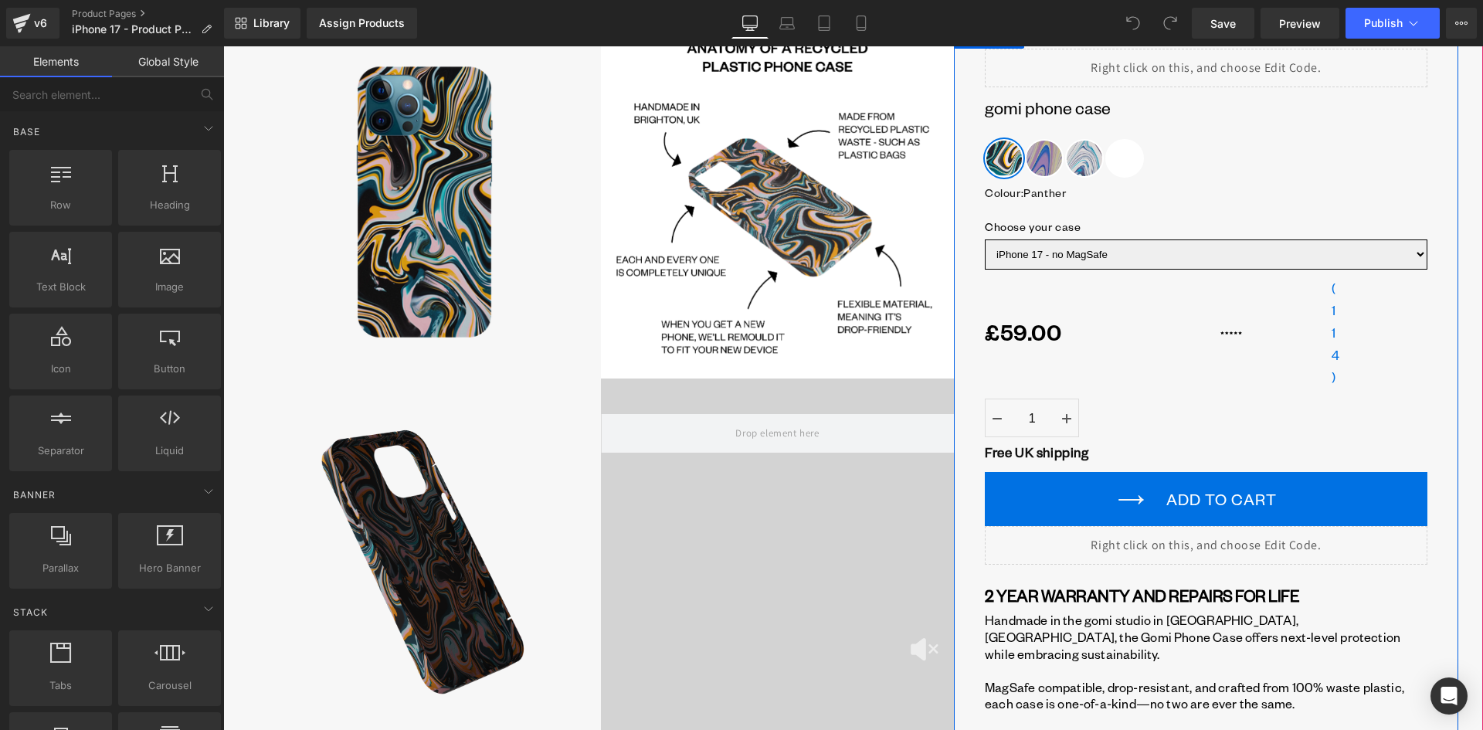
scroll to position [386, 0]
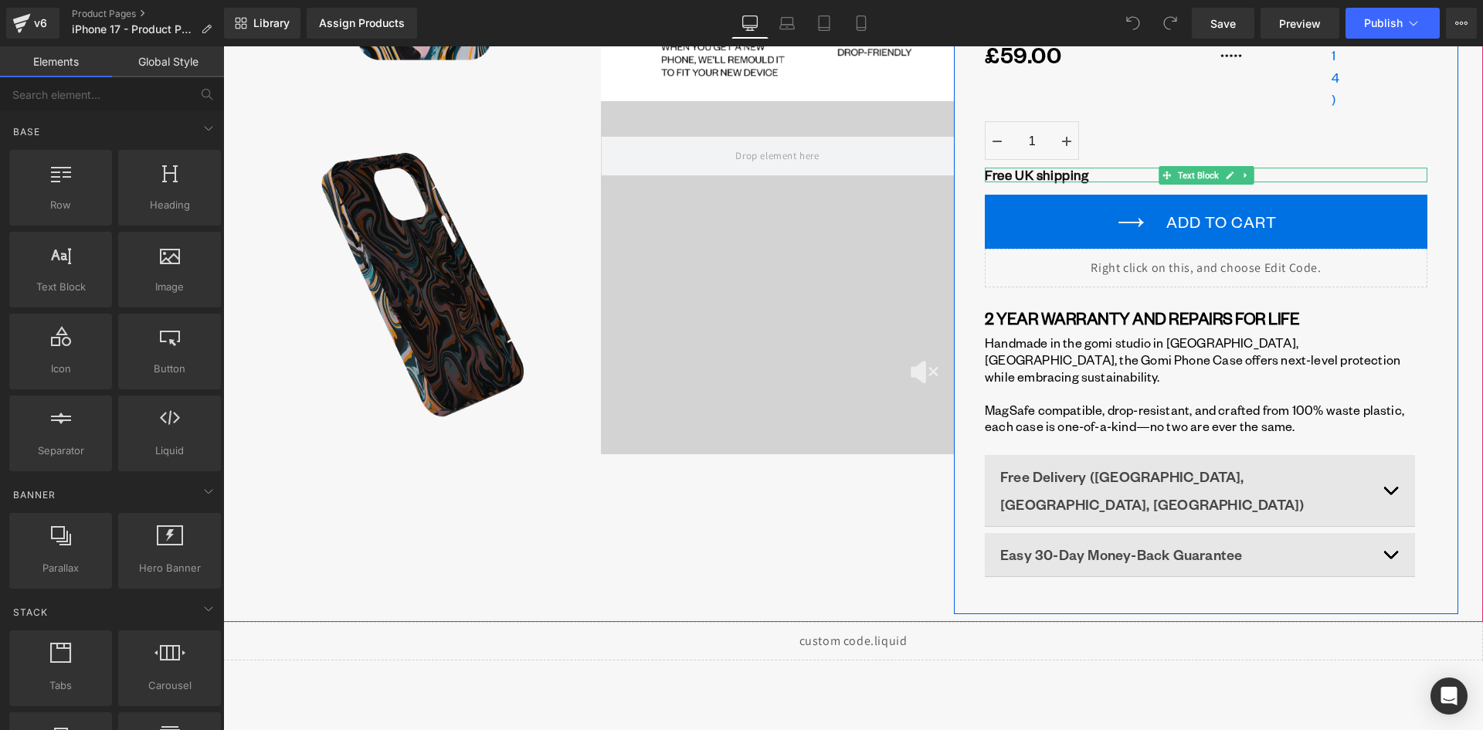
click at [1020, 175] on strong "Free UK shipping" at bounding box center [1037, 174] width 104 height 17
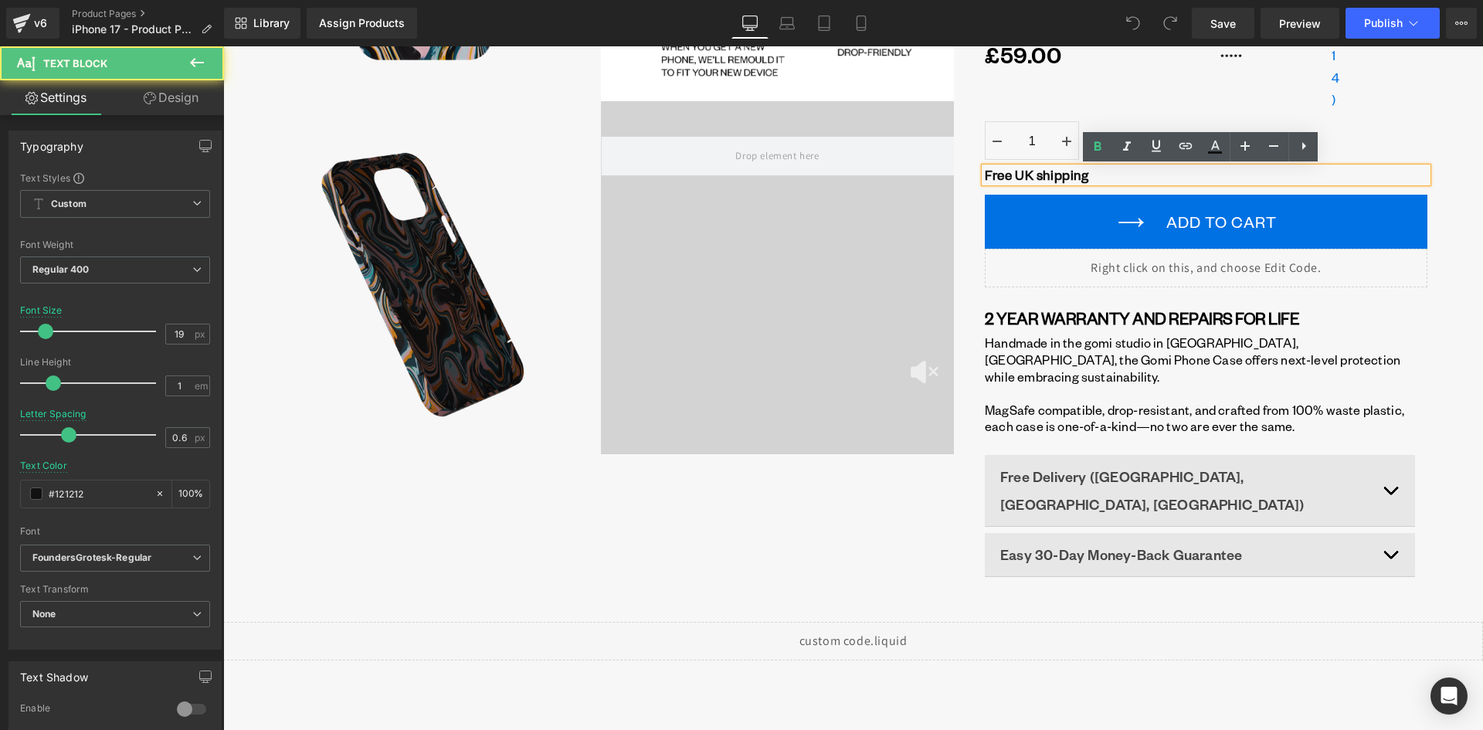
click at [1013, 173] on strong "Free UK shipping" at bounding box center [1037, 174] width 104 height 17
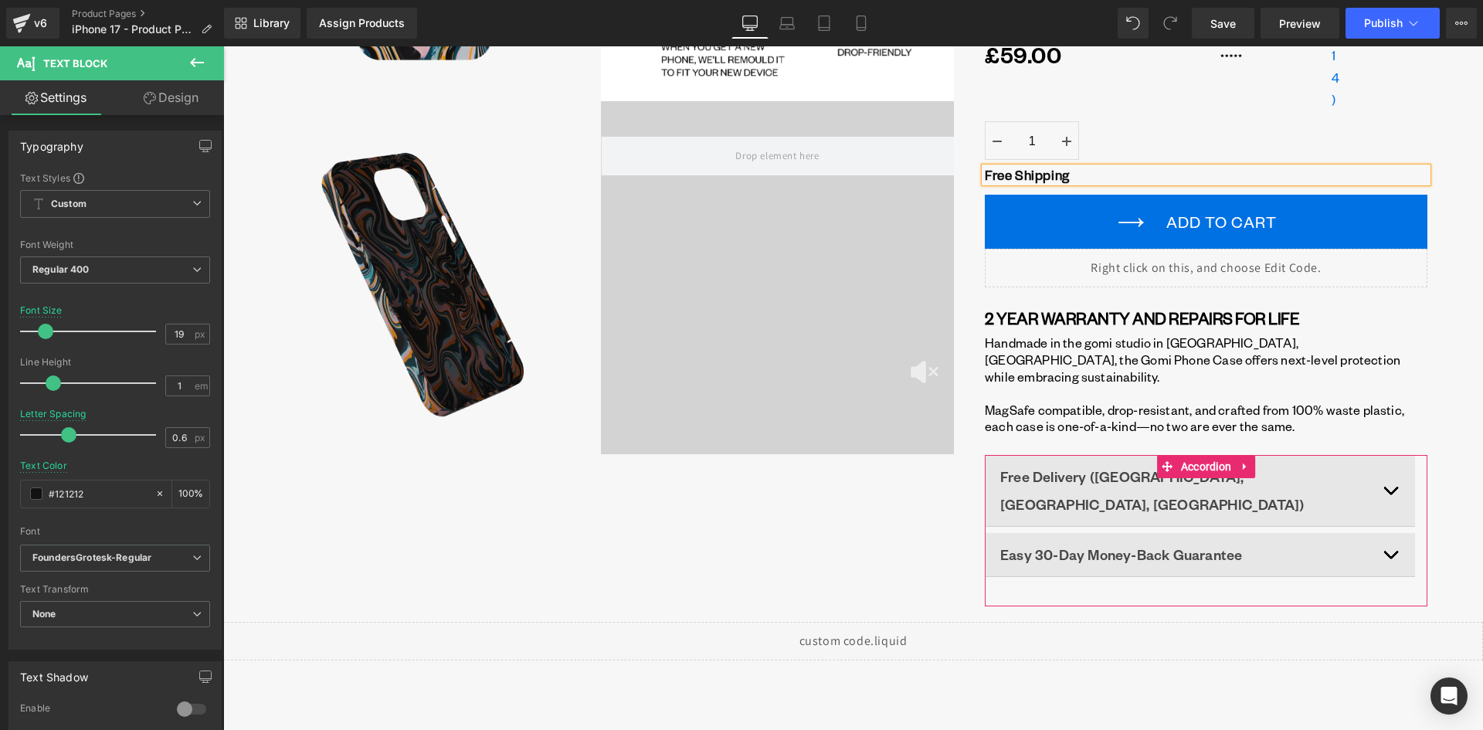
click at [1388, 464] on button "button" at bounding box center [1399, 490] width 31 height 71
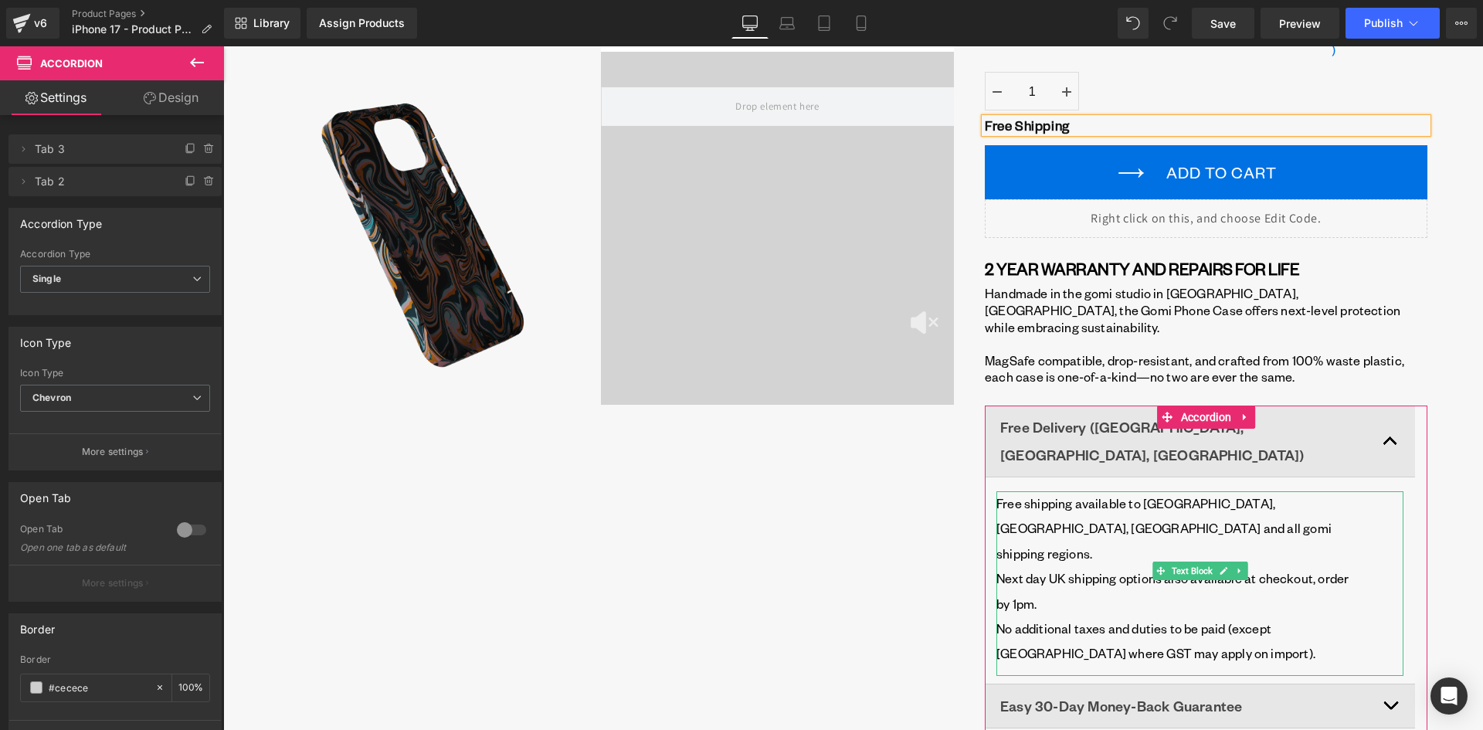
scroll to position [463, 0]
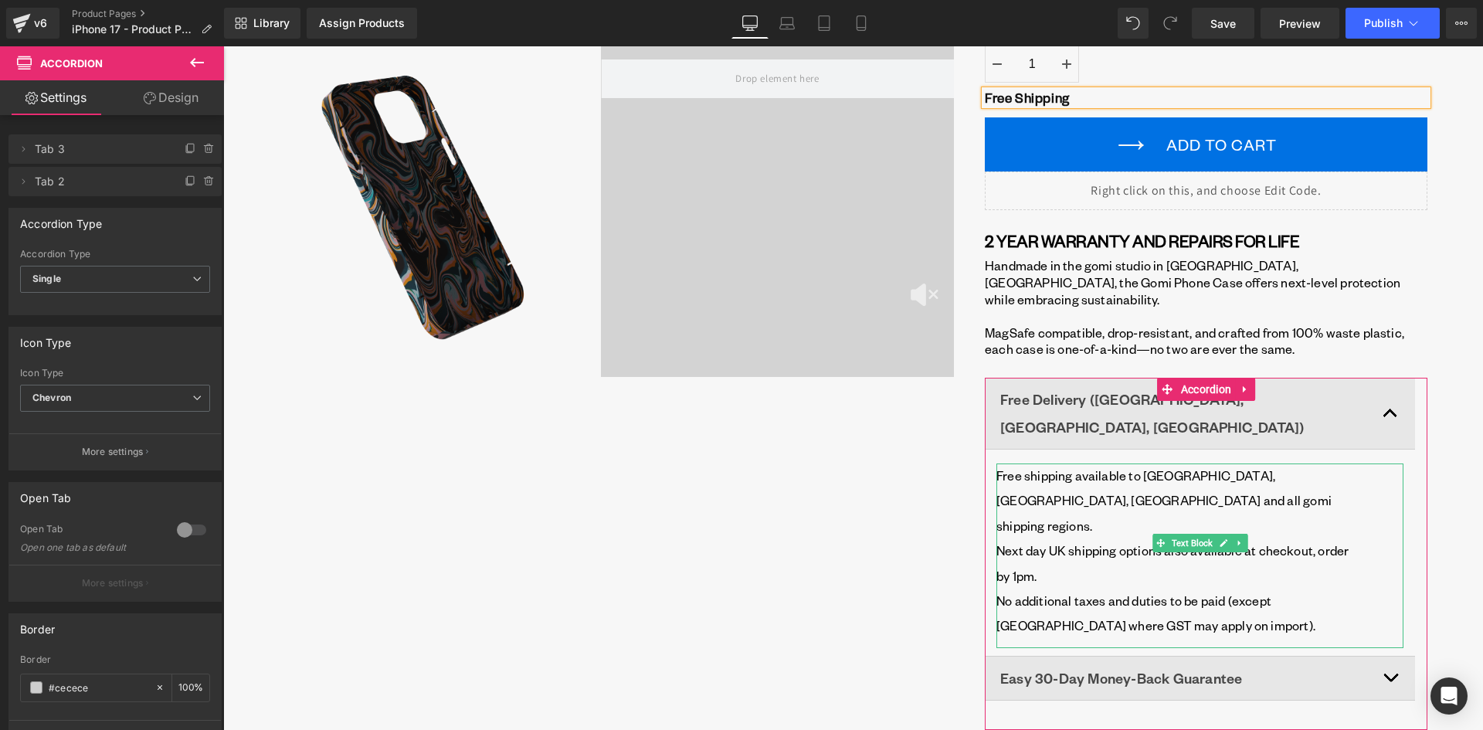
click at [1073, 538] on p "Next day UK shipping options also available at checkout, order by 1pm." at bounding box center [1175, 563] width 359 height 50
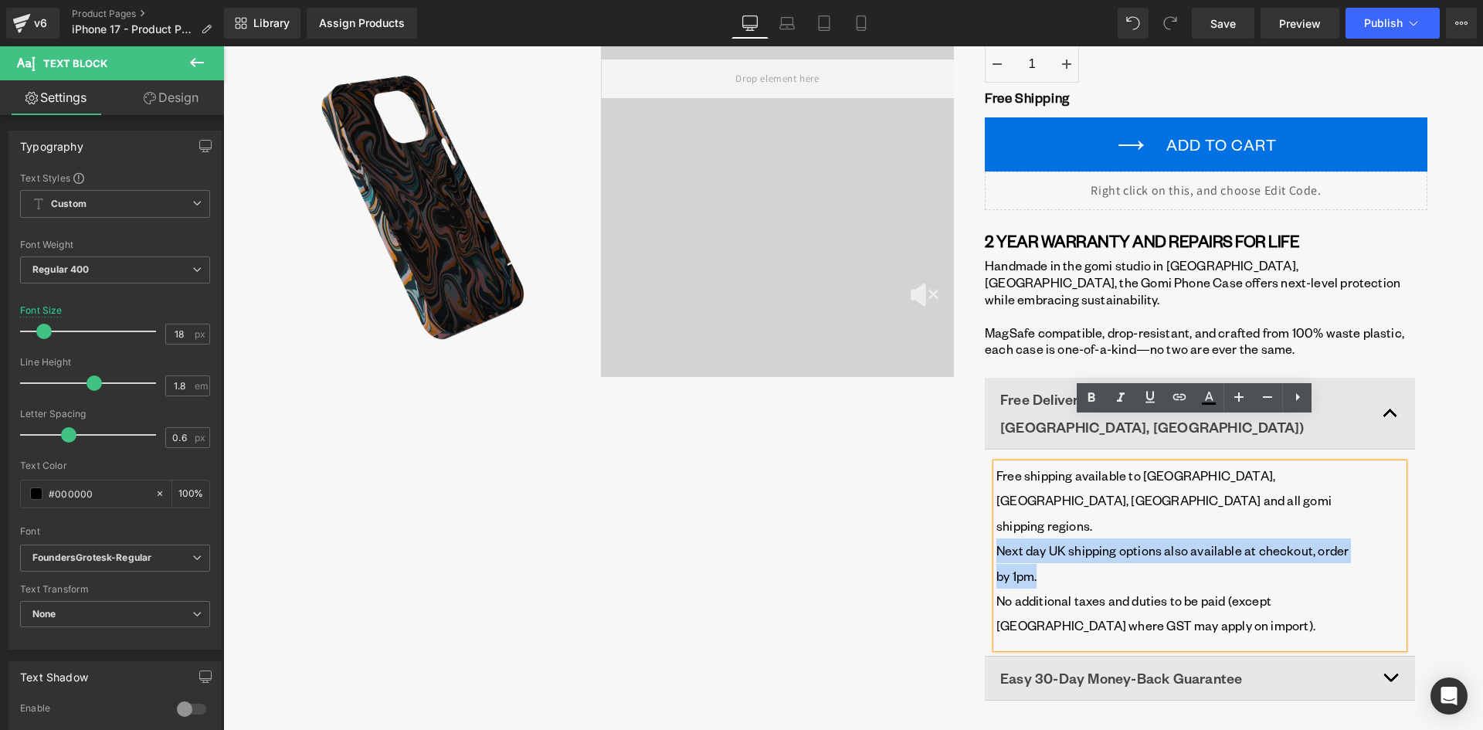
drag, startPoint x: 1039, startPoint y: 507, endPoint x: 983, endPoint y: 487, distance: 59.8
click at [985, 487] on article "Free shipping available to [GEOGRAPHIC_DATA], [GEOGRAPHIC_DATA], [GEOGRAPHIC_DA…" at bounding box center [1200, 556] width 430 height 201
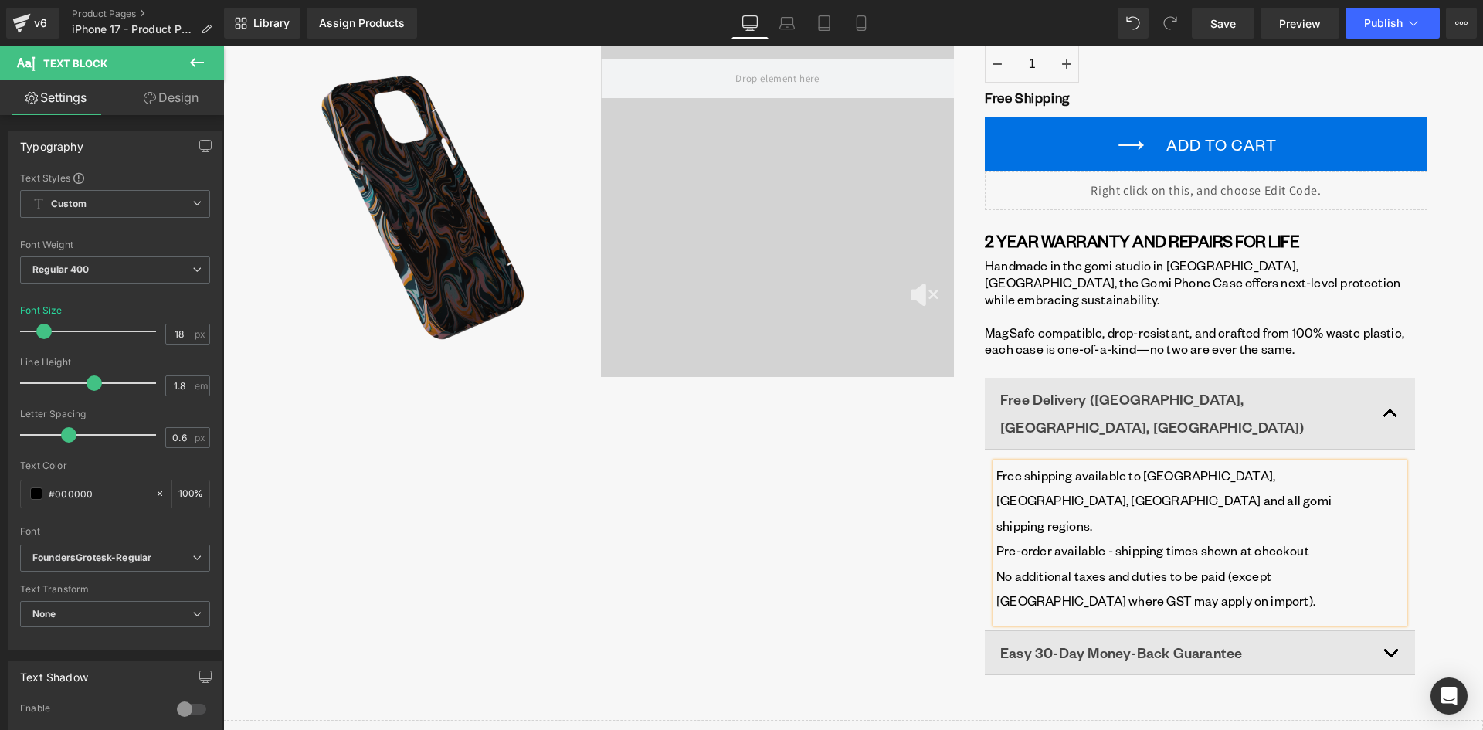
click at [1390, 656] on span "button" at bounding box center [1390, 656] width 0 height 0
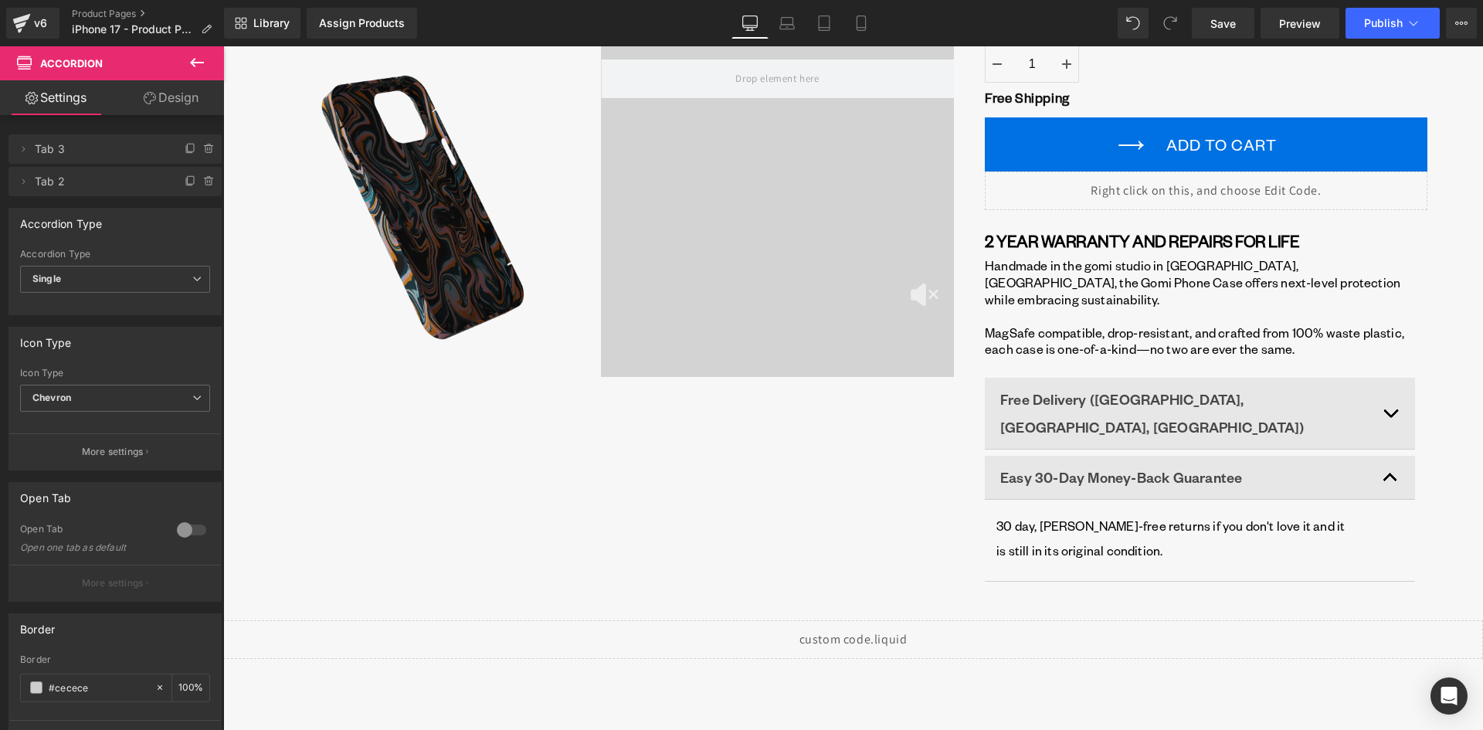
click at [1393, 381] on button "button" at bounding box center [1399, 413] width 31 height 71
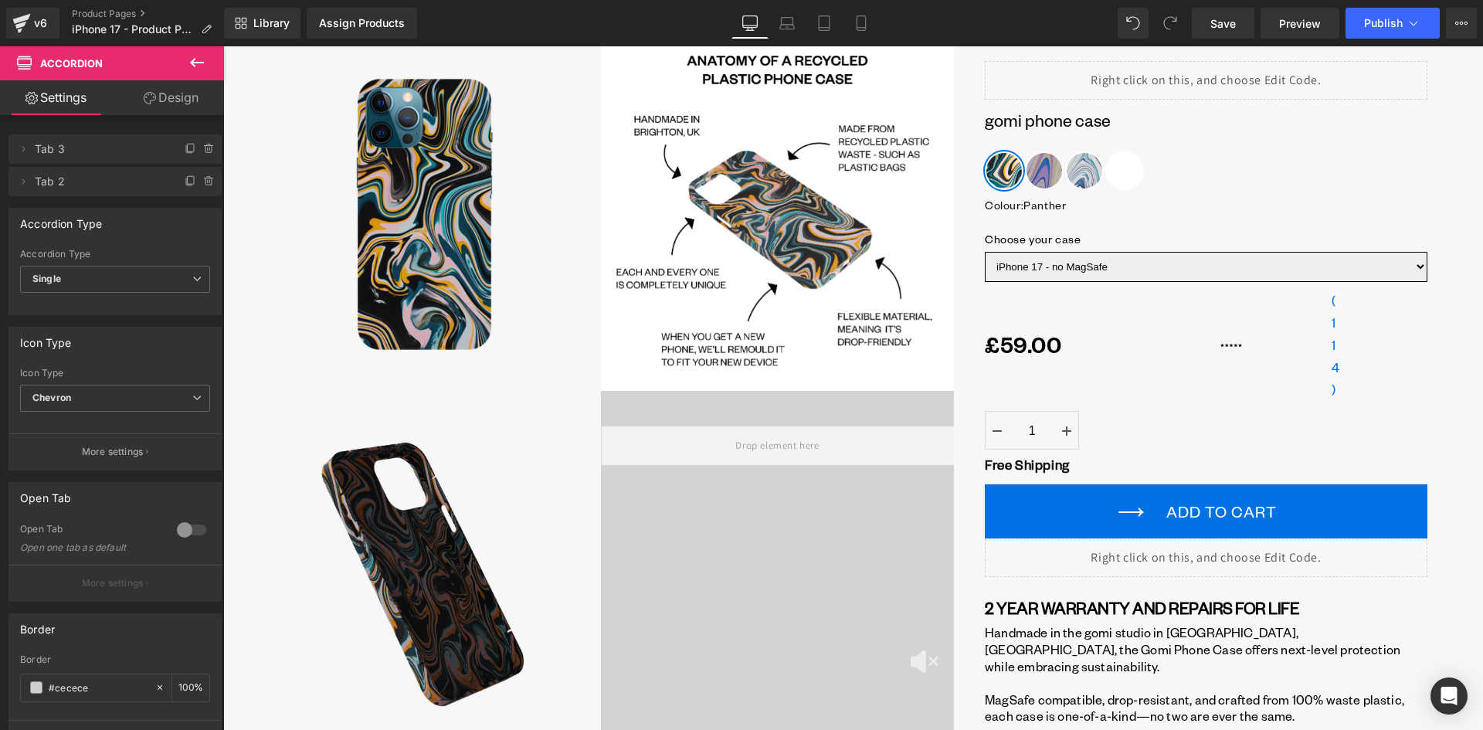
scroll to position [0, 0]
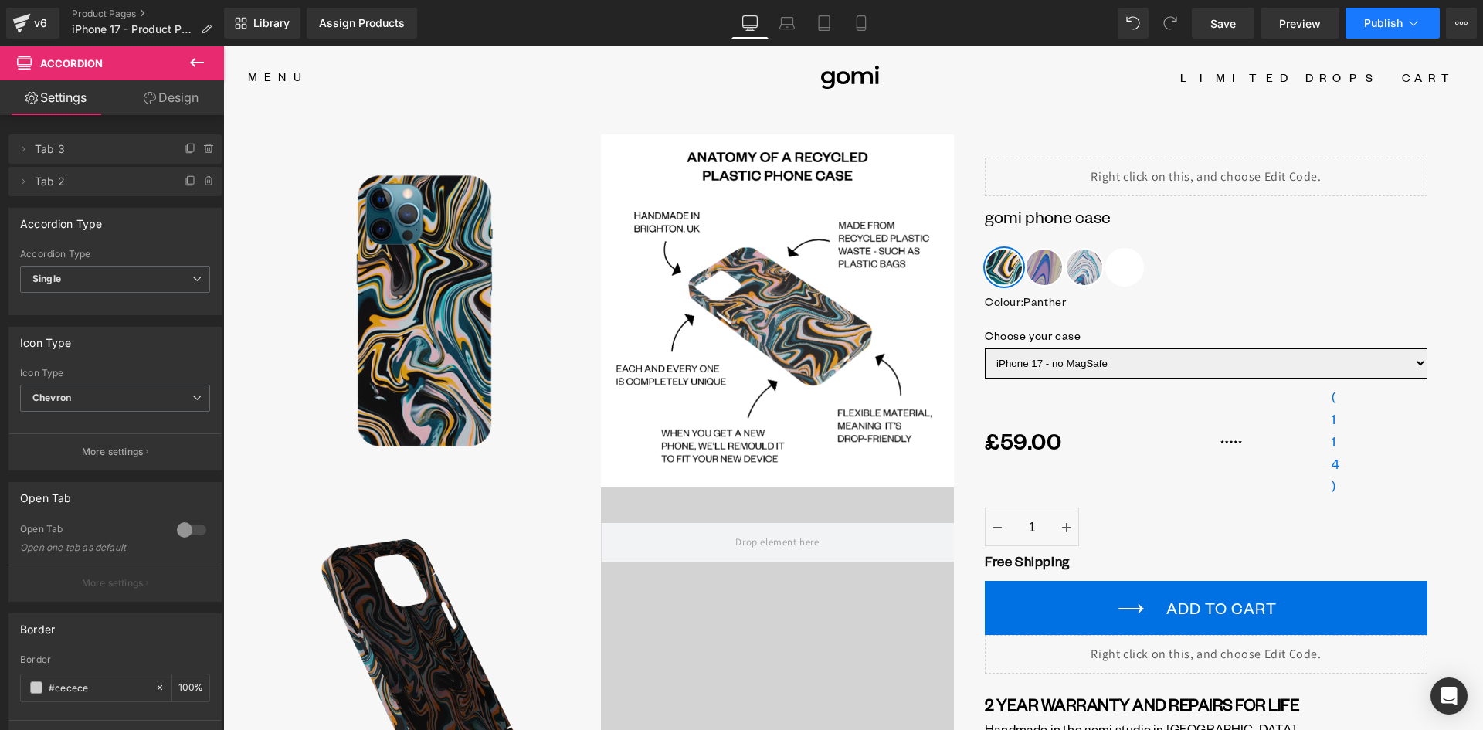
click at [1390, 26] on span "Publish" at bounding box center [1383, 23] width 39 height 12
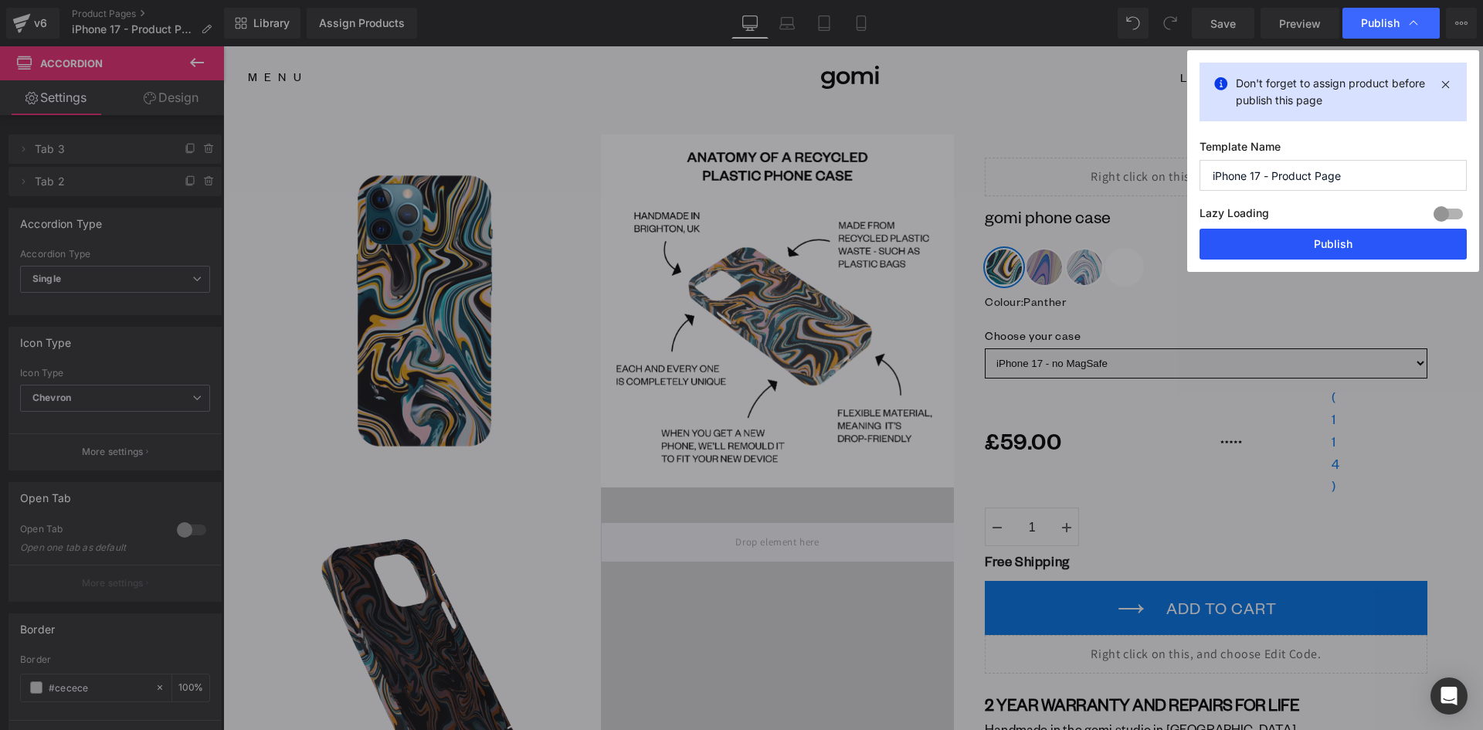
click at [1360, 247] on button "Publish" at bounding box center [1332, 244] width 267 height 31
